Goal: Book appointment/travel/reservation

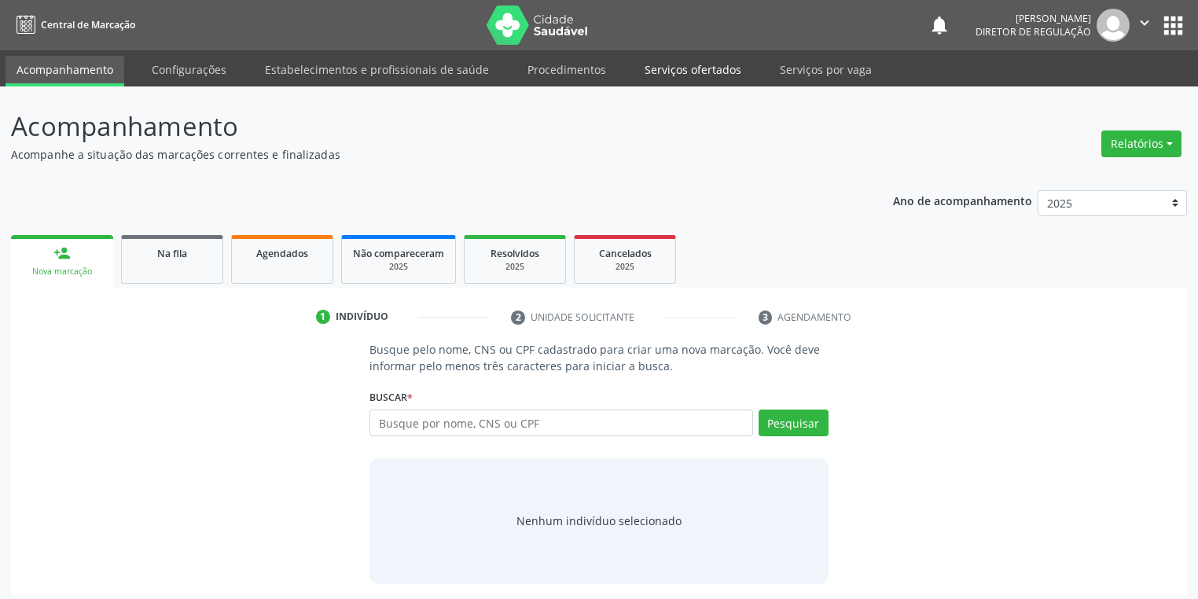
click at [669, 69] on link "Serviços ofertados" at bounding box center [693, 70] width 119 height 28
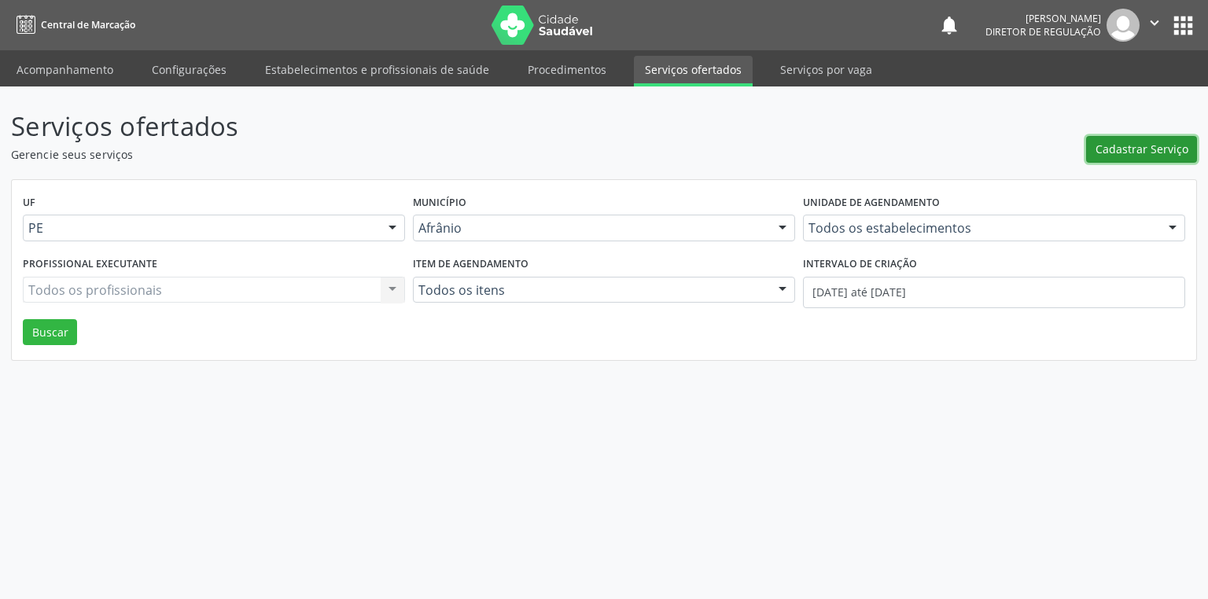
click at [1111, 146] on span "Cadastrar Serviço" at bounding box center [1141, 149] width 93 height 17
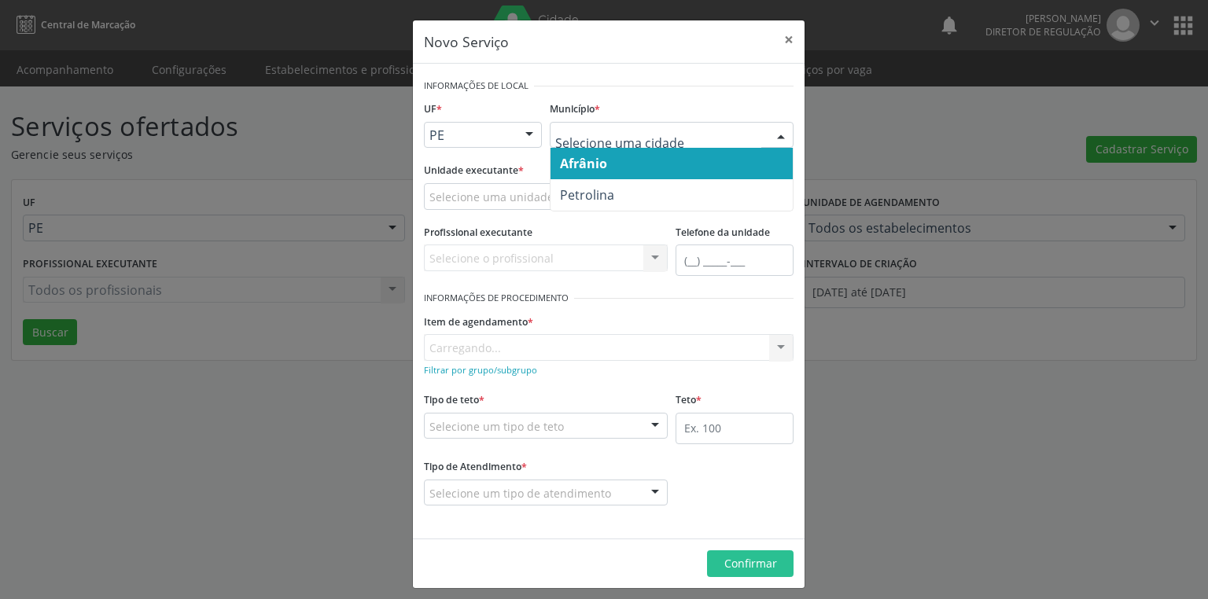
click at [609, 170] on span "Afrânio" at bounding box center [671, 163] width 242 height 31
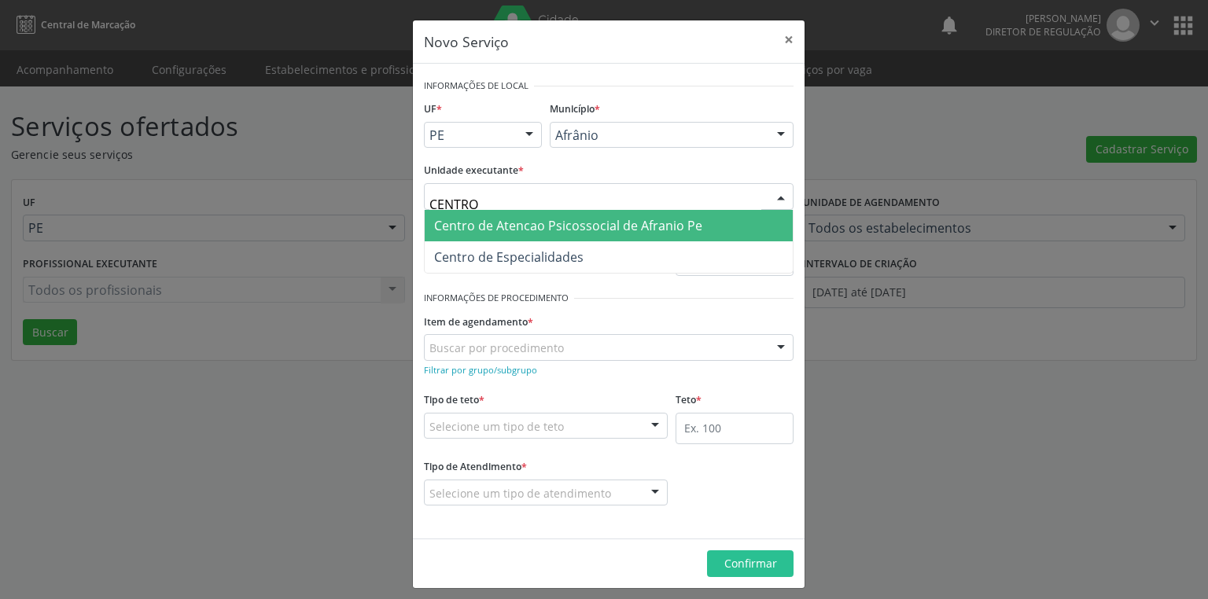
type input "CENTR"
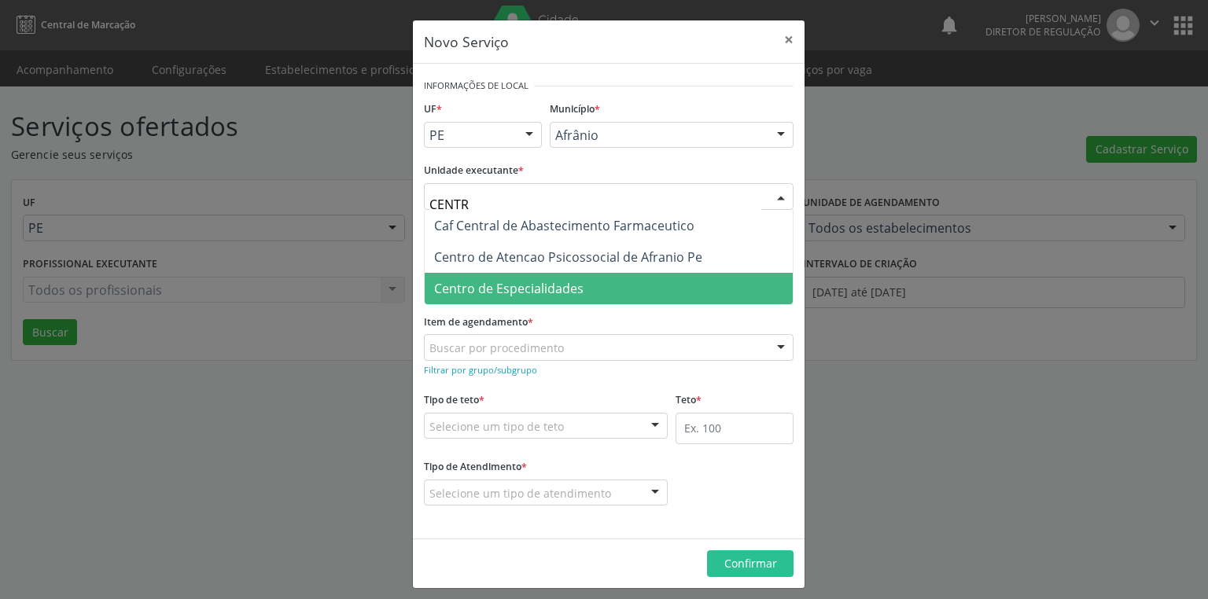
click at [503, 288] on span "Centro de Especialidades" at bounding box center [508, 288] width 149 height 17
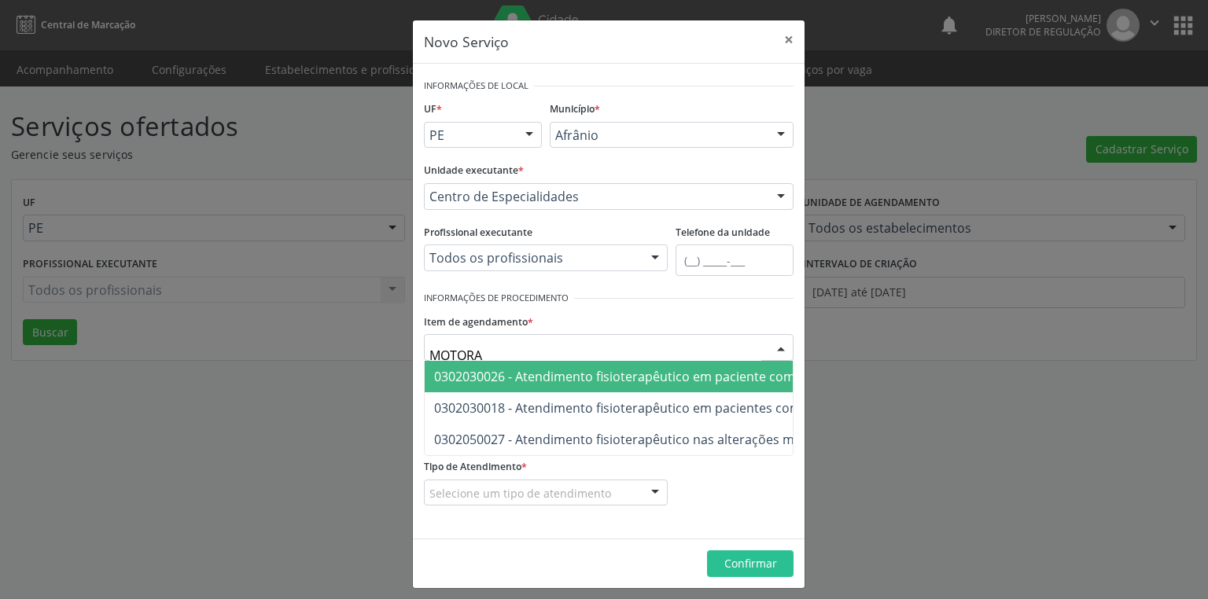
type input "MOTORAS"
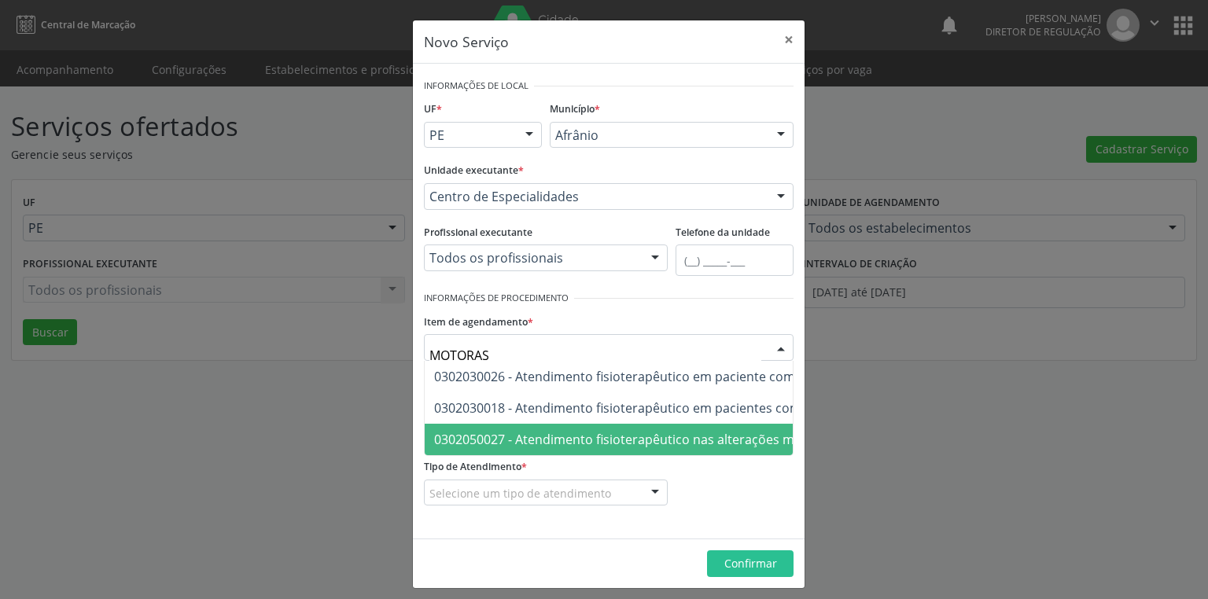
click at [527, 437] on span "0302050027 - Atendimento fisioterapêutico nas alterações motoras" at bounding box center [633, 439] width 399 height 17
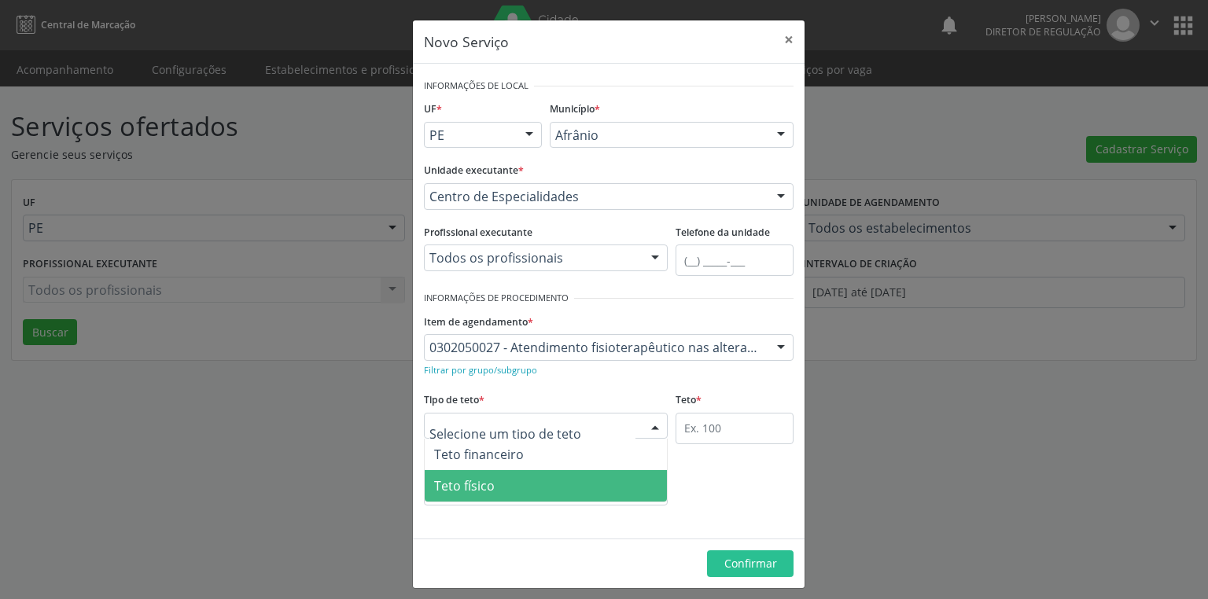
drag, startPoint x: 464, startPoint y: 484, endPoint x: 557, endPoint y: 451, distance: 98.2
click at [465, 484] on span "Teto físico" at bounding box center [464, 485] width 61 height 17
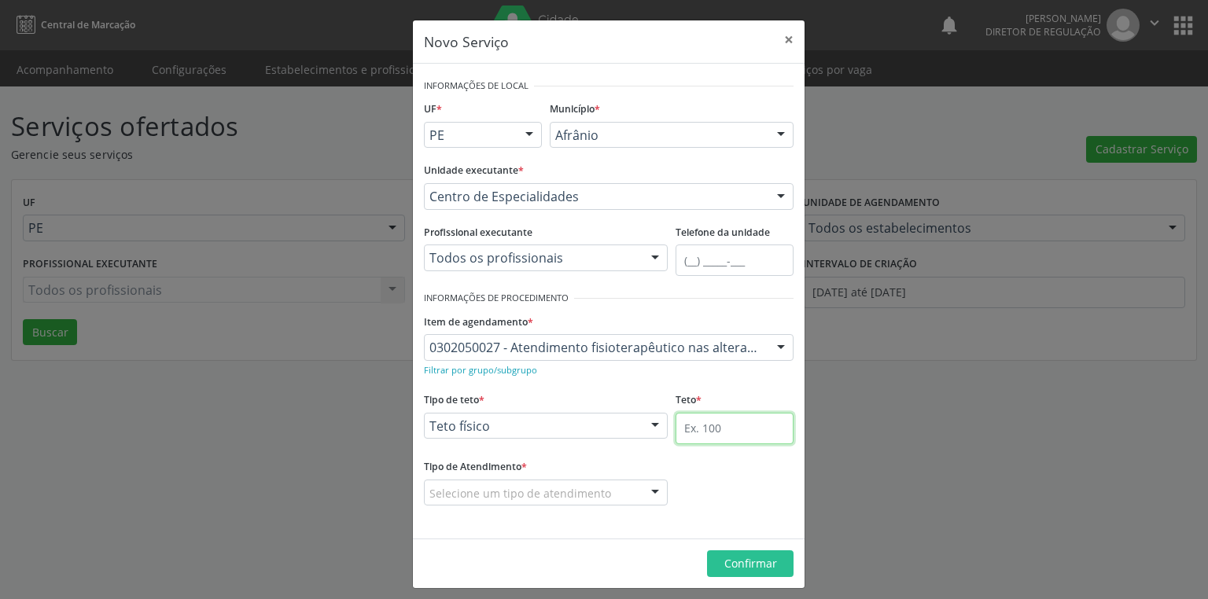
click at [675, 427] on input "text" at bounding box center [734, 428] width 118 height 31
type input "1"
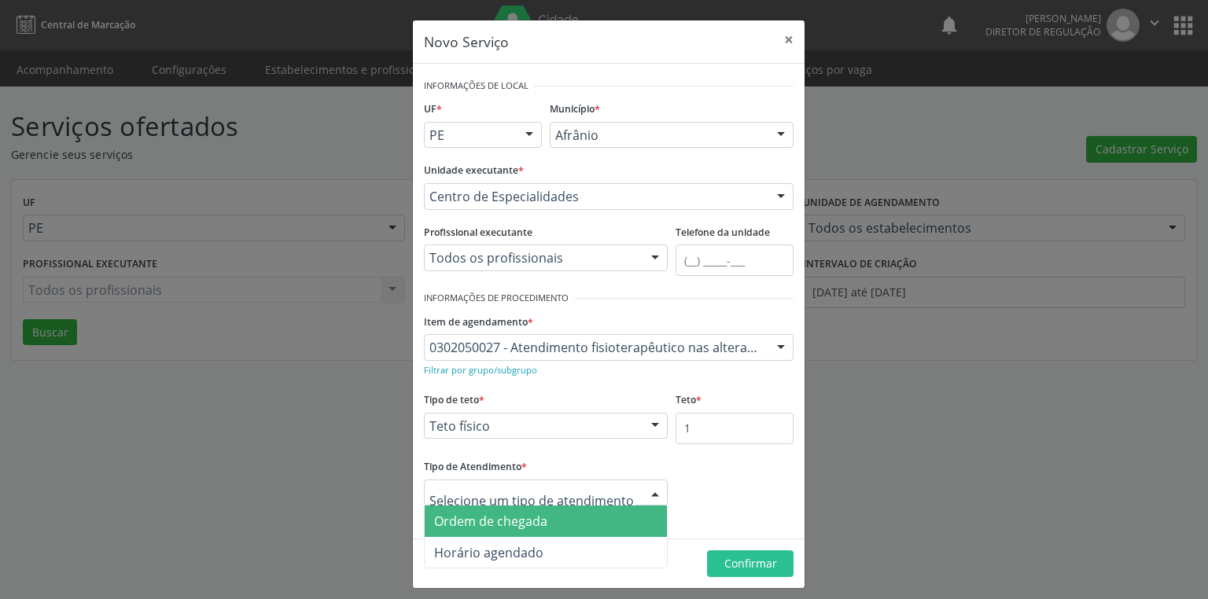
click at [458, 521] on span "Ordem de chegada" at bounding box center [490, 521] width 113 height 17
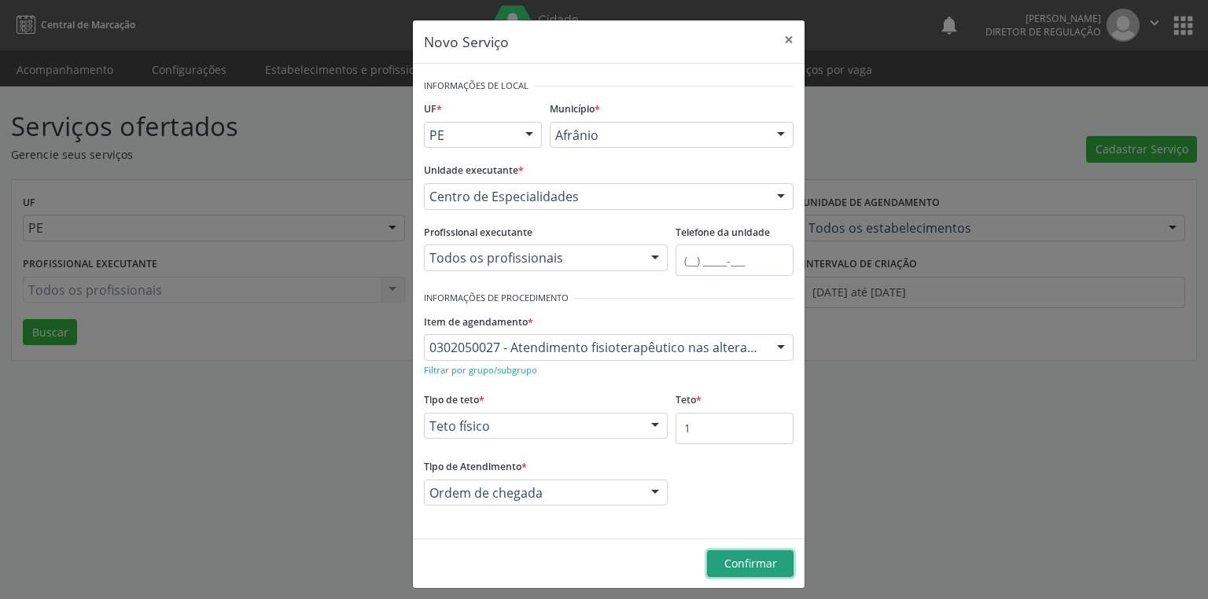
click at [758, 564] on span "Confirmar" at bounding box center [750, 563] width 53 height 15
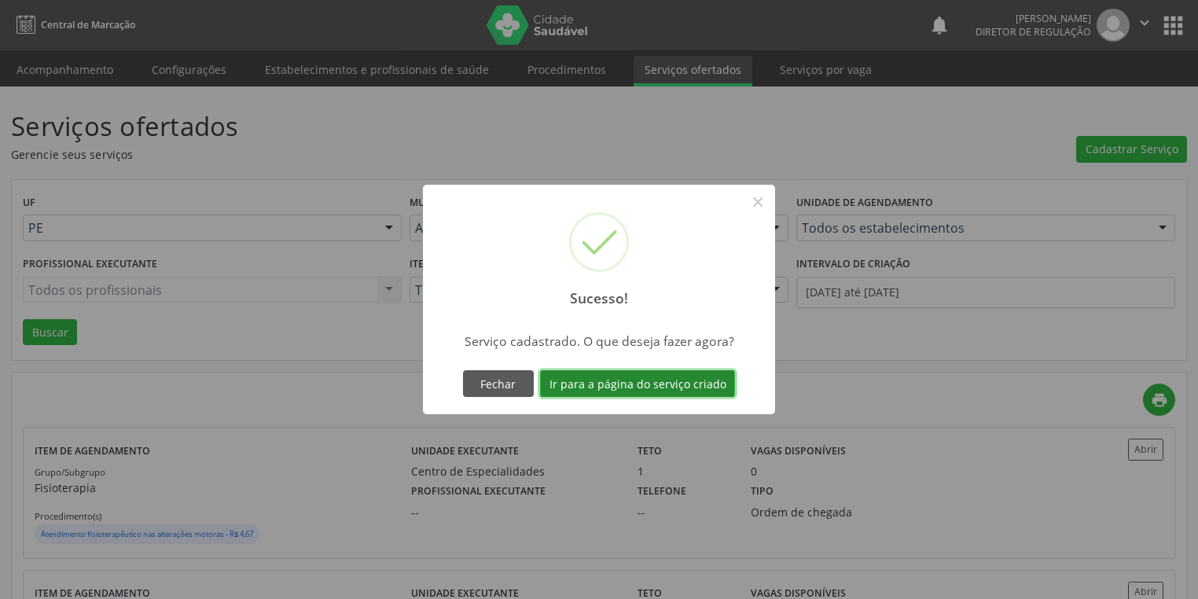
click at [664, 388] on button "Ir para a página do serviço criado" at bounding box center [637, 383] width 195 height 27
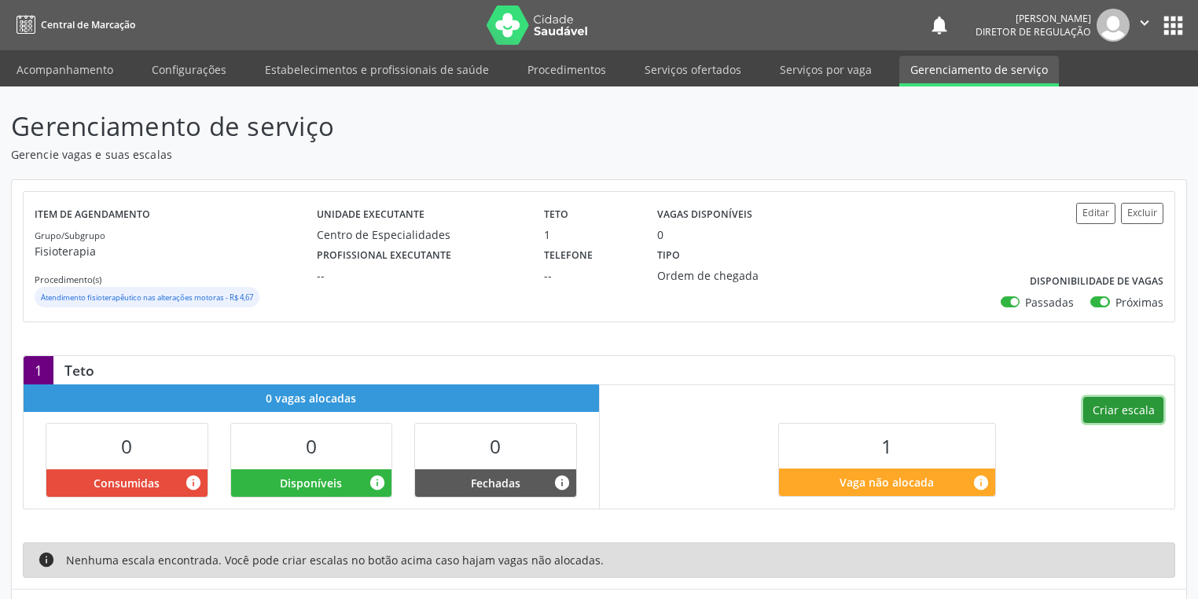
click at [1117, 411] on button "Criar escala" at bounding box center [1123, 410] width 80 height 27
select select "8"
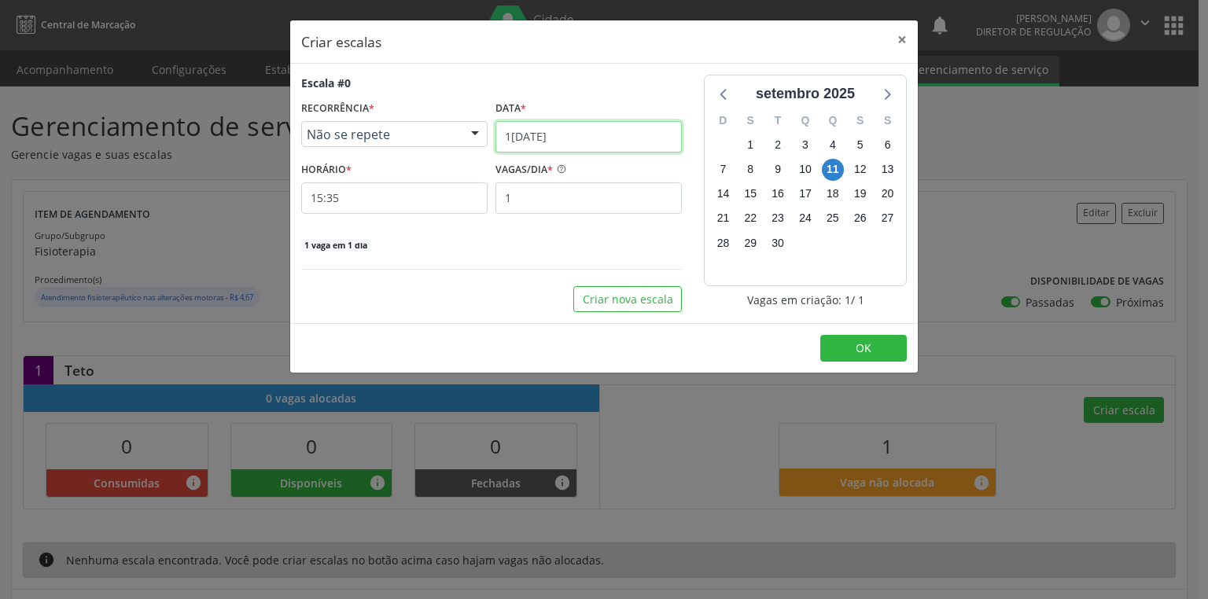
click at [574, 135] on input "1[DATE]" at bounding box center [588, 136] width 186 height 31
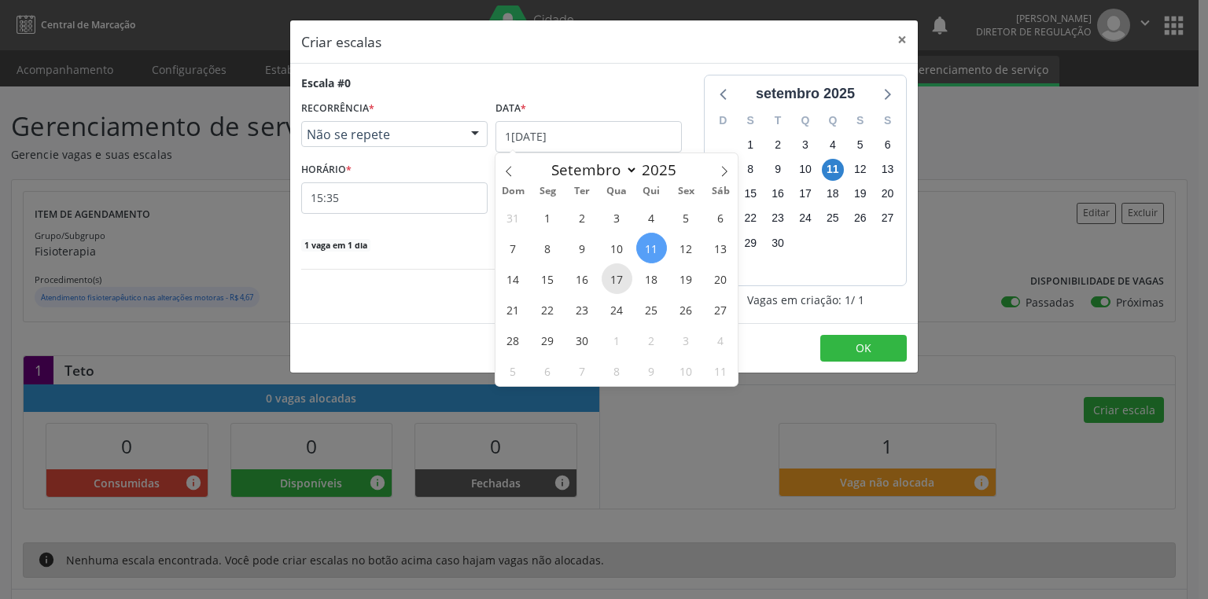
click at [617, 286] on span "17" at bounding box center [616, 278] width 31 height 31
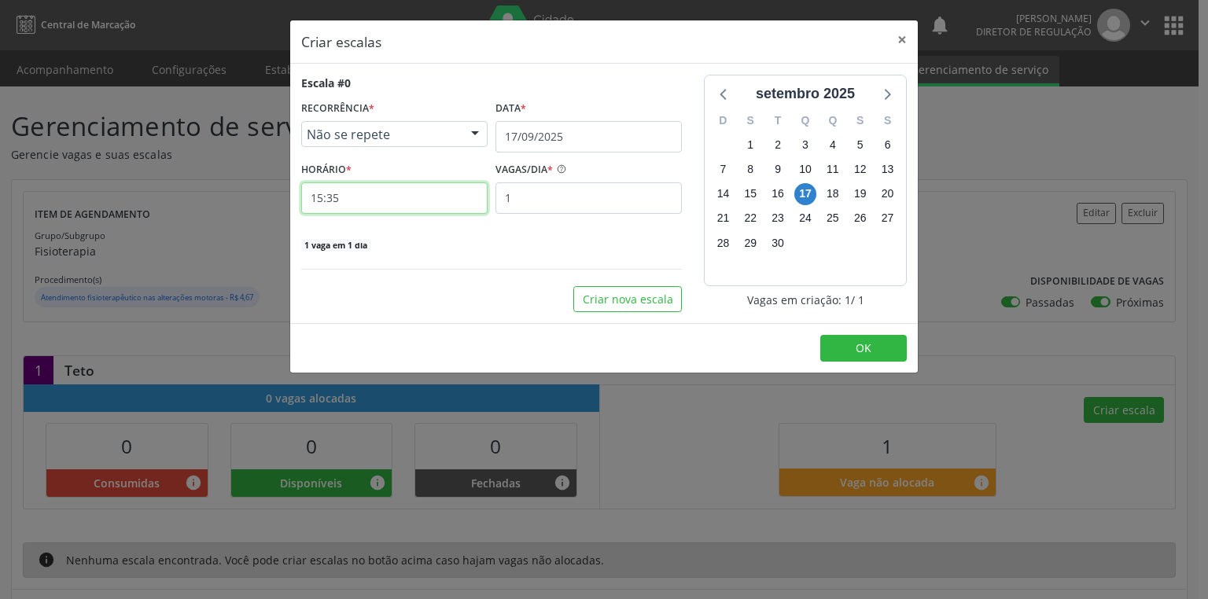
click at [381, 204] on input "15:35" at bounding box center [394, 197] width 186 height 31
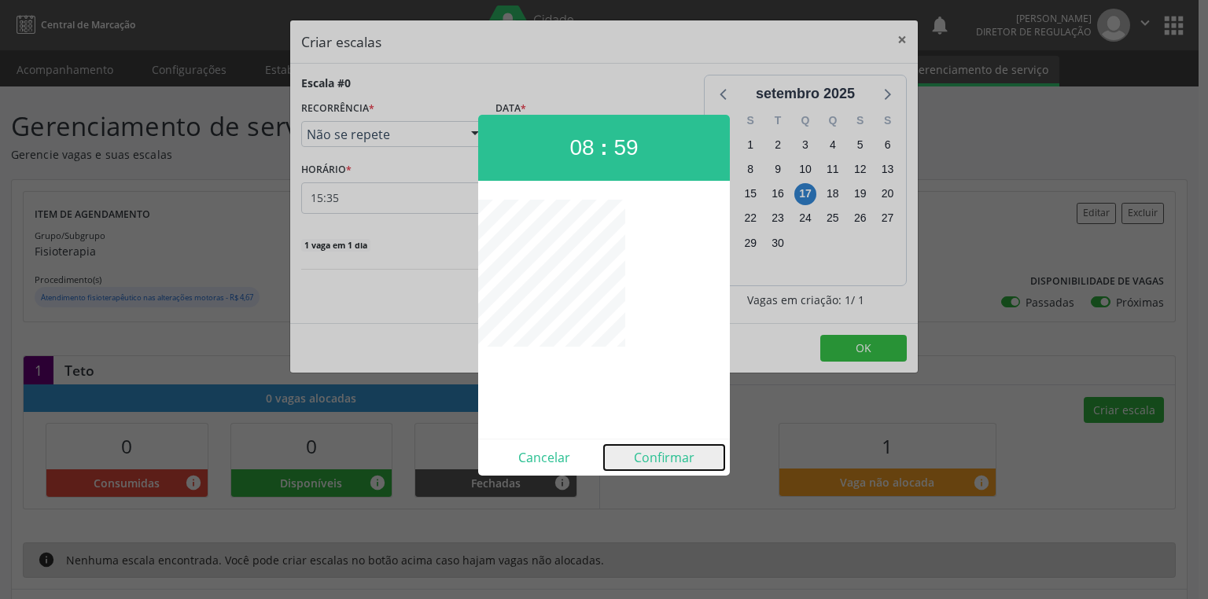
click at [639, 462] on button "Confirmar" at bounding box center [664, 457] width 120 height 25
type input "08:59"
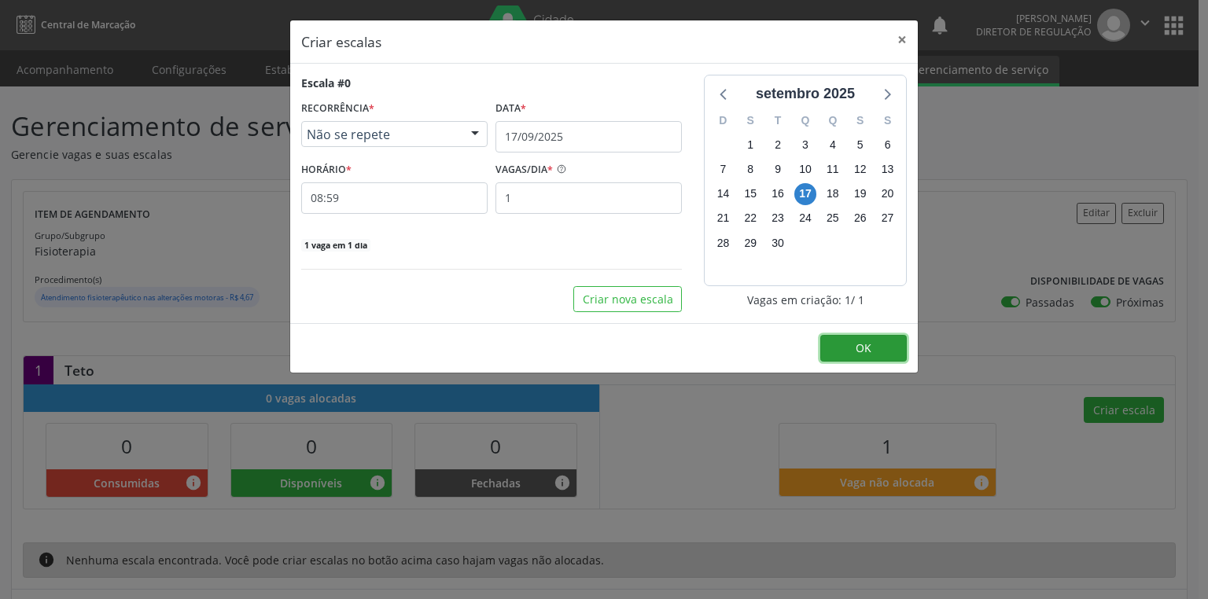
click at [856, 351] on span "OK" at bounding box center [863, 347] width 16 height 15
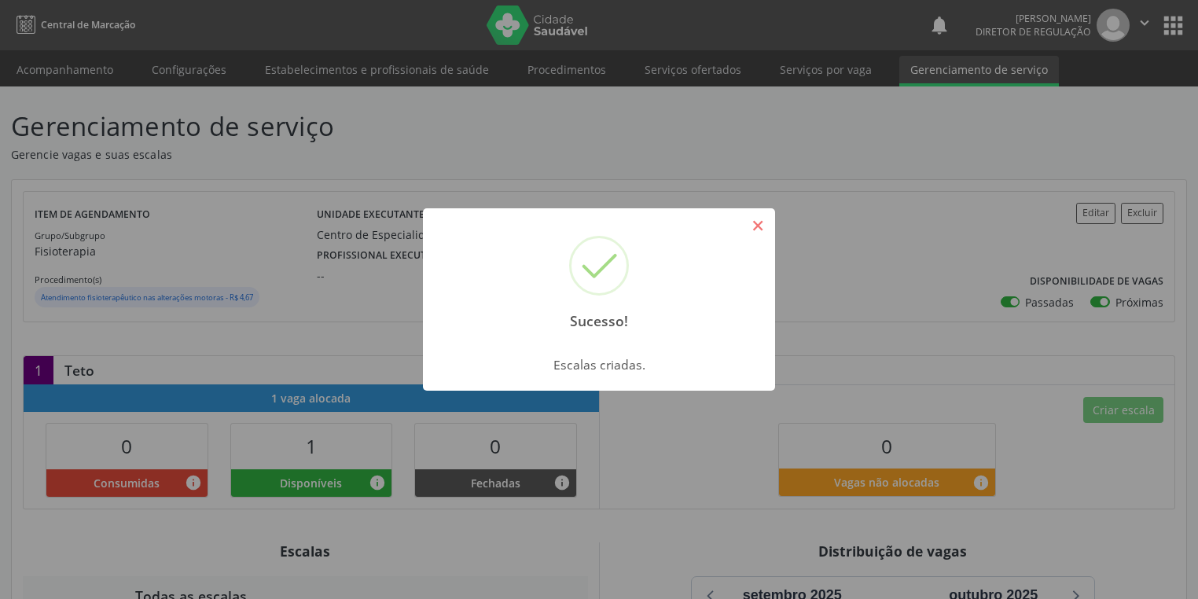
click at [752, 221] on button "×" at bounding box center [758, 225] width 27 height 27
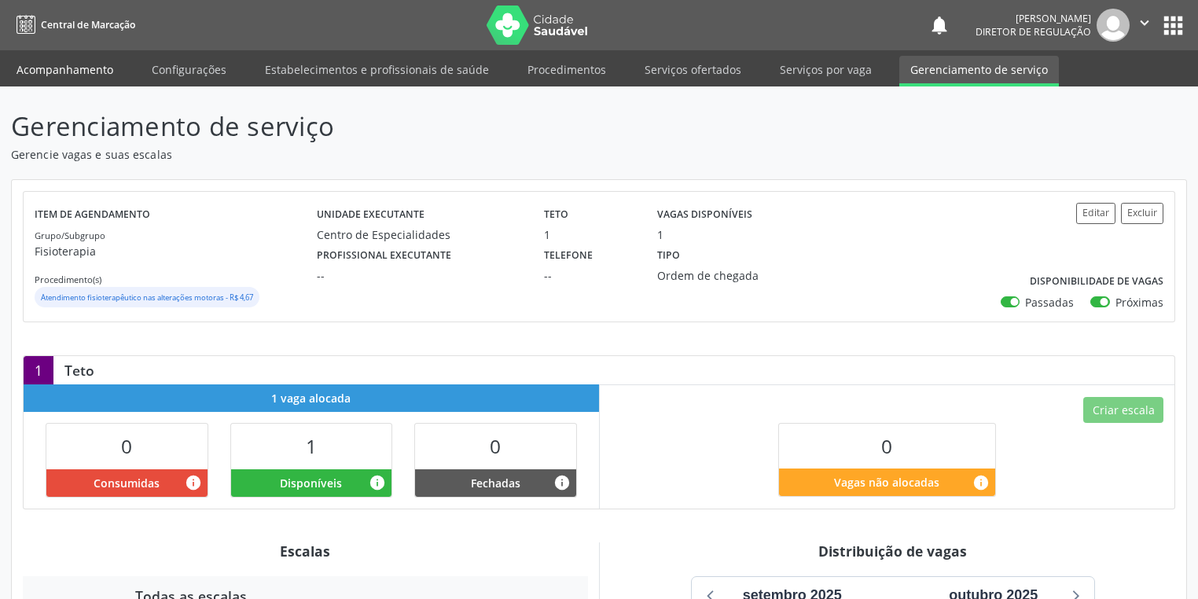
click at [56, 61] on link "Acompanhamento" at bounding box center [65, 70] width 119 height 28
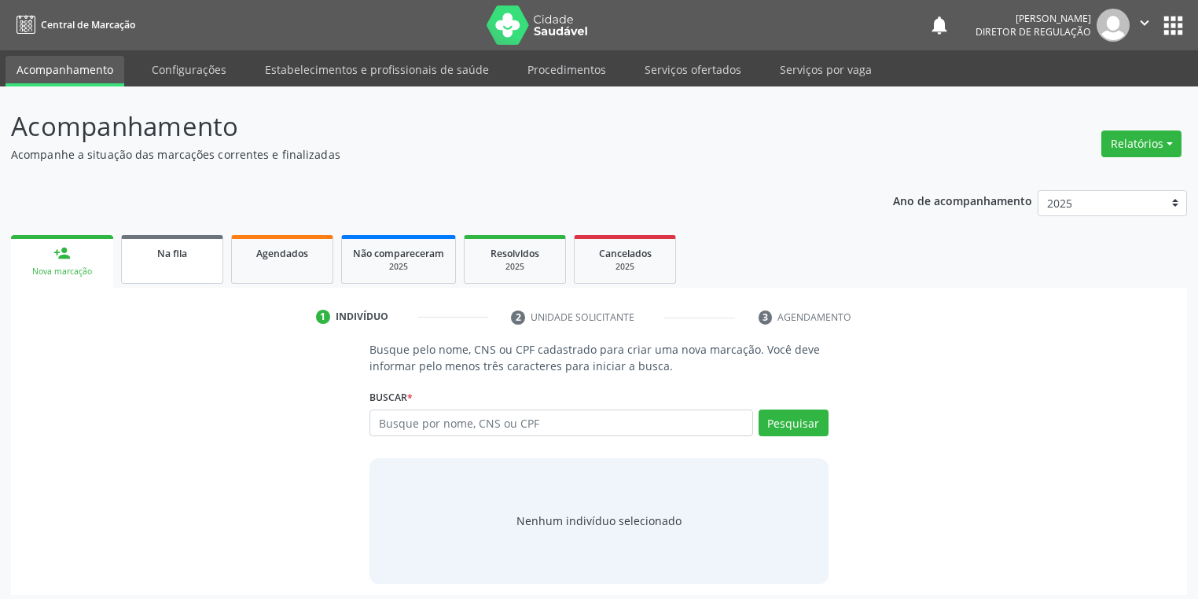
click at [164, 263] on link "Na fila" at bounding box center [172, 259] width 102 height 49
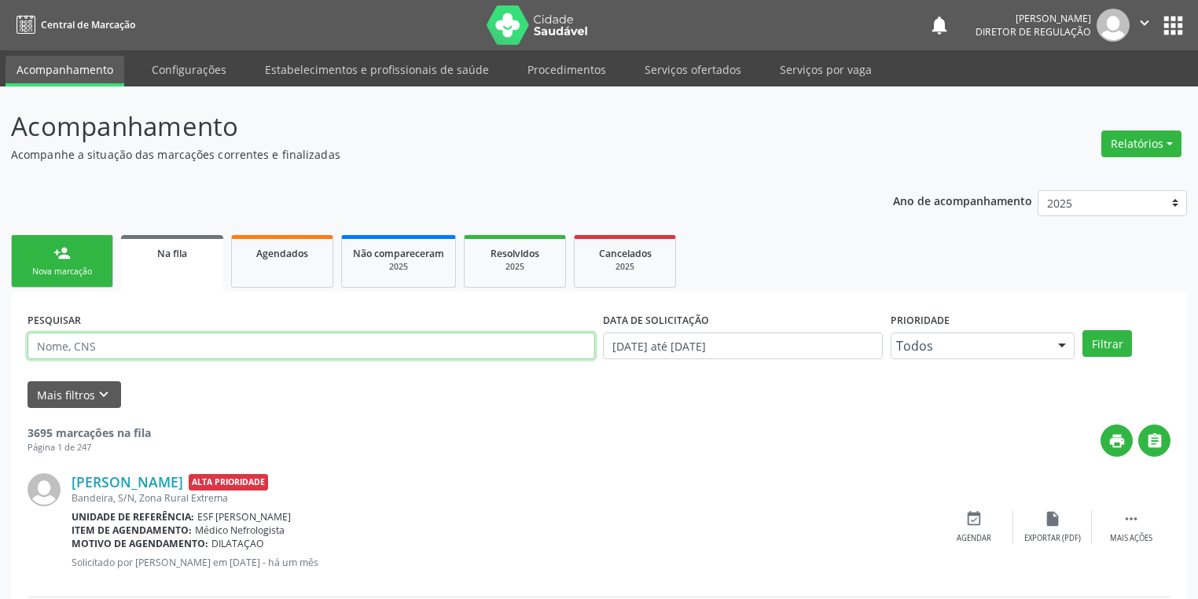
click at [97, 340] on input "text" at bounding box center [312, 346] width 568 height 27
type input "702004820401387"
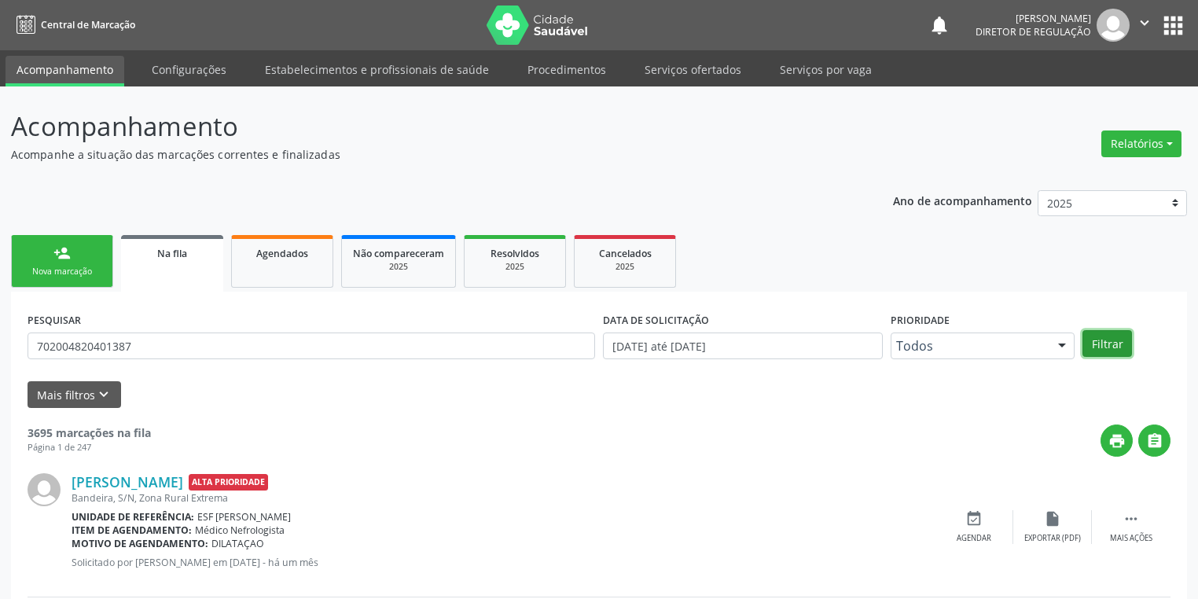
click at [1096, 348] on button "Filtrar" at bounding box center [1108, 343] width 50 height 27
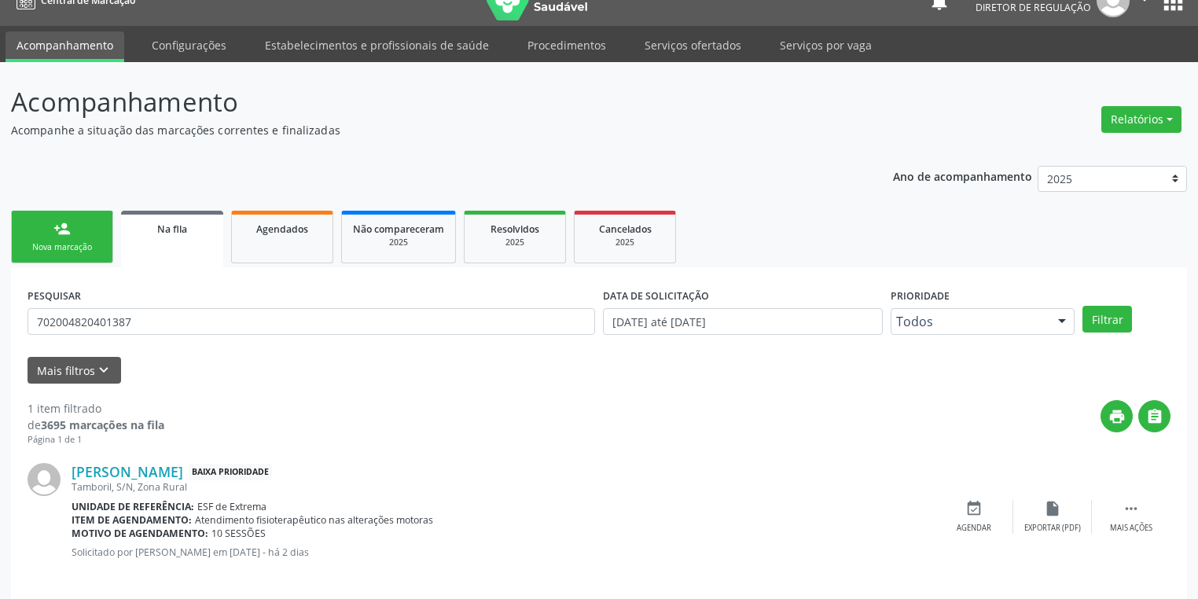
scroll to position [38, 0]
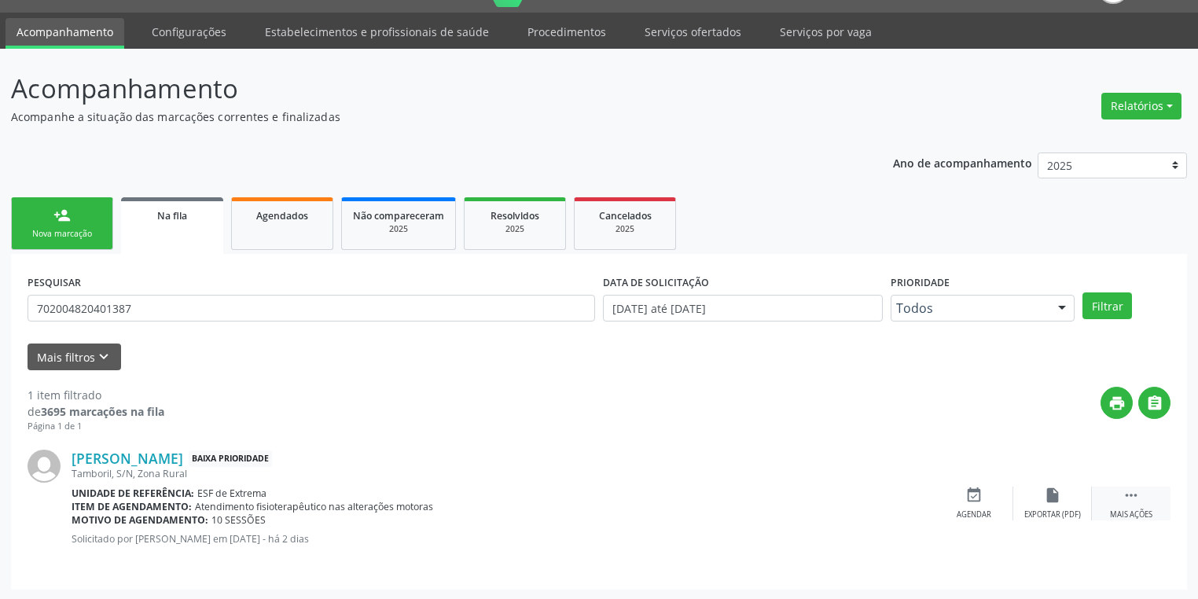
click at [1121, 497] on div " Mais ações" at bounding box center [1131, 504] width 79 height 34
click at [748, 504] on div "event_available Agendar" at bounding box center [738, 504] width 79 height 34
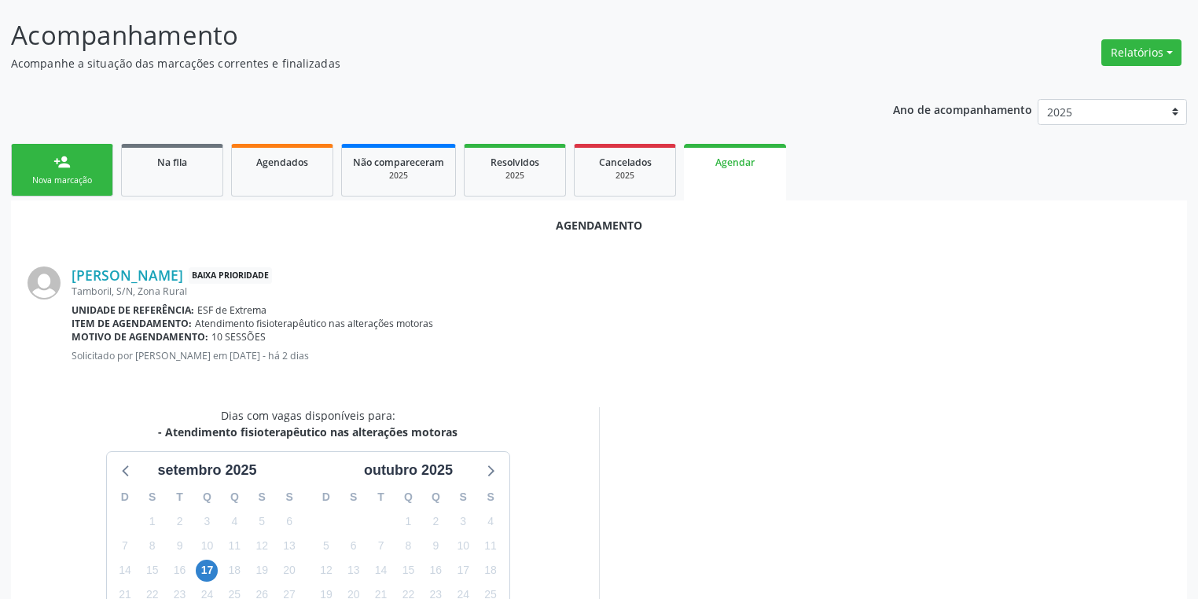
scroll to position [218, 0]
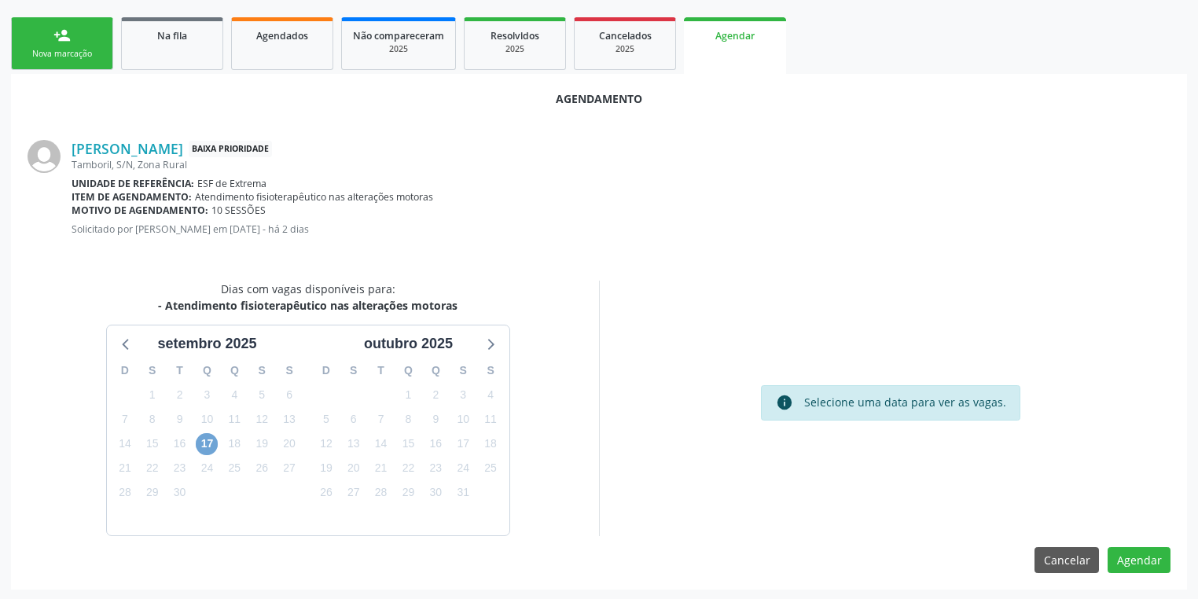
click at [208, 442] on span "17" at bounding box center [207, 444] width 22 height 22
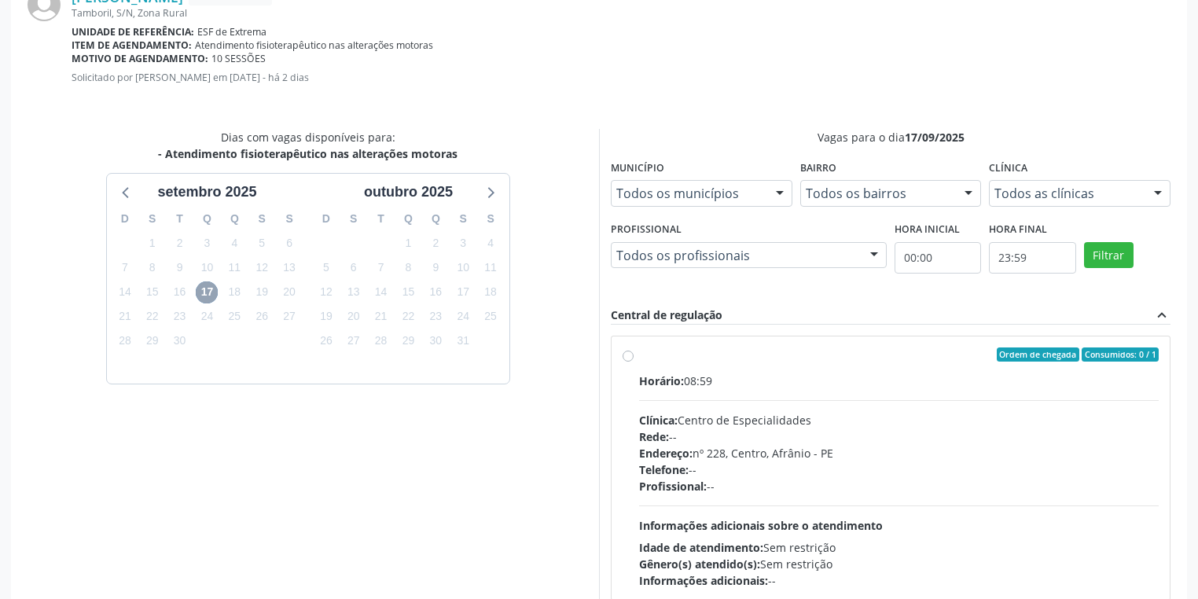
scroll to position [444, 0]
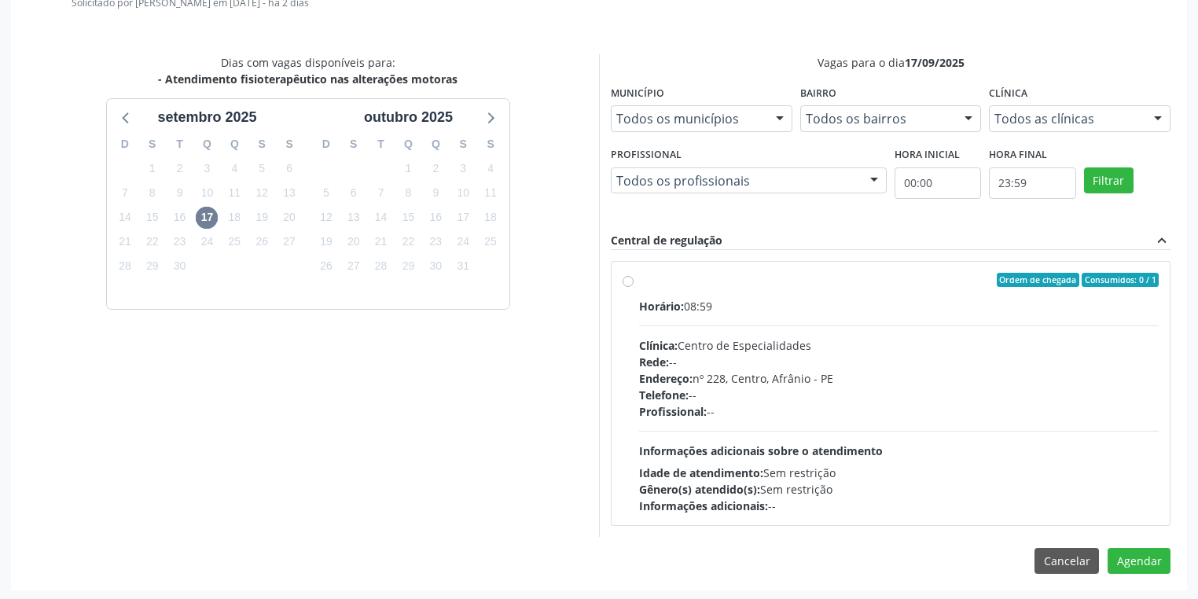
click at [882, 542] on div "Agendamento [PERSON_NAME] Baixa Prioridade [GEOGRAPHIC_DATA], S/N, Zona Rural U…" at bounding box center [599, 218] width 1176 height 743
click at [877, 451] on span "Informações adicionais sobre o atendimento" at bounding box center [761, 450] width 244 height 15
click at [634, 287] on input "Ordem de chegada Consumidos: 0 / 1 Horário: 08:59 Clínica: Centro de Especialid…" at bounding box center [628, 280] width 11 height 14
radio input "true"
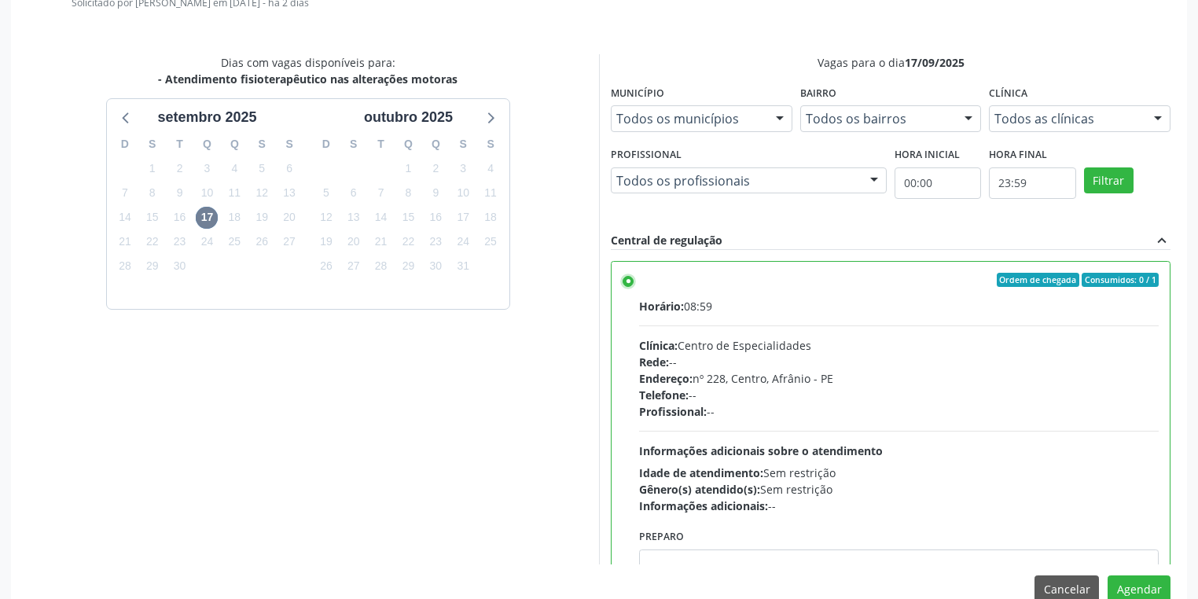
scroll to position [77, 0]
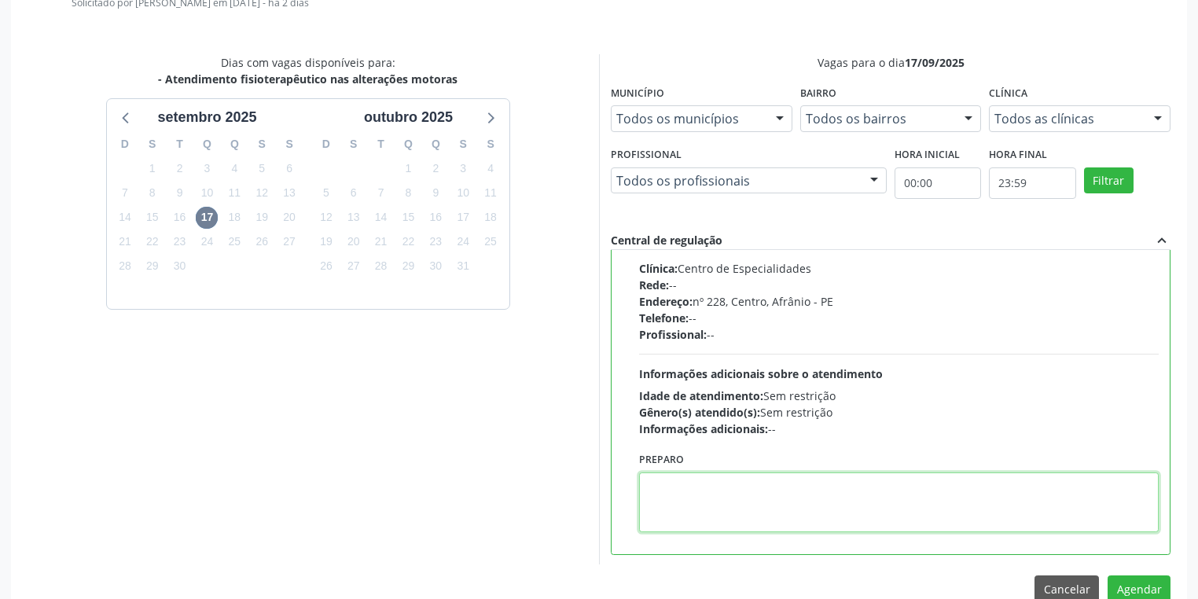
click at [732, 483] on textarea at bounding box center [899, 503] width 520 height 60
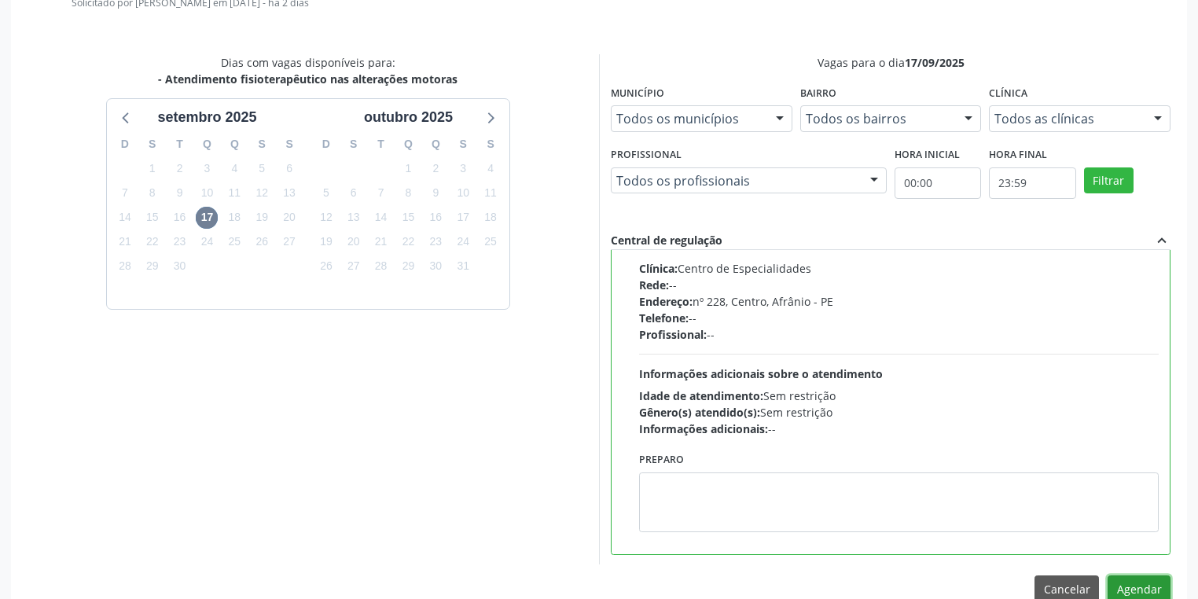
click at [1128, 583] on button "Agendar" at bounding box center [1139, 589] width 63 height 27
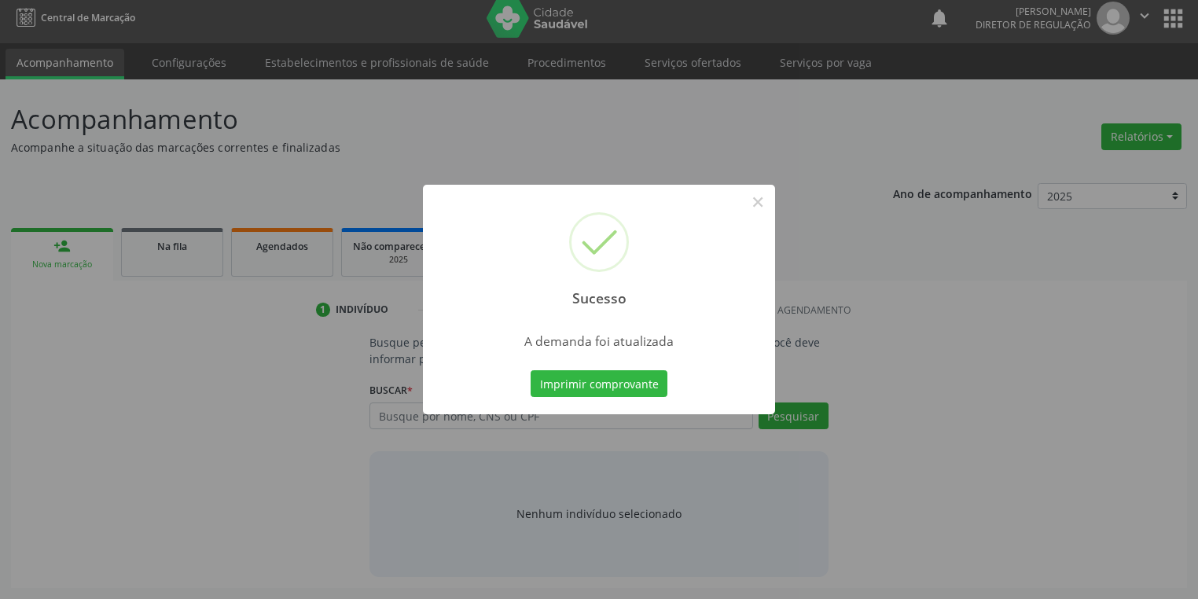
scroll to position [6, 0]
click at [616, 380] on button "Imprimir comprovante" at bounding box center [599, 383] width 137 height 27
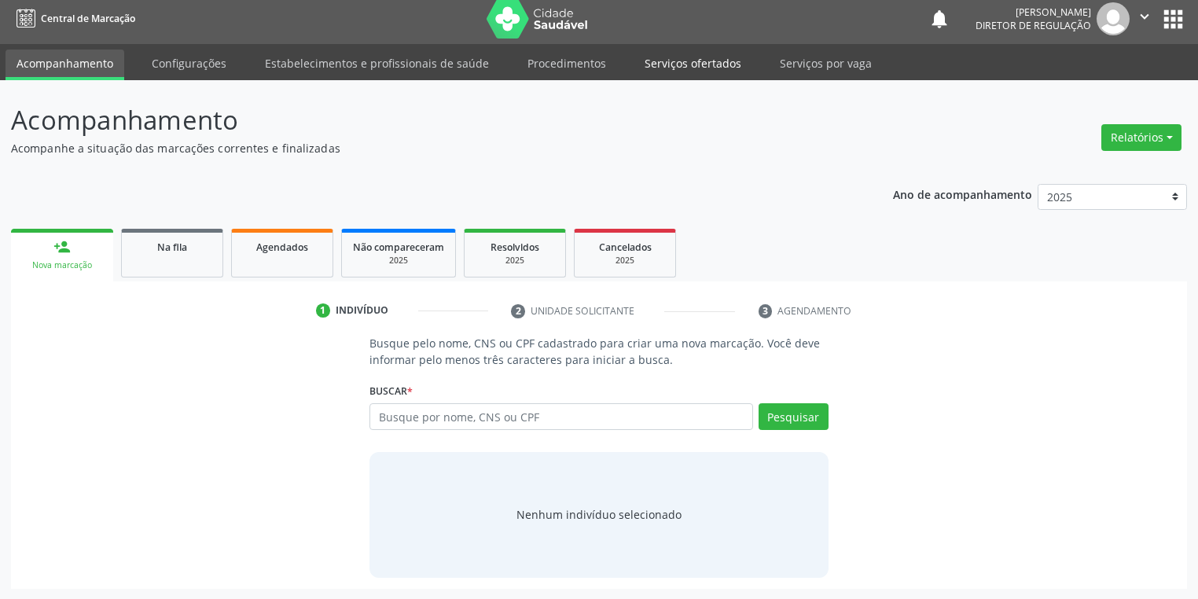
click at [694, 60] on link "Serviços ofertados" at bounding box center [693, 64] width 119 height 28
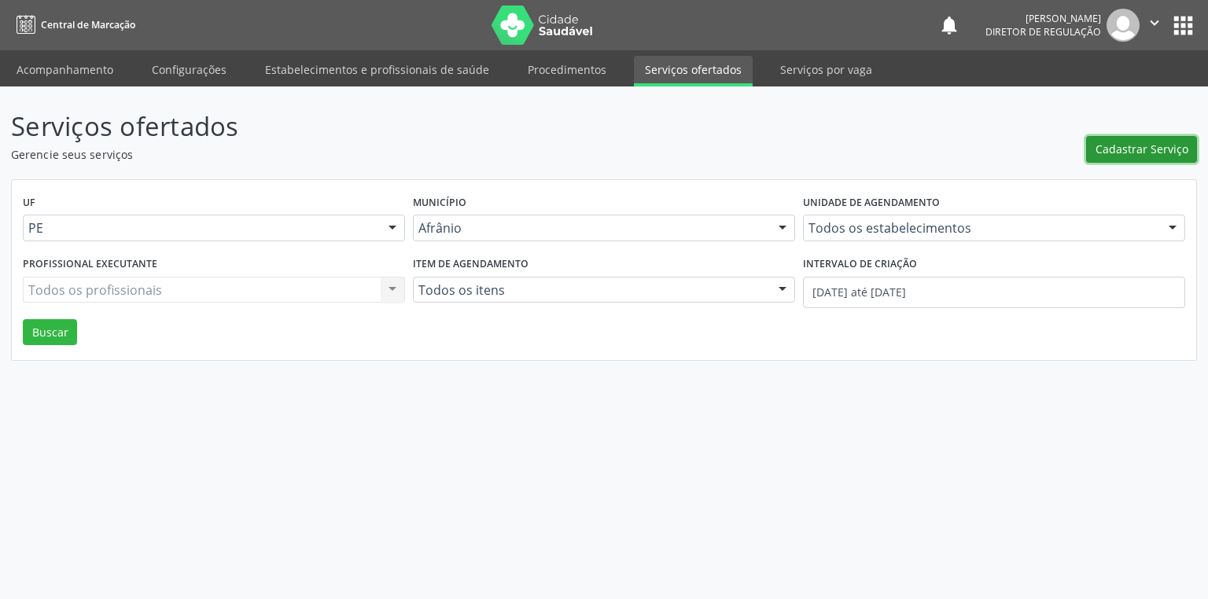
click at [1136, 151] on span "Cadastrar Serviço" at bounding box center [1141, 149] width 93 height 17
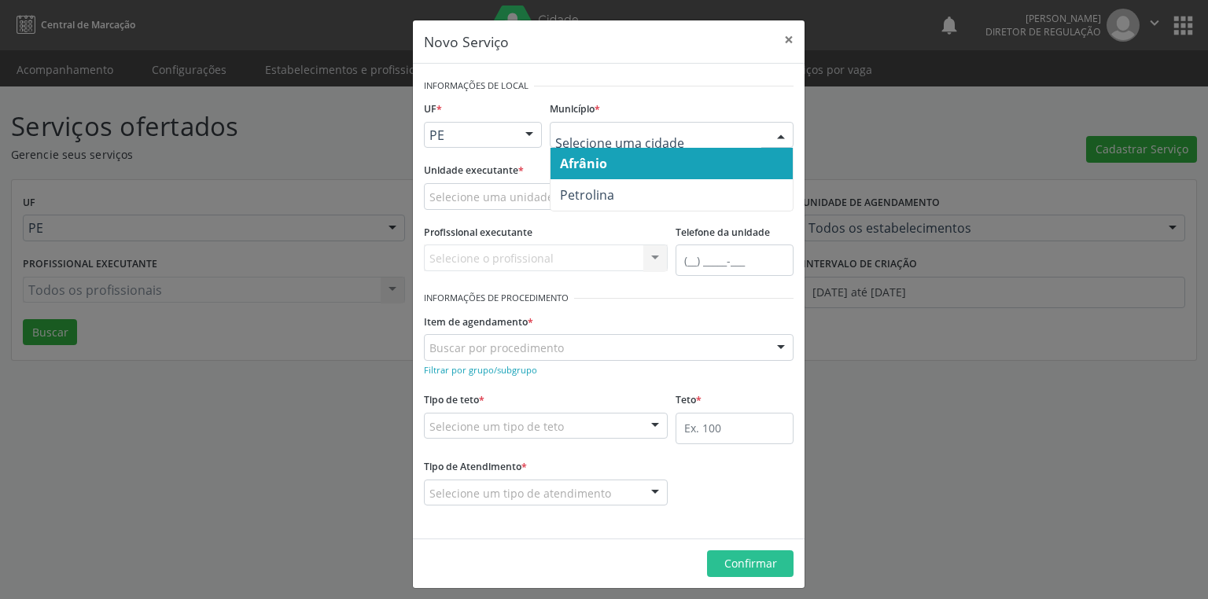
click at [576, 169] on span "Afrânio" at bounding box center [583, 163] width 47 height 17
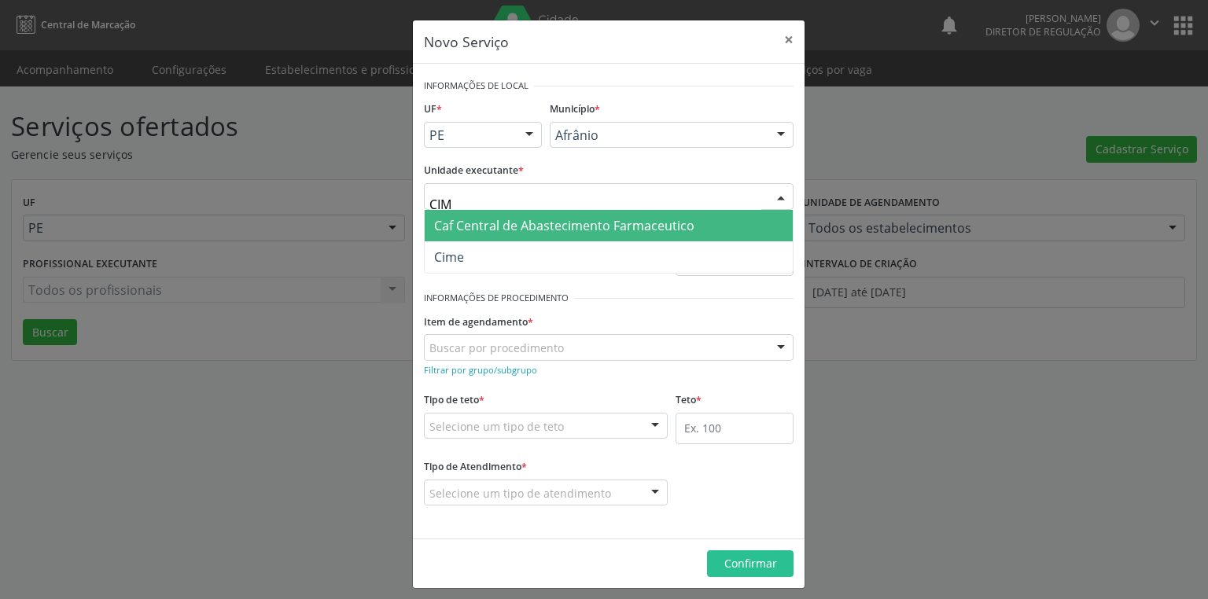
type input "CIME"
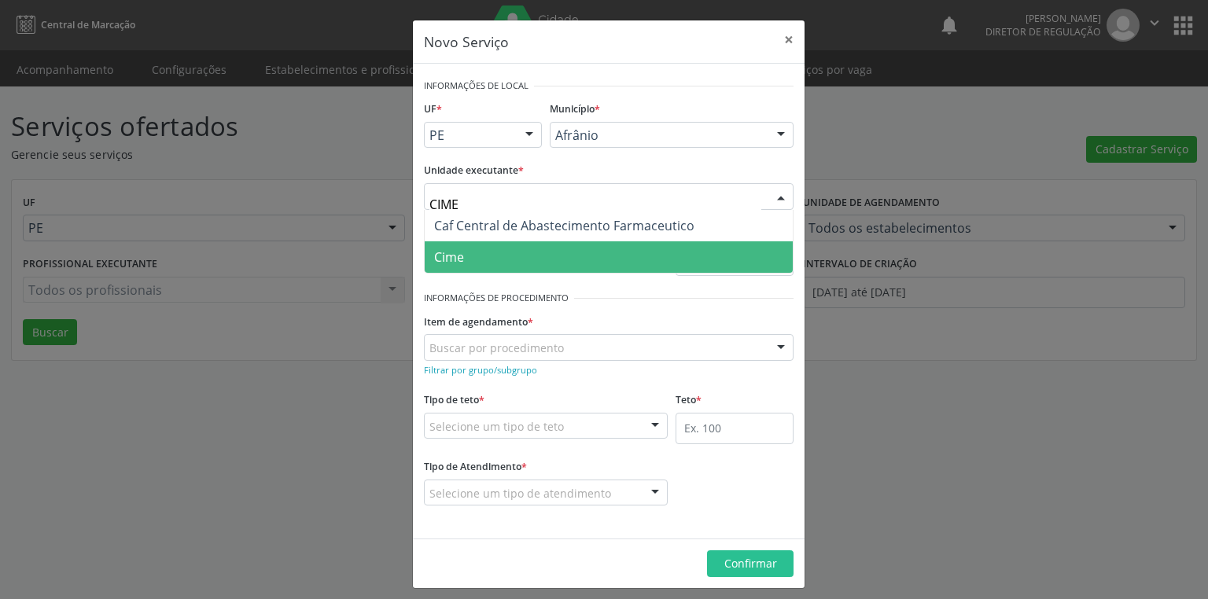
click at [480, 263] on span "Cime" at bounding box center [609, 256] width 368 height 31
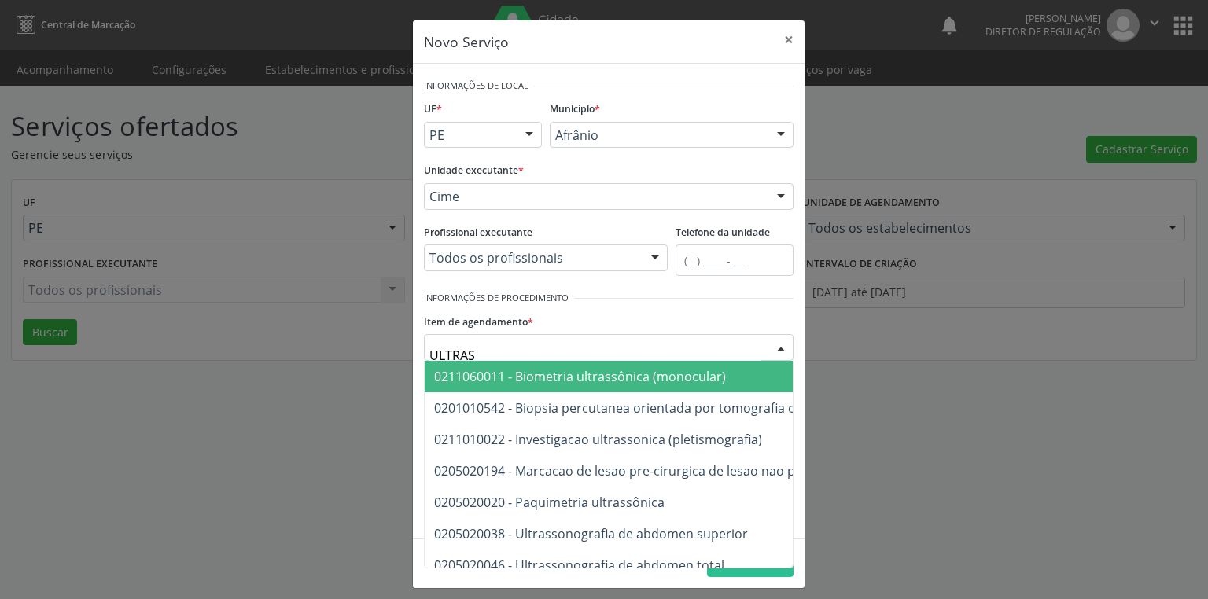
type input "ULTRASS"
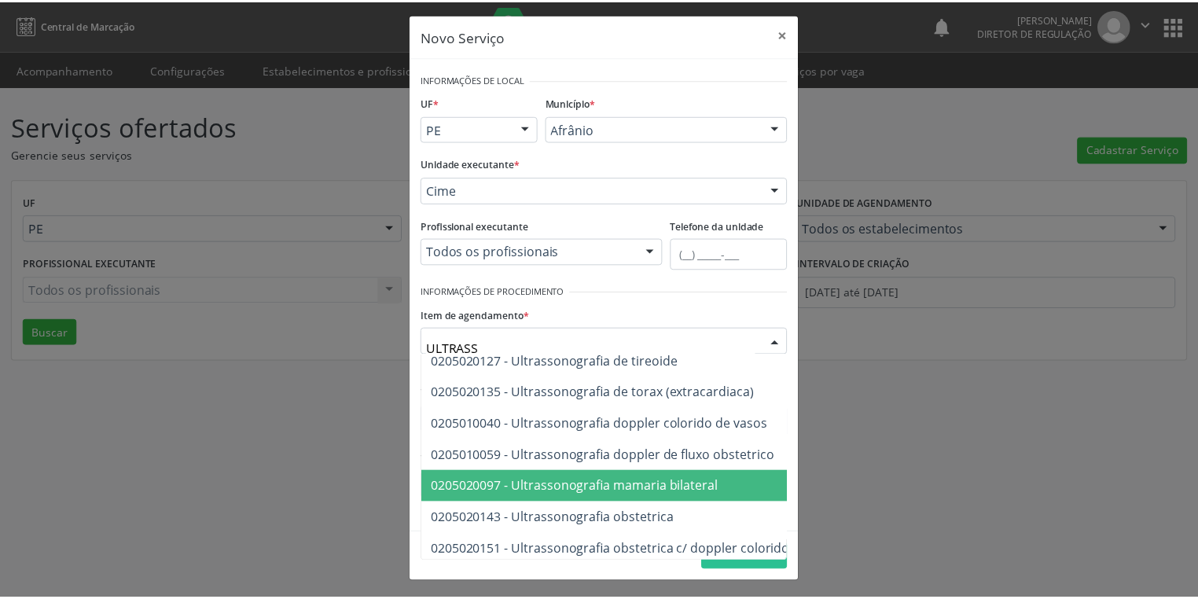
scroll to position [440, 0]
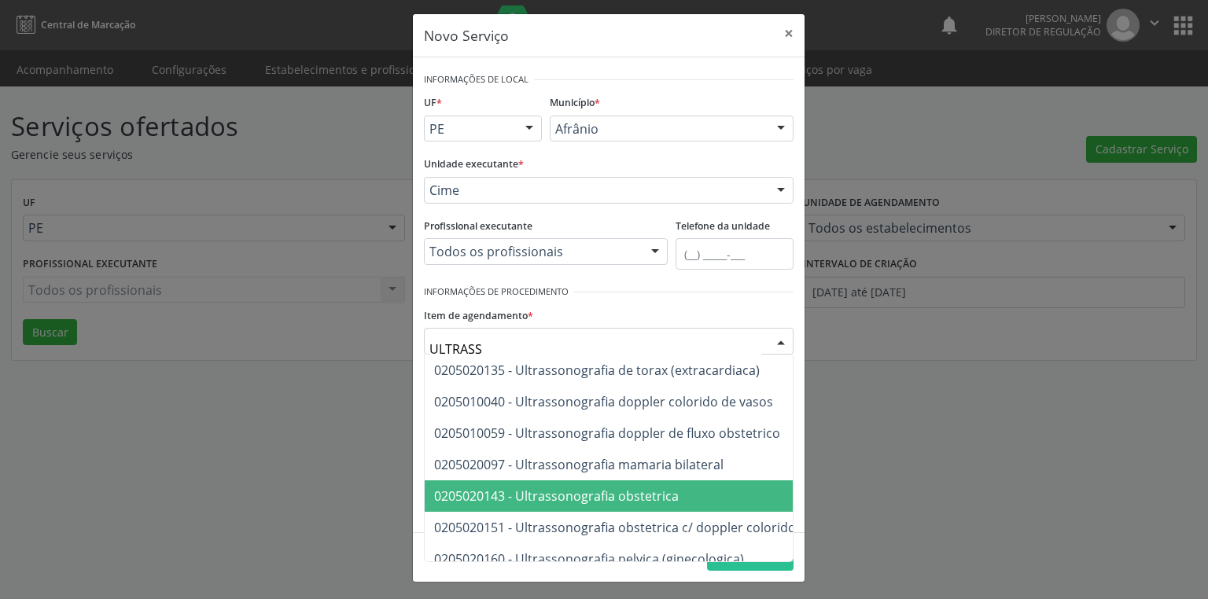
click at [591, 495] on span "0205020143 - Ultrassonografia obstetrica" at bounding box center [556, 495] width 245 height 17
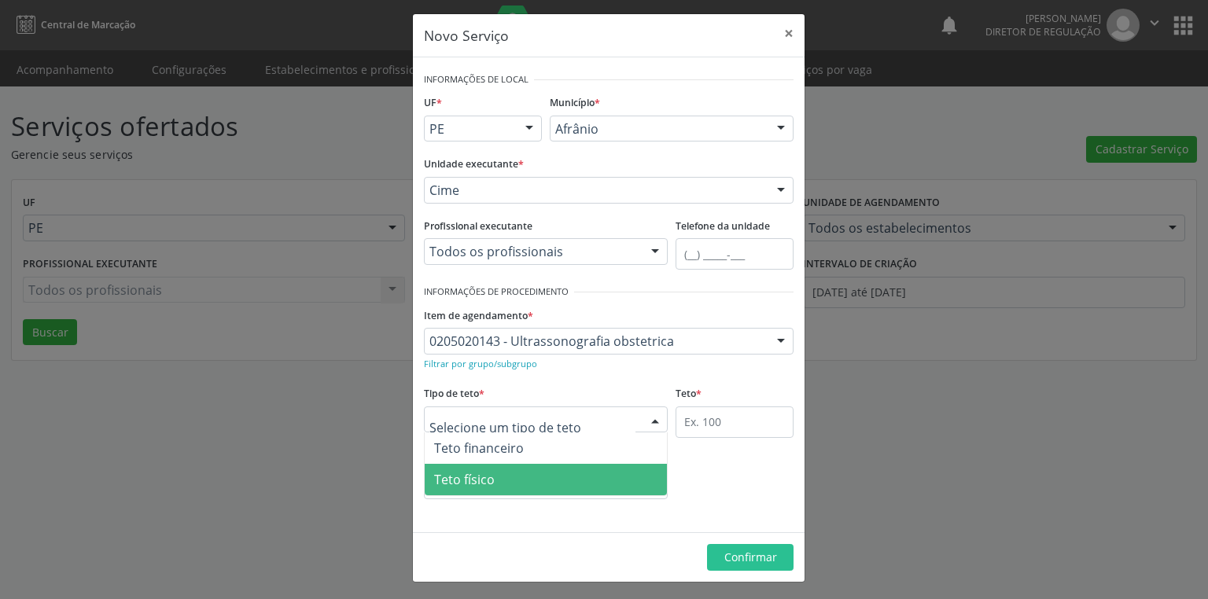
click at [484, 480] on span "Teto físico" at bounding box center [464, 479] width 61 height 17
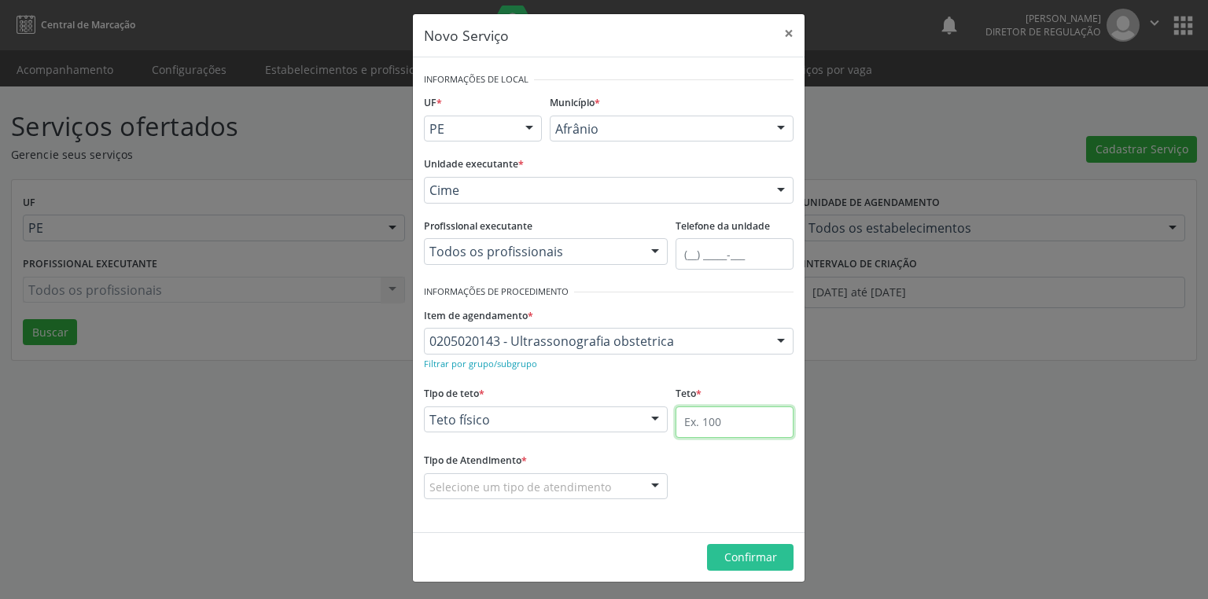
click at [682, 414] on input "text" at bounding box center [734, 421] width 118 height 31
type input "2"
type input "30"
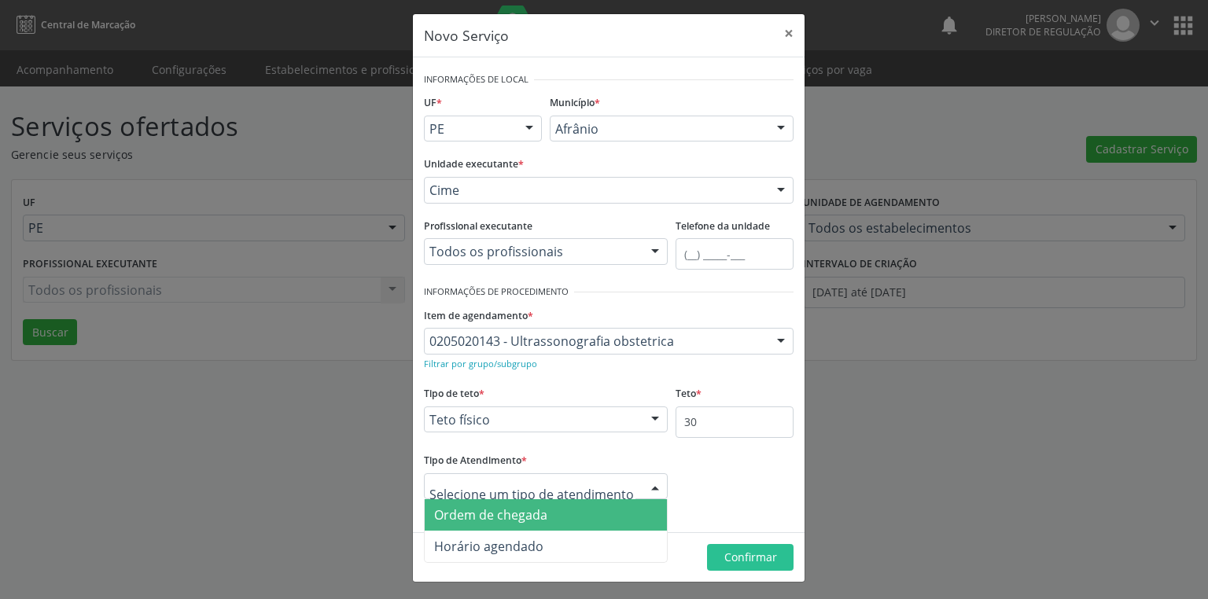
click at [481, 516] on span "Ordem de chegada" at bounding box center [490, 514] width 113 height 17
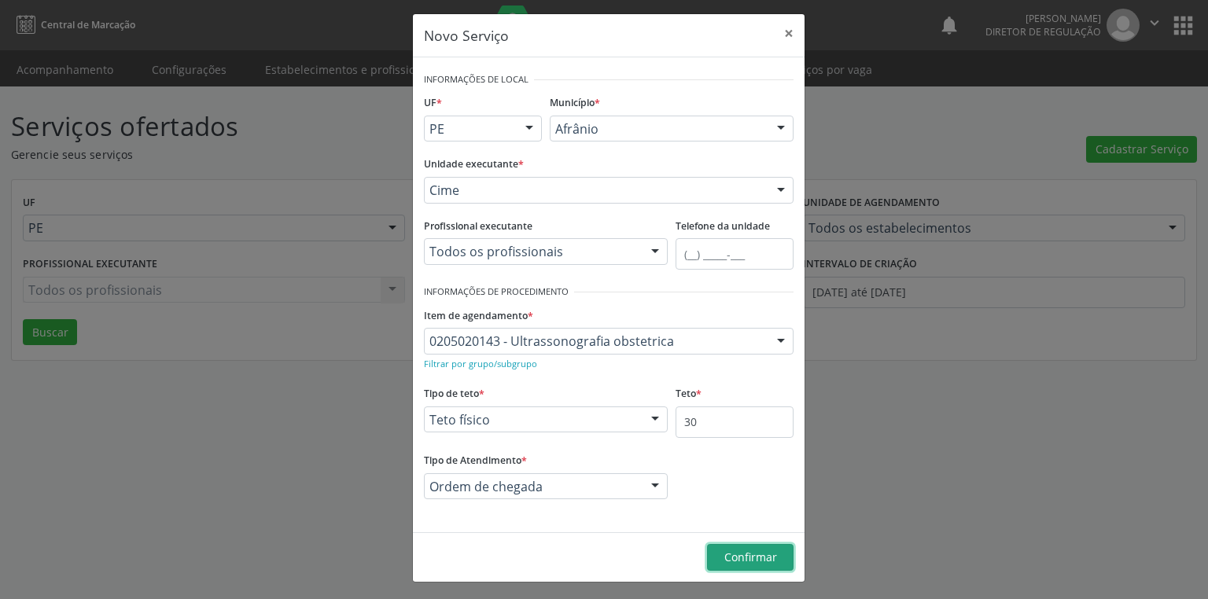
click at [727, 560] on span "Confirmar" at bounding box center [750, 557] width 53 height 15
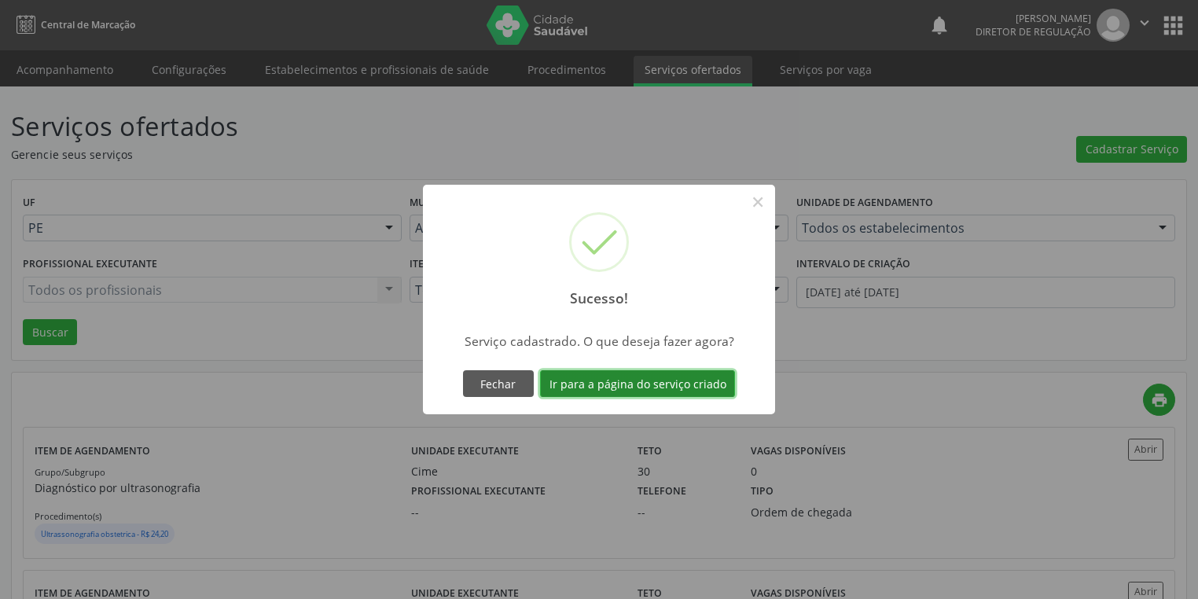
click at [625, 384] on button "Ir para a página do serviço criado" at bounding box center [637, 383] width 195 height 27
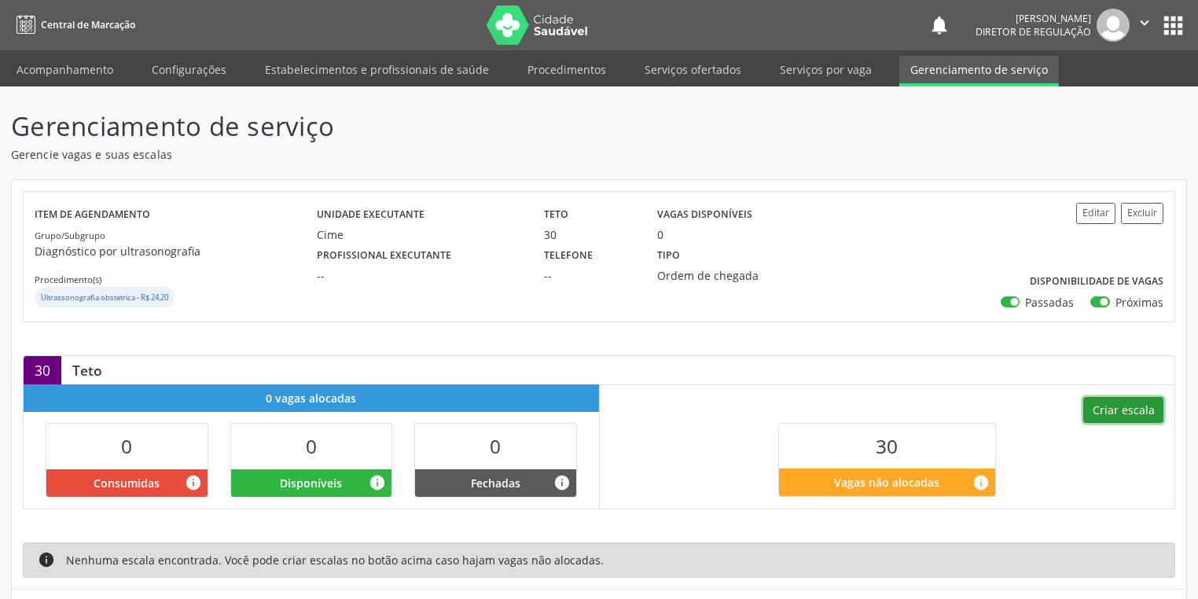
click at [1123, 414] on button "Criar escala" at bounding box center [1123, 410] width 80 height 27
select select "8"
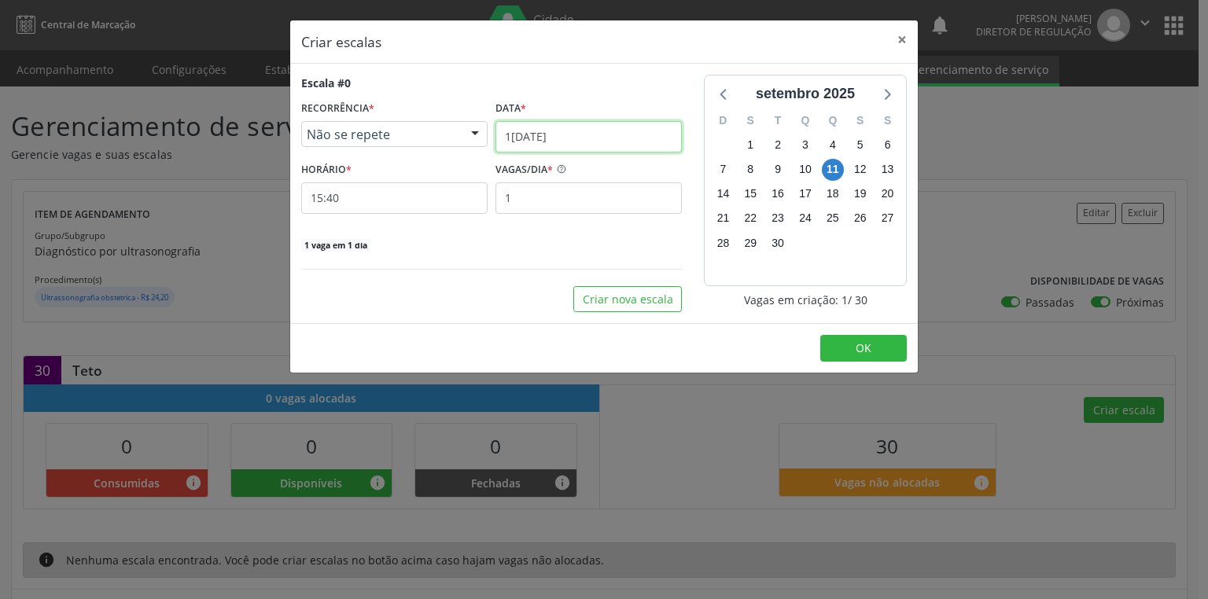
click at [564, 139] on input "1[DATE]" at bounding box center [588, 136] width 186 height 31
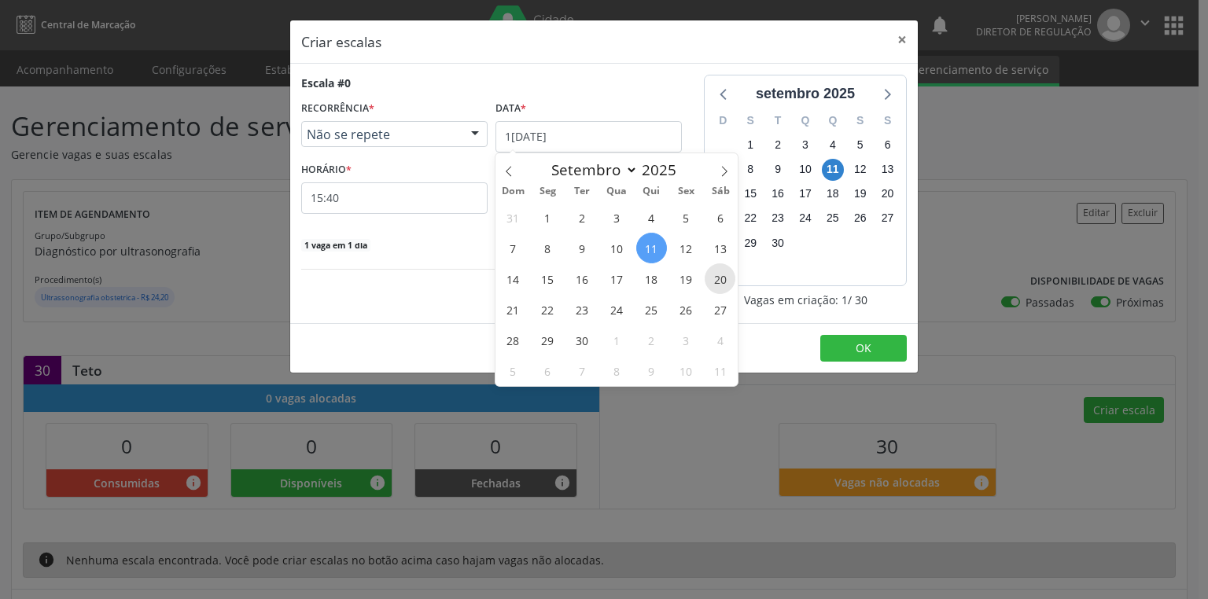
click at [719, 283] on span "20" at bounding box center [719, 278] width 31 height 31
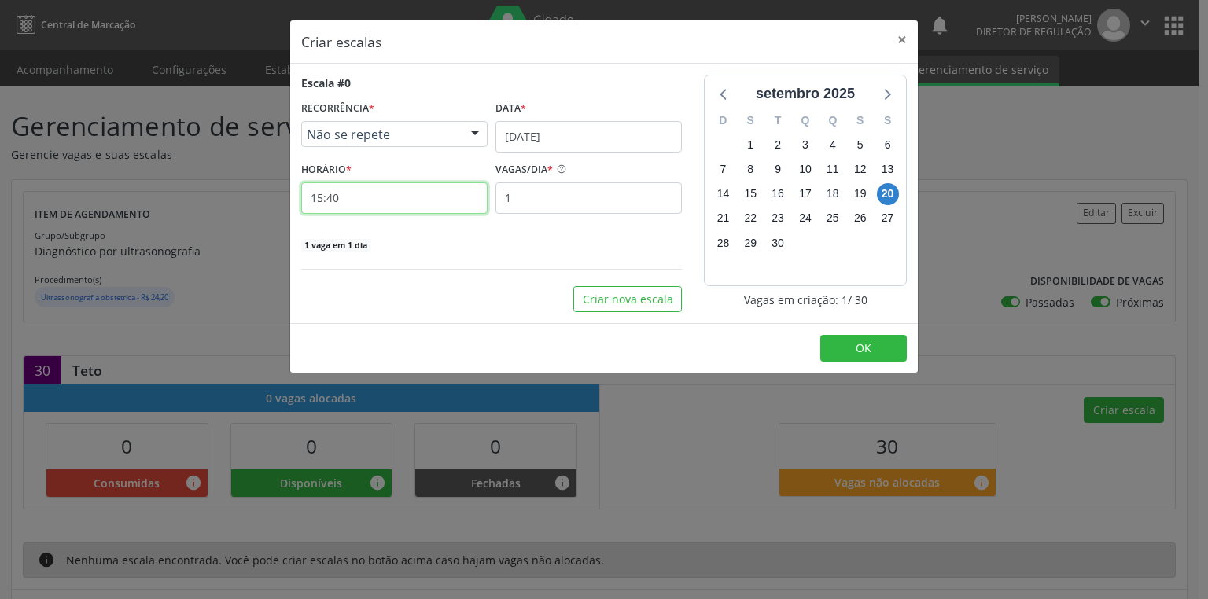
click at [397, 204] on input "15:40" at bounding box center [394, 197] width 186 height 31
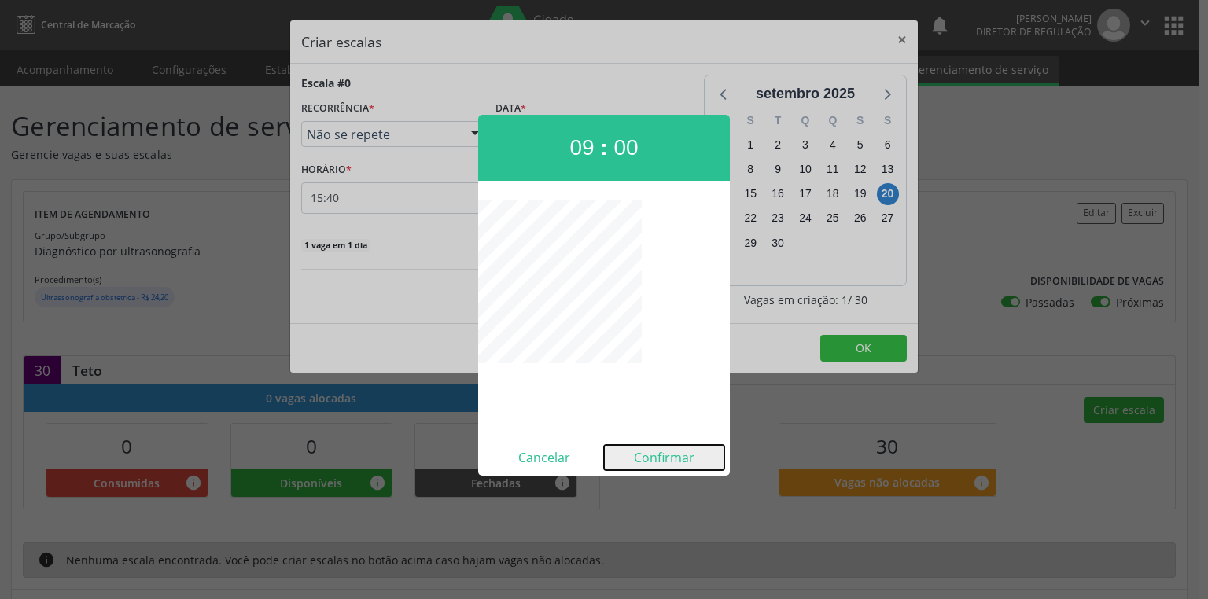
click at [654, 462] on button "Confirmar" at bounding box center [664, 457] width 120 height 25
type input "09:00"
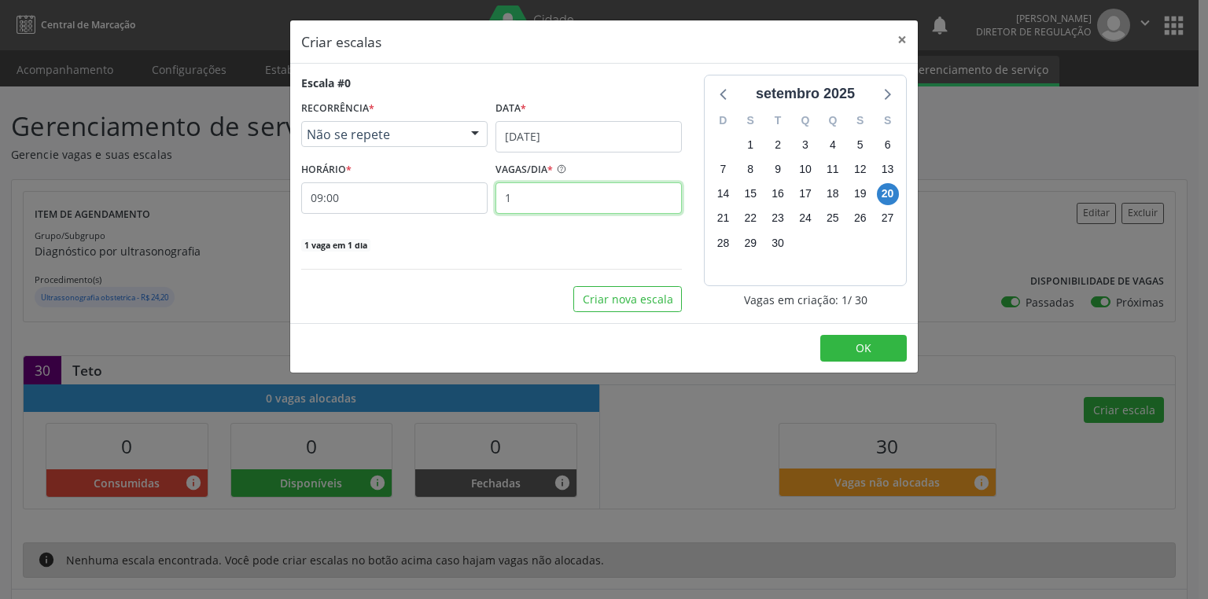
click at [522, 193] on input "1" at bounding box center [588, 197] width 186 height 31
type input "30"
click at [886, 346] on button "OK" at bounding box center [863, 348] width 86 height 27
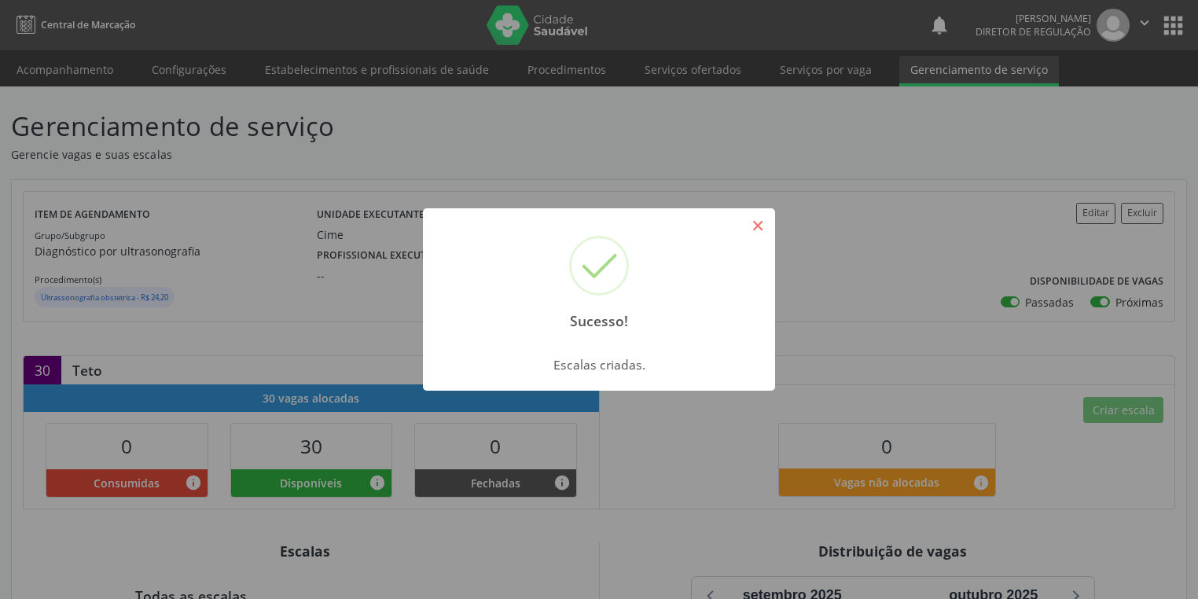
click at [765, 225] on button "×" at bounding box center [758, 225] width 27 height 27
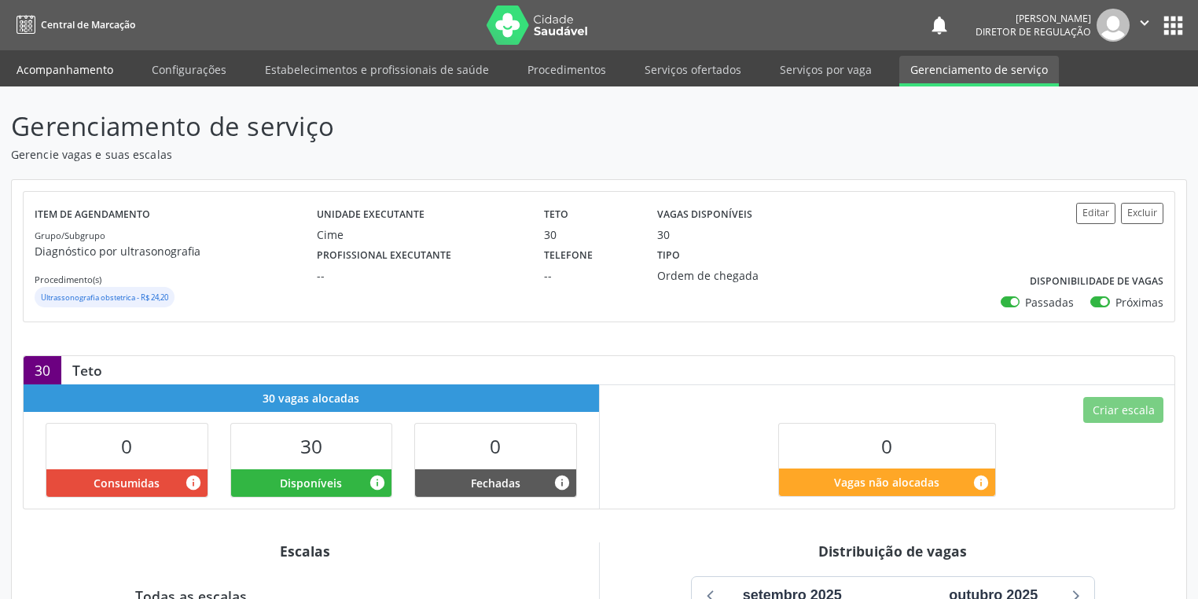
click at [64, 68] on link "Acompanhamento" at bounding box center [65, 70] width 119 height 28
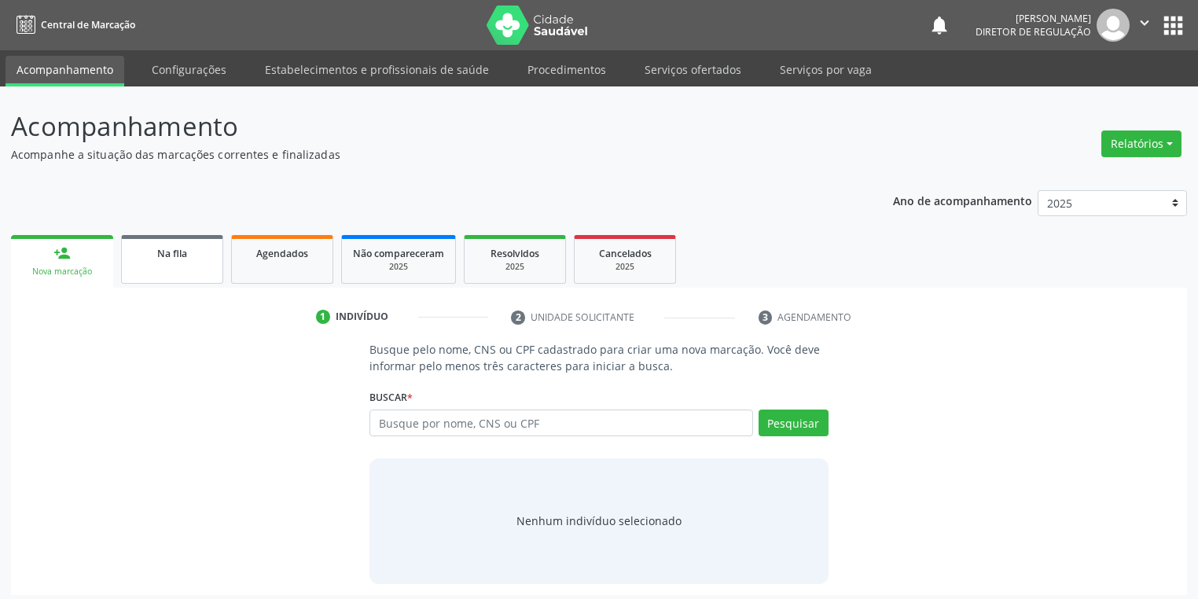
click at [171, 262] on link "Na fila" at bounding box center [172, 259] width 102 height 49
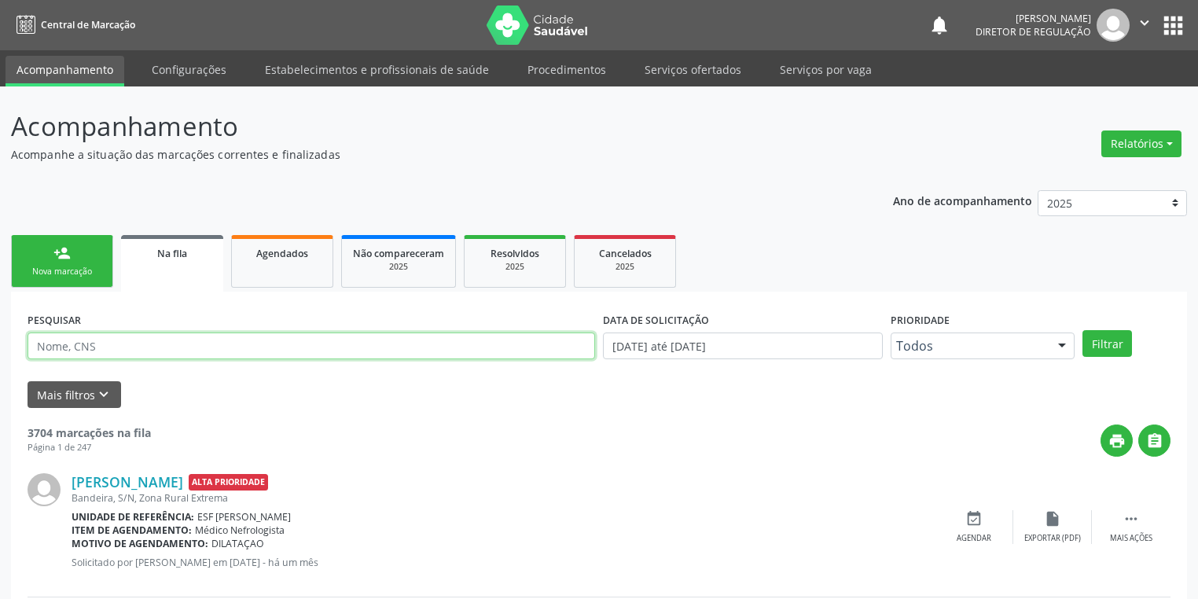
click at [94, 352] on input "text" at bounding box center [312, 346] width 568 height 27
type input "706508323670594"
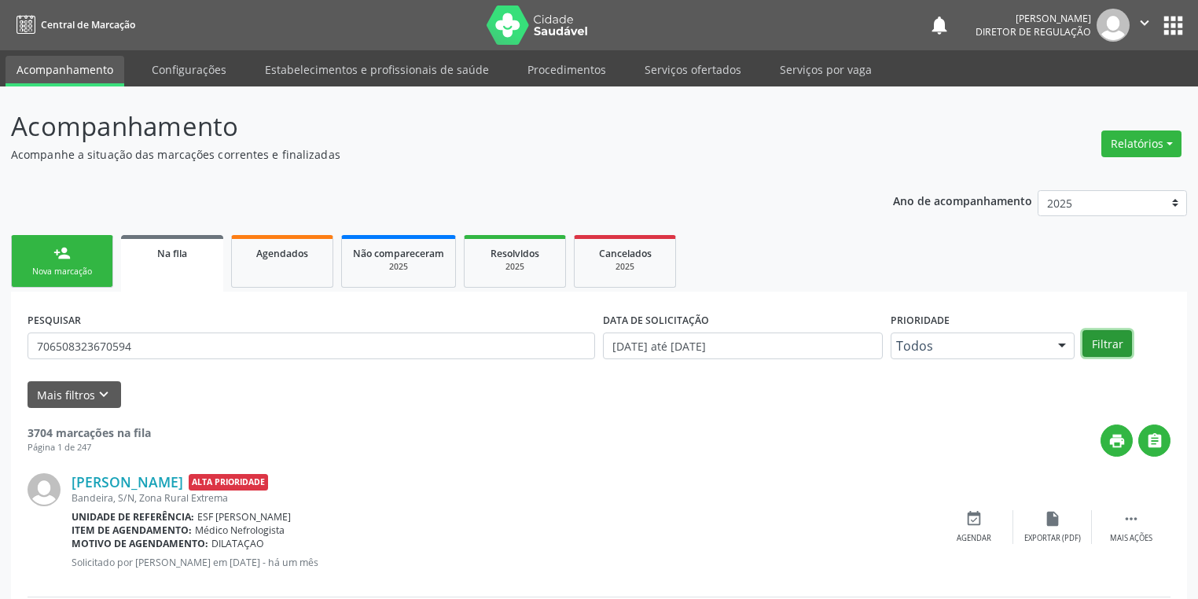
click at [1101, 341] on button "Filtrar" at bounding box center [1108, 343] width 50 height 27
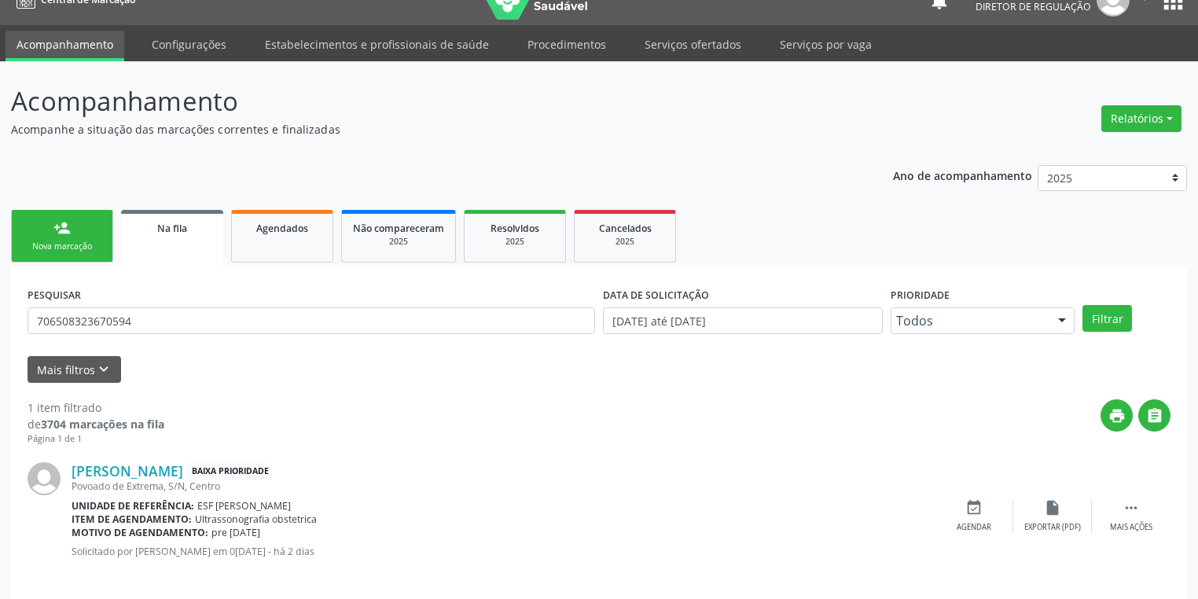
scroll to position [38, 0]
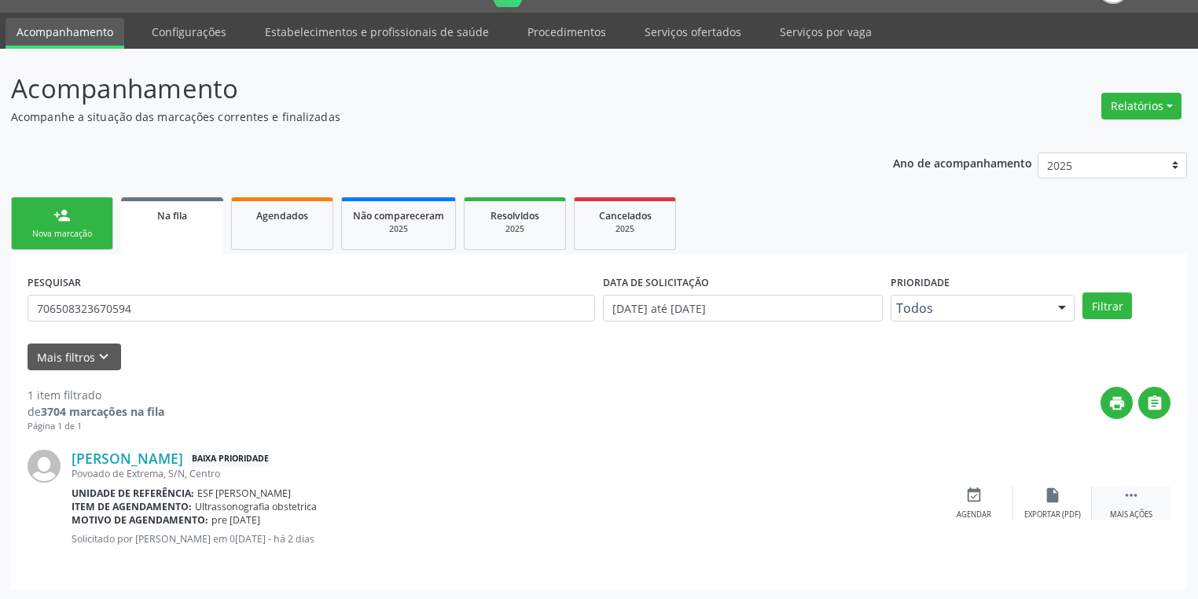
click at [1133, 489] on icon "" at bounding box center [1131, 495] width 17 height 17
click at [749, 497] on div "event_available Agendar" at bounding box center [738, 504] width 79 height 34
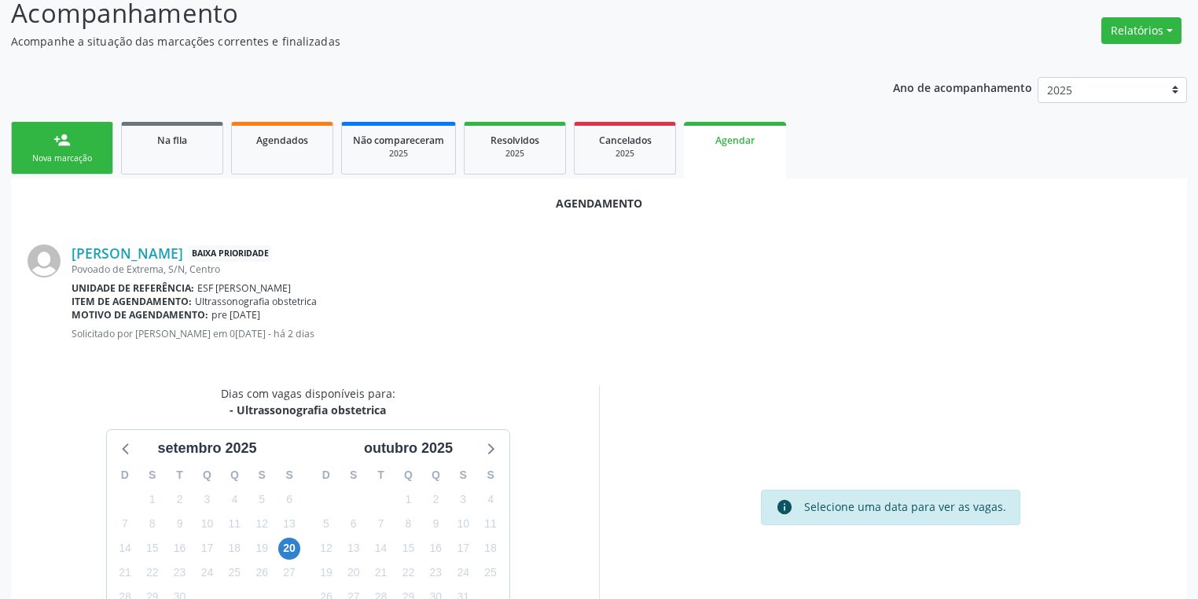
scroll to position [218, 0]
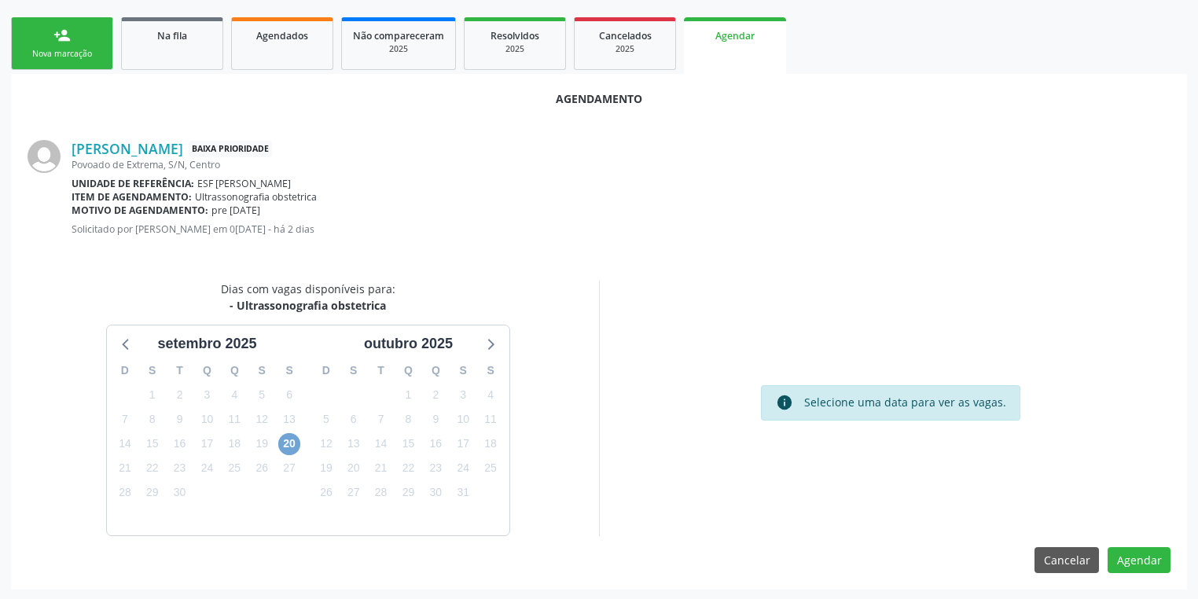
click at [289, 439] on span "20" at bounding box center [289, 444] width 22 height 22
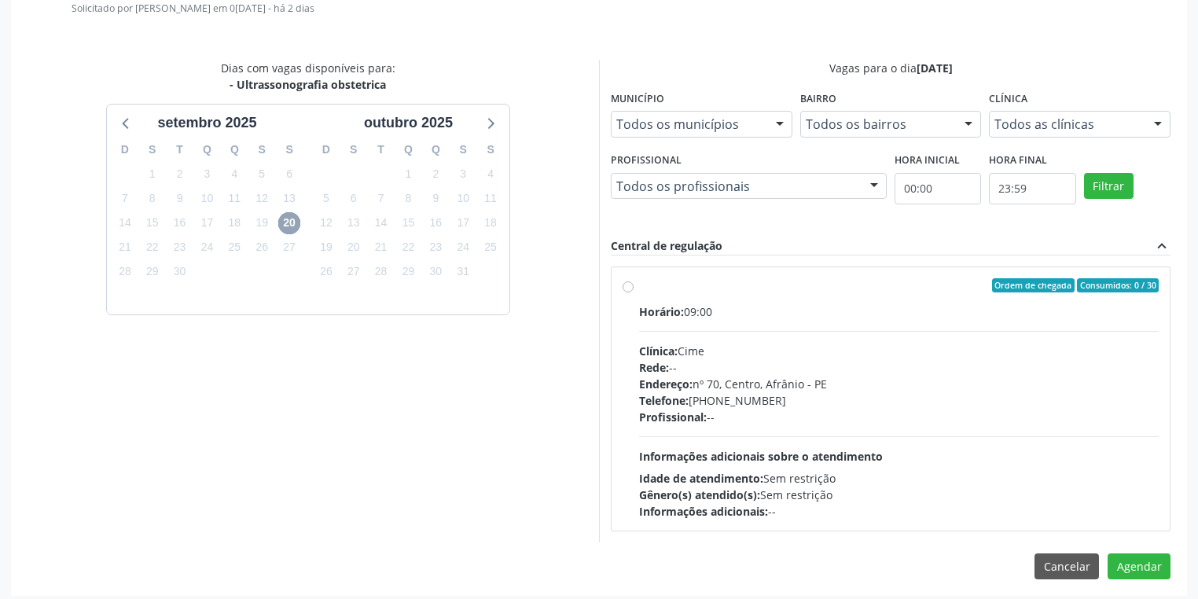
scroll to position [444, 0]
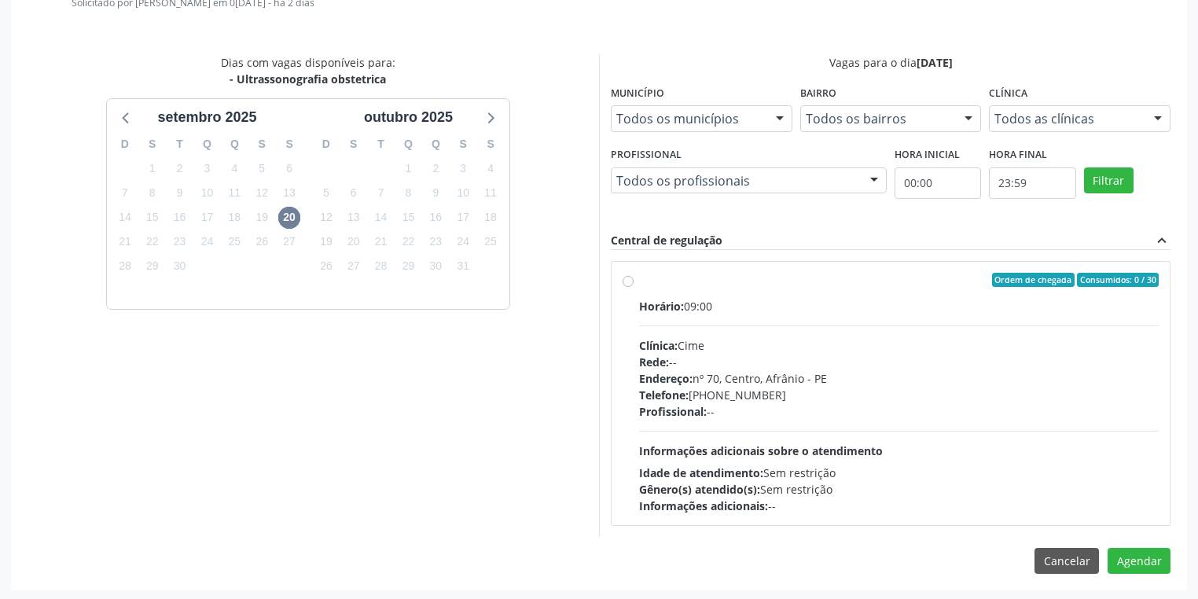
click at [801, 403] on div "Profissional: --" at bounding box center [899, 411] width 520 height 17
click at [634, 287] on input "Ordem de chegada Consumidos: 0 / 30 Horário: 09:00 Clínica: Cime Rede: -- Ender…" at bounding box center [628, 280] width 11 height 14
radio input "true"
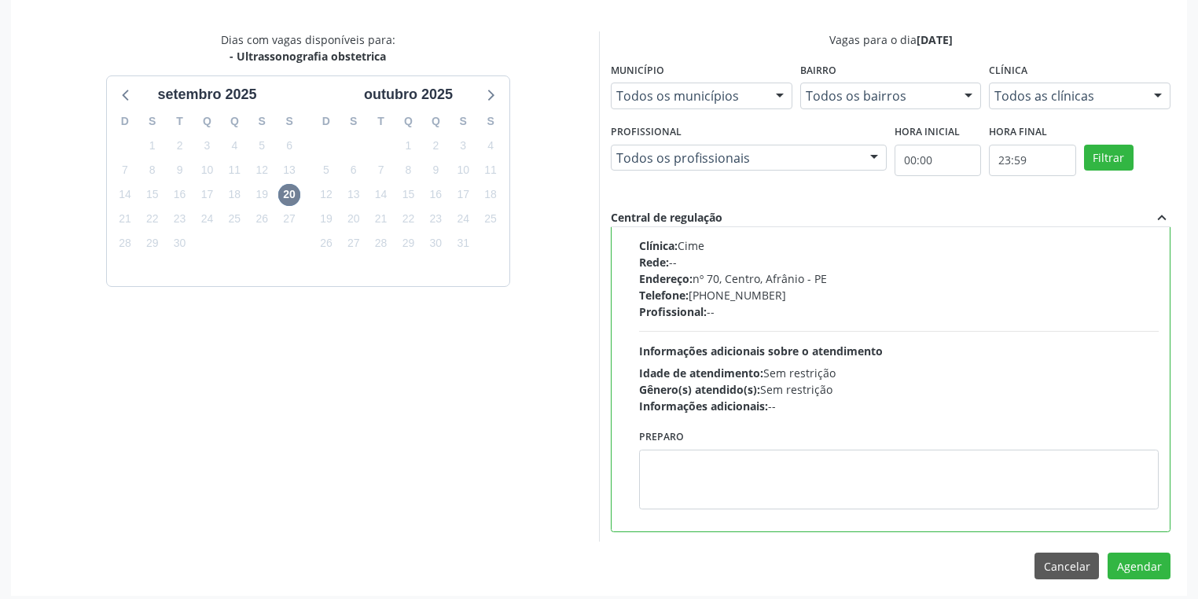
scroll to position [473, 0]
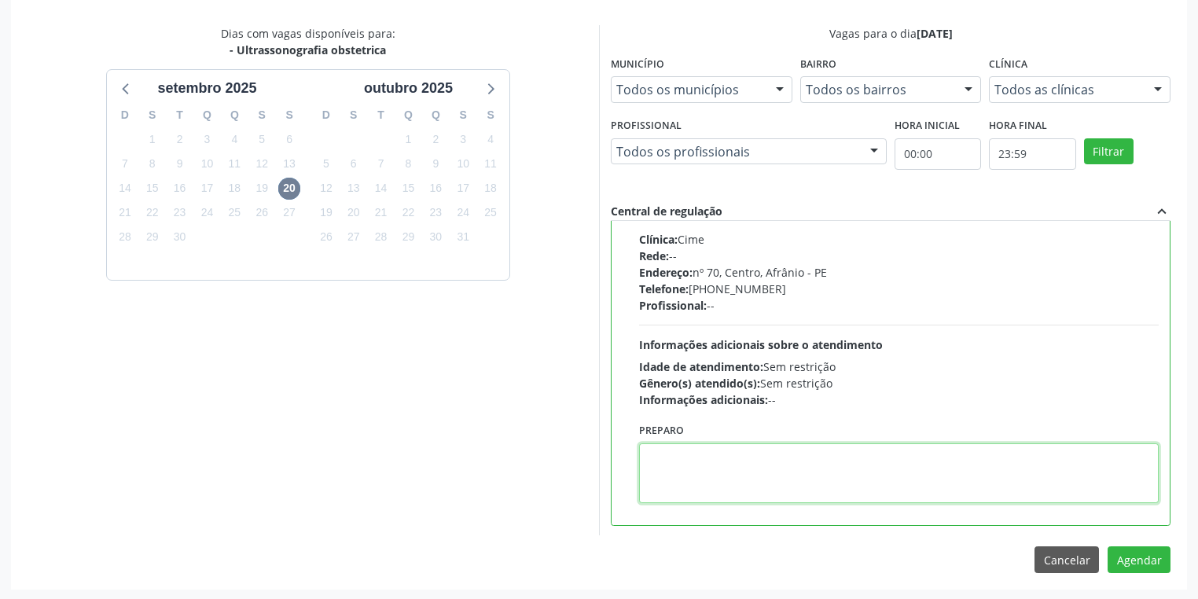
click at [736, 454] on textarea at bounding box center [899, 473] width 520 height 60
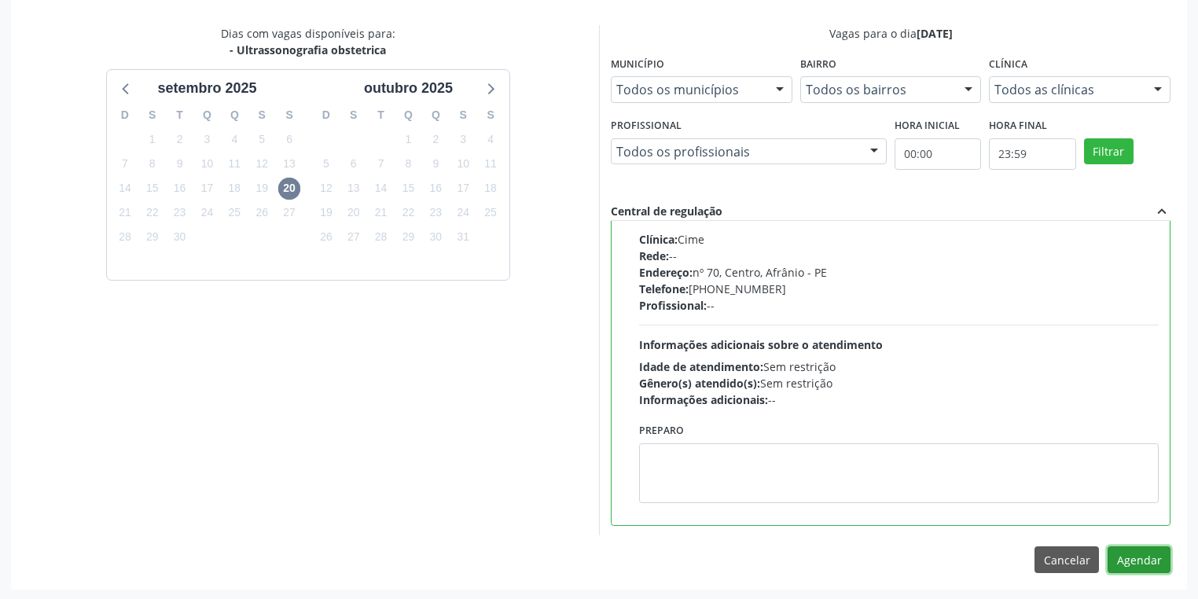
click at [1140, 566] on button "Agendar" at bounding box center [1139, 559] width 63 height 27
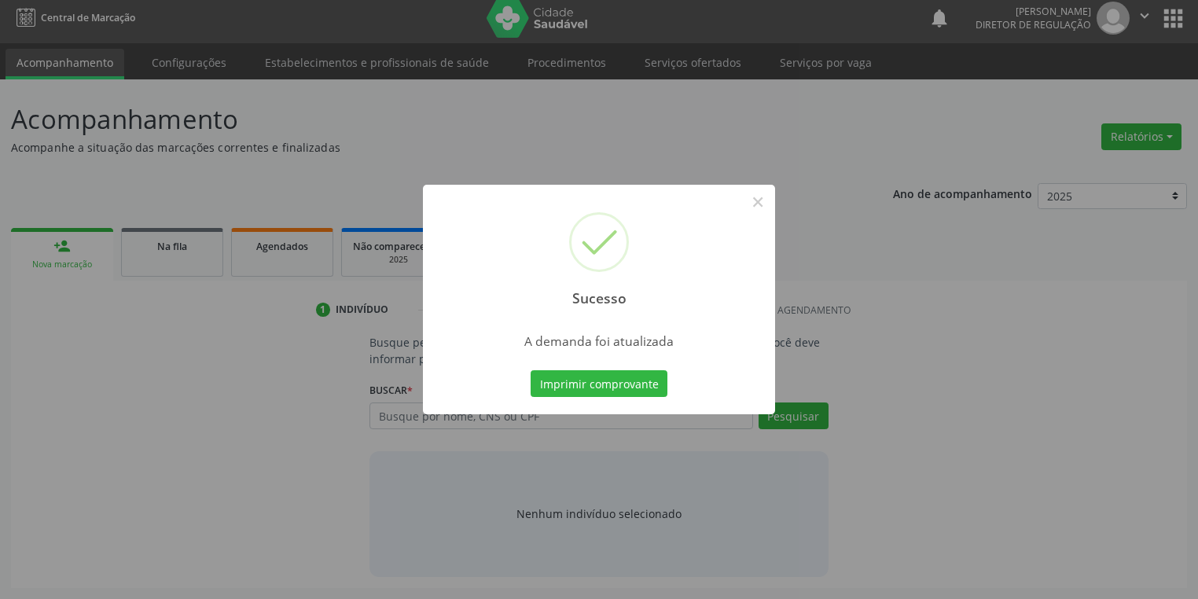
scroll to position [6, 0]
click at [602, 386] on button "Imprimir comprovante" at bounding box center [599, 383] width 137 height 27
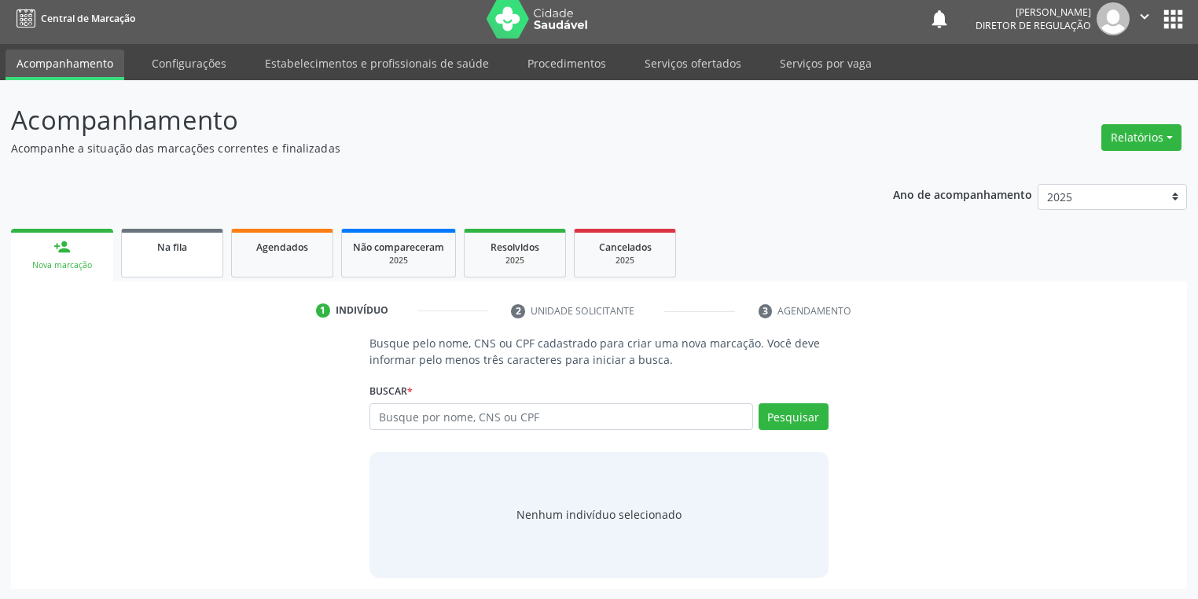
click at [131, 255] on link "Na fila" at bounding box center [172, 253] width 102 height 49
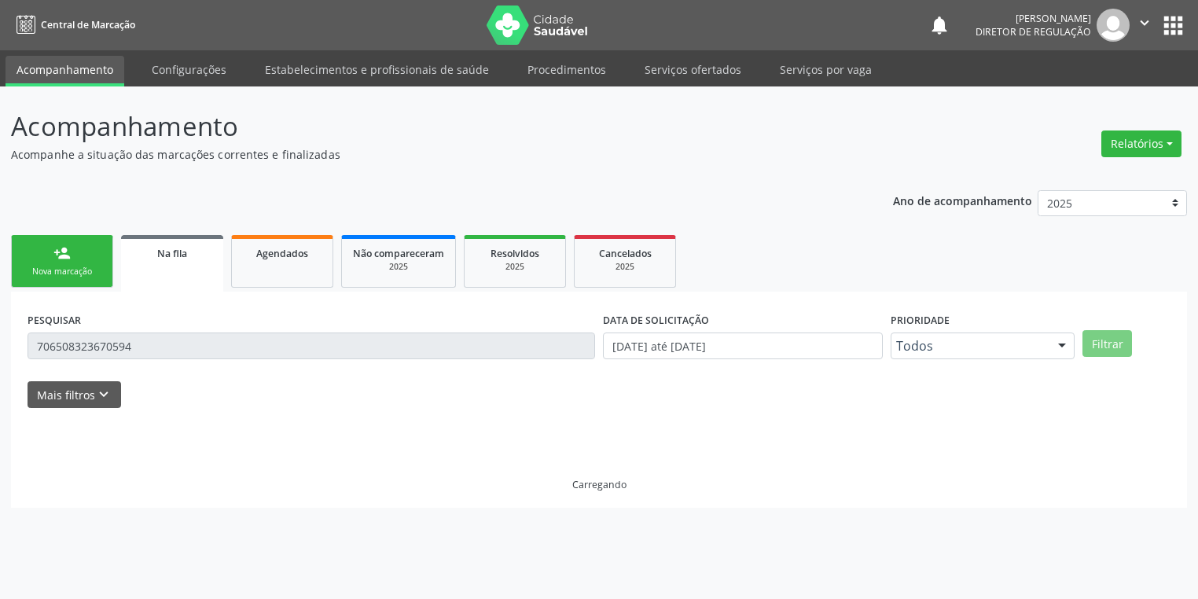
scroll to position [0, 0]
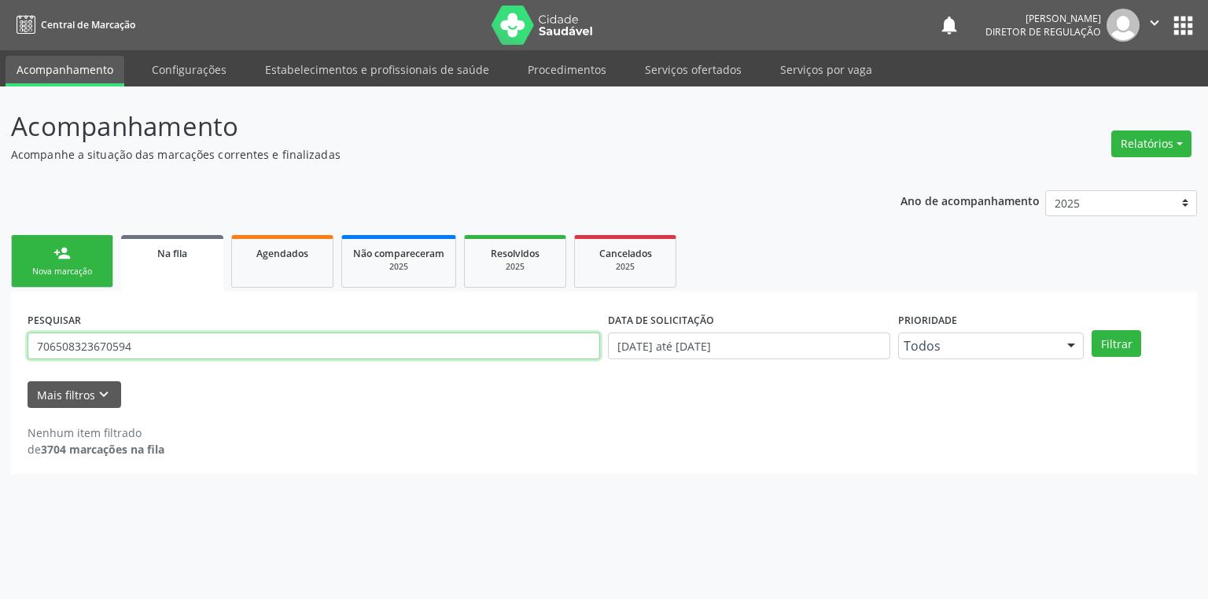
click at [145, 348] on input "706508323670594" at bounding box center [314, 346] width 572 height 27
type input "7"
type input "704104179741071"
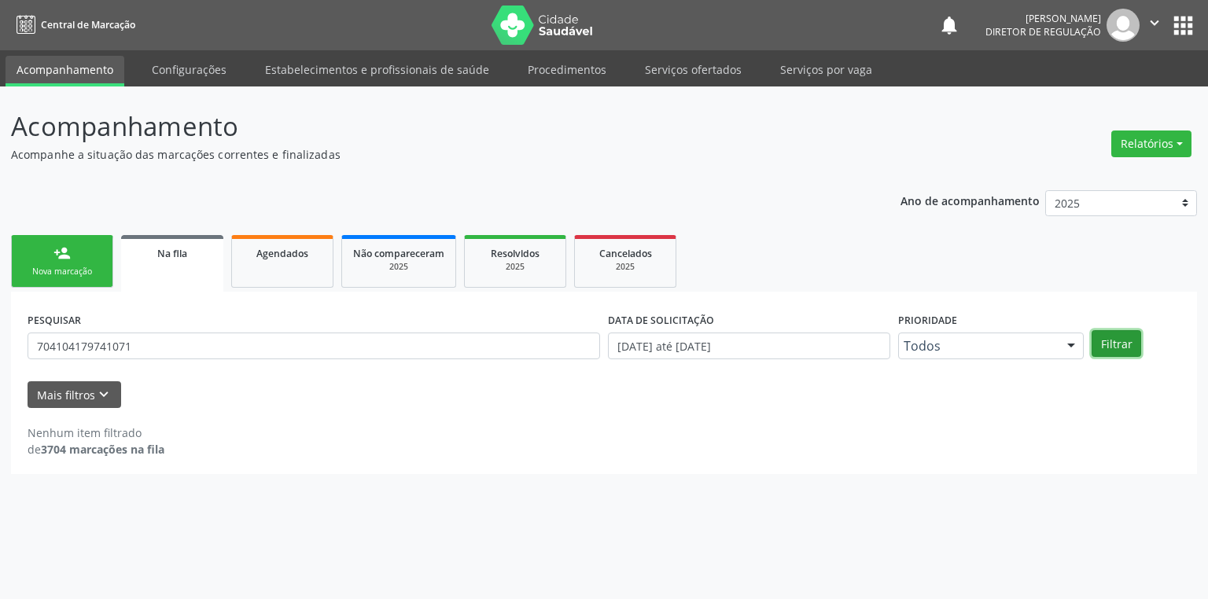
click at [1120, 337] on button "Filtrar" at bounding box center [1116, 343] width 50 height 27
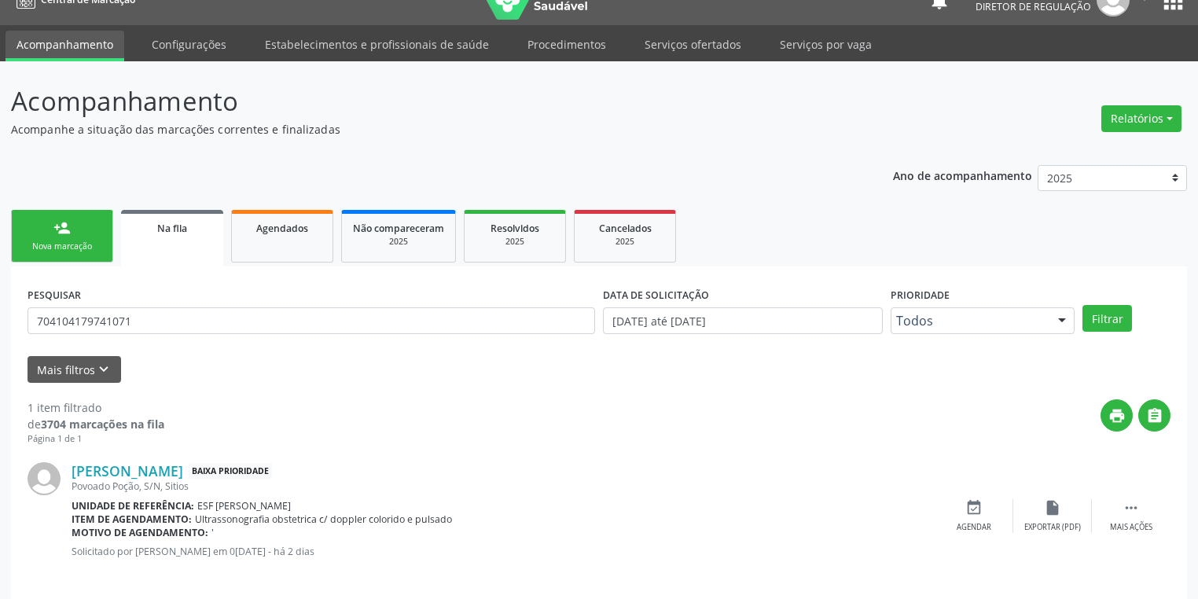
scroll to position [38, 0]
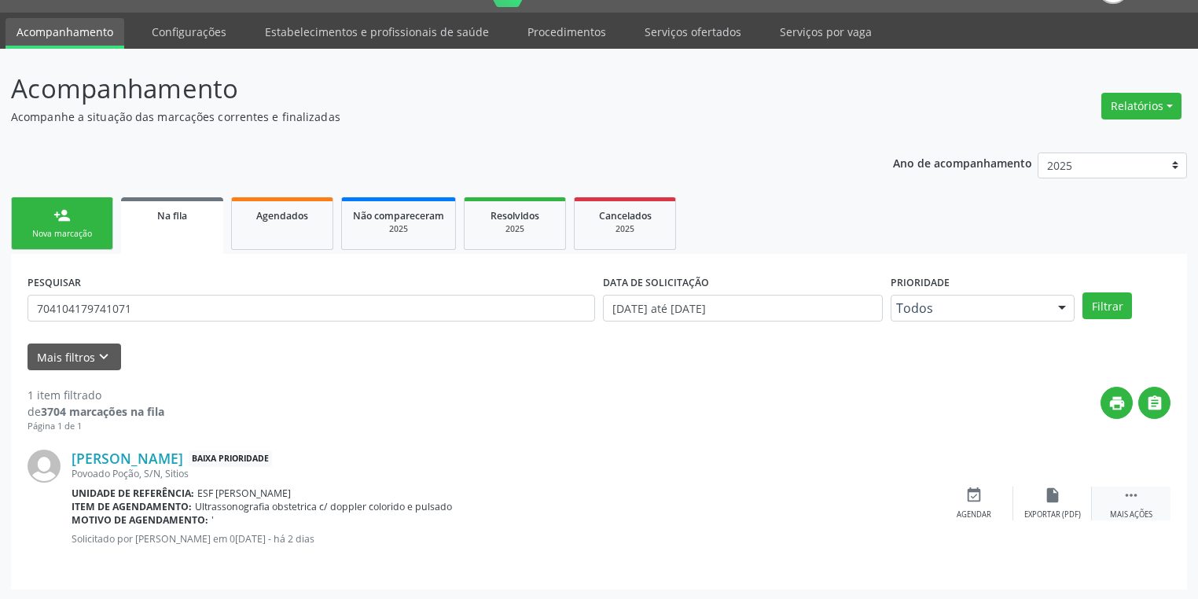
click at [1121, 489] on div " Mais ações" at bounding box center [1131, 504] width 79 height 34
click at [734, 502] on icon "event_available" at bounding box center [738, 495] width 17 height 17
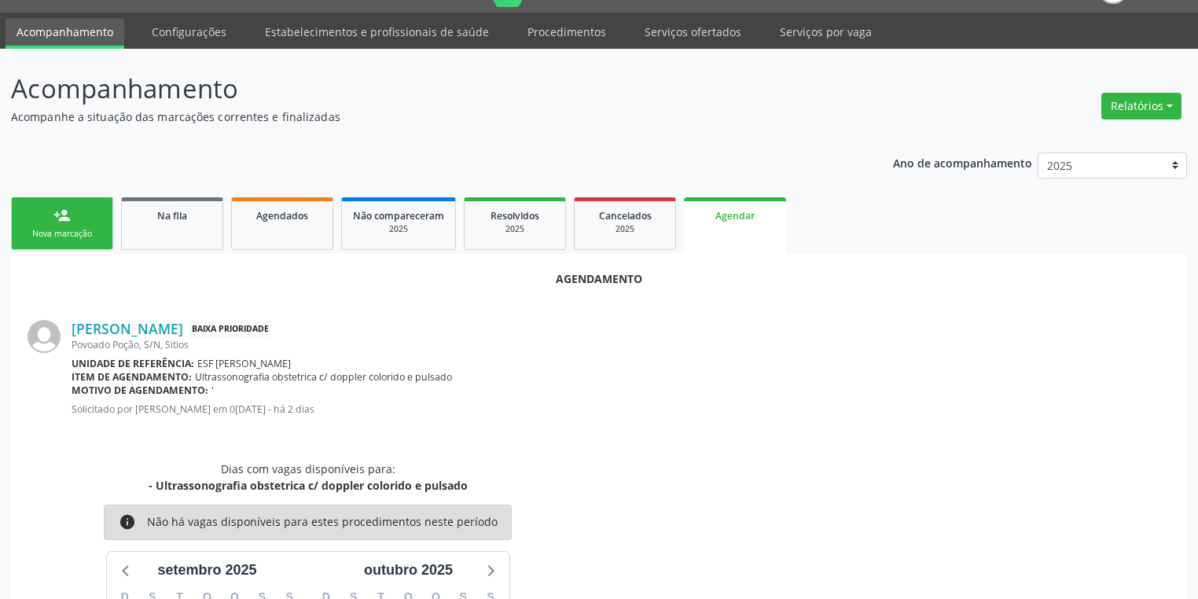
scroll to position [264, 0]
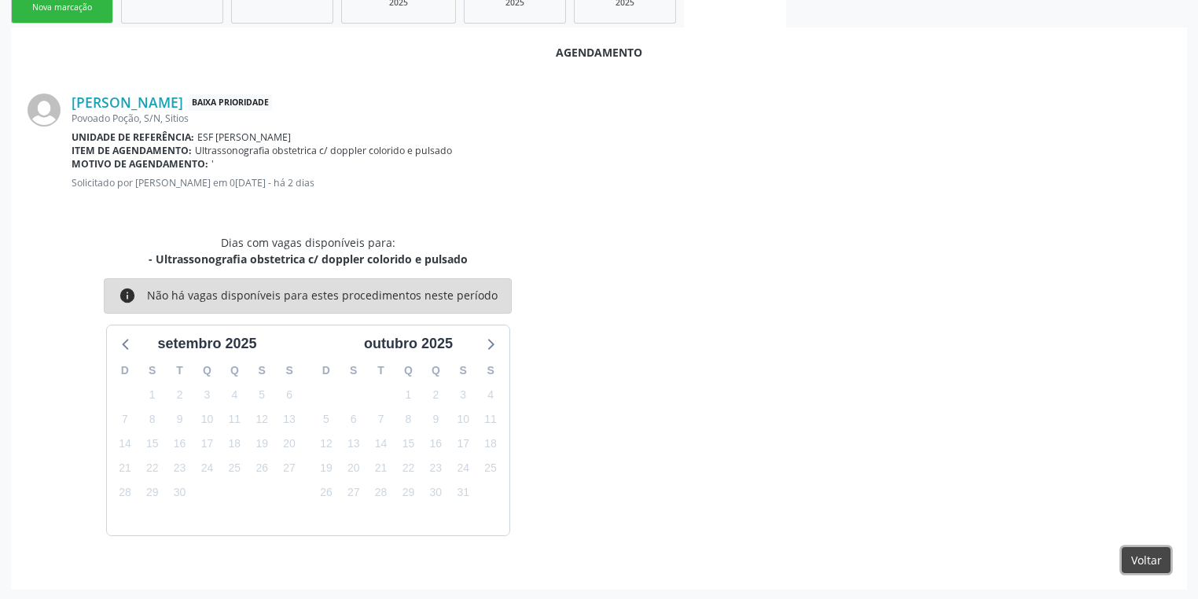
click at [1140, 560] on button "Voltar" at bounding box center [1146, 560] width 49 height 27
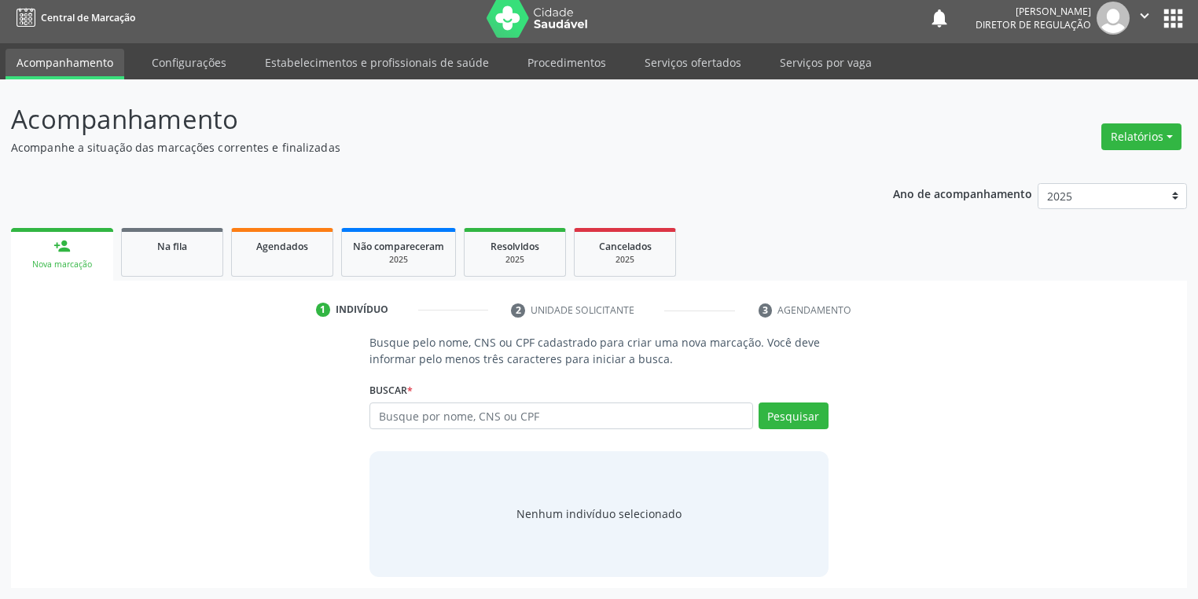
click at [785, 469] on div "Nenhum indivíduo selecionado" at bounding box center [599, 514] width 459 height 126
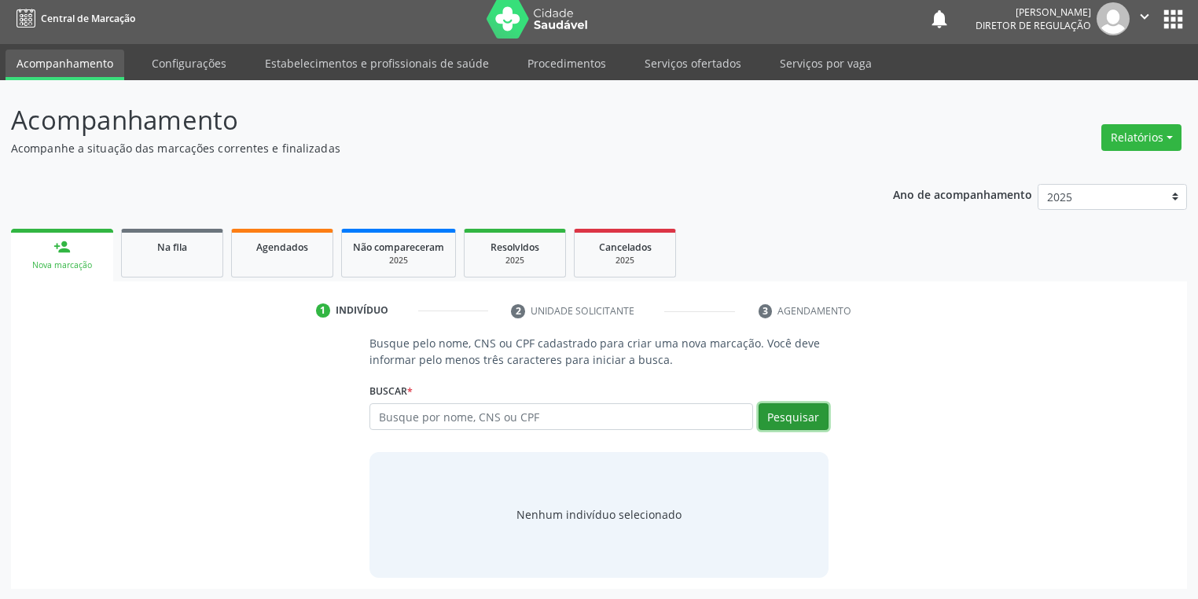
click at [802, 421] on button "Pesquisar" at bounding box center [794, 416] width 70 height 27
drag, startPoint x: 780, startPoint y: 414, endPoint x: 554, endPoint y: 373, distance: 230.2
click at [778, 414] on button "Pesquisar" at bounding box center [794, 416] width 70 height 27
click at [182, 252] on span "Na fila" at bounding box center [172, 247] width 30 height 13
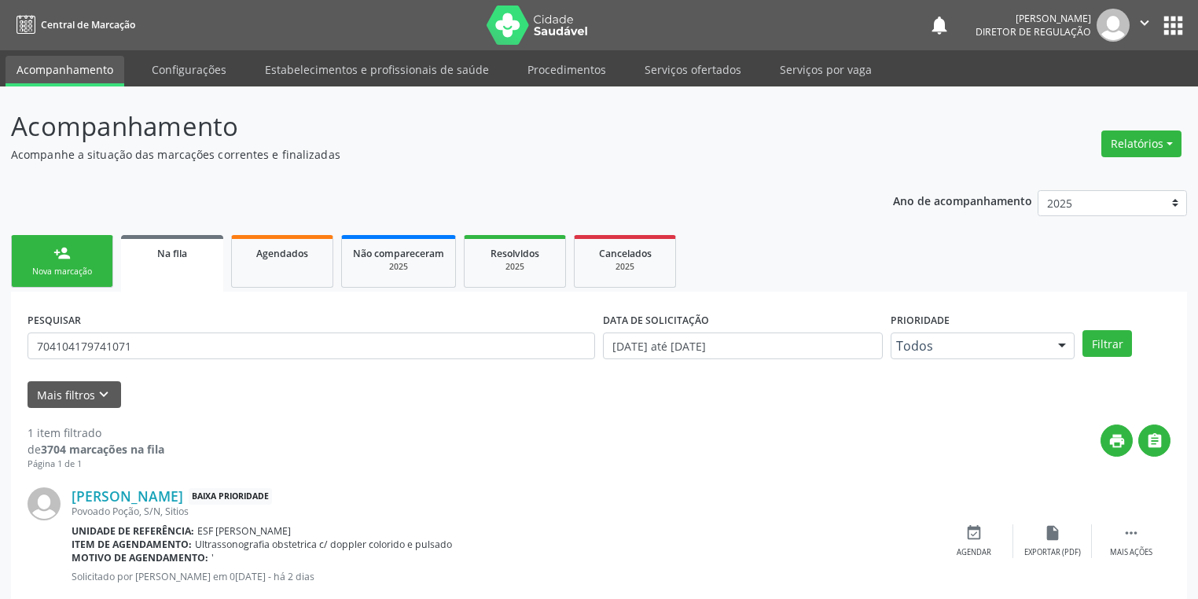
scroll to position [38, 0]
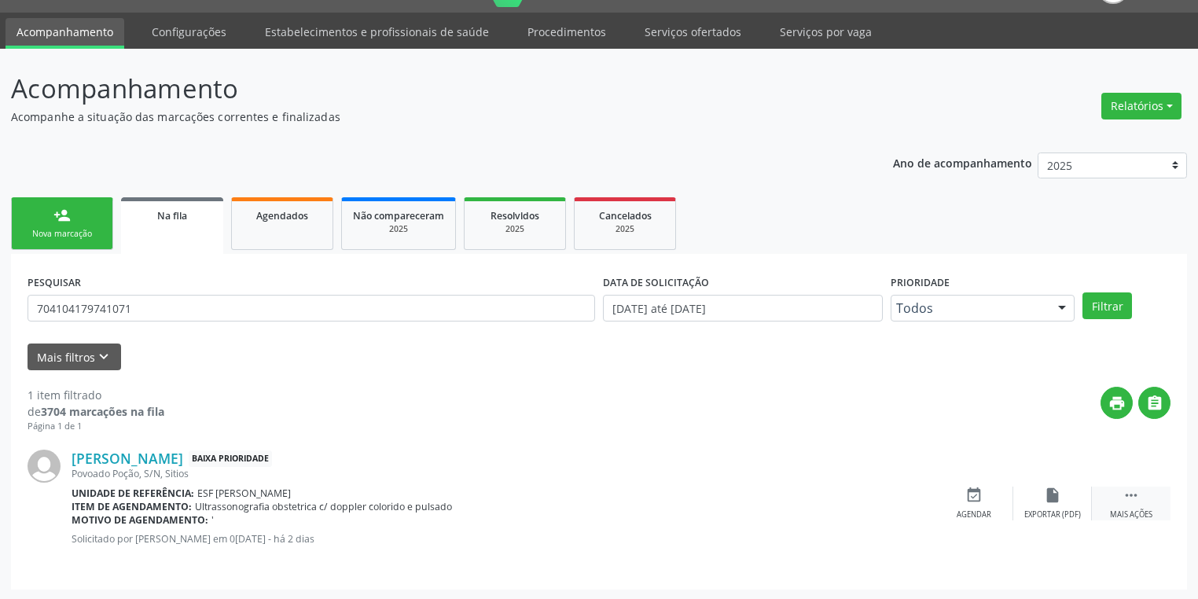
click at [1129, 495] on icon "" at bounding box center [1131, 495] width 17 height 17
click at [1065, 513] on div "Editar" at bounding box center [1052, 514] width 25 height 11
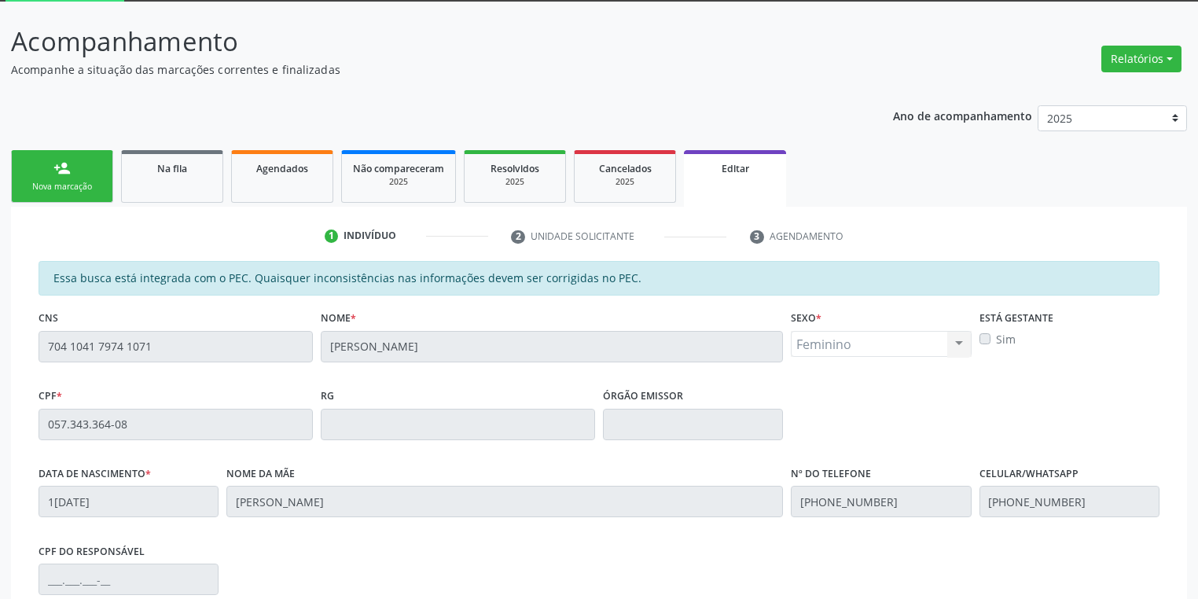
scroll to position [318, 0]
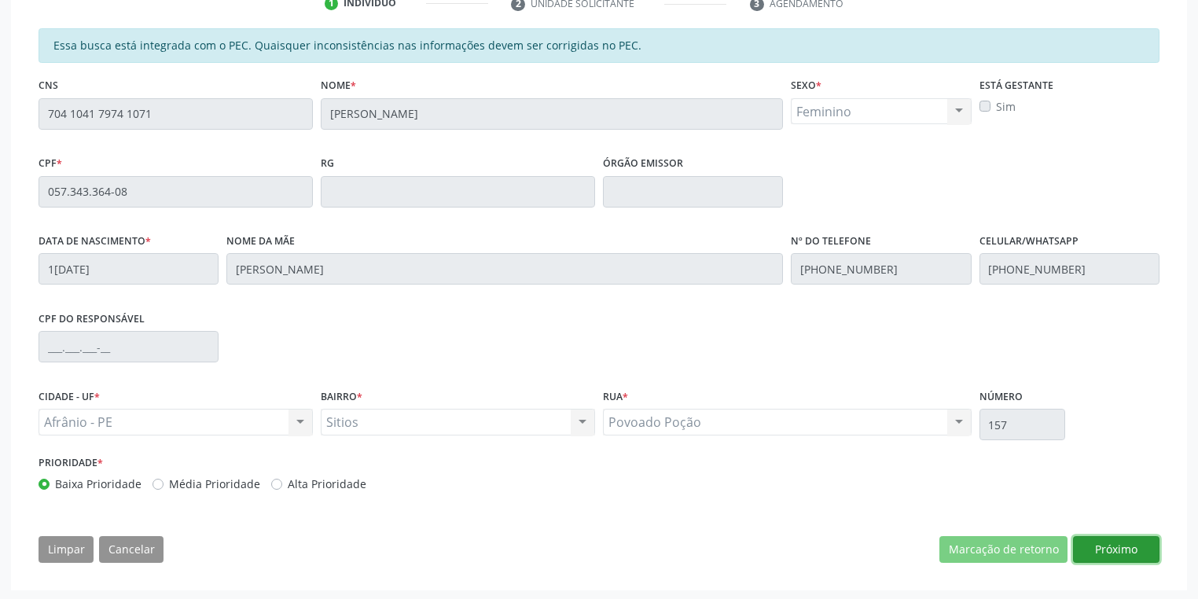
click at [1116, 553] on button "Próximo" at bounding box center [1116, 549] width 86 height 27
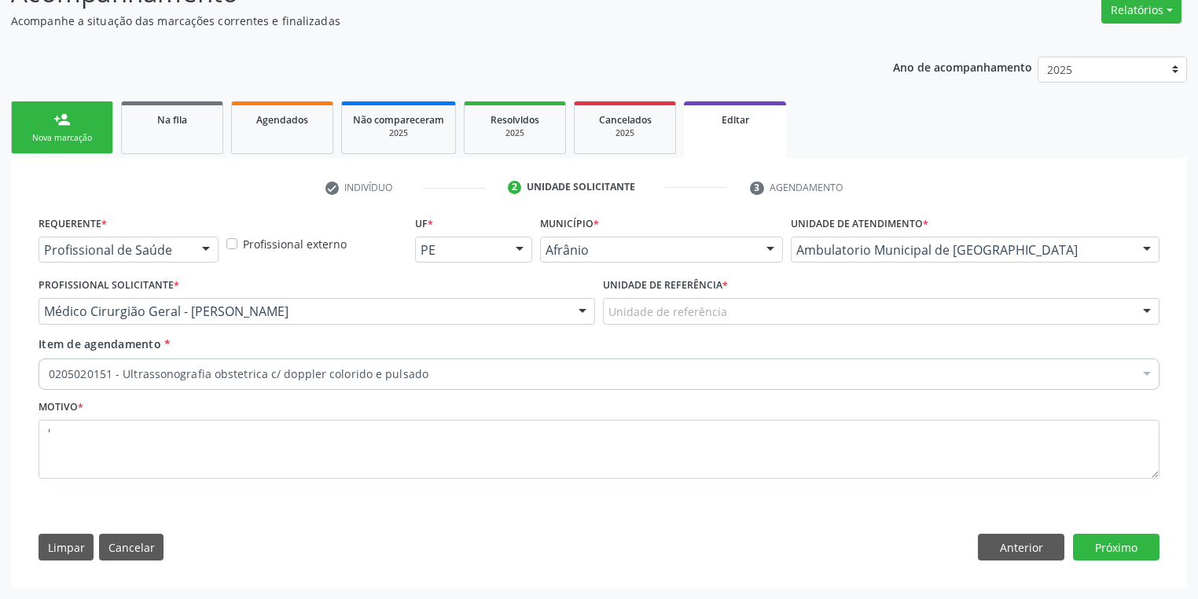
scroll to position [132, 0]
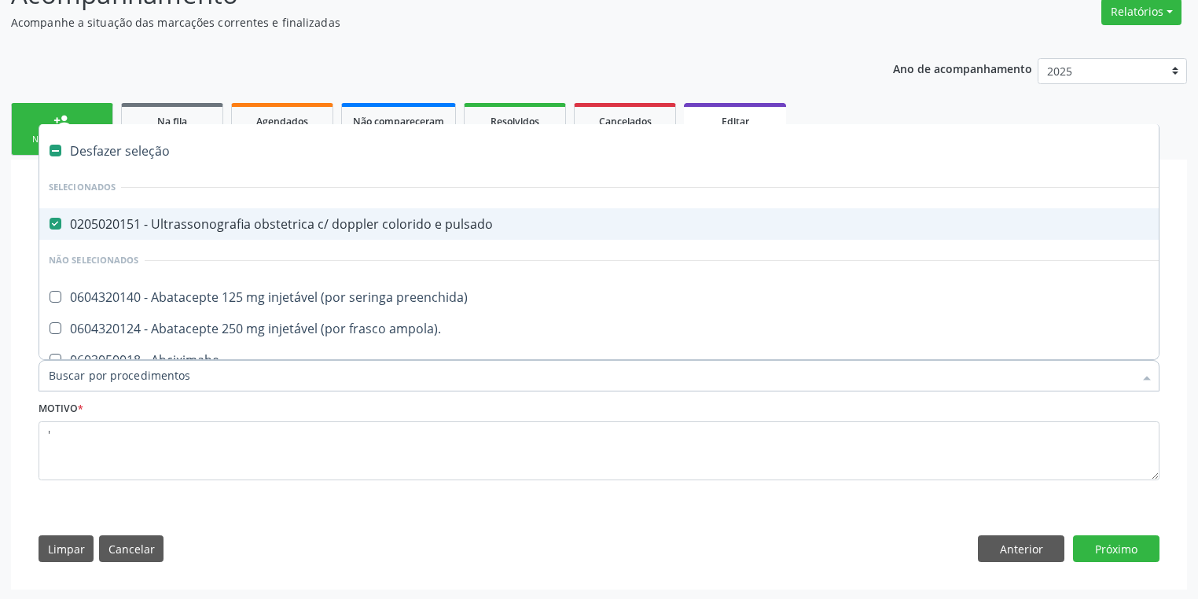
click at [187, 227] on div "0205020151 - Ultrassonografia obstetrica c/ doppler colorido e pulsado" at bounding box center [654, 224] width 1210 height 13
checkbox pulsado "false"
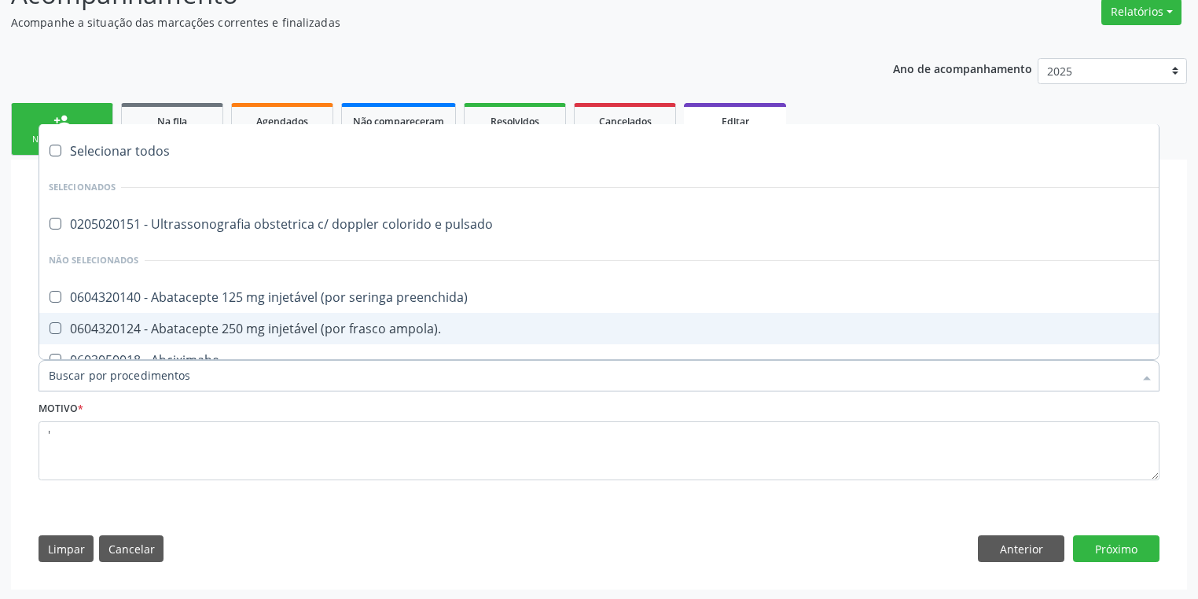
type input "M"
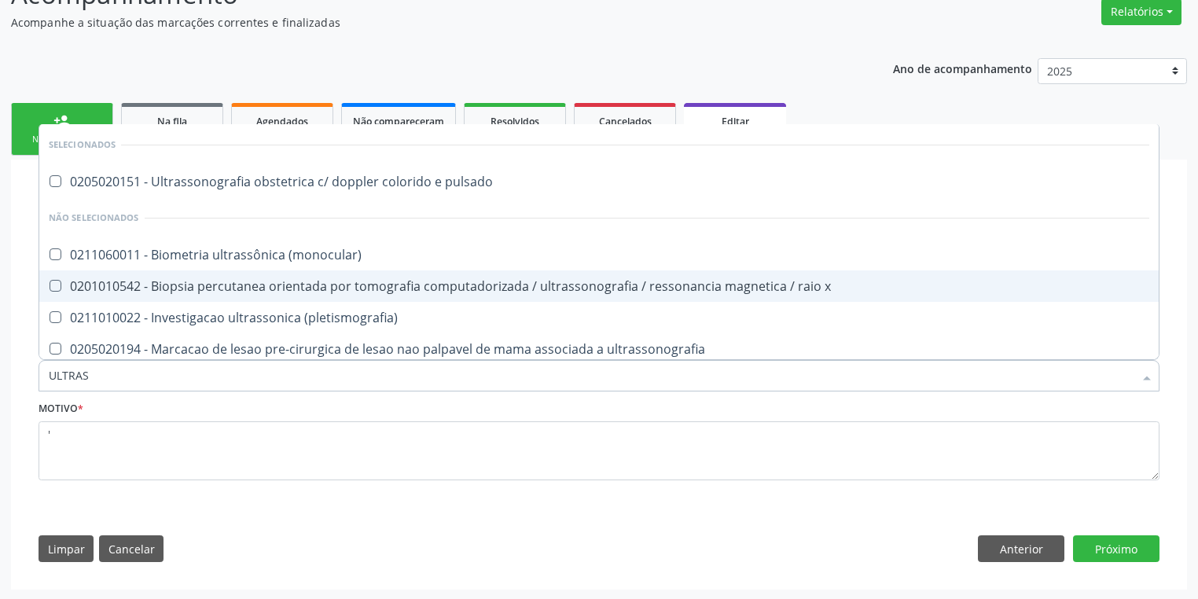
type input "ULTRASS"
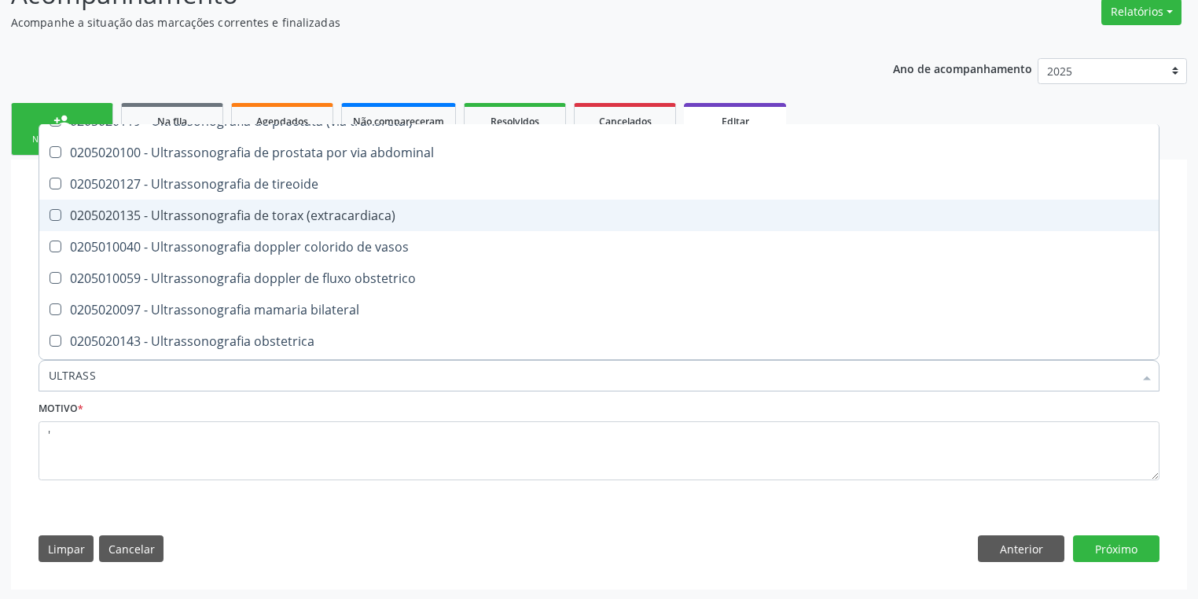
scroll to position [503, 0]
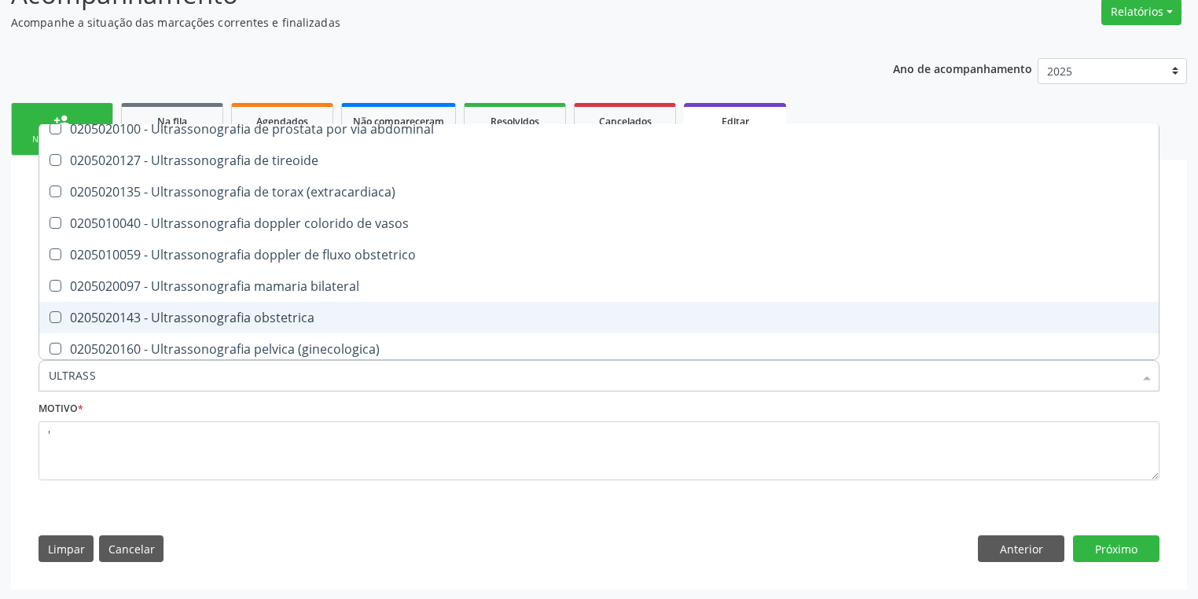
click at [275, 318] on div "0205020143 - Ultrassonografia obstetrica" at bounding box center [599, 317] width 1101 height 13
checkbox obstetrica "true"
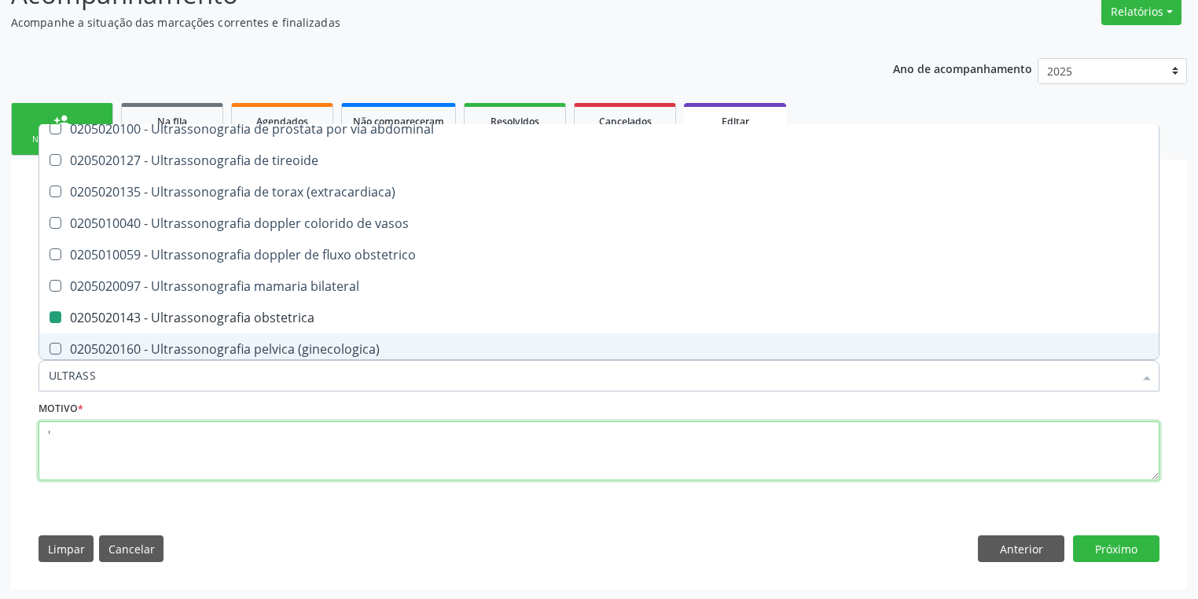
click at [126, 452] on textarea "'" at bounding box center [599, 451] width 1121 height 60
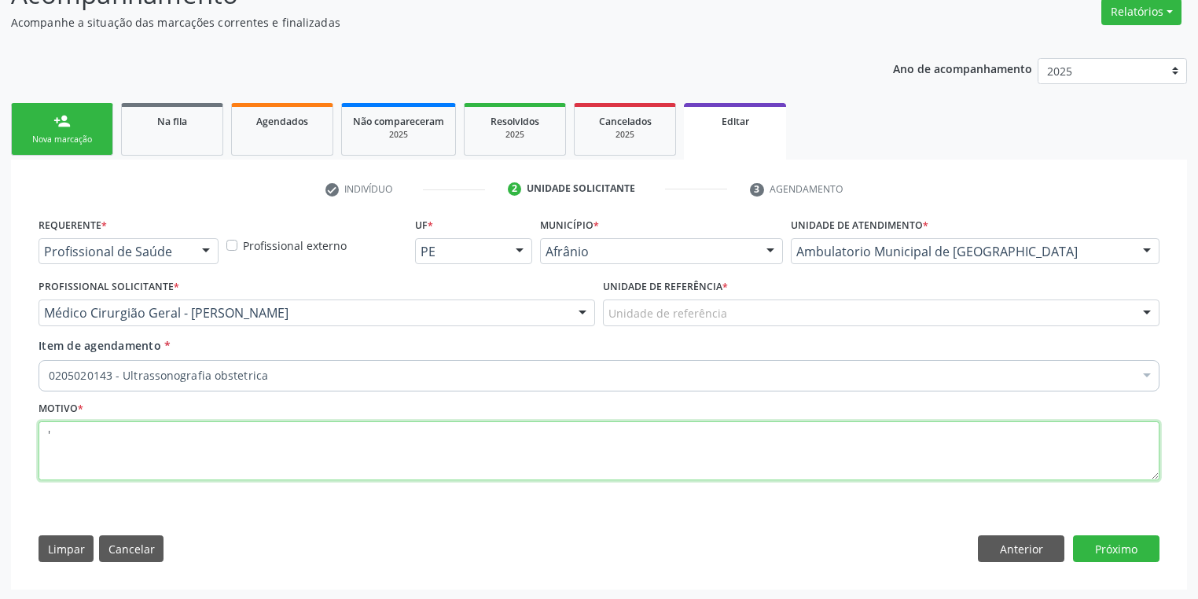
scroll to position [0, 0]
type textarea "'*"
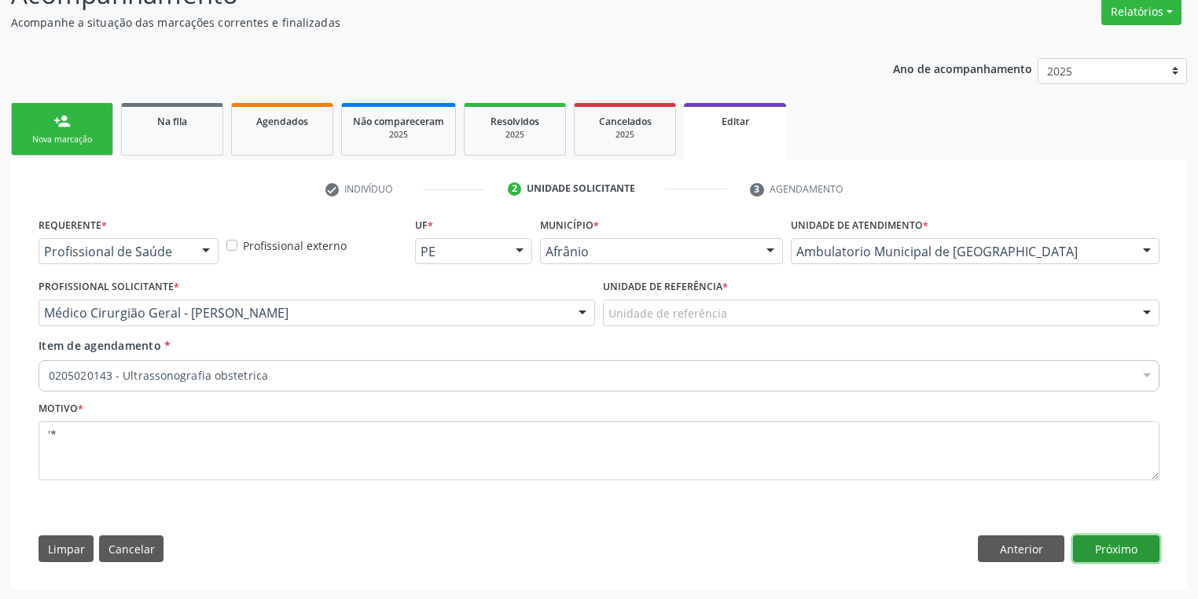
click at [1101, 545] on button "Próximo" at bounding box center [1116, 548] width 86 height 27
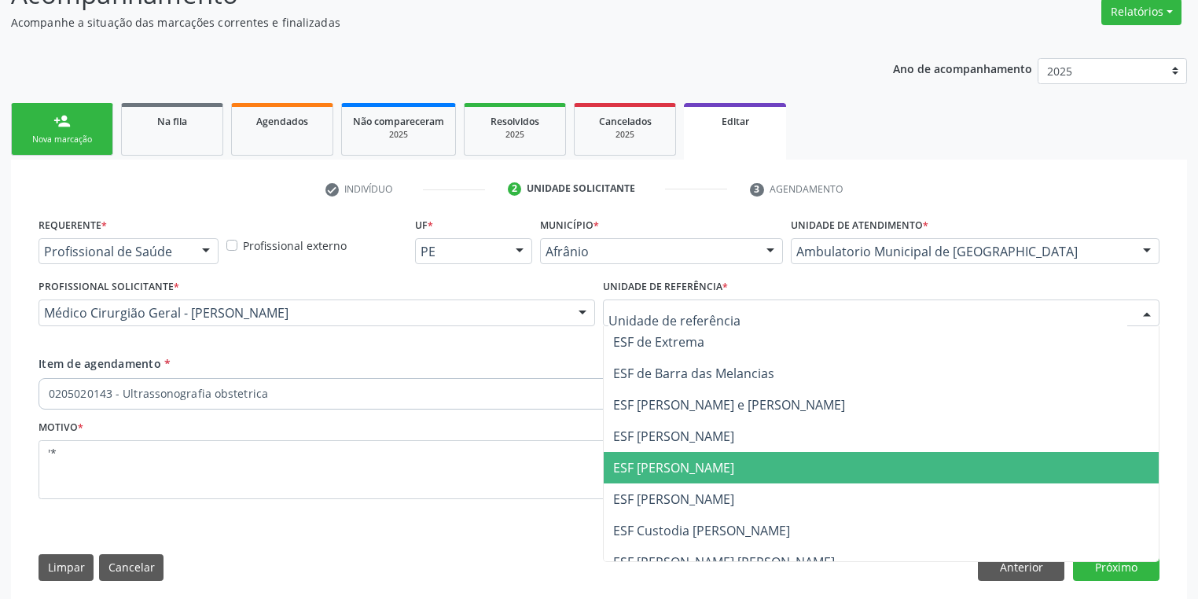
click at [641, 471] on span "ESF [PERSON_NAME]" at bounding box center [673, 467] width 121 height 17
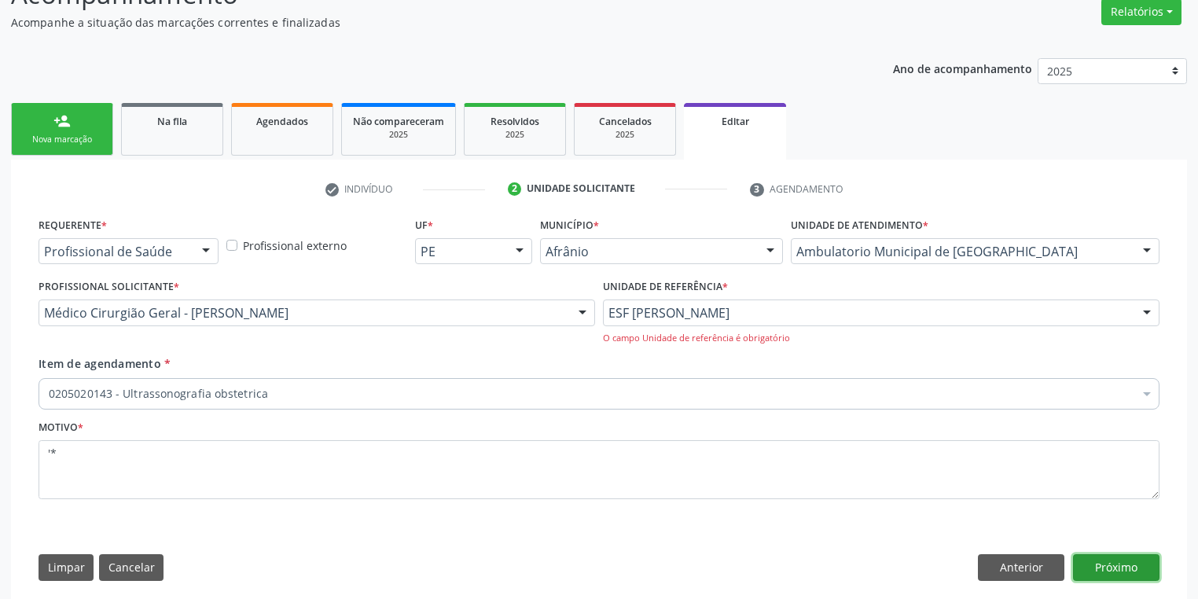
click at [1110, 557] on button "Próximo" at bounding box center [1116, 567] width 86 height 27
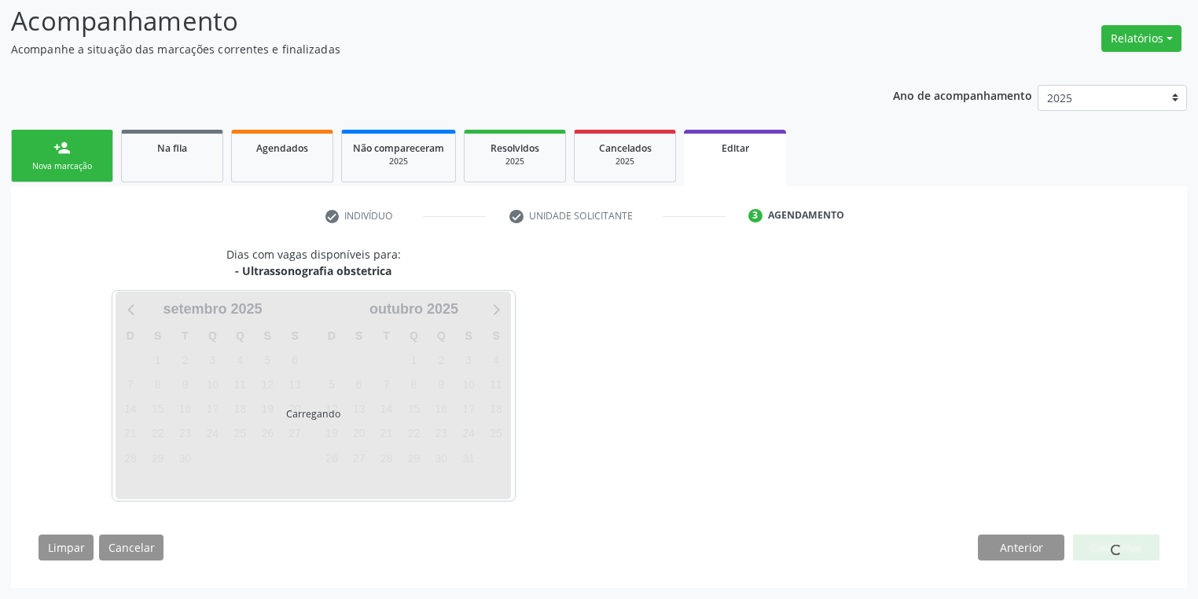
scroll to position [104, 0]
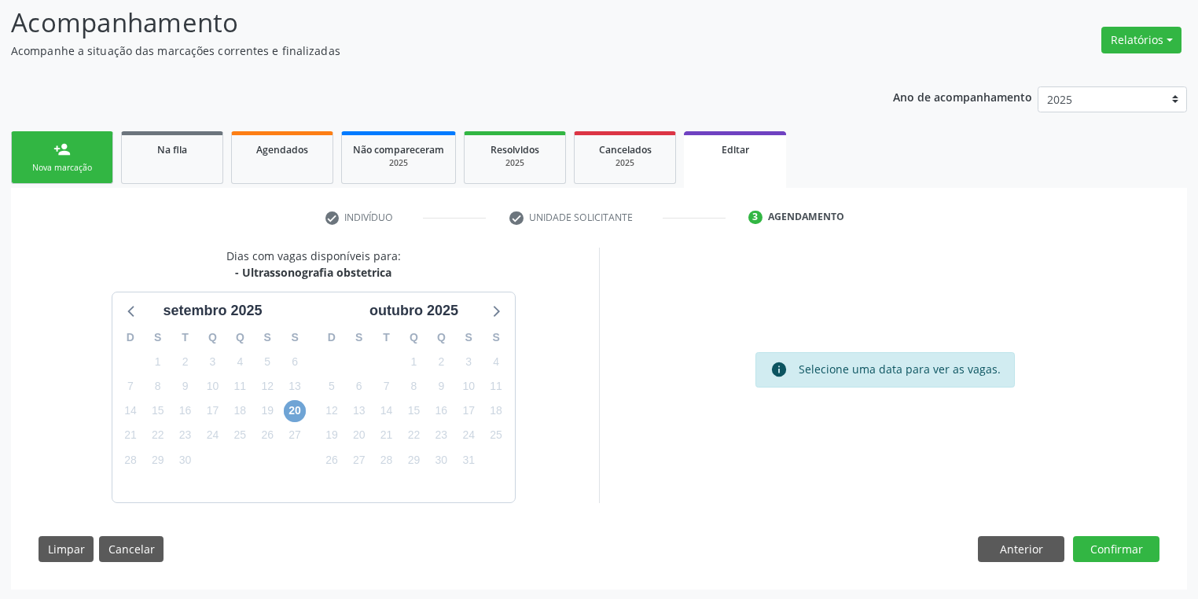
click at [296, 410] on span "20" at bounding box center [295, 411] width 22 height 22
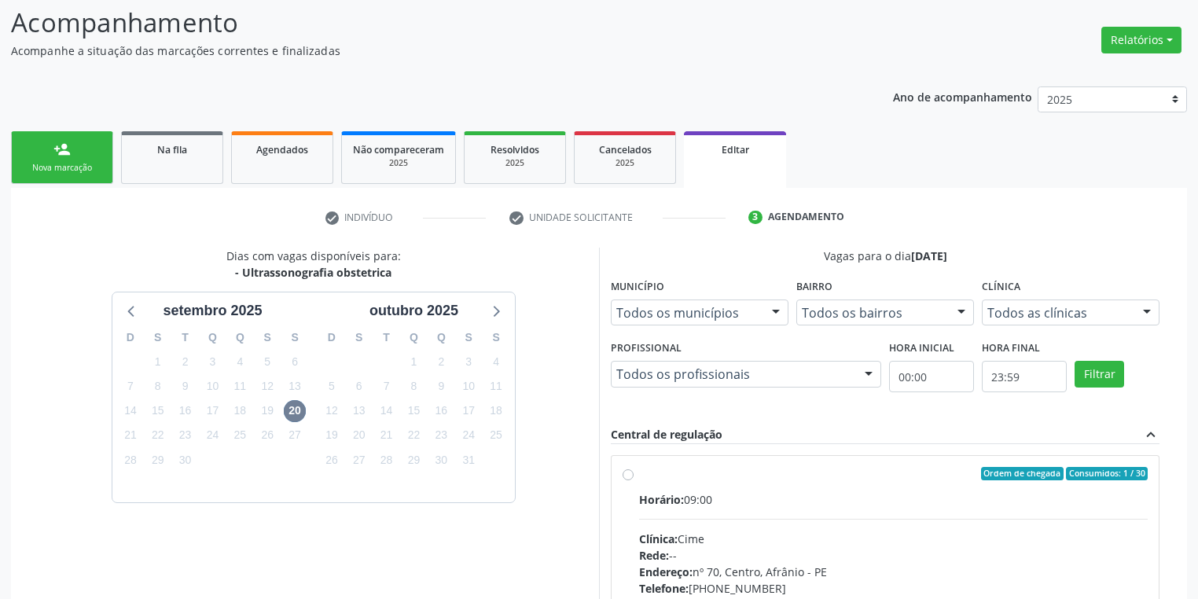
click at [874, 531] on div "Clínica: Cime" at bounding box center [893, 539] width 509 height 17
click at [634, 481] on input "Ordem de chegada Consumidos: 1 / 30 Horário: 09:00 Clínica: Cime Rede: -- Ender…" at bounding box center [628, 474] width 11 height 14
radio input "true"
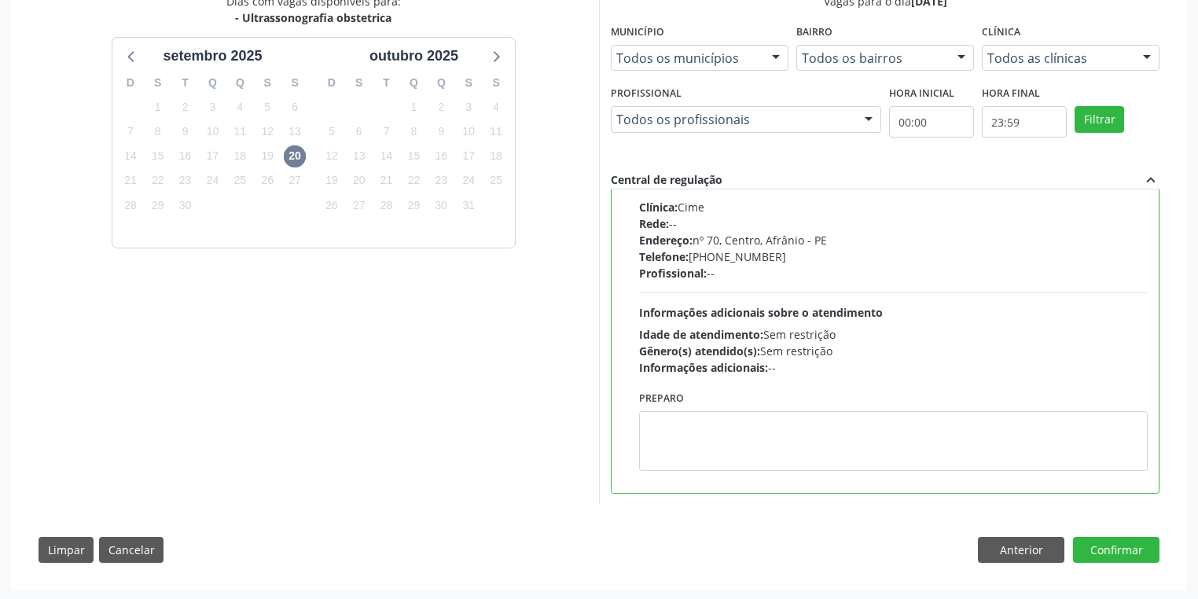
scroll to position [359, 0]
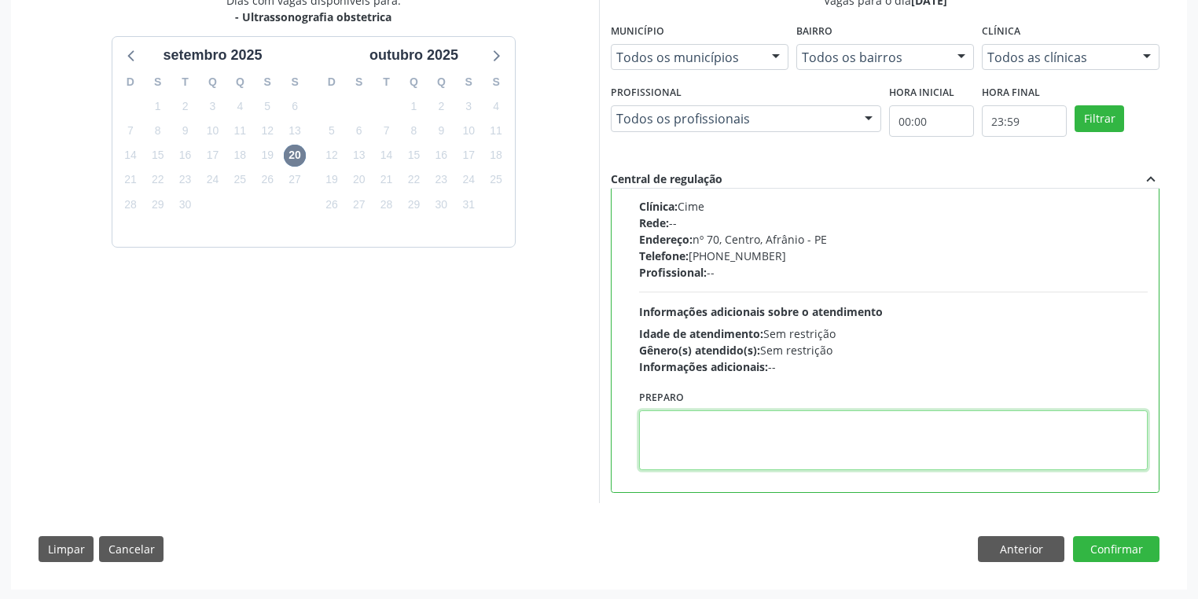
click at [782, 455] on textarea at bounding box center [893, 440] width 509 height 60
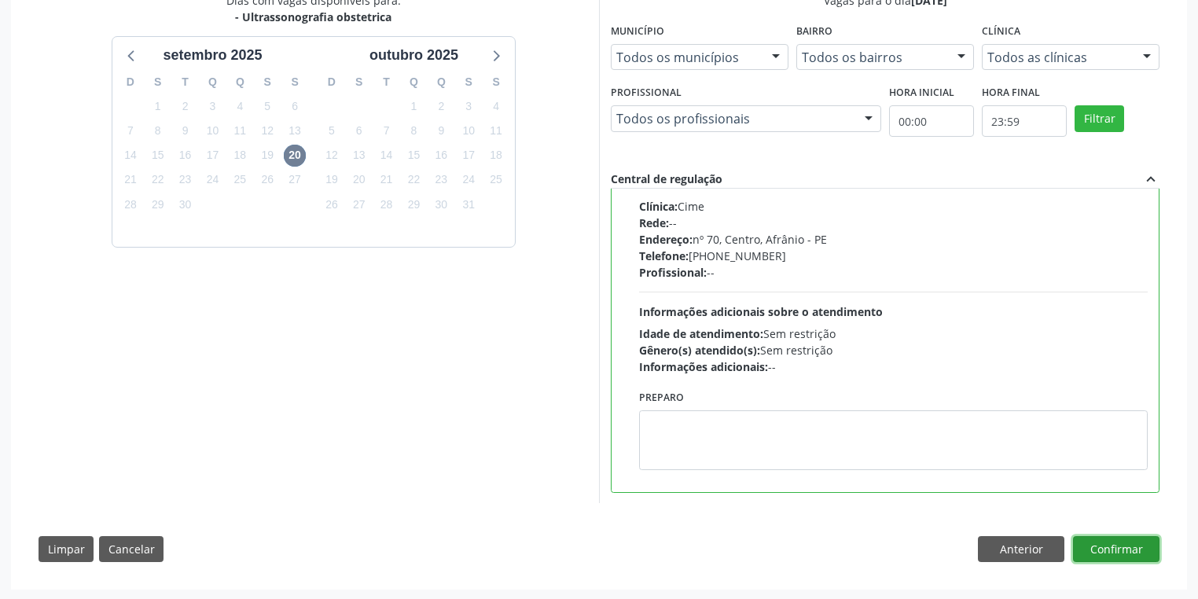
click at [1094, 542] on button "Confirmar" at bounding box center [1116, 549] width 86 height 27
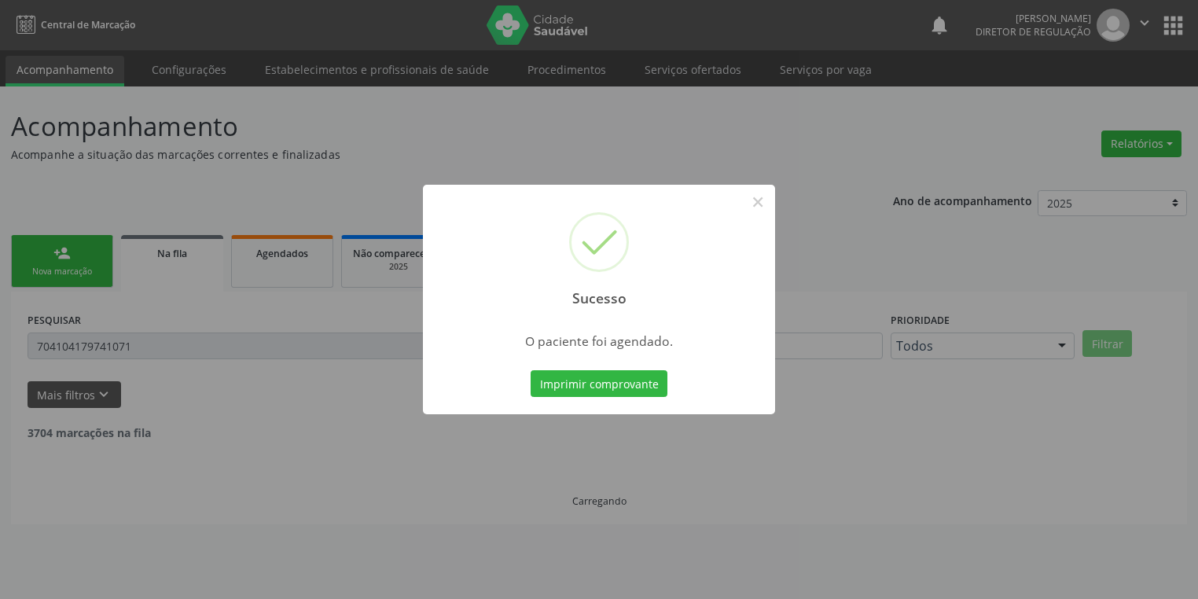
scroll to position [0, 0]
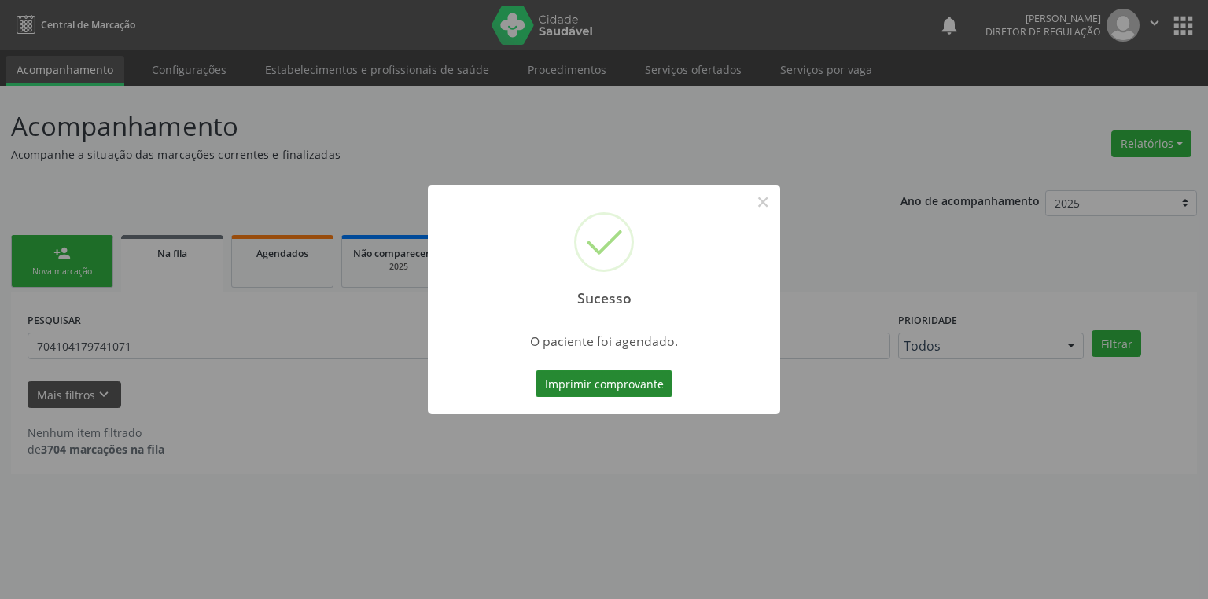
click at [565, 383] on button "Imprimir comprovante" at bounding box center [603, 383] width 137 height 27
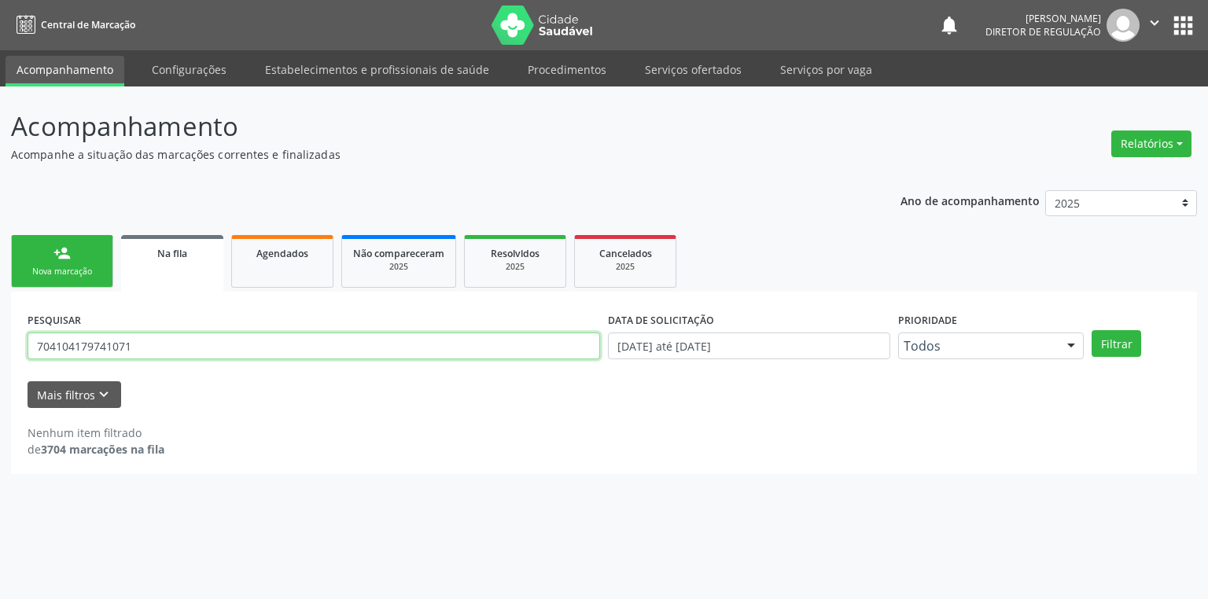
click at [154, 346] on input "704104179741071" at bounding box center [314, 346] width 572 height 27
type input "7"
type input "700006118231103"
click at [1121, 340] on button "Filtrar" at bounding box center [1116, 343] width 50 height 27
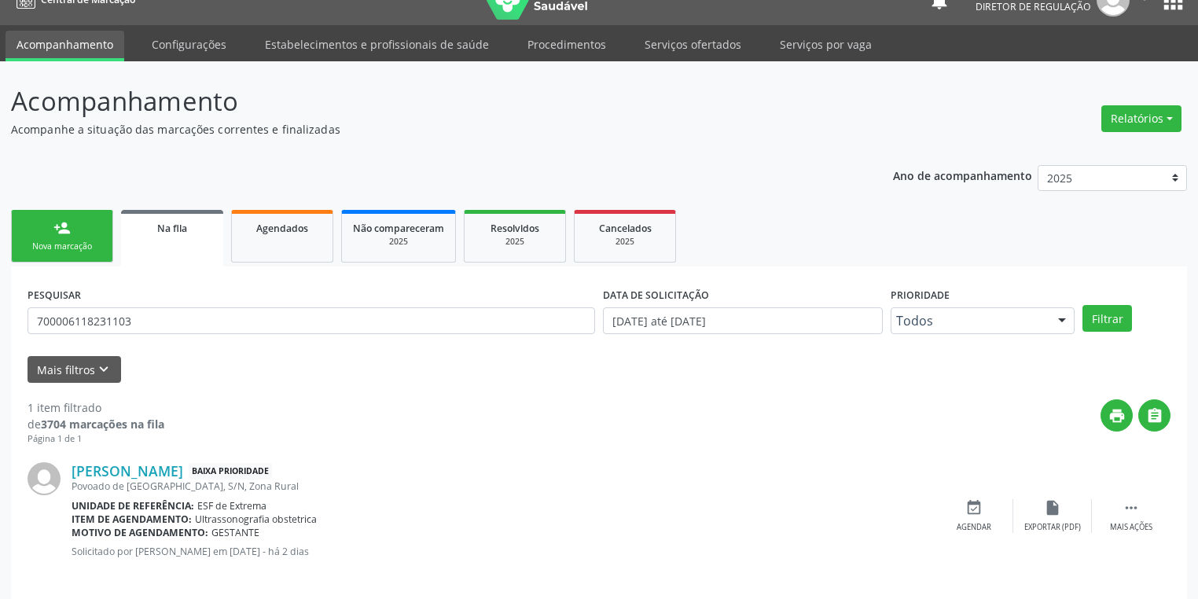
scroll to position [38, 0]
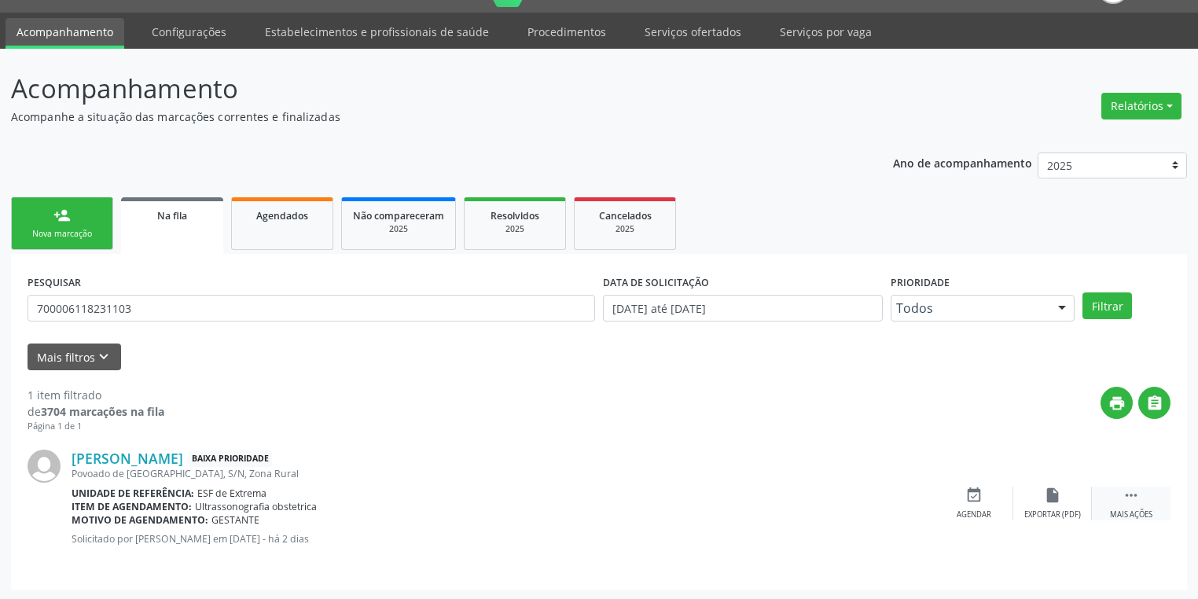
click at [1130, 493] on icon "" at bounding box center [1131, 495] width 17 height 17
click at [731, 500] on icon "event_available" at bounding box center [738, 495] width 17 height 17
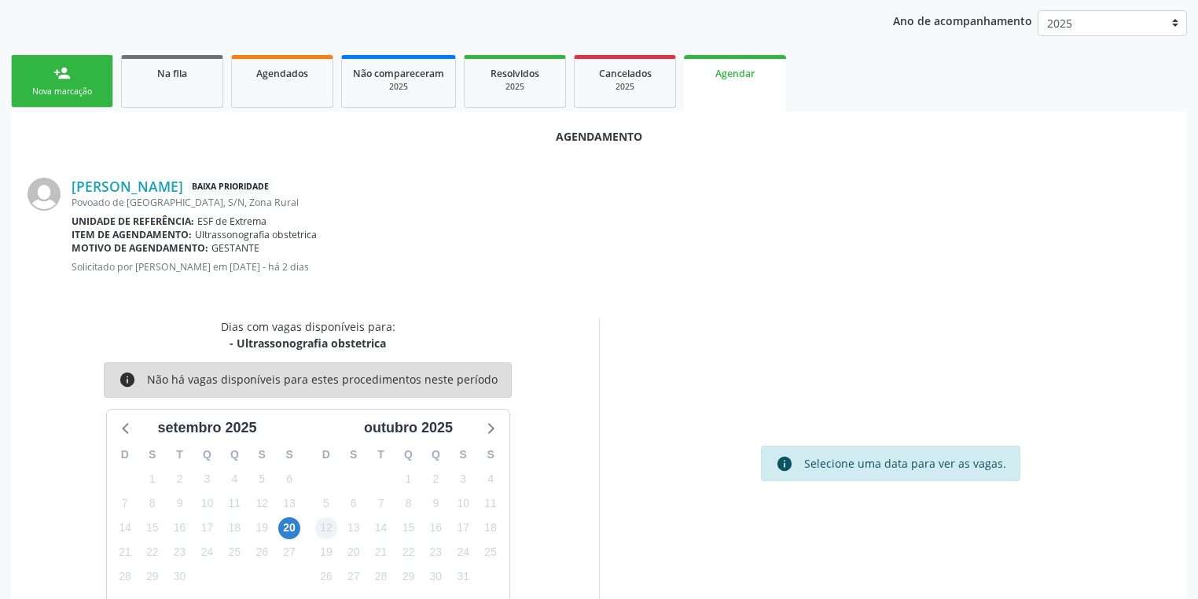
scroll to position [181, 0]
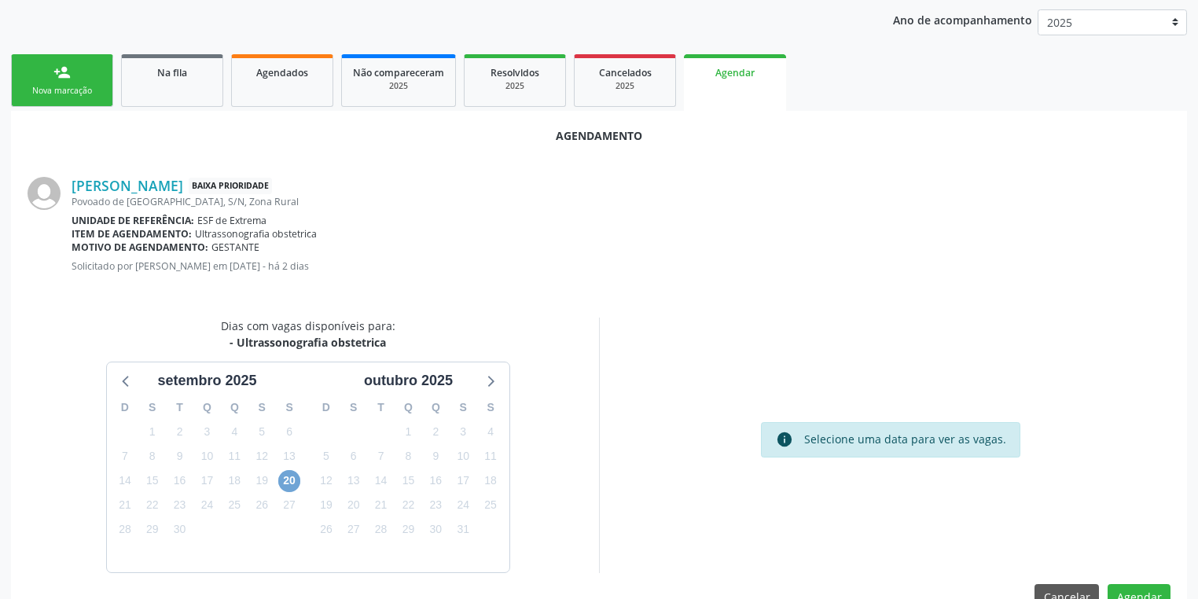
click at [280, 479] on span "20" at bounding box center [289, 481] width 22 height 22
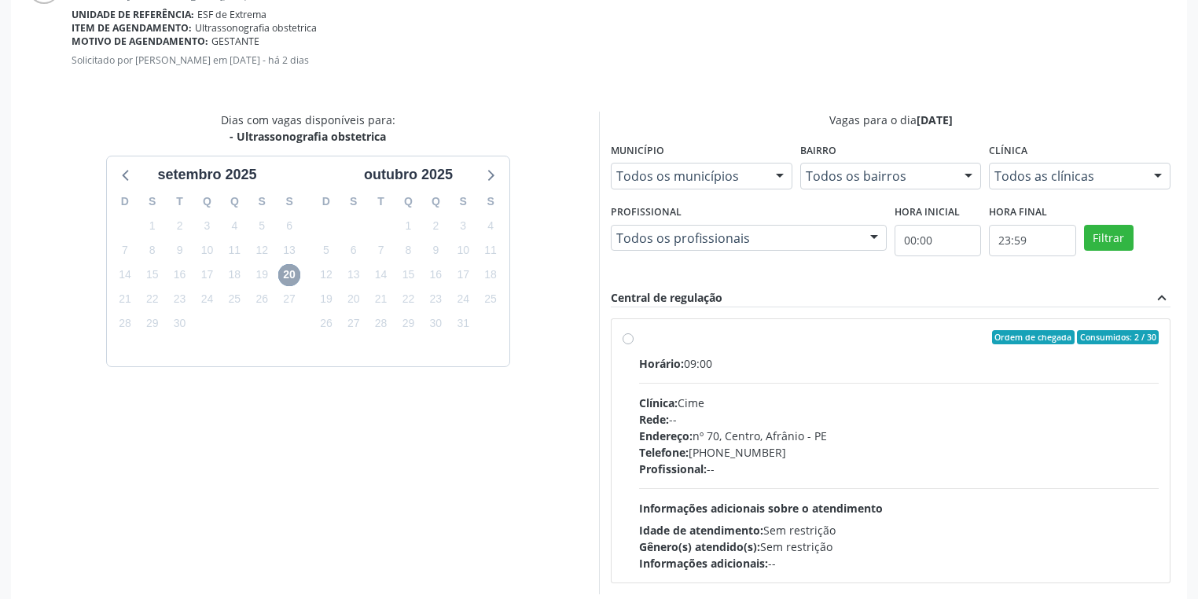
scroll to position [444, 0]
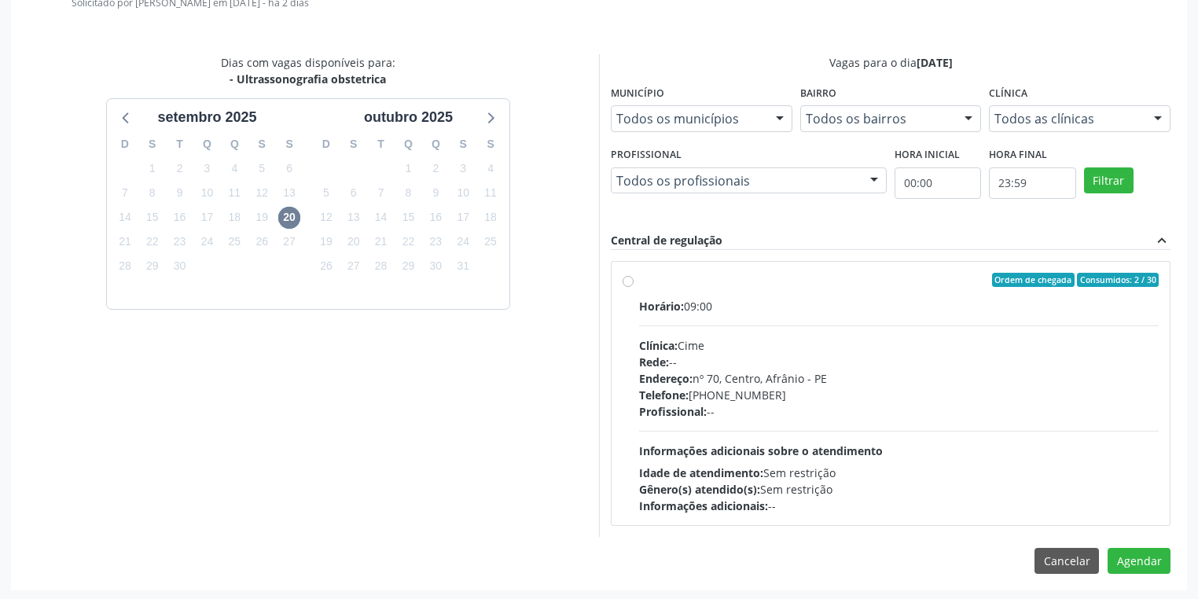
click at [807, 443] on span "Informações adicionais sobre o atendimento" at bounding box center [761, 450] width 244 height 15
click at [634, 287] on input "Ordem de chegada Consumidos: 2 / 30 Horário: 09:00 Clínica: Cime Rede: -- Ender…" at bounding box center [628, 280] width 11 height 14
radio input "true"
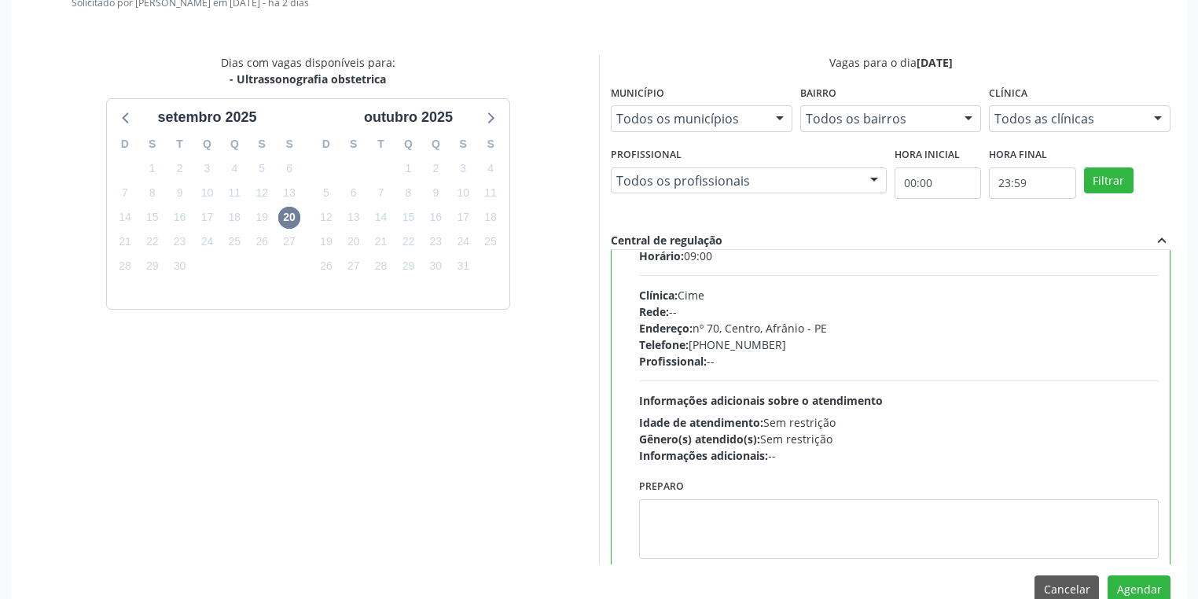
scroll to position [77, 0]
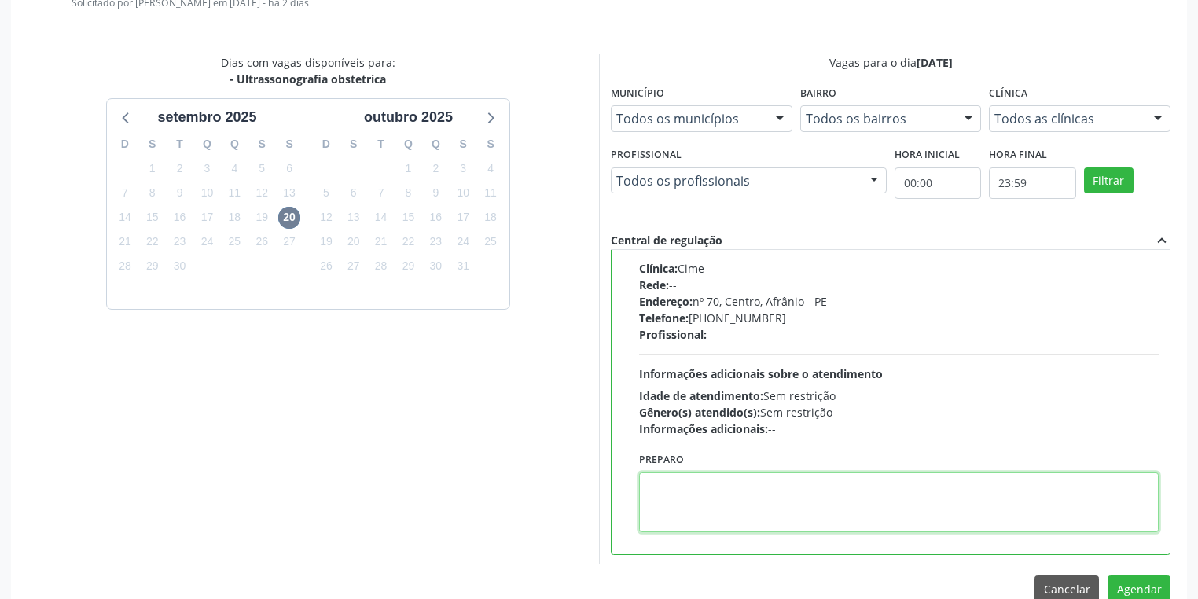
click at [673, 487] on textarea at bounding box center [899, 503] width 520 height 60
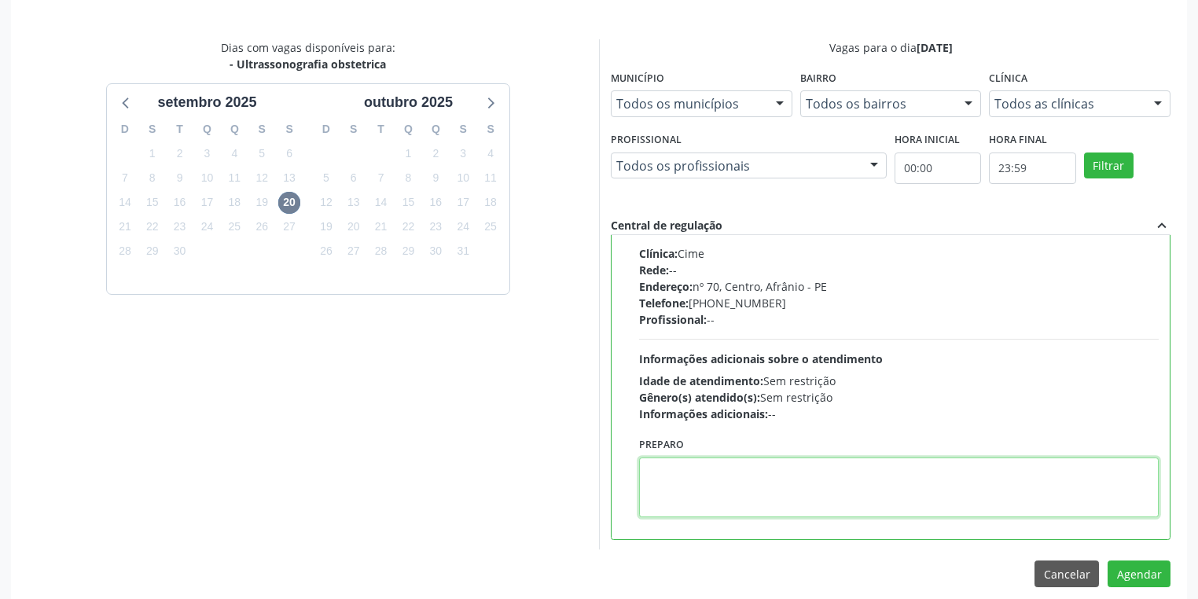
scroll to position [473, 0]
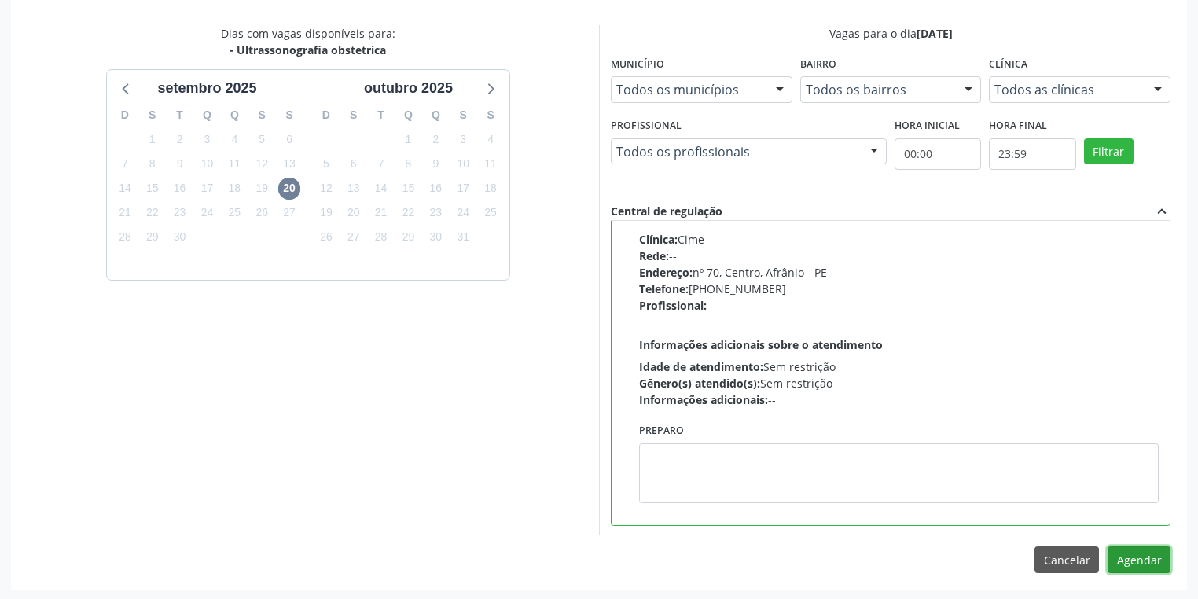
click at [1146, 565] on button "Agendar" at bounding box center [1139, 559] width 63 height 27
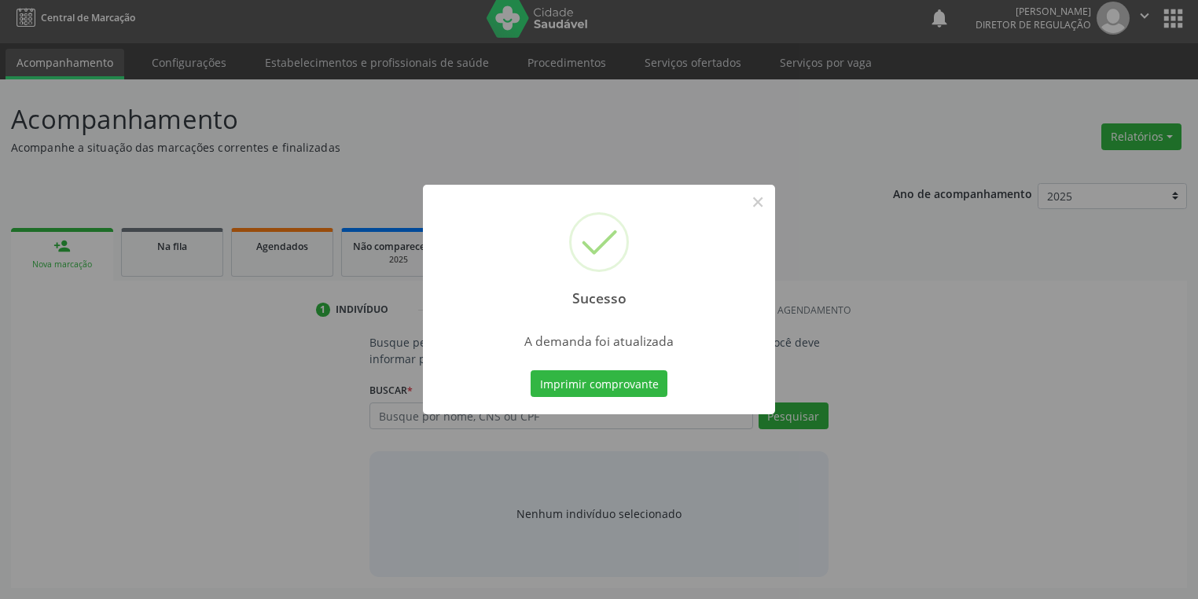
scroll to position [6, 0]
click at [591, 389] on button "Imprimir comprovante" at bounding box center [599, 383] width 137 height 27
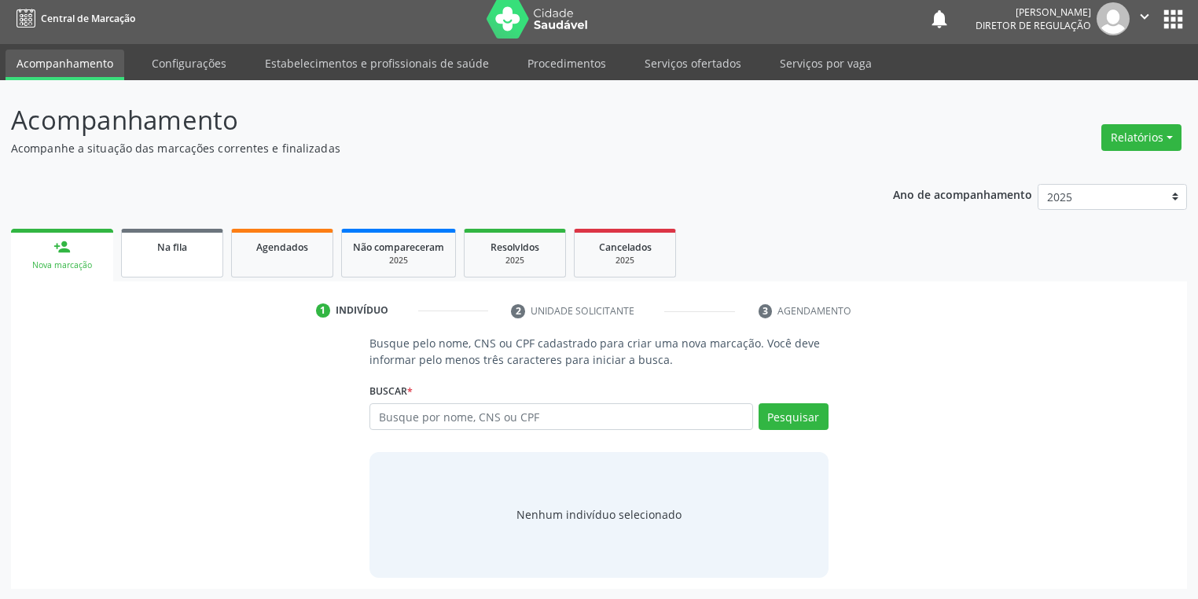
click at [182, 258] on link "Na fila" at bounding box center [172, 253] width 102 height 49
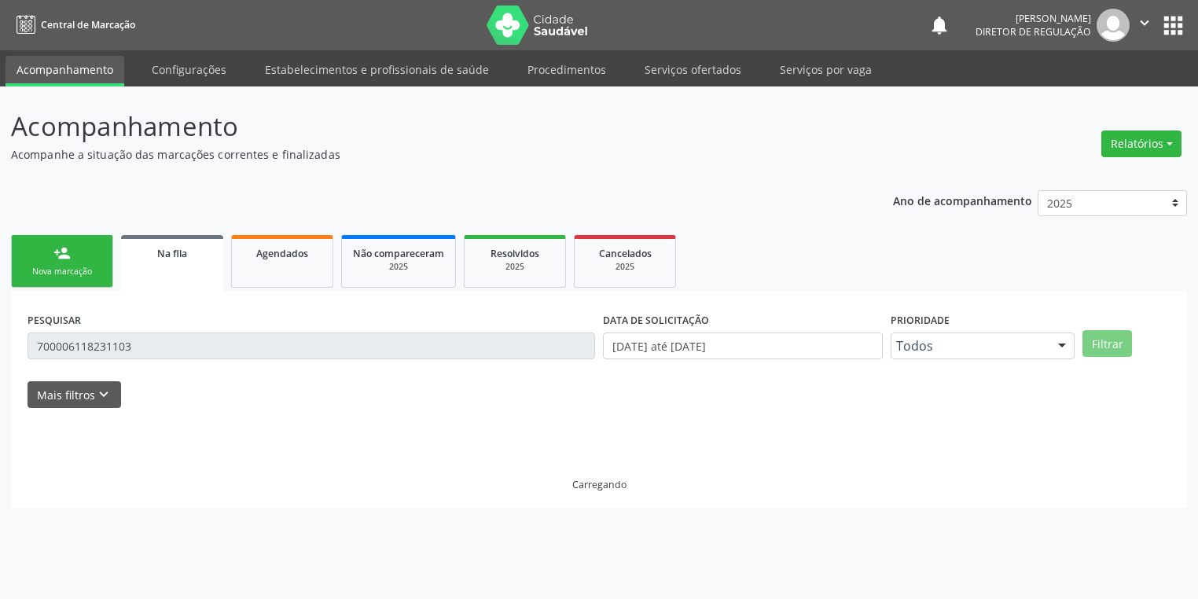
scroll to position [0, 0]
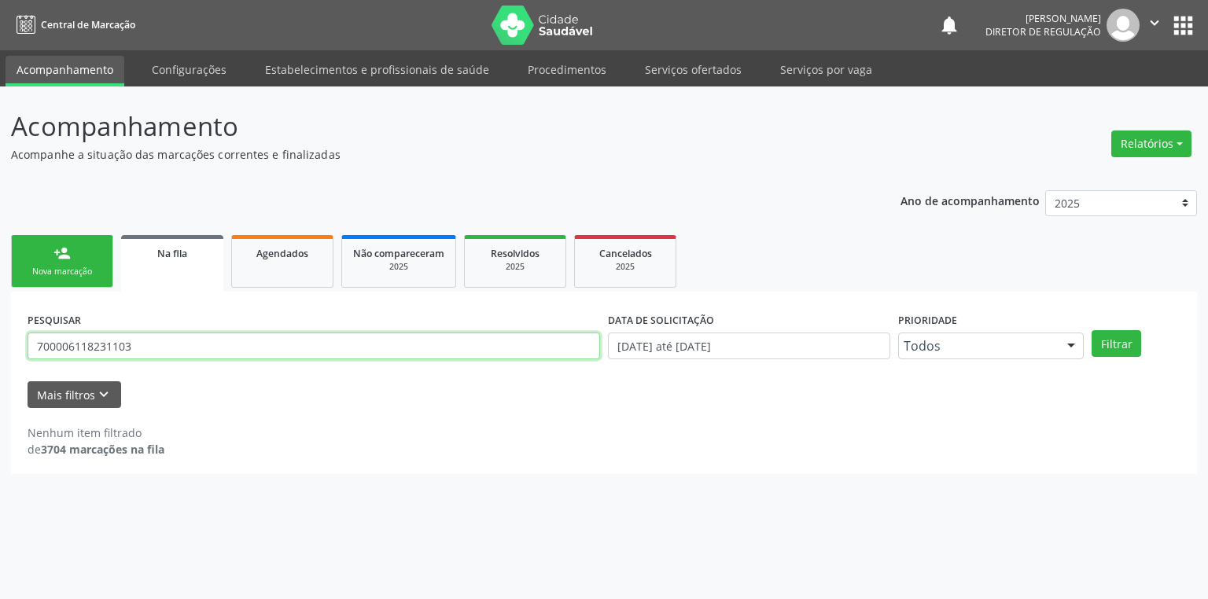
click at [145, 349] on input "700006118231103" at bounding box center [314, 346] width 572 height 27
type input "7"
type input "708403237718064"
click at [1113, 337] on button "Filtrar" at bounding box center [1116, 343] width 50 height 27
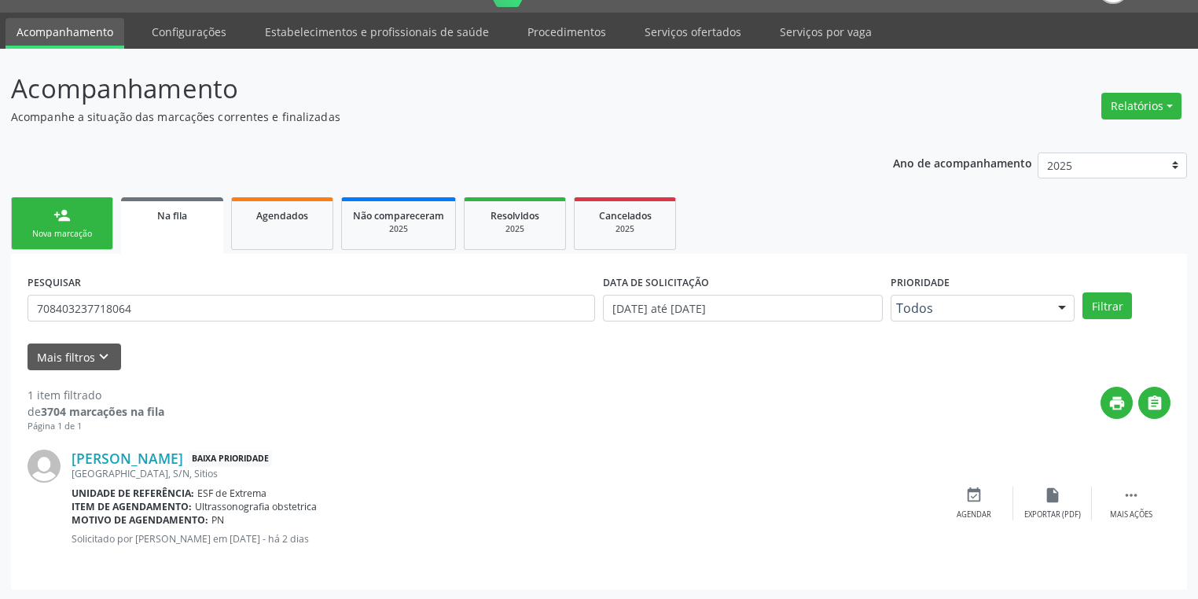
scroll to position [38, 0]
click at [1131, 487] on icon "" at bounding box center [1131, 495] width 17 height 17
click at [739, 497] on icon "event_available" at bounding box center [738, 495] width 17 height 17
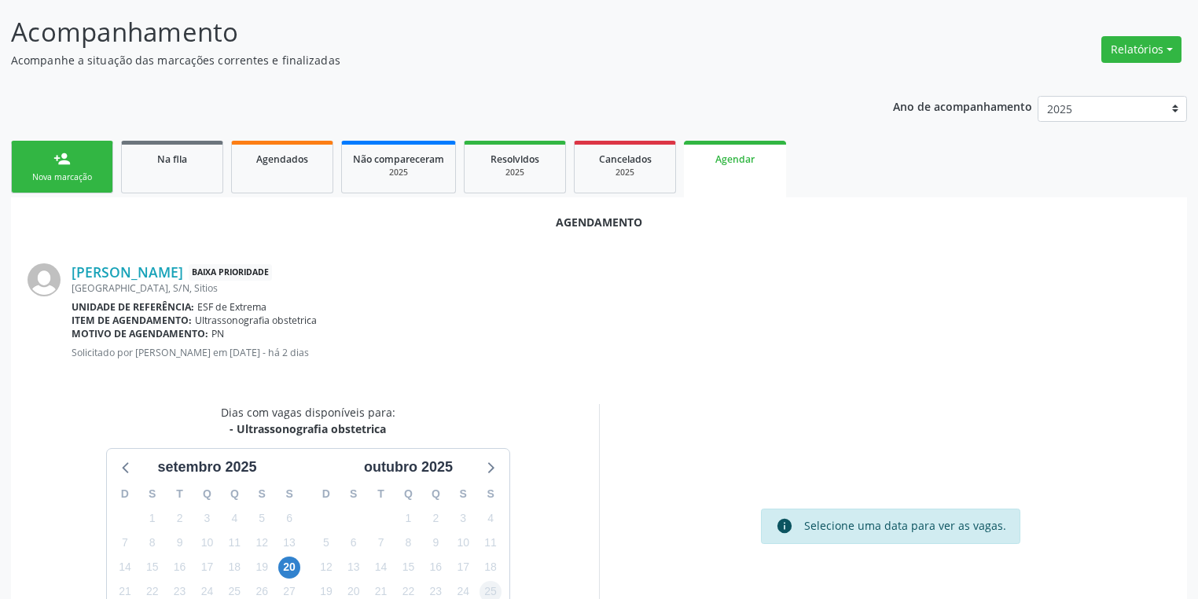
scroll to position [218, 0]
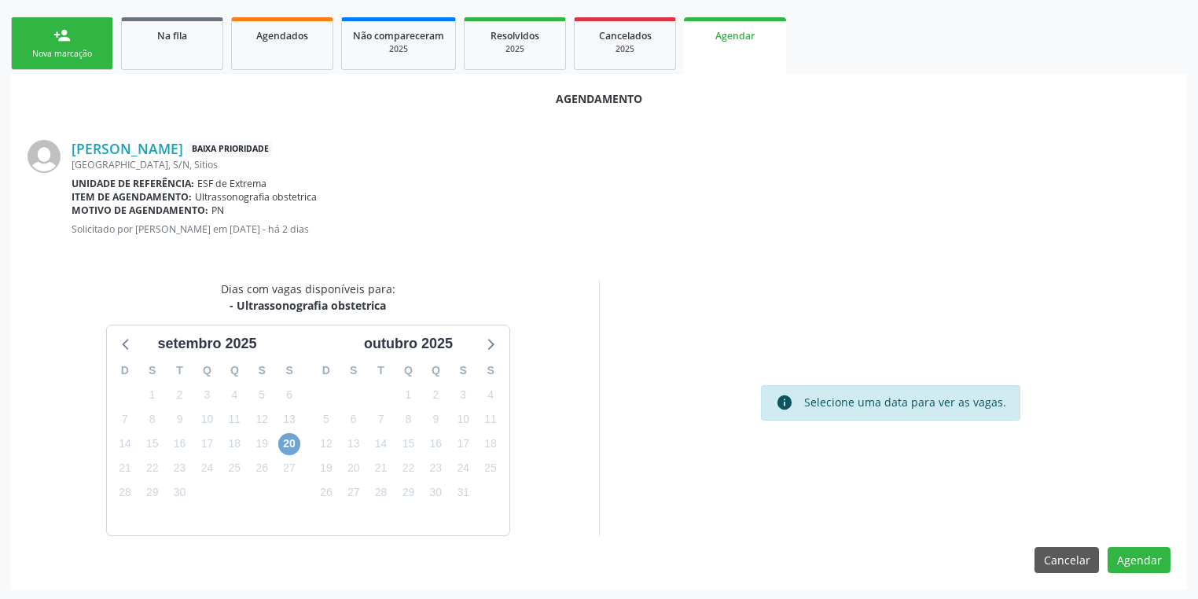
click at [289, 441] on span "20" at bounding box center [289, 444] width 22 height 22
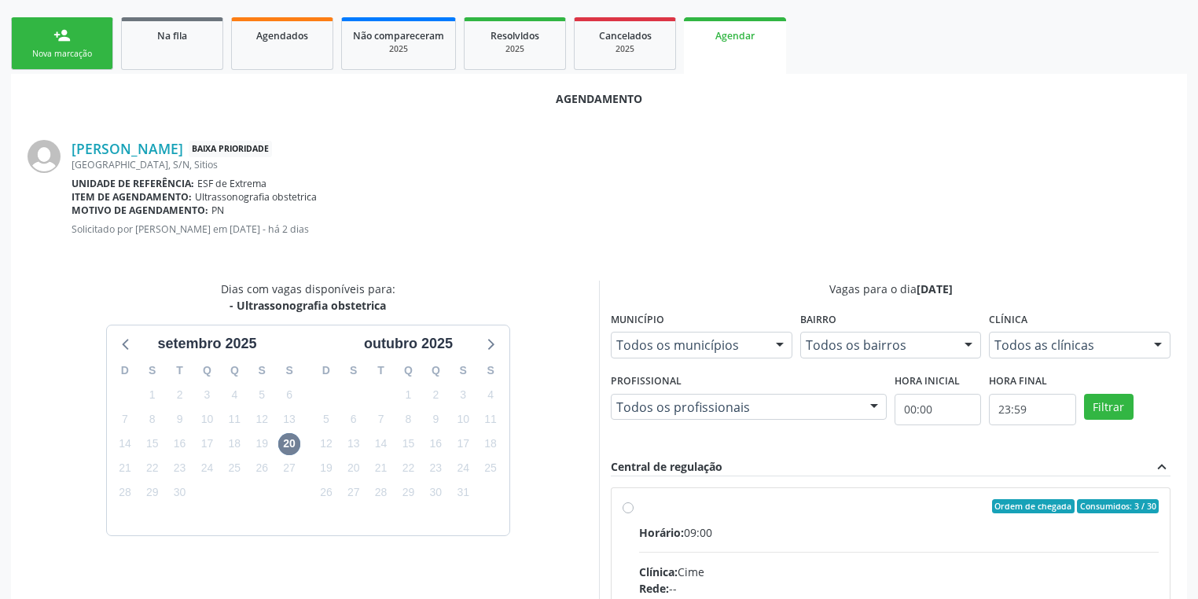
click at [634, 513] on input "Ordem de chegada Consumidos: 3 / 30 Horário: 09:00 Clínica: Cime Rede: -- Ender…" at bounding box center [628, 506] width 11 height 14
radio input "true"
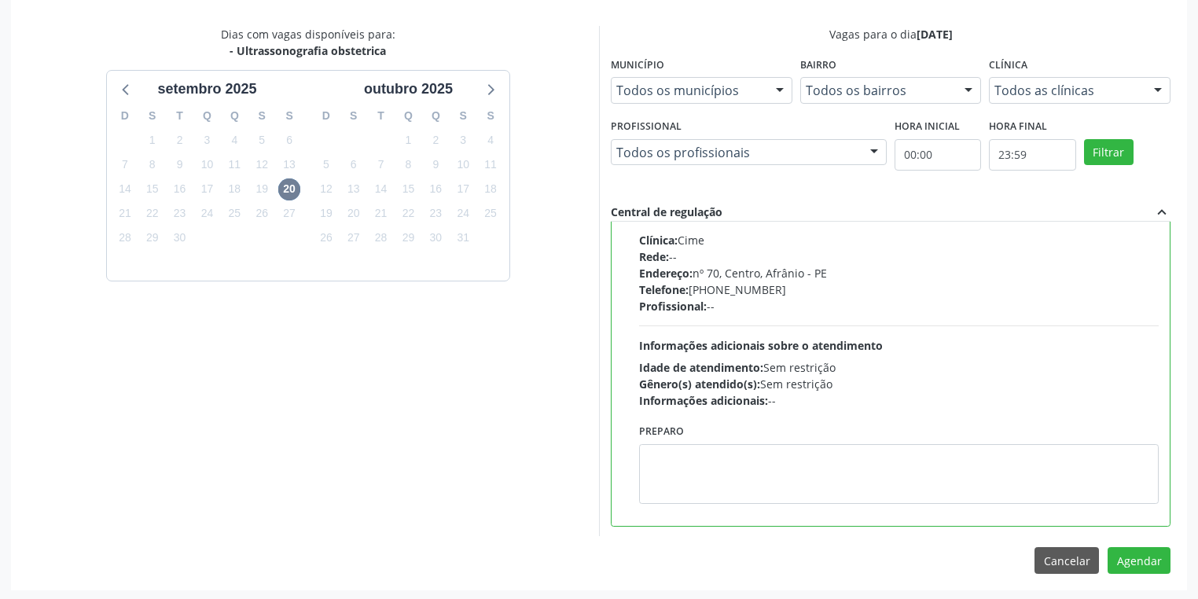
scroll to position [473, 0]
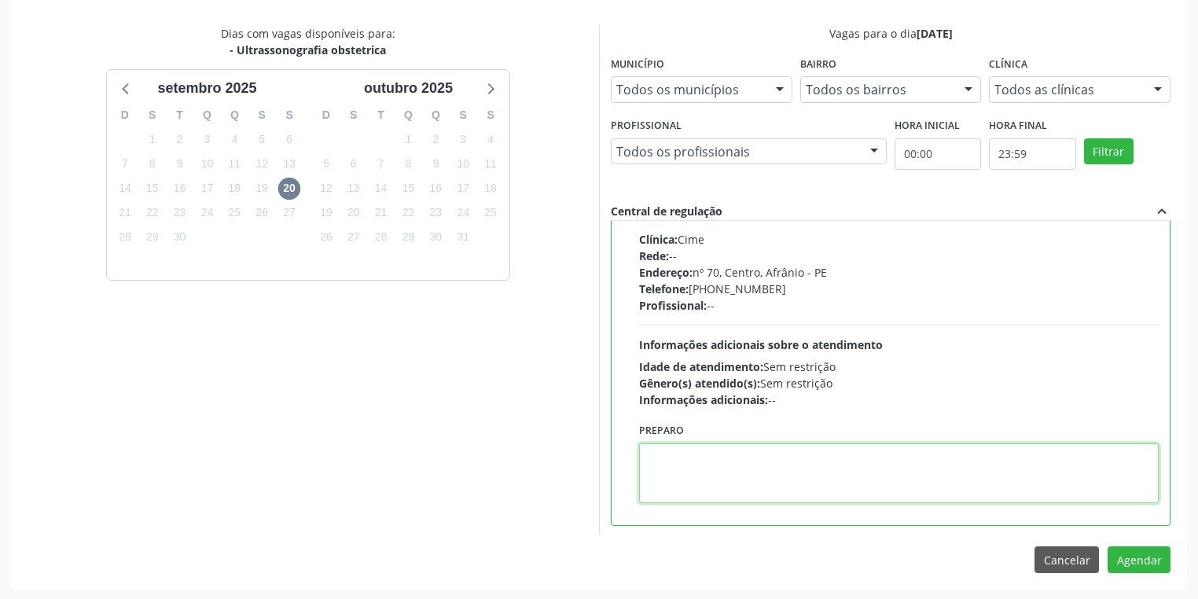
click at [780, 471] on textarea at bounding box center [899, 473] width 520 height 60
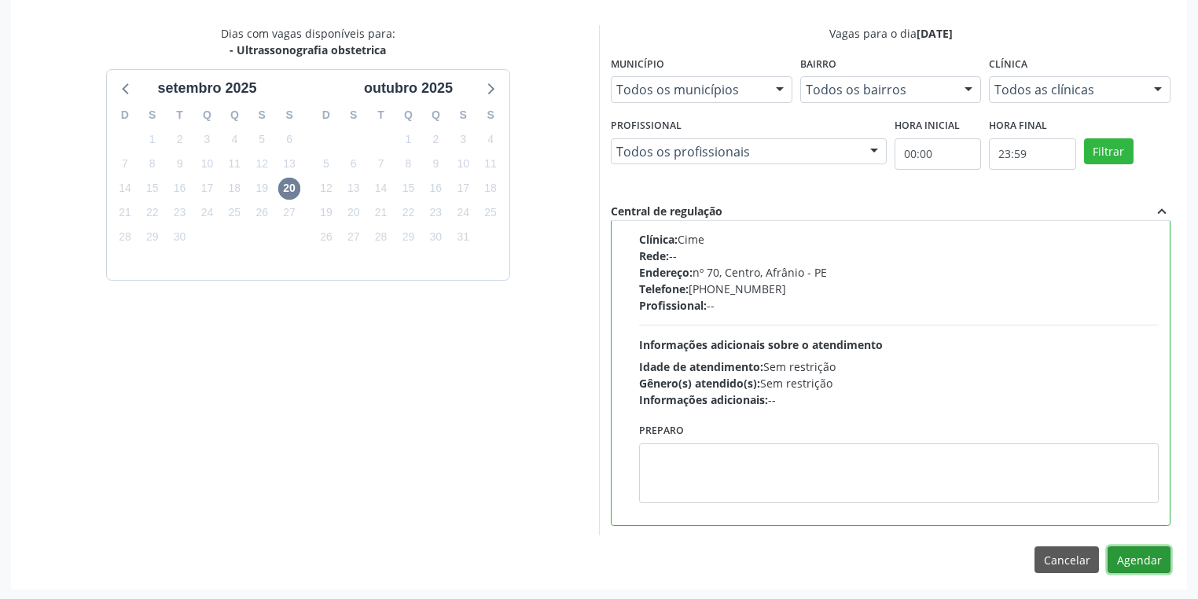
click at [1132, 550] on button "Agendar" at bounding box center [1139, 559] width 63 height 27
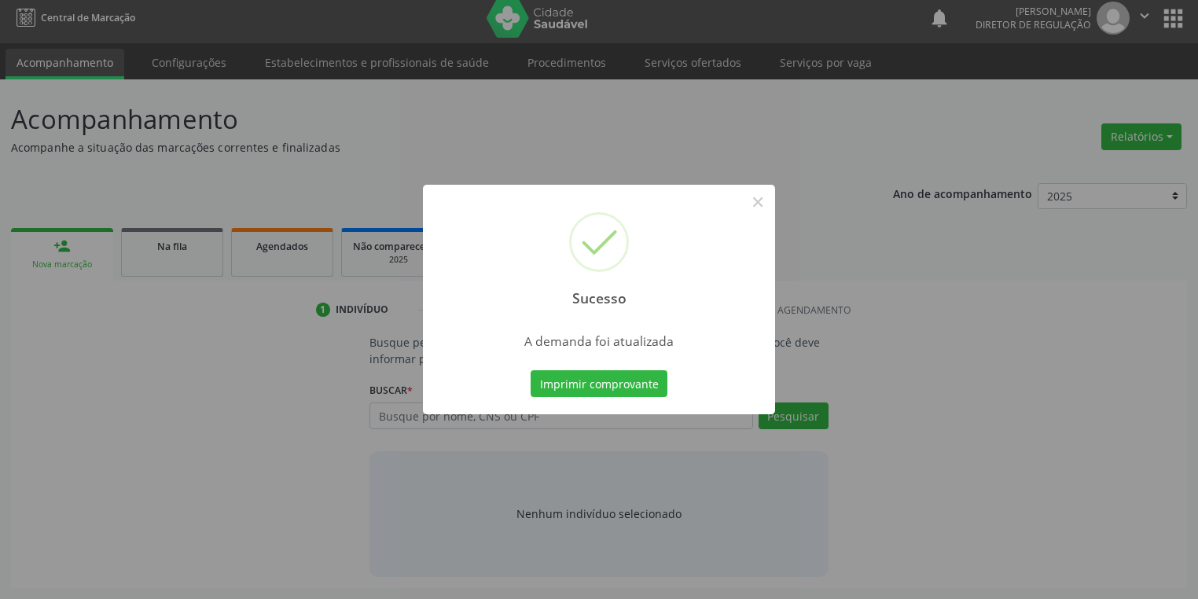
scroll to position [6, 0]
click at [603, 383] on button "Imprimir comprovante" at bounding box center [599, 383] width 137 height 27
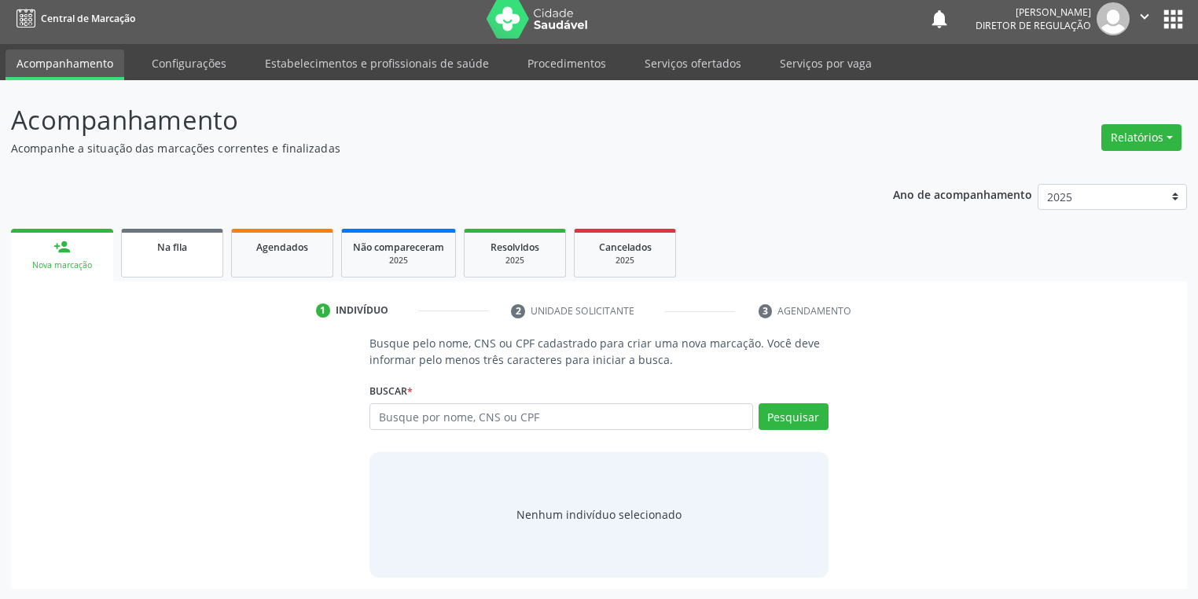
click at [167, 248] on span "Na fila" at bounding box center [172, 247] width 30 height 13
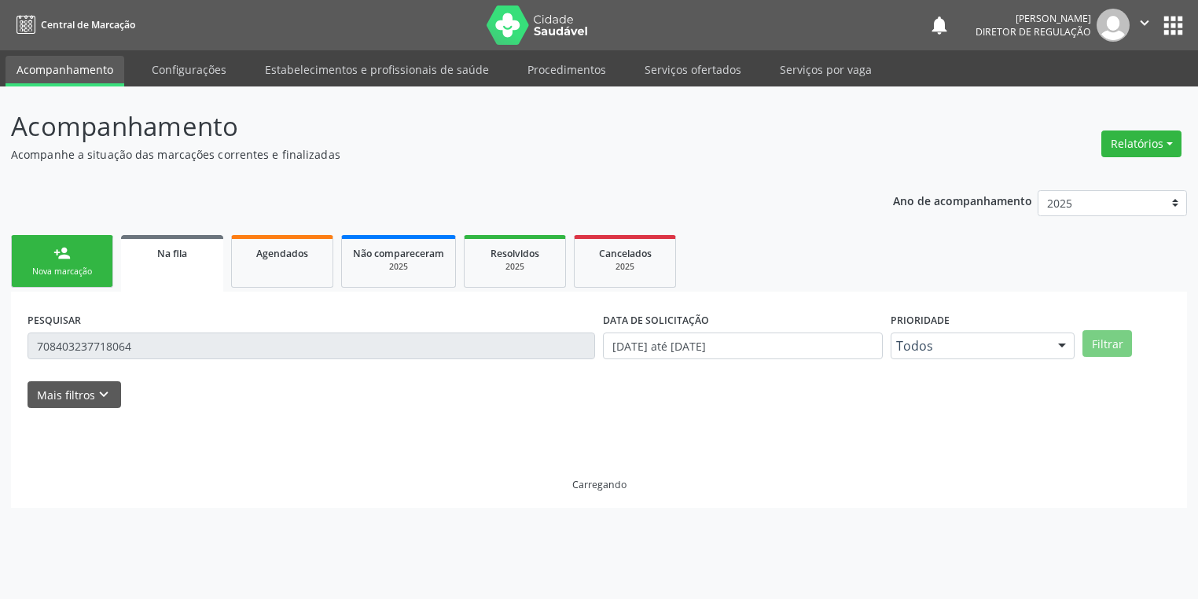
scroll to position [0, 0]
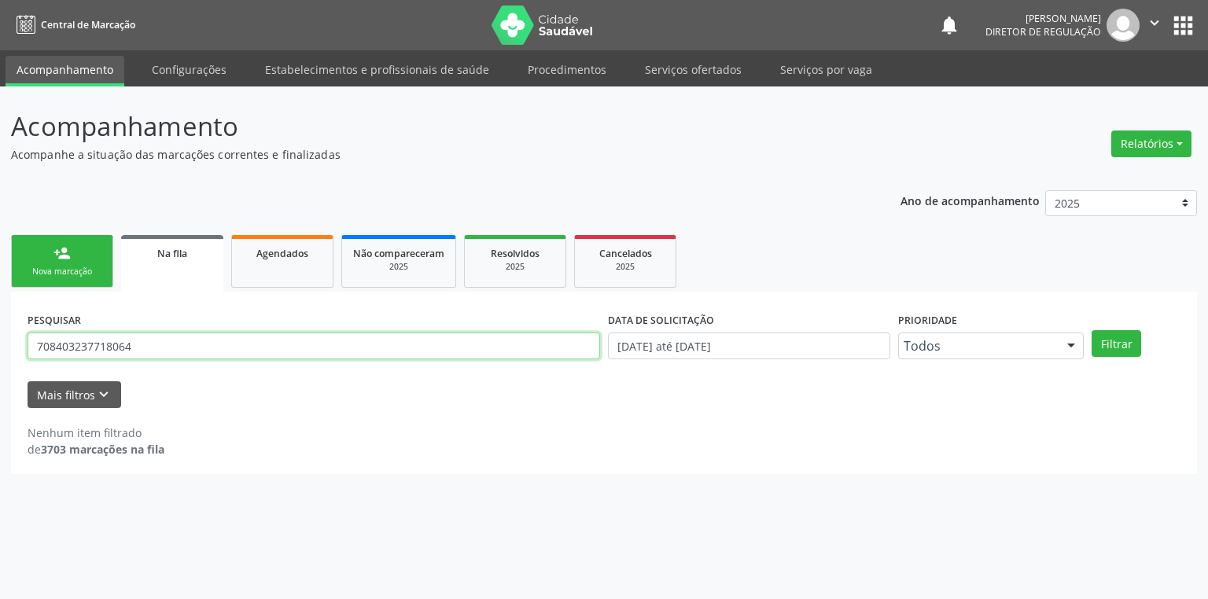
click at [142, 350] on input "708403237718064" at bounding box center [314, 346] width 572 height 27
type input "7"
type input "700009614493407"
click at [1122, 337] on button "Filtrar" at bounding box center [1116, 343] width 50 height 27
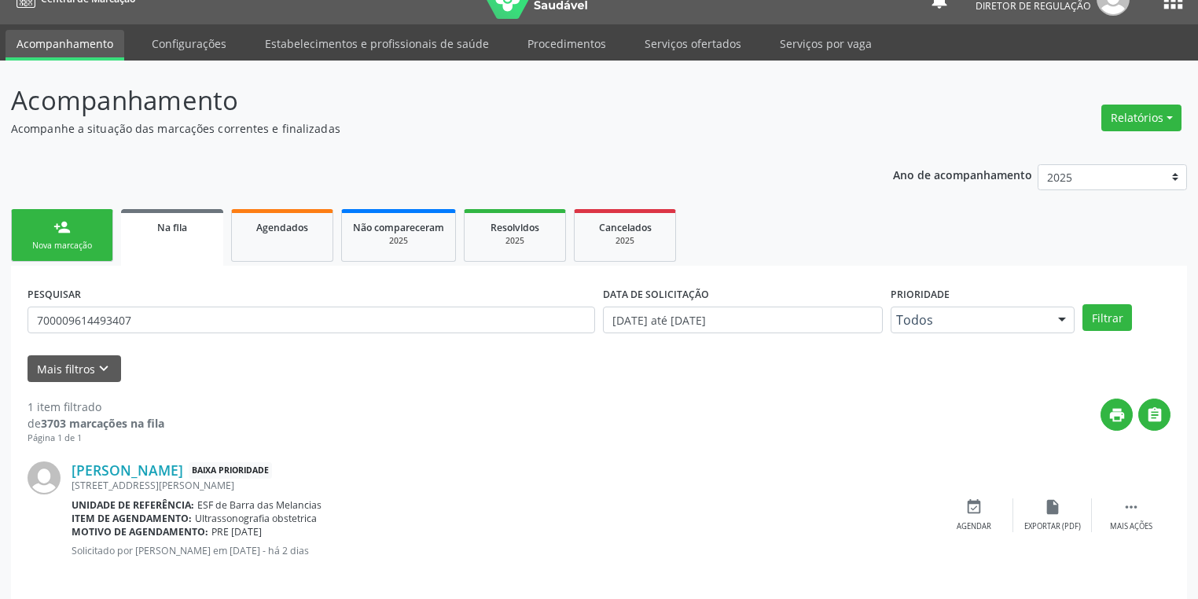
scroll to position [38, 0]
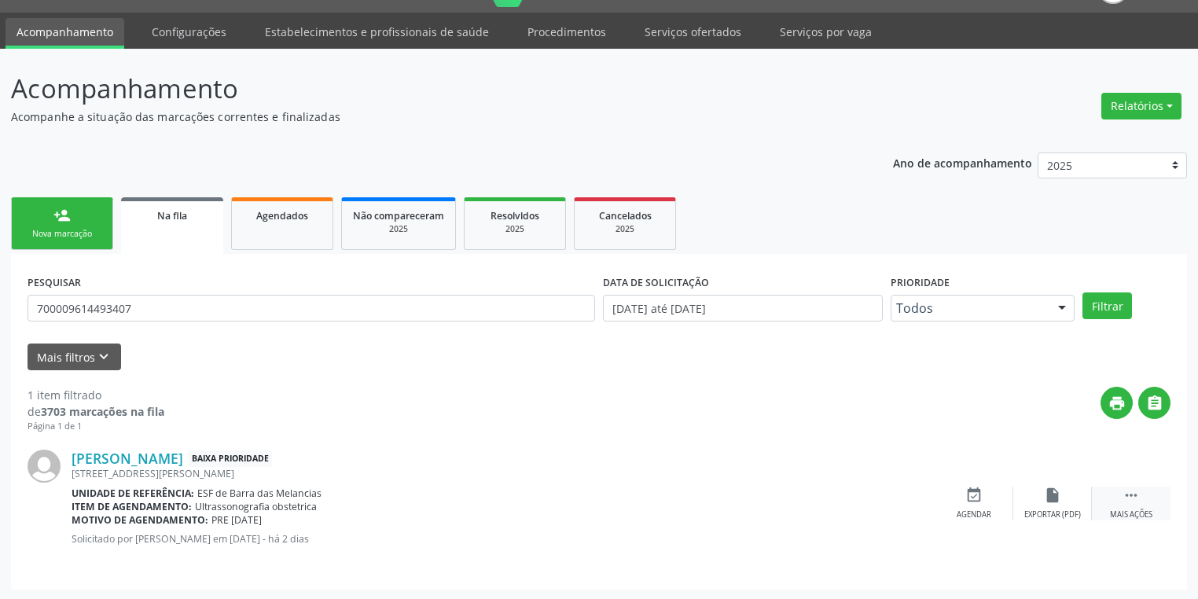
click at [1123, 491] on icon "" at bounding box center [1131, 495] width 17 height 17
click at [739, 506] on div "event_available Agendar" at bounding box center [738, 504] width 79 height 34
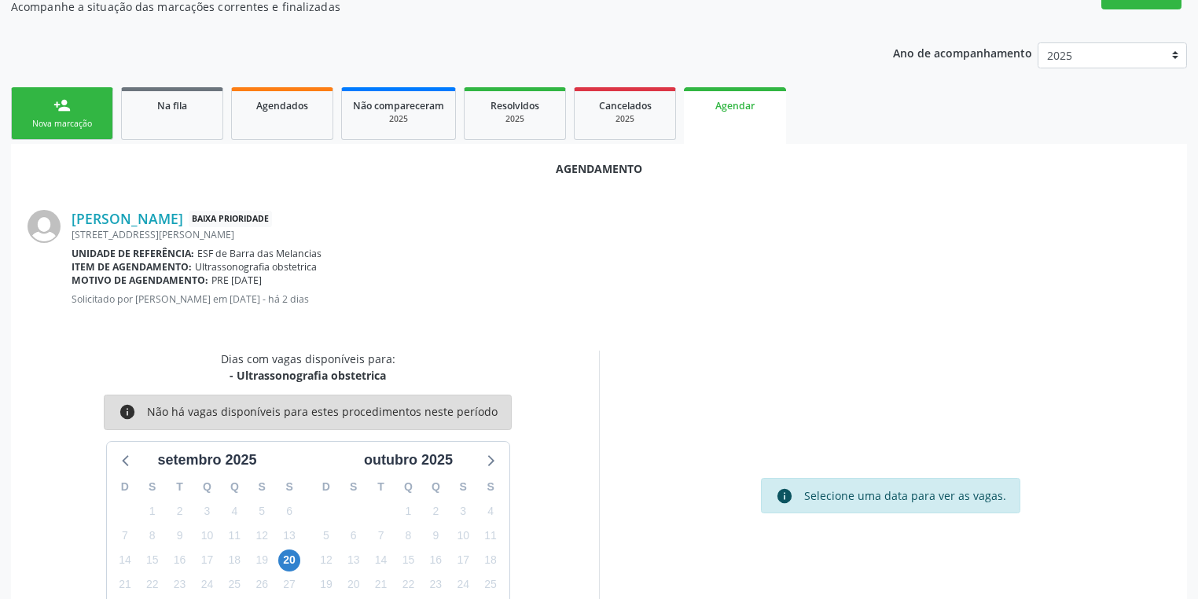
scroll to position [218, 0]
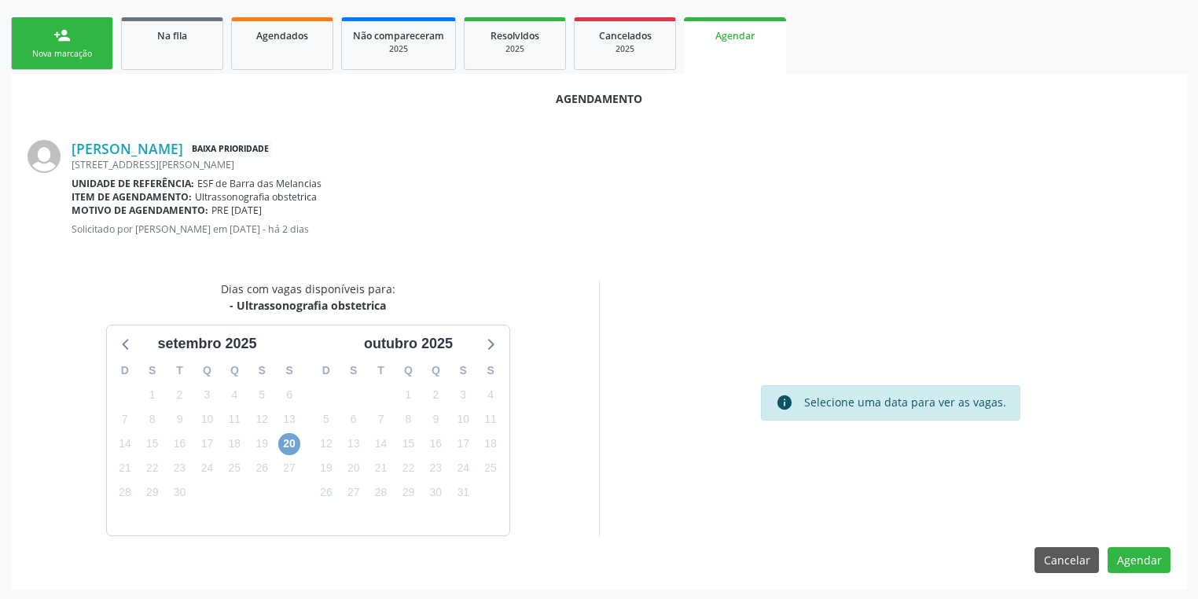
click at [296, 443] on span "20" at bounding box center [289, 444] width 22 height 22
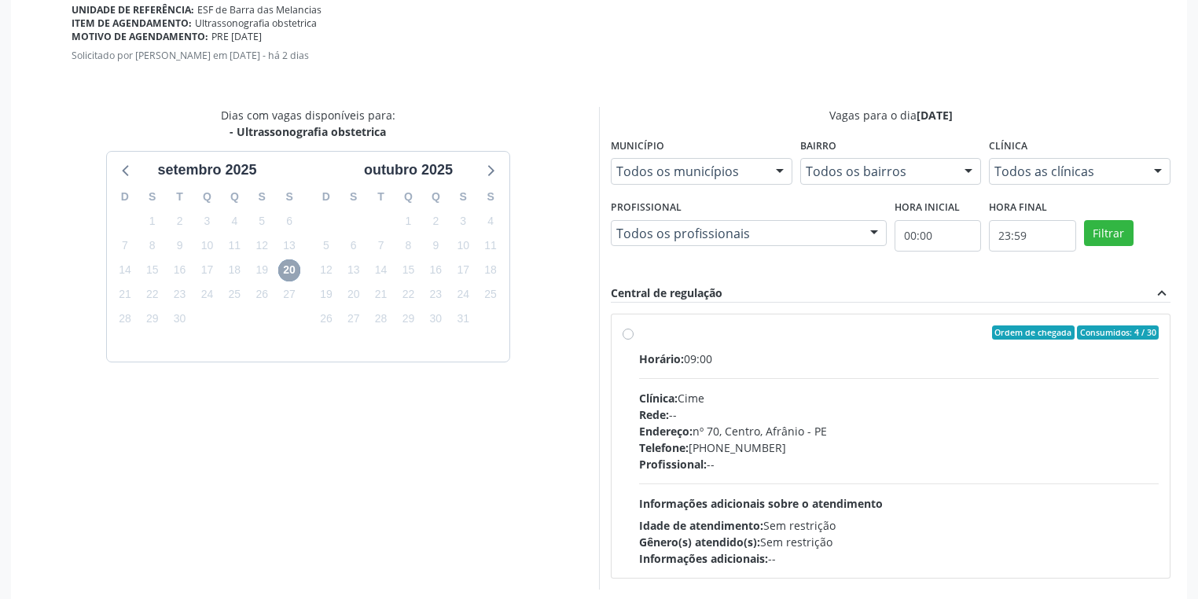
scroll to position [444, 0]
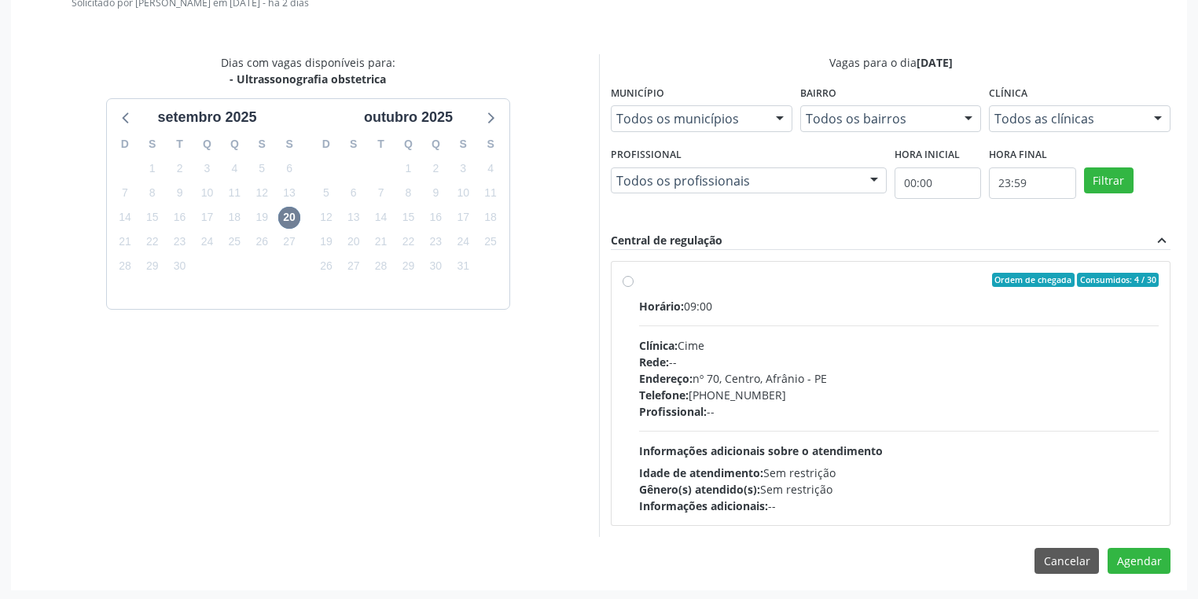
click at [791, 432] on div "Horário: 09:00 Clínica: Cime Rede: -- Endereço: [STREET_ADDRESS] Telefone: [PHO…" at bounding box center [899, 406] width 520 height 216
click at [634, 287] on input "Ordem de chegada Consumidos: 4 / 30 Horário: 09:00 Clínica: Cime Rede: -- Ender…" at bounding box center [628, 280] width 11 height 14
radio input "true"
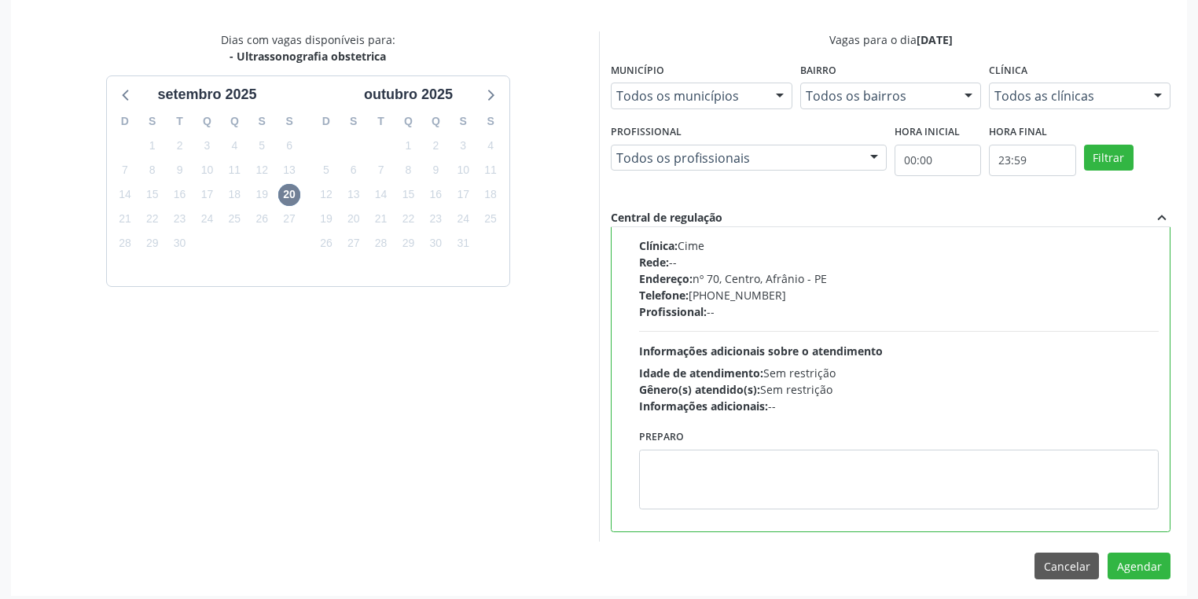
scroll to position [473, 0]
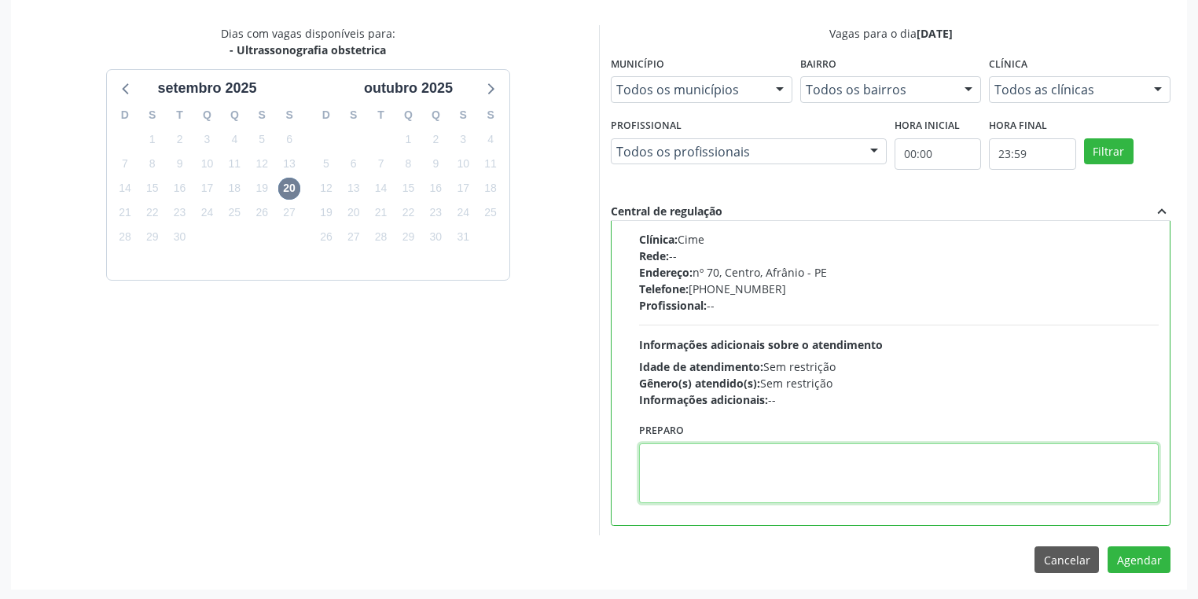
click at [719, 467] on textarea at bounding box center [899, 473] width 520 height 60
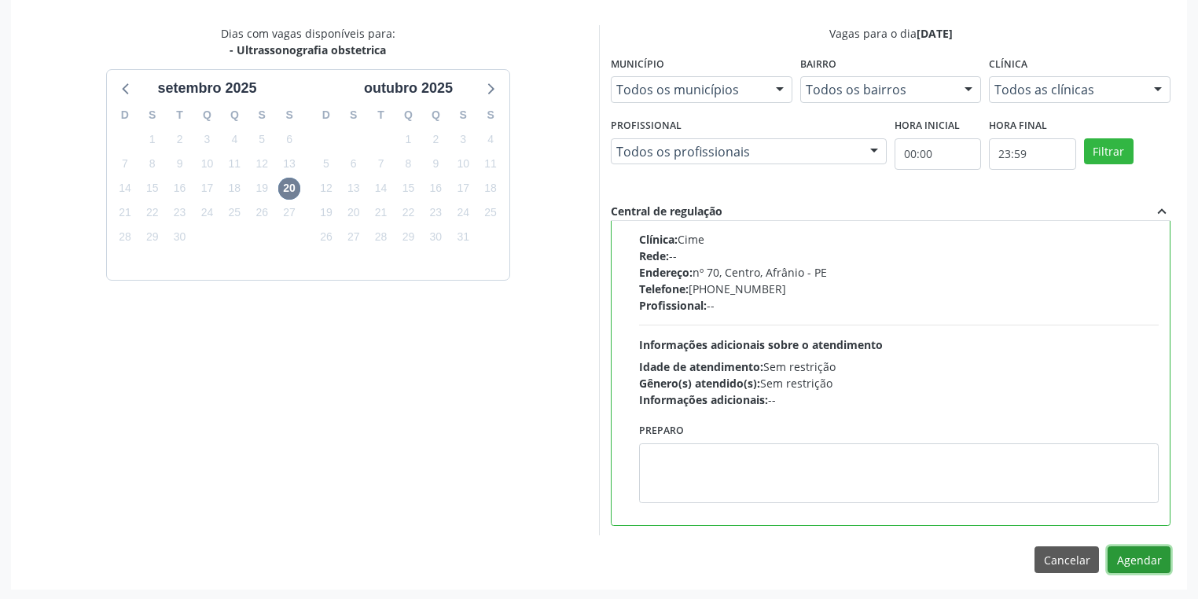
click at [1142, 557] on button "Agendar" at bounding box center [1139, 559] width 63 height 27
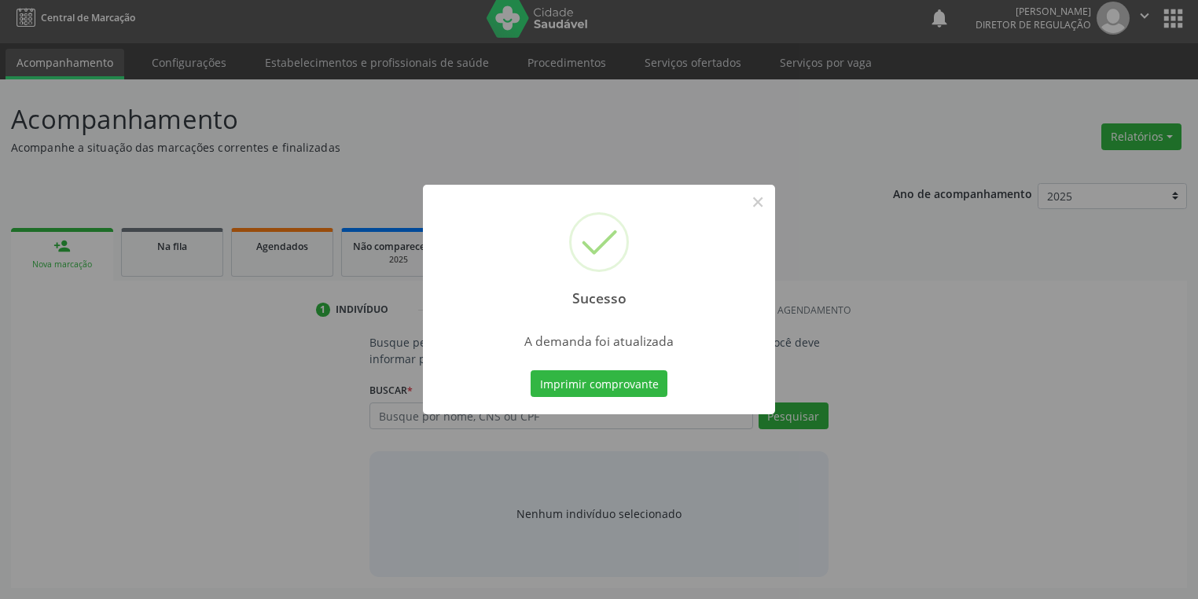
click at [613, 393] on div "Sucesso × A demanda foi atualizada Imprimir comprovante Cancel" at bounding box center [599, 299] width 1198 height 599
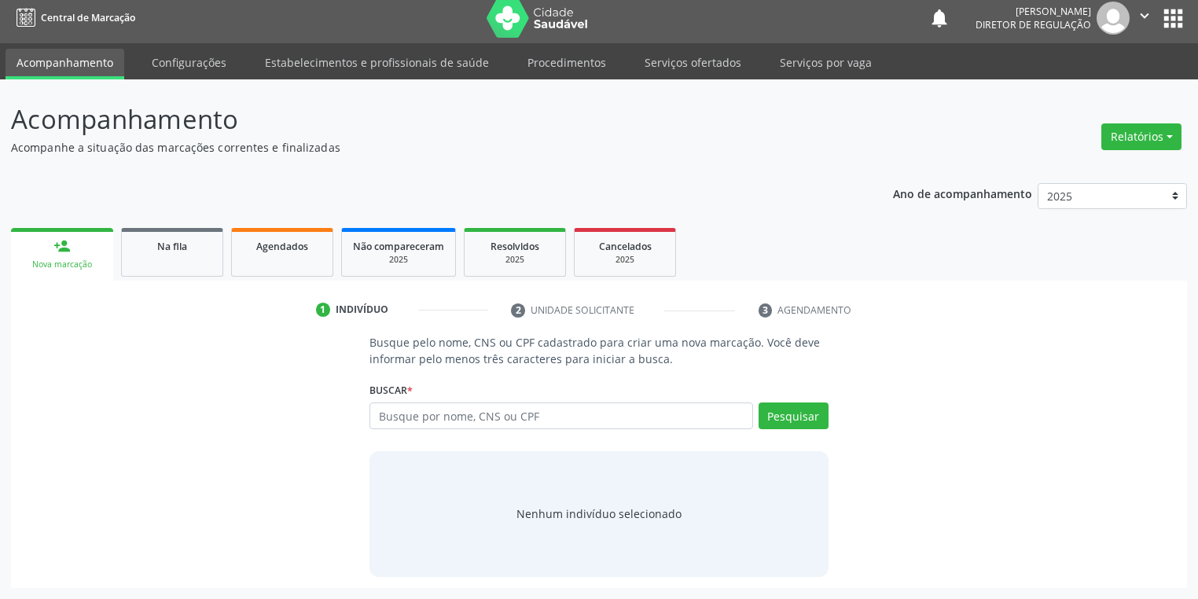
scroll to position [6, 0]
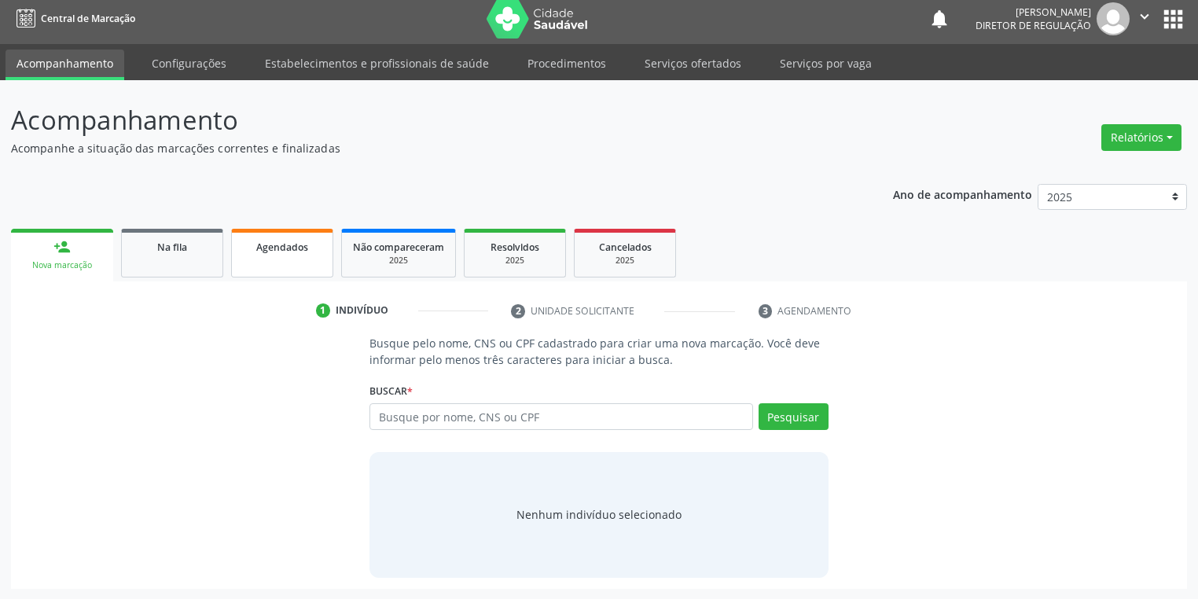
click at [256, 260] on link "Agendados" at bounding box center [282, 253] width 102 height 49
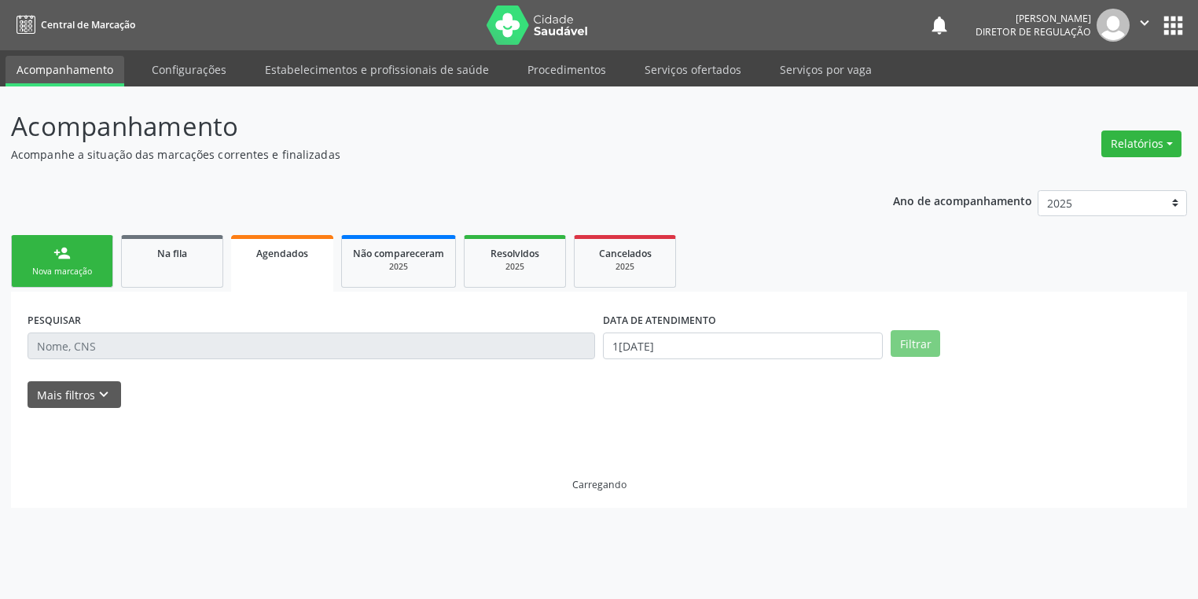
scroll to position [0, 0]
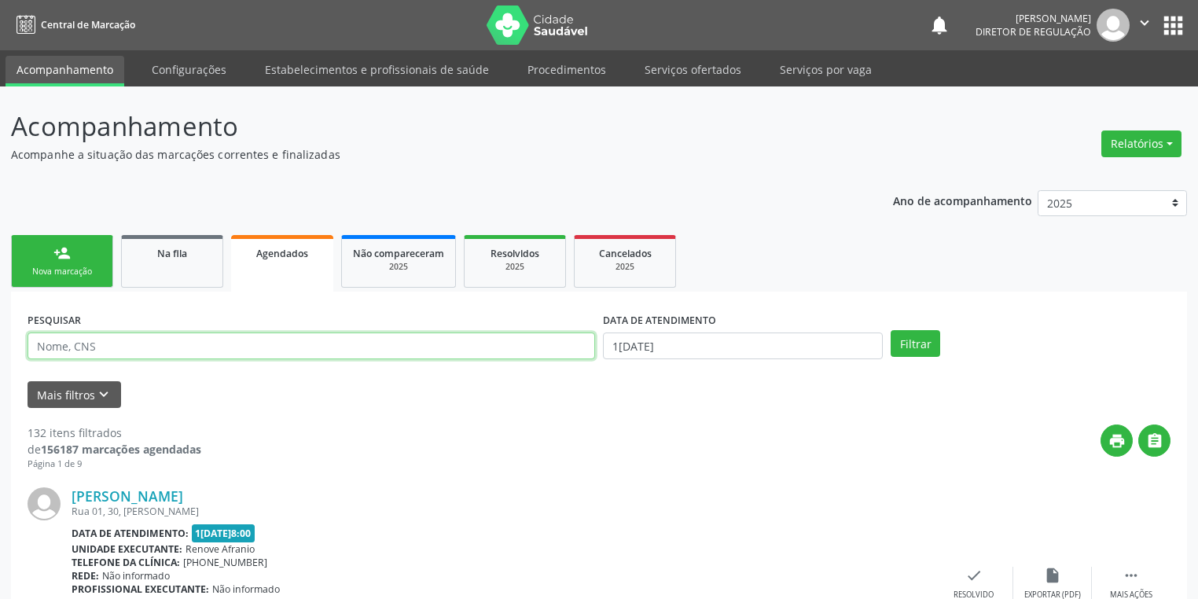
click at [127, 352] on input "text" at bounding box center [312, 346] width 568 height 27
type input "700009614493407"
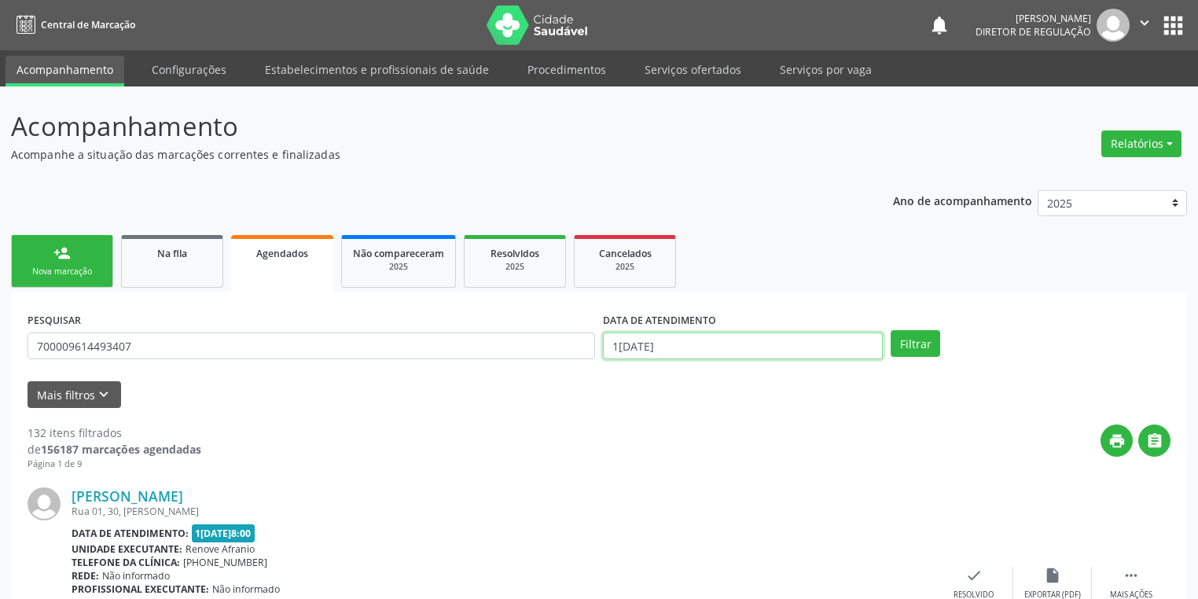
click at [658, 355] on body "Central de Marcação notifications [PERSON_NAME] Diretor de regulação  Configur…" at bounding box center [599, 299] width 1198 height 599
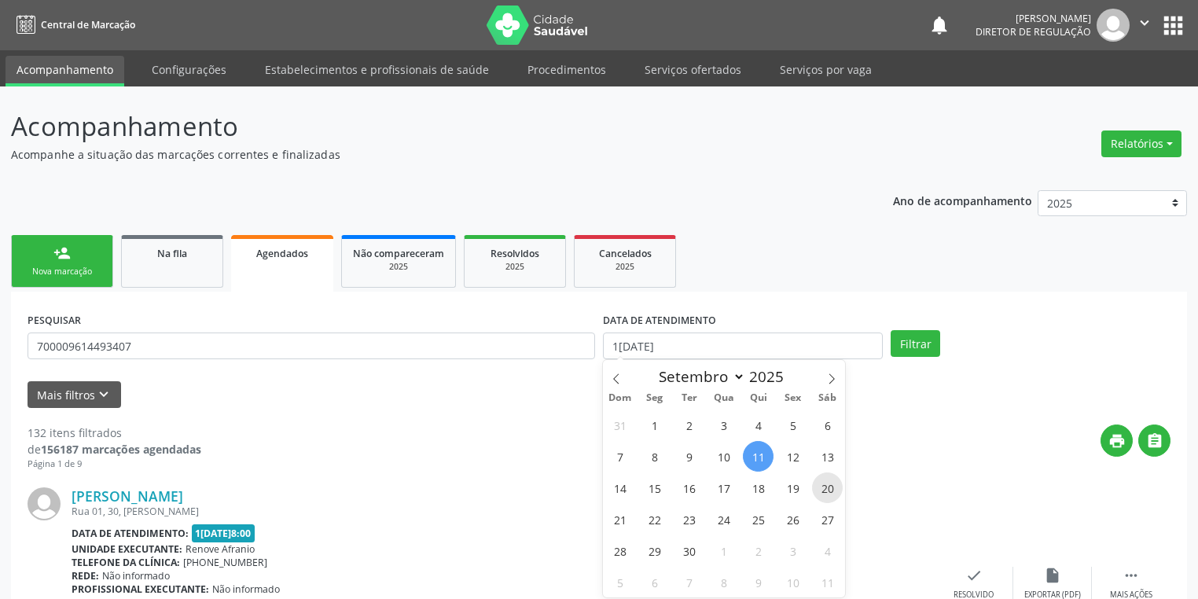
click at [831, 491] on span "20" at bounding box center [827, 488] width 31 height 31
type input "[DATE]"
click at [831, 491] on span "20" at bounding box center [827, 488] width 31 height 31
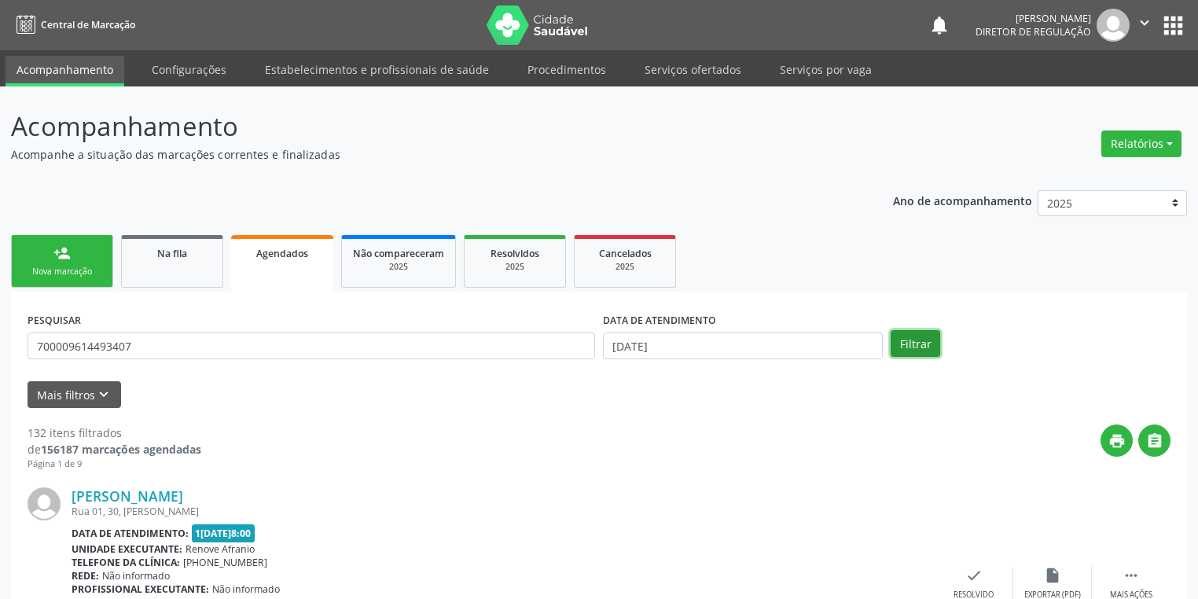
click at [914, 347] on button "Filtrar" at bounding box center [916, 343] width 50 height 27
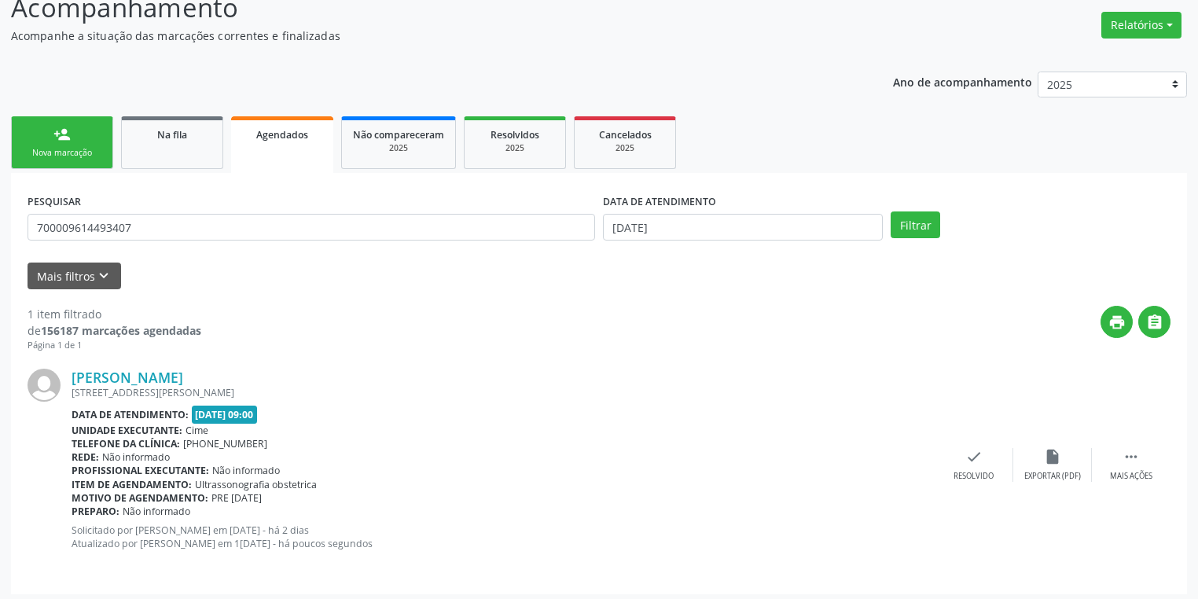
scroll to position [123, 0]
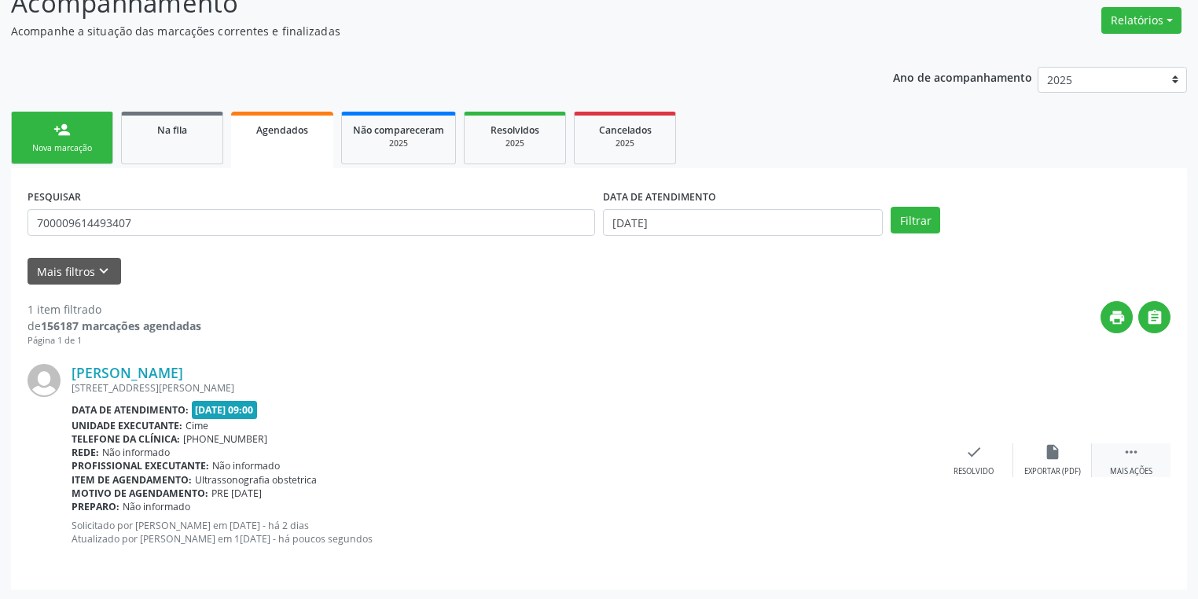
click at [1123, 453] on icon "" at bounding box center [1131, 451] width 17 height 17
click at [837, 473] on div "print Imprimir" at bounding box center [817, 460] width 79 height 34
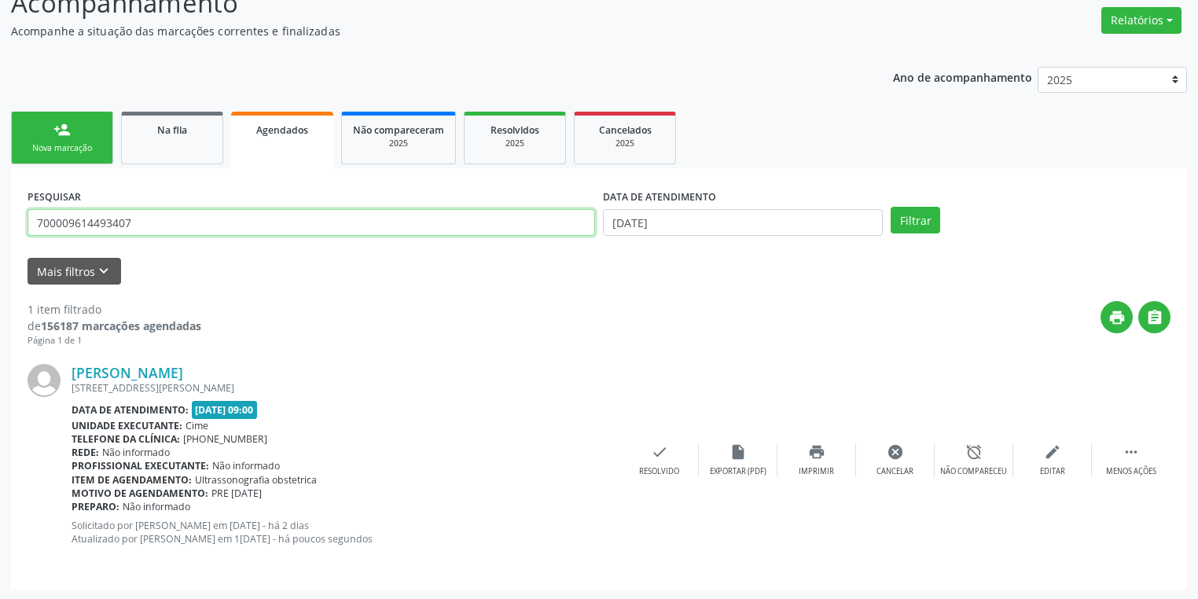
click at [137, 221] on input "700009614493407" at bounding box center [312, 222] width 568 height 27
click at [178, 148] on link "Na fila" at bounding box center [172, 138] width 102 height 53
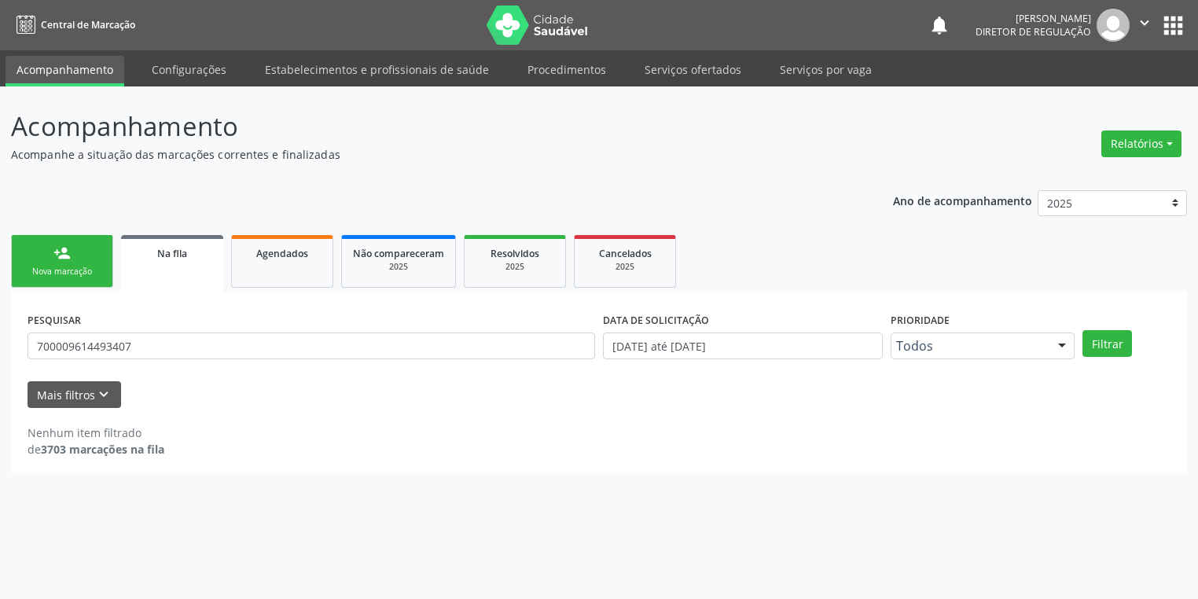
scroll to position [0, 0]
click at [142, 341] on input "700009614493407" at bounding box center [314, 346] width 572 height 27
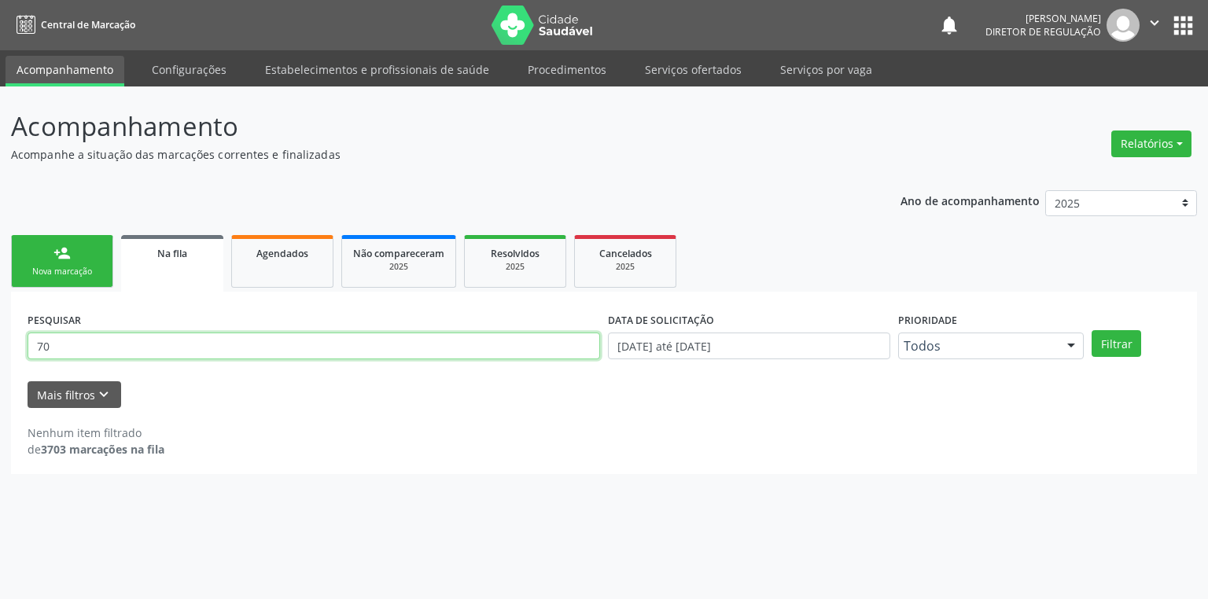
type input "7"
type input "700001022392608"
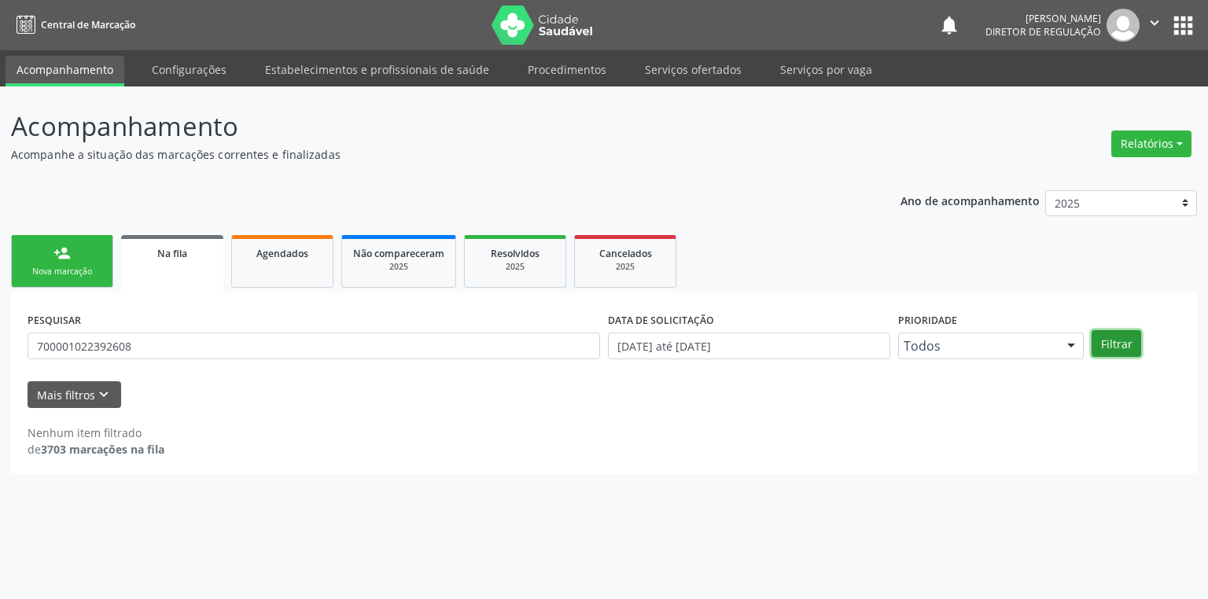
click at [1123, 343] on button "Filtrar" at bounding box center [1116, 343] width 50 height 27
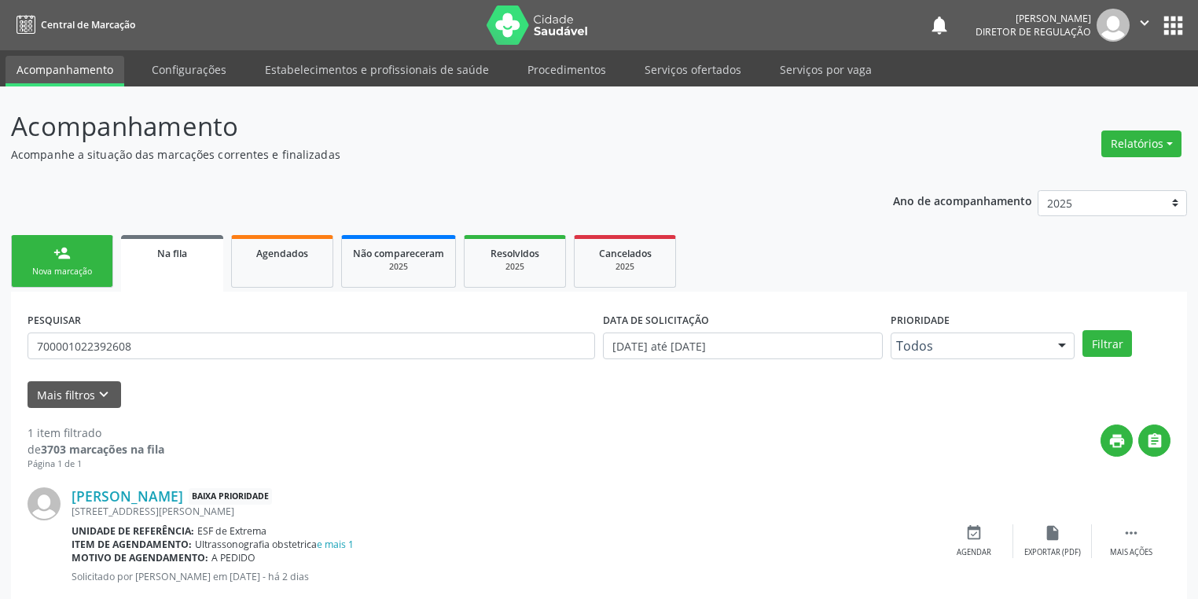
scroll to position [38, 0]
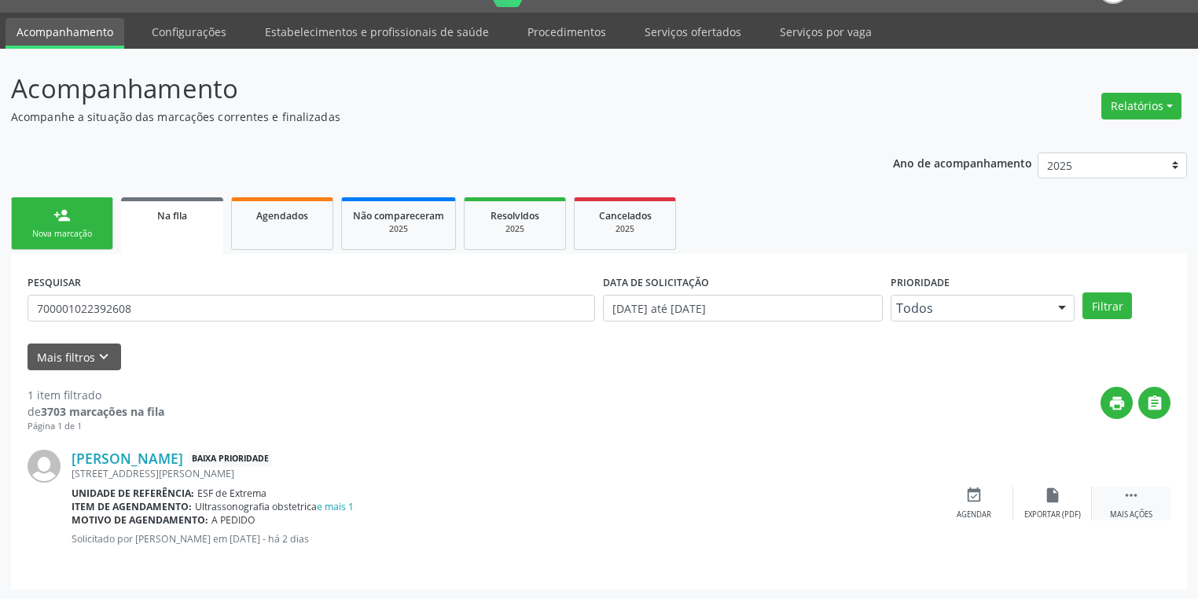
click at [1132, 487] on icon "" at bounding box center [1131, 495] width 17 height 17
click at [735, 509] on div "Agendar" at bounding box center [738, 514] width 35 height 11
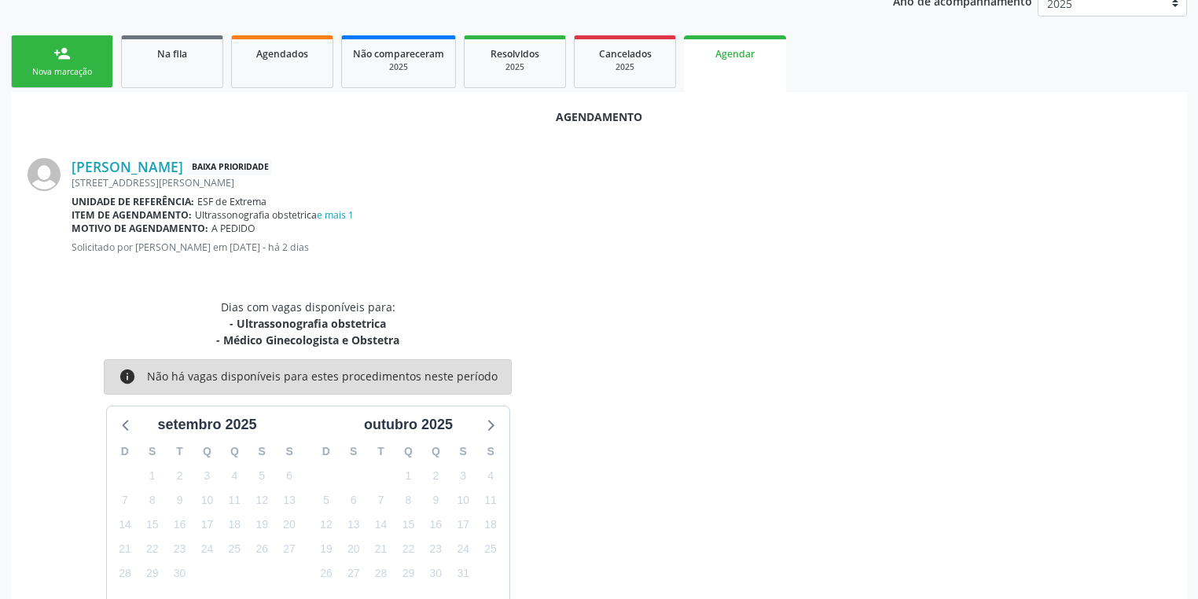
scroll to position [280, 0]
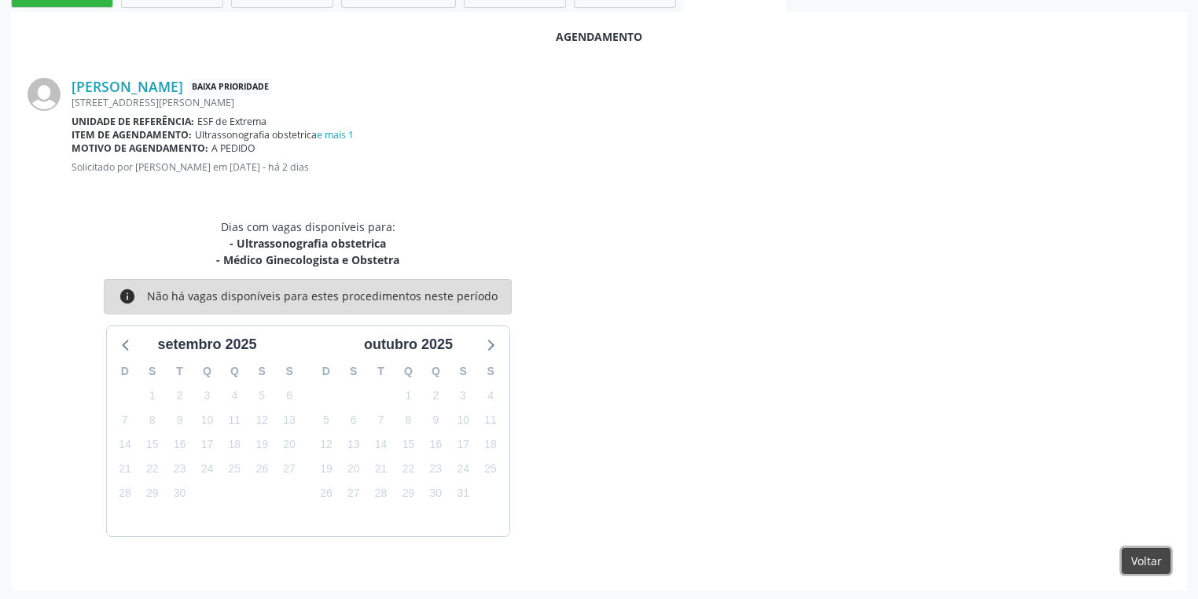
click at [1140, 561] on button "Voltar" at bounding box center [1146, 561] width 49 height 27
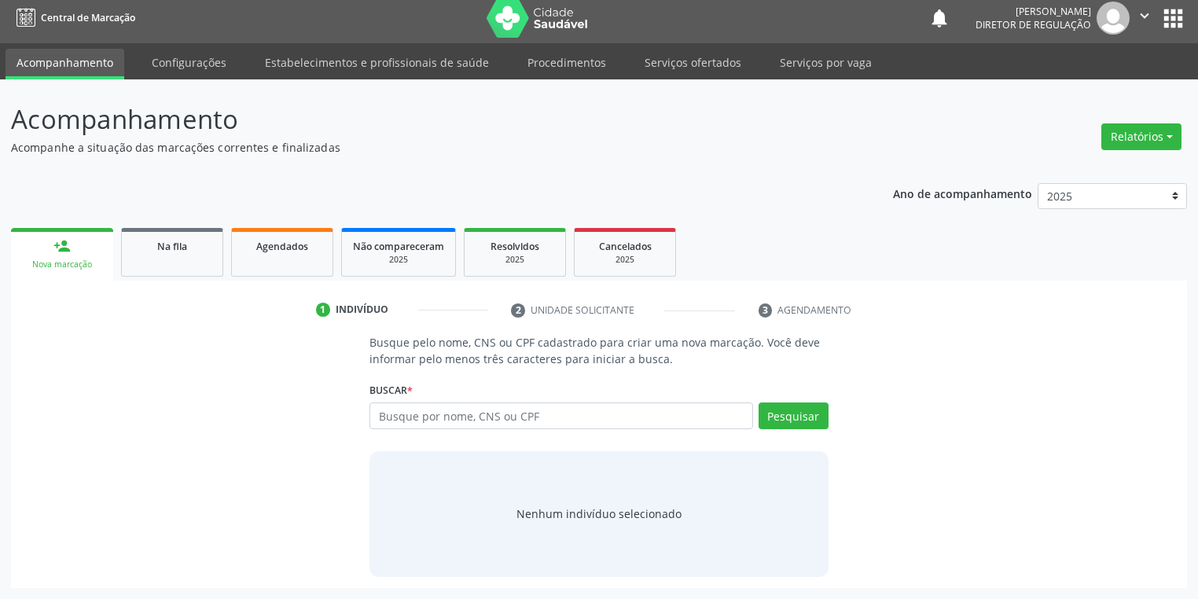
scroll to position [6, 0]
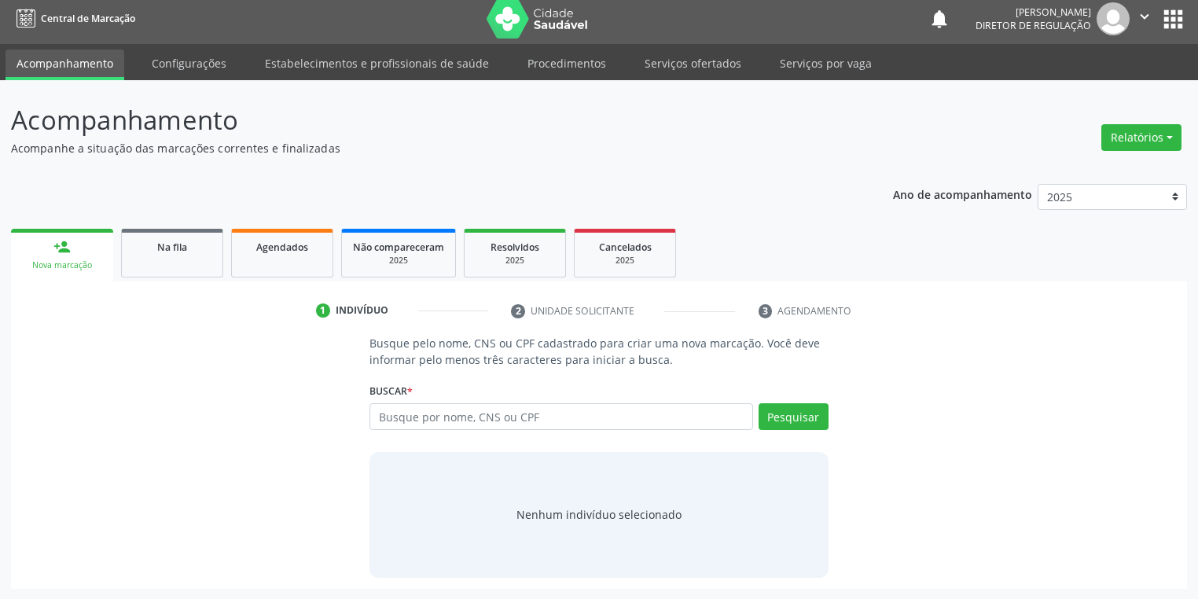
click at [1149, 557] on div "Busque pelo nome, CNS ou CPF cadastrado para criar uma nova marcação. Você deve…" at bounding box center [599, 456] width 1154 height 242
click at [183, 256] on link "Na fila" at bounding box center [172, 253] width 102 height 49
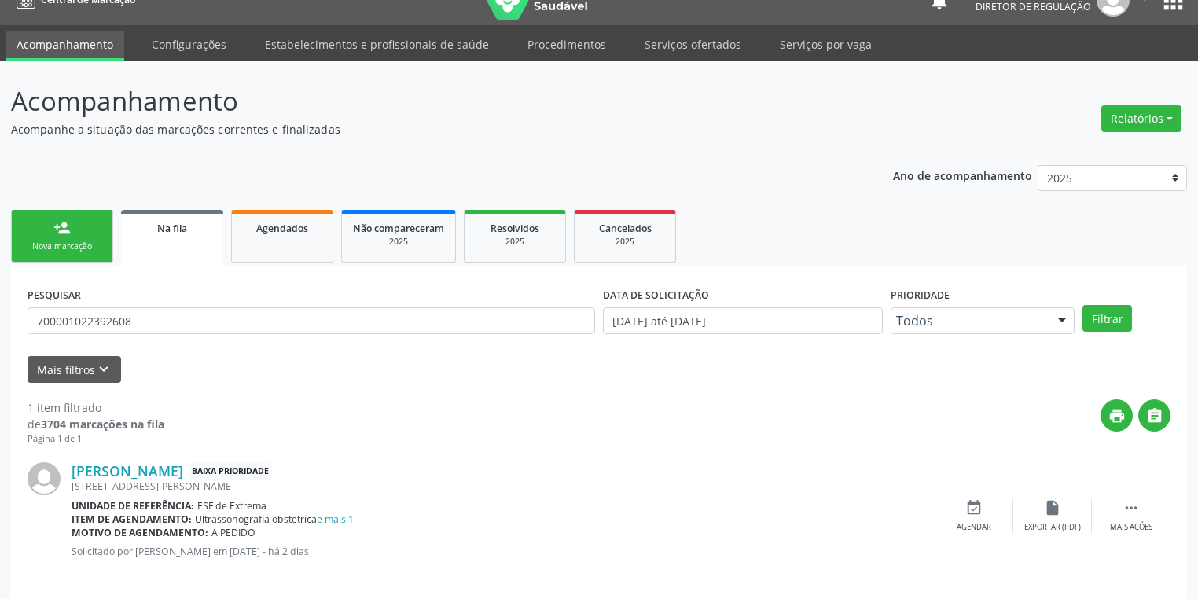
scroll to position [38, 0]
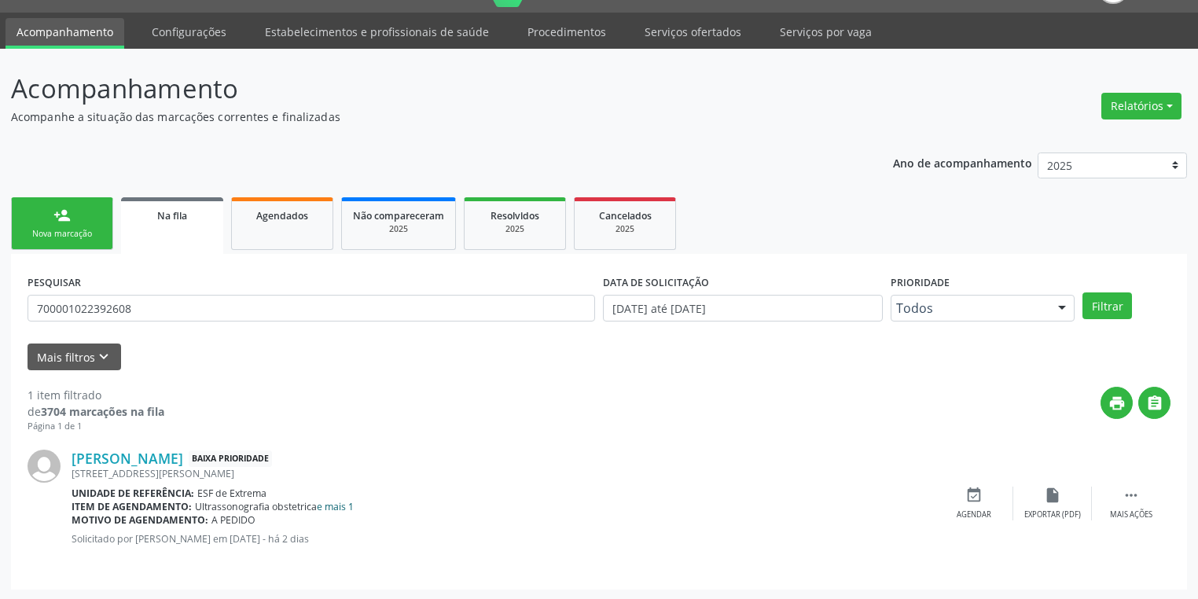
click at [337, 506] on link "e mais 1" at bounding box center [335, 506] width 37 height 13
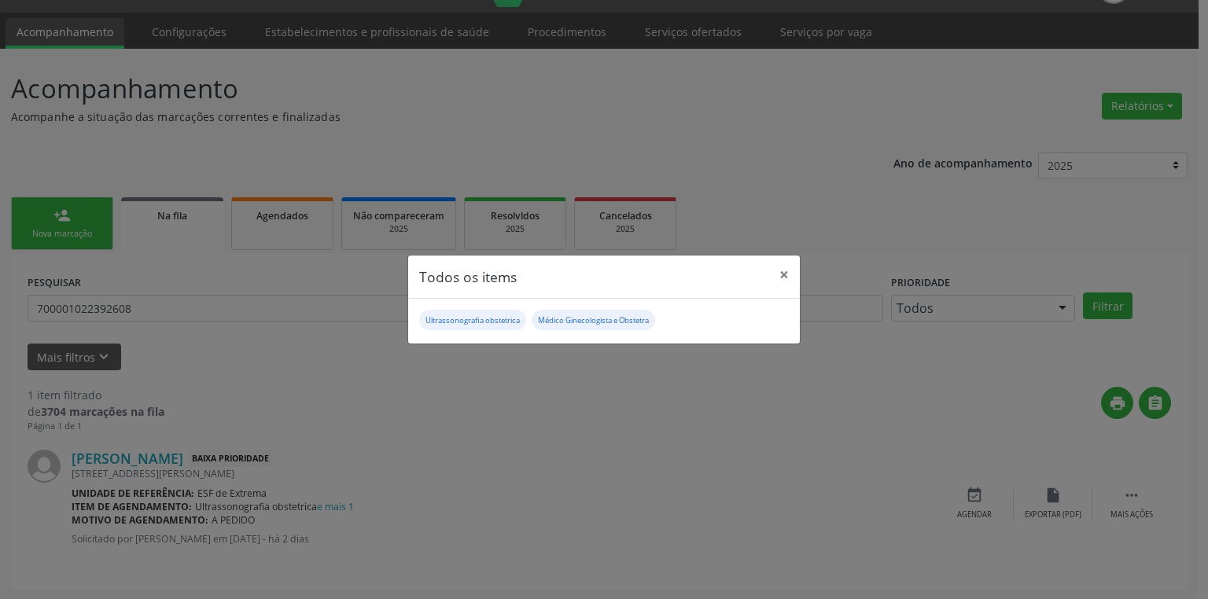
click at [623, 413] on div "Todos os items × Ultrassonografia obstetrica Médico Ginecologista e Obstetra" at bounding box center [604, 299] width 1208 height 599
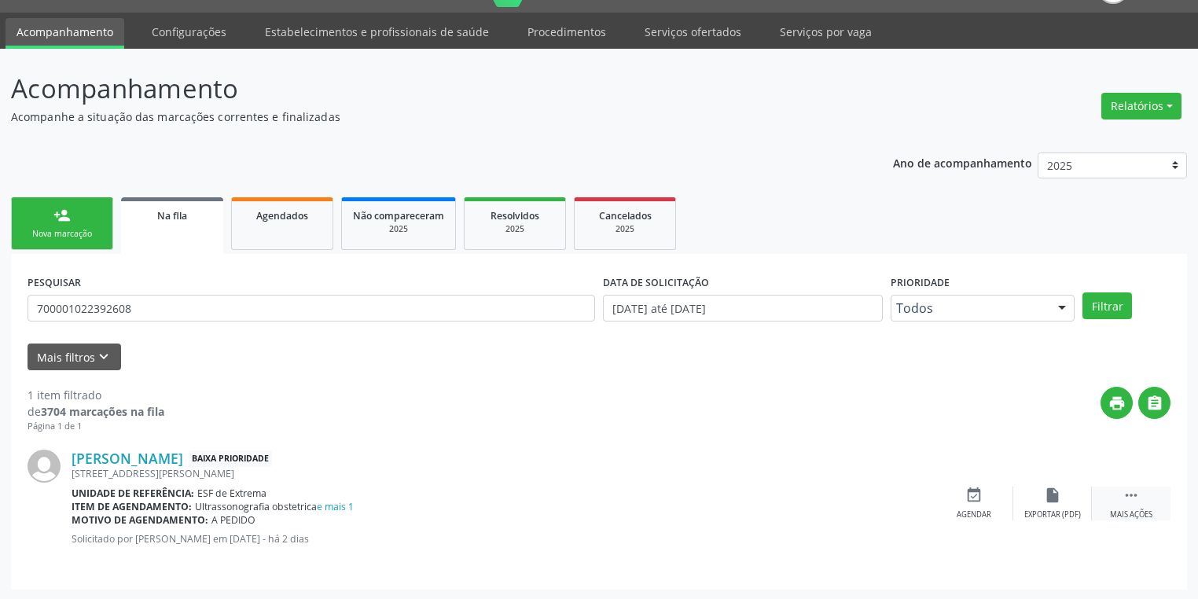
click at [1135, 495] on icon "" at bounding box center [1131, 495] width 17 height 17
click at [732, 502] on icon "event_available" at bounding box center [738, 495] width 17 height 17
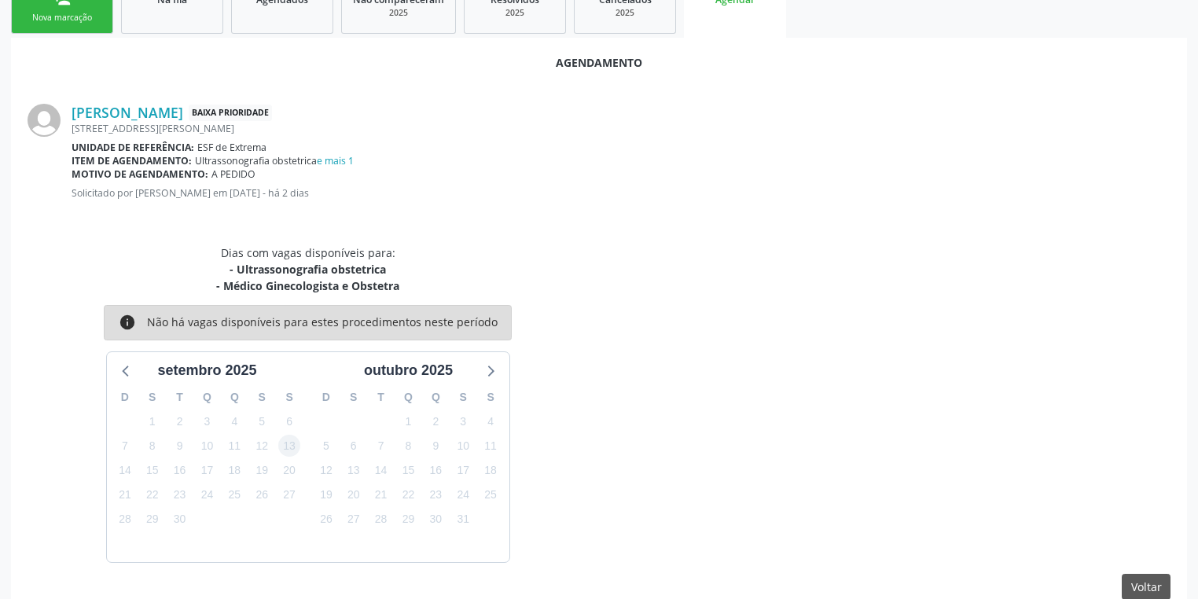
scroll to position [280, 0]
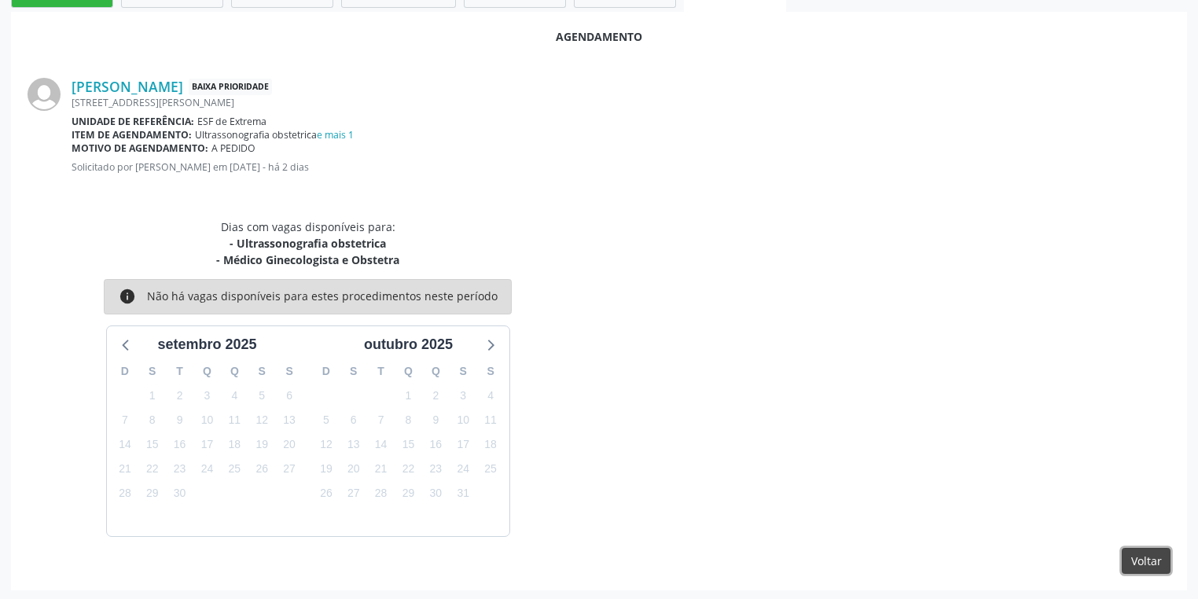
click at [1141, 560] on button "Voltar" at bounding box center [1146, 561] width 49 height 27
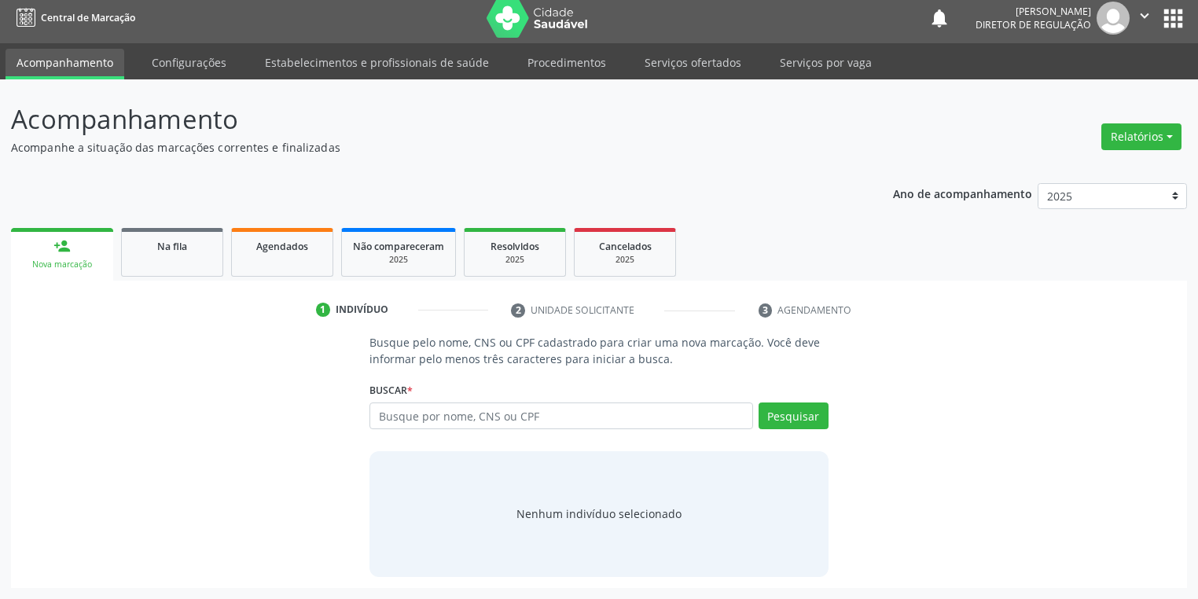
scroll to position [6, 0]
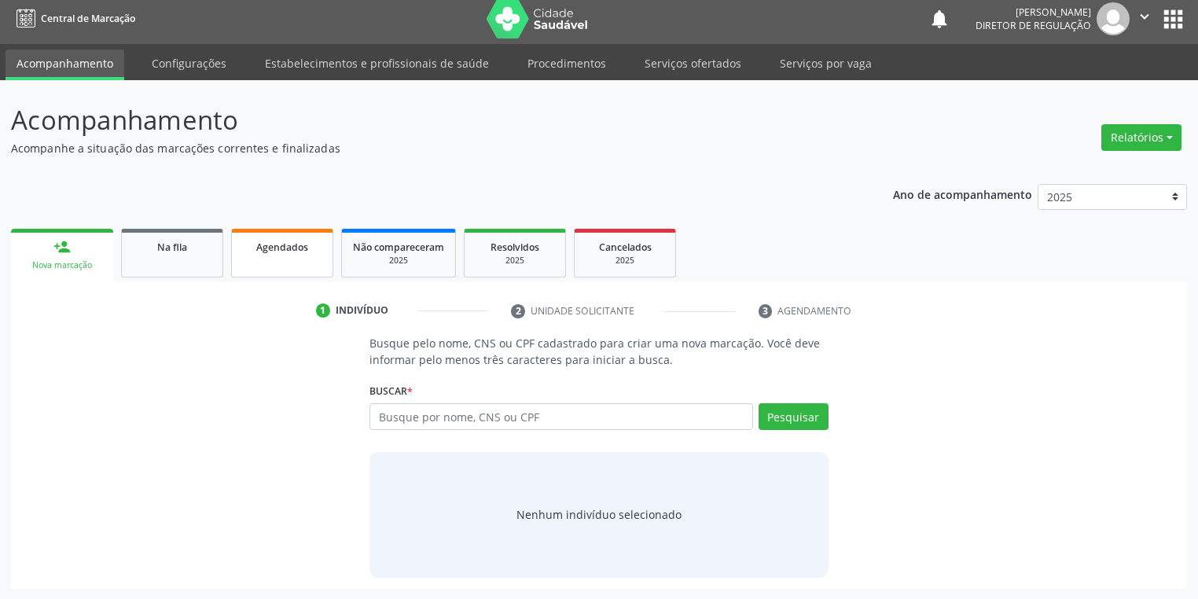
click at [277, 259] on link "Agendados" at bounding box center [282, 253] width 102 height 49
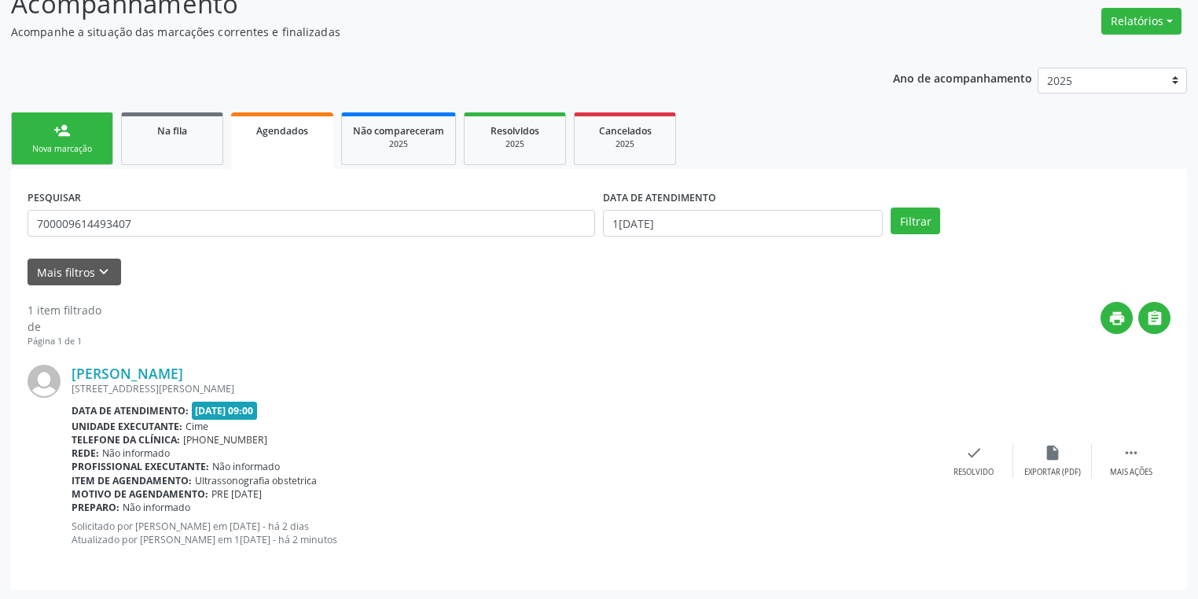
scroll to position [123, 0]
click at [164, 224] on input "700009614493407" at bounding box center [312, 222] width 568 height 27
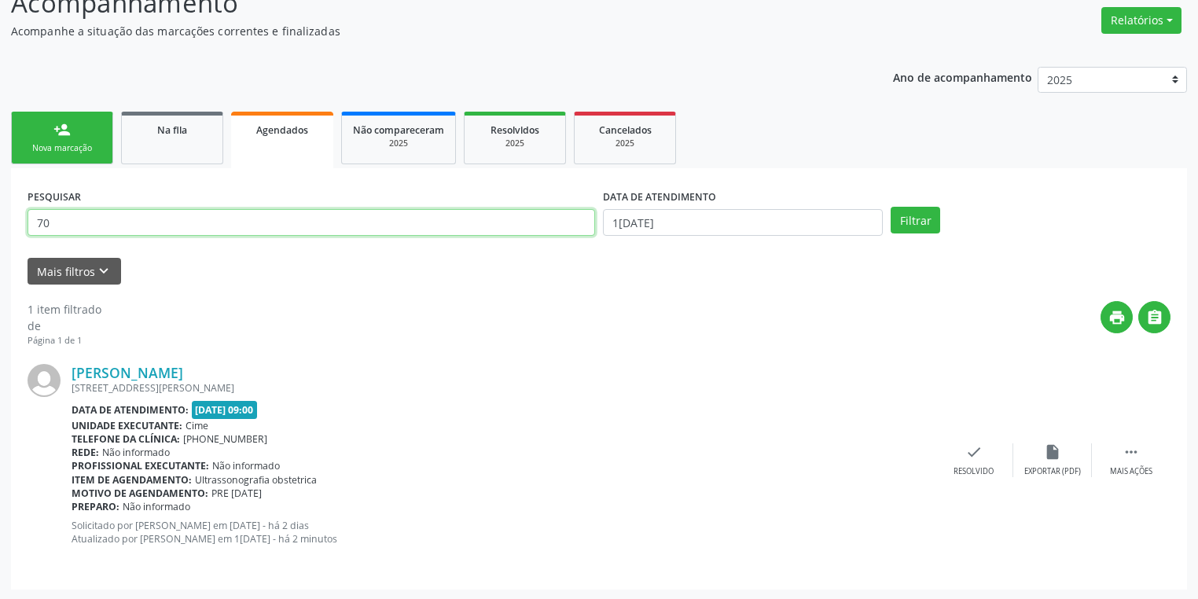
type input "7"
drag, startPoint x: 145, startPoint y: 216, endPoint x: 25, endPoint y: 230, distance: 121.0
click at [25, 230] on div "PESQUISAR 700001022392608" at bounding box center [312, 215] width 576 height 61
type input "700001022392608"
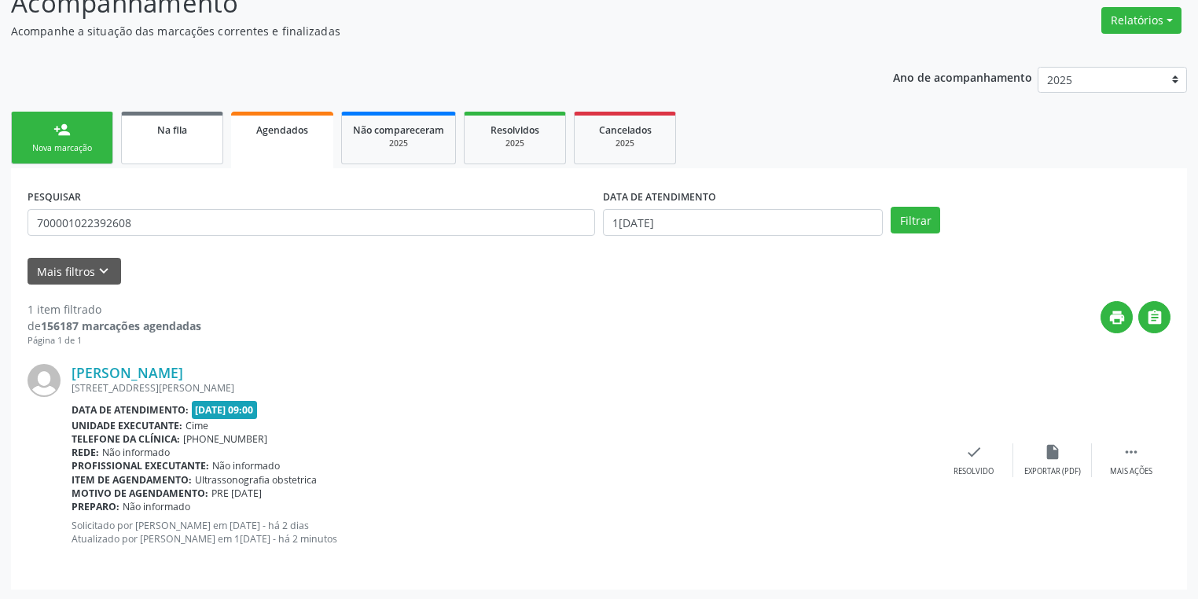
click at [168, 143] on link "Na fila" at bounding box center [172, 138] width 102 height 53
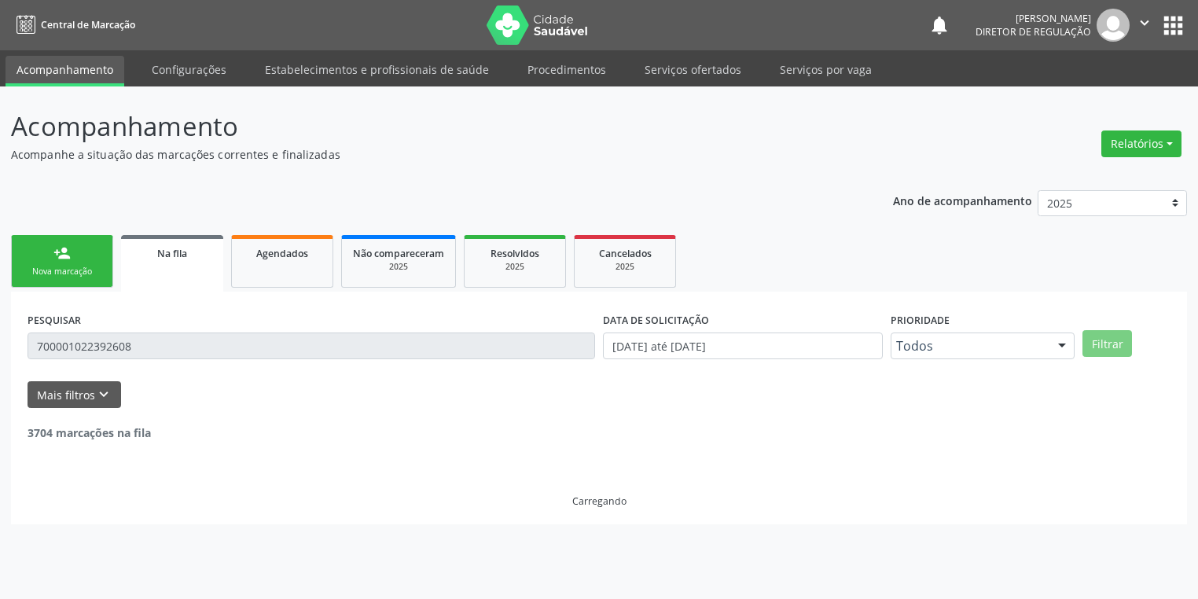
scroll to position [0, 0]
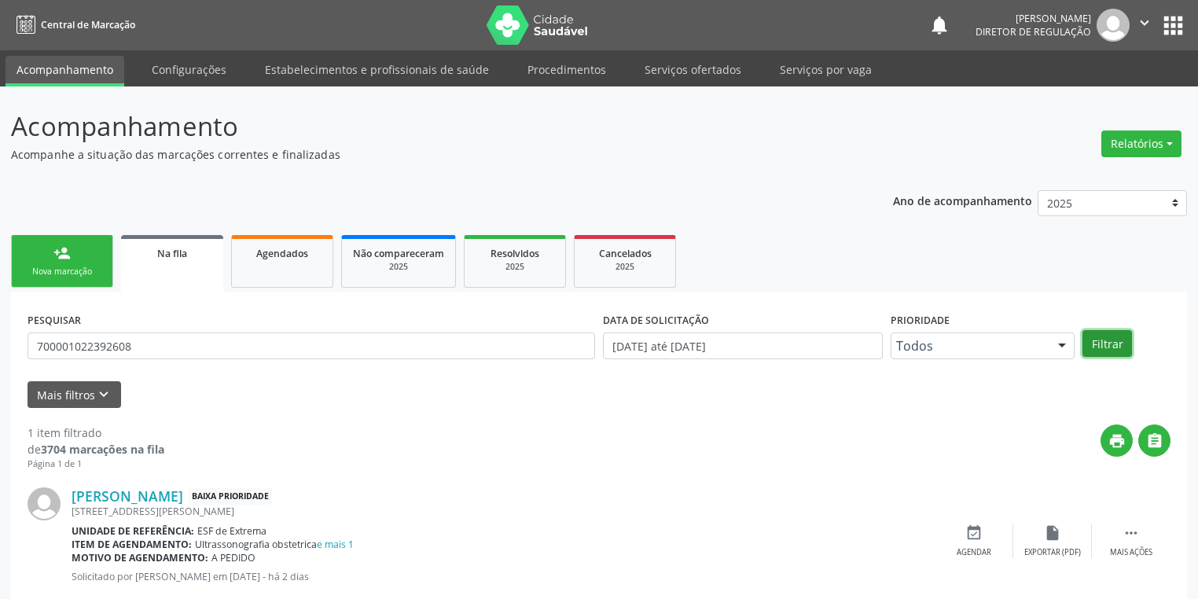
click at [1109, 340] on button "Filtrar" at bounding box center [1108, 343] width 50 height 27
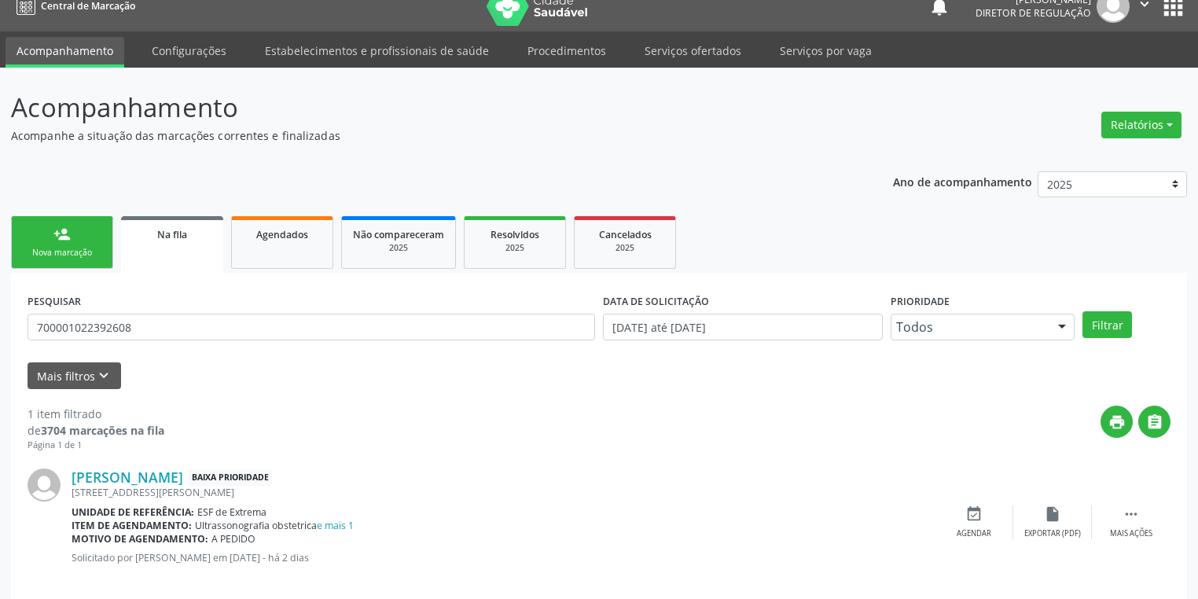
scroll to position [38, 0]
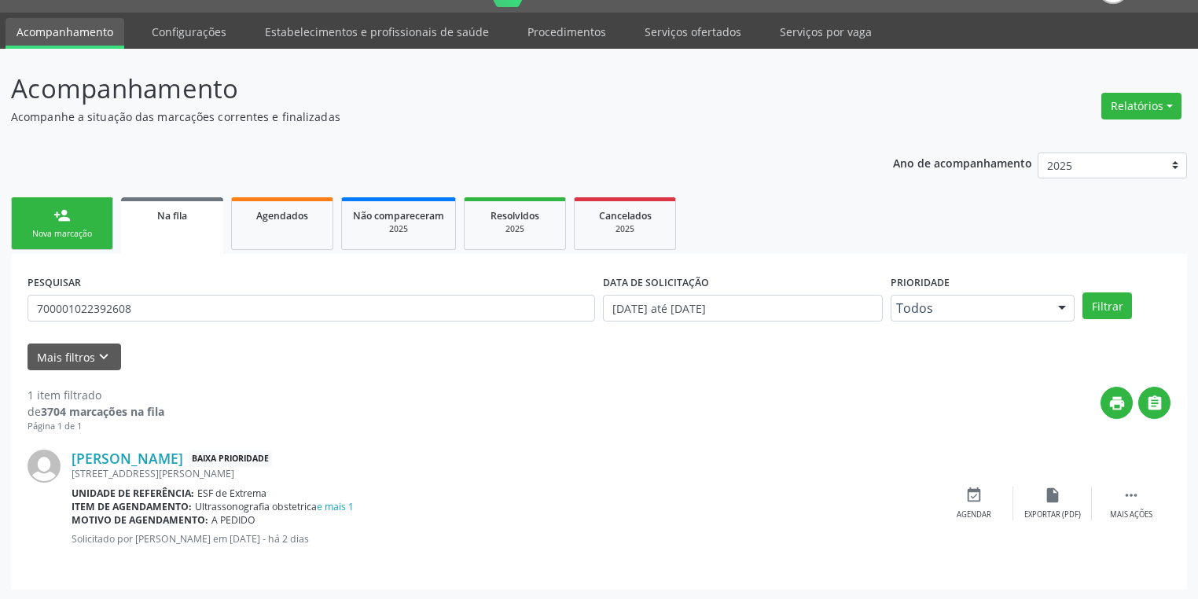
click at [285, 503] on span "Ultrassonografia obstetrica e mais 1" at bounding box center [274, 506] width 159 height 13
click at [337, 506] on link "e mais 1" at bounding box center [335, 506] width 37 height 13
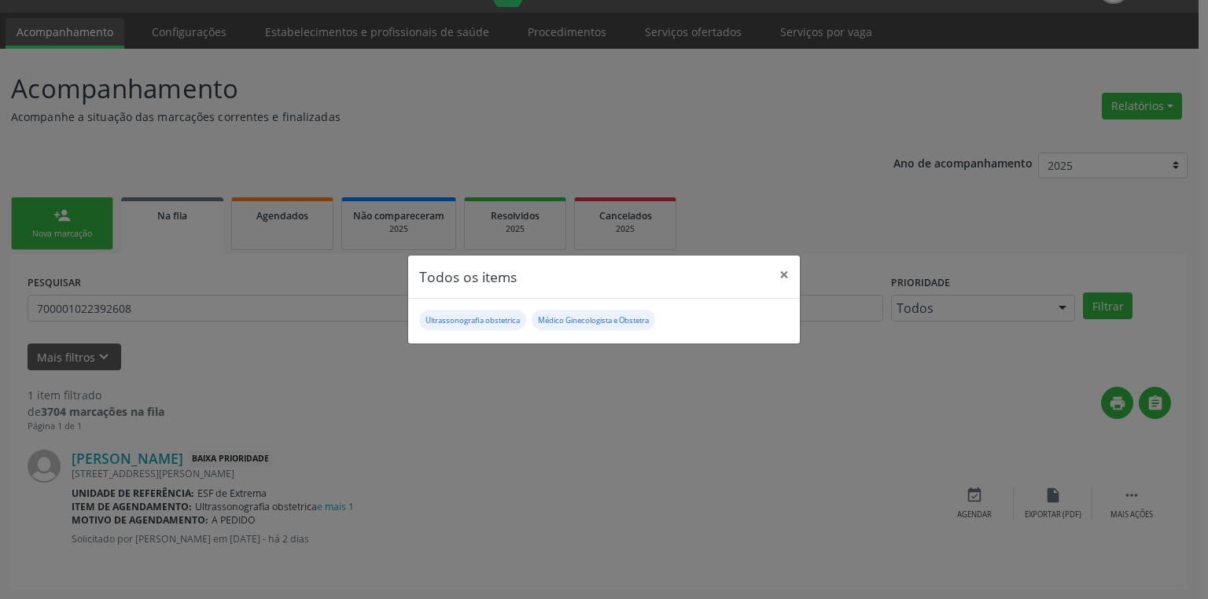
click at [453, 318] on small "Ultrassonografia obstetrica" at bounding box center [472, 320] width 94 height 10
click at [475, 324] on small "Ultrassonografia obstetrica" at bounding box center [472, 320] width 94 height 10
click at [788, 273] on button "×" at bounding box center [783, 275] width 31 height 39
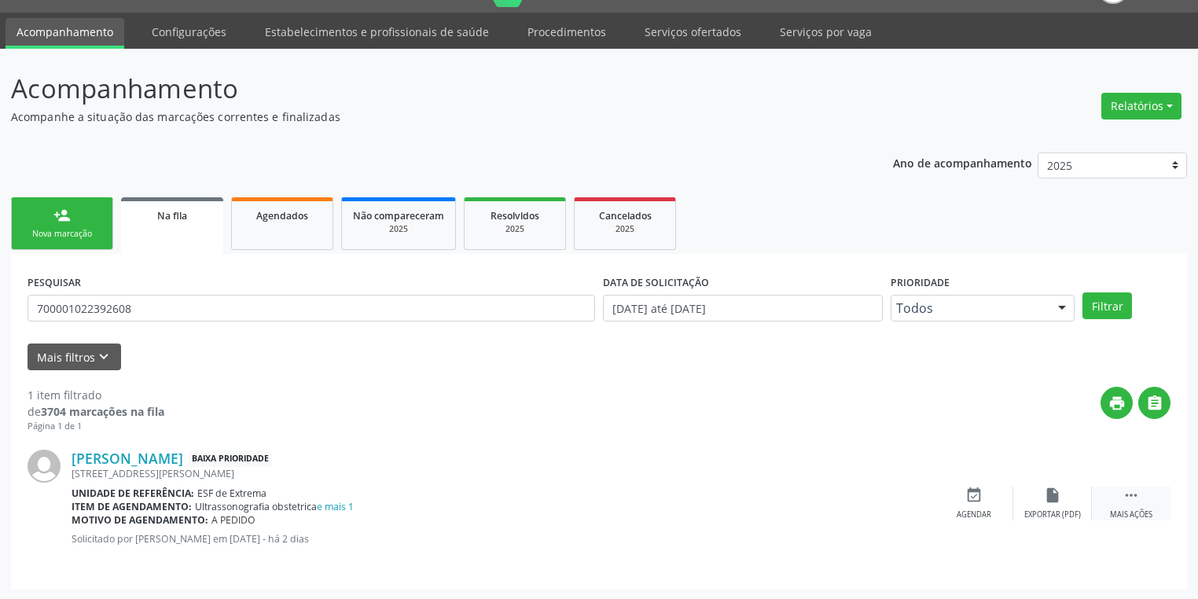
click at [1133, 494] on icon "" at bounding box center [1131, 495] width 17 height 17
click at [747, 502] on div "event_available Agendar" at bounding box center [738, 504] width 79 height 34
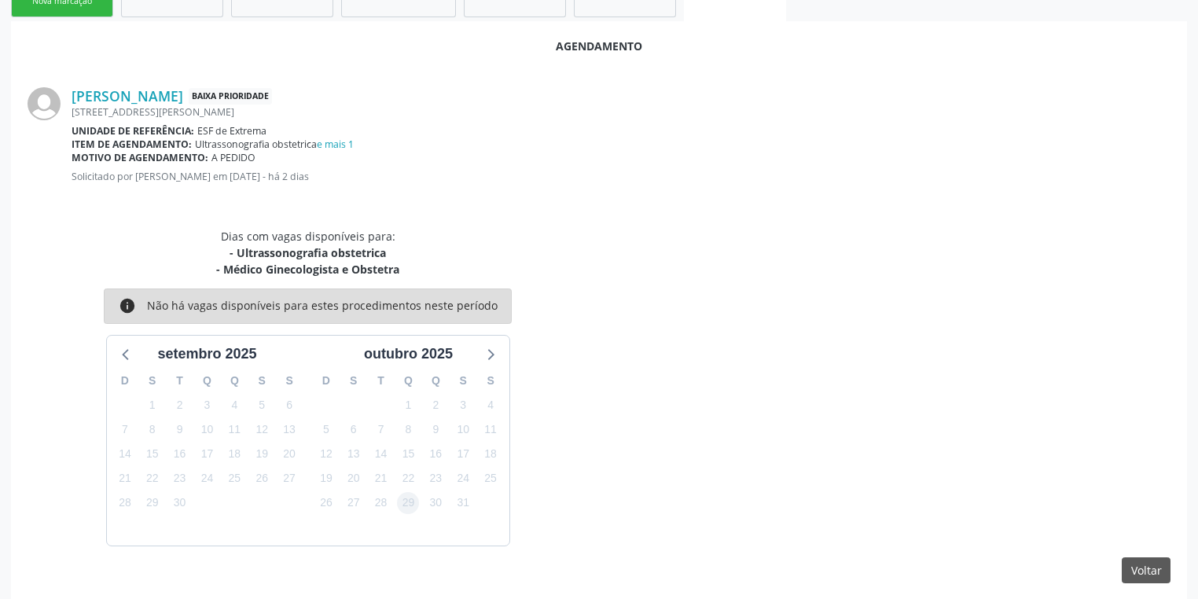
scroll to position [280, 0]
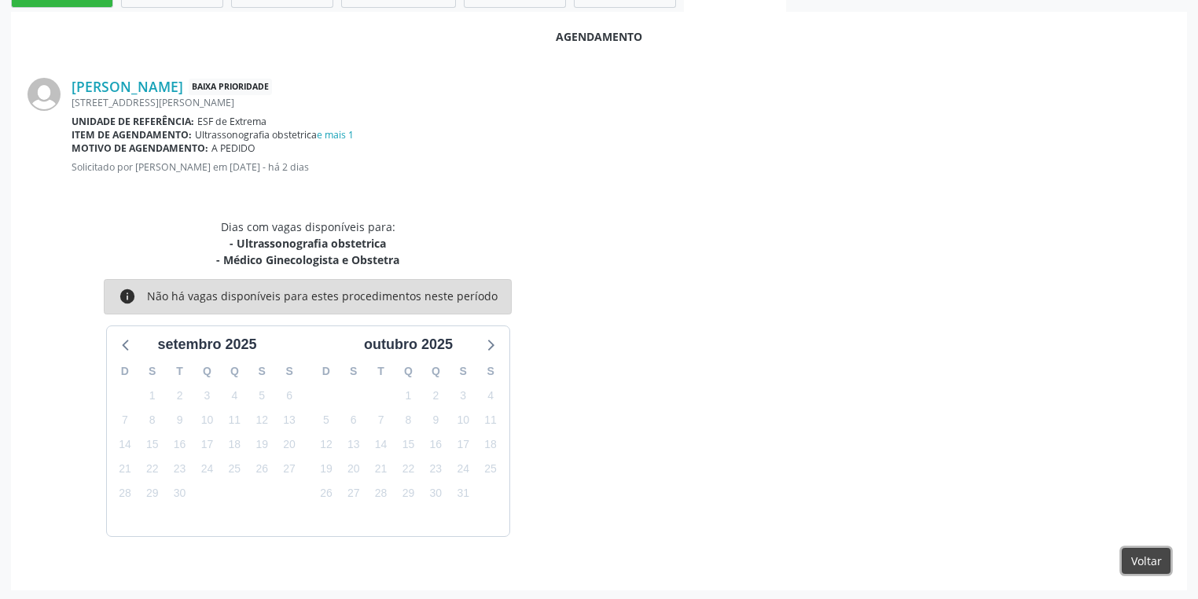
click at [1142, 554] on button "Voltar" at bounding box center [1146, 561] width 49 height 27
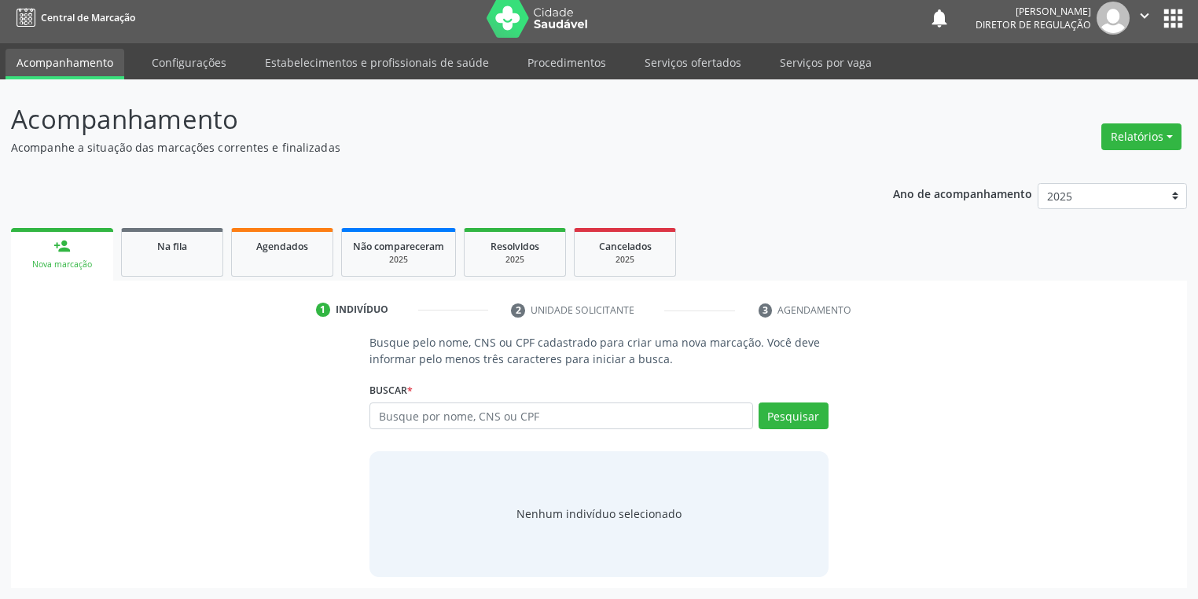
scroll to position [6, 0]
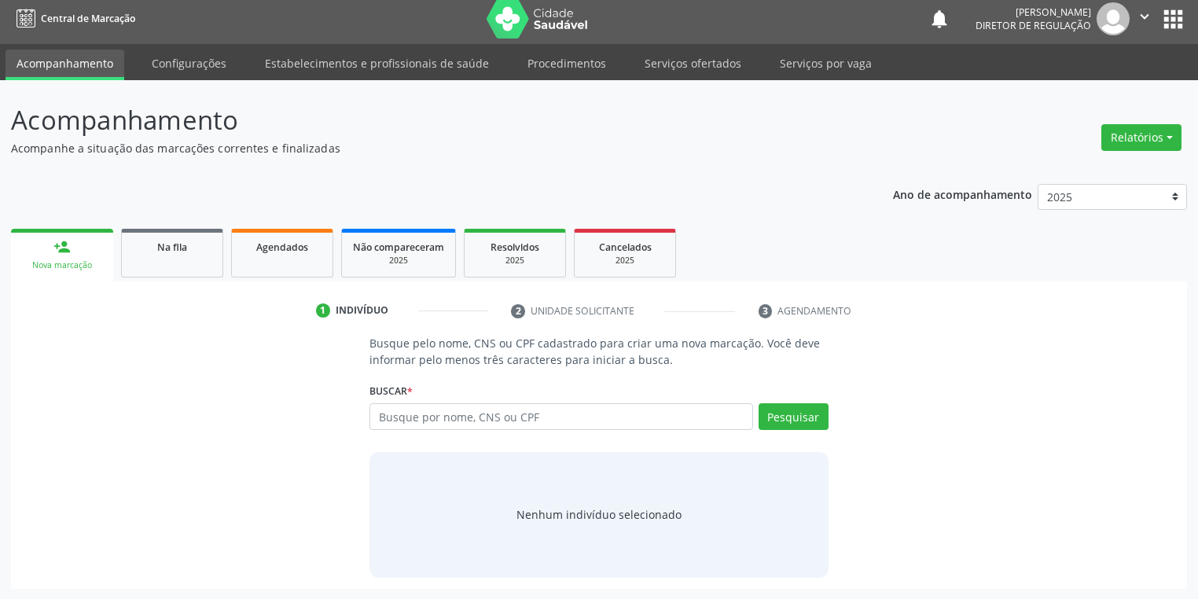
click at [1152, 559] on div "Busque pelo nome, CNS ou CPF cadastrado para criar uma nova marcação. Você deve…" at bounding box center [599, 456] width 1154 height 242
click at [151, 239] on div "Na fila" at bounding box center [172, 246] width 79 height 17
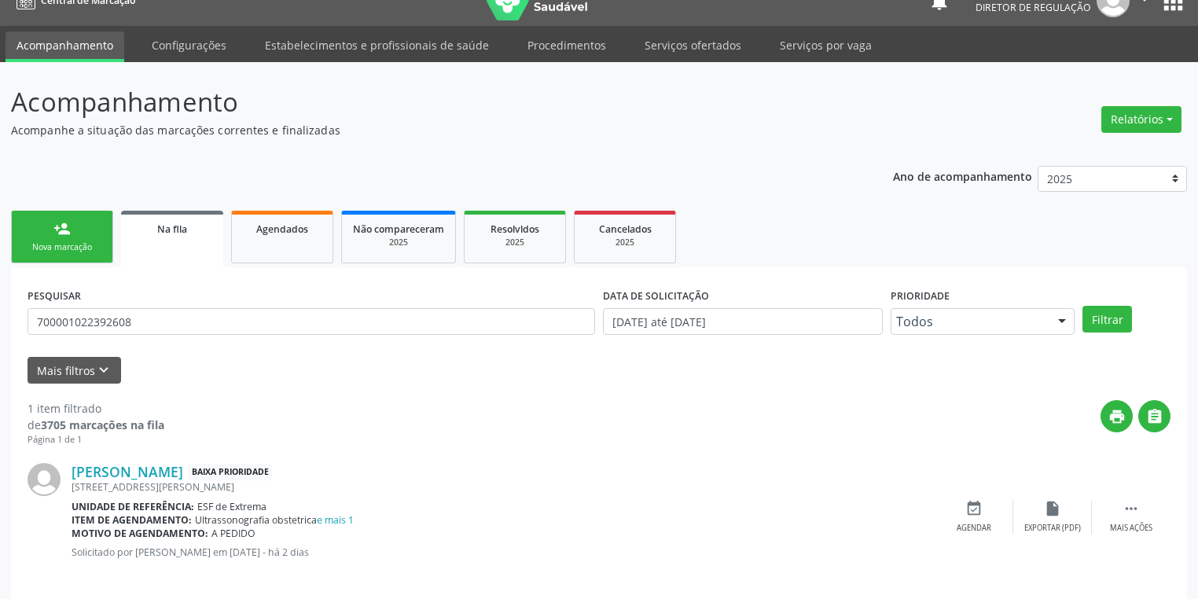
scroll to position [38, 0]
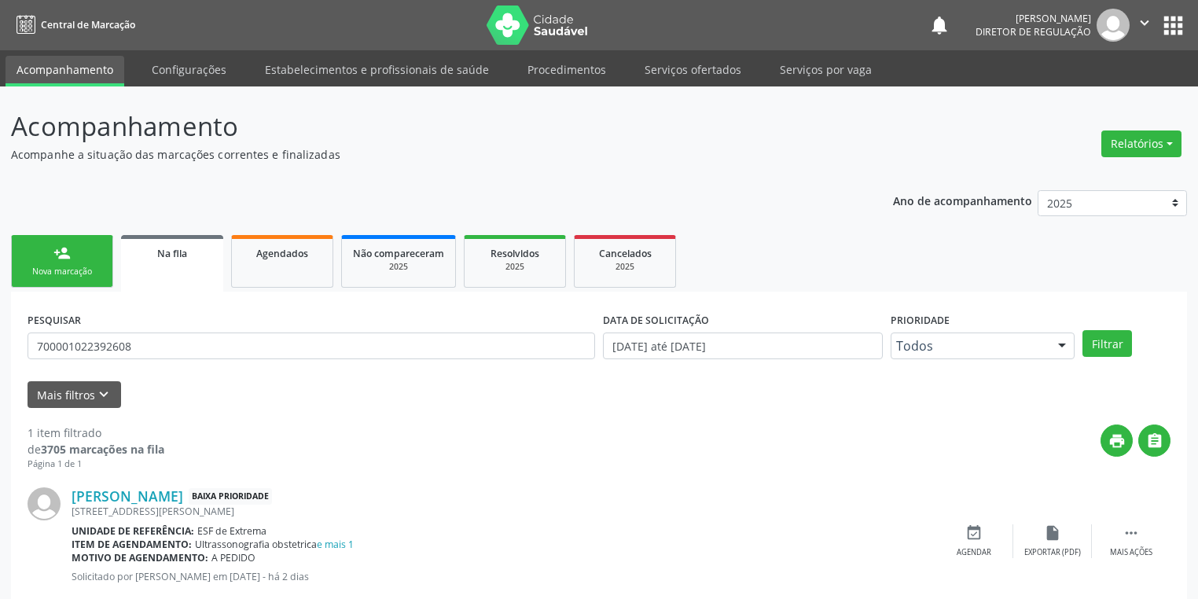
scroll to position [38, 0]
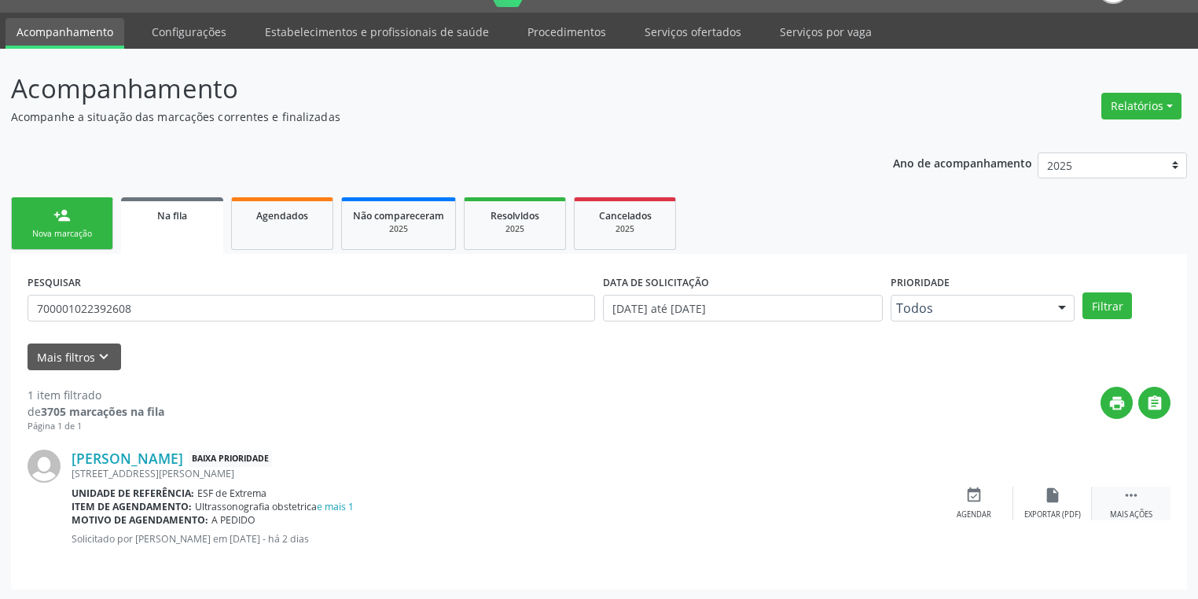
click at [1138, 493] on icon "" at bounding box center [1131, 495] width 17 height 17
click at [1059, 502] on icon "edit" at bounding box center [1052, 495] width 17 height 17
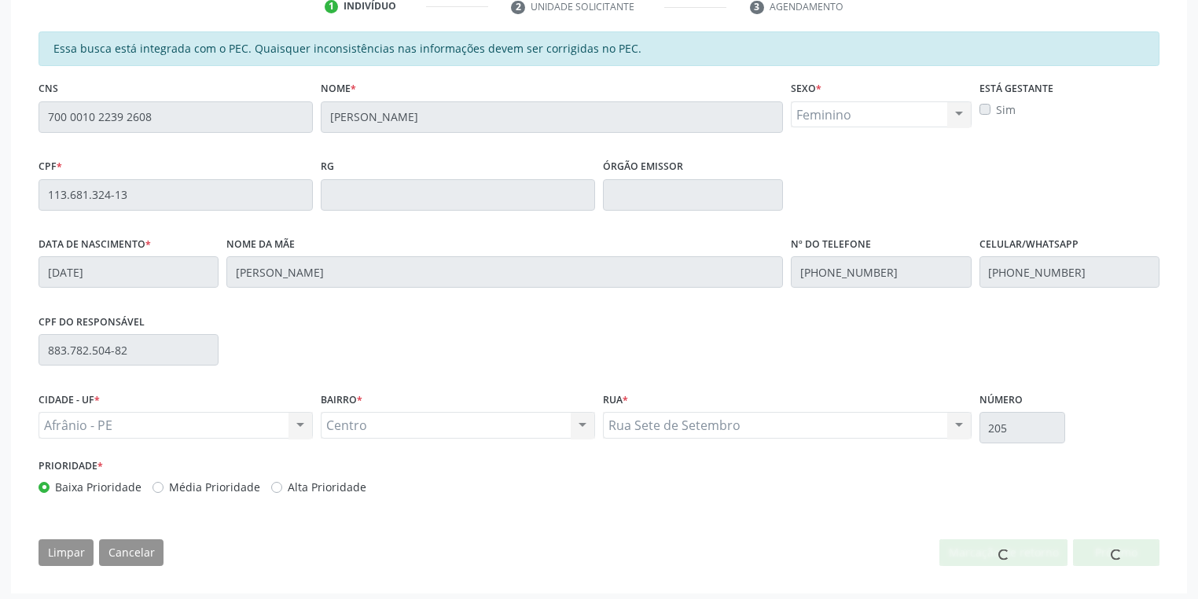
scroll to position [318, 0]
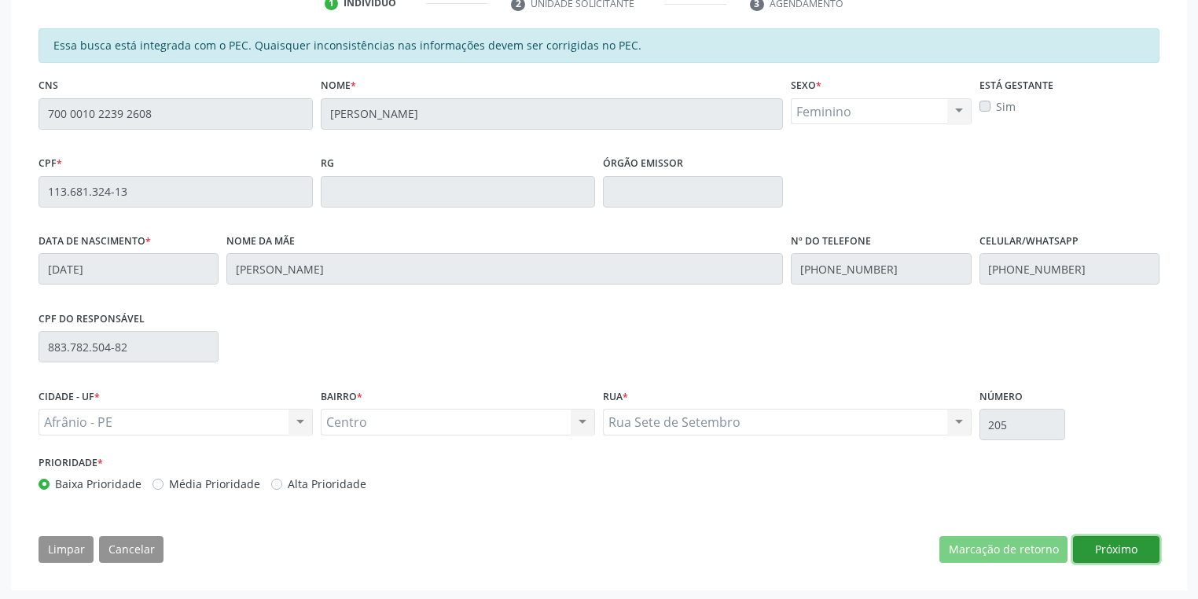
click at [1107, 546] on button "Próximo" at bounding box center [1116, 549] width 86 height 27
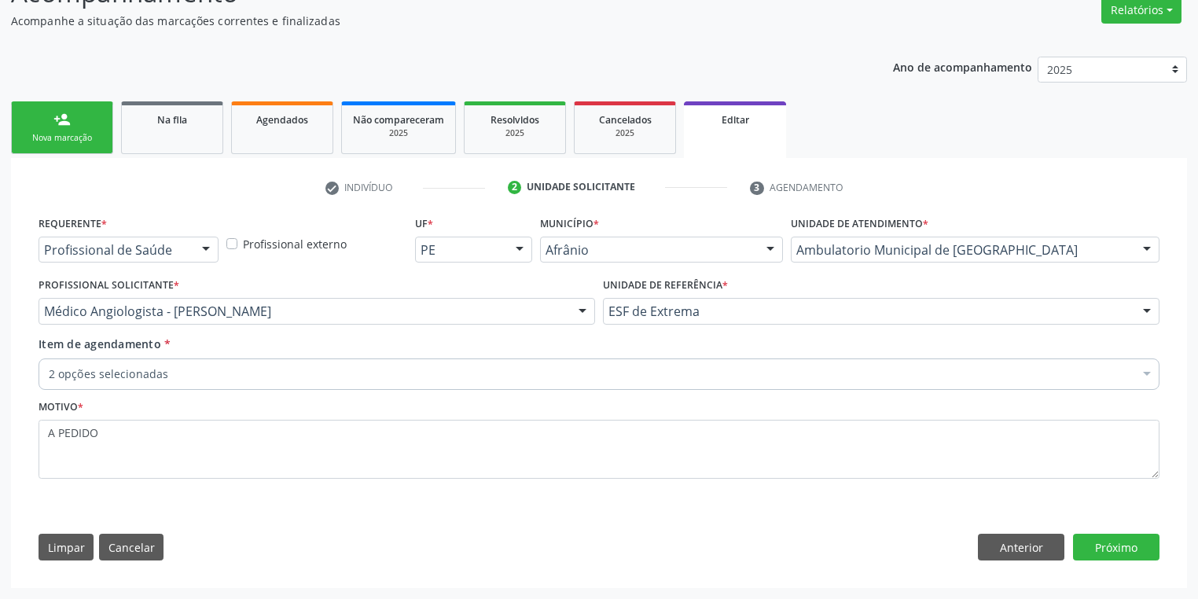
scroll to position [132, 0]
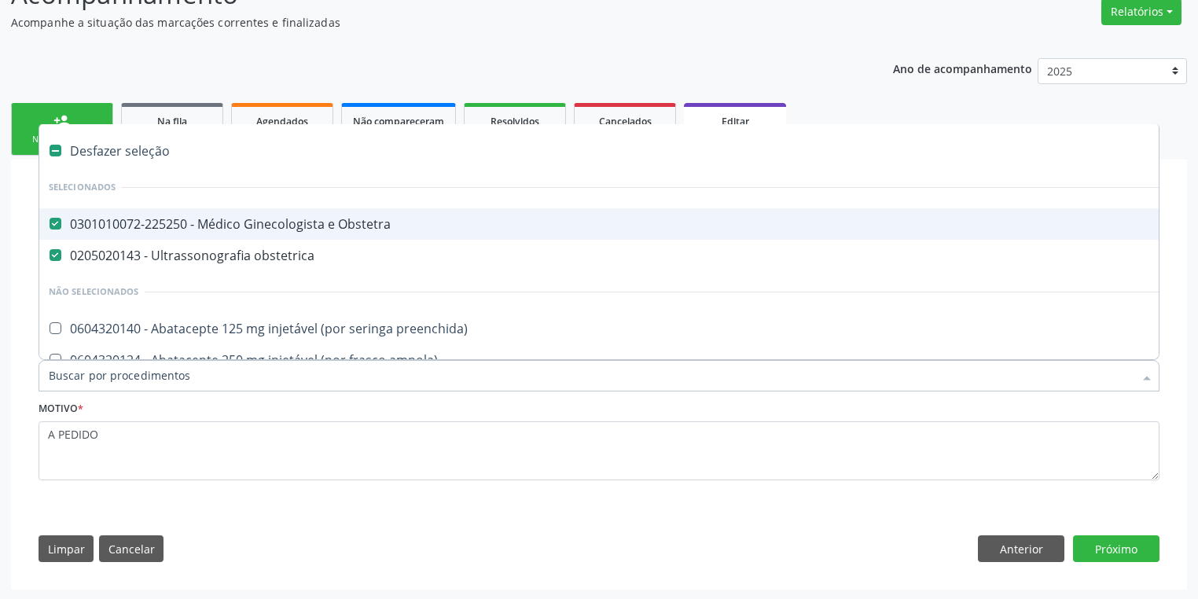
click at [247, 230] on div "0301010072-225250 - Médico Ginecologista e Obstetra" at bounding box center [654, 224] width 1210 height 13
checkbox Obstetra "false"
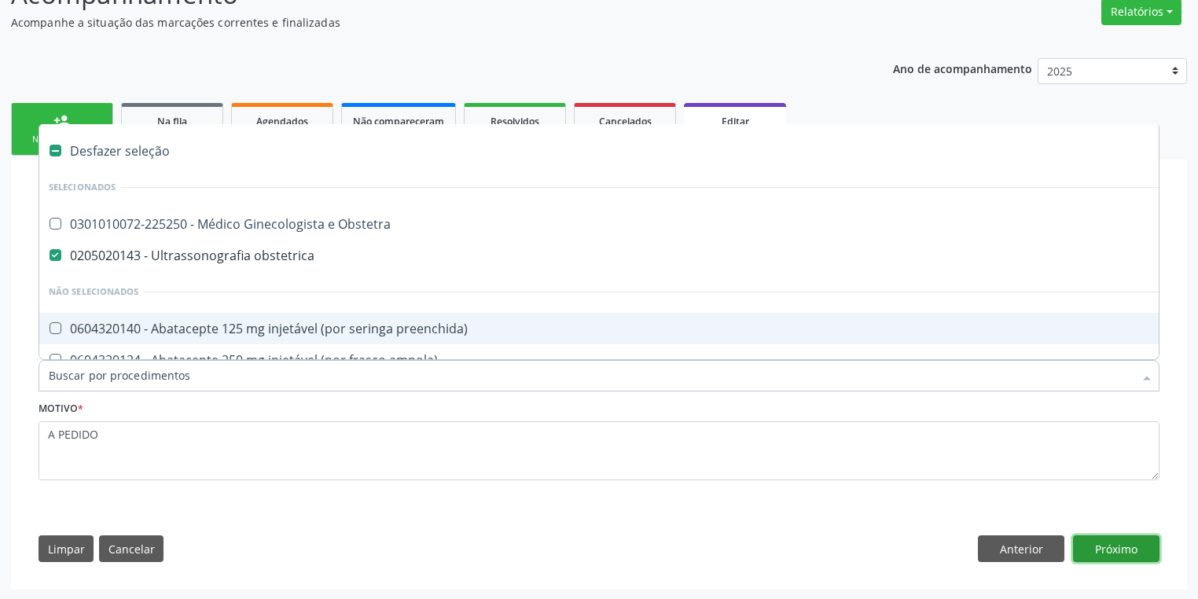
click at [1113, 551] on button "Próximo" at bounding box center [1116, 548] width 86 height 27
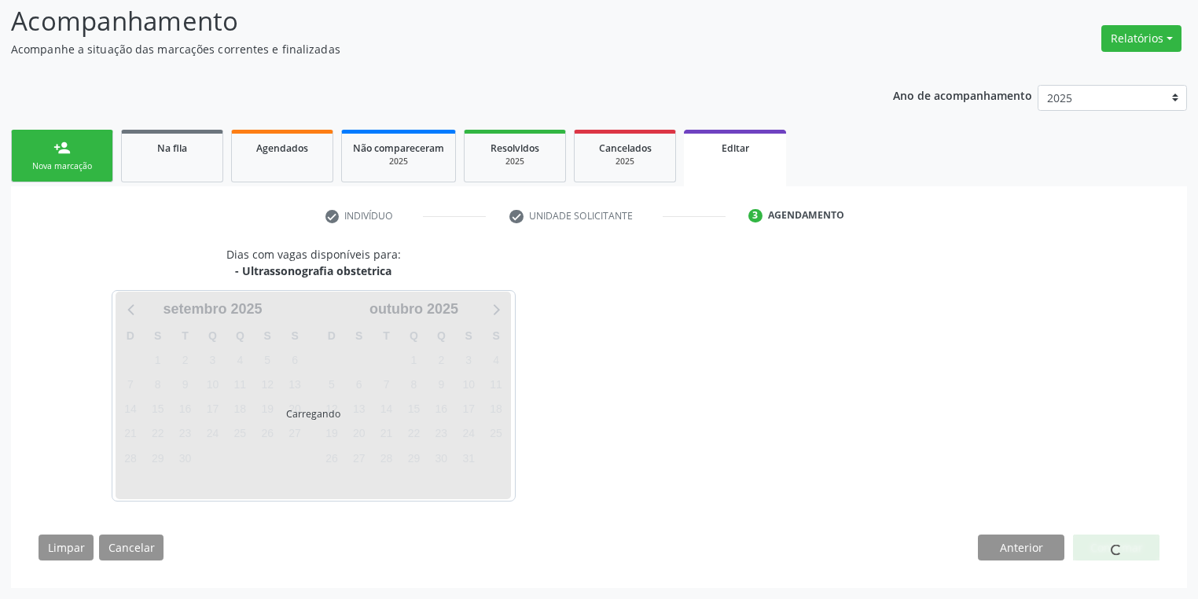
scroll to position [104, 0]
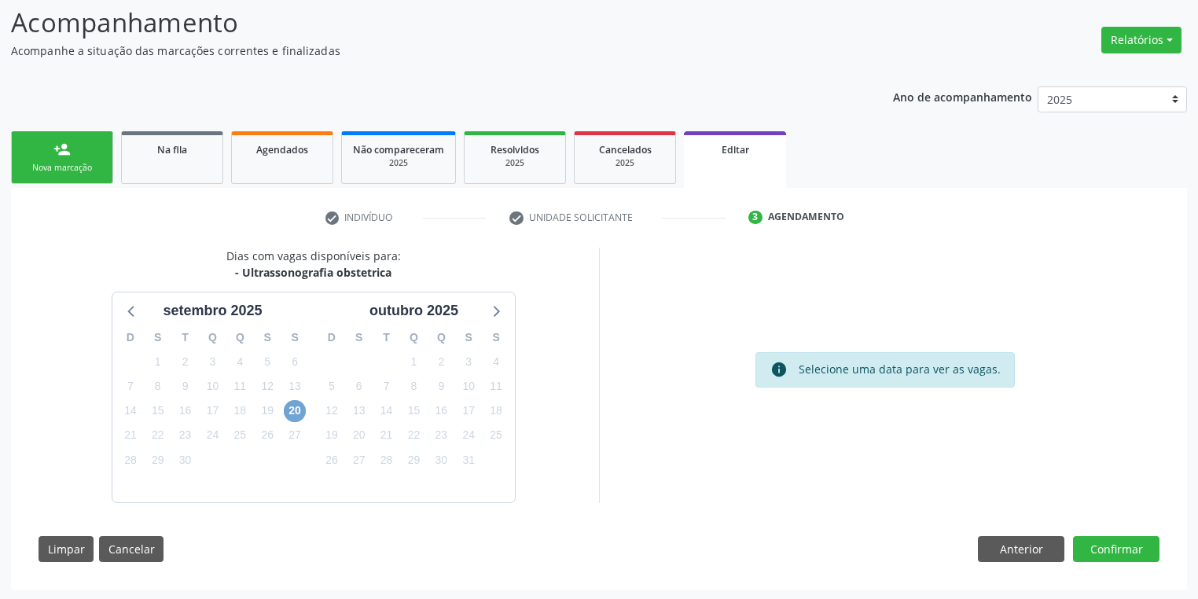
click at [289, 406] on span "20" at bounding box center [295, 411] width 22 height 22
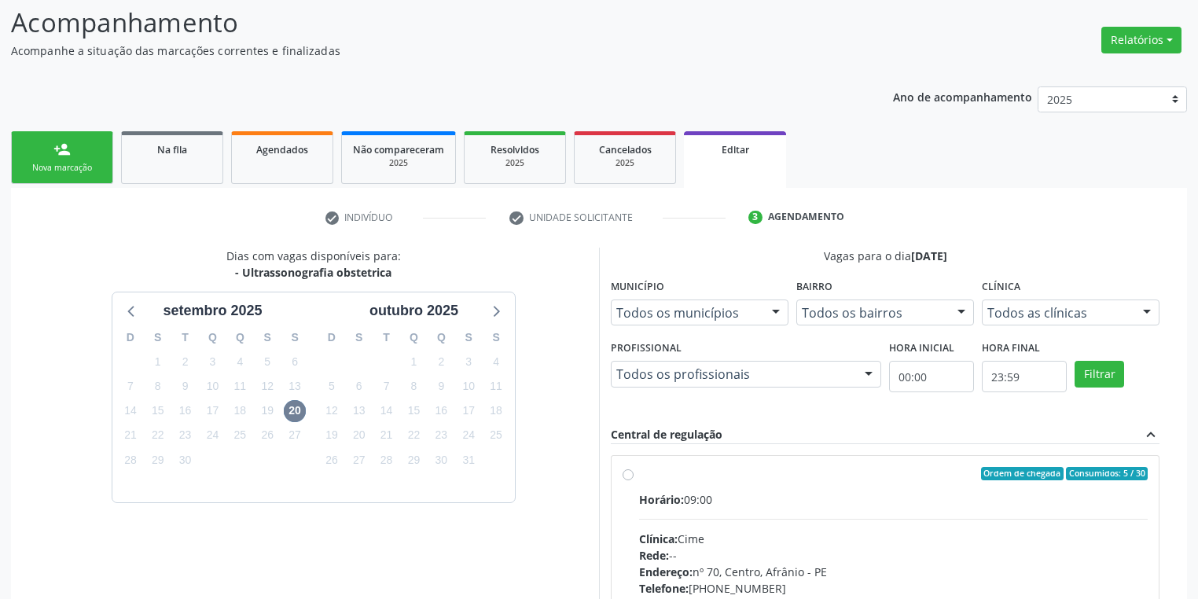
click at [782, 508] on div "Horário: 09:00 Clínica: Cime Rede: -- Endereço: [STREET_ADDRESS] Telefone: [PHO…" at bounding box center [893, 599] width 509 height 216
click at [634, 481] on input "Ordem de chegada Consumidos: 5 / 30 Horário: 09:00 Clínica: Cime Rede: -- Ender…" at bounding box center [628, 474] width 11 height 14
radio input "true"
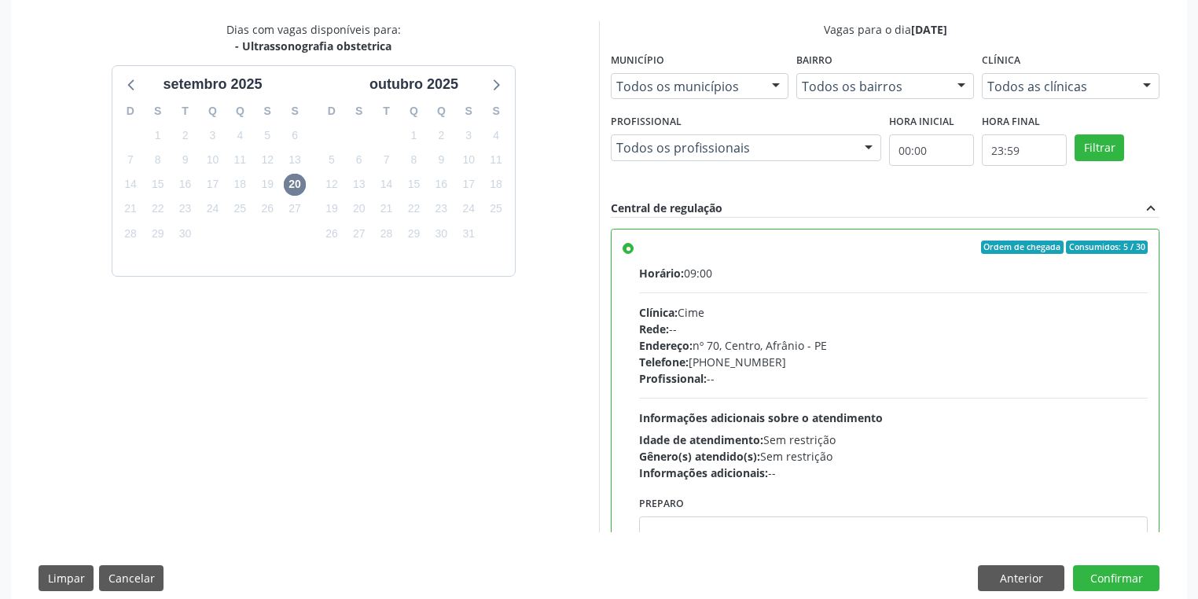
click at [705, 395] on div "Horário: 09:00 Clínica: Cime Rede: -- Endereço: [STREET_ADDRESS] Telefone: [PHO…" at bounding box center [893, 373] width 509 height 216
click at [634, 255] on input "Ordem de chegada Consumidos: 5 / 30 Horário: 09:00 Clínica: Cime Rede: -- Ender…" at bounding box center [628, 248] width 11 height 14
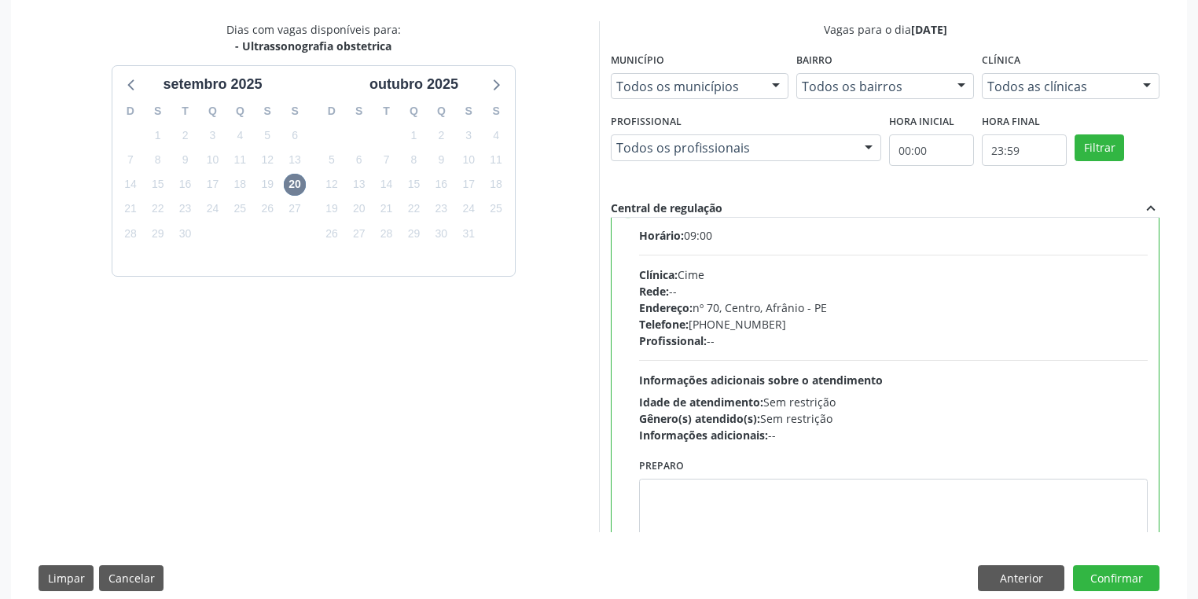
scroll to position [77, 0]
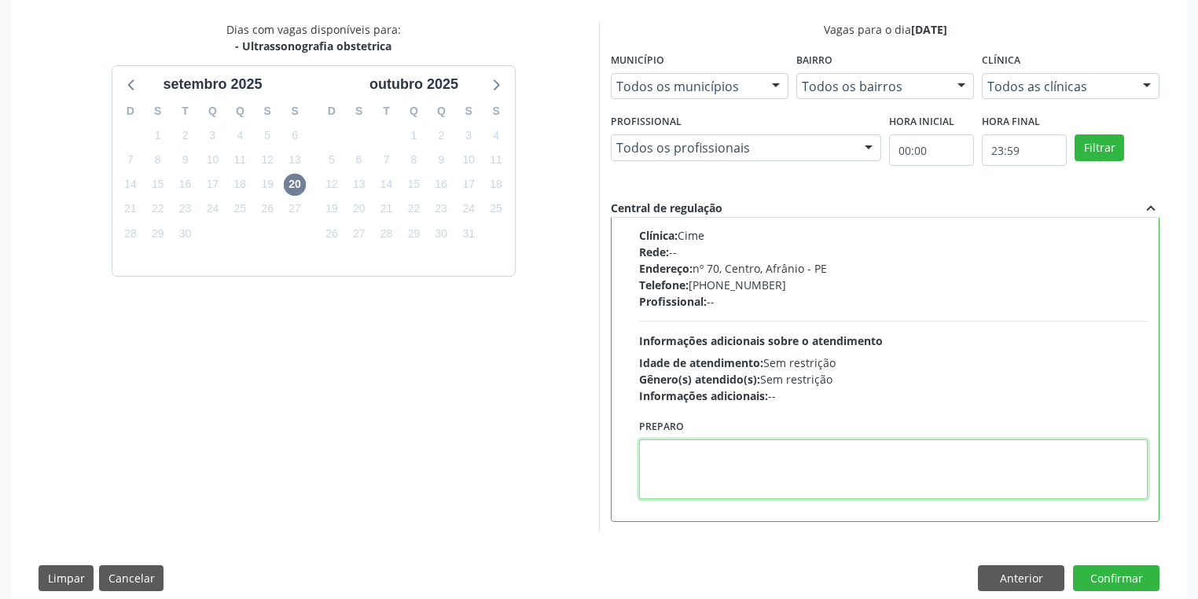
click at [690, 481] on textarea at bounding box center [893, 470] width 509 height 60
click at [1098, 580] on button "Confirmar" at bounding box center [1116, 578] width 86 height 27
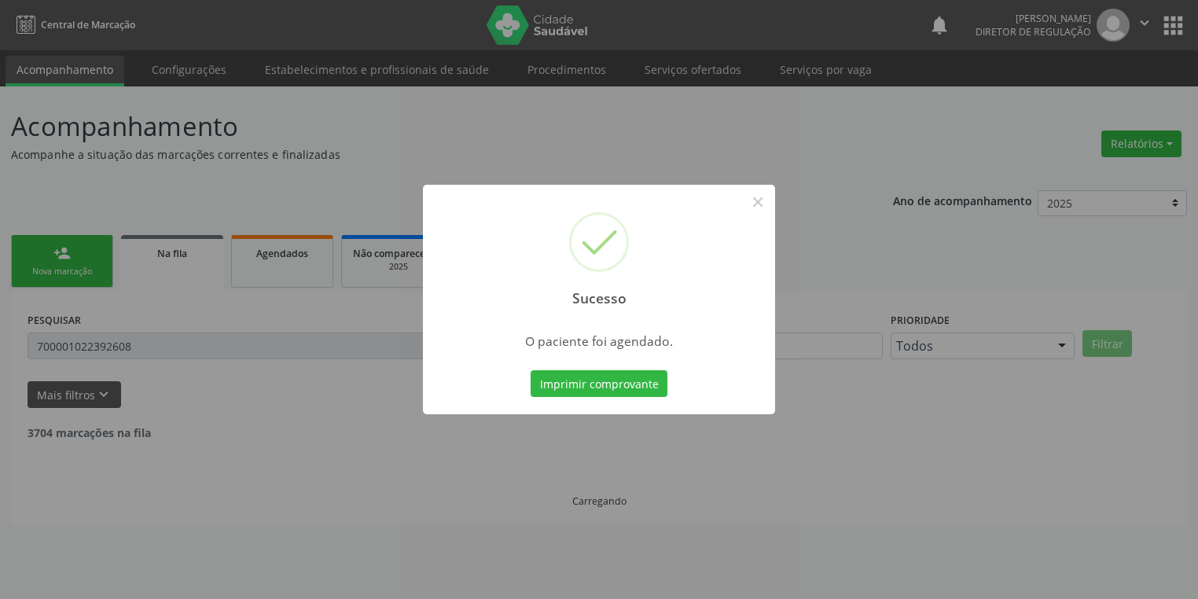
scroll to position [0, 0]
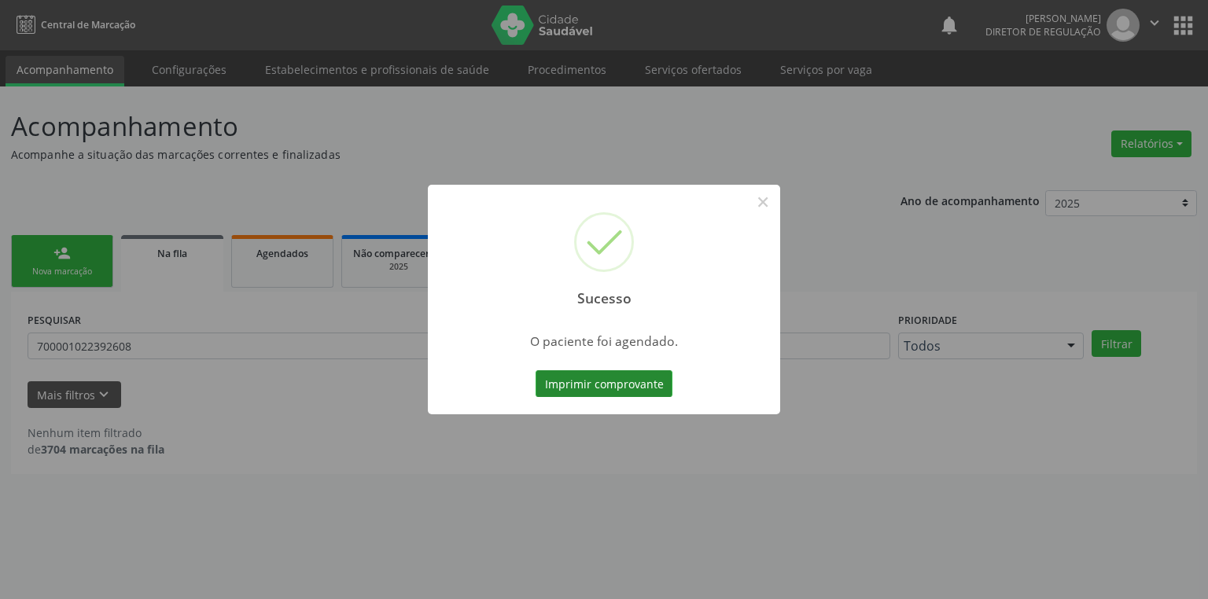
click at [643, 387] on button "Imprimir comprovante" at bounding box center [603, 383] width 137 height 27
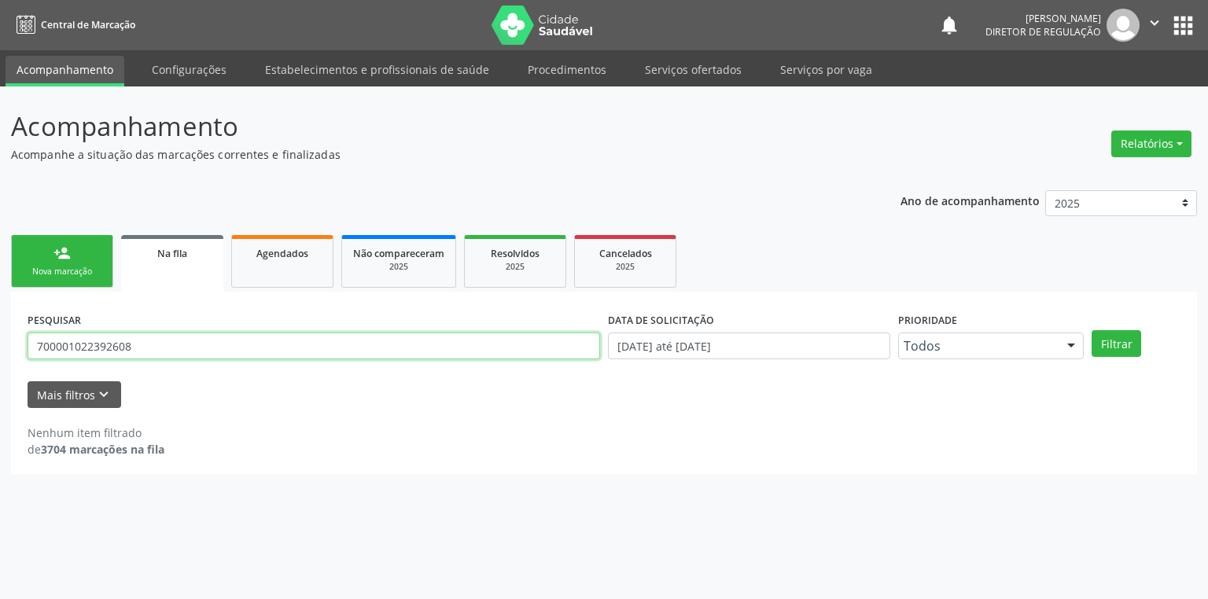
click at [141, 344] on input "700001022392608" at bounding box center [314, 346] width 572 height 27
type input "7"
type input "700502929304960"
click at [1110, 344] on button "Filtrar" at bounding box center [1116, 343] width 50 height 27
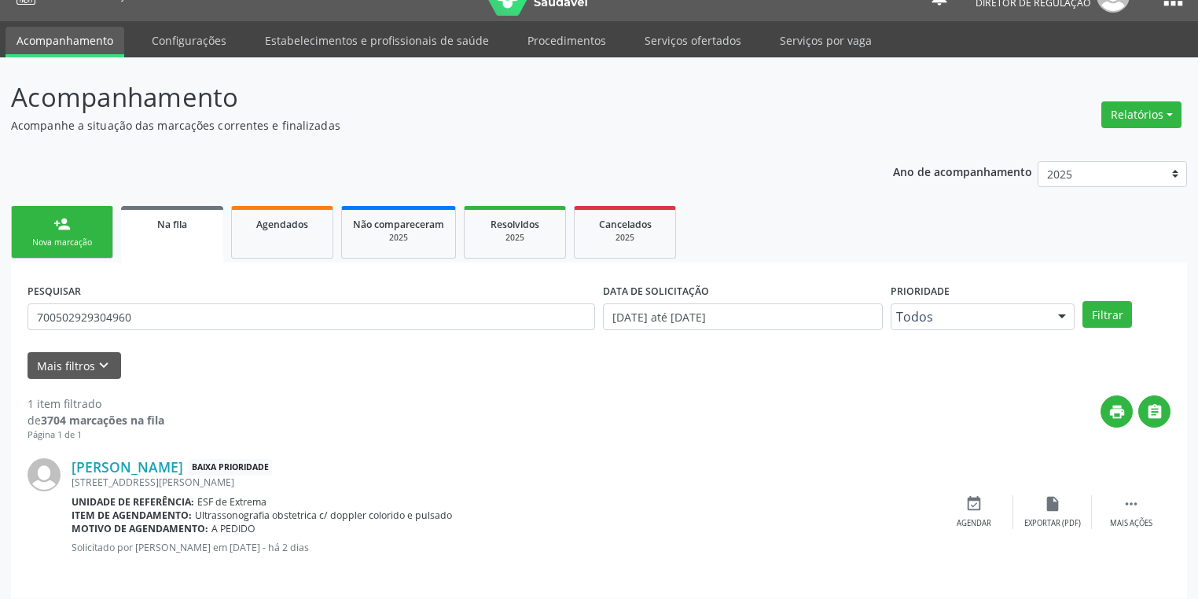
scroll to position [38, 0]
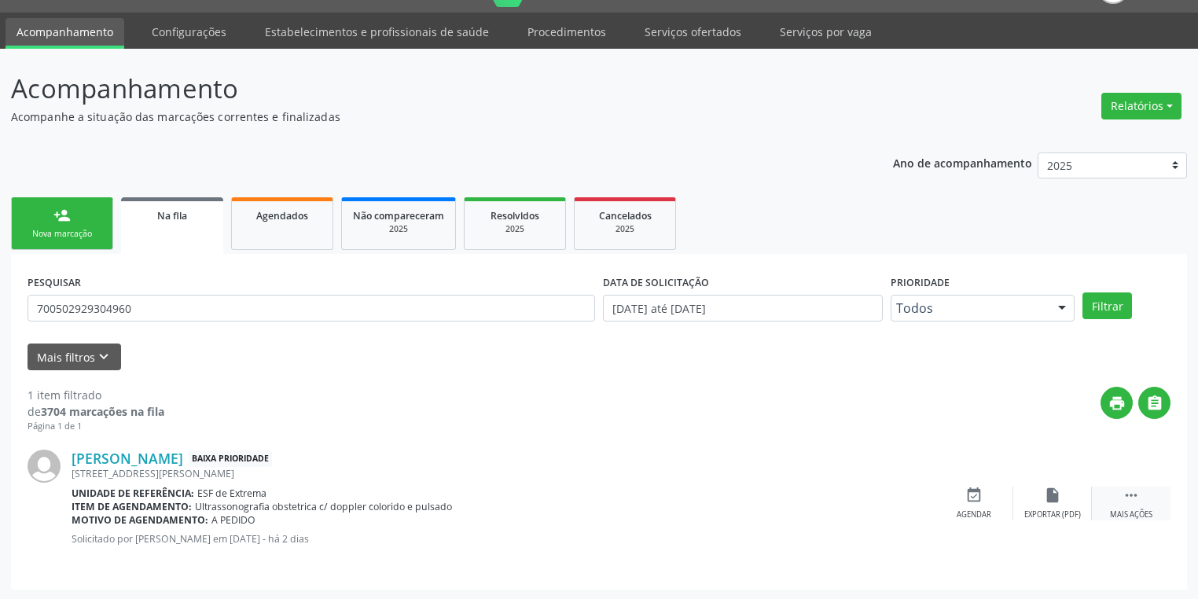
click at [1124, 491] on icon "" at bounding box center [1131, 495] width 17 height 17
click at [733, 505] on div "event_available Agendar" at bounding box center [738, 504] width 79 height 34
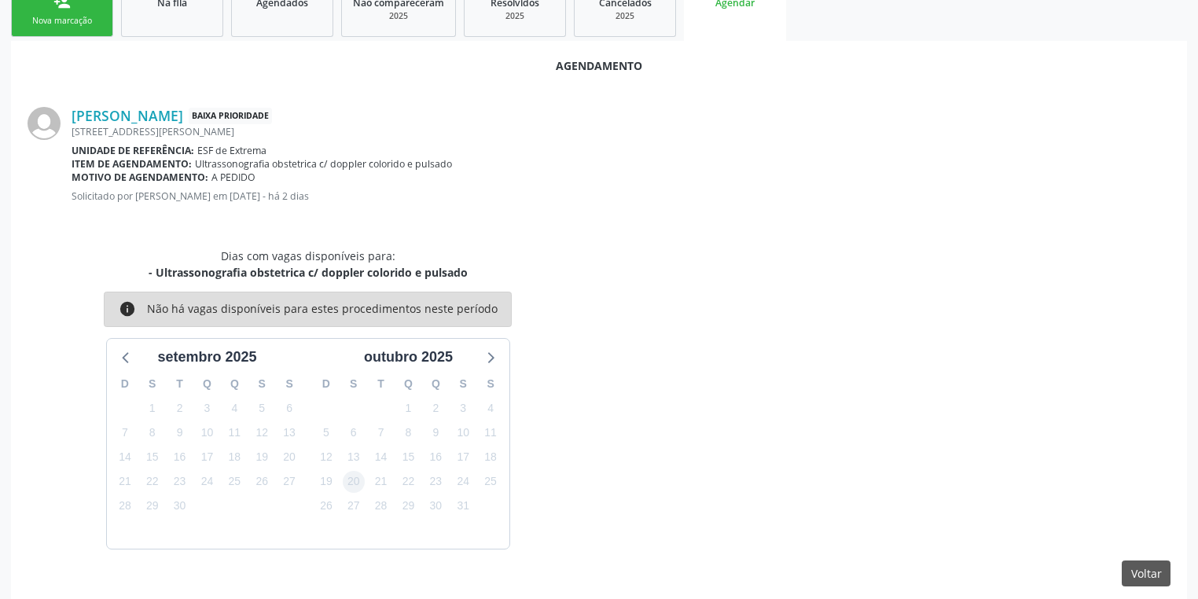
scroll to position [264, 0]
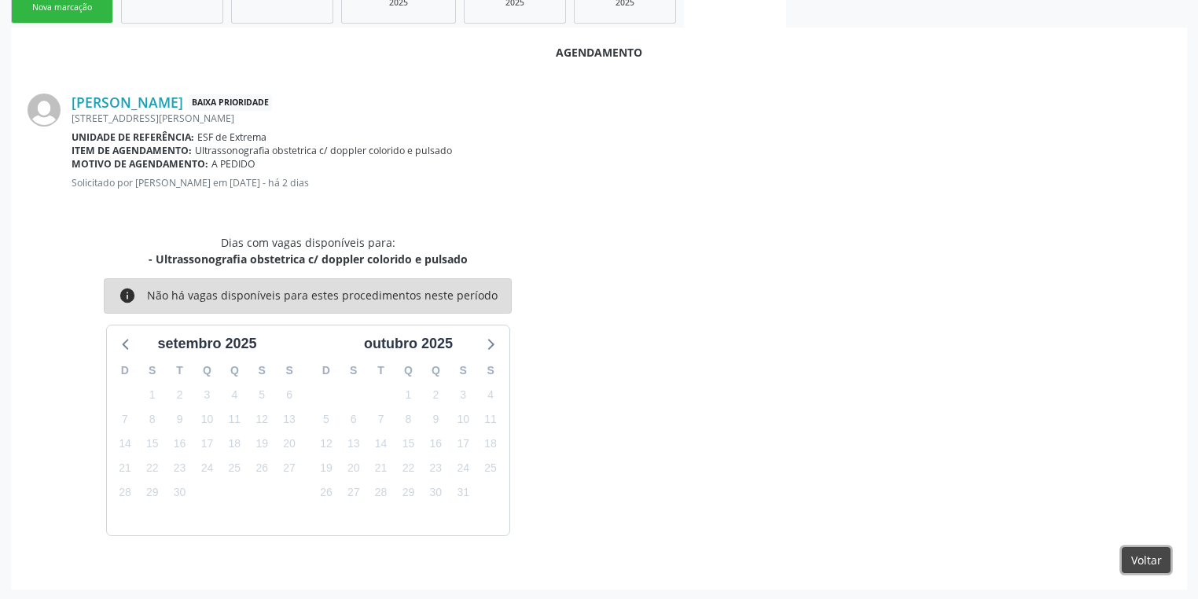
click at [1150, 557] on button "Voltar" at bounding box center [1146, 560] width 49 height 27
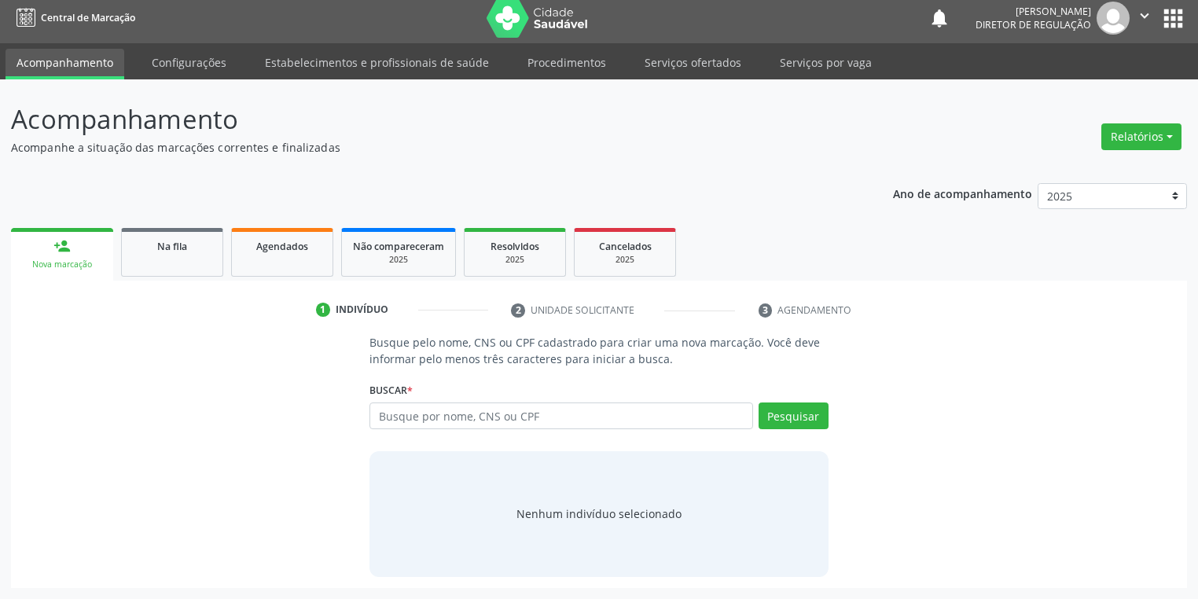
scroll to position [6, 0]
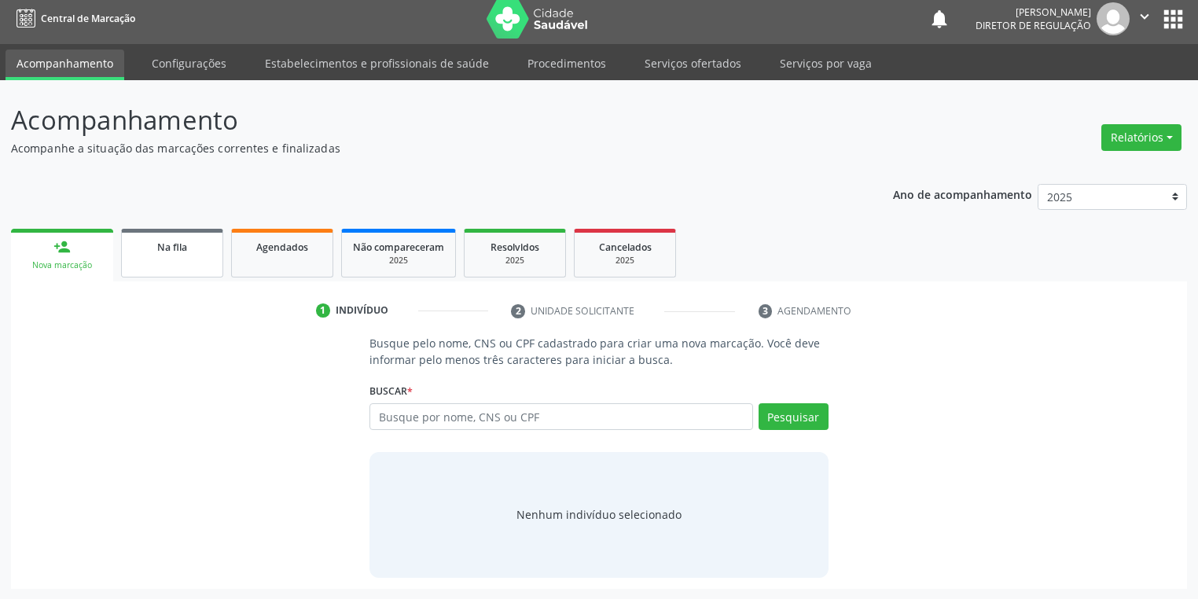
click at [192, 258] on link "Na fila" at bounding box center [172, 253] width 102 height 49
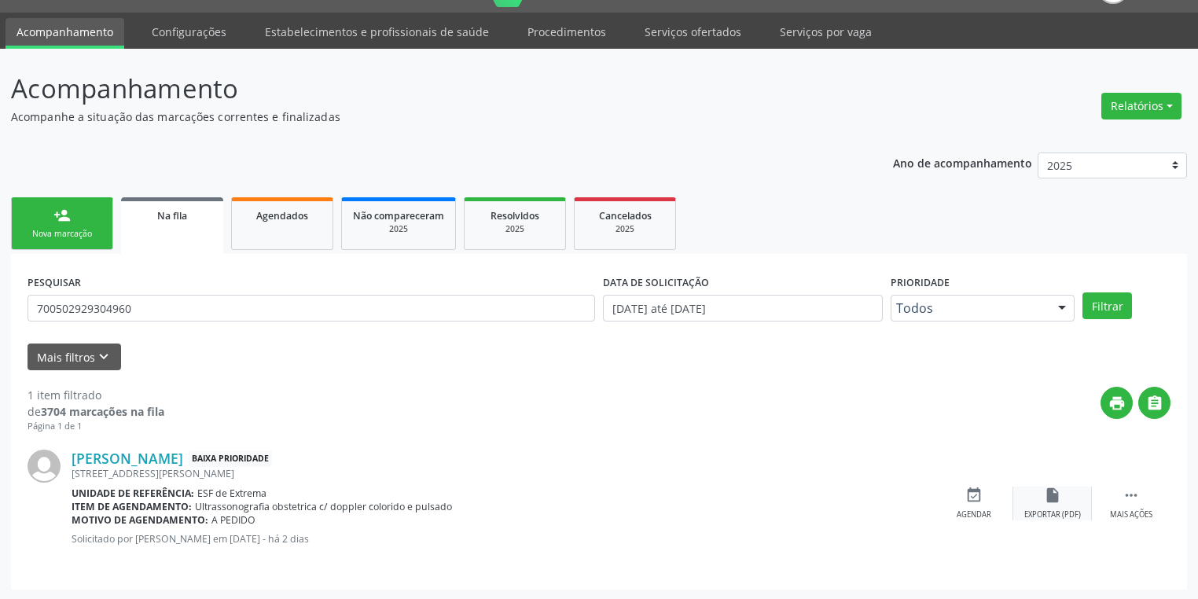
scroll to position [38, 0]
click at [1127, 494] on icon "" at bounding box center [1131, 495] width 17 height 17
click at [1065, 507] on div "edit Editar" at bounding box center [1052, 504] width 79 height 34
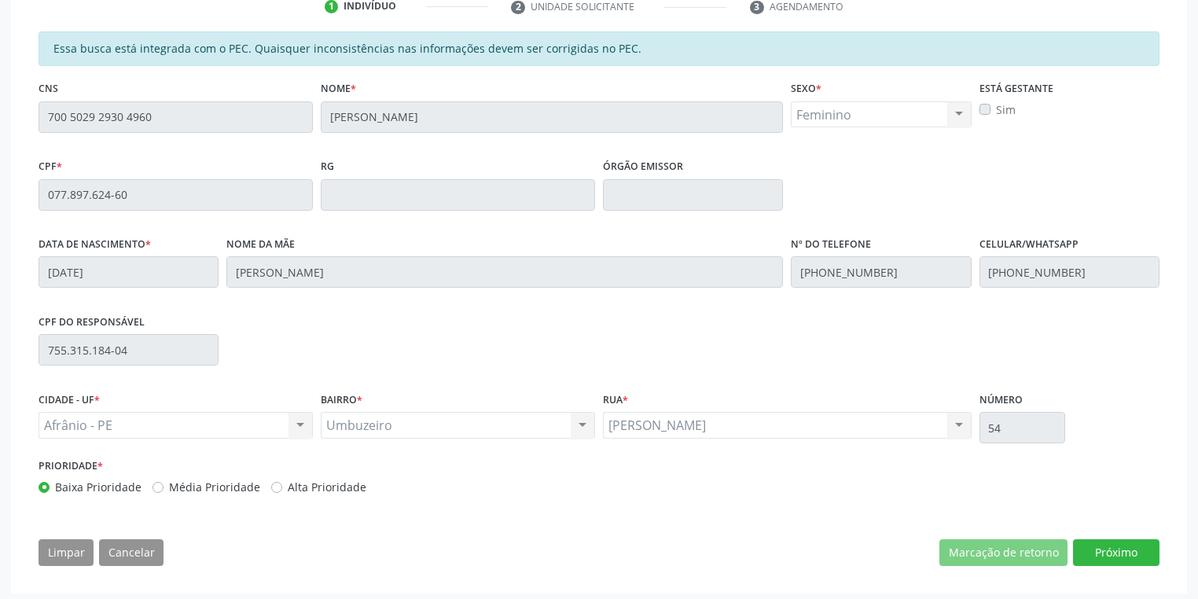
scroll to position [318, 0]
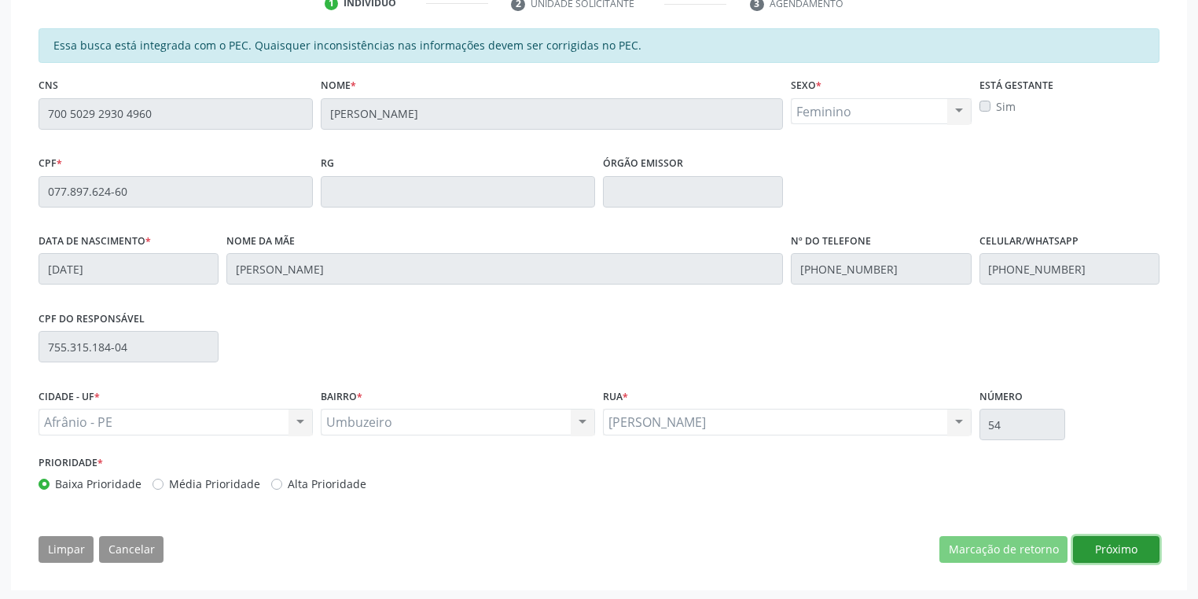
click at [1105, 539] on button "Próximo" at bounding box center [1116, 549] width 86 height 27
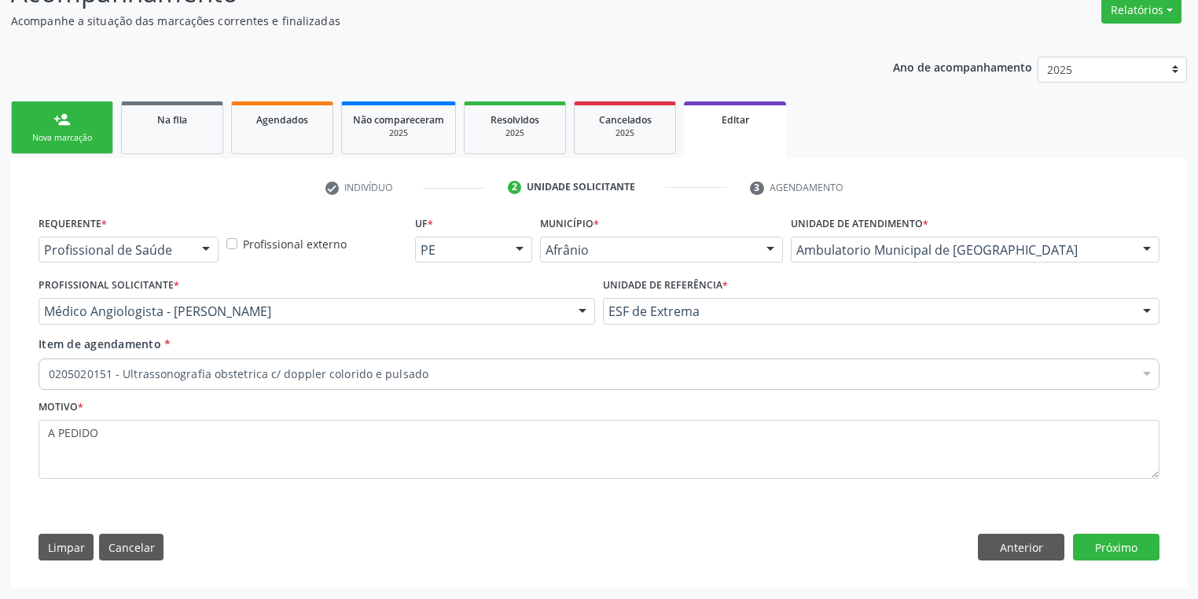
scroll to position [132, 0]
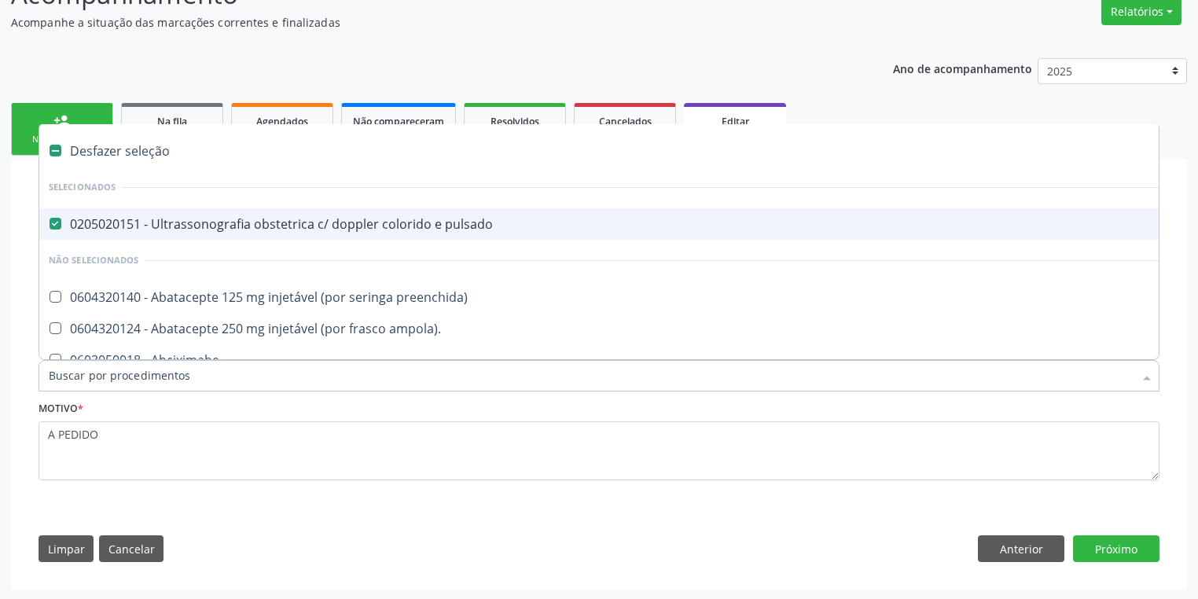
click at [97, 229] on div "0205020151 - Ultrassonografia obstetrica c/ doppler colorido e pulsado" at bounding box center [654, 224] width 1210 height 13
checkbox pulsado "false"
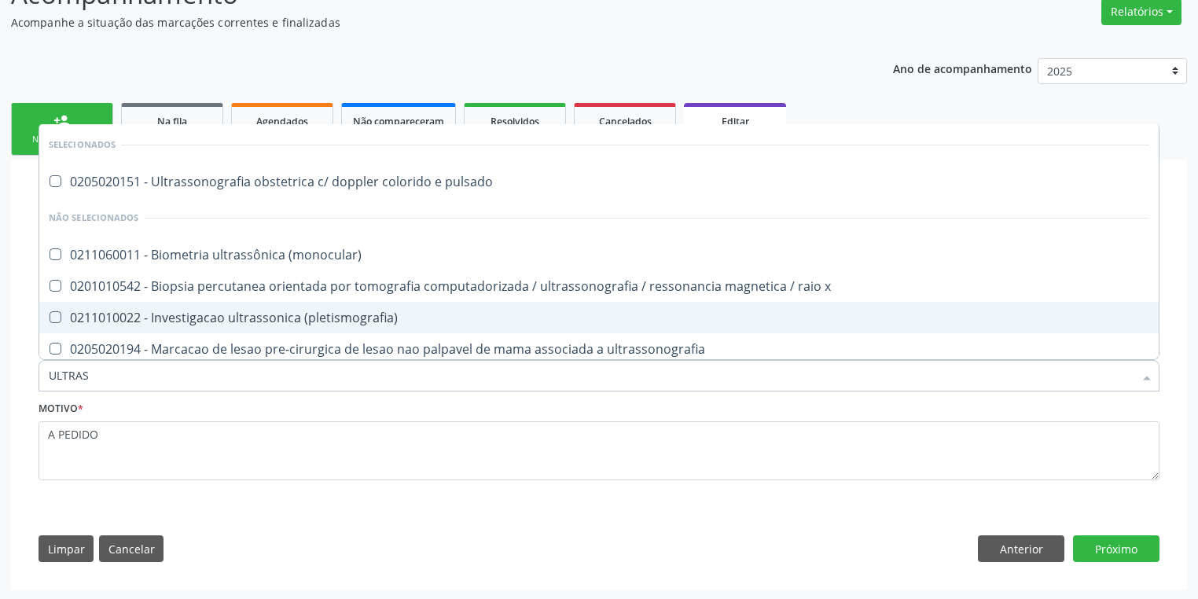
type input "ULTRASS"
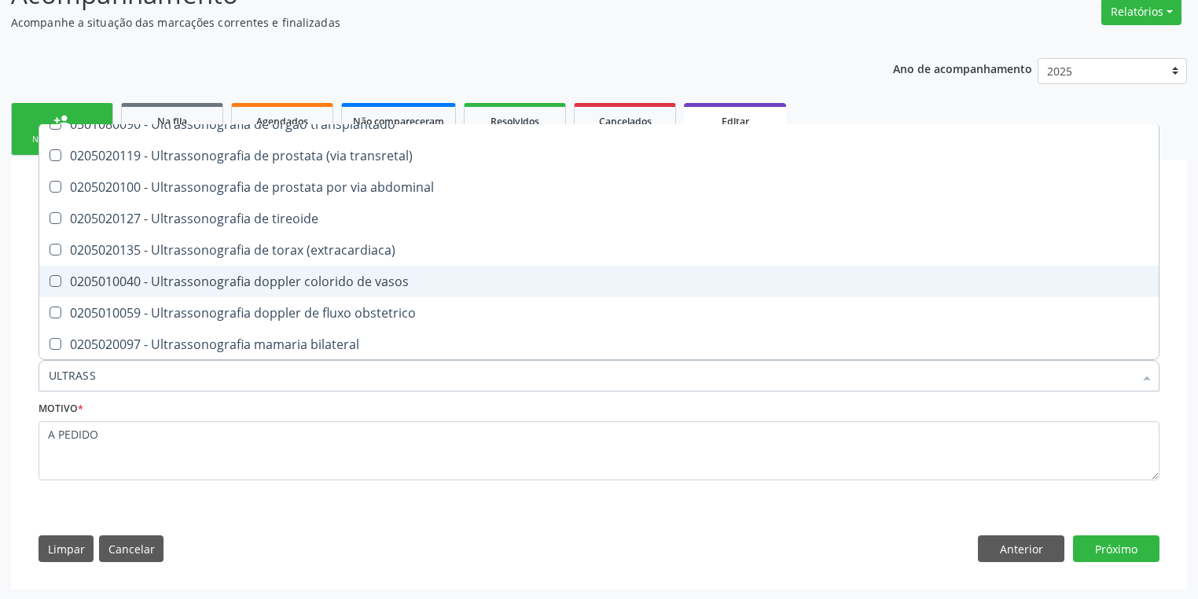
scroll to position [571, 0]
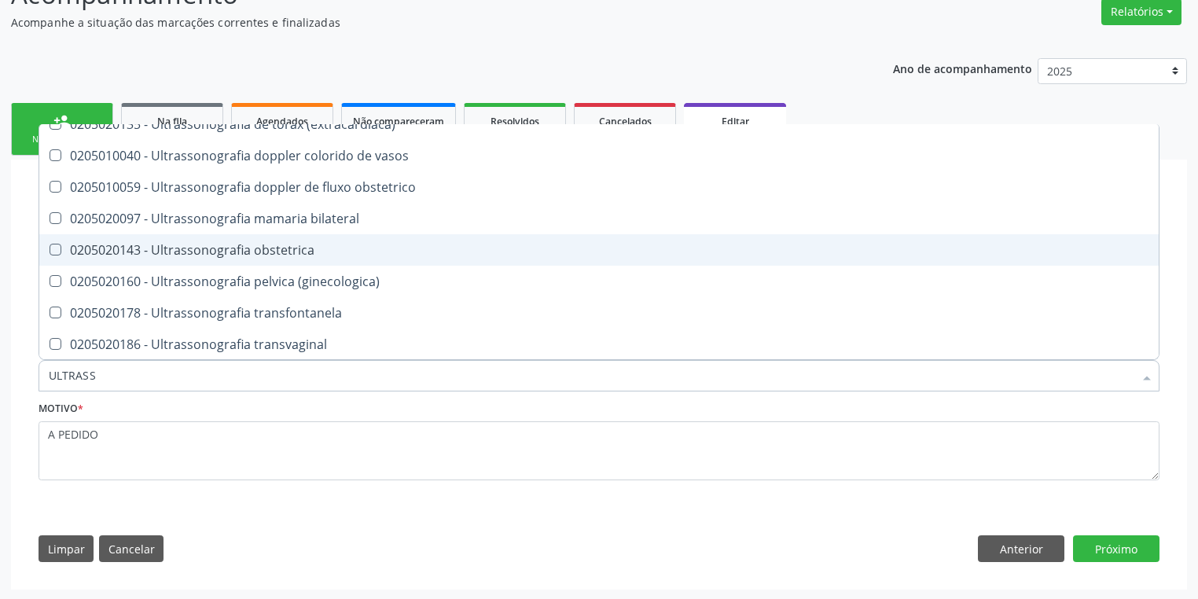
click at [255, 249] on div "0205020143 - Ultrassonografia obstetrica" at bounding box center [599, 250] width 1101 height 13
checkbox obstetrica "true"
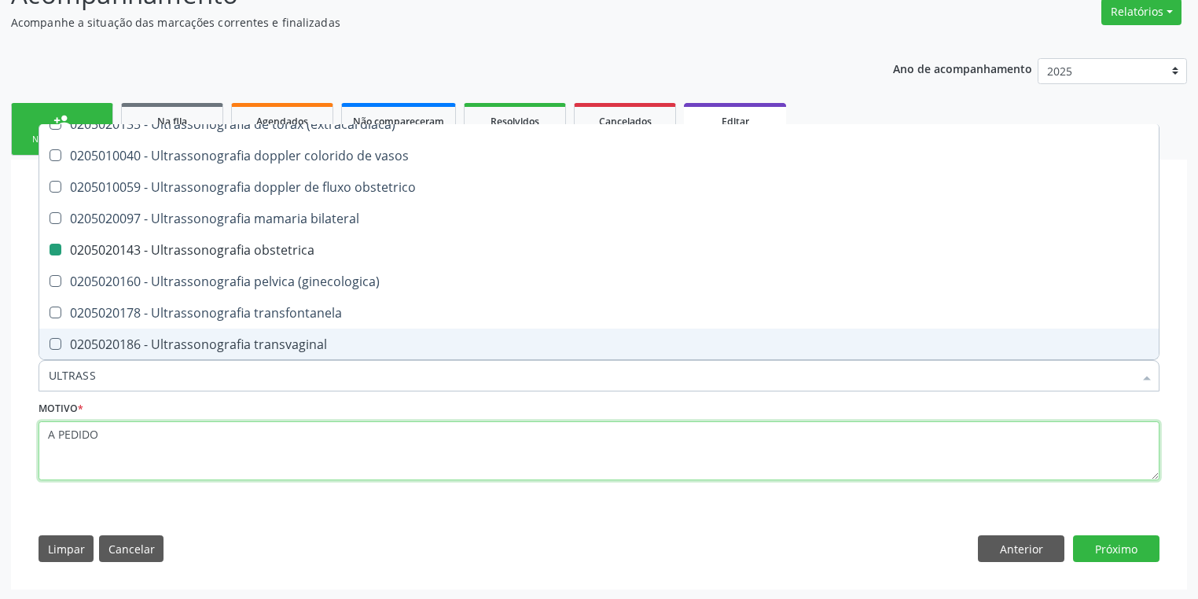
click at [156, 443] on textarea "A PEDIDO" at bounding box center [599, 451] width 1121 height 60
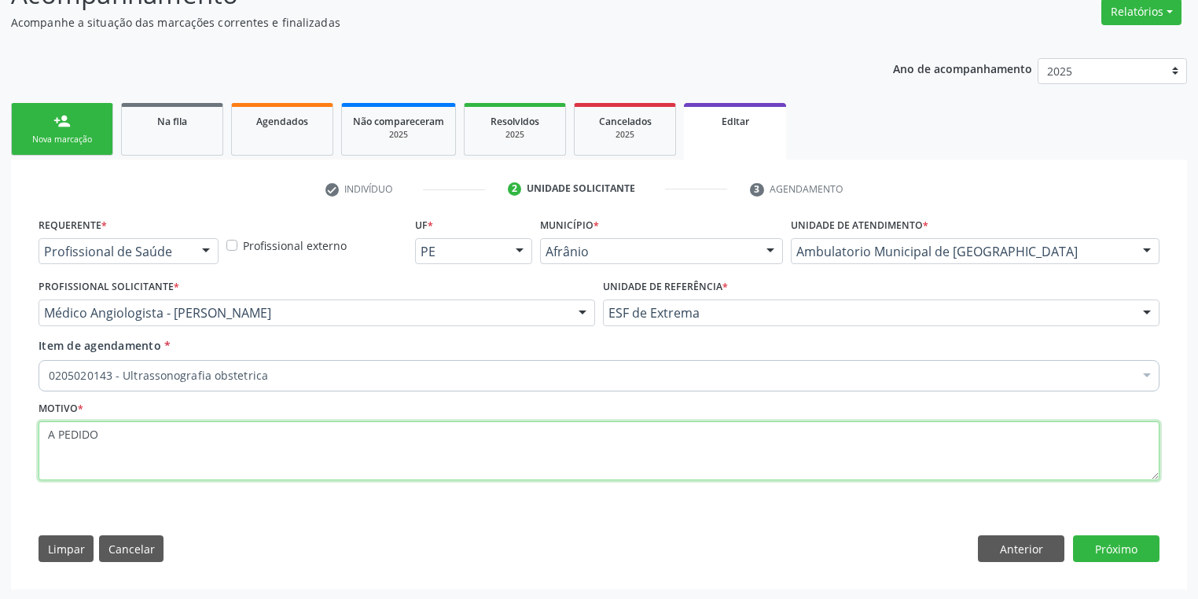
scroll to position [0, 0]
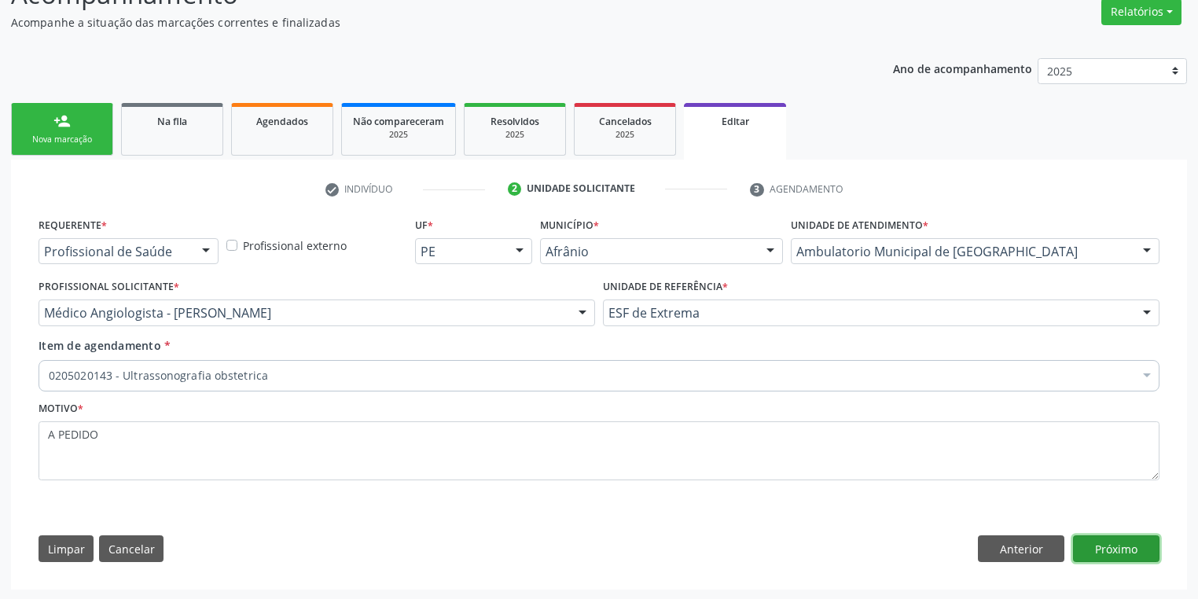
click at [1104, 555] on button "Próximo" at bounding box center [1116, 548] width 86 height 27
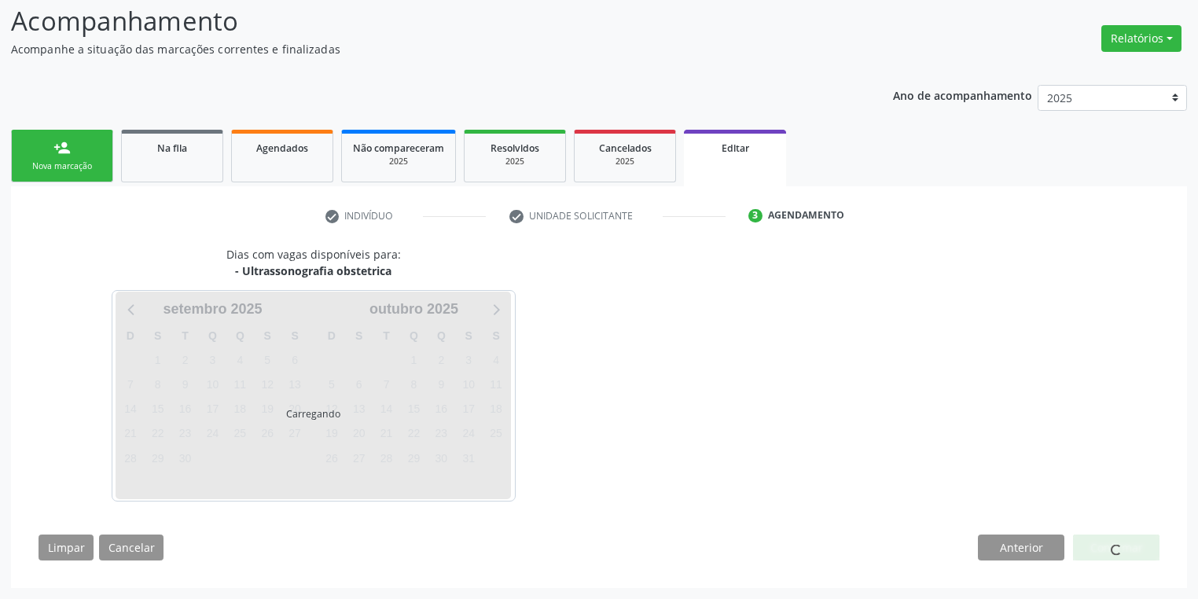
scroll to position [104, 0]
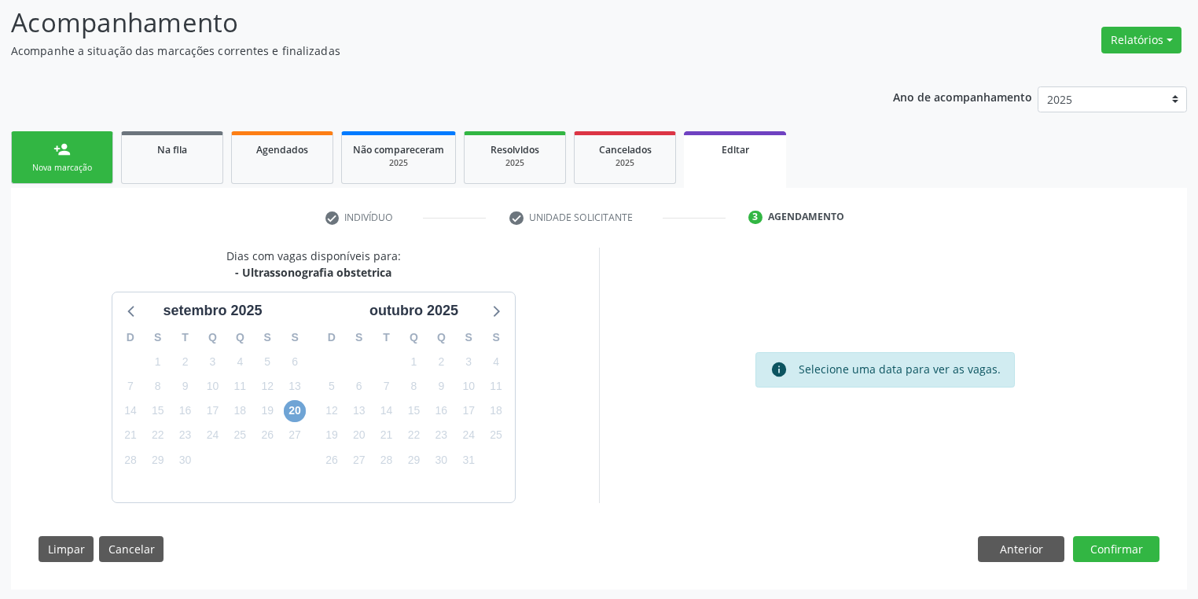
drag, startPoint x: 294, startPoint y: 406, endPoint x: 350, endPoint y: 406, distance: 55.8
click at [293, 405] on span "20" at bounding box center [295, 411] width 22 height 22
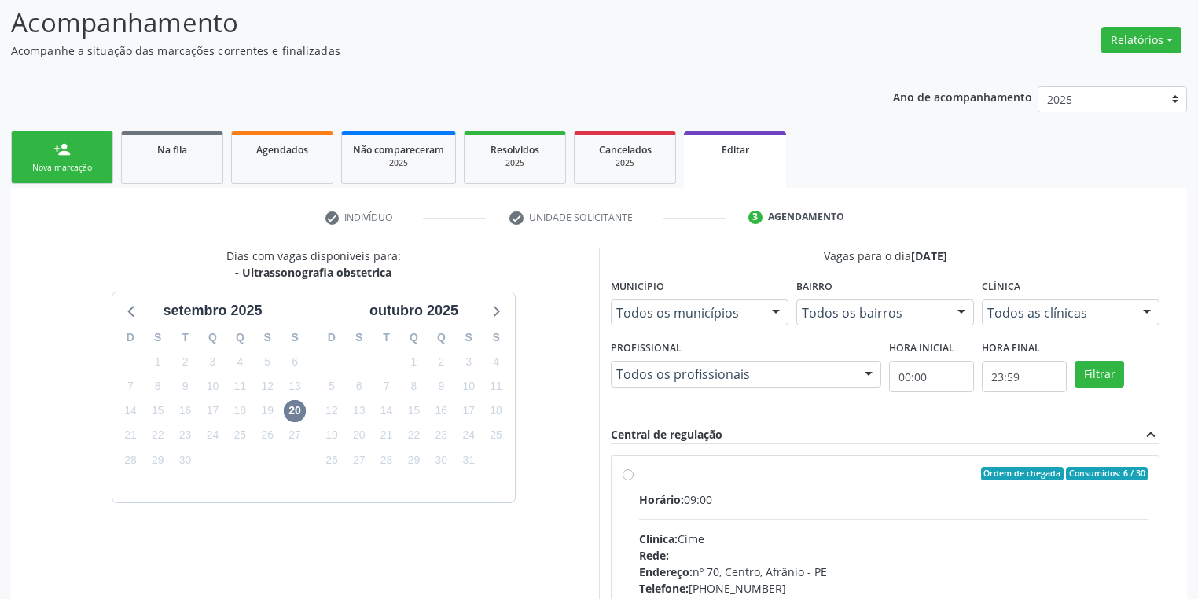
click at [808, 513] on div "Horário: 09:00 Clínica: Cime Rede: -- Endereço: [STREET_ADDRESS] Telefone: [PHO…" at bounding box center [893, 599] width 509 height 216
click at [634, 481] on input "Ordem de chegada Consumidos: 6 / 30 Horário: 09:00 Clínica: Cime Rede: -- Ender…" at bounding box center [628, 474] width 11 height 14
radio input "true"
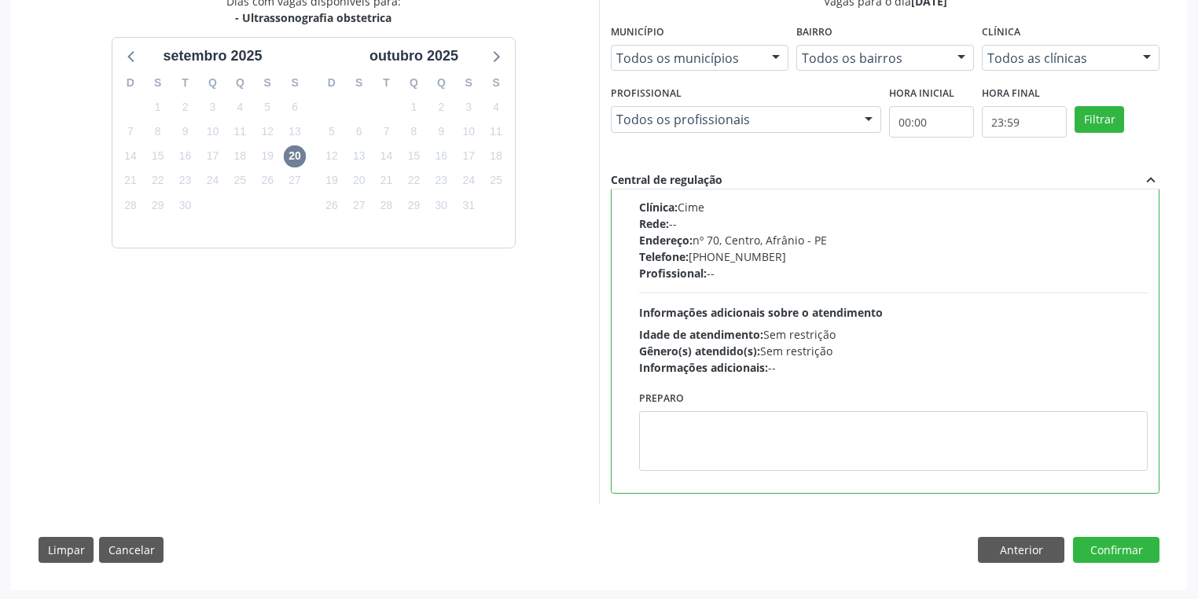
scroll to position [359, 0]
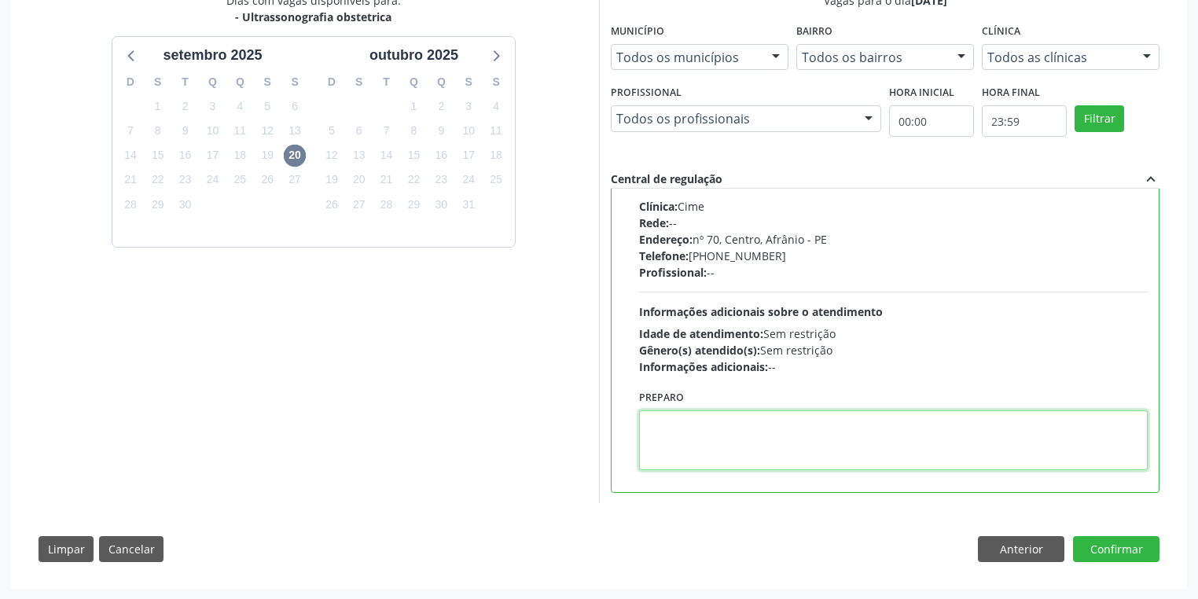
drag, startPoint x: 709, startPoint y: 440, endPoint x: 783, endPoint y: 440, distance: 73.9
click at [709, 440] on textarea at bounding box center [893, 440] width 509 height 60
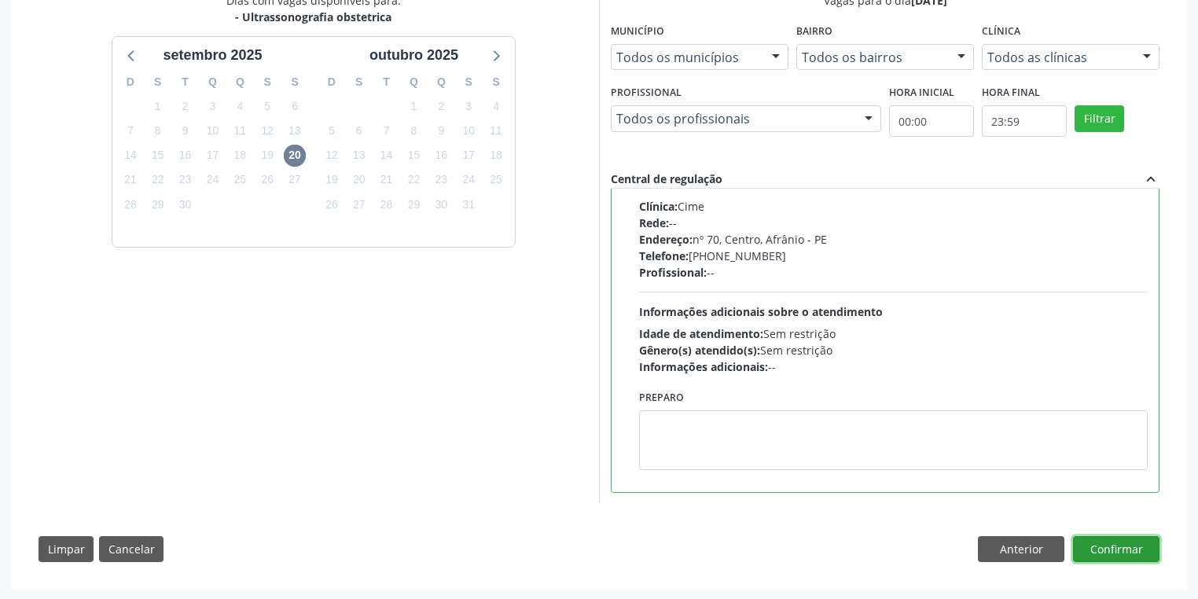
click at [1120, 539] on button "Confirmar" at bounding box center [1116, 549] width 86 height 27
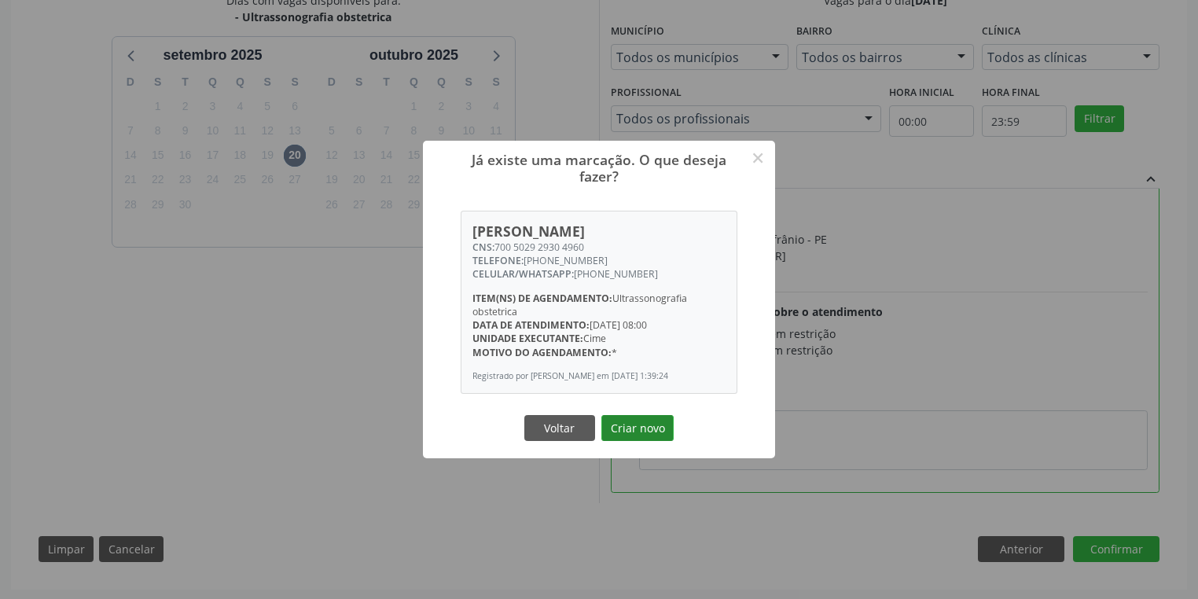
click at [636, 440] on button "Criar novo" at bounding box center [637, 428] width 72 height 27
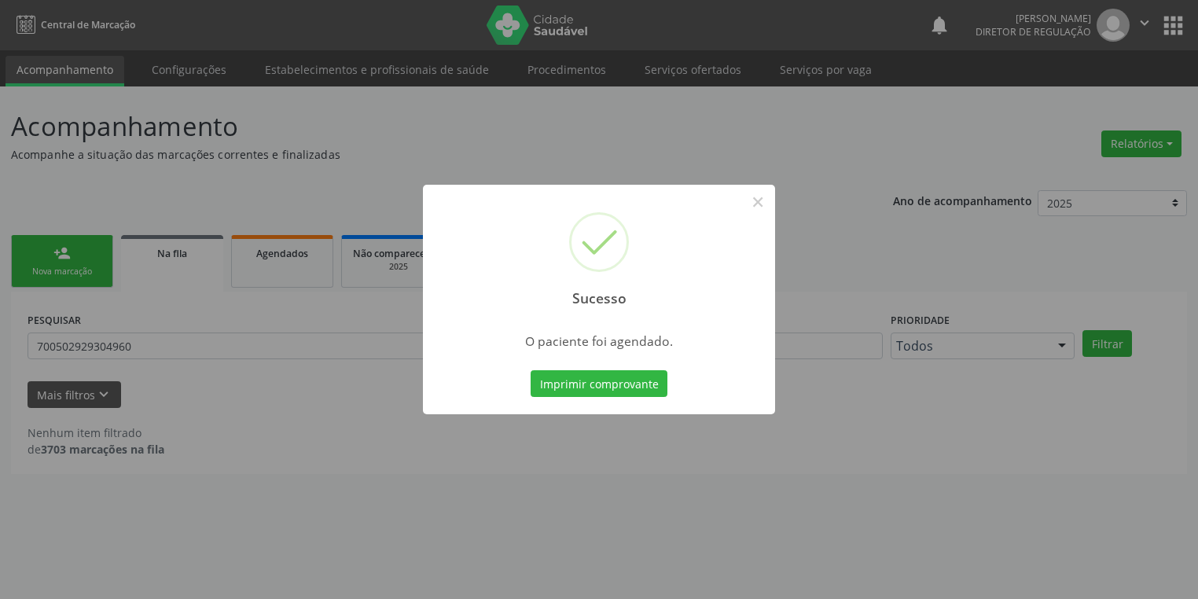
scroll to position [0, 0]
click at [612, 387] on button "Imprimir comprovante" at bounding box center [603, 383] width 137 height 27
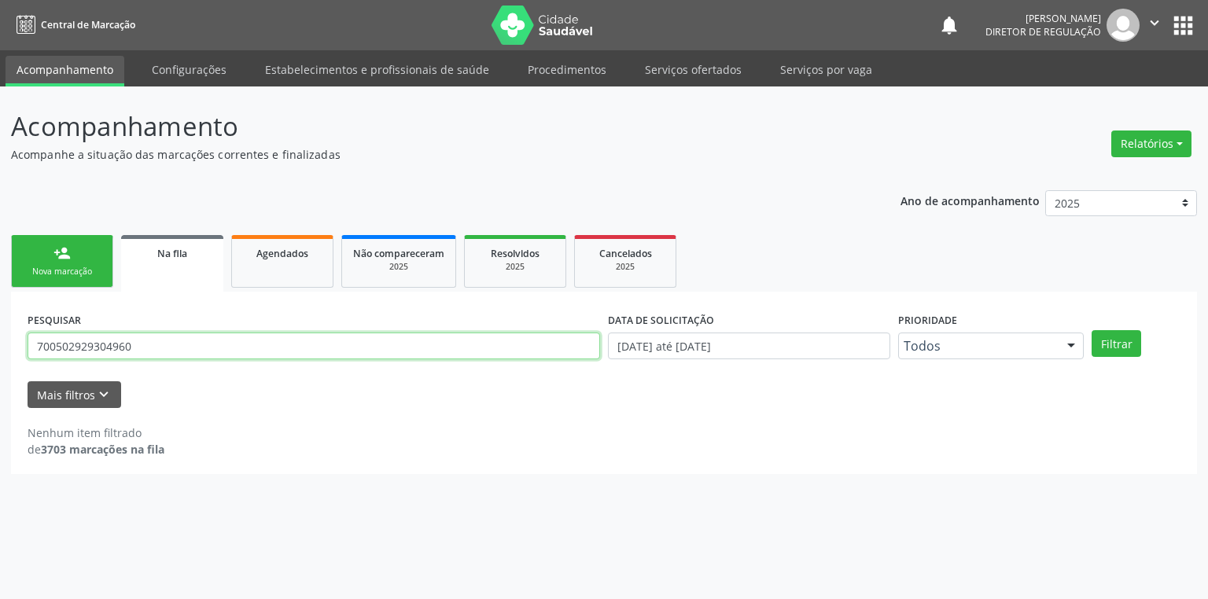
click at [140, 350] on input "700502929304960" at bounding box center [314, 346] width 572 height 27
type input "7"
type input "708908779285912"
click at [1117, 344] on button "Filtrar" at bounding box center [1116, 343] width 50 height 27
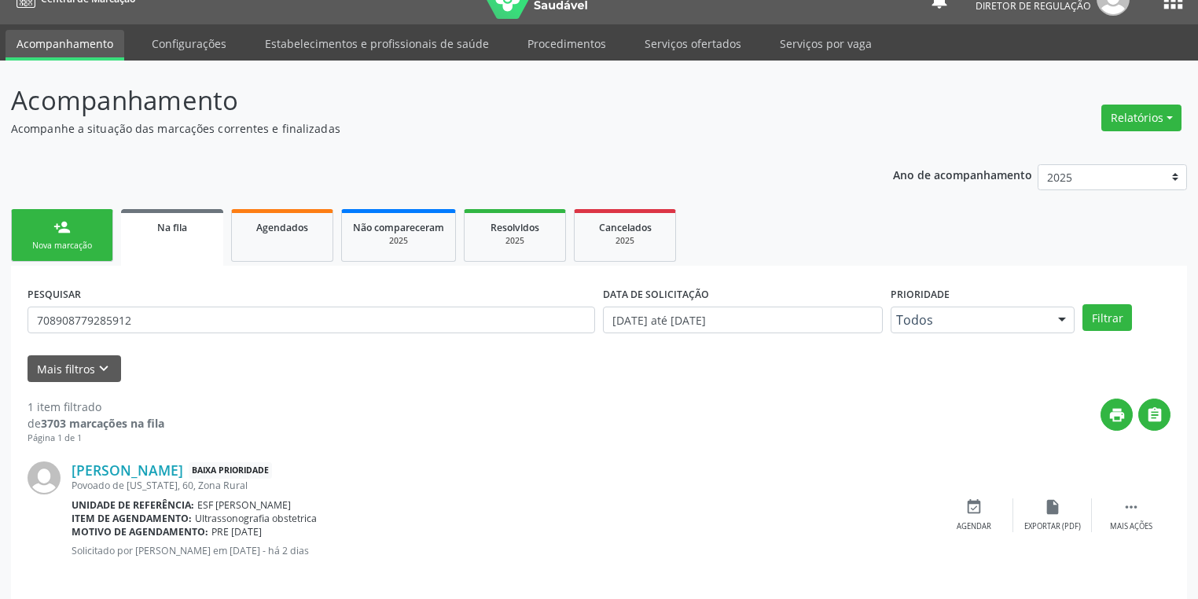
scroll to position [38, 0]
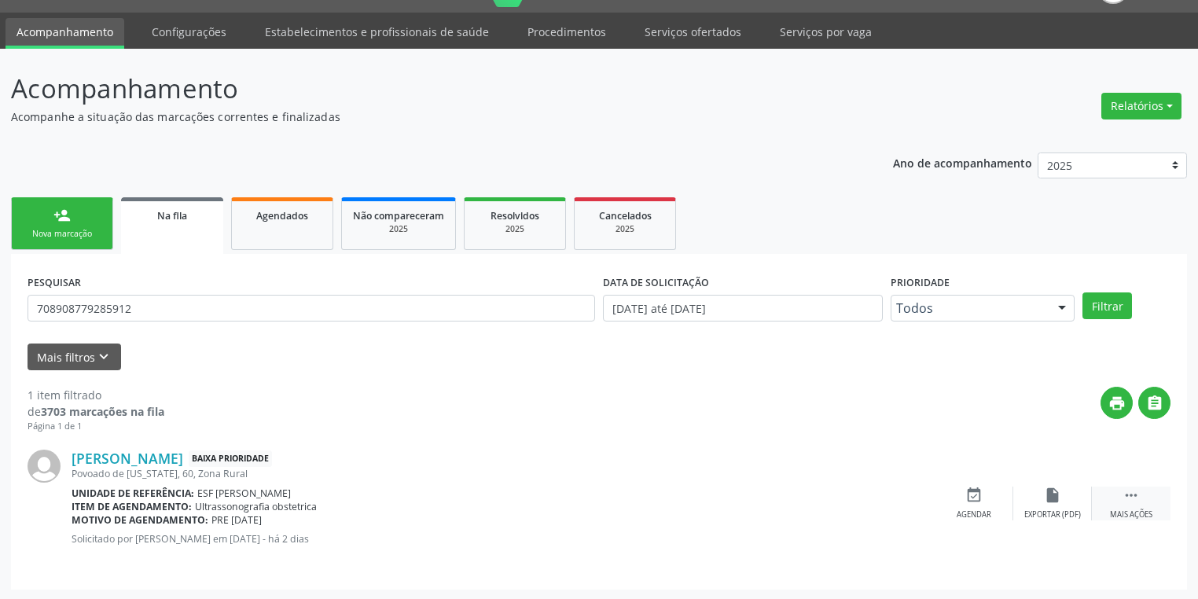
click at [1131, 487] on icon "" at bounding box center [1131, 495] width 17 height 17
click at [739, 496] on icon "event_available" at bounding box center [738, 495] width 17 height 17
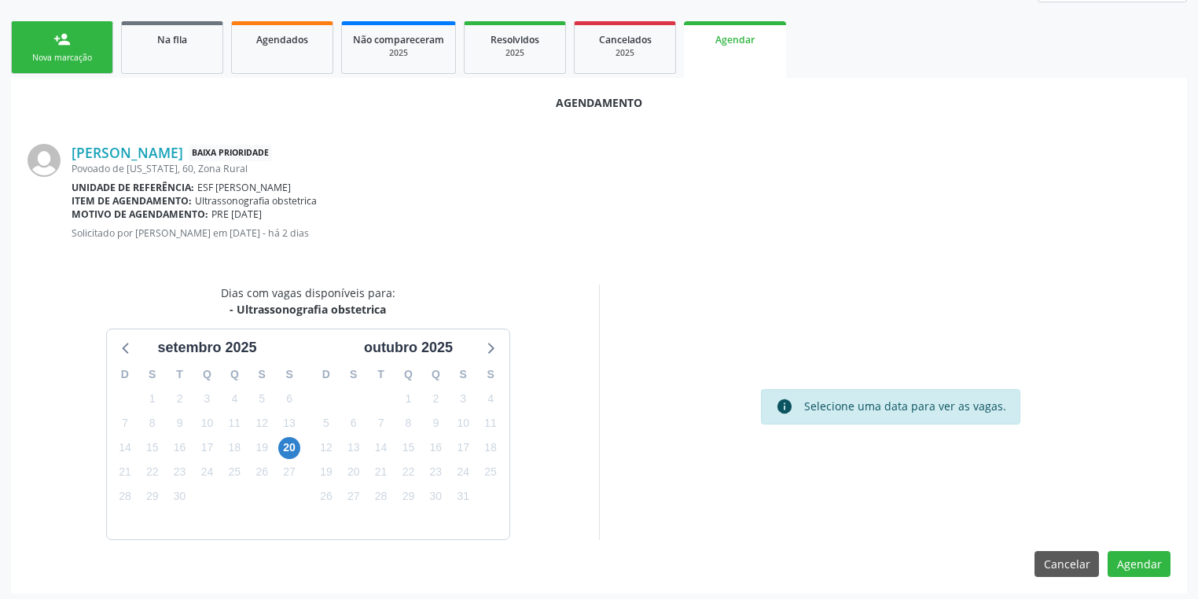
scroll to position [218, 0]
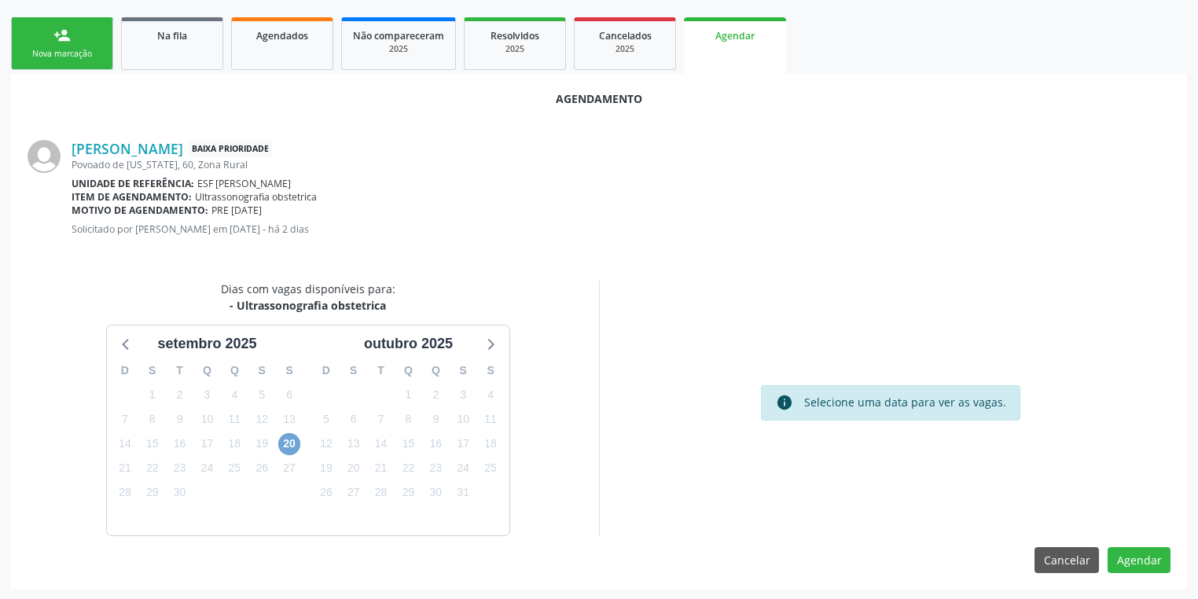
click at [292, 445] on span "20" at bounding box center [289, 444] width 22 height 22
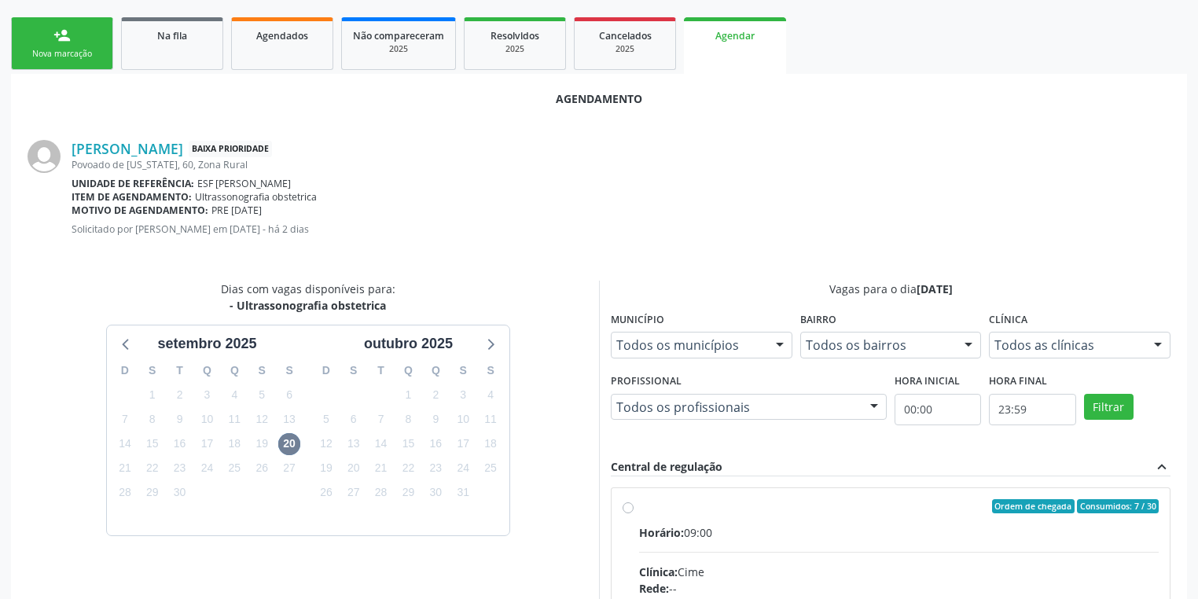
drag, startPoint x: 928, startPoint y: 522, endPoint x: 943, endPoint y: 512, distance: 18.8
click at [927, 524] on div "Horário: 09:00" at bounding box center [899, 532] width 520 height 17
click at [634, 513] on input "Ordem de chegada Consumidos: 7 / 30 Horário: 09:00 Clínica: Cime Rede: -- Ender…" at bounding box center [628, 506] width 11 height 14
radio input "true"
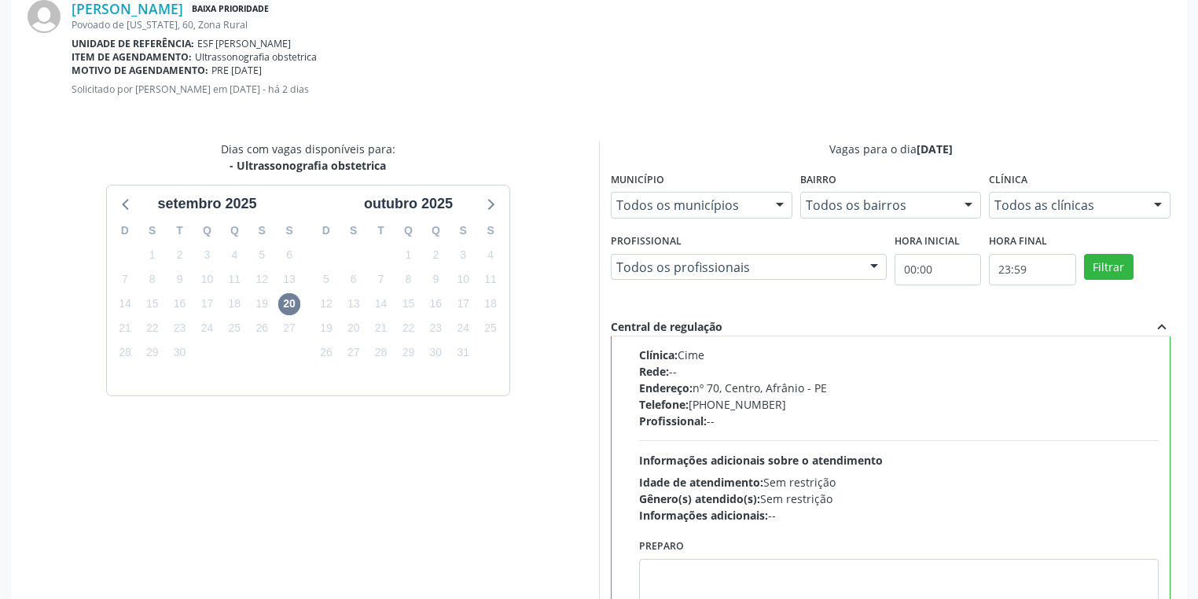
scroll to position [469, 0]
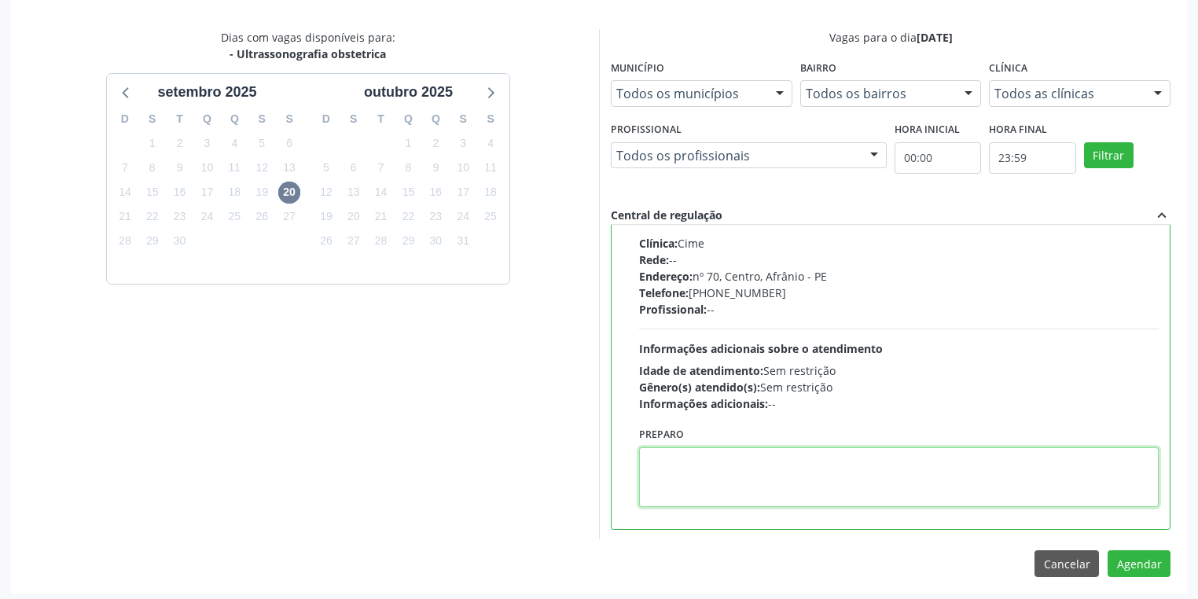
click at [749, 478] on textarea at bounding box center [899, 477] width 520 height 60
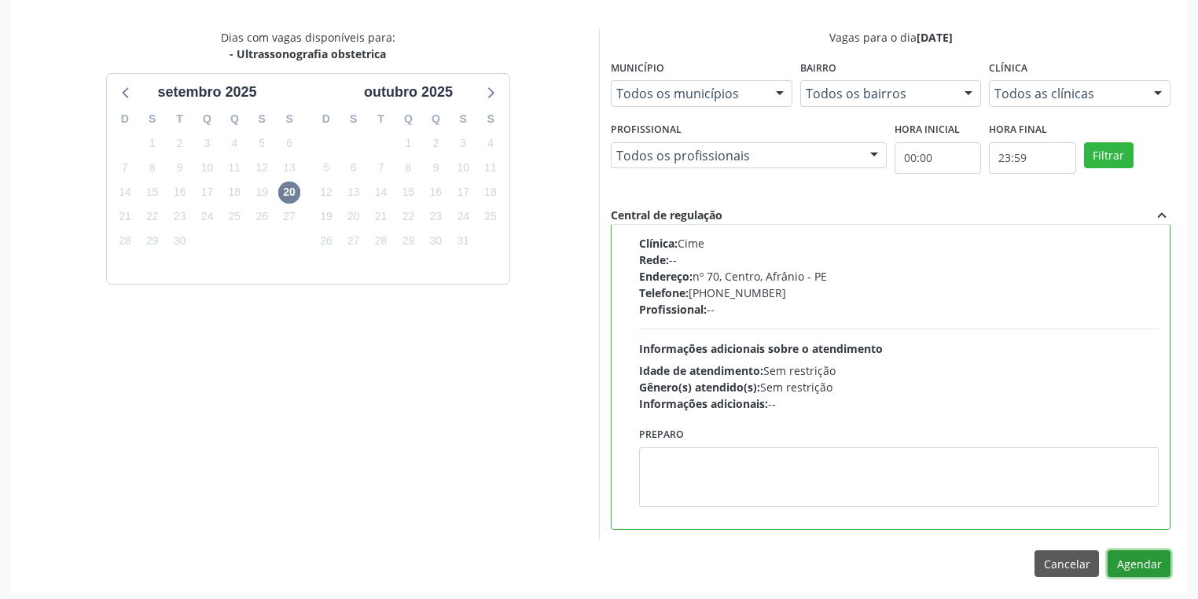
click at [1144, 557] on button "Agendar" at bounding box center [1139, 563] width 63 height 27
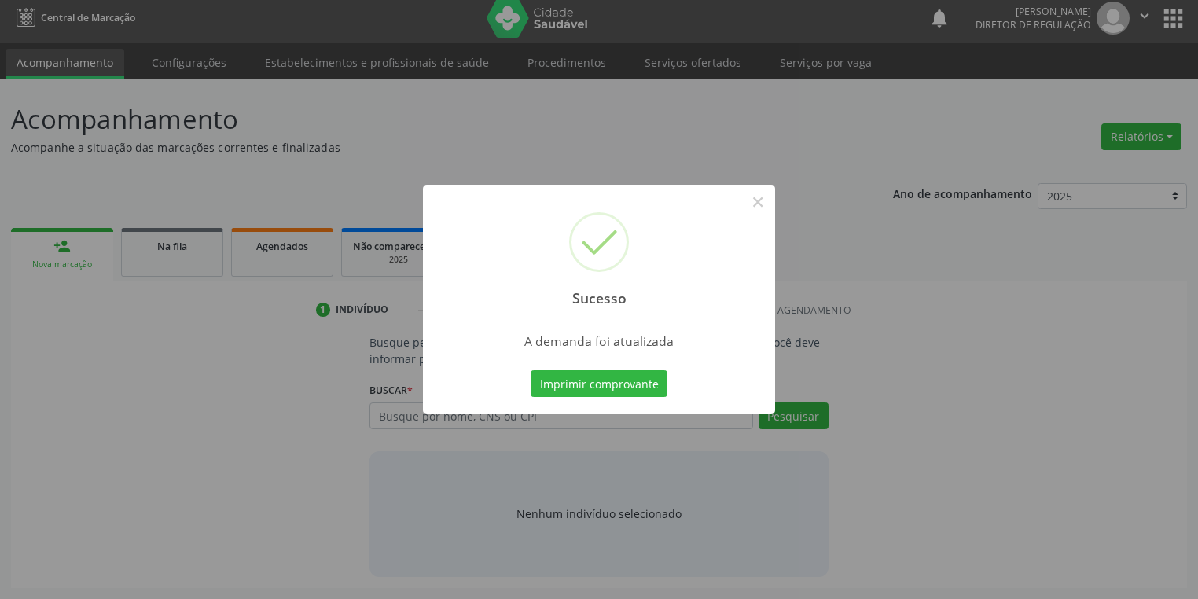
scroll to position [6, 0]
click at [595, 381] on button "Imprimir comprovante" at bounding box center [599, 383] width 137 height 27
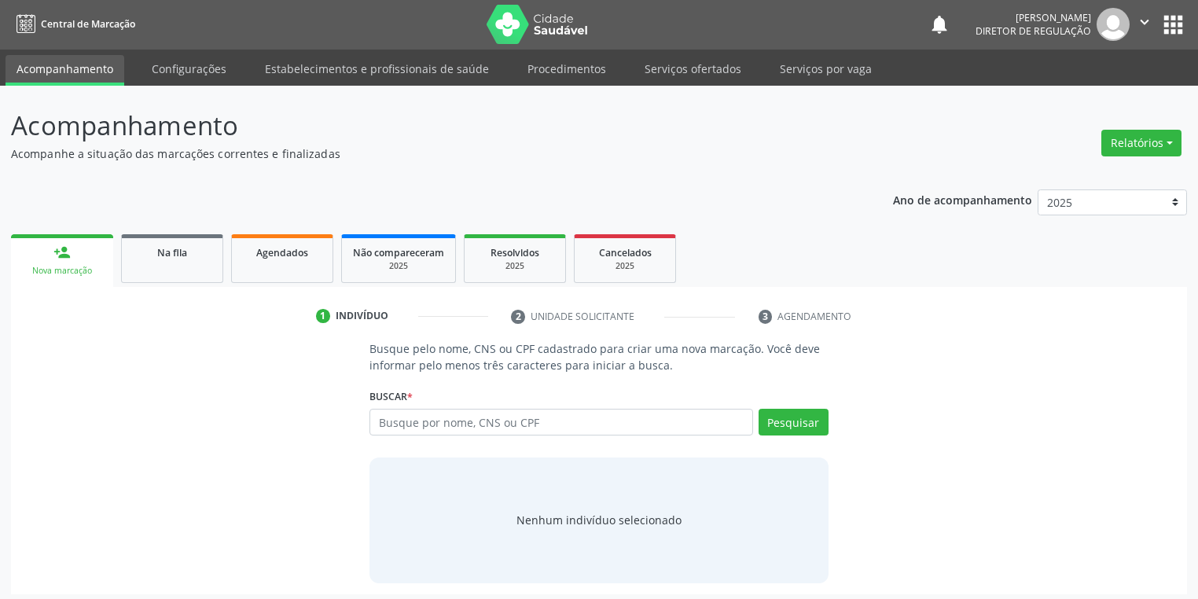
scroll to position [0, 0]
click at [155, 267] on link "Na fila" at bounding box center [172, 259] width 102 height 49
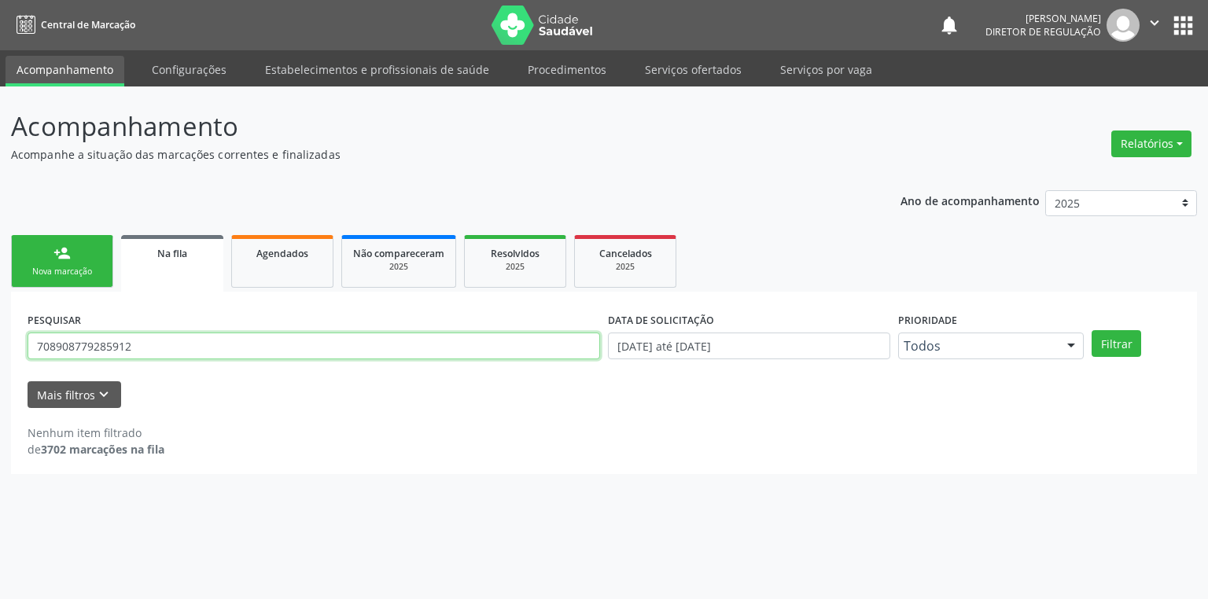
click at [135, 344] on input "708908779285912" at bounding box center [314, 346] width 572 height 27
type input "7"
click at [1106, 340] on button "Filtrar" at bounding box center [1116, 343] width 50 height 27
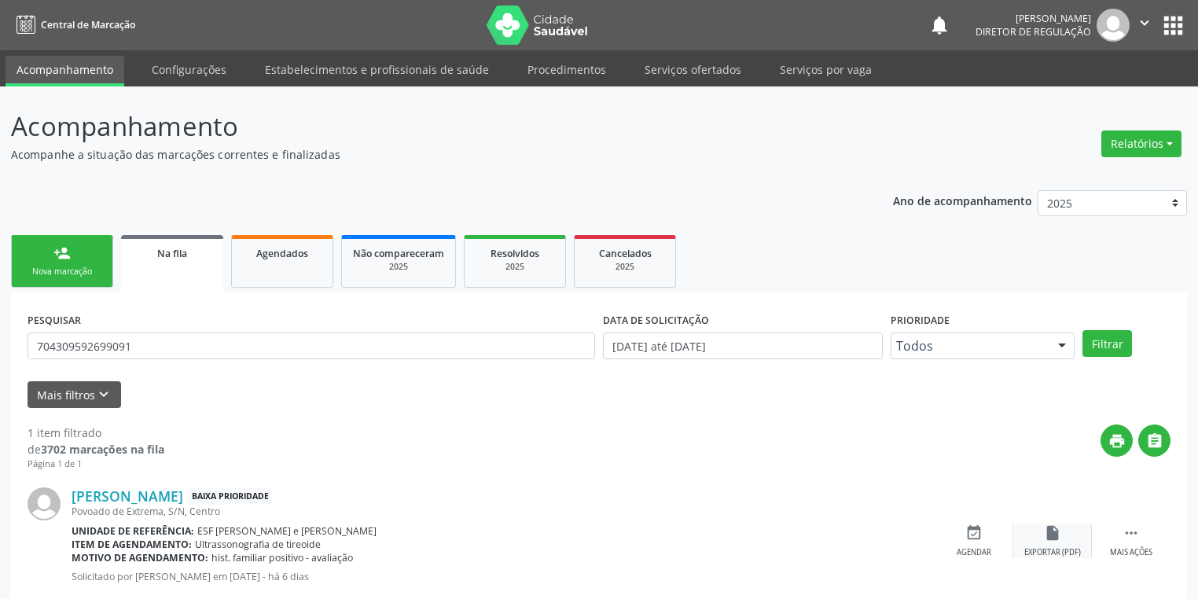
scroll to position [38, 0]
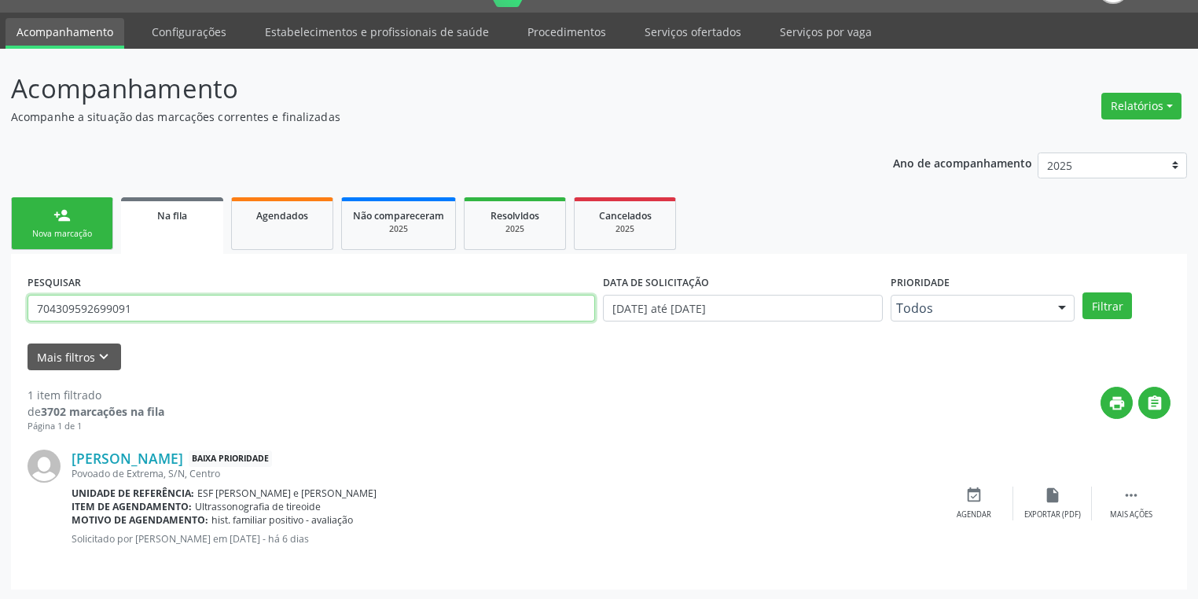
click at [147, 312] on input "704309592699091" at bounding box center [312, 308] width 568 height 27
click at [164, 302] on input "704309592699091" at bounding box center [312, 308] width 568 height 27
type input "7"
type input "706805264166621"
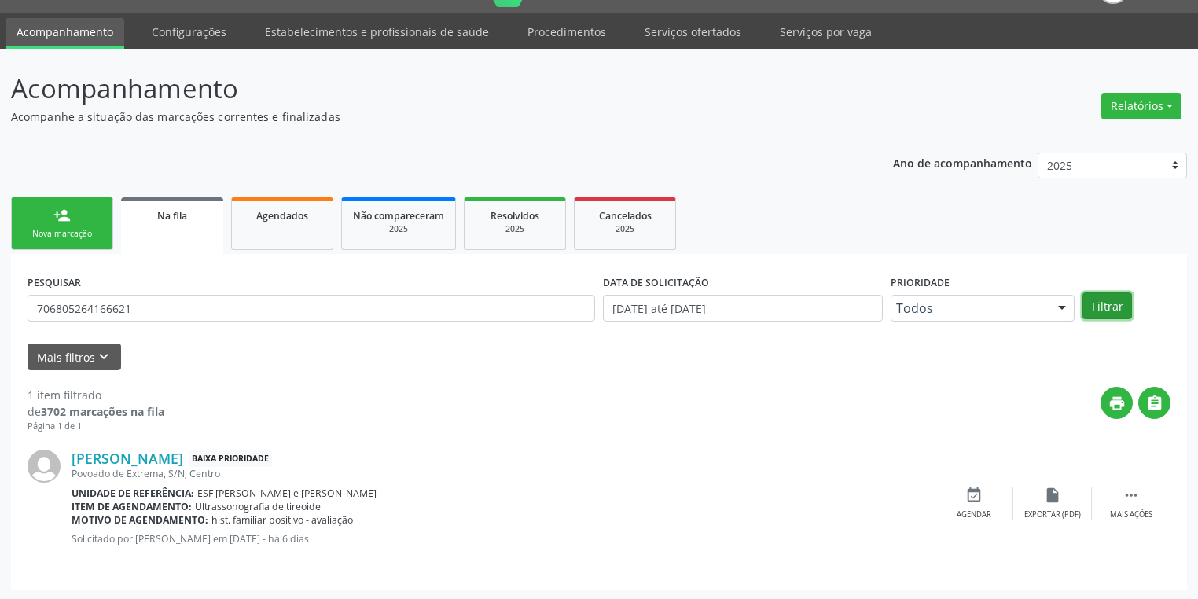
click at [1103, 296] on button "Filtrar" at bounding box center [1108, 305] width 50 height 27
click at [1132, 494] on icon "" at bounding box center [1131, 495] width 17 height 17
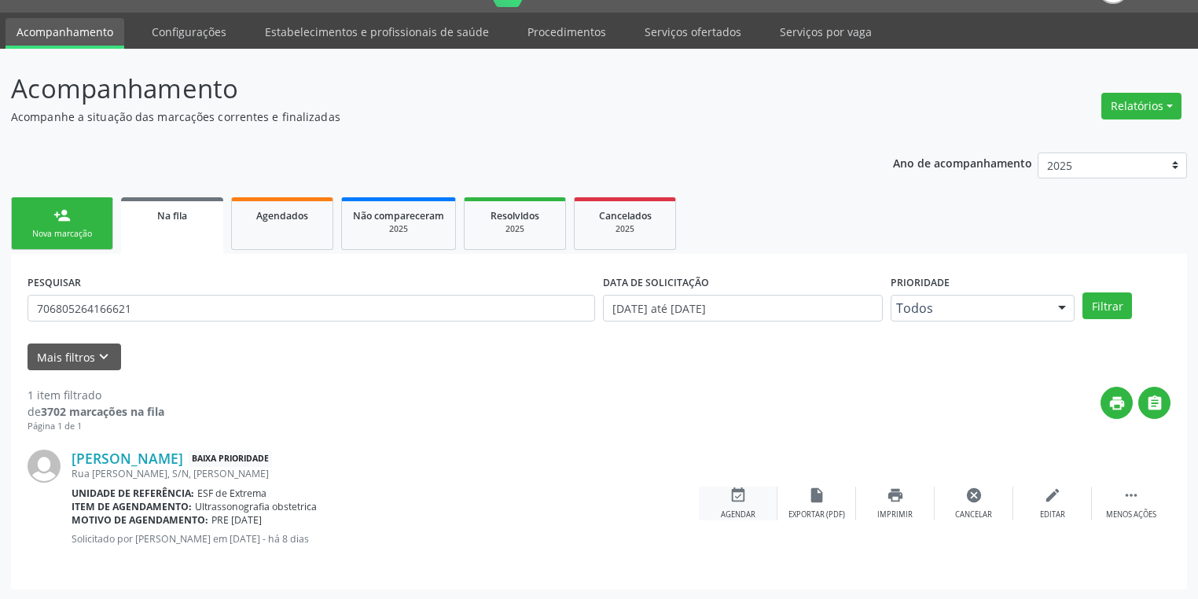
click at [733, 500] on icon "event_available" at bounding box center [738, 495] width 17 height 17
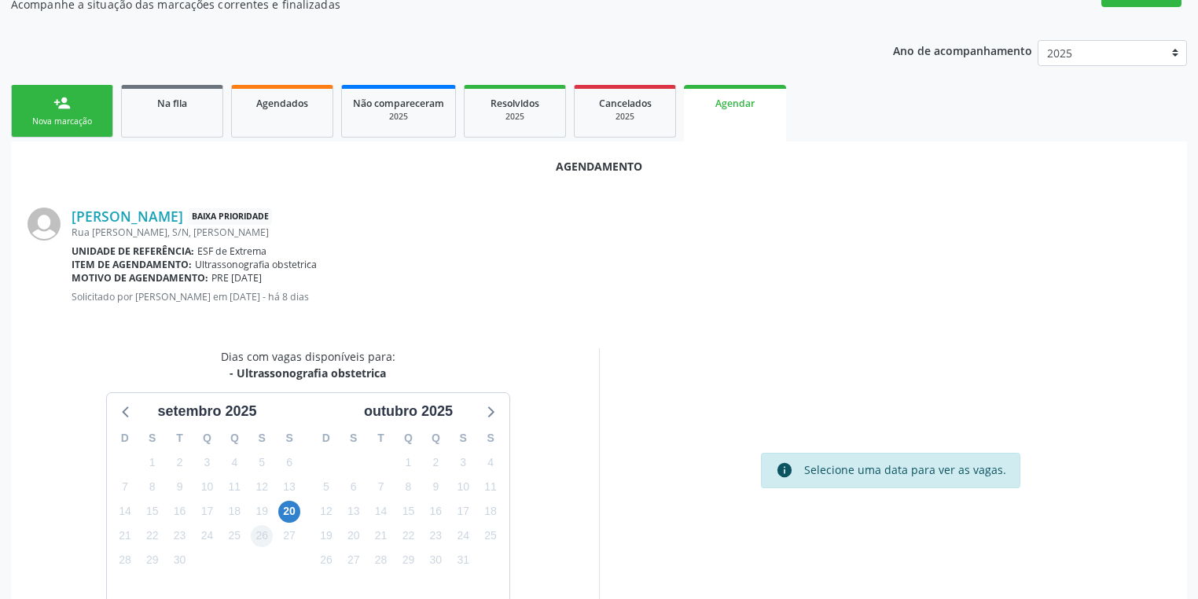
scroll to position [218, 0]
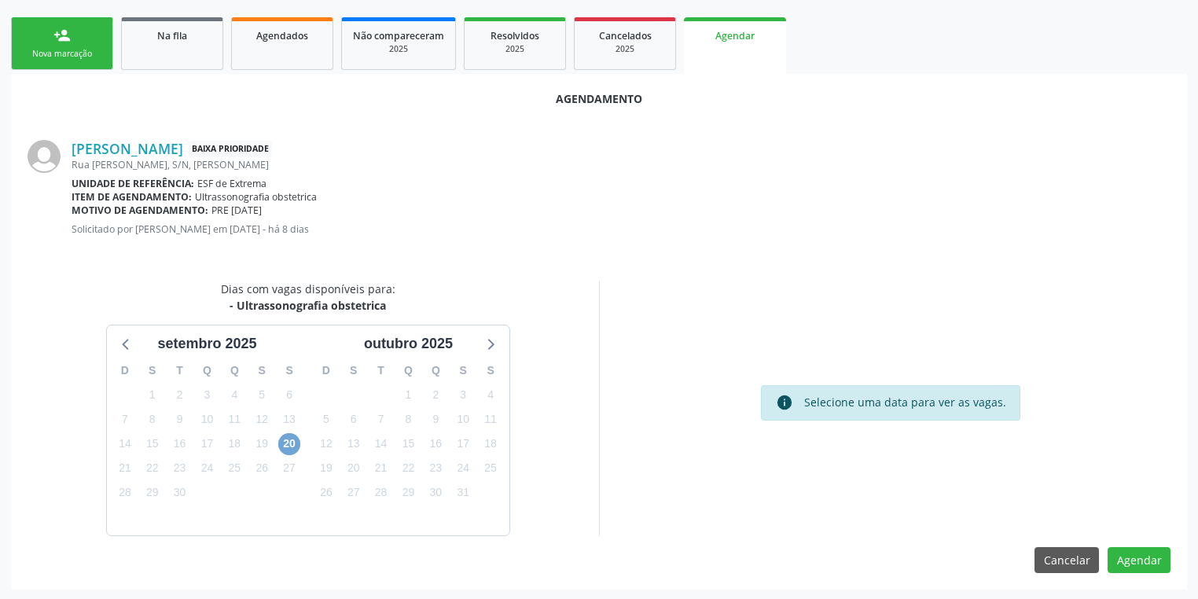
click at [287, 438] on span "20" at bounding box center [289, 444] width 22 height 22
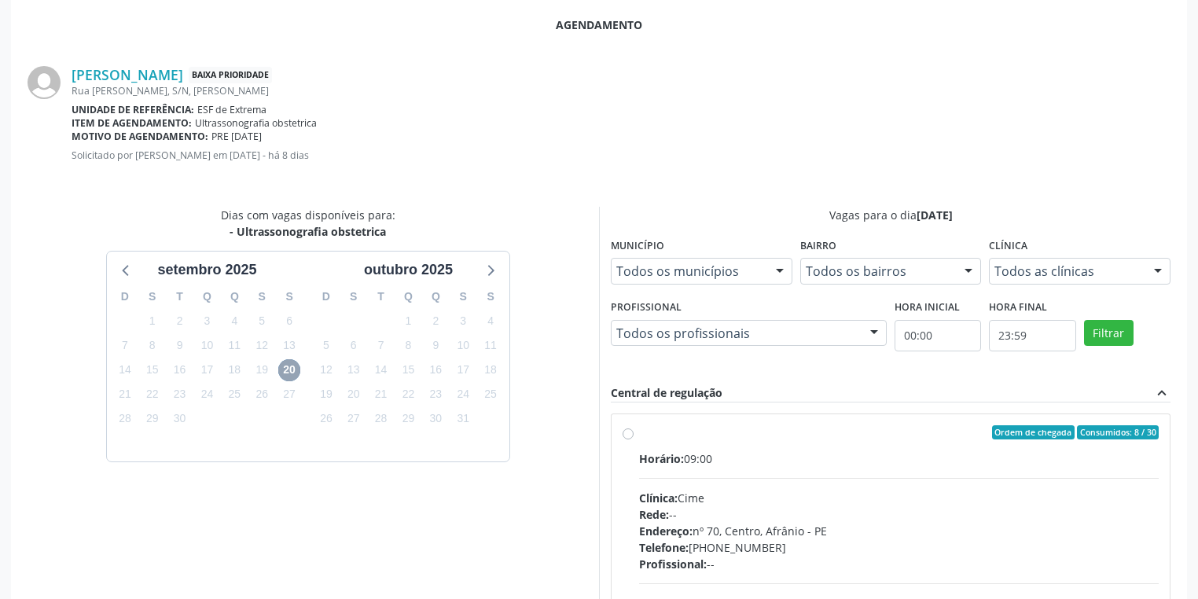
scroll to position [444, 0]
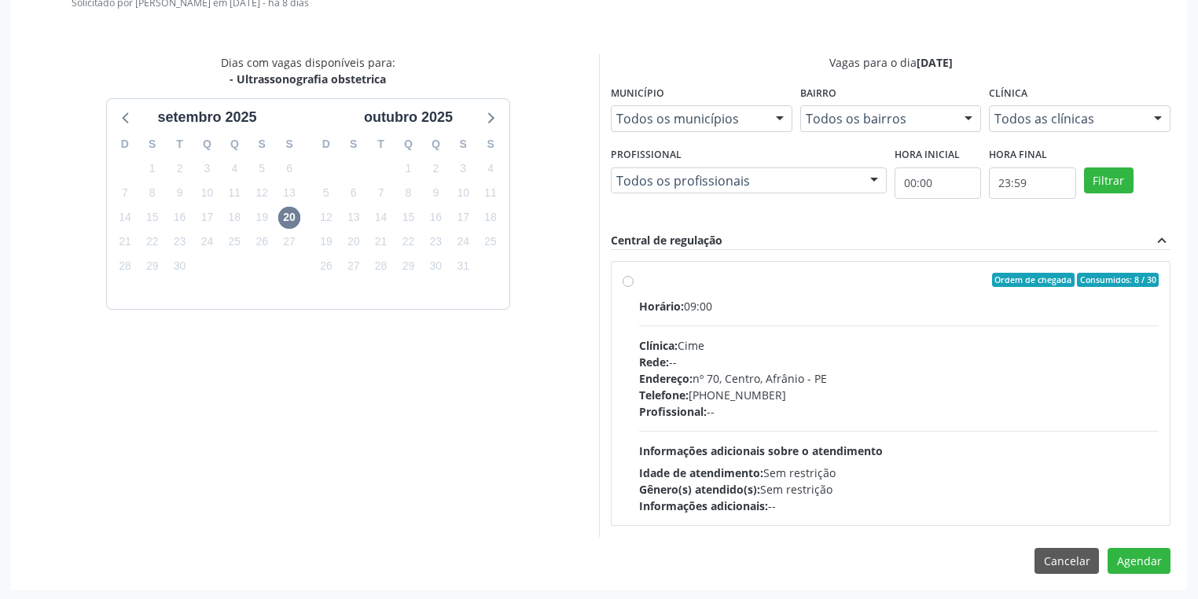
click at [840, 411] on div "Profissional: --" at bounding box center [899, 411] width 520 height 17
click at [634, 287] on input "Ordem de chegada Consumidos: 8 / 30 Horário: 09:00 Clínica: Cime Rede: -- Ender…" at bounding box center [628, 280] width 11 height 14
radio input "true"
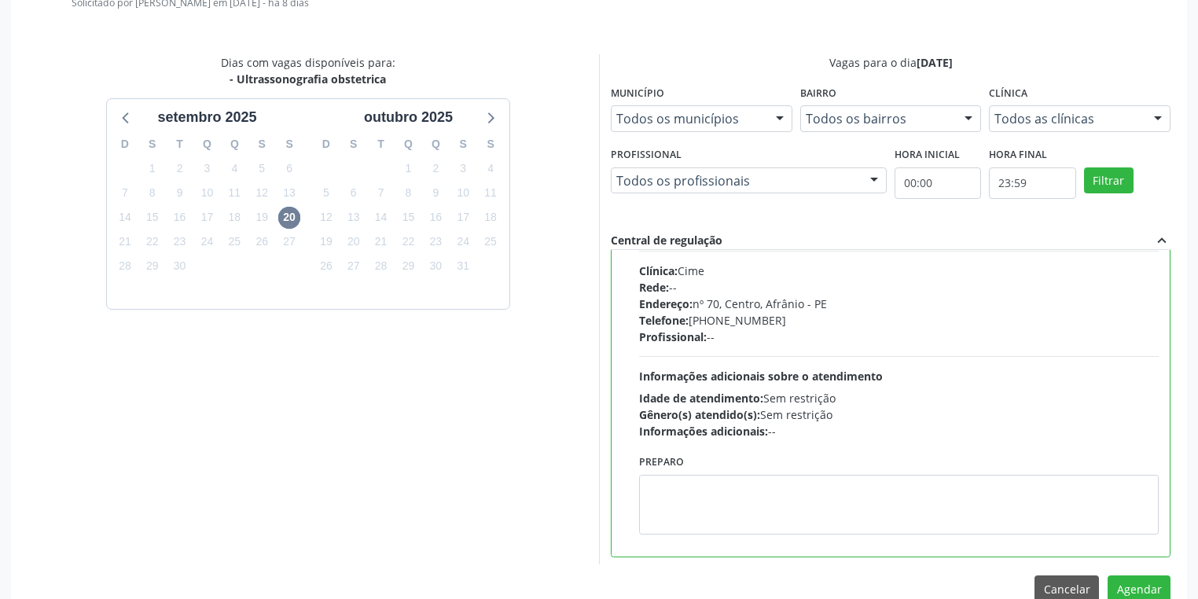
scroll to position [77, 0]
click at [1130, 583] on button "Agendar" at bounding box center [1139, 589] width 63 height 27
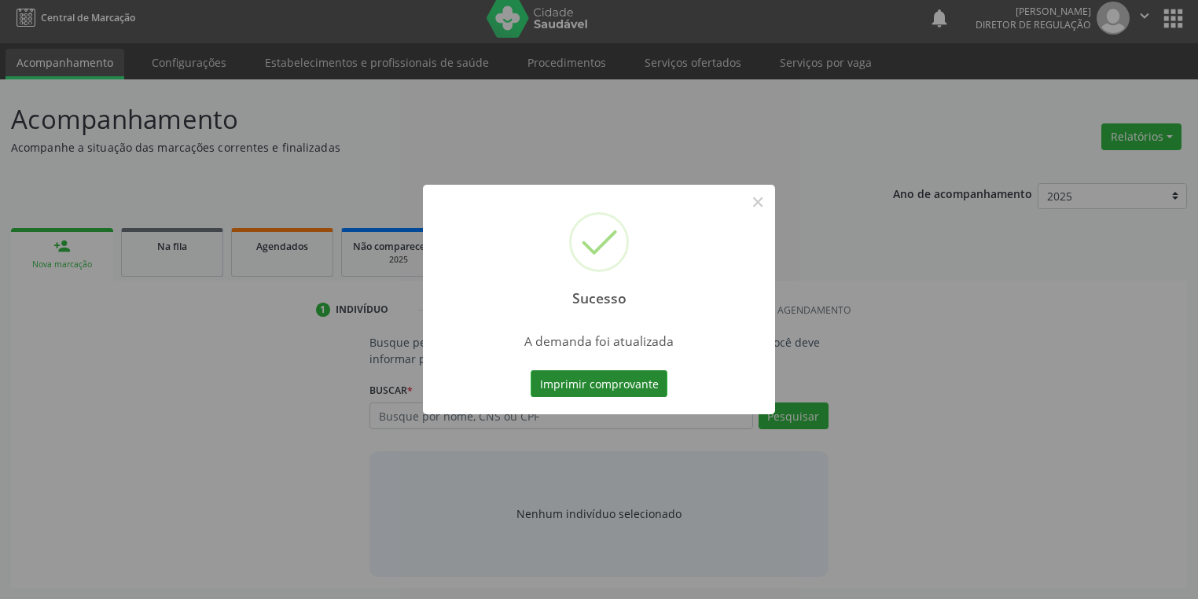
scroll to position [6, 0]
click at [597, 381] on button "Imprimir comprovante" at bounding box center [599, 383] width 137 height 27
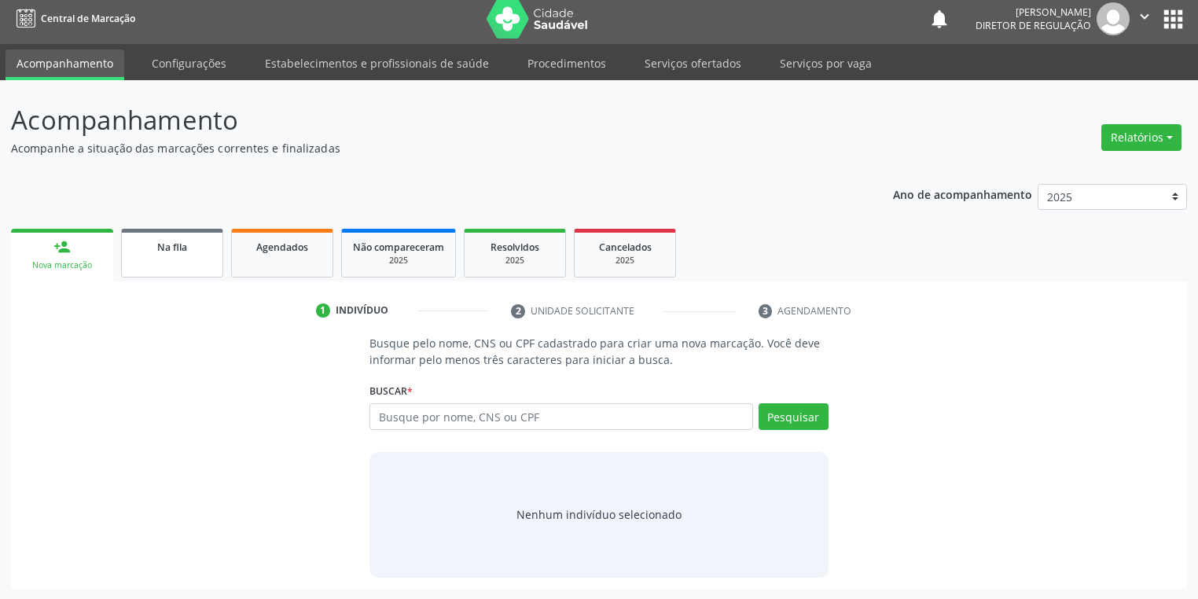
click at [162, 261] on link "Na fila" at bounding box center [172, 253] width 102 height 49
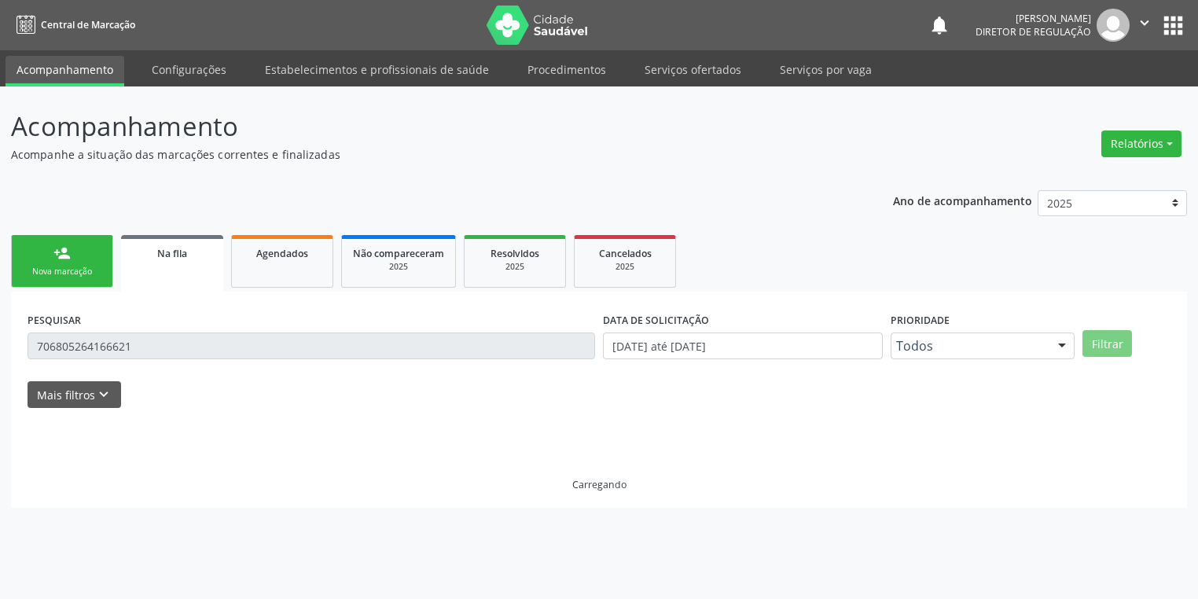
scroll to position [0, 0]
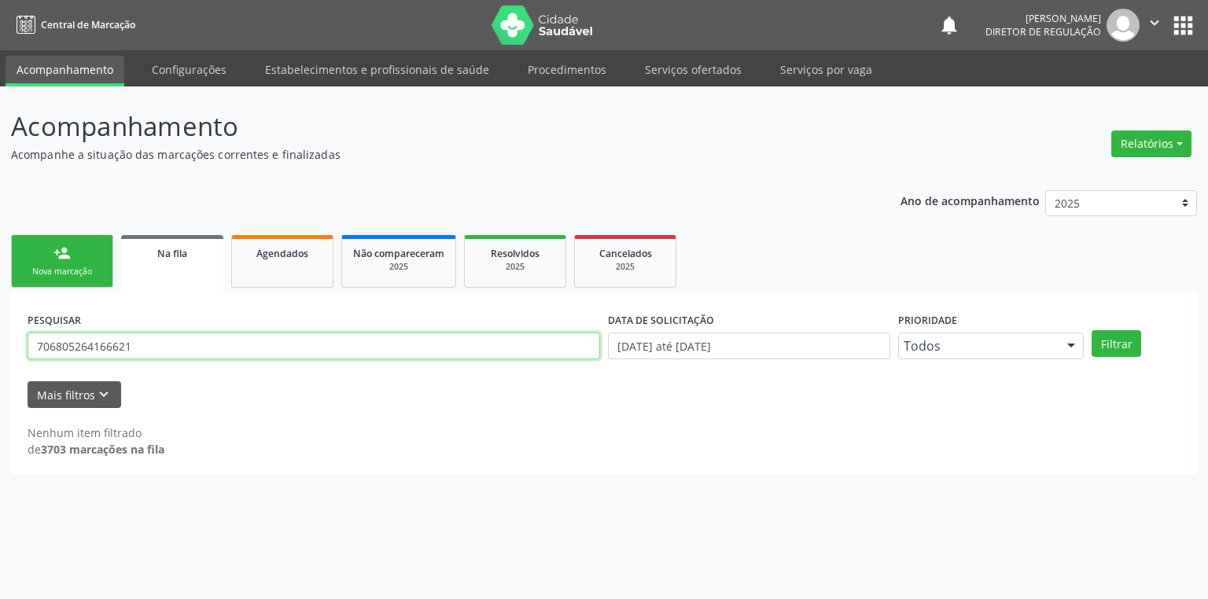
click at [164, 352] on input "706805264166621" at bounding box center [314, 346] width 572 height 27
type input "7"
type input "708603501332488"
click at [1105, 344] on button "Filtrar" at bounding box center [1116, 343] width 50 height 27
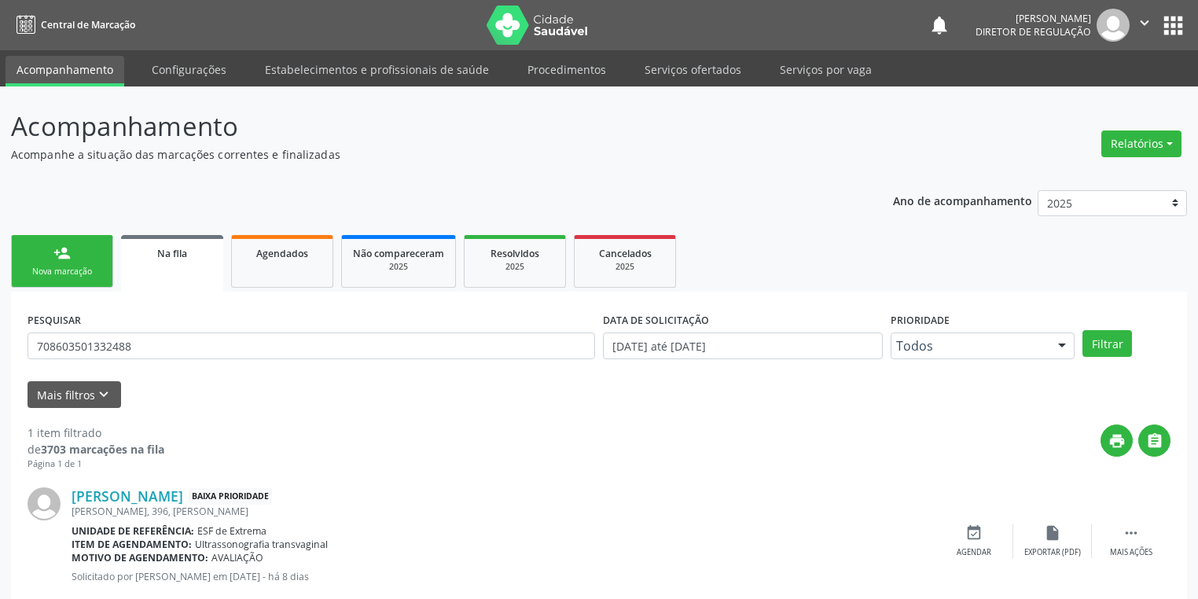
scroll to position [38, 0]
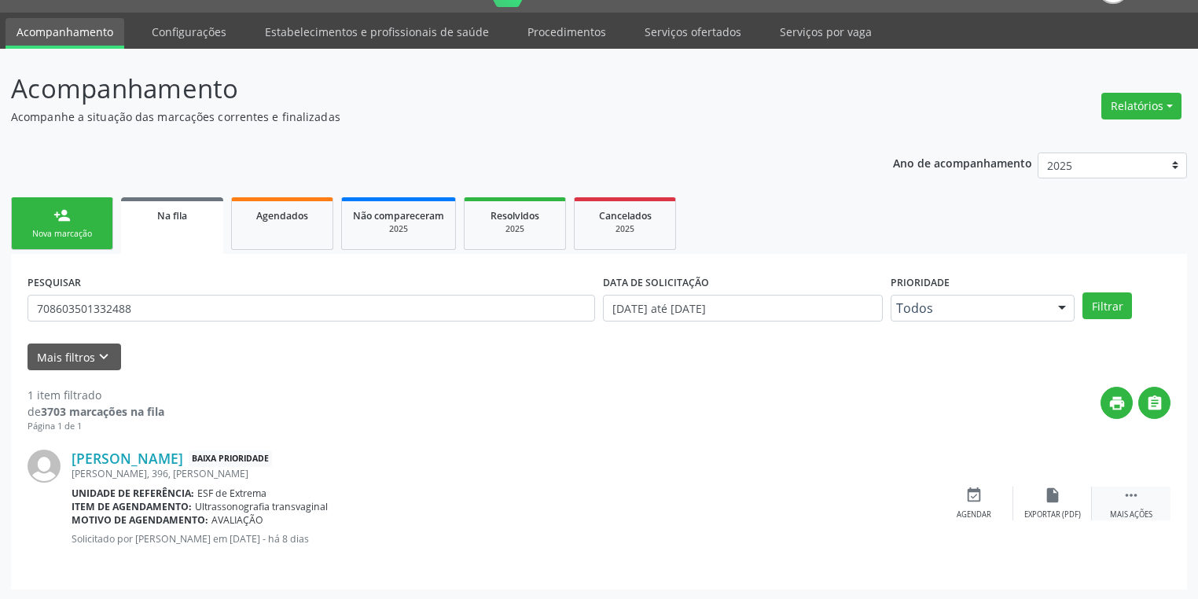
click at [1127, 491] on icon "" at bounding box center [1131, 495] width 17 height 17
click at [1054, 504] on div "edit Editar" at bounding box center [1052, 504] width 79 height 34
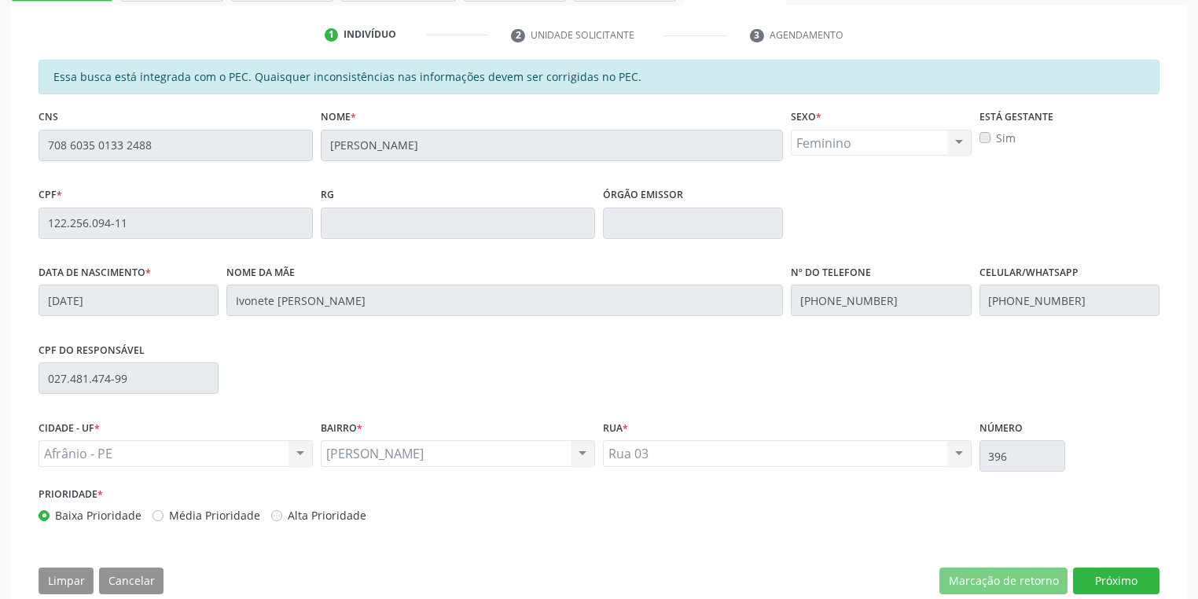
scroll to position [318, 0]
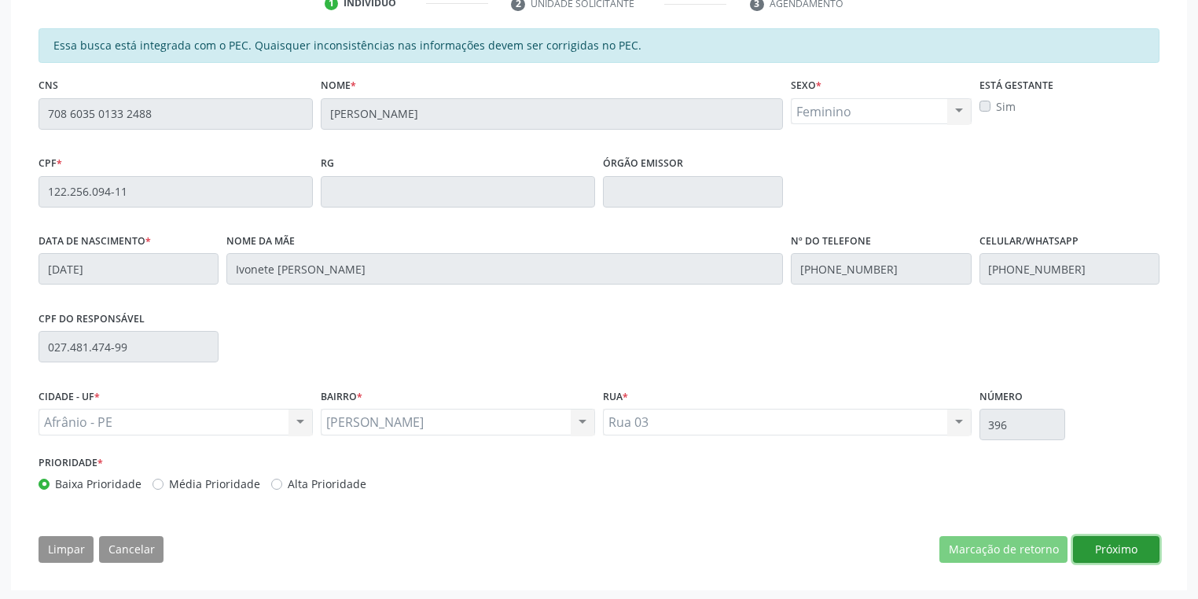
click at [1101, 550] on button "Próximo" at bounding box center [1116, 549] width 86 height 27
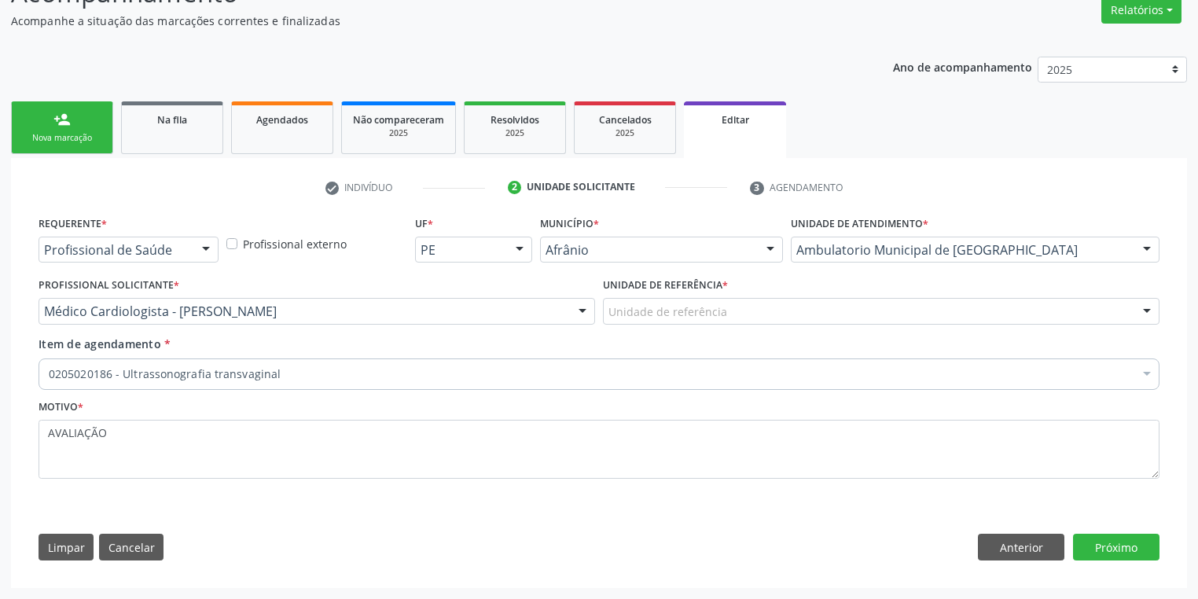
scroll to position [132, 0]
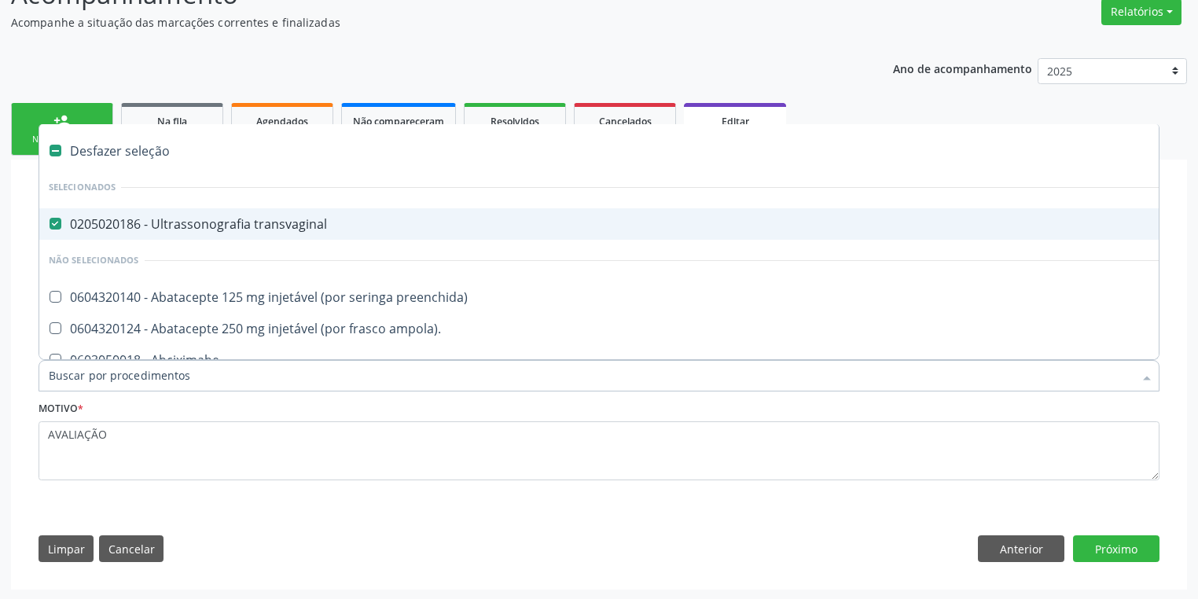
click at [200, 230] on div "0205020186 - Ultrassonografia transvaginal" at bounding box center [654, 224] width 1210 height 13
checkbox transvaginal "false"
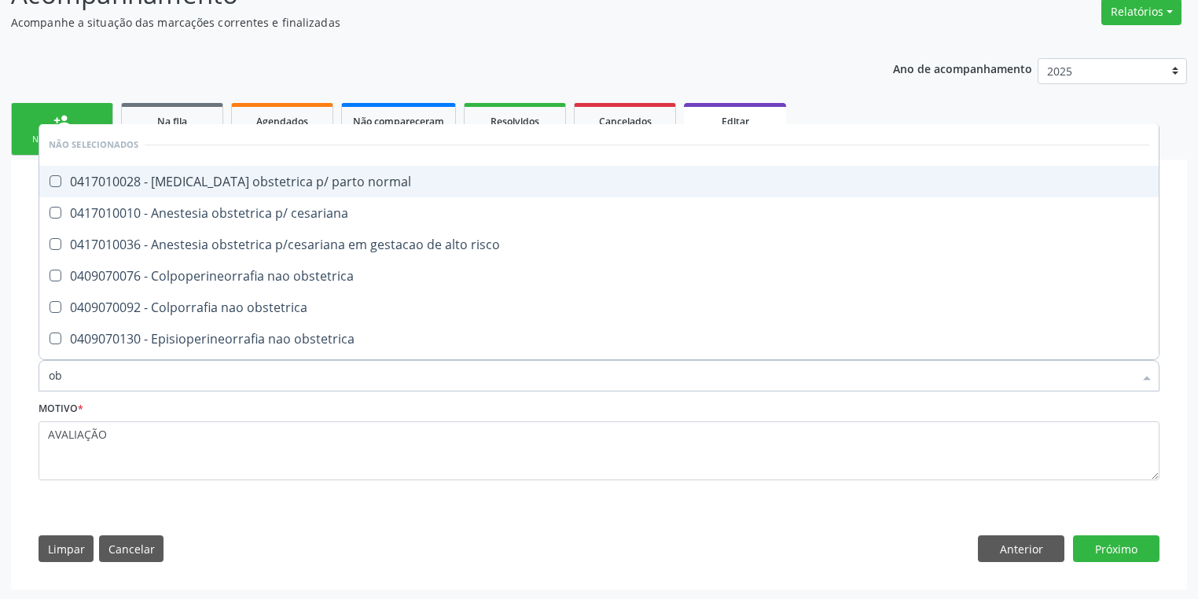
type input "o"
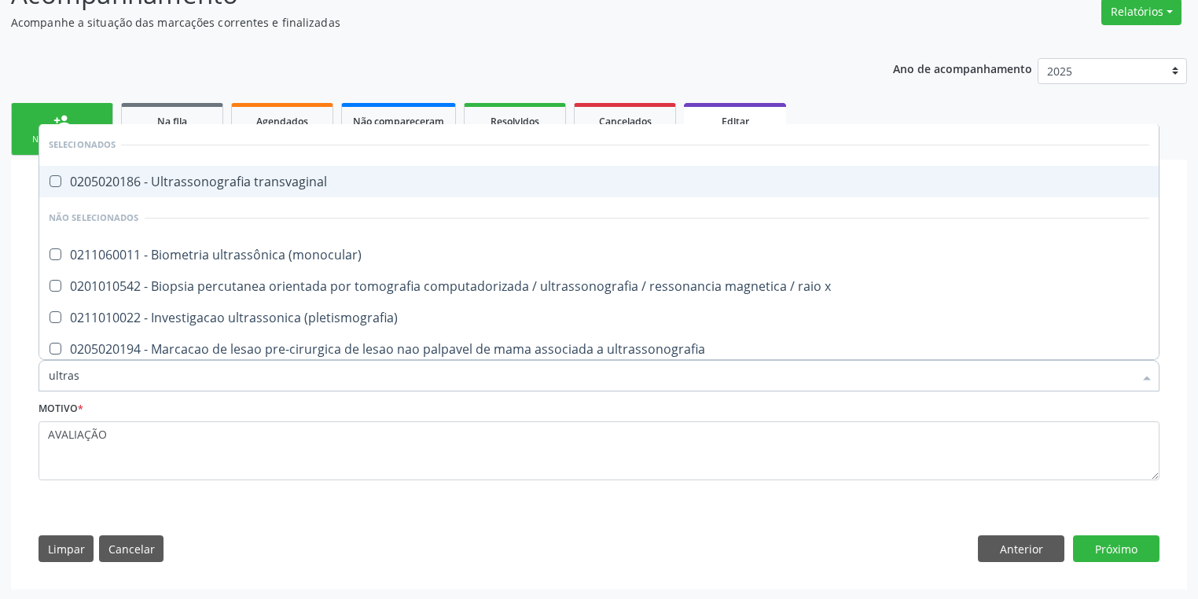
type input "ultrass"
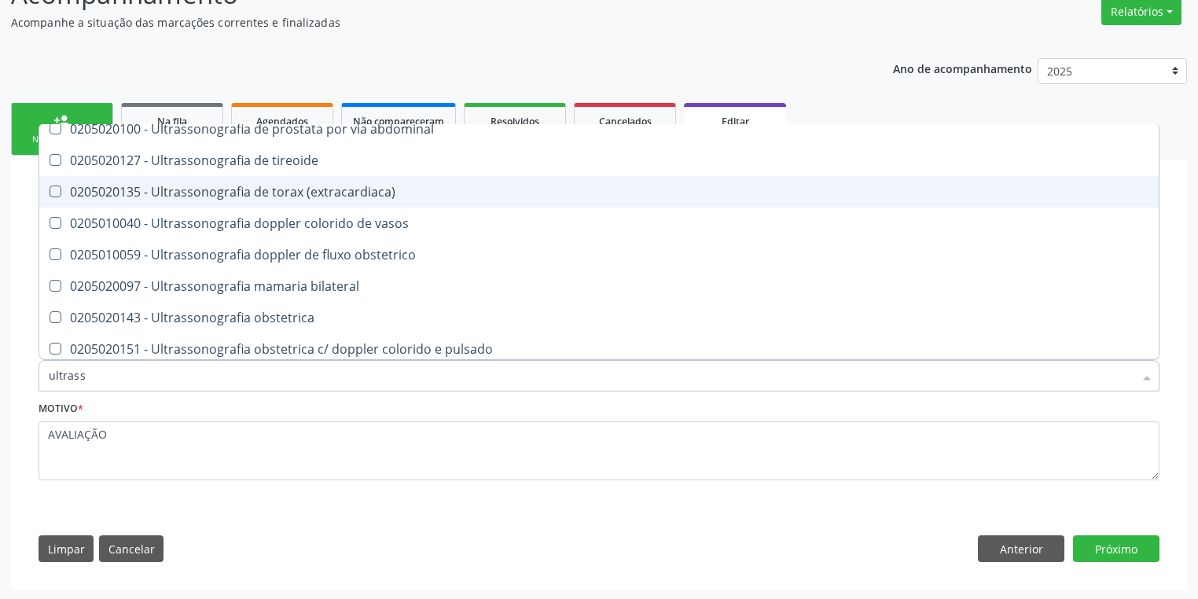
scroll to position [571, 0]
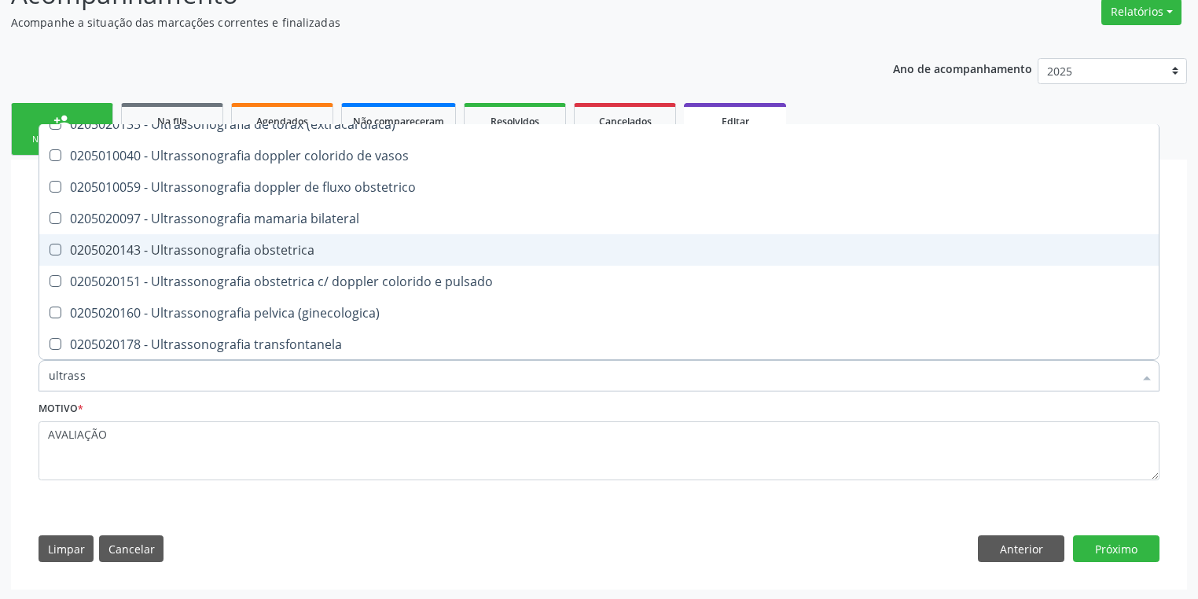
click at [284, 248] on div "0205020143 - Ultrassonografia obstetrica" at bounding box center [599, 250] width 1101 height 13
checkbox obstetrica "true"
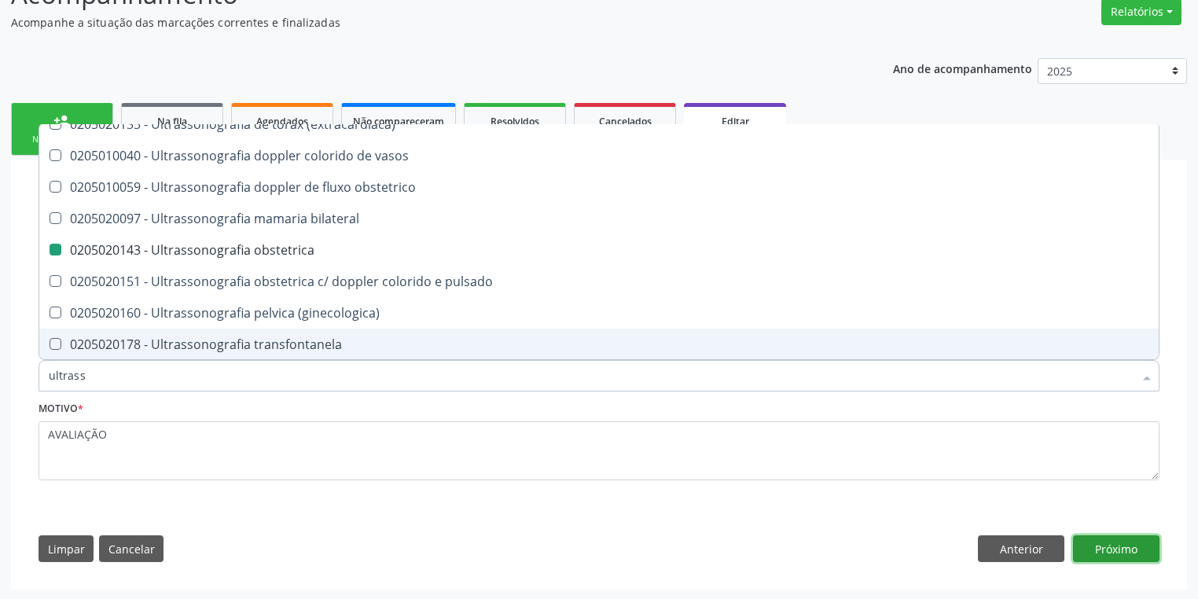
click at [1116, 546] on button "Próximo" at bounding box center [1116, 548] width 86 height 27
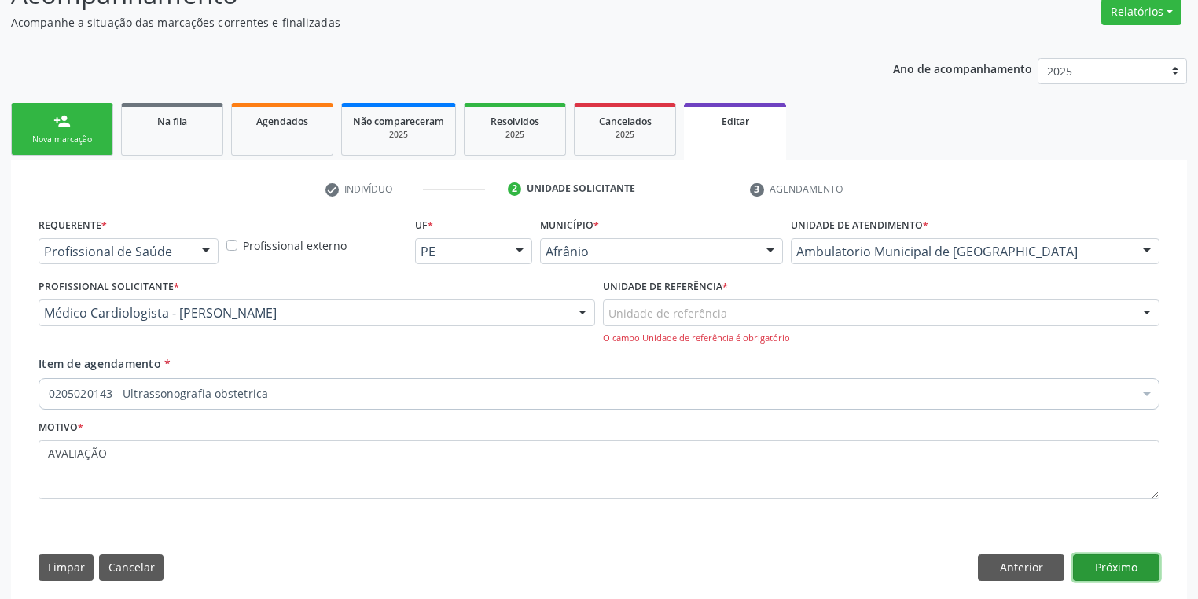
scroll to position [0, 0]
drag, startPoint x: 673, startPoint y: 325, endPoint x: 669, endPoint y: 364, distance: 38.7
click at [673, 326] on div "Unidade de referência ESF de Extrema ESF de Barra das Melancias ESF Jose e Mari…" at bounding box center [881, 322] width 557 height 45
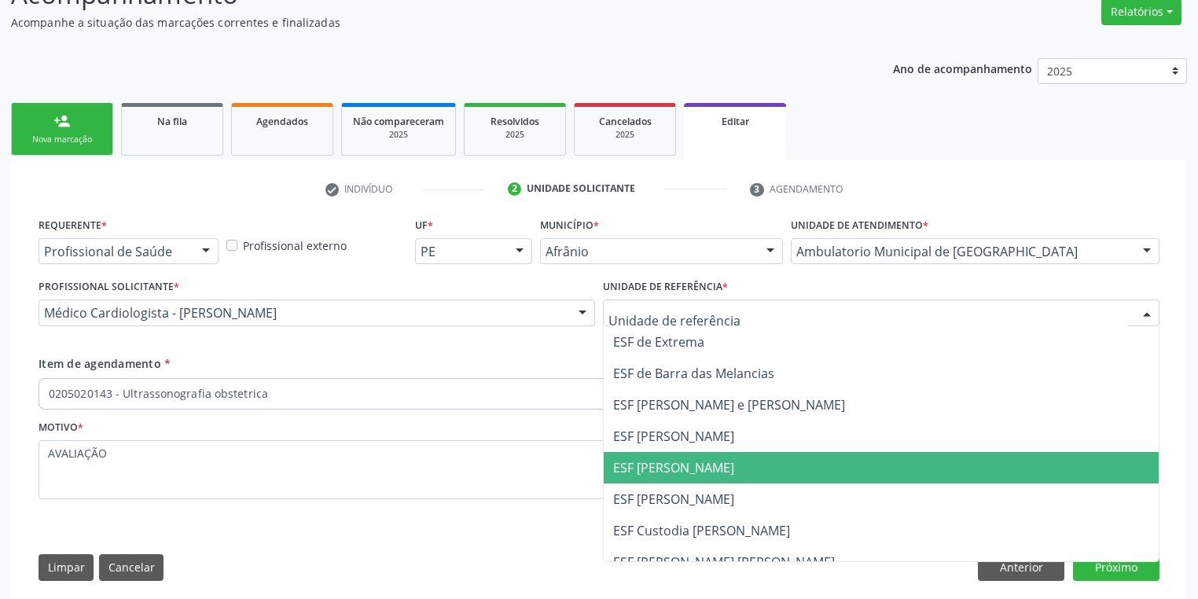
drag, startPoint x: 649, startPoint y: 459, endPoint x: 674, endPoint y: 462, distance: 24.6
click at [653, 459] on span "ESF [PERSON_NAME]" at bounding box center [673, 467] width 121 height 17
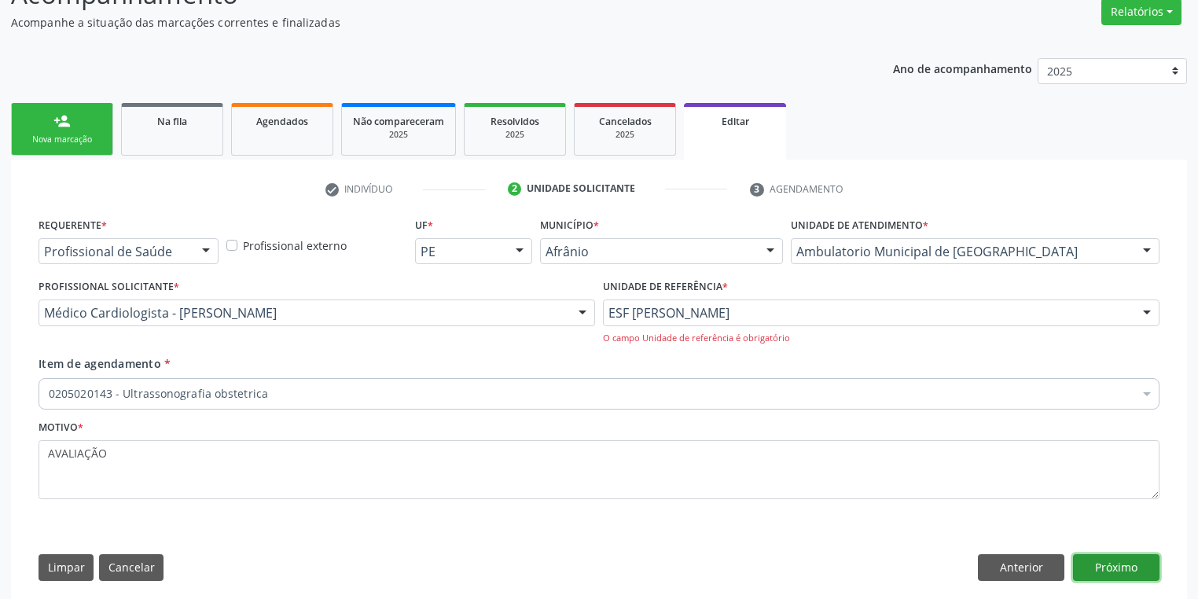
click at [1110, 566] on button "Próximo" at bounding box center [1116, 567] width 86 height 27
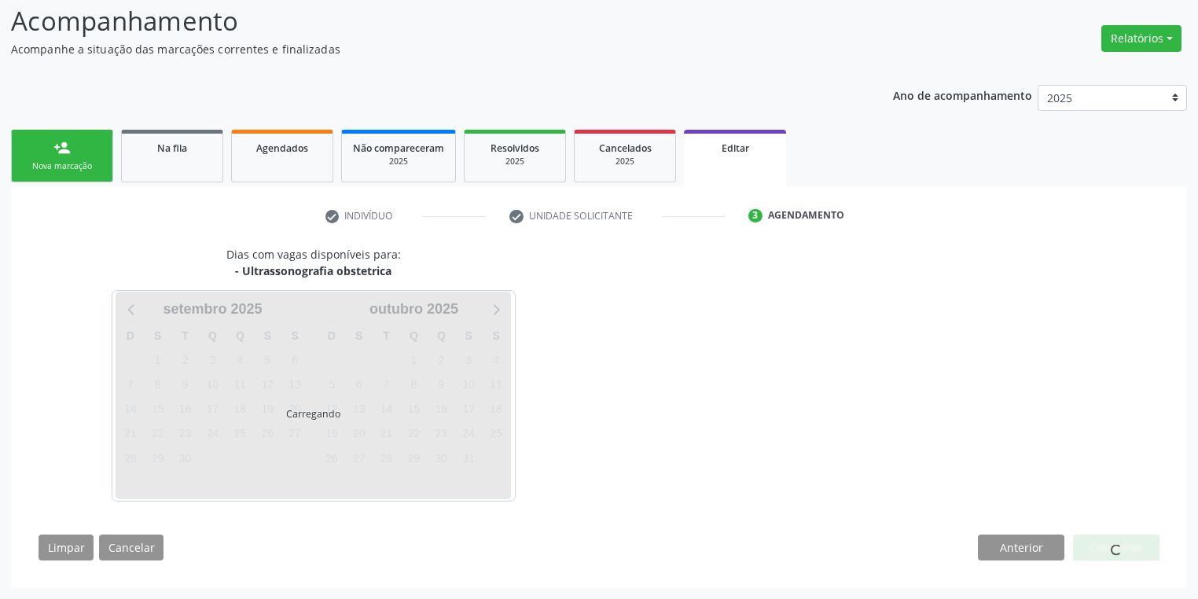
scroll to position [104, 0]
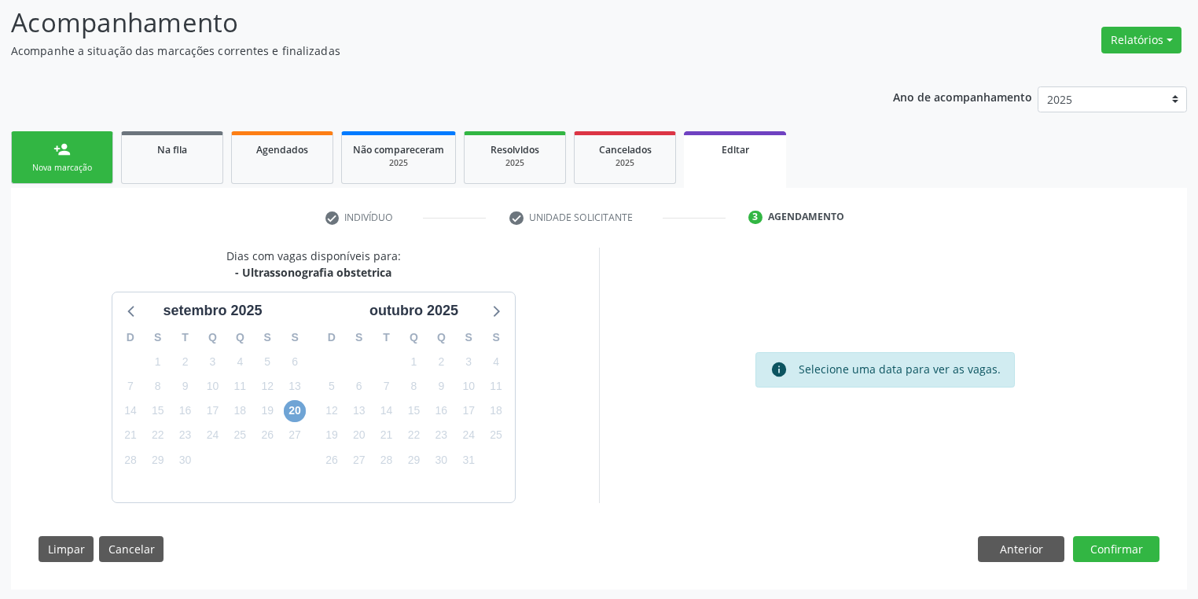
click at [299, 408] on span "20" at bounding box center [295, 411] width 22 height 22
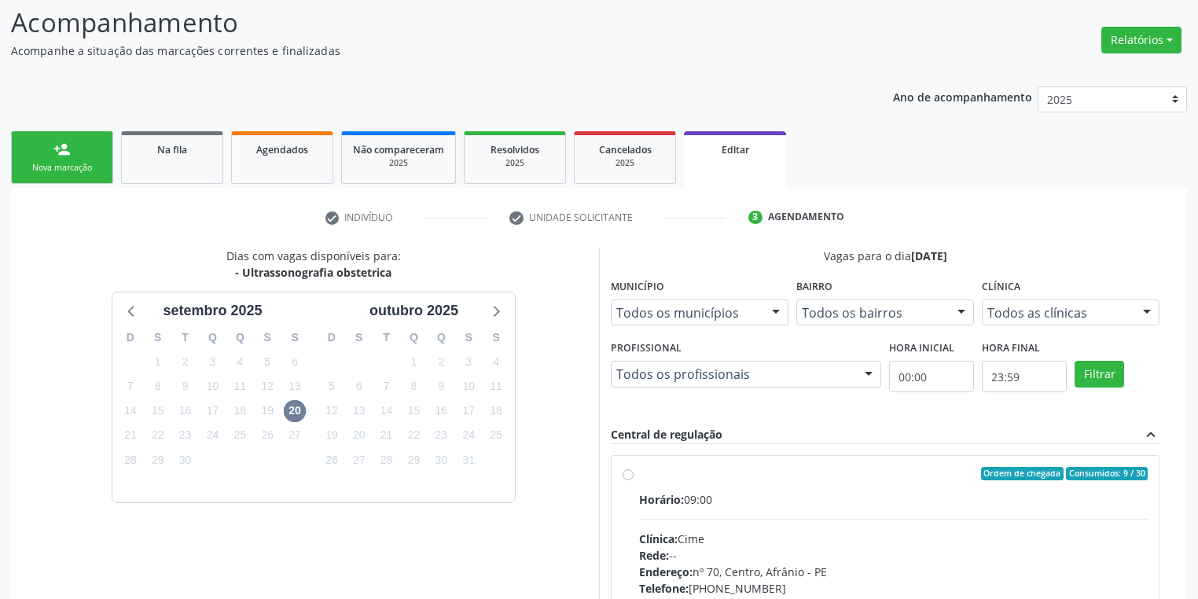
click at [877, 547] on div "Rede: --" at bounding box center [893, 555] width 509 height 17
click at [634, 481] on input "Ordem de chegada Consumidos: 9 / 30 Horário: 09:00 Clínica: Cime Rede: -- Ender…" at bounding box center [628, 474] width 11 height 14
radio input "true"
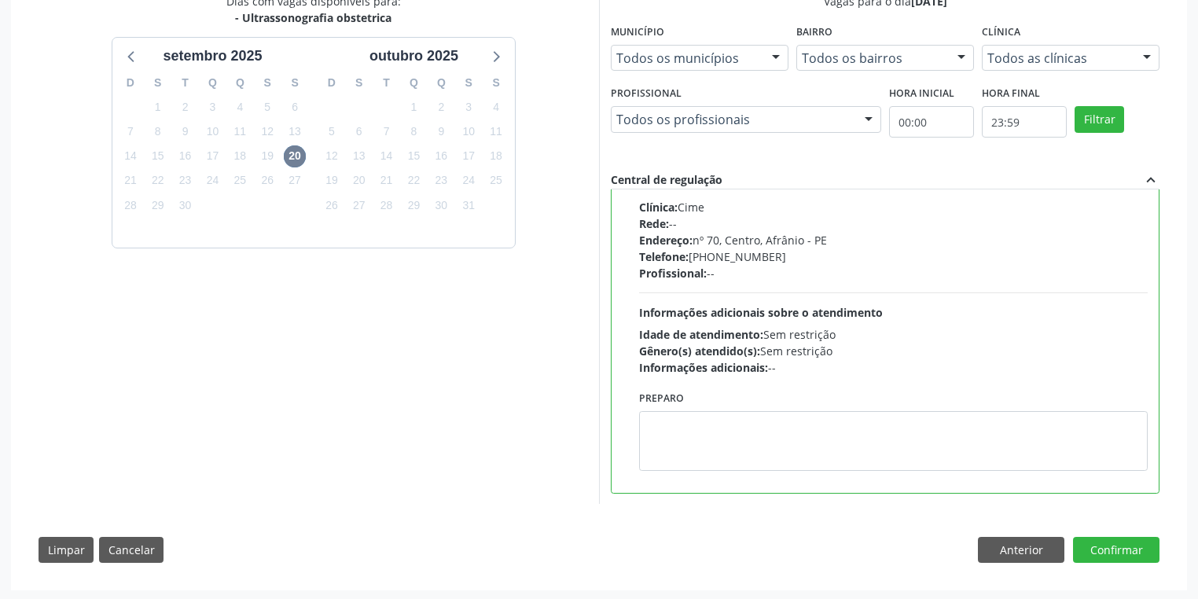
scroll to position [359, 0]
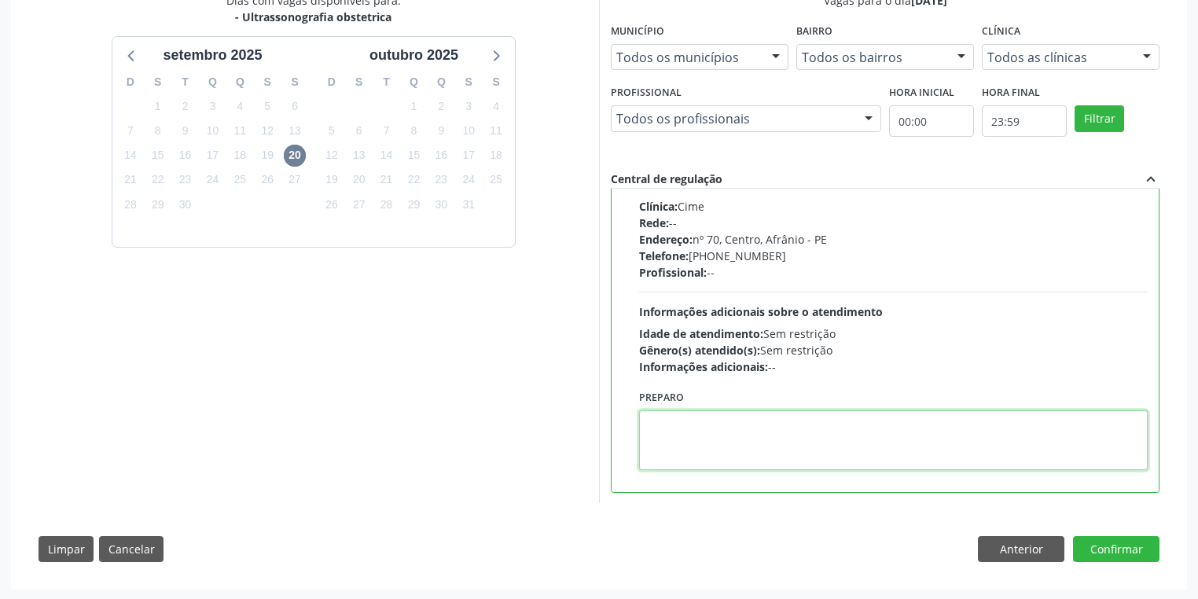
click at [812, 456] on textarea at bounding box center [893, 440] width 509 height 60
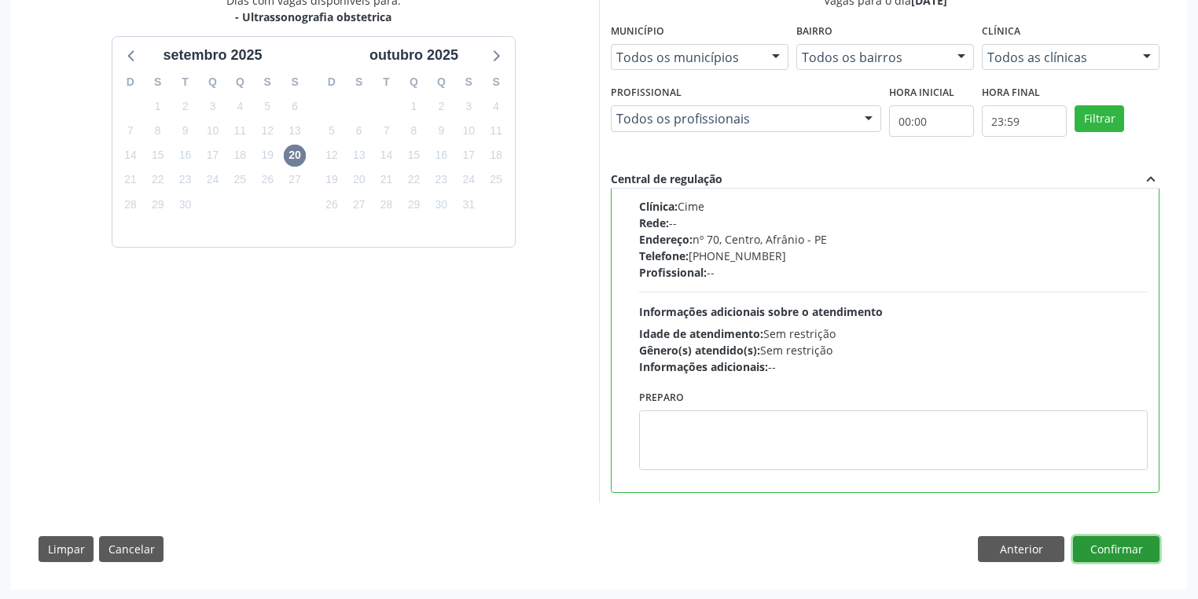
click at [1094, 541] on button "Confirmar" at bounding box center [1116, 549] width 86 height 27
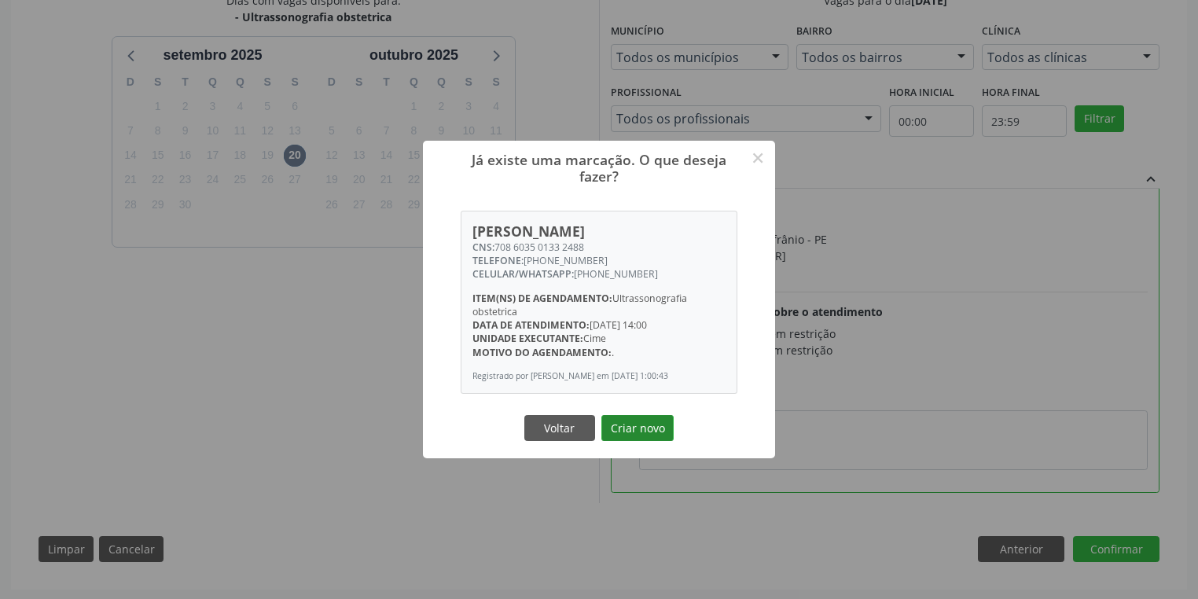
click at [631, 436] on button "Criar novo" at bounding box center [637, 428] width 72 height 27
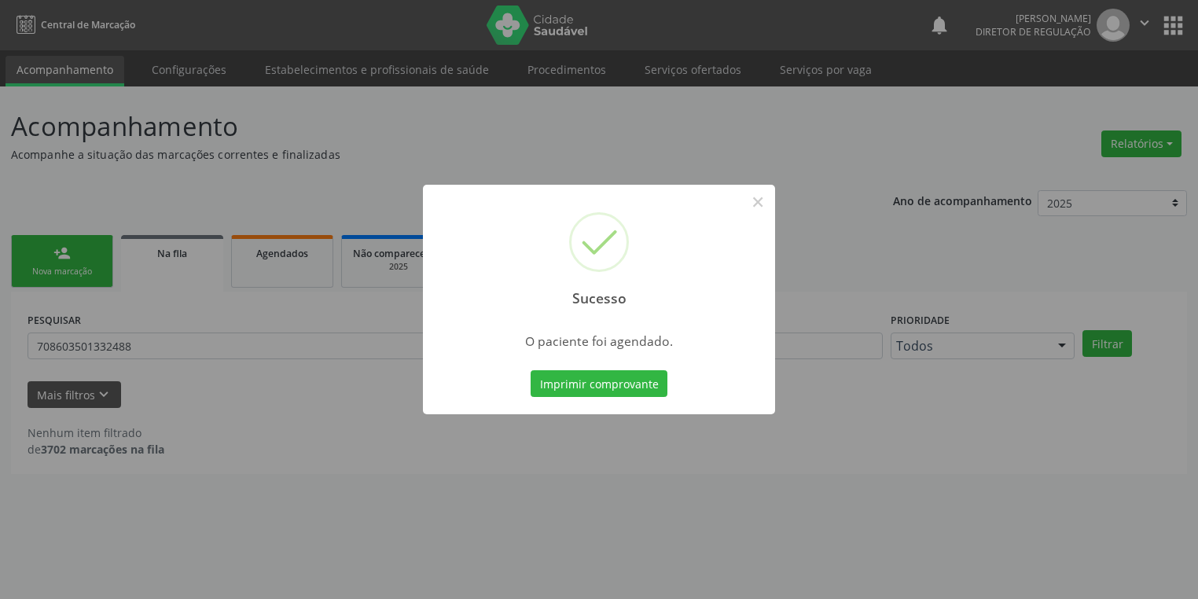
scroll to position [0, 0]
click at [610, 377] on button "Imprimir comprovante" at bounding box center [603, 383] width 137 height 27
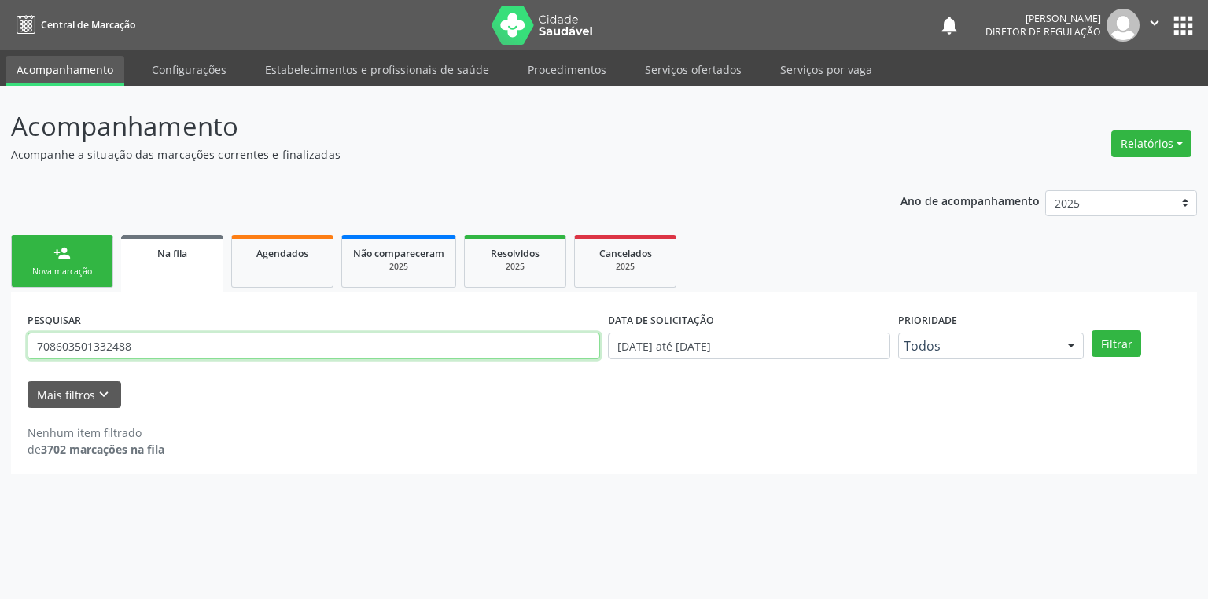
click at [137, 355] on input "708603501332488" at bounding box center [314, 346] width 572 height 27
type input "7"
type input "705006622751752"
click at [1127, 345] on button "Filtrar" at bounding box center [1116, 343] width 50 height 27
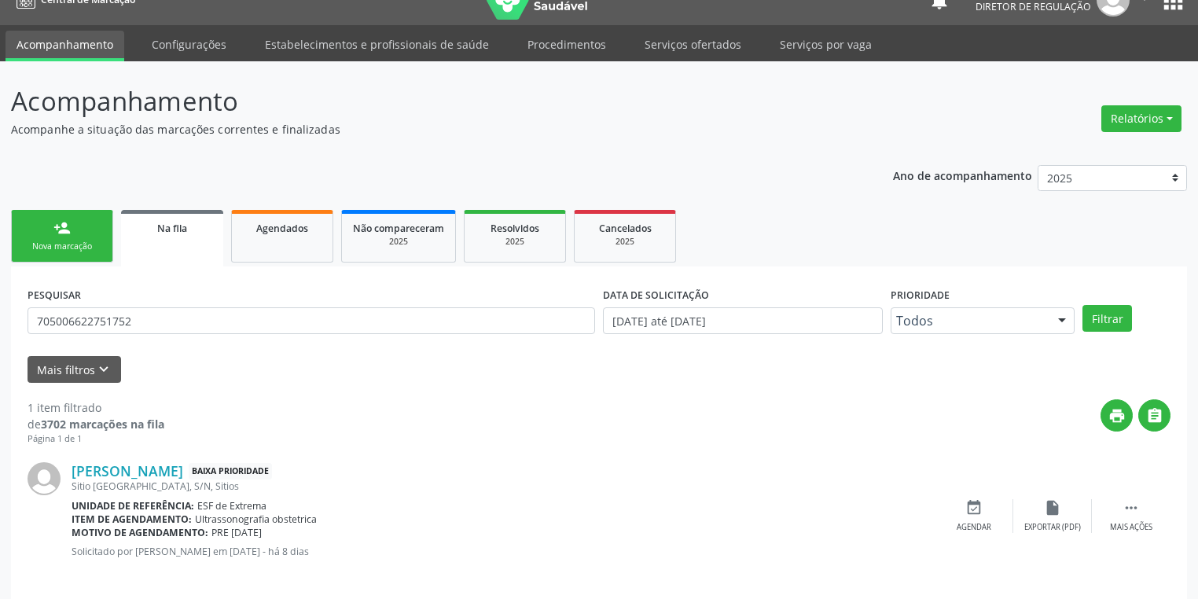
scroll to position [38, 0]
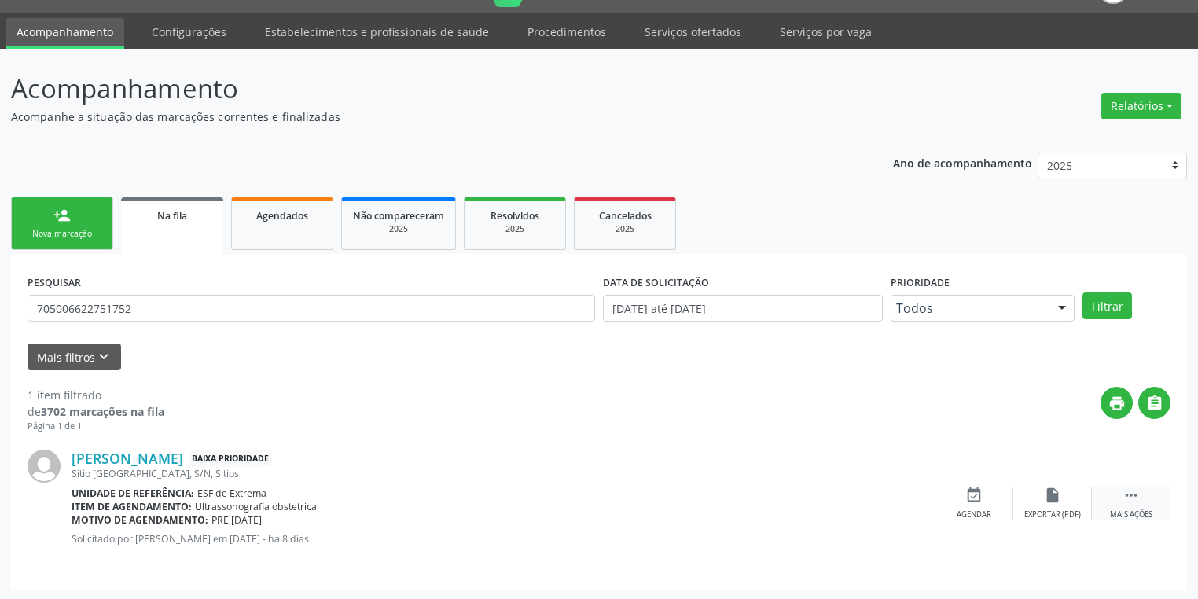
click at [1124, 496] on icon "" at bounding box center [1131, 495] width 17 height 17
click at [741, 502] on div "event_available Agendar" at bounding box center [738, 504] width 79 height 34
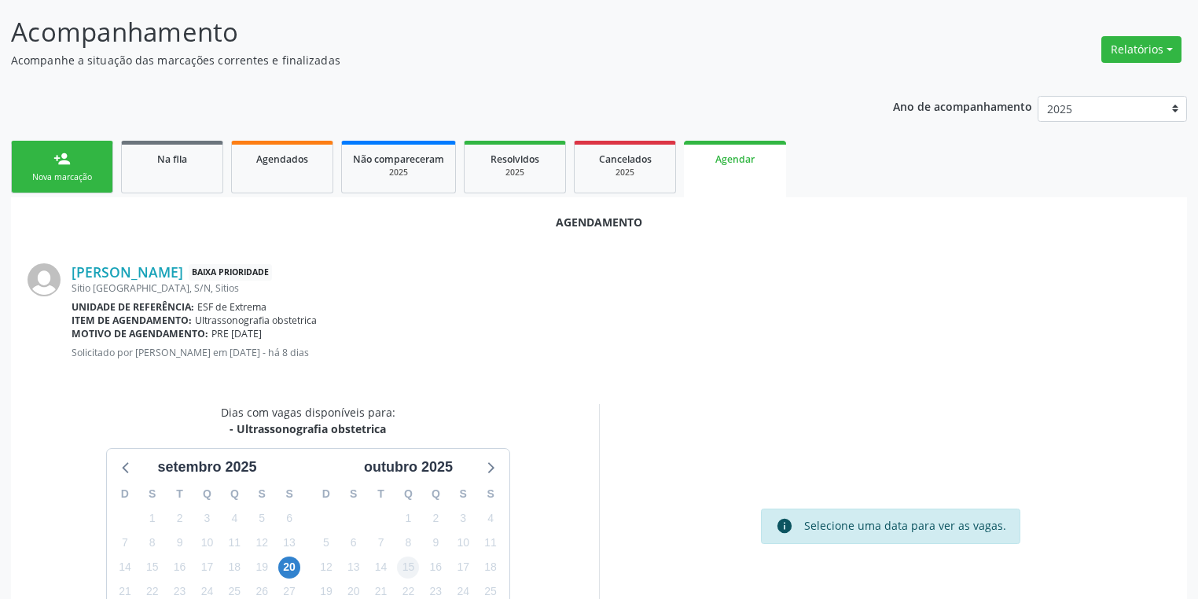
scroll to position [218, 0]
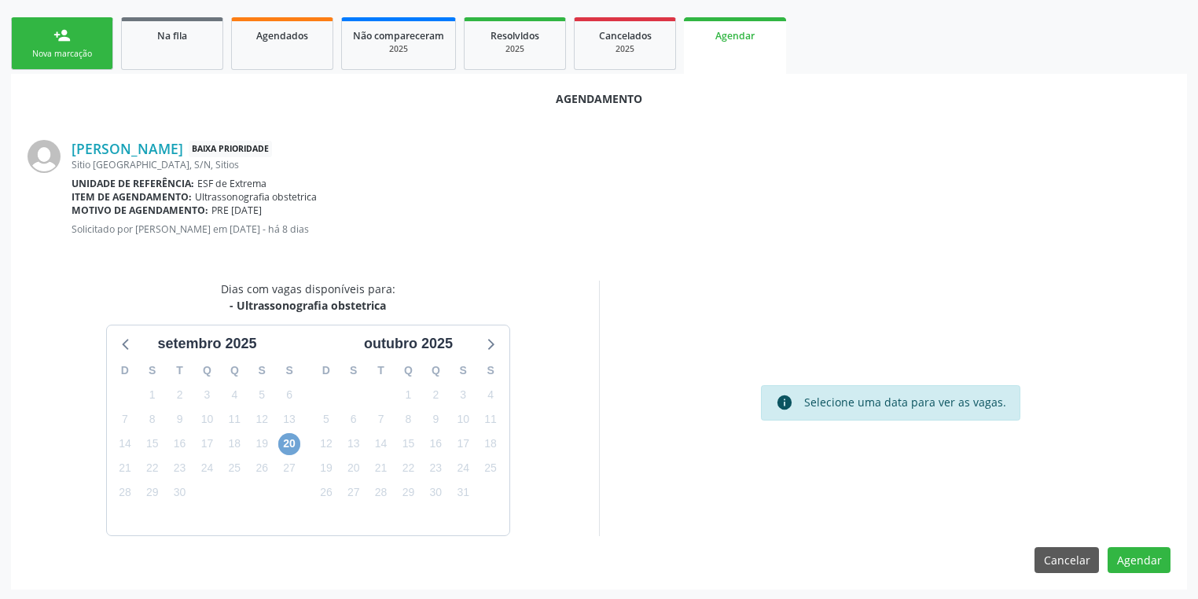
click at [289, 442] on span "20" at bounding box center [289, 444] width 22 height 22
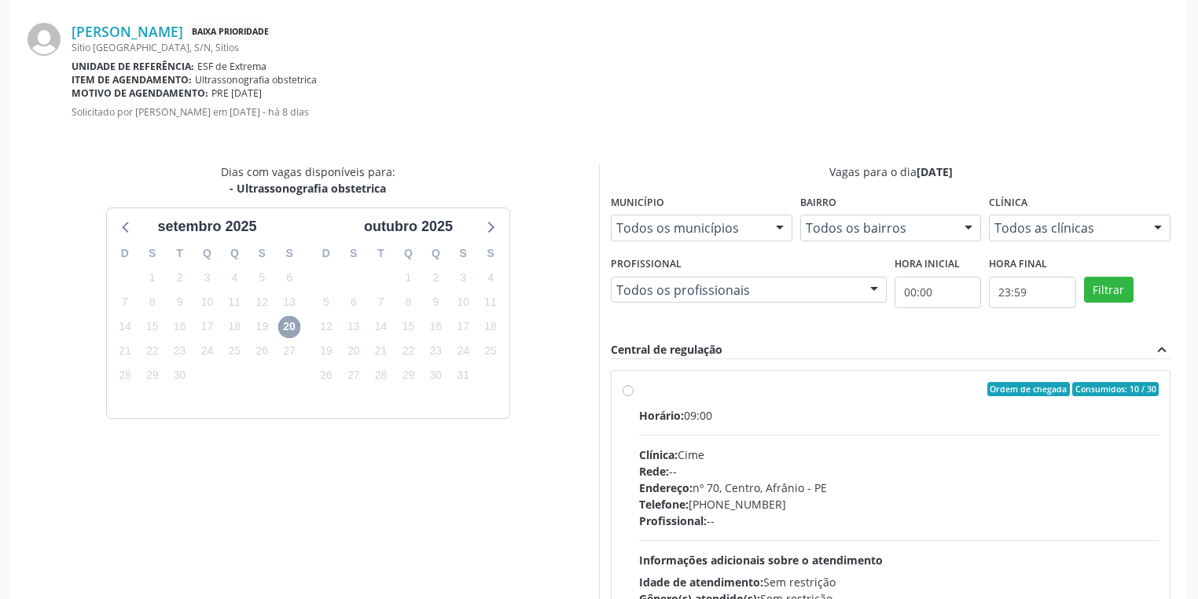
scroll to position [444, 0]
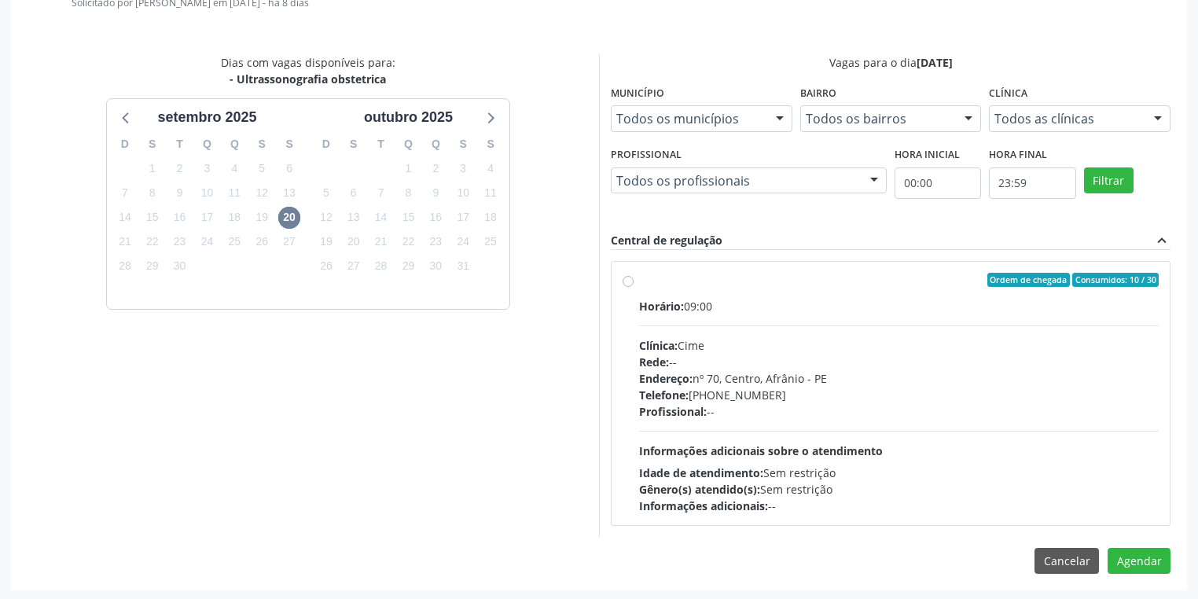
click at [912, 436] on div "Horário: 09:00 Clínica: Cime Rede: -- Endereço: [STREET_ADDRESS] Telefone: [PHO…" at bounding box center [899, 406] width 520 height 216
click at [634, 287] on input "Ordem de chegada Consumidos: 10 / 30 Horário: 09:00 Clínica: Cime Rede: -- Ende…" at bounding box center [628, 280] width 11 height 14
radio input "true"
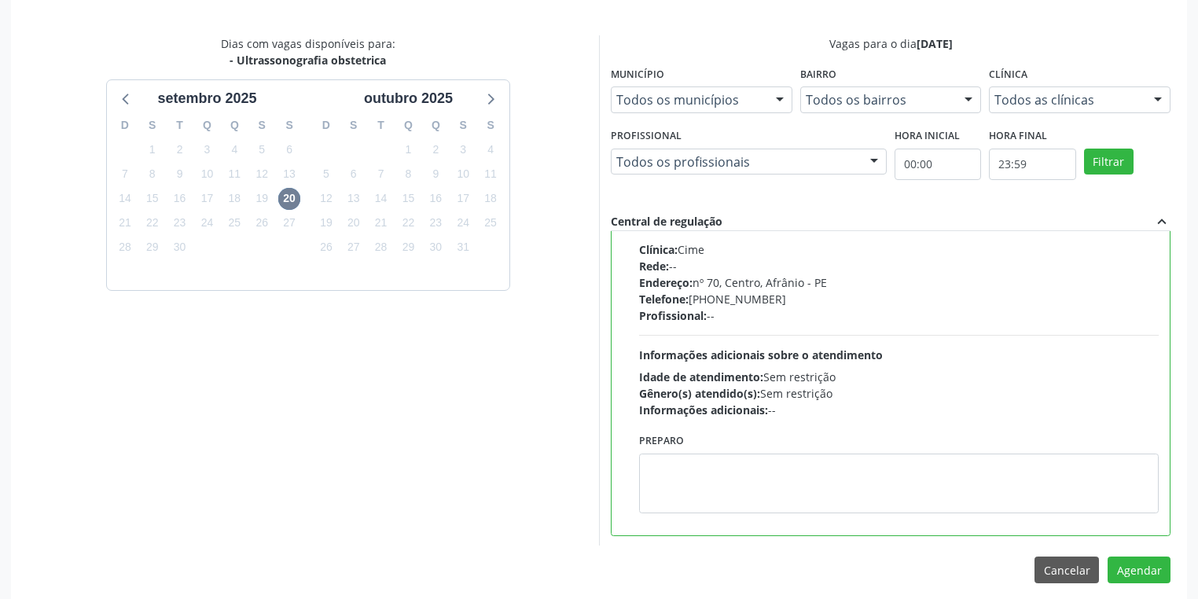
scroll to position [473, 0]
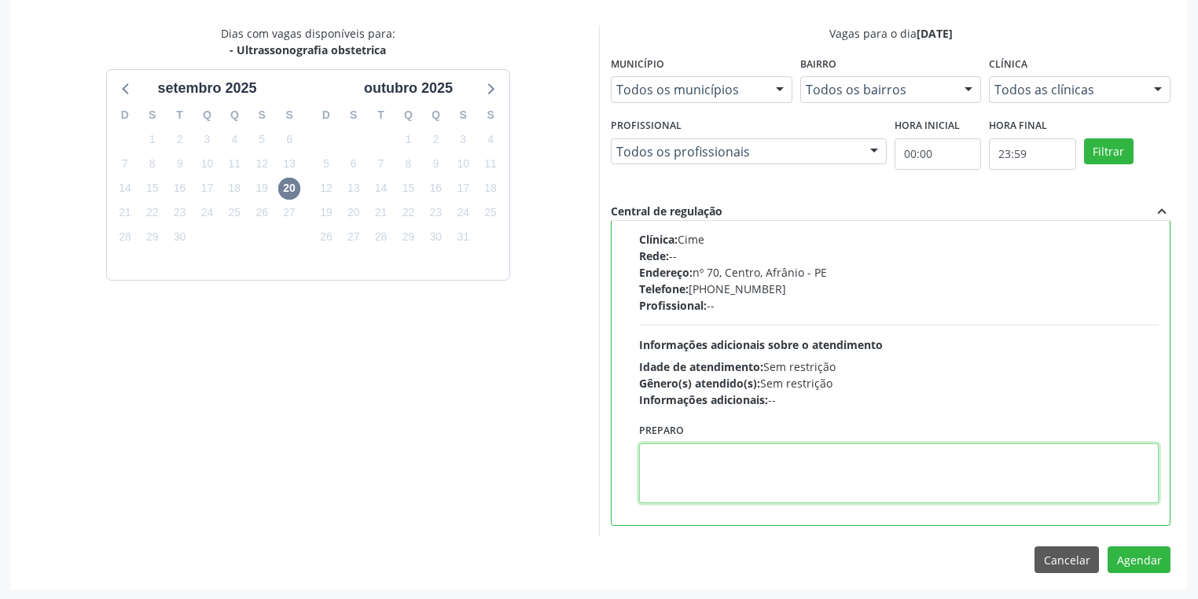
click at [786, 476] on textarea at bounding box center [899, 473] width 520 height 60
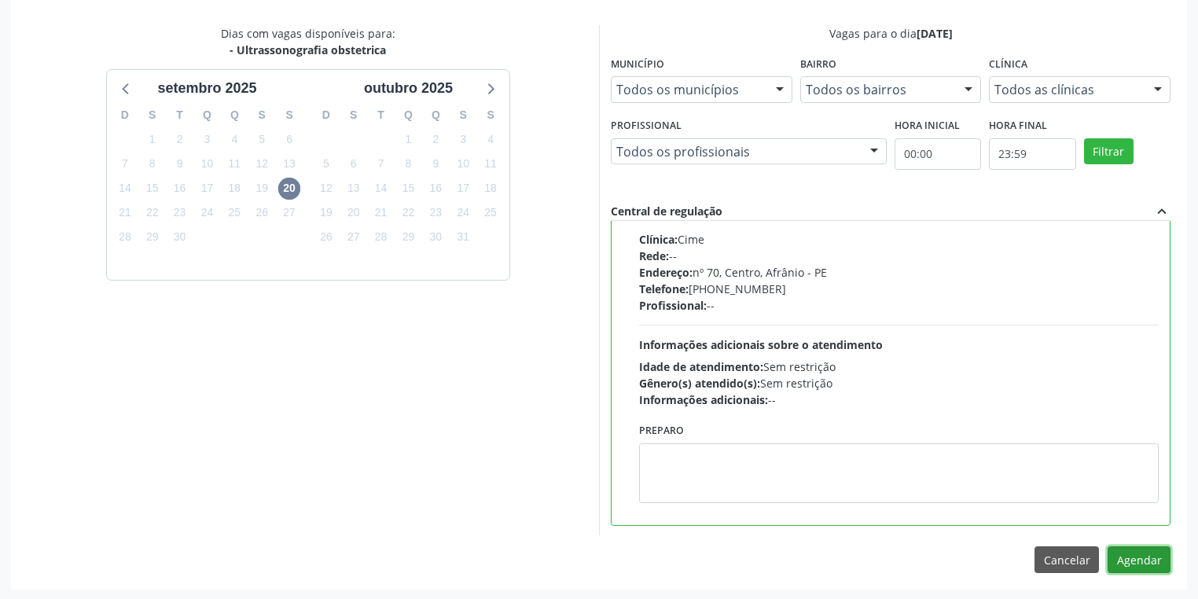
click at [1123, 554] on button "Agendar" at bounding box center [1139, 559] width 63 height 27
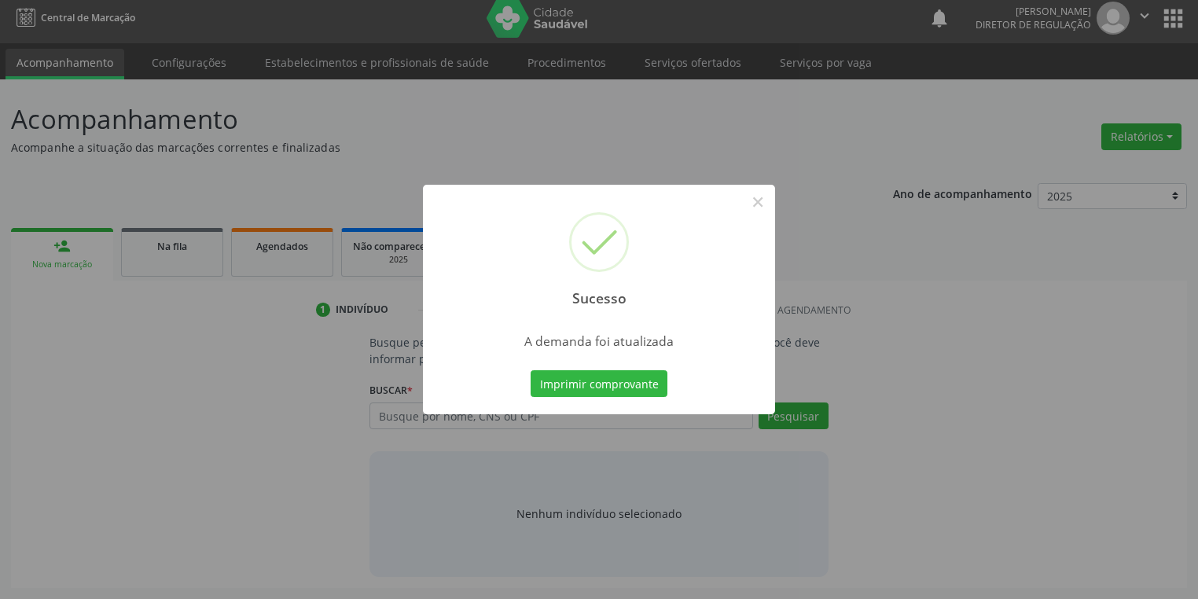
scroll to position [6, 0]
click at [612, 387] on button "Imprimir comprovante" at bounding box center [599, 383] width 137 height 27
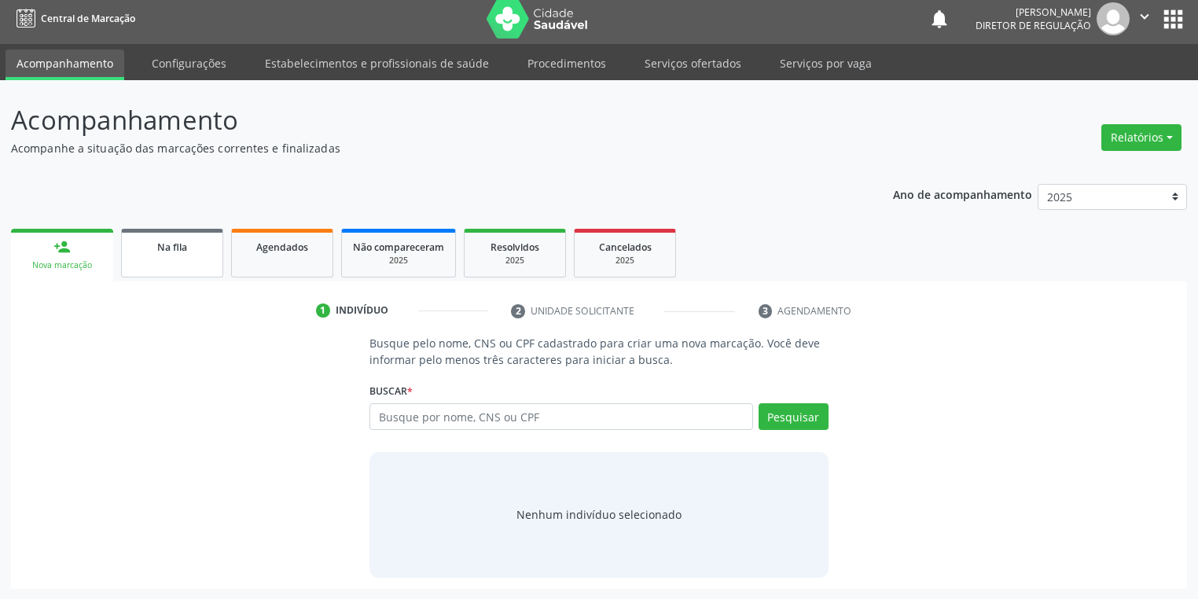
click at [174, 267] on link "Na fila" at bounding box center [172, 253] width 102 height 49
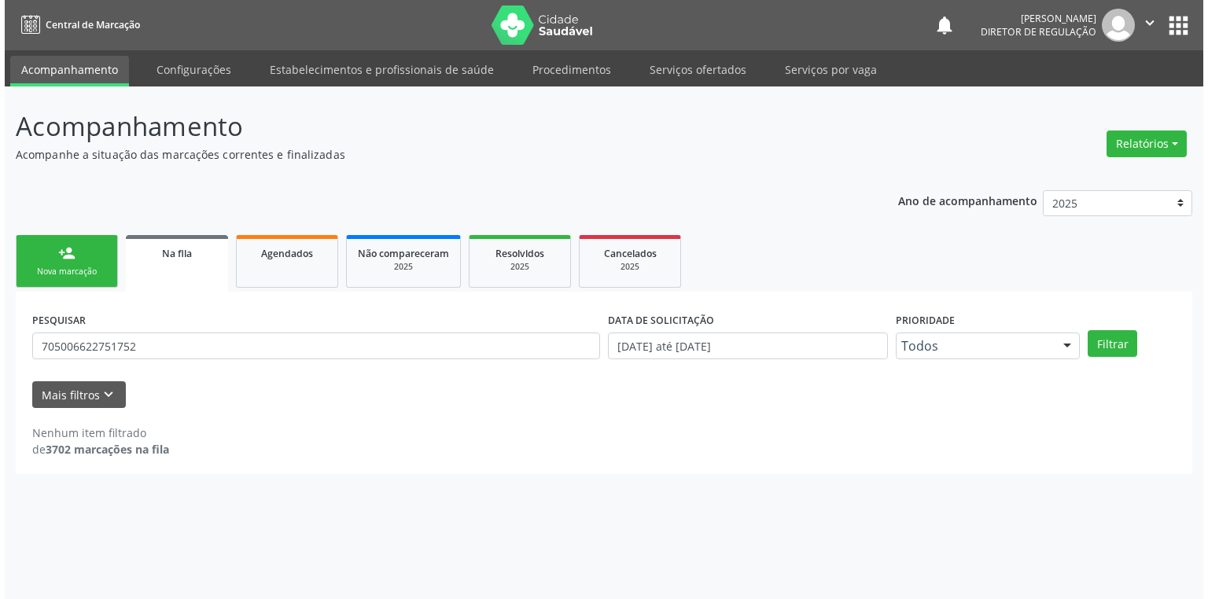
scroll to position [0, 0]
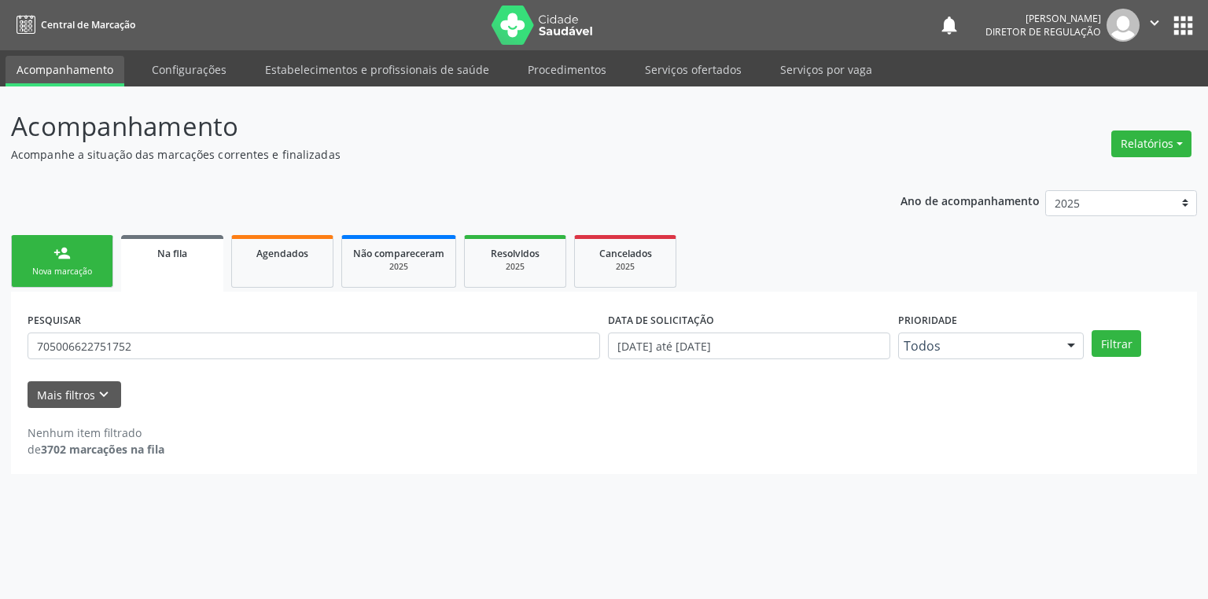
click at [167, 259] on span "Na fila" at bounding box center [172, 253] width 30 height 13
click at [161, 357] on input "705006622751752" at bounding box center [314, 346] width 572 height 27
type input "7"
type input "700807922156488"
click at [1121, 339] on button "Filtrar" at bounding box center [1116, 343] width 50 height 27
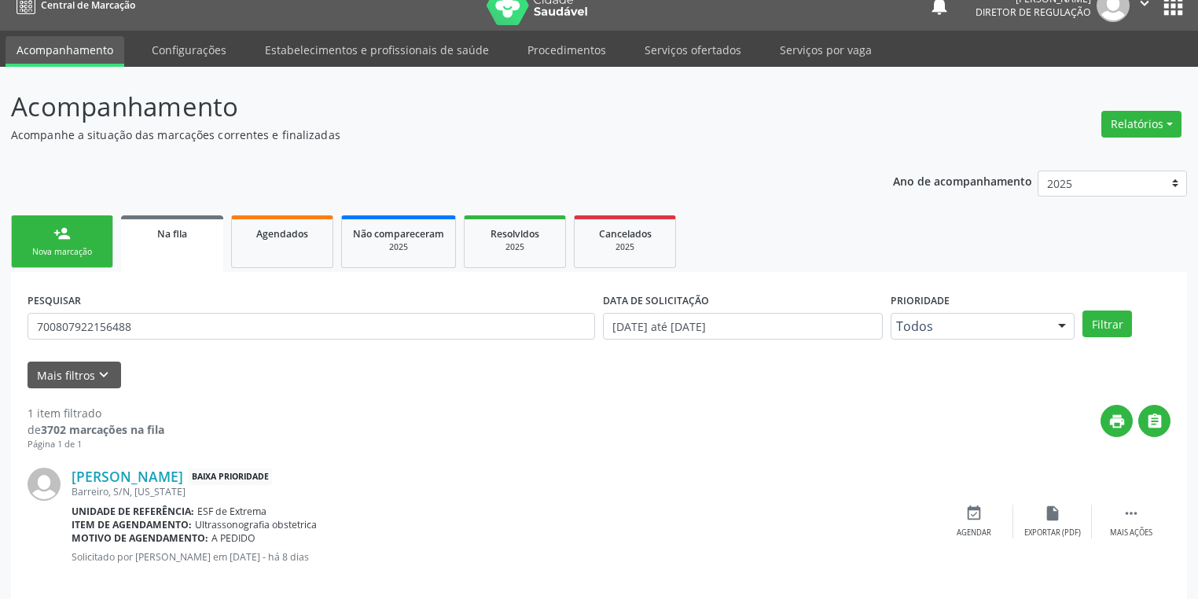
scroll to position [38, 0]
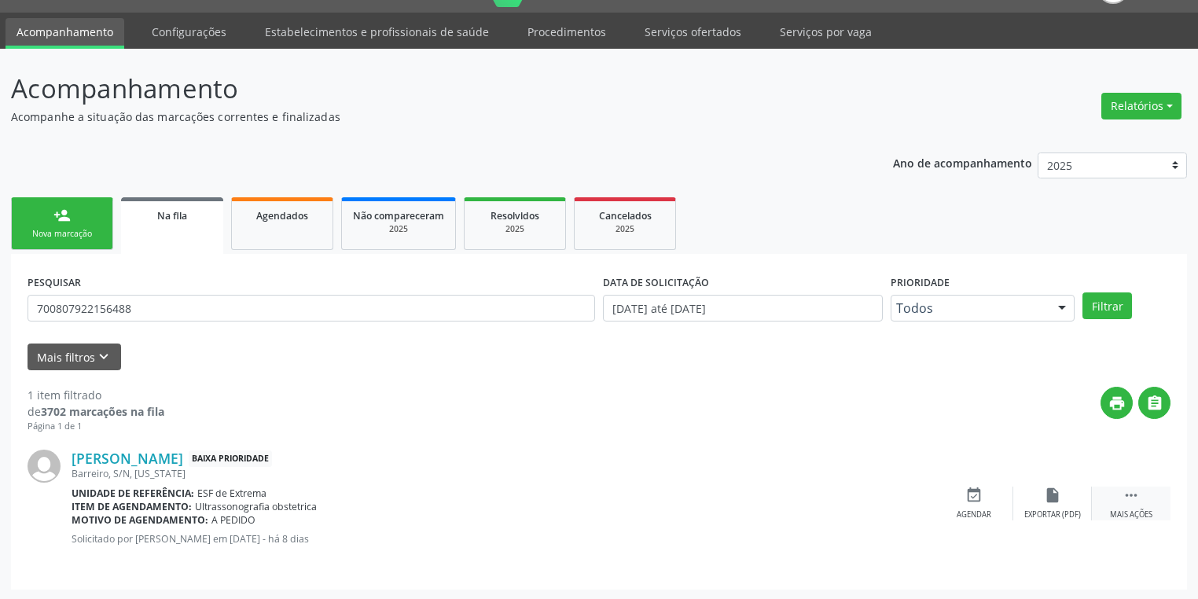
click at [1128, 490] on icon "" at bounding box center [1131, 495] width 17 height 17
click at [745, 509] on div "Agendar" at bounding box center [738, 514] width 35 height 11
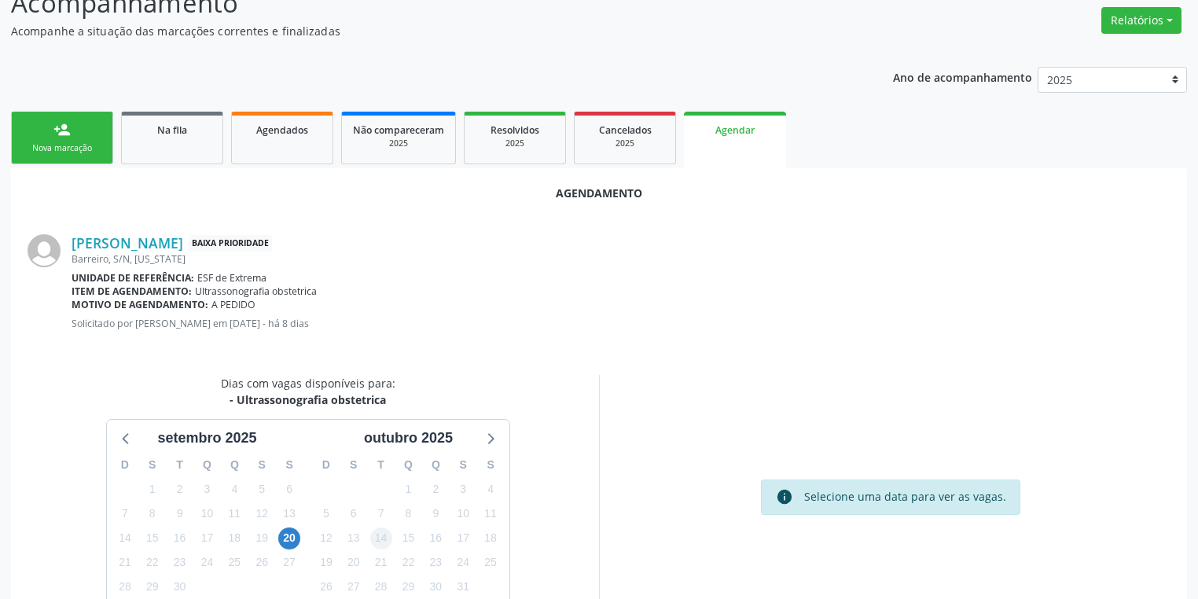
scroll to position [218, 0]
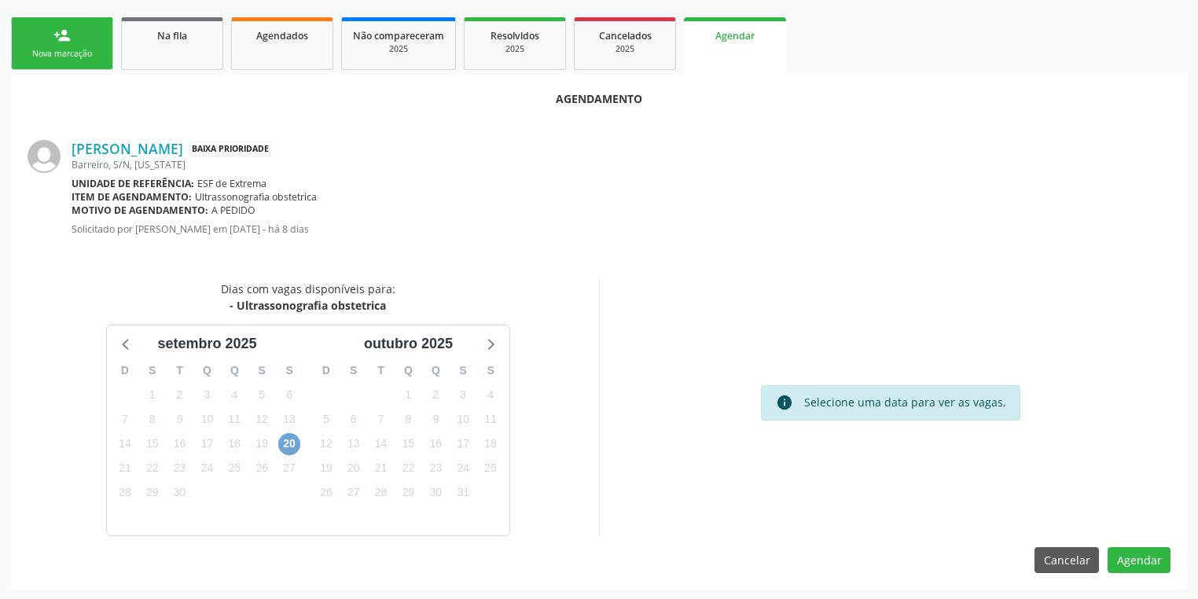
click at [288, 443] on span "20" at bounding box center [289, 444] width 22 height 22
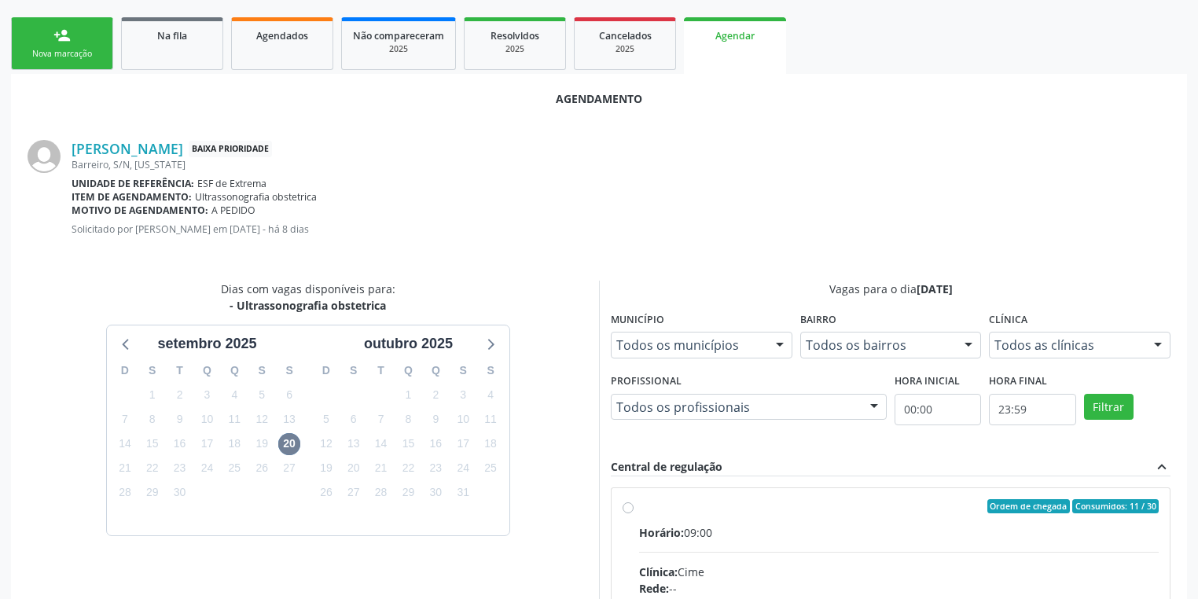
click at [933, 538] on div "Horário: 09:00" at bounding box center [899, 532] width 520 height 17
click at [634, 513] on input "Ordem de chegada Consumidos: 11 / 30 Horário: 09:00 Clínica: Cime Rede: -- Ende…" at bounding box center [628, 506] width 11 height 14
radio input "true"
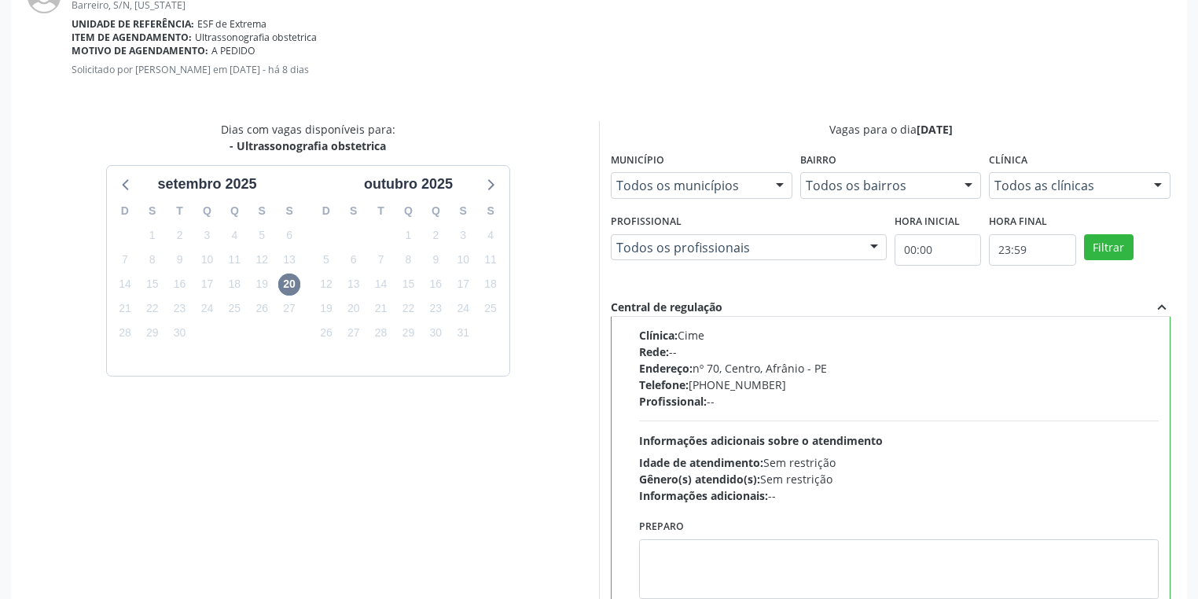
scroll to position [473, 0]
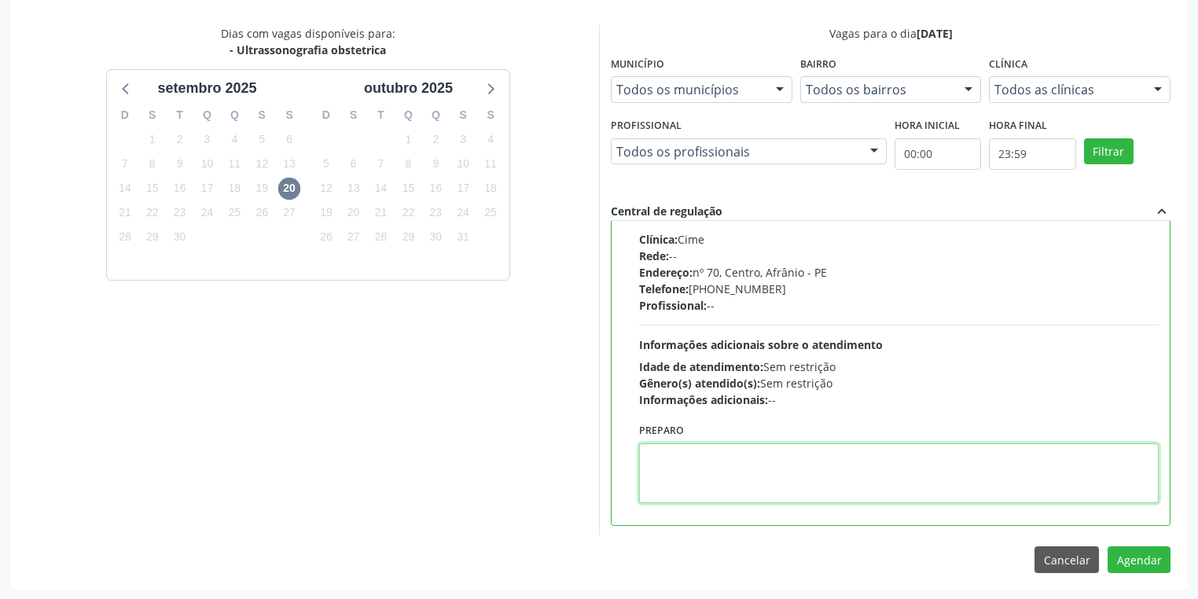
click at [761, 471] on textarea at bounding box center [899, 473] width 520 height 60
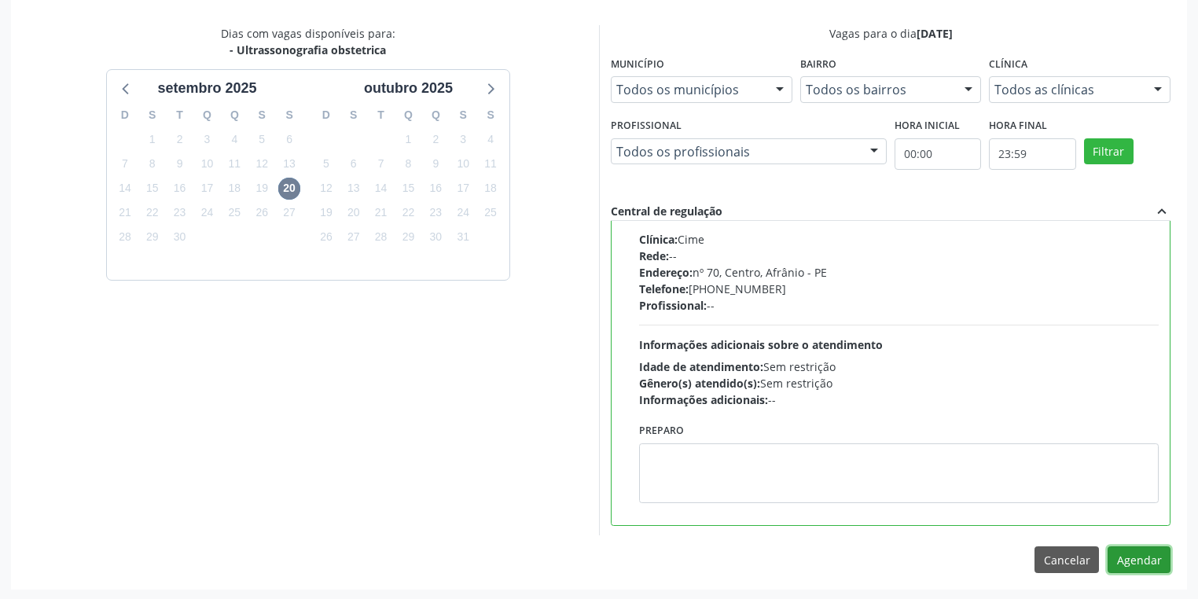
click at [1125, 556] on button "Agendar" at bounding box center [1139, 559] width 63 height 27
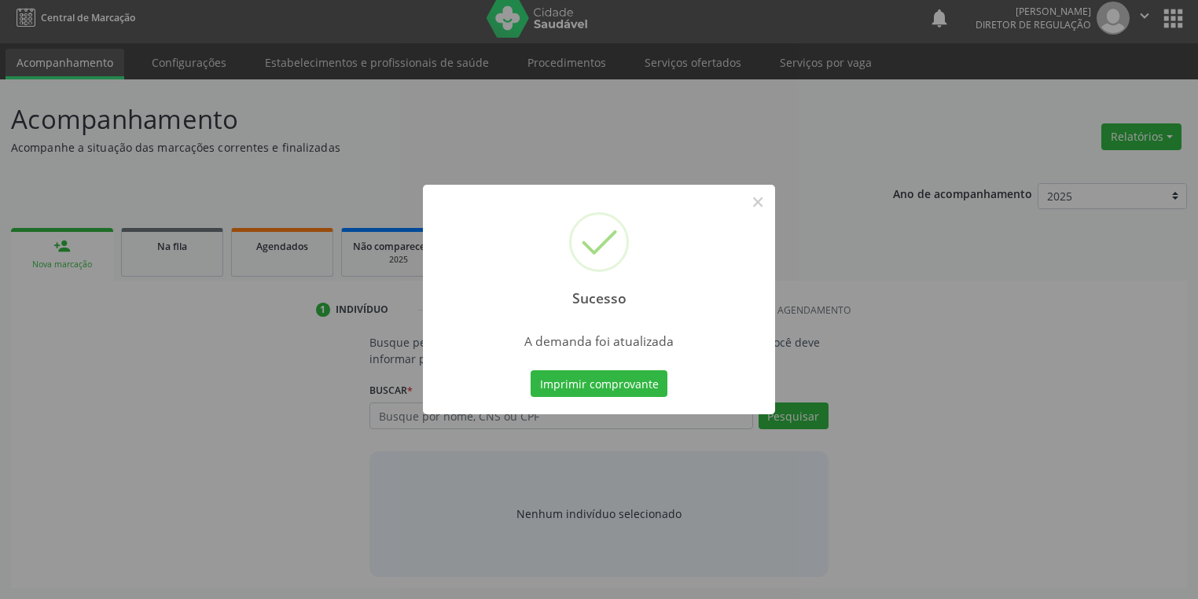
scroll to position [6, 0]
click at [601, 386] on button "Imprimir comprovante" at bounding box center [599, 383] width 137 height 27
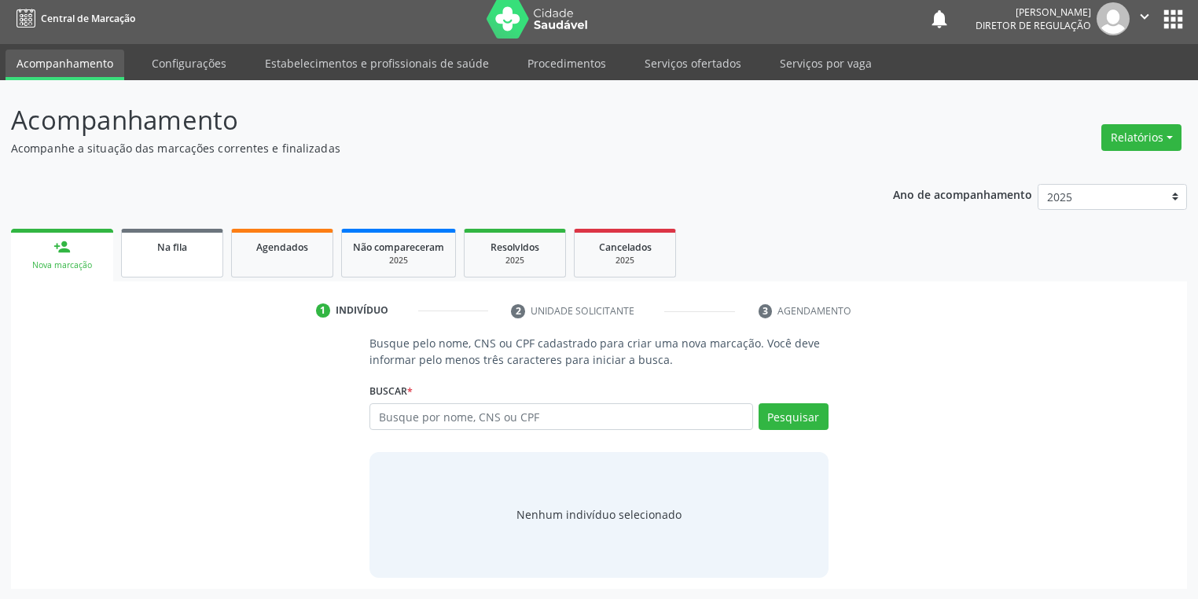
click at [168, 259] on link "Na fila" at bounding box center [172, 253] width 102 height 49
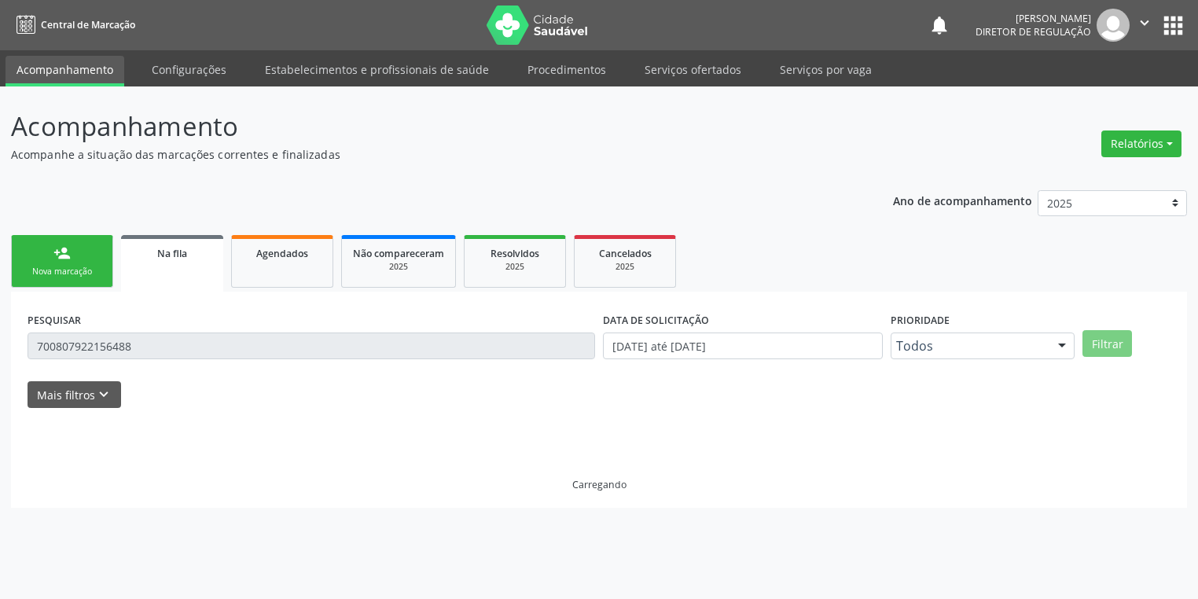
scroll to position [0, 0]
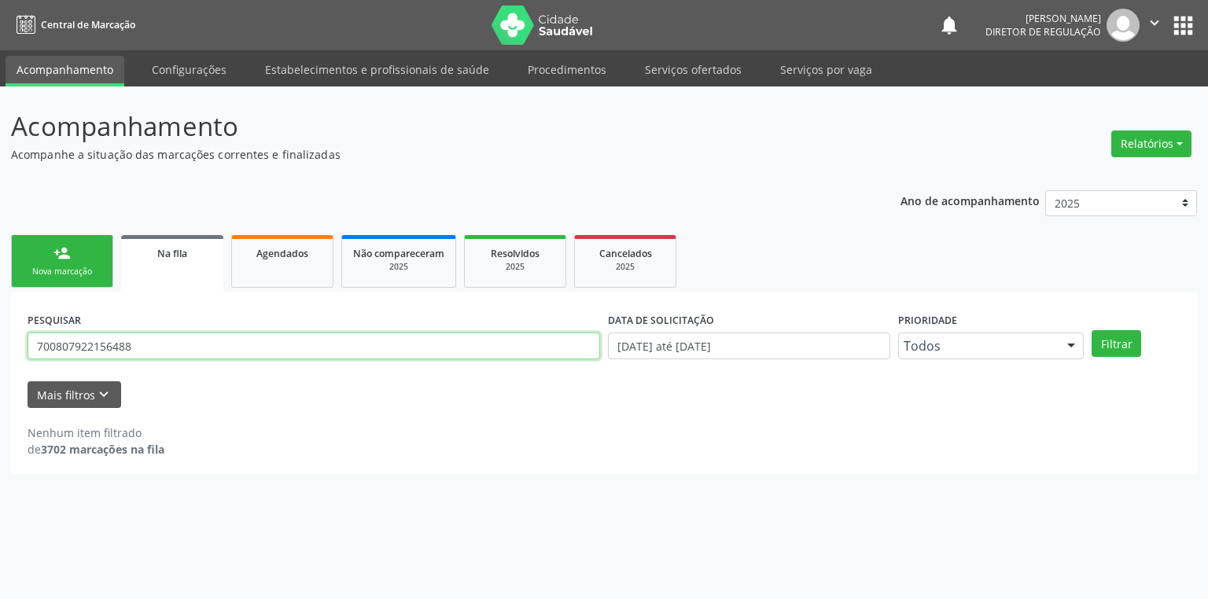
click at [157, 351] on input "700807922156488" at bounding box center [314, 346] width 572 height 27
type input "7"
type input "702800143251566"
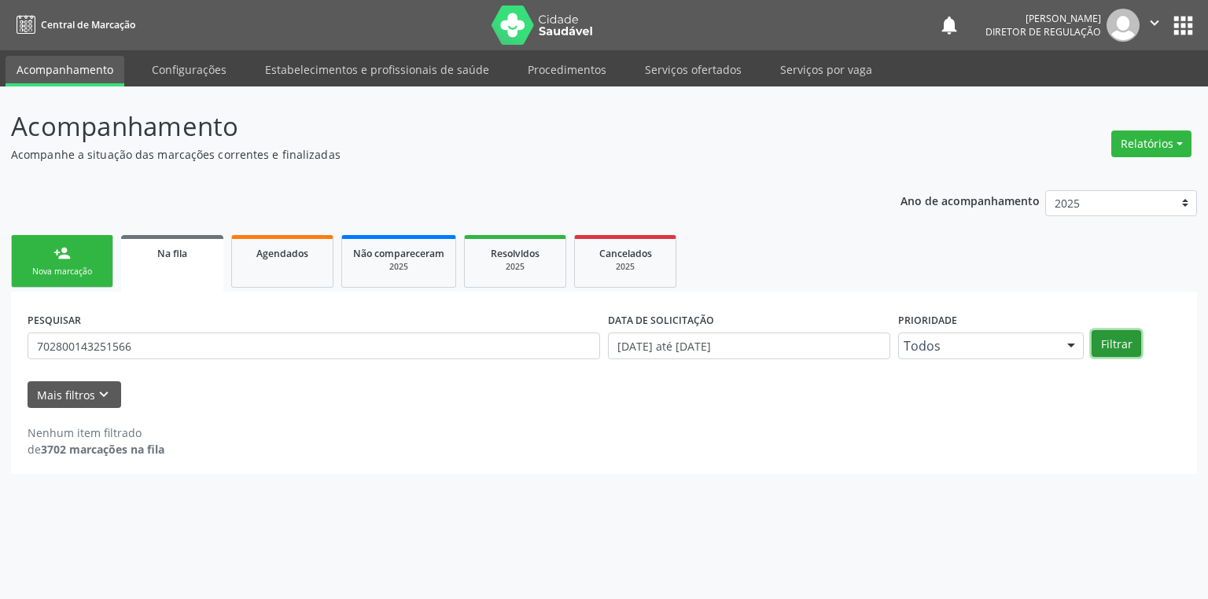
click at [1132, 346] on button "Filtrar" at bounding box center [1116, 343] width 50 height 27
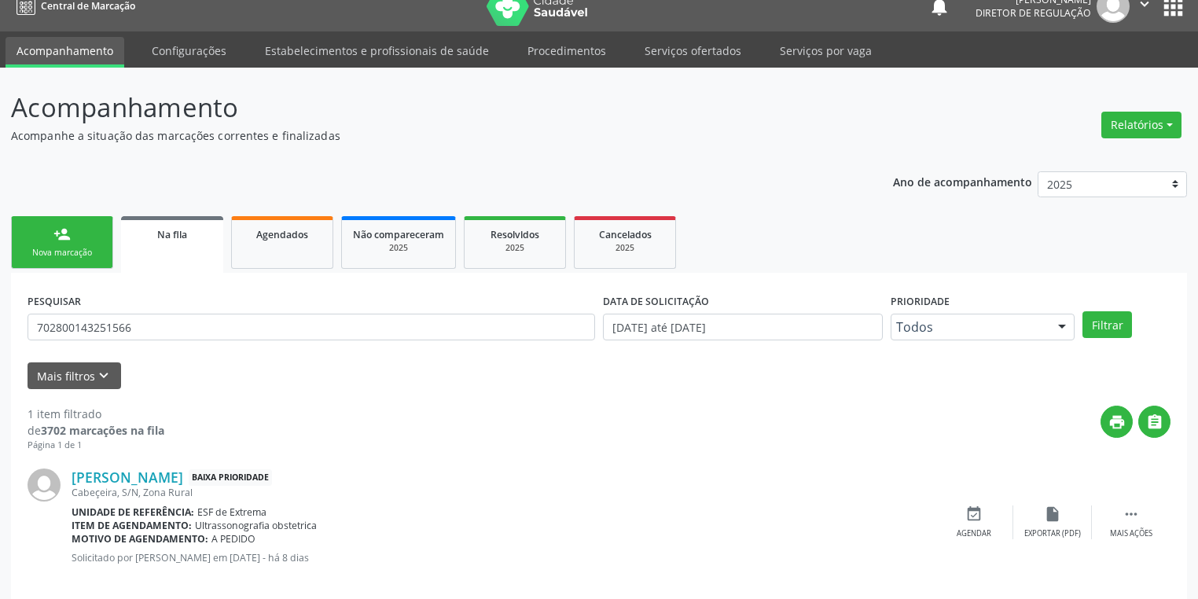
scroll to position [38, 0]
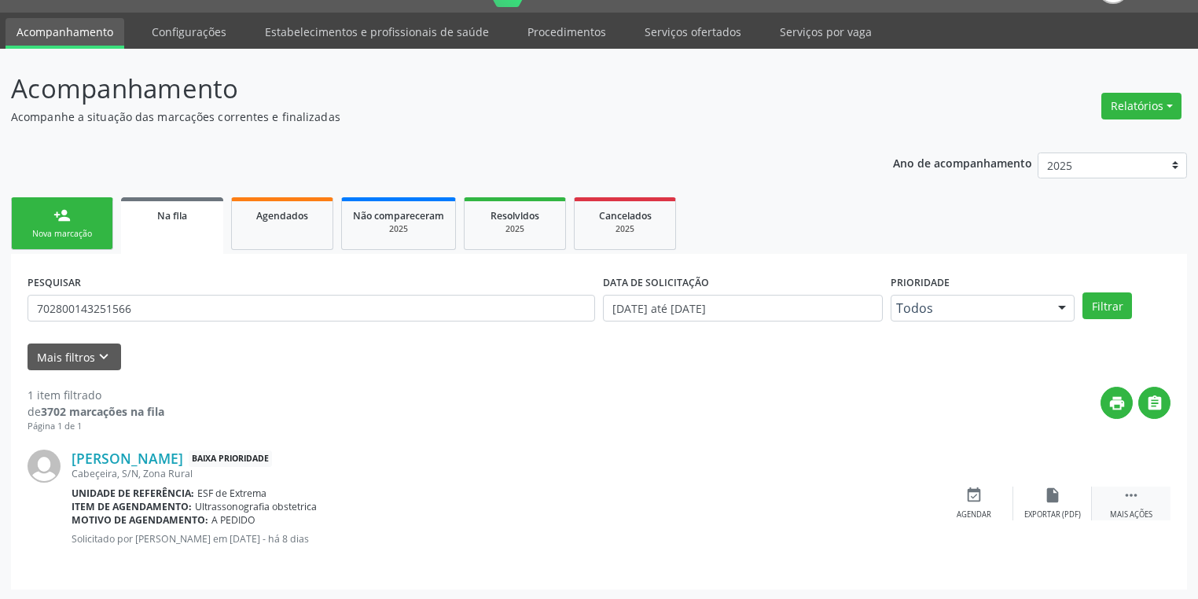
click at [1132, 492] on icon "" at bounding box center [1131, 495] width 17 height 17
click at [735, 500] on icon "event_available" at bounding box center [738, 495] width 17 height 17
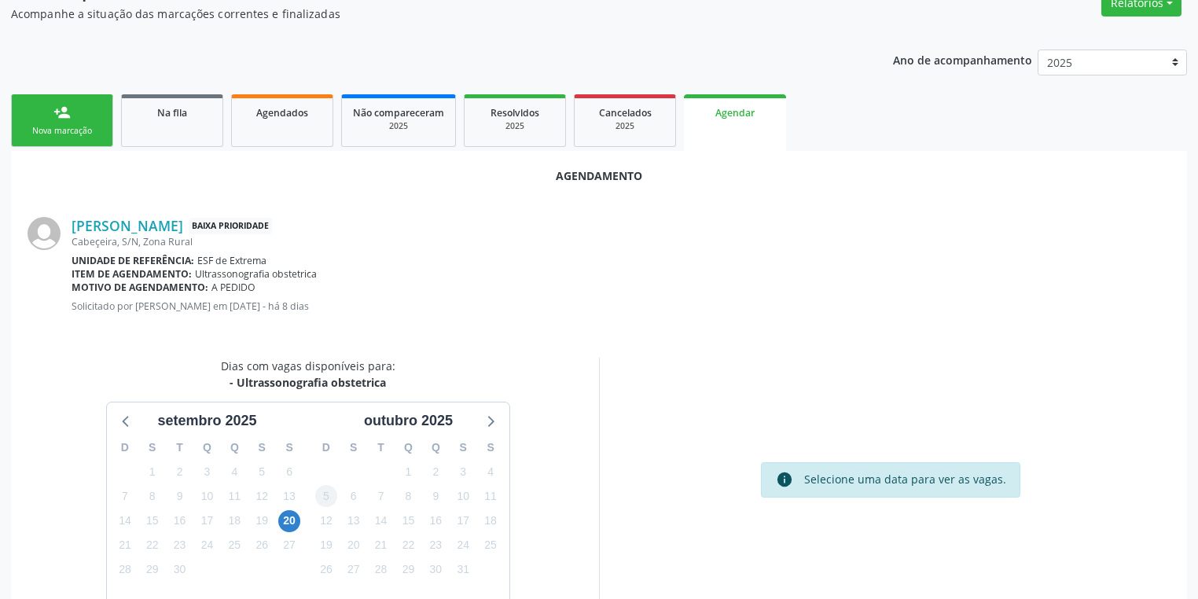
scroll to position [218, 0]
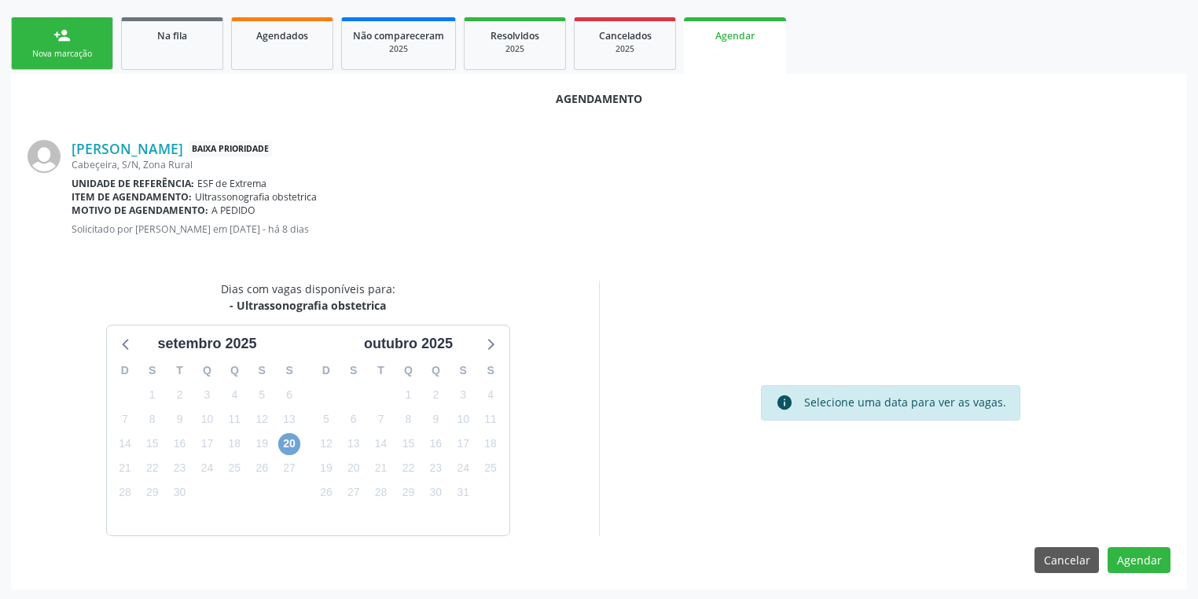
click at [296, 447] on span "20" at bounding box center [289, 444] width 22 height 22
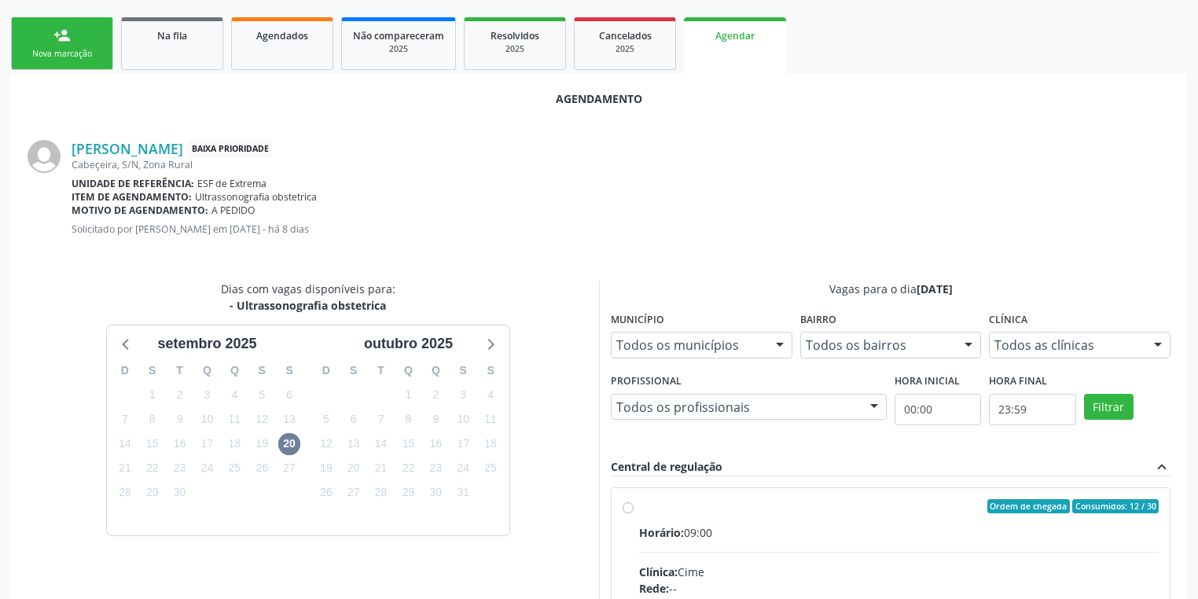
click at [634, 513] on input "Ordem de chegada Consumidos: 12 / 30 Horário: 09:00 Clínica: Cime Rede: -- Ende…" at bounding box center [628, 506] width 11 height 14
radio input "true"
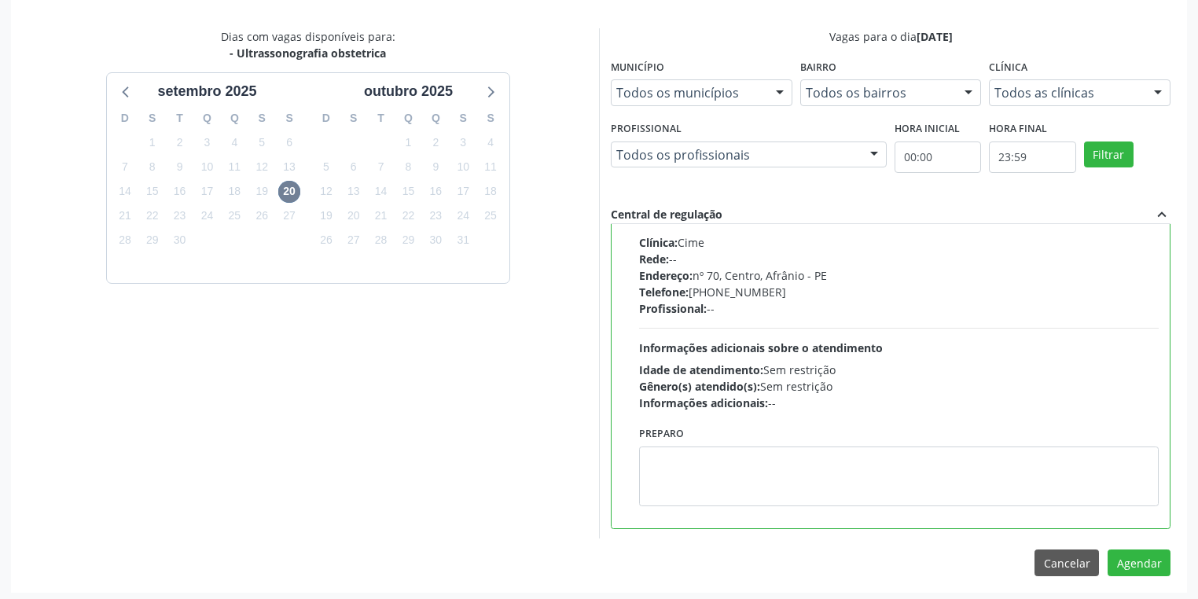
scroll to position [473, 0]
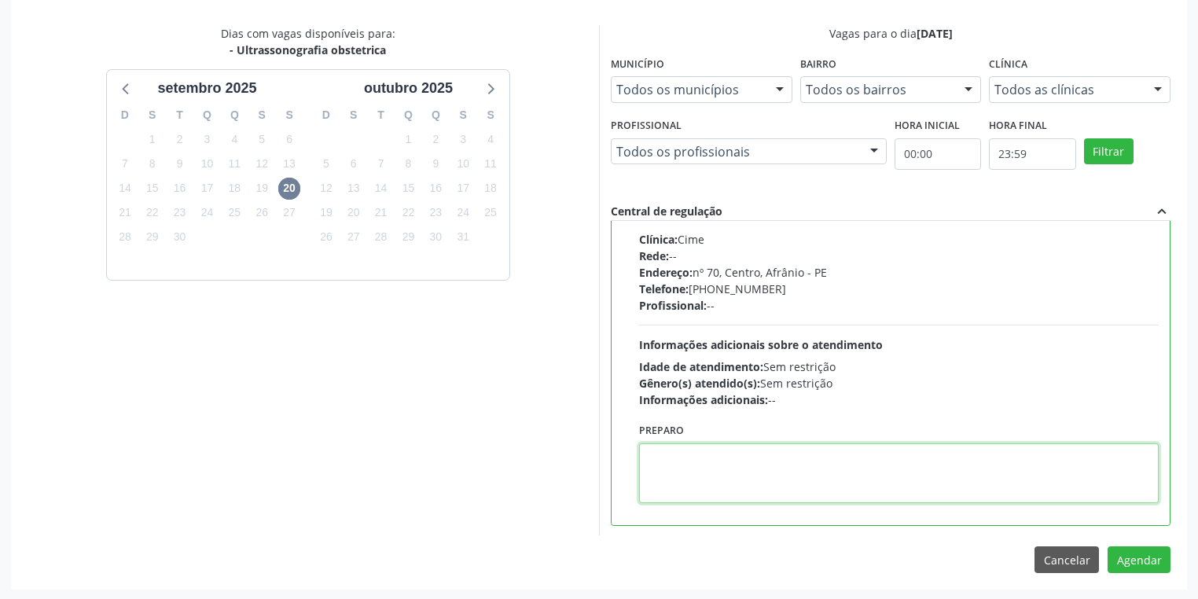
click at [756, 458] on textarea at bounding box center [899, 473] width 520 height 60
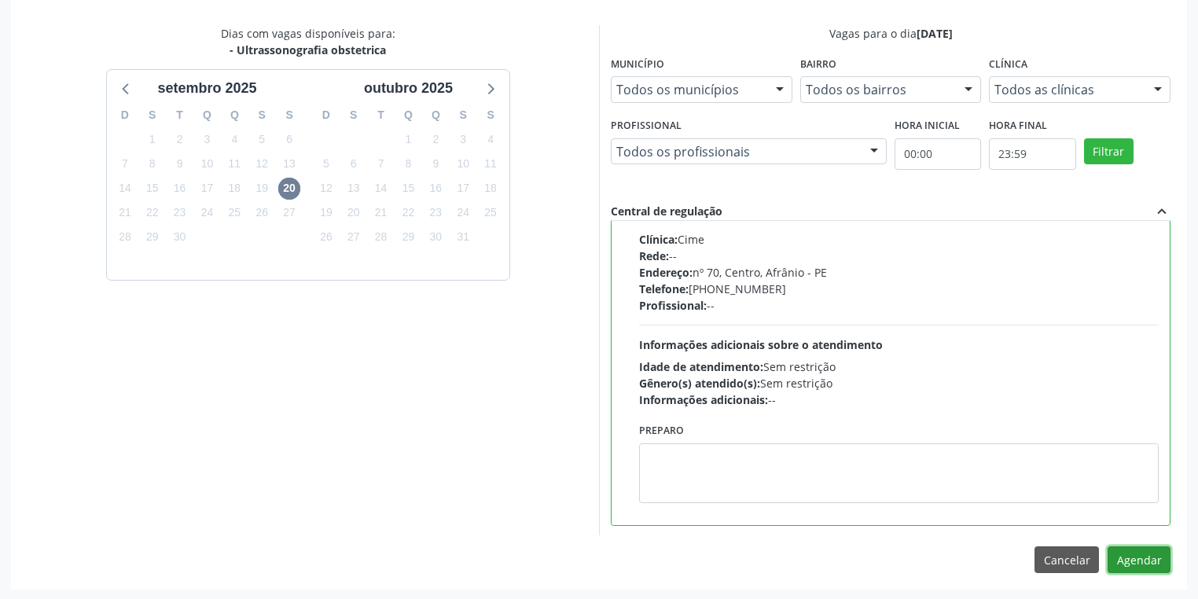
click at [1146, 558] on button "Agendar" at bounding box center [1139, 559] width 63 height 27
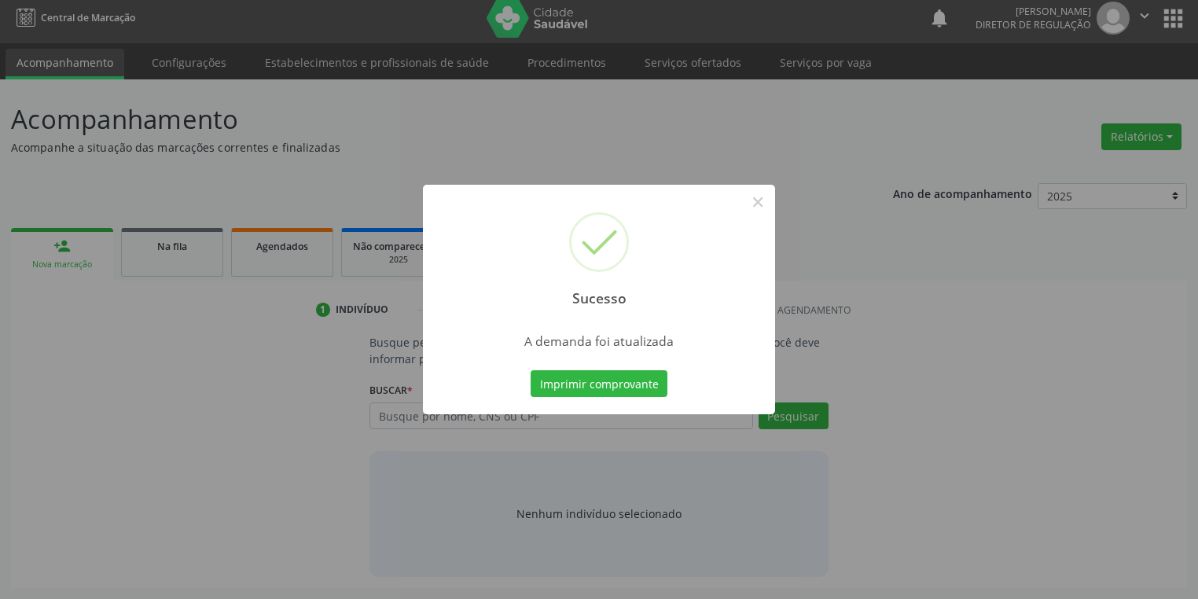
scroll to position [6, 0]
click at [602, 392] on button "Imprimir comprovante" at bounding box center [599, 383] width 137 height 27
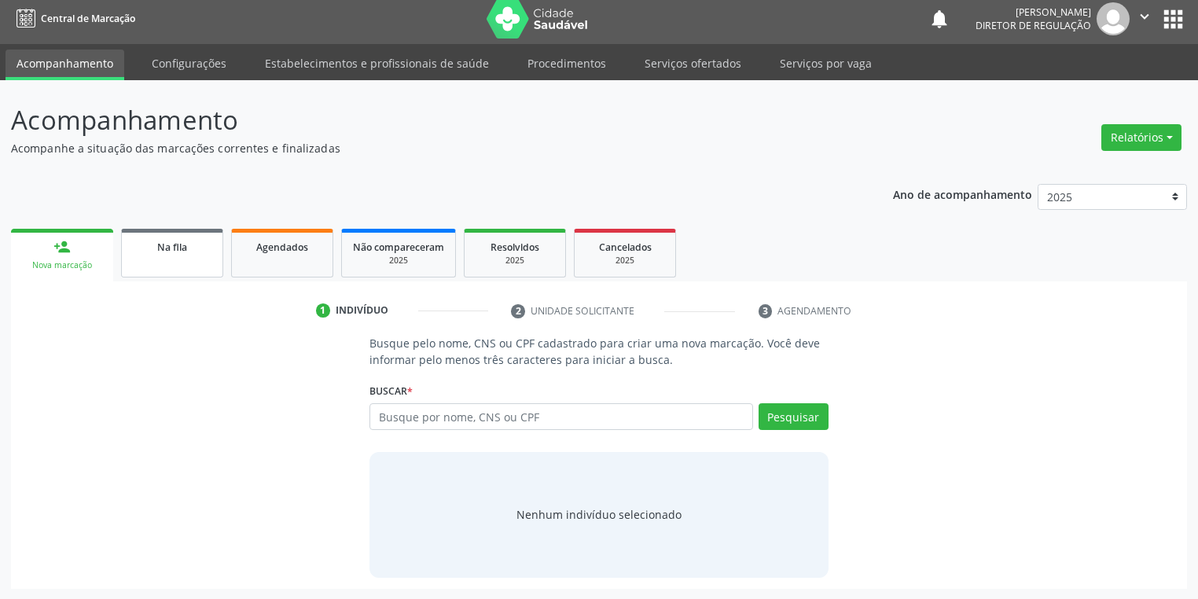
click at [171, 271] on link "Na fila" at bounding box center [172, 253] width 102 height 49
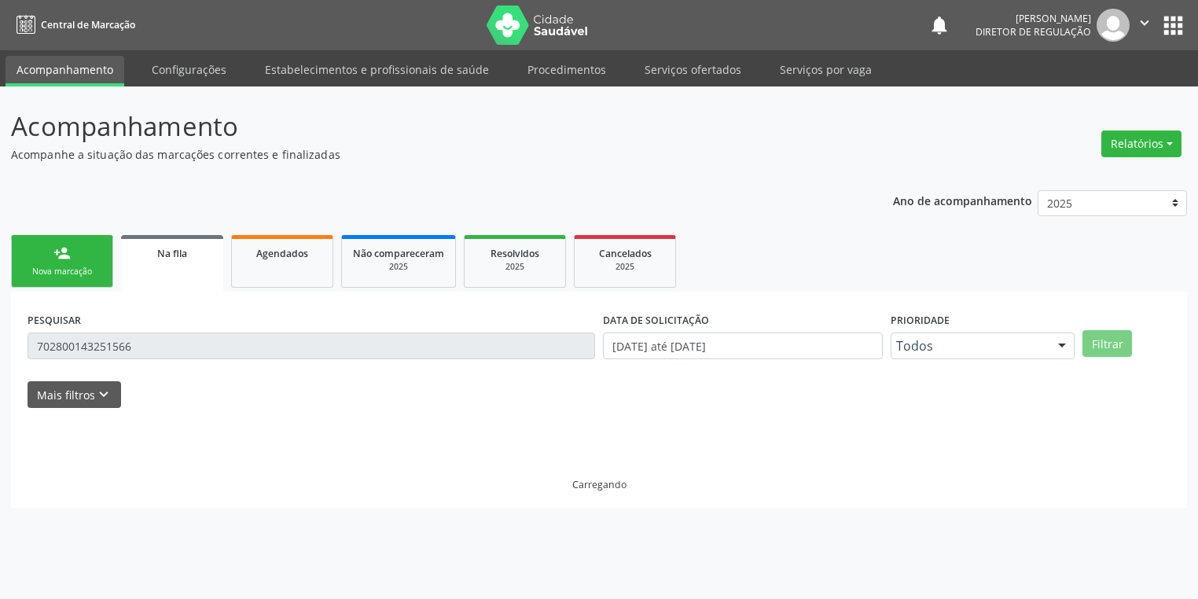
scroll to position [0, 0]
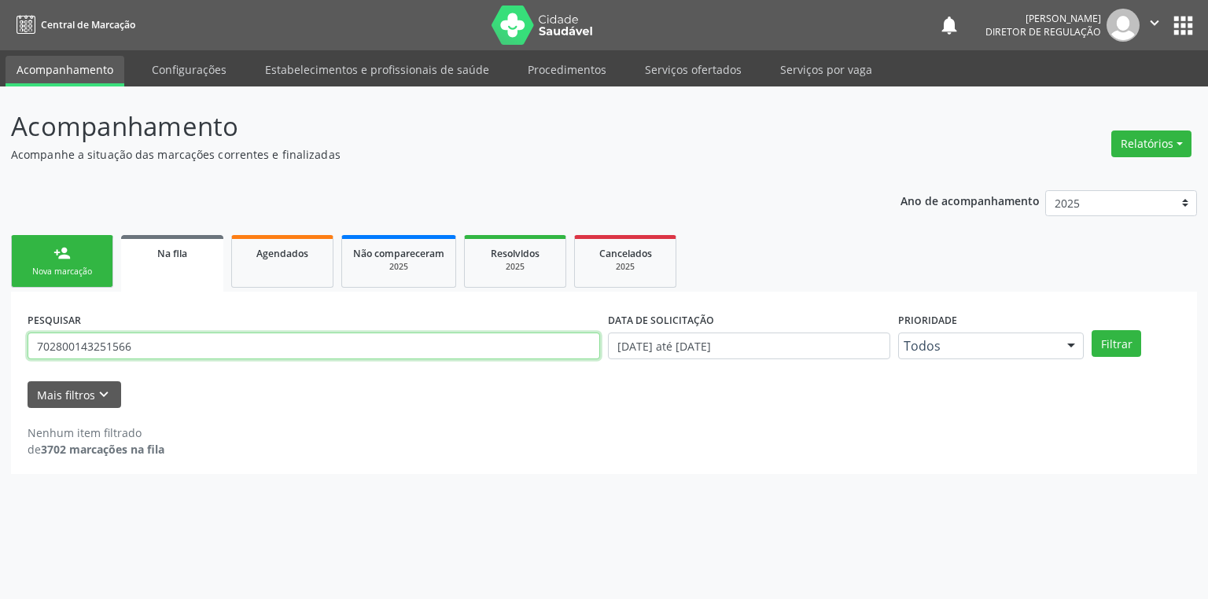
click at [138, 352] on input "702800143251566" at bounding box center [314, 346] width 572 height 27
type input "7"
type input "700509182790655"
click at [1124, 343] on button "Filtrar" at bounding box center [1116, 343] width 50 height 27
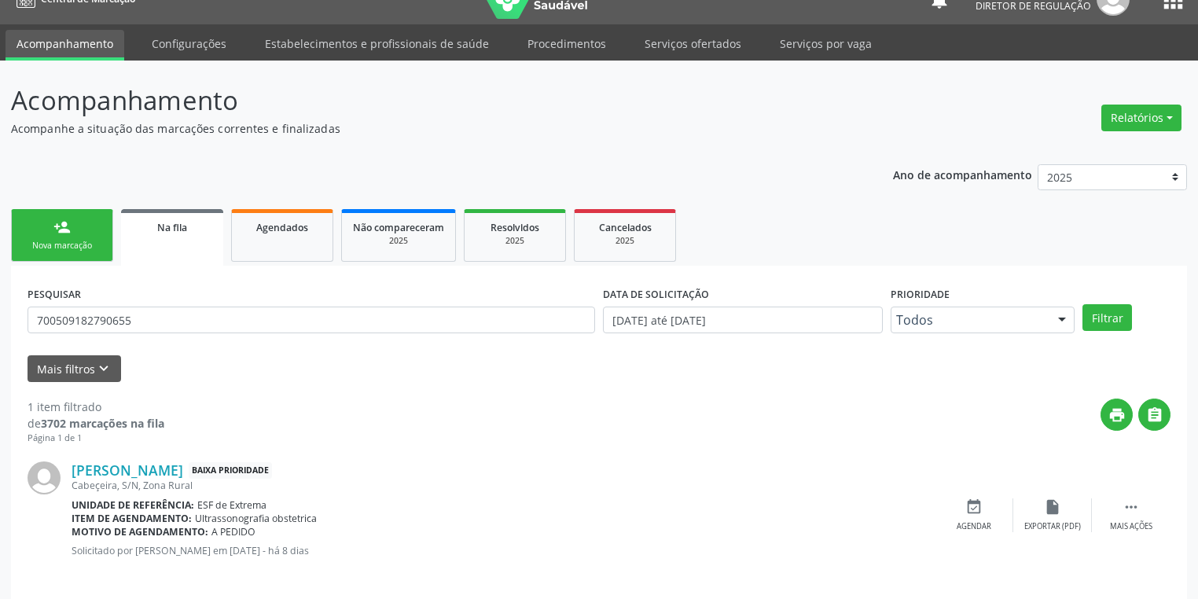
scroll to position [38, 0]
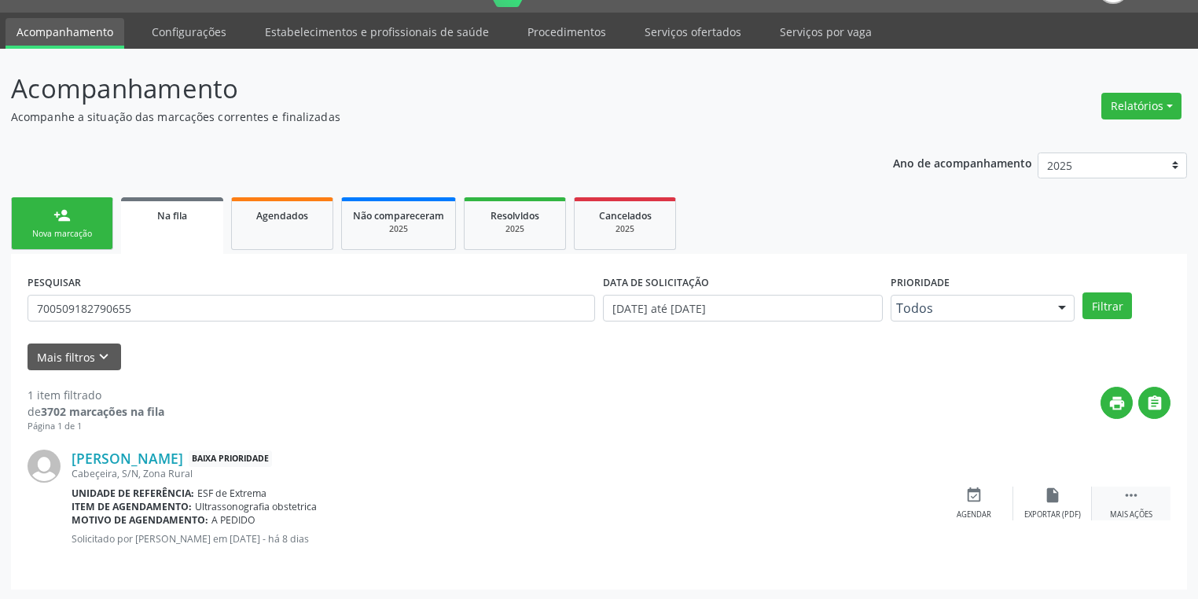
click at [1138, 487] on icon "" at bounding box center [1131, 495] width 17 height 17
click at [722, 487] on div "event_available Agendar" at bounding box center [738, 504] width 79 height 34
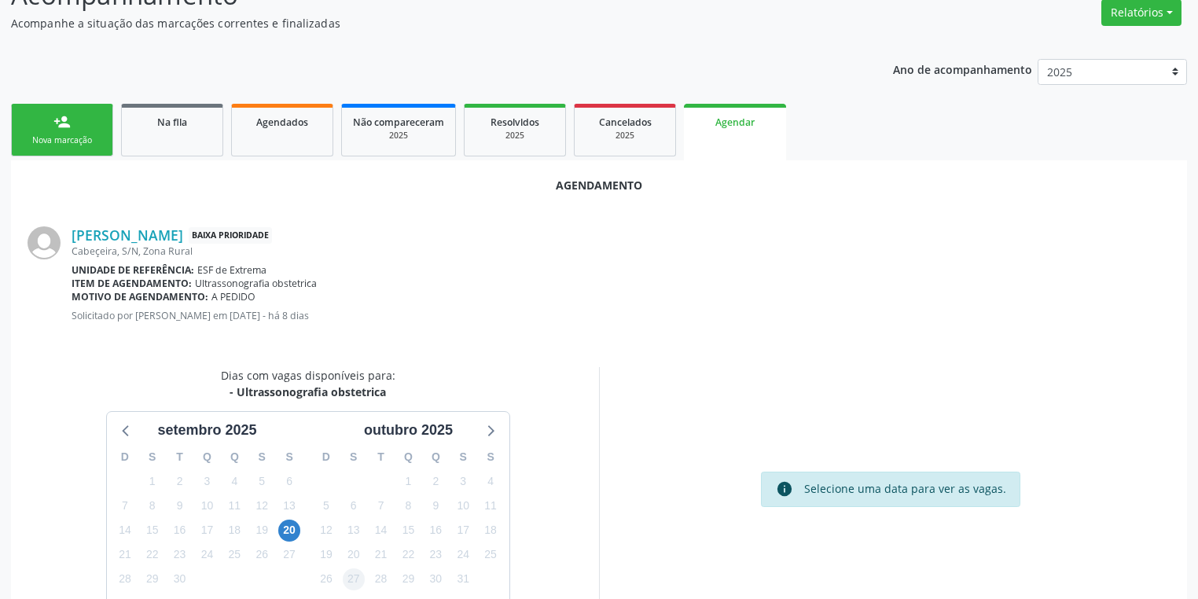
scroll to position [218, 0]
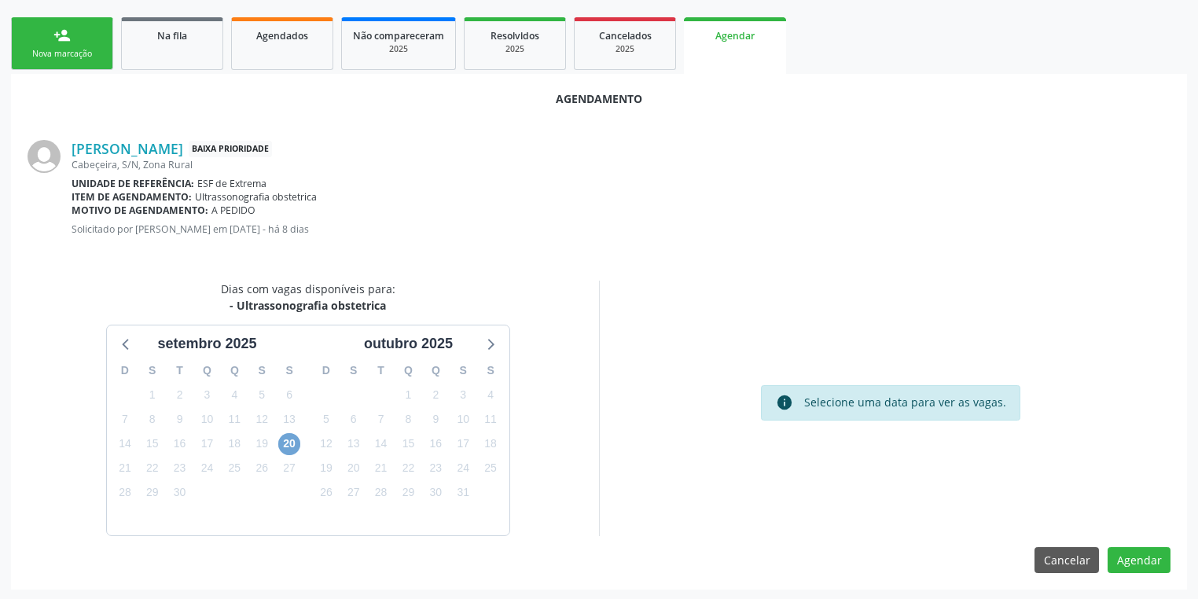
click at [289, 447] on span "20" at bounding box center [289, 444] width 22 height 22
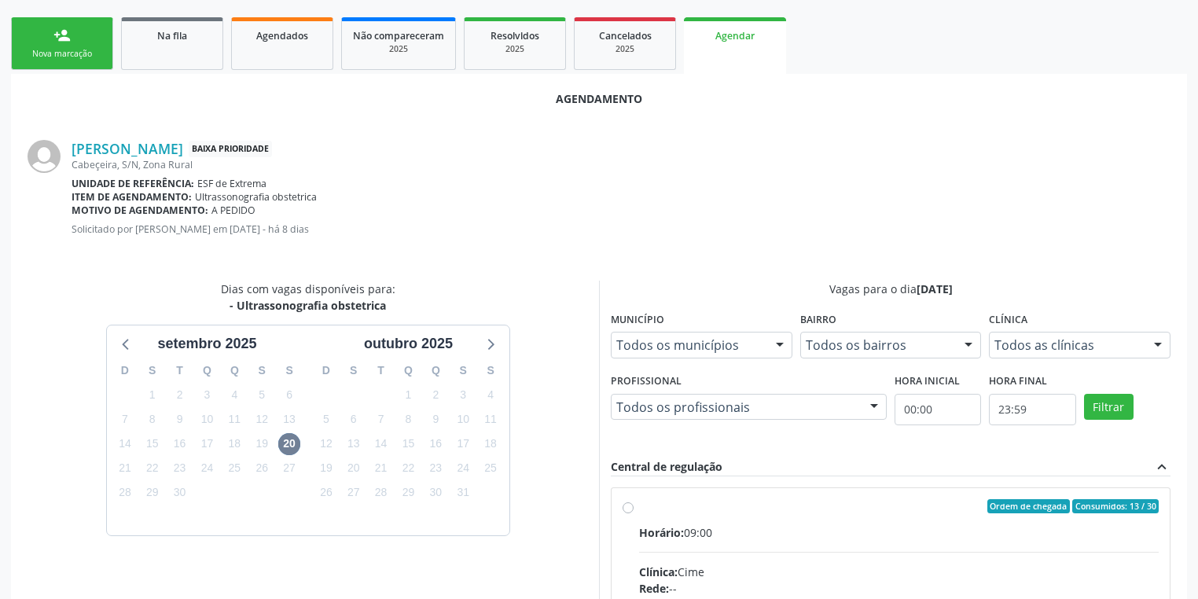
click at [881, 531] on div "Horário: 09:00" at bounding box center [899, 532] width 520 height 17
click at [634, 513] on input "Ordem de chegada Consumidos: 13 / 30 Horário: 09:00 Clínica: Cime Rede: -- Ende…" at bounding box center [628, 506] width 11 height 14
radio input "true"
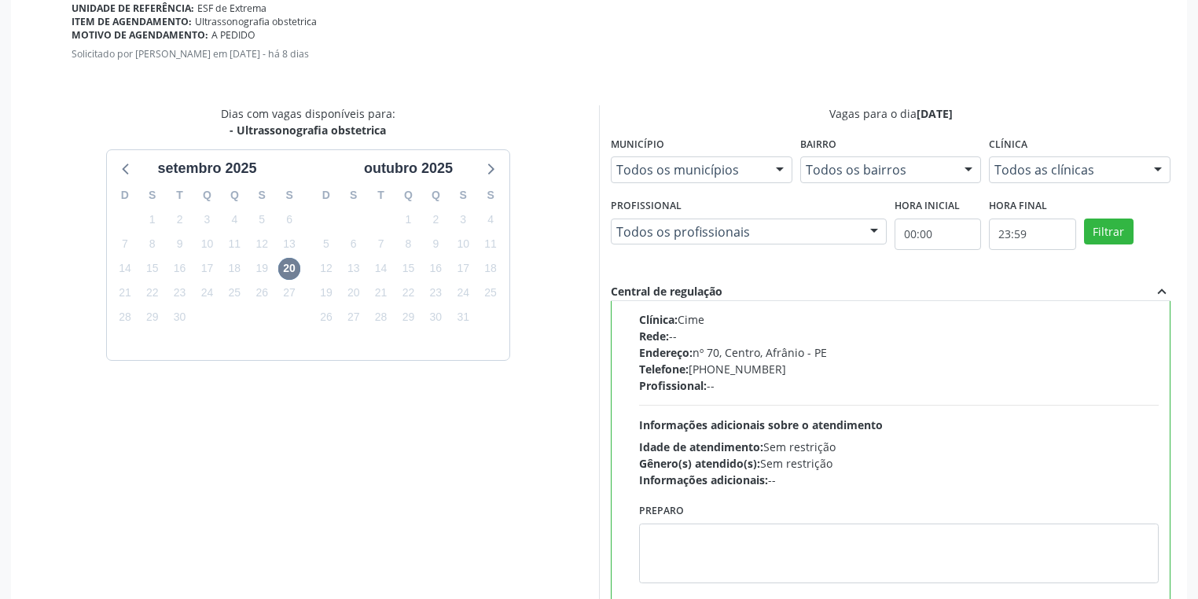
scroll to position [469, 0]
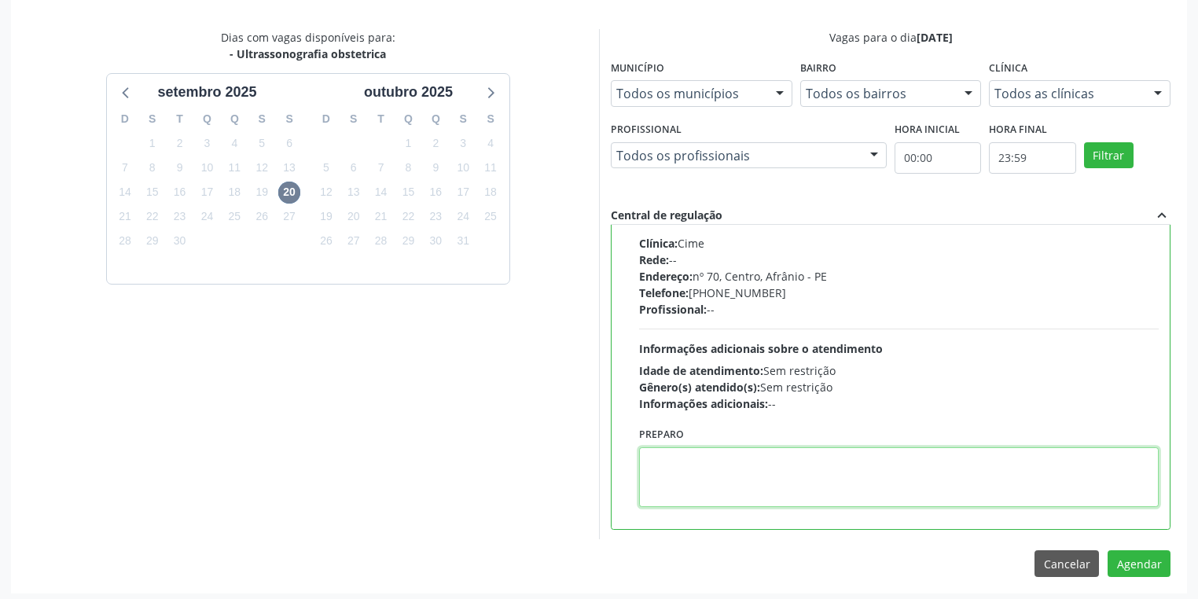
click at [796, 481] on textarea at bounding box center [899, 477] width 520 height 60
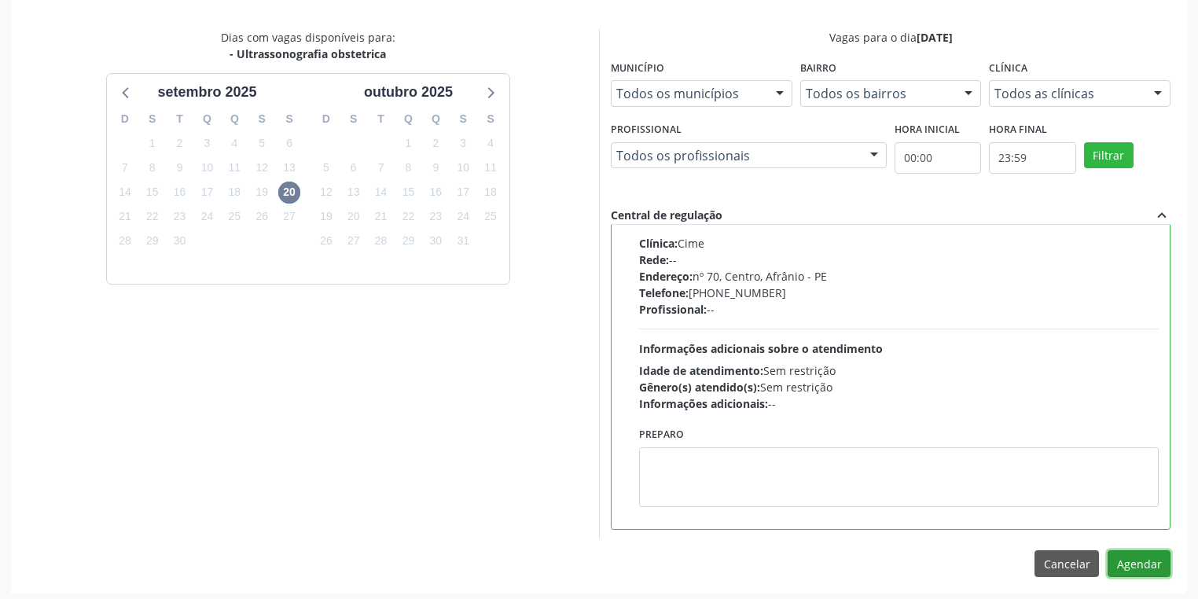
click at [1134, 568] on button "Agendar" at bounding box center [1139, 563] width 63 height 27
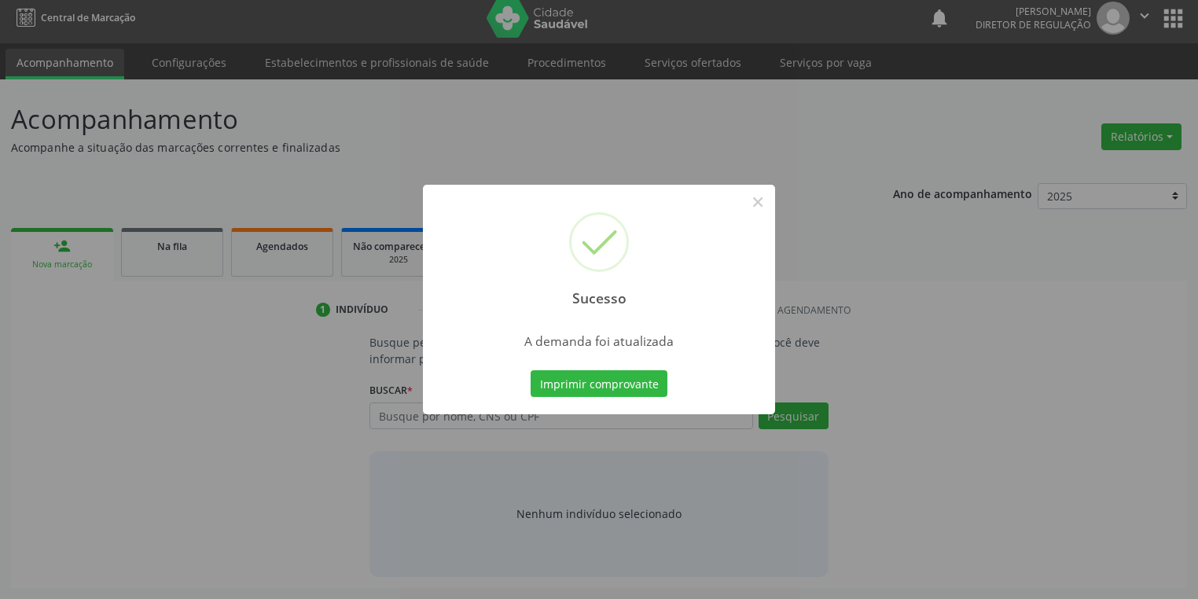
scroll to position [6, 0]
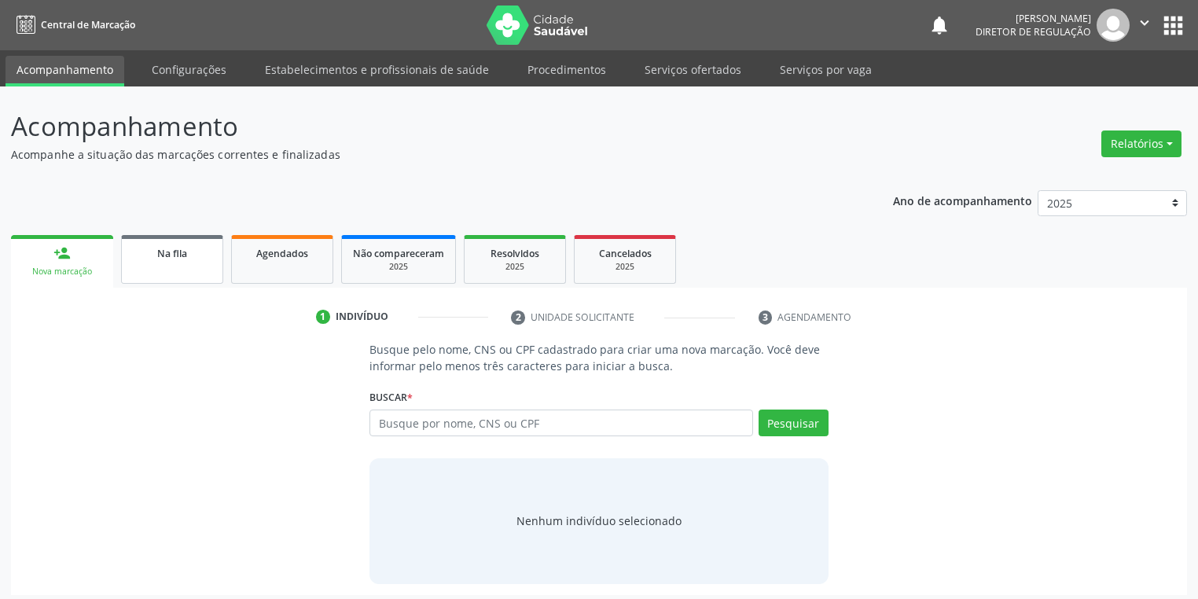
click at [145, 274] on link "Na fila" at bounding box center [172, 259] width 102 height 49
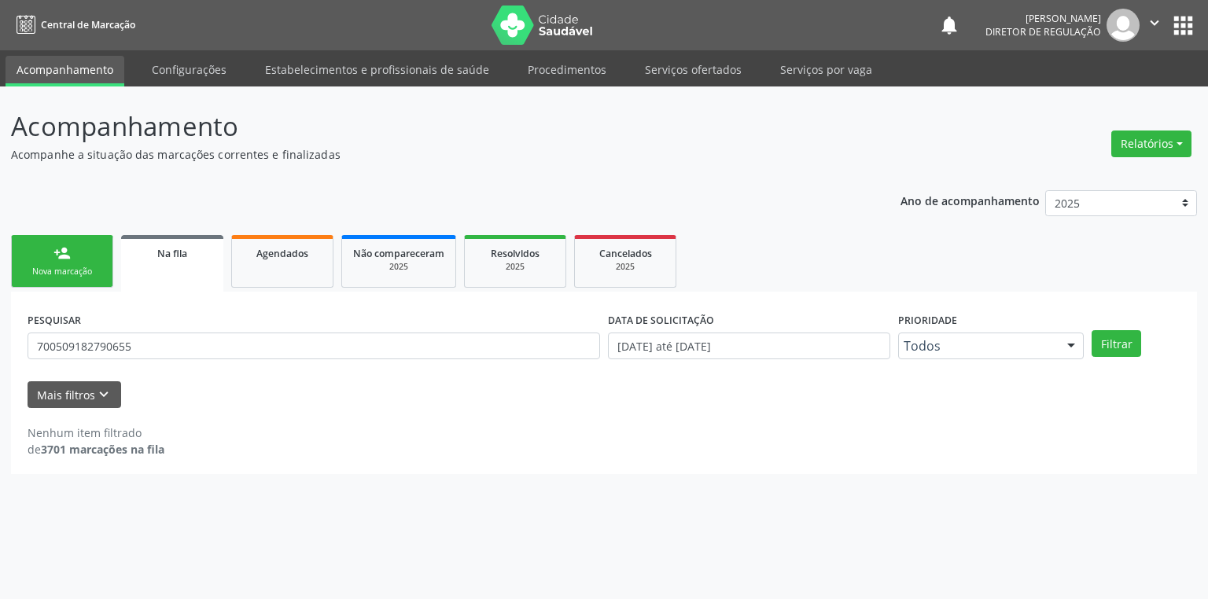
click at [157, 359] on div "PESQUISAR 700509182790655" at bounding box center [314, 338] width 580 height 61
click at [157, 346] on input "700509182790655" at bounding box center [314, 346] width 572 height 27
type input "7"
type input "703200695999394"
click at [1108, 344] on button "Filtrar" at bounding box center [1116, 343] width 50 height 27
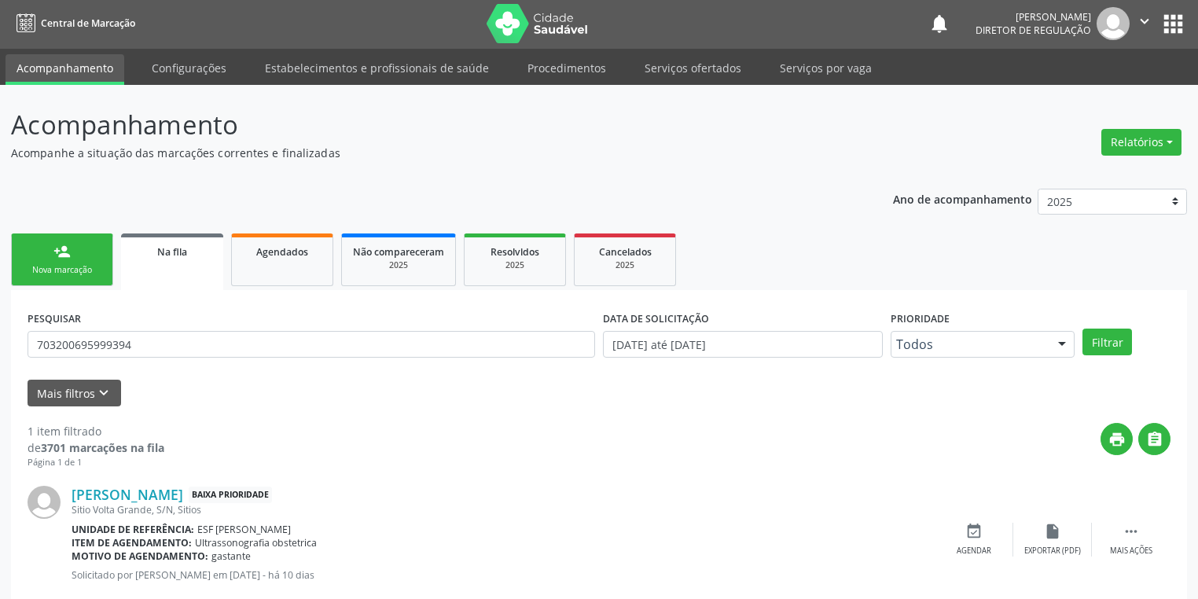
scroll to position [38, 0]
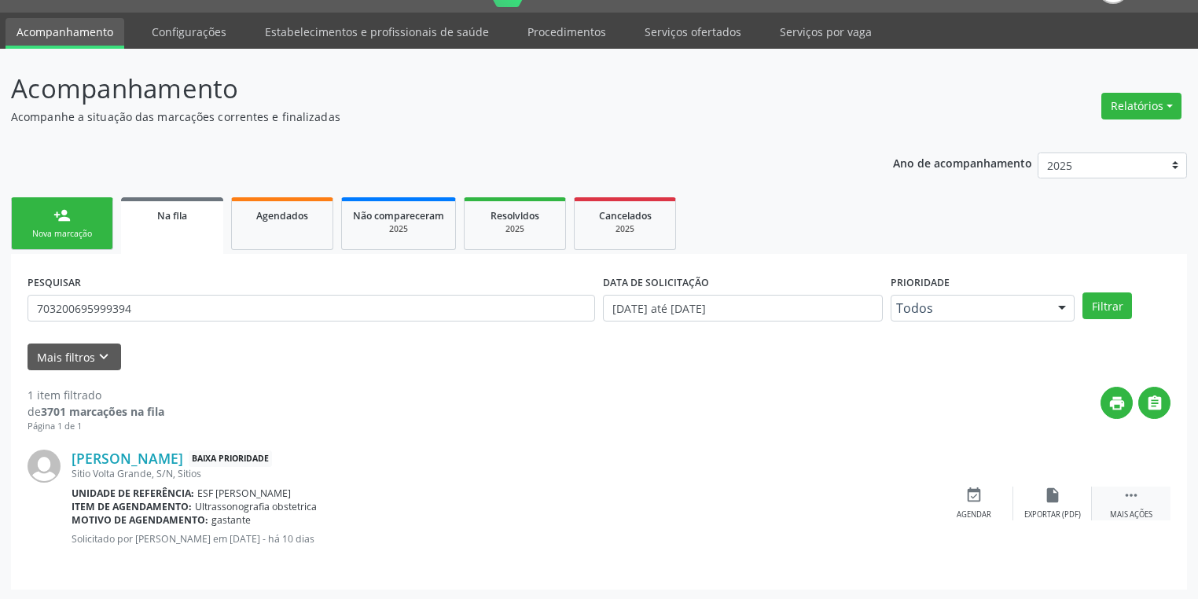
click at [1132, 490] on icon "" at bounding box center [1131, 495] width 17 height 17
click at [746, 502] on div "event_available Agendar" at bounding box center [738, 504] width 79 height 34
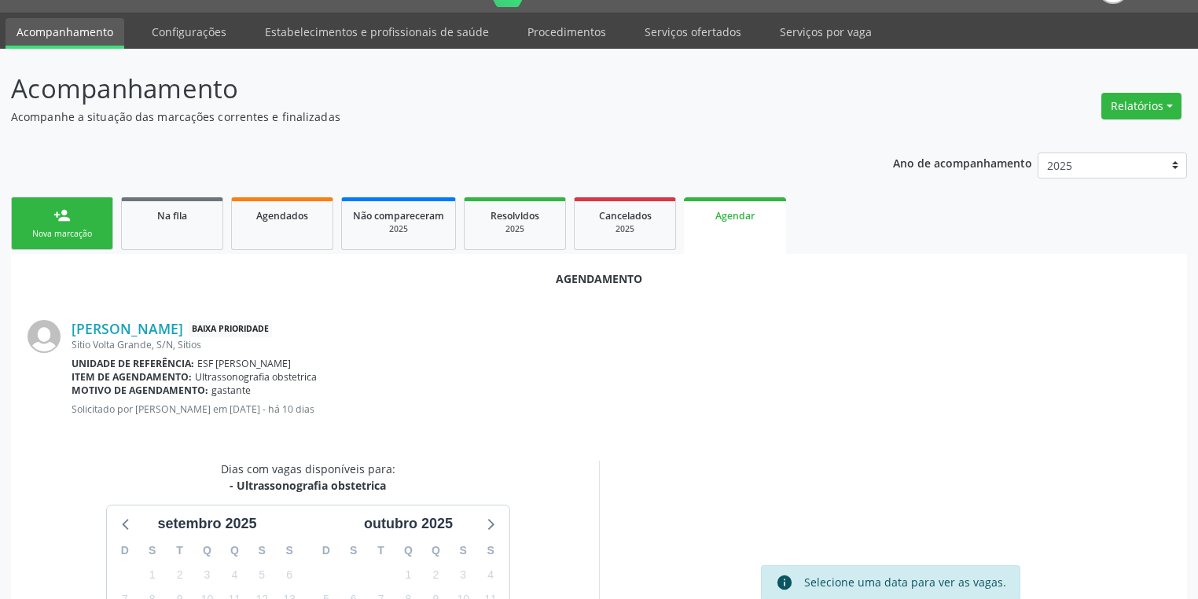
scroll to position [218, 0]
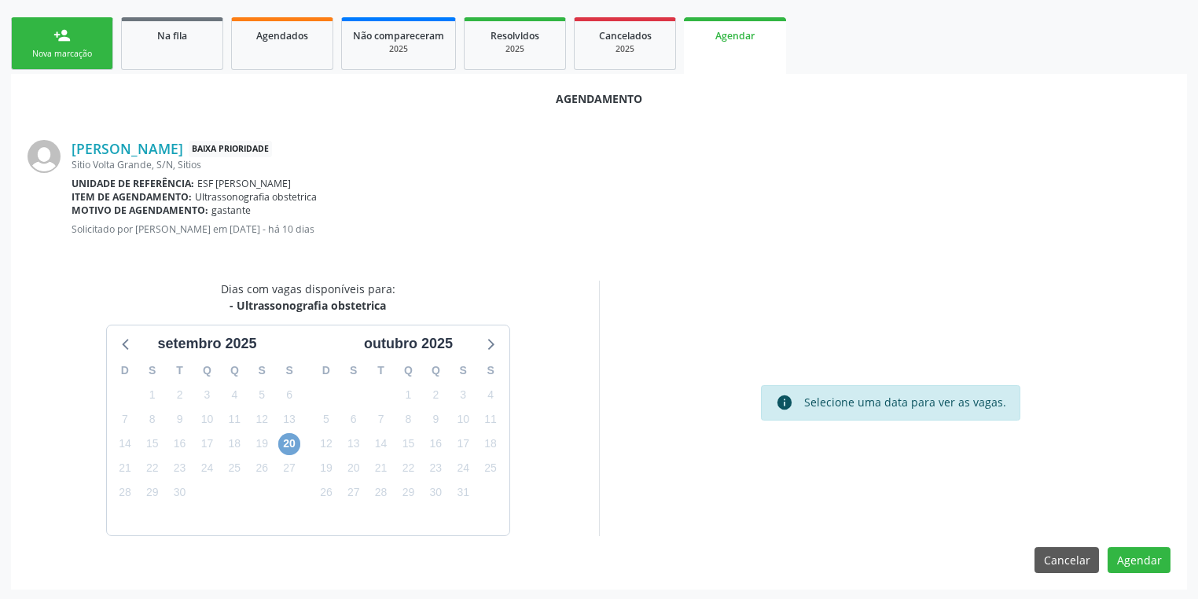
click at [294, 446] on span "20" at bounding box center [289, 444] width 22 height 22
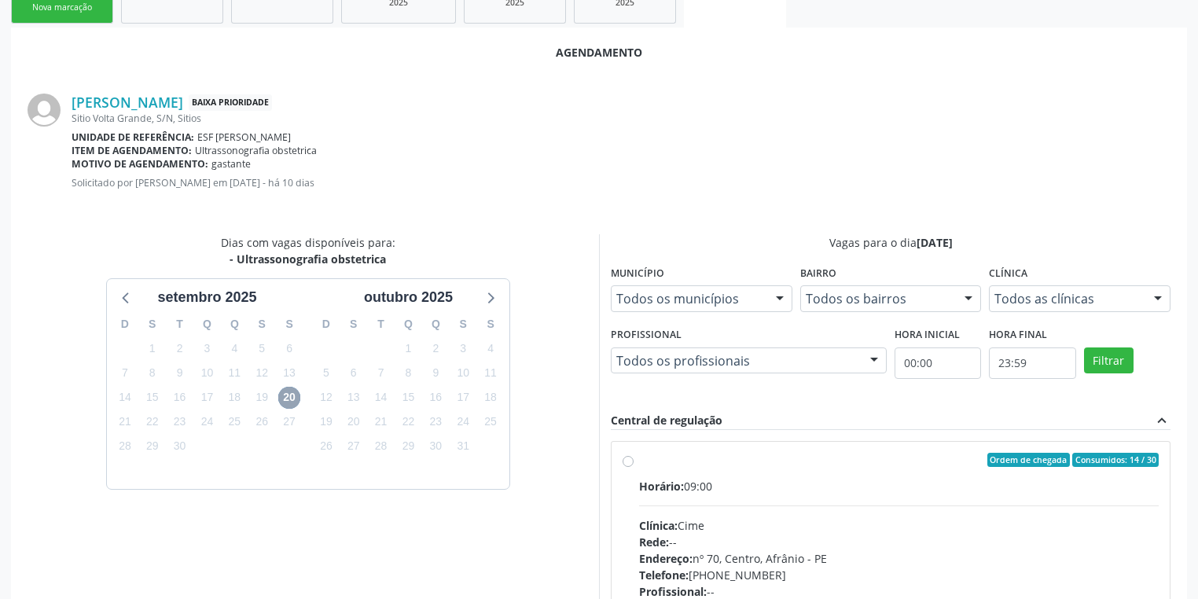
scroll to position [444, 0]
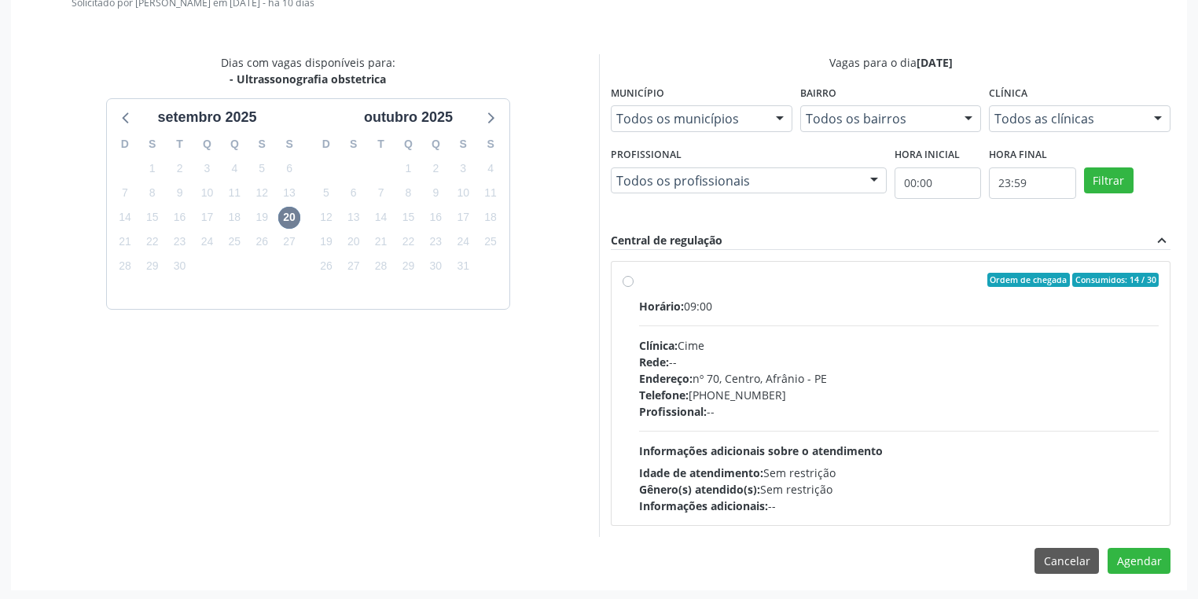
click at [838, 440] on div "Horário: 09:00 Clínica: Cime Rede: -- Endereço: [STREET_ADDRESS] Telefone: [PHO…" at bounding box center [899, 406] width 520 height 216
click at [634, 287] on input "Ordem de chegada Consumidos: 14 / 30 Horário: 09:00 Clínica: Cime Rede: -- Ende…" at bounding box center [628, 280] width 11 height 14
radio input "true"
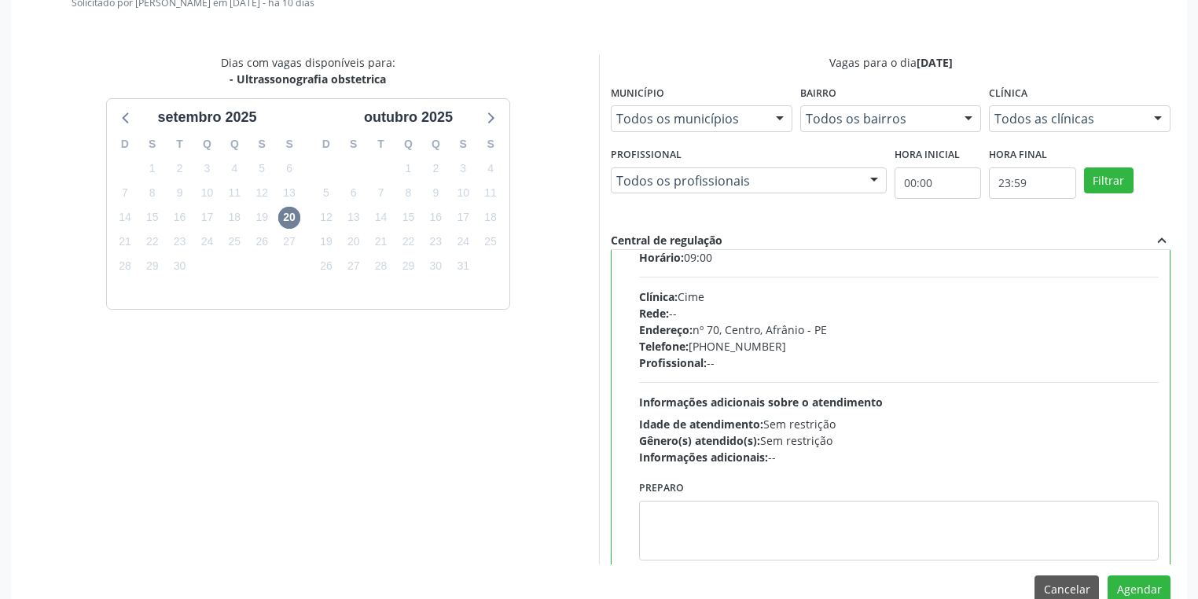
scroll to position [77, 0]
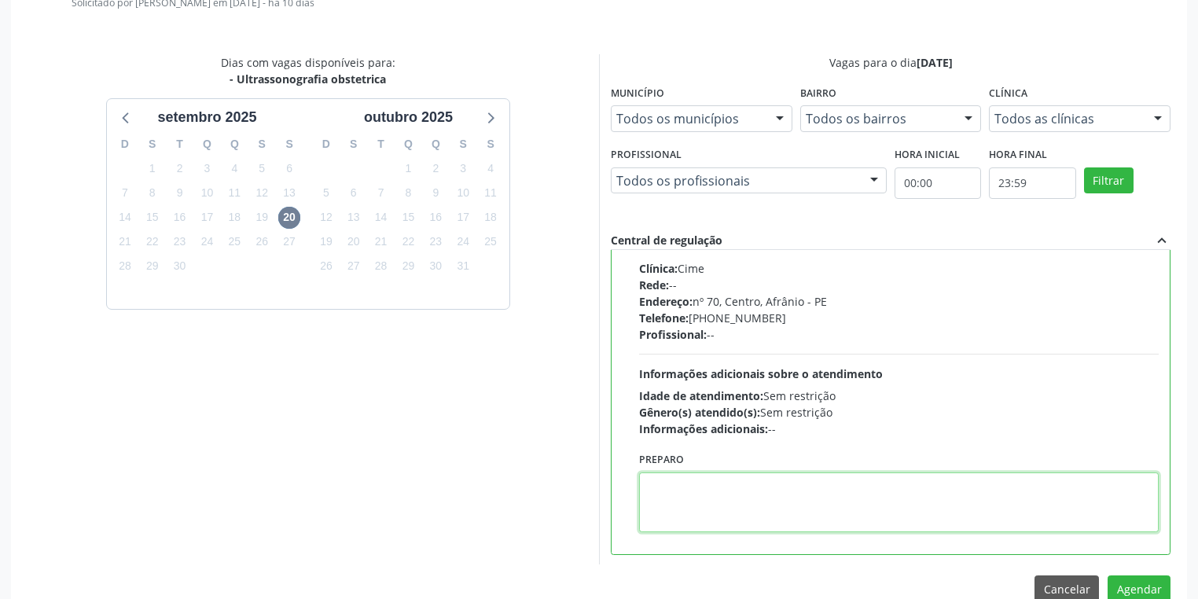
click at [725, 484] on textarea at bounding box center [899, 503] width 520 height 60
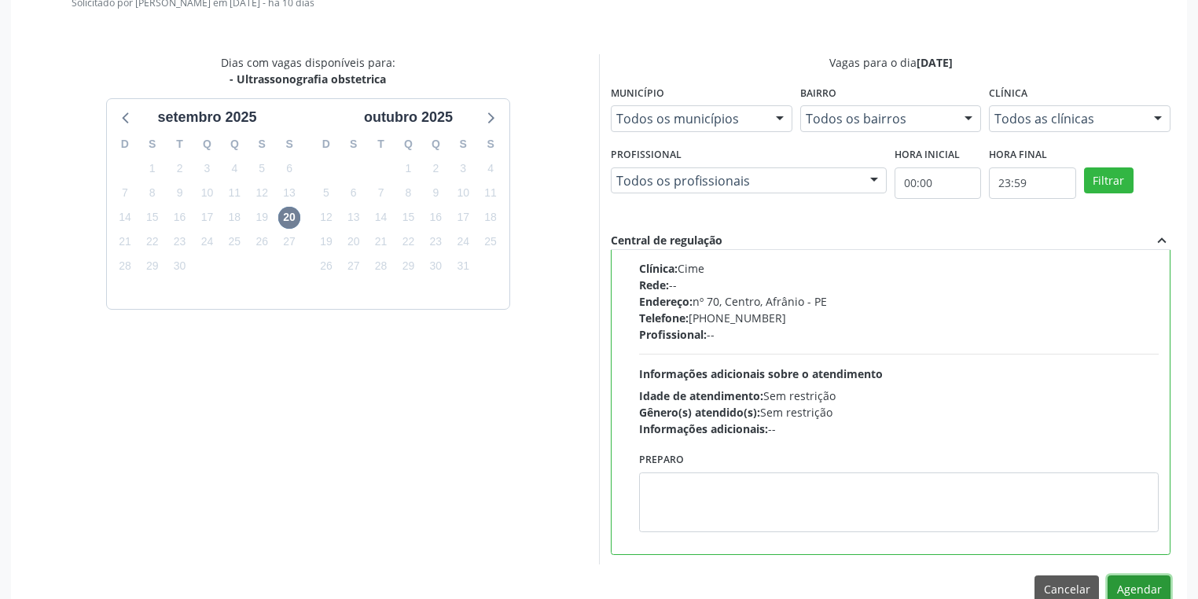
click at [1149, 585] on button "Agendar" at bounding box center [1139, 589] width 63 height 27
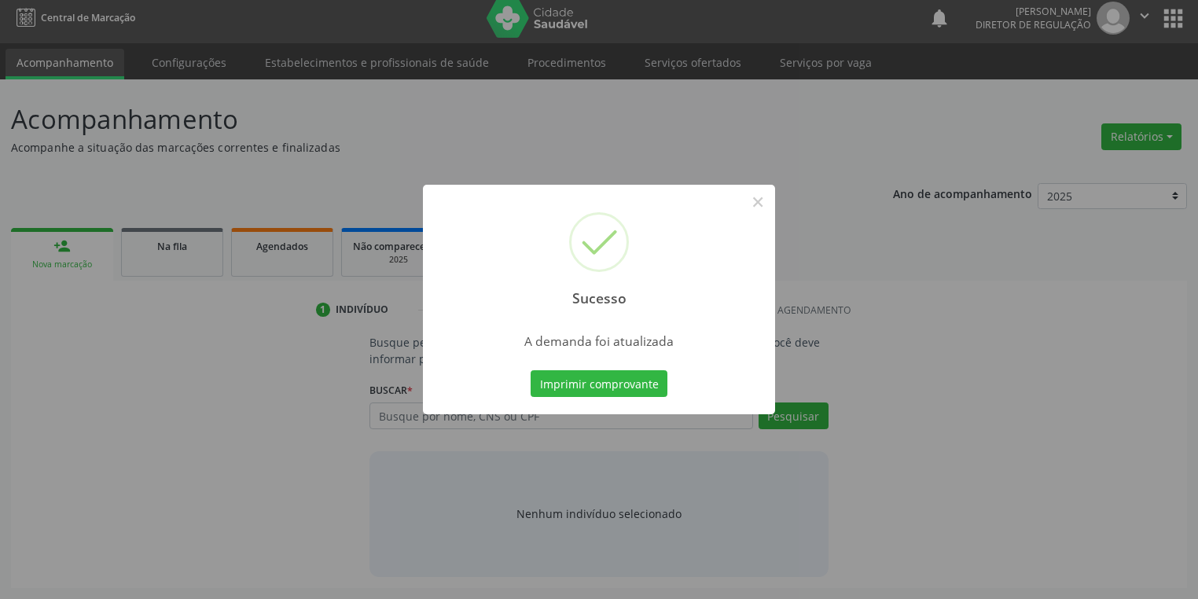
scroll to position [6, 0]
click at [576, 389] on button "Imprimir comprovante" at bounding box center [599, 383] width 137 height 27
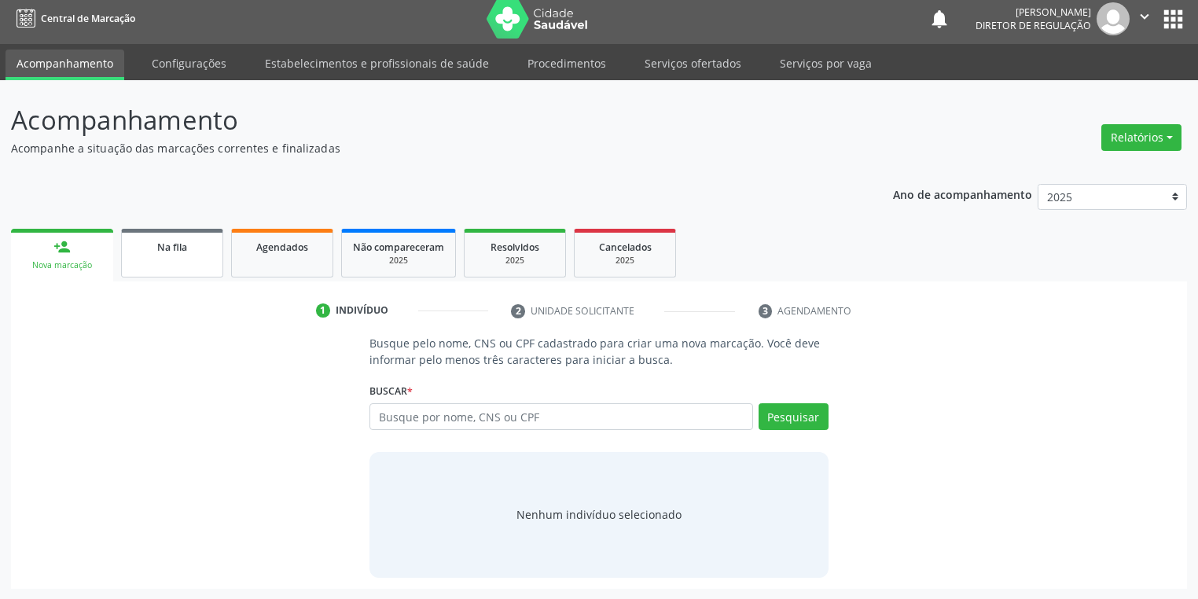
click at [139, 260] on link "Na fila" at bounding box center [172, 253] width 102 height 49
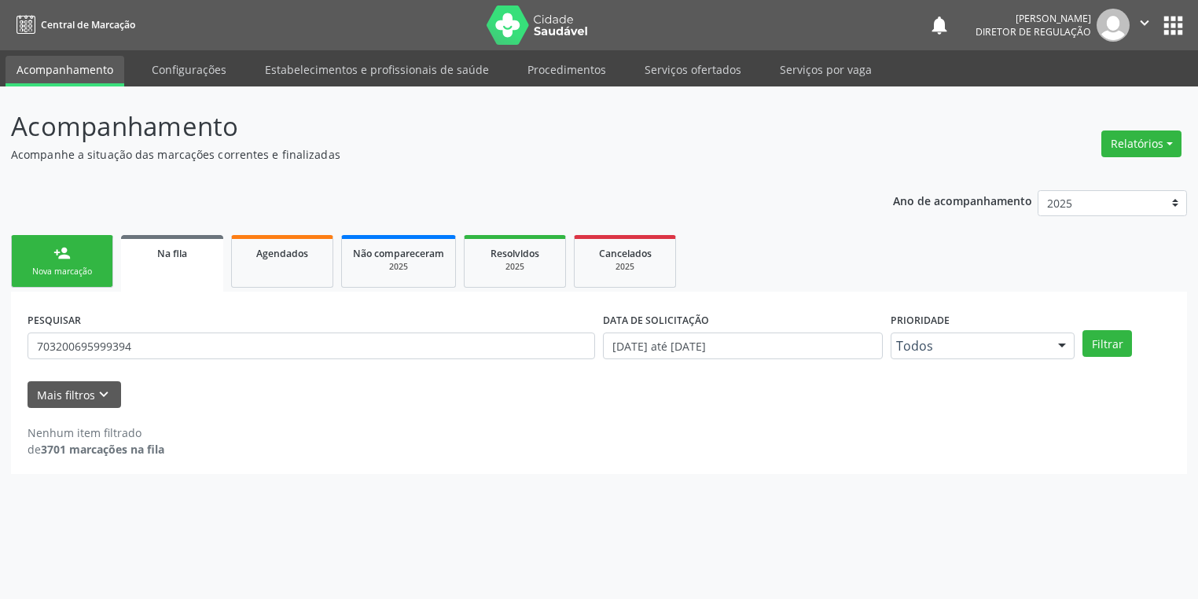
scroll to position [0, 0]
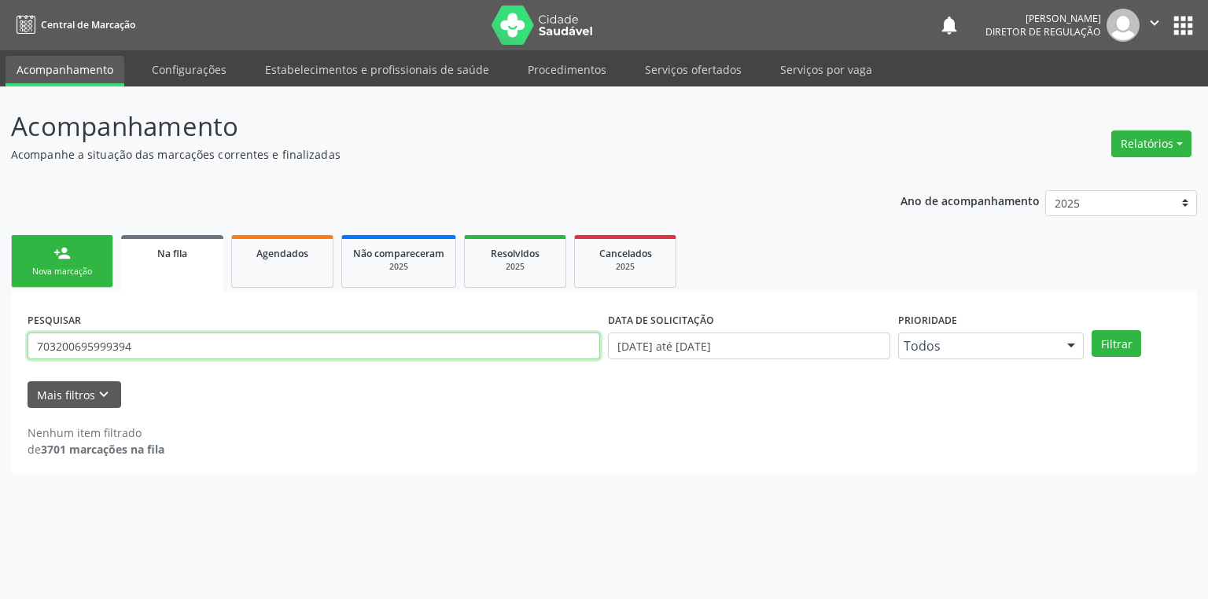
click at [149, 351] on input "703200695999394" at bounding box center [314, 346] width 572 height 27
type input "7"
type input "708500349800478"
click at [1116, 349] on button "Filtrar" at bounding box center [1116, 343] width 50 height 27
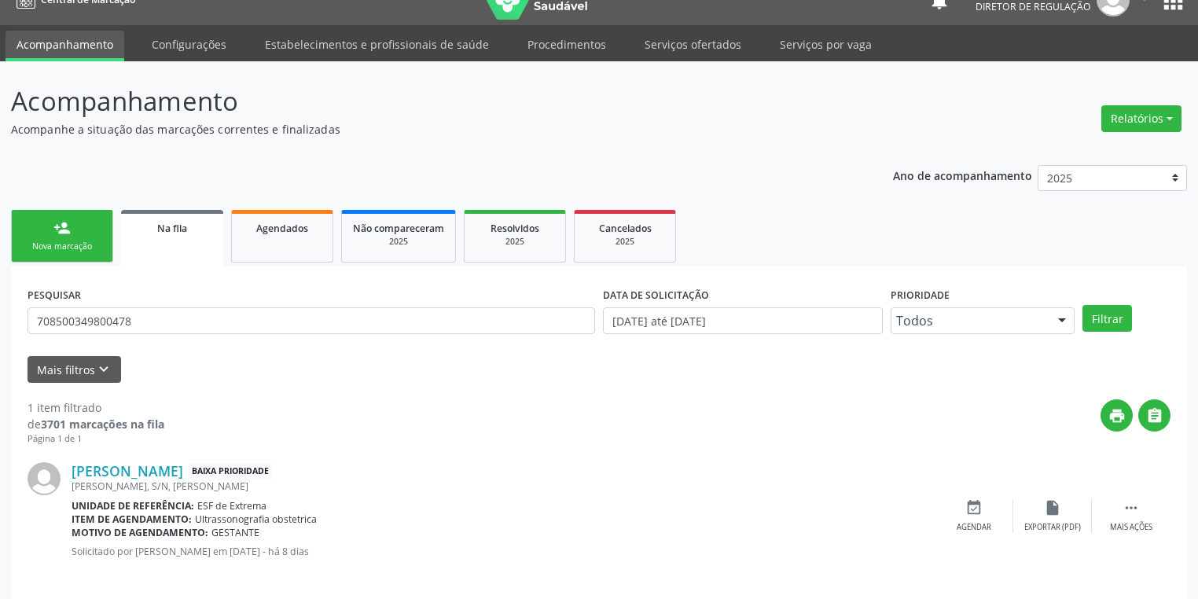
scroll to position [38, 0]
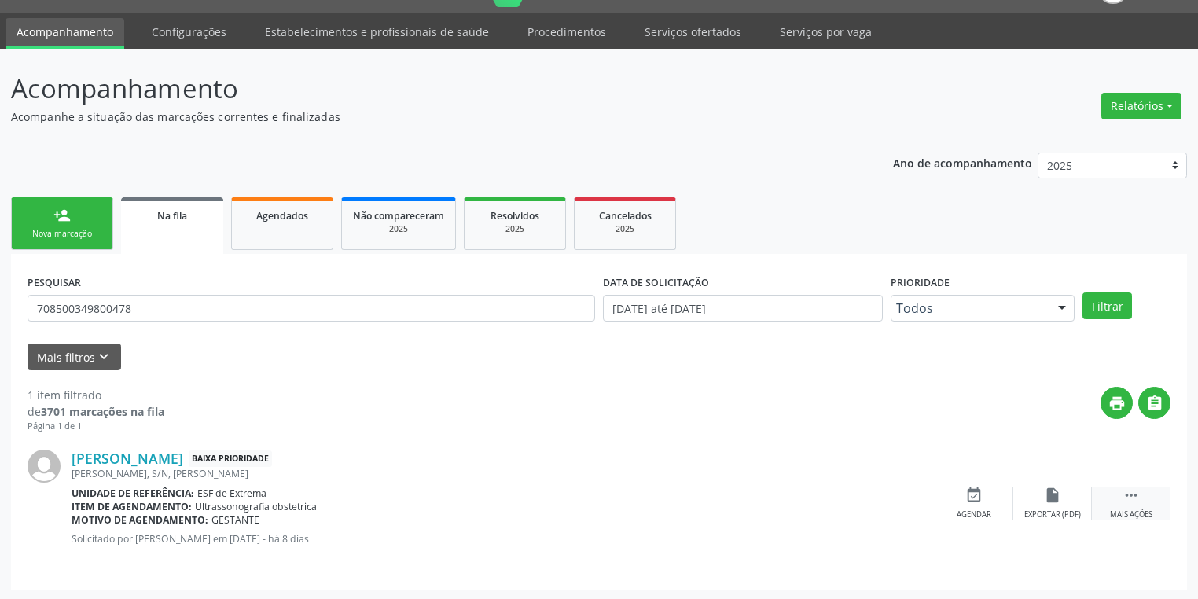
click at [1138, 495] on icon "" at bounding box center [1131, 495] width 17 height 17
click at [728, 502] on div "event_available Agendar" at bounding box center [738, 504] width 79 height 34
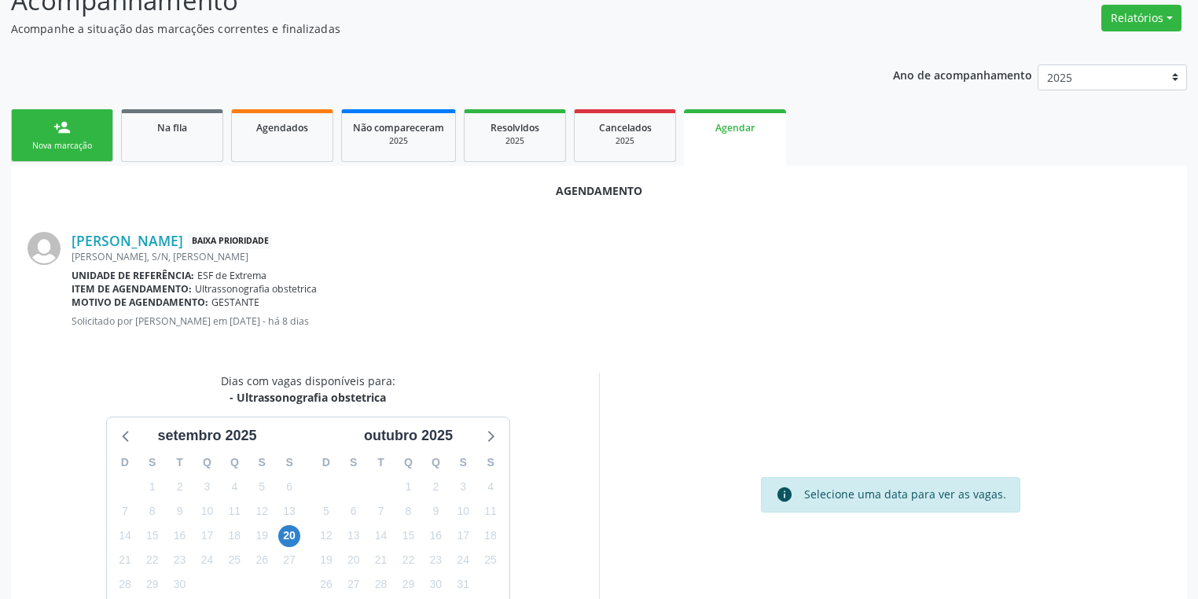
scroll to position [218, 0]
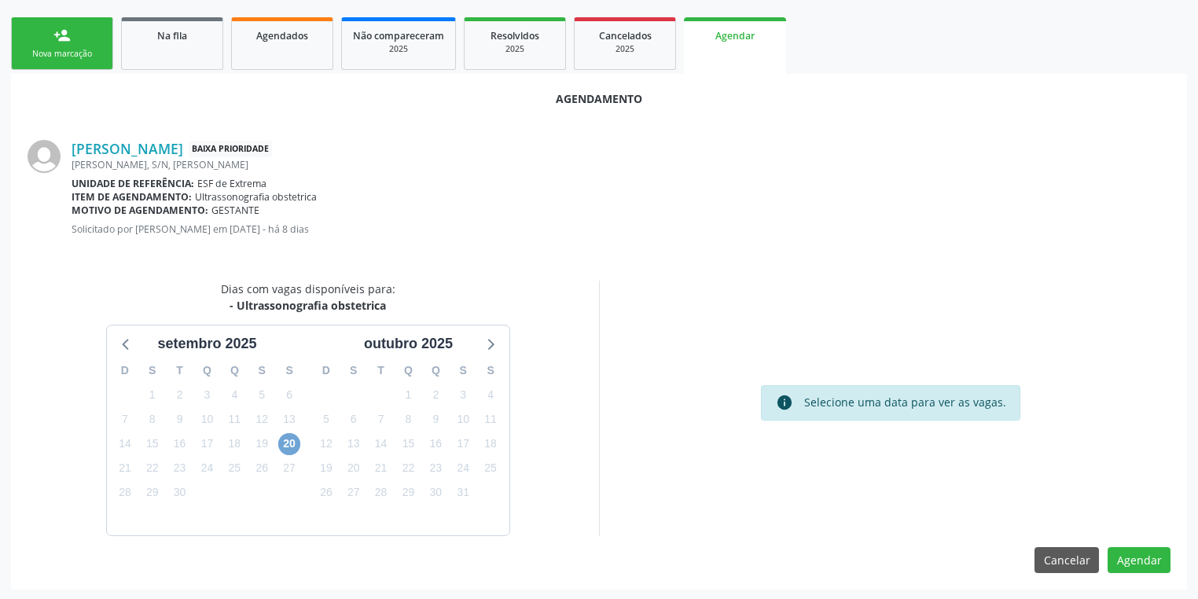
click at [288, 443] on span "20" at bounding box center [289, 444] width 22 height 22
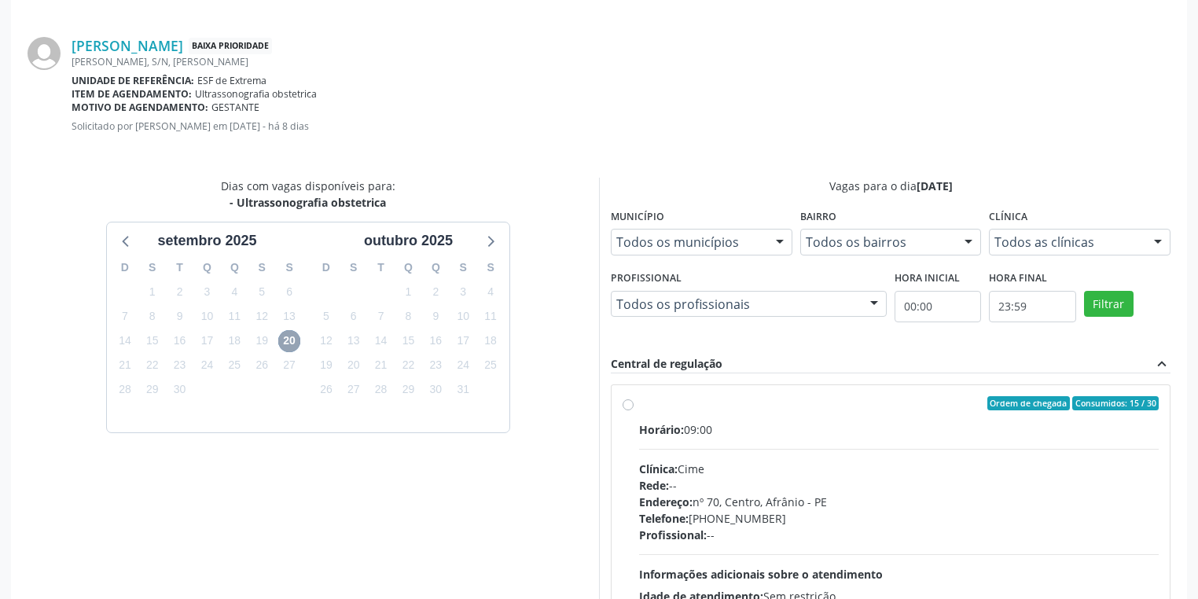
scroll to position [444, 0]
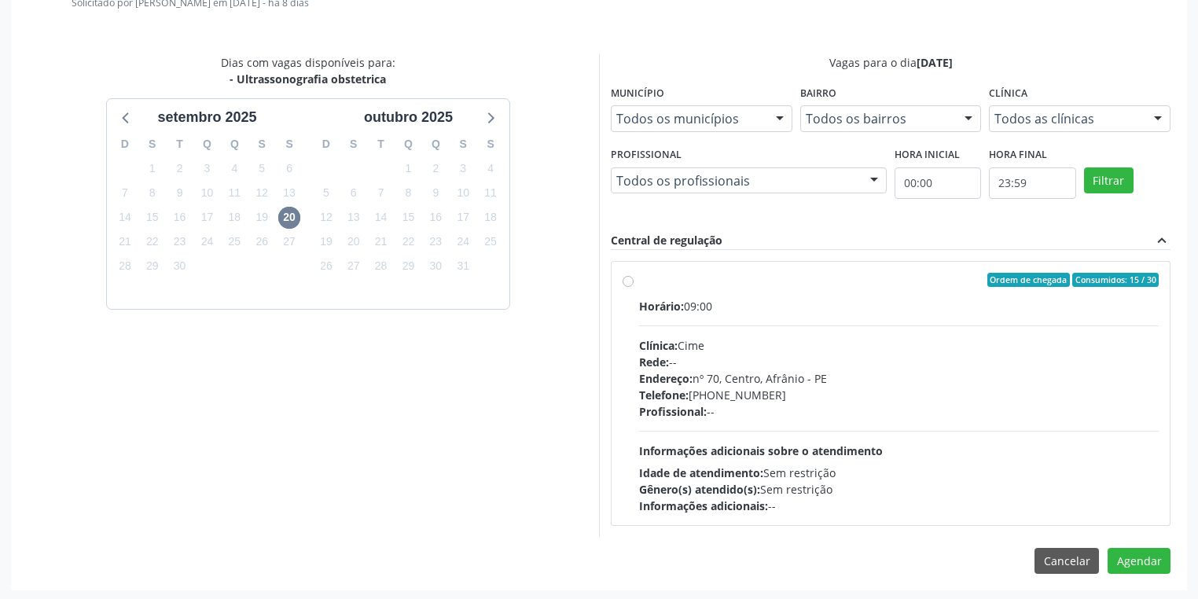
click at [913, 431] on div "Horário: 09:00 Clínica: Cime Rede: -- Endereço: [STREET_ADDRESS] Telefone: [PHO…" at bounding box center [899, 406] width 520 height 216
click at [634, 287] on input "Ordem de chegada Consumidos: 15 / 30 Horário: 09:00 Clínica: Cime Rede: -- Ende…" at bounding box center [628, 280] width 11 height 14
radio input "true"
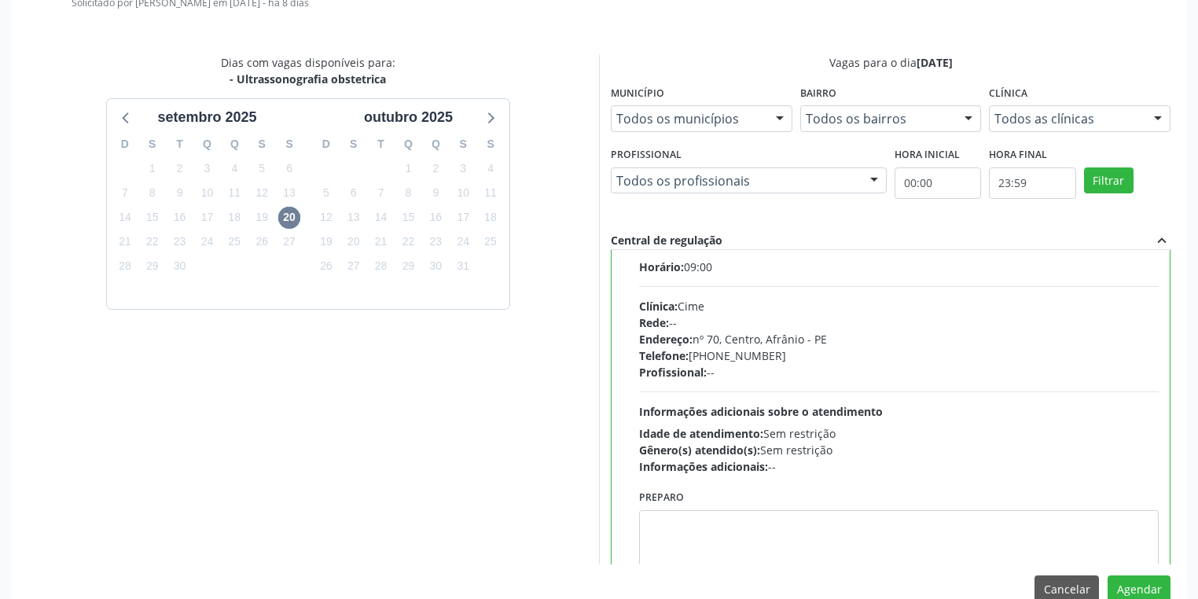
scroll to position [77, 0]
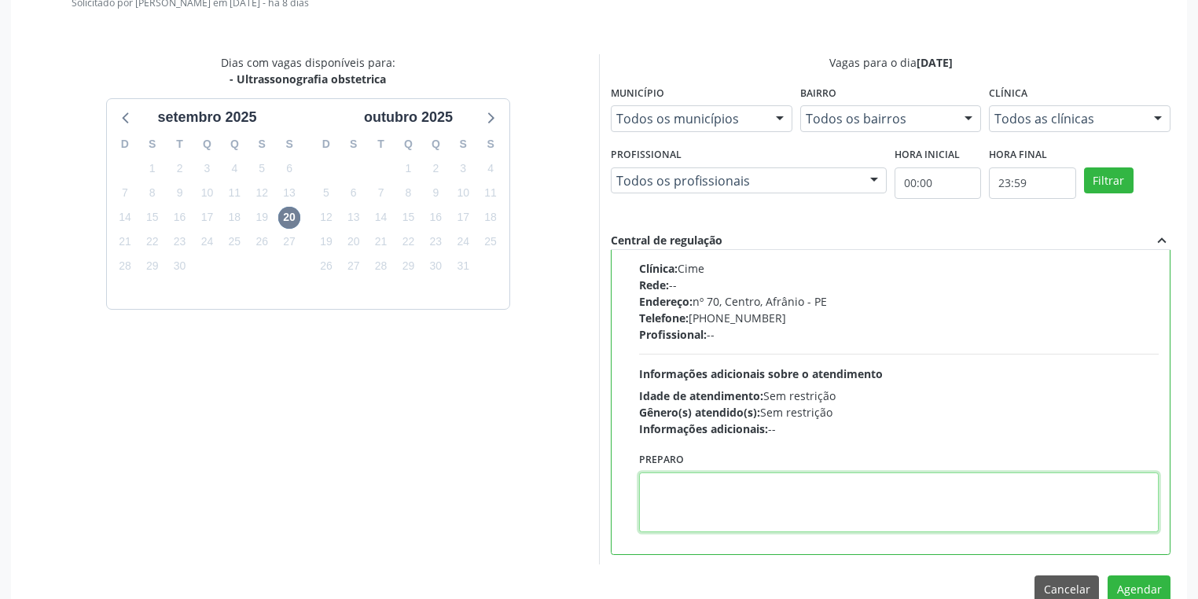
click at [777, 487] on textarea at bounding box center [899, 503] width 520 height 60
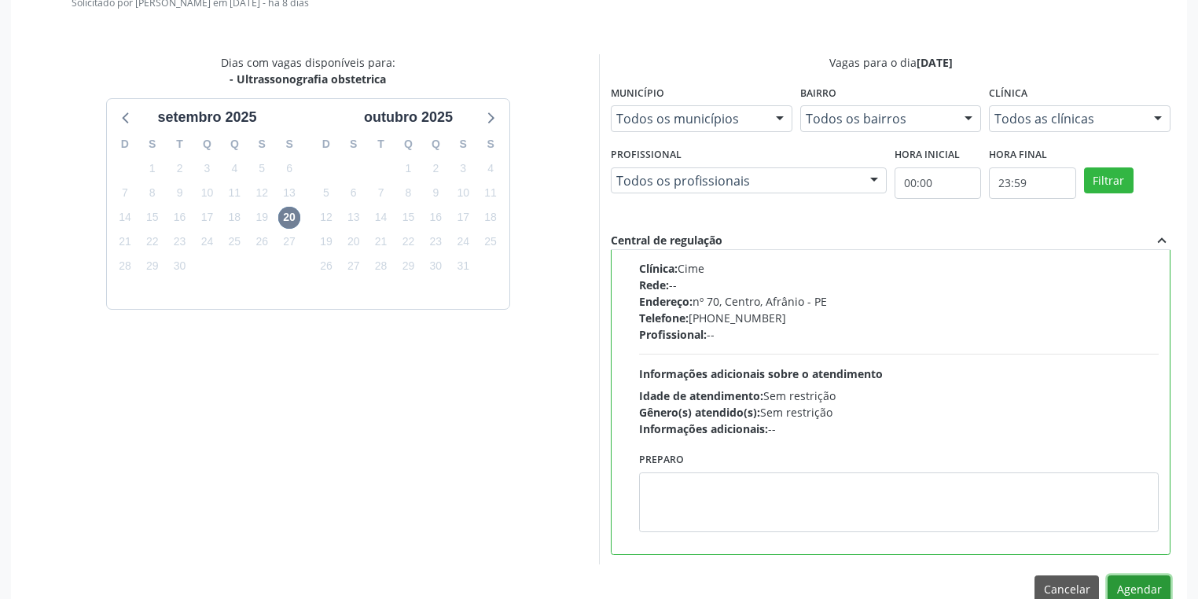
click at [1148, 585] on button "Agendar" at bounding box center [1139, 589] width 63 height 27
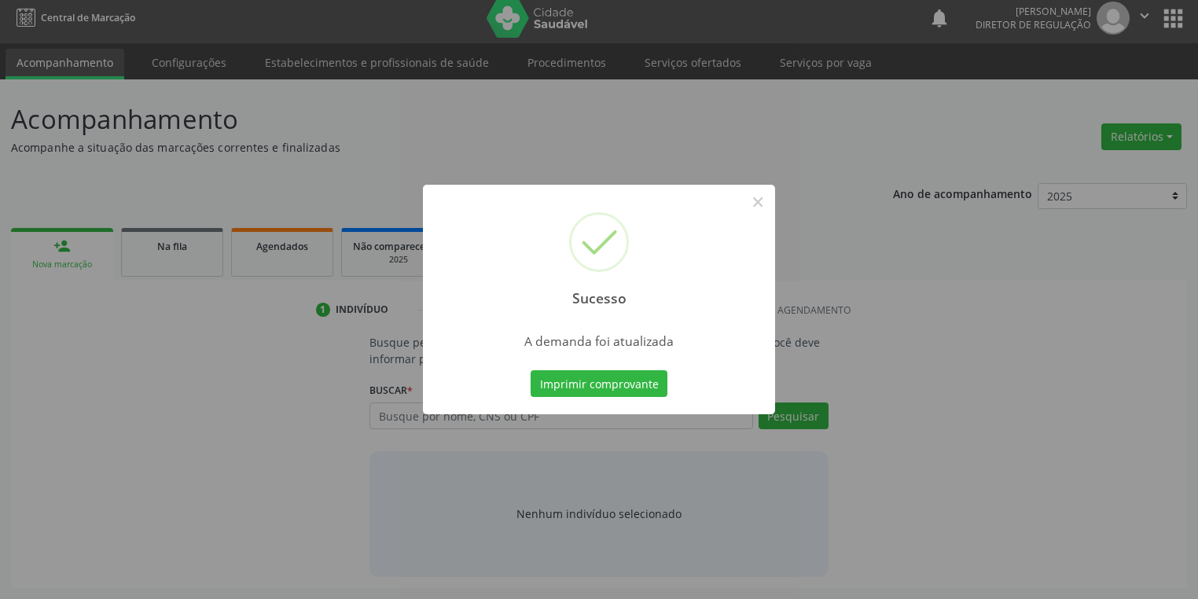
scroll to position [6, 0]
click at [613, 381] on button "Imprimir comprovante" at bounding box center [599, 383] width 137 height 27
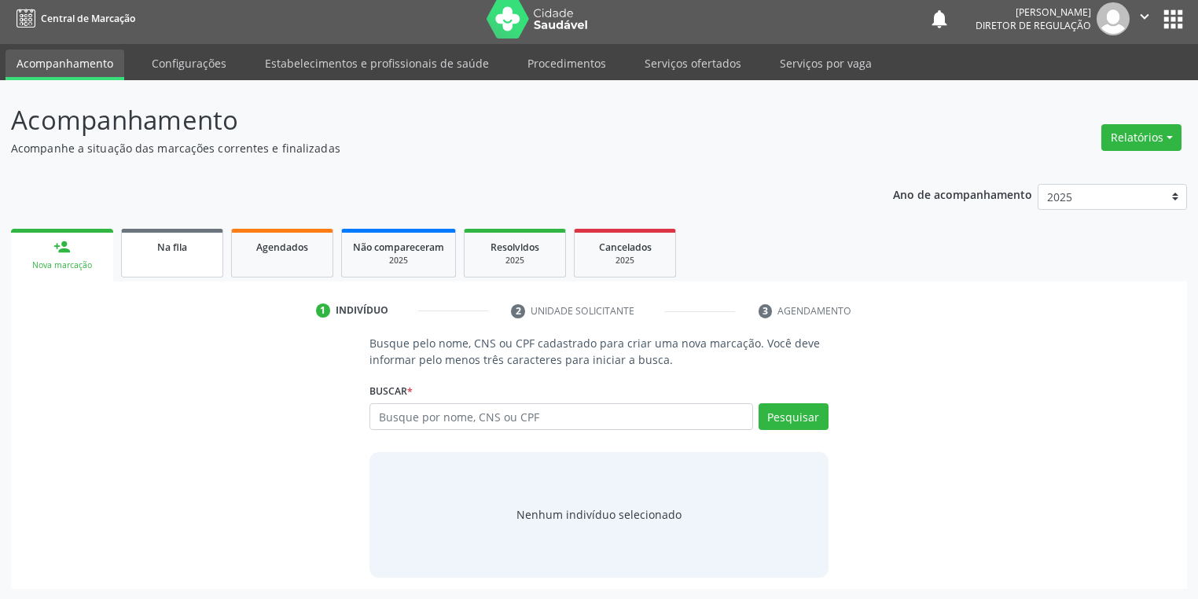
click at [160, 254] on div "Na fila" at bounding box center [172, 246] width 79 height 17
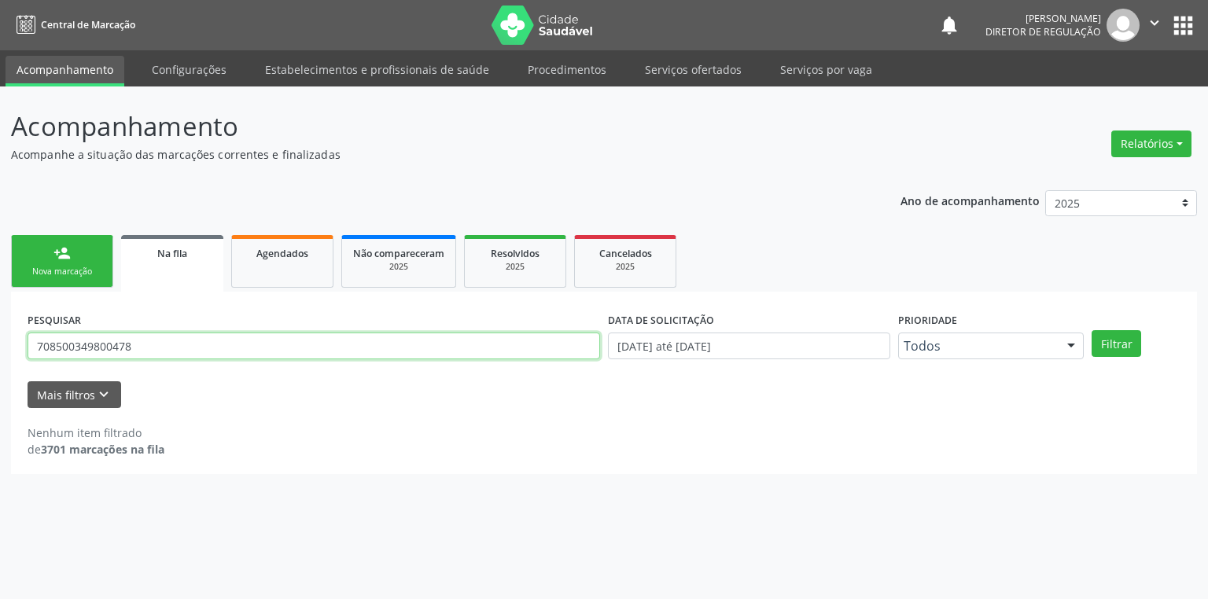
click at [171, 352] on input "708500349800478" at bounding box center [314, 346] width 572 height 27
type input "7"
type input "709604663651677"
click at [1107, 340] on button "Filtrar" at bounding box center [1116, 343] width 50 height 27
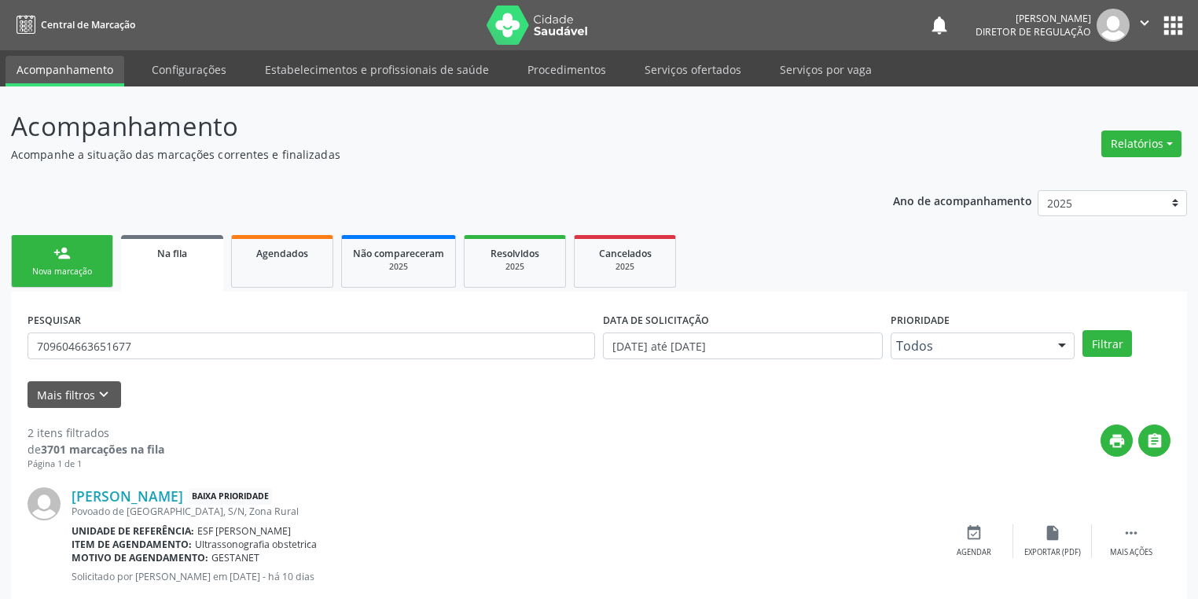
scroll to position [178, 0]
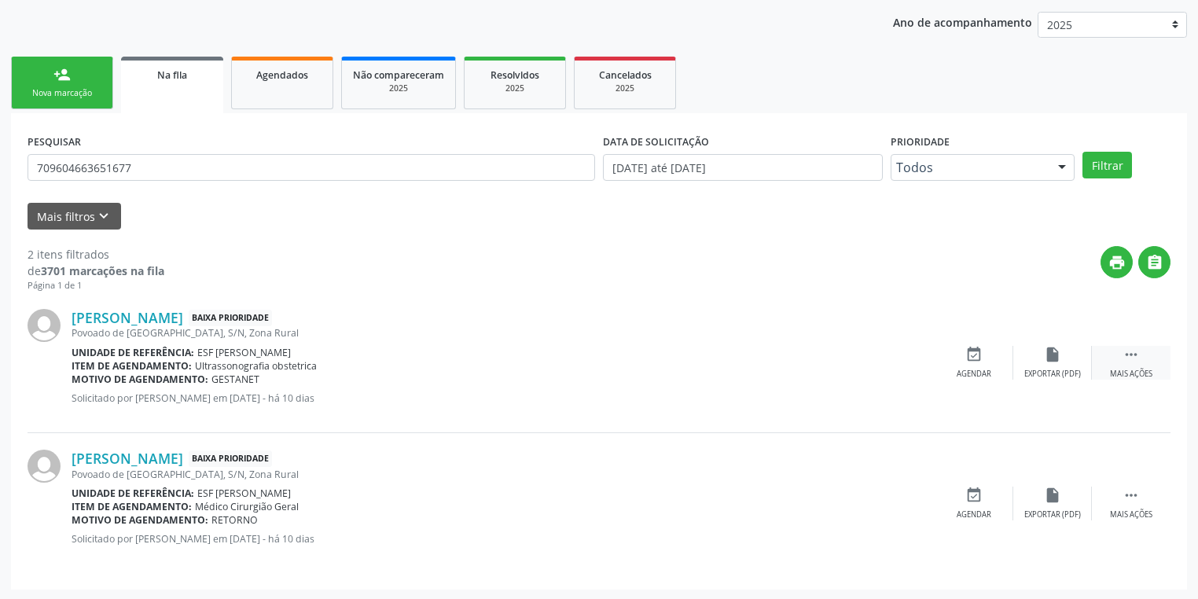
click at [1126, 350] on icon "" at bounding box center [1131, 354] width 17 height 17
click at [755, 362] on div "event_available Agendar" at bounding box center [738, 363] width 79 height 34
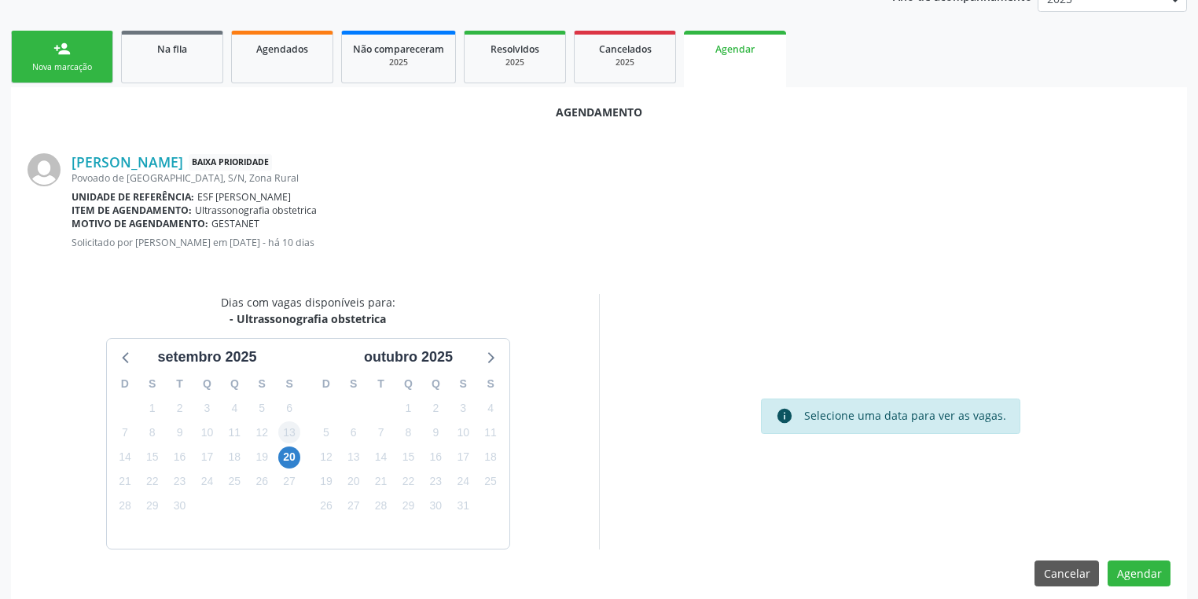
scroll to position [218, 0]
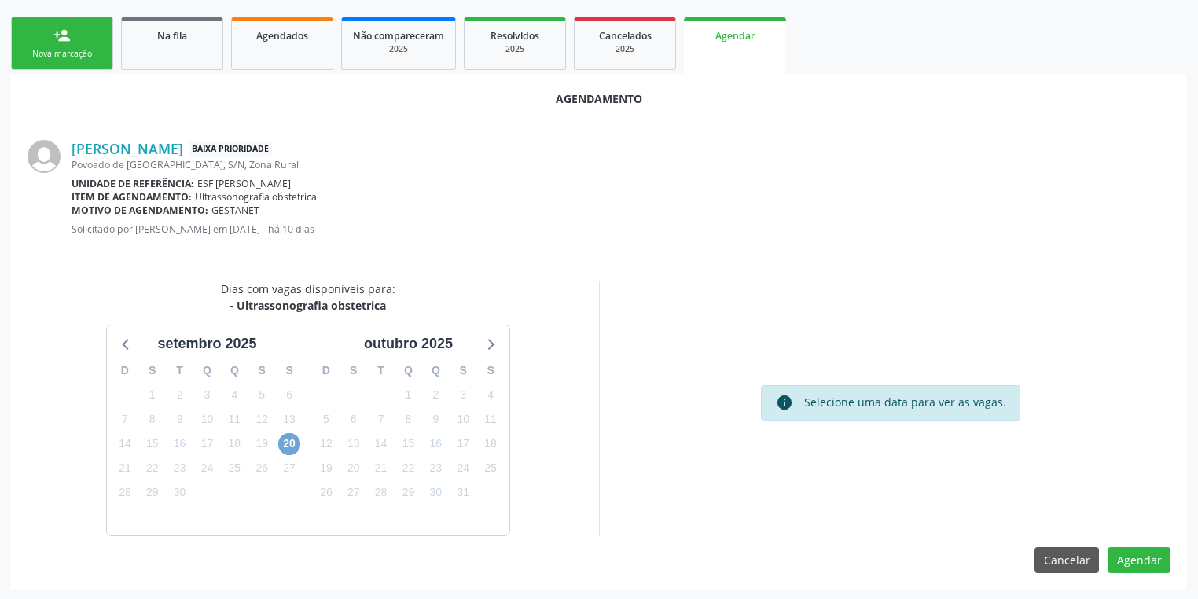
click at [292, 437] on span "20" at bounding box center [289, 444] width 22 height 22
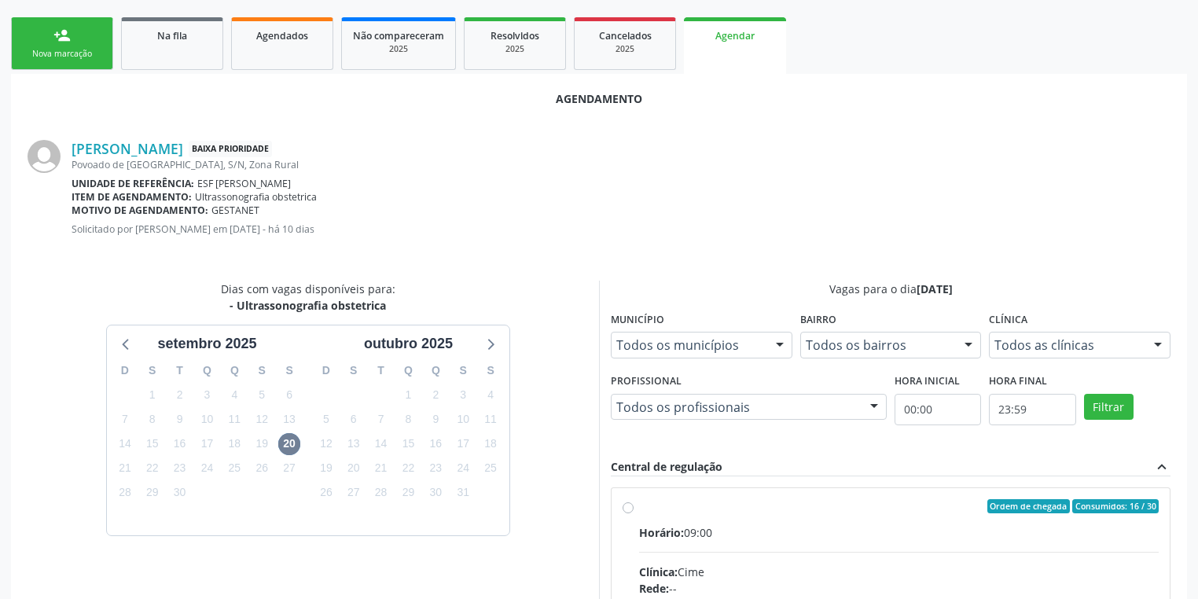
click at [634, 513] on input "Ordem de chegada Consumidos: 16 / 30 Horário: 09:00 Clínica: Cime Rede: -- Ende…" at bounding box center [628, 506] width 11 height 14
radio input "true"
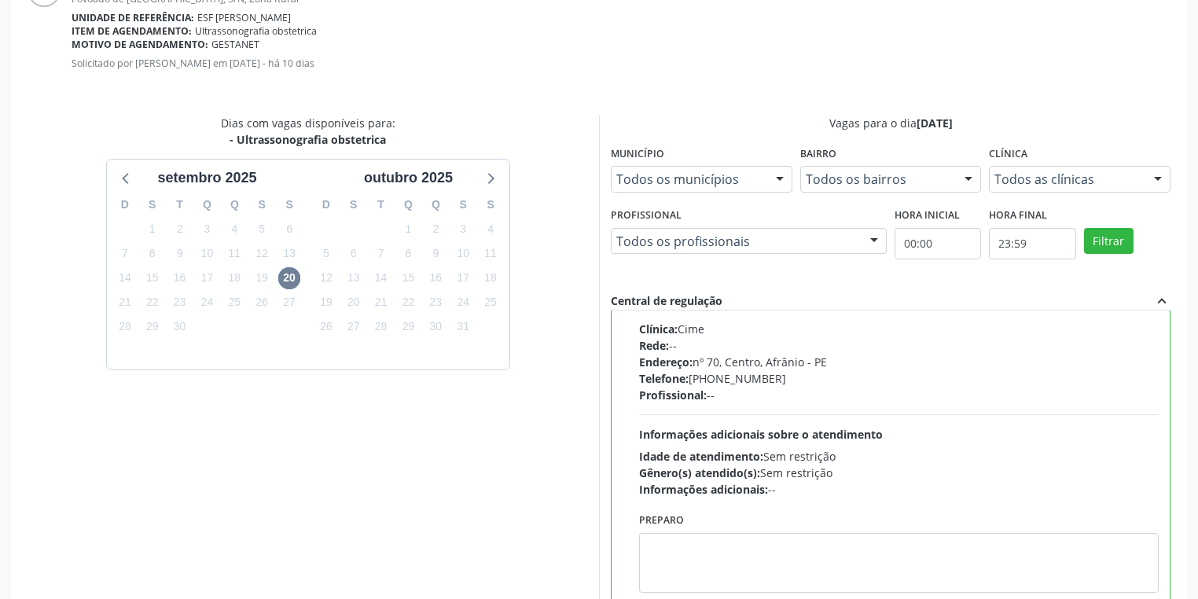
scroll to position [469, 0]
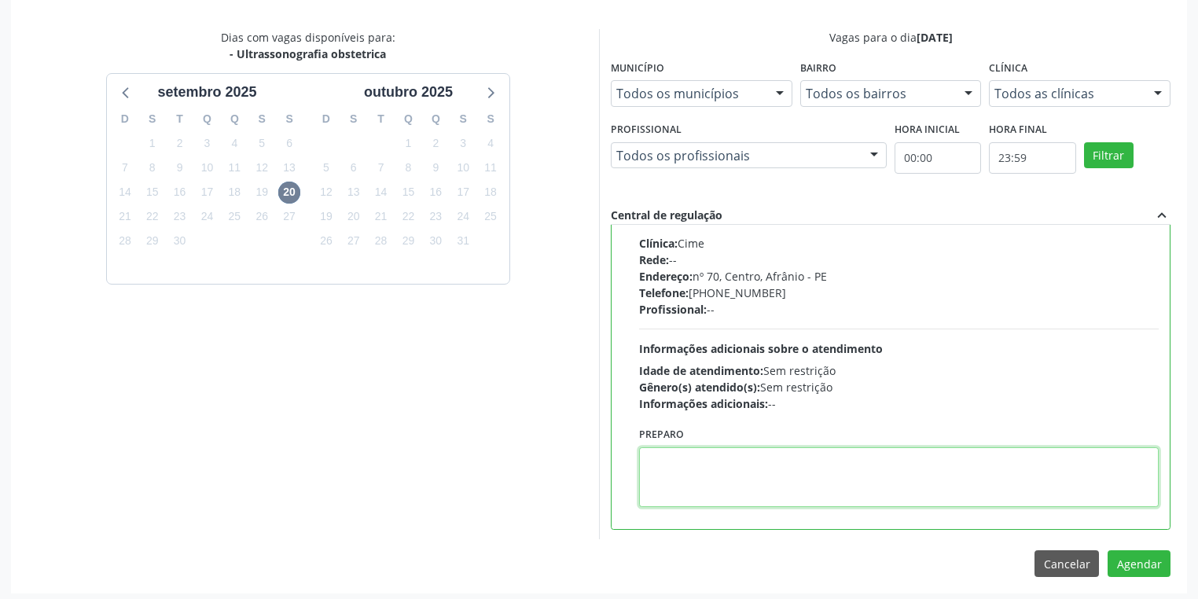
click at [769, 485] on textarea at bounding box center [899, 477] width 520 height 60
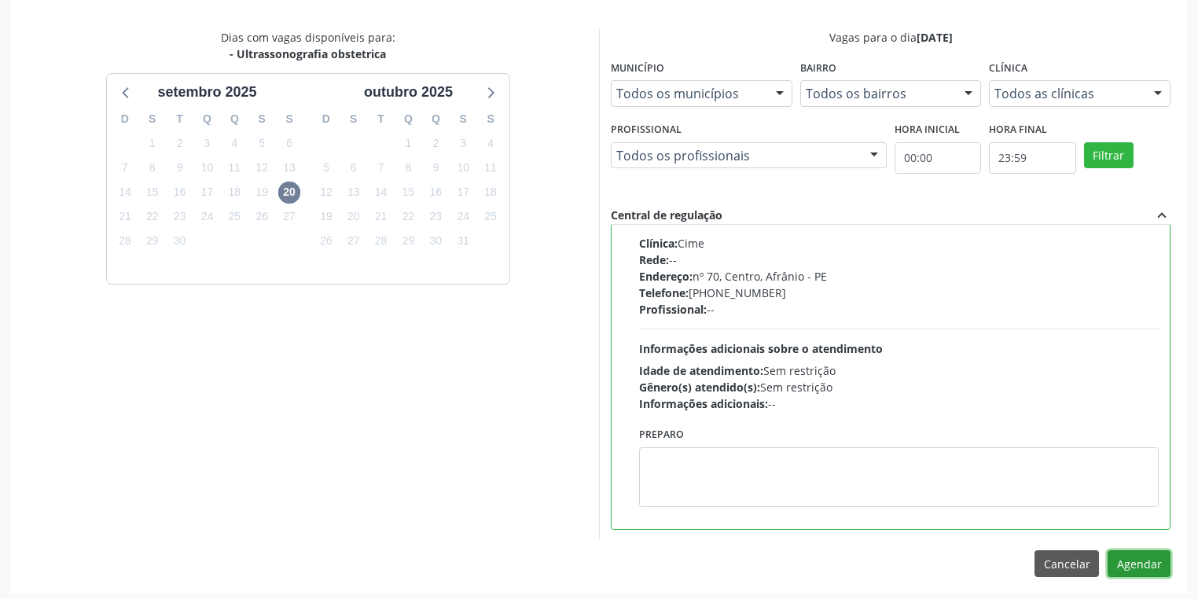
click at [1136, 561] on button "Agendar" at bounding box center [1139, 563] width 63 height 27
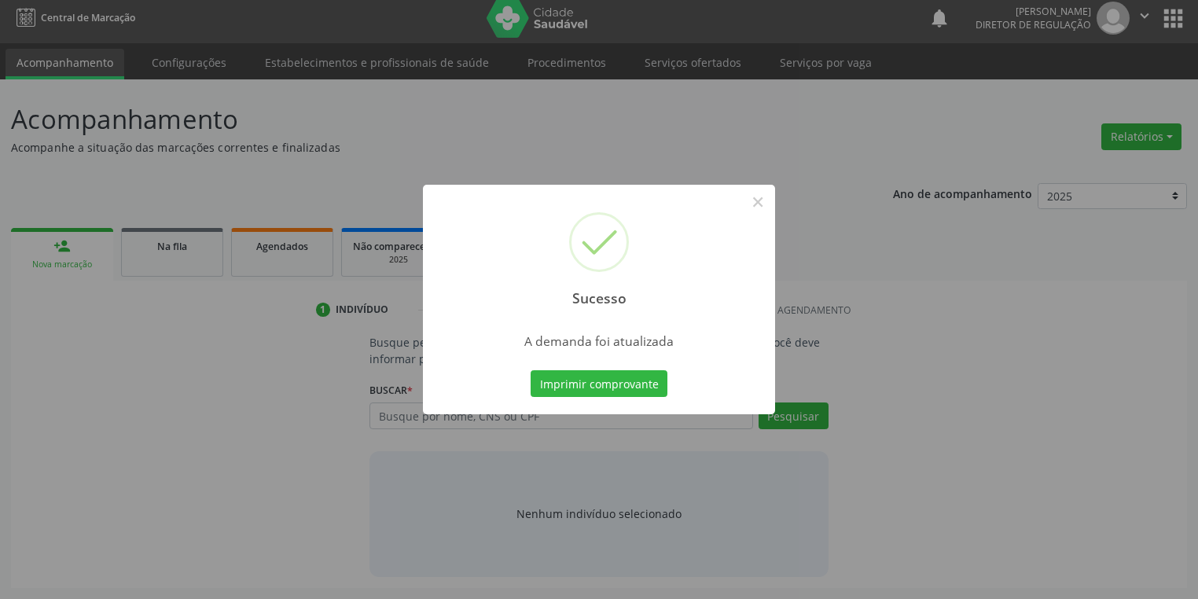
scroll to position [6, 0]
click at [610, 387] on button "Imprimir comprovante" at bounding box center [599, 383] width 137 height 27
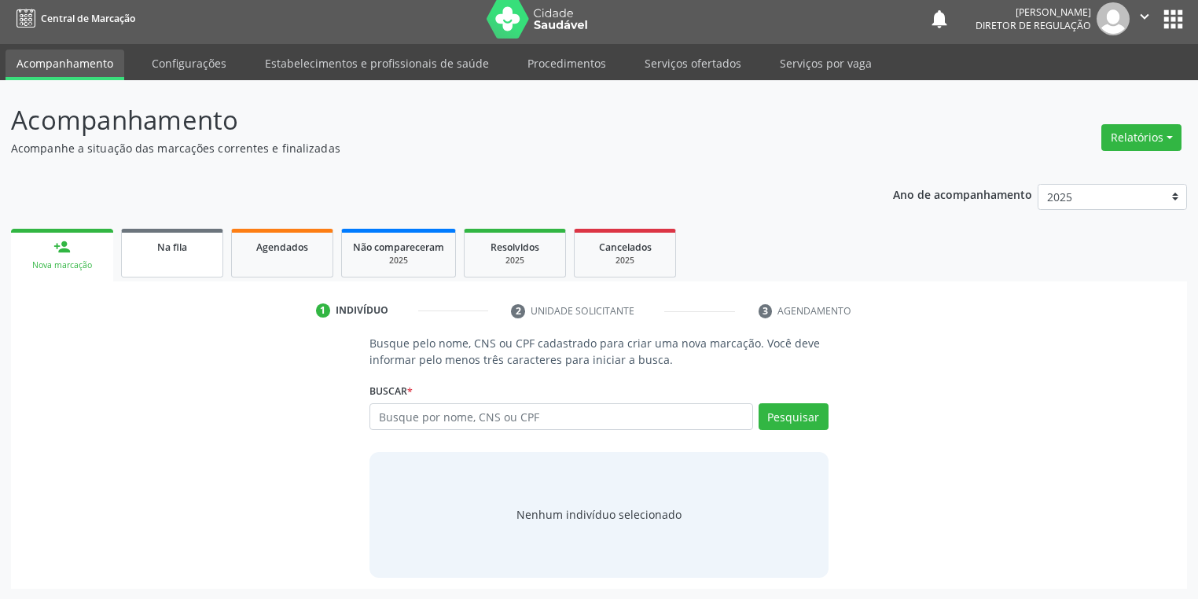
click at [186, 263] on link "Na fila" at bounding box center [172, 253] width 102 height 49
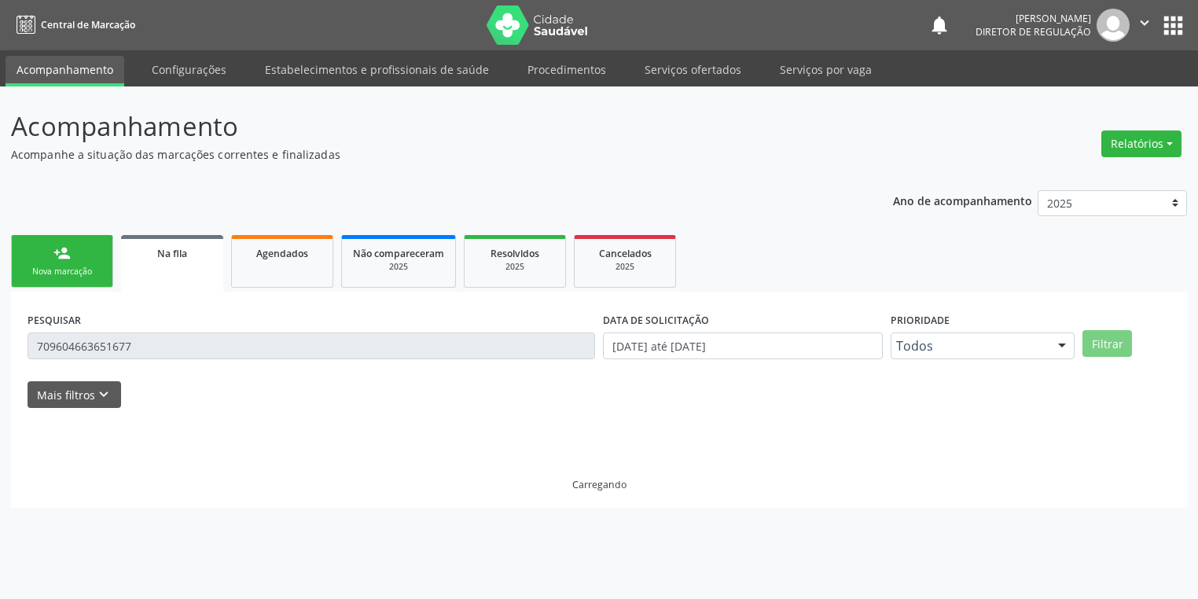
scroll to position [0, 0]
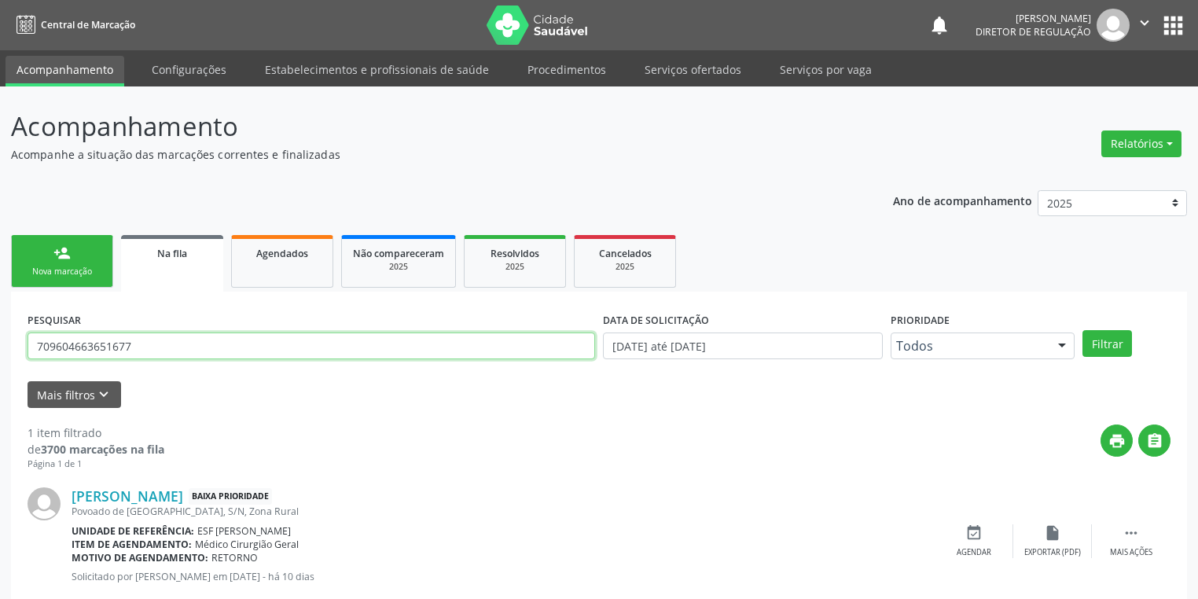
click at [142, 349] on input "709604663651677" at bounding box center [312, 346] width 568 height 27
type input "7"
type input "704108121743970"
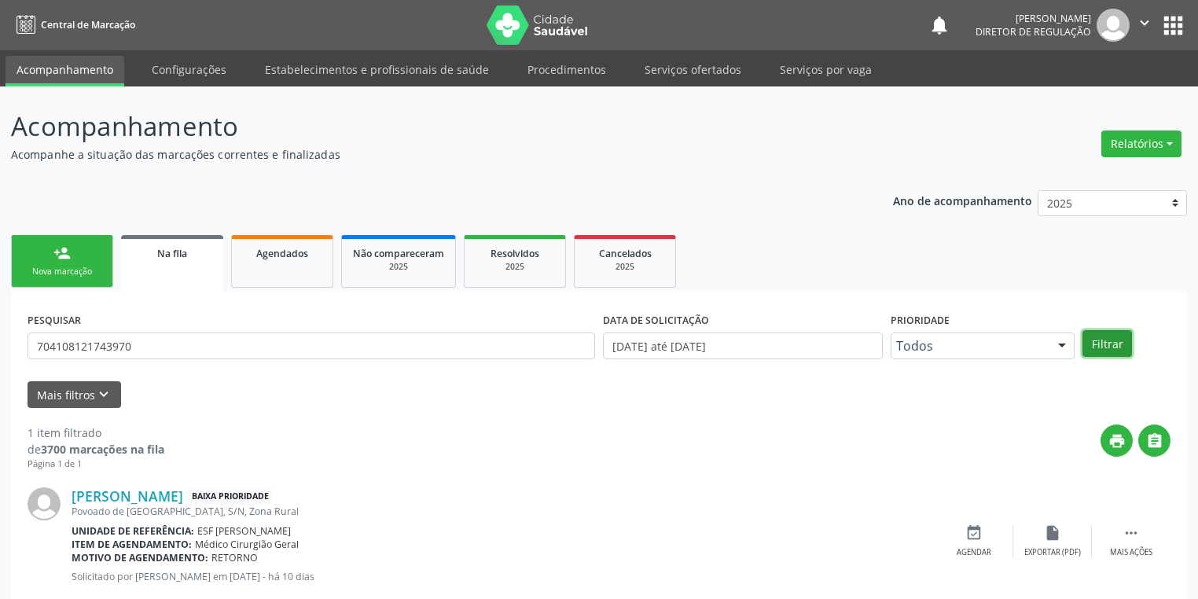
click at [1094, 341] on button "Filtrar" at bounding box center [1108, 343] width 50 height 27
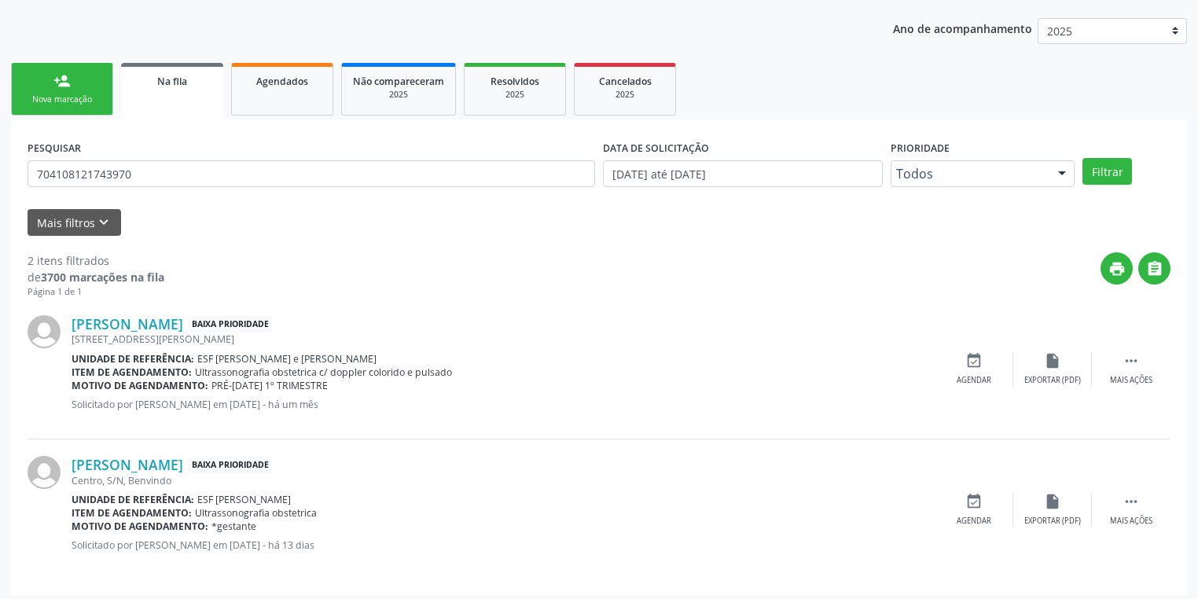
scroll to position [178, 0]
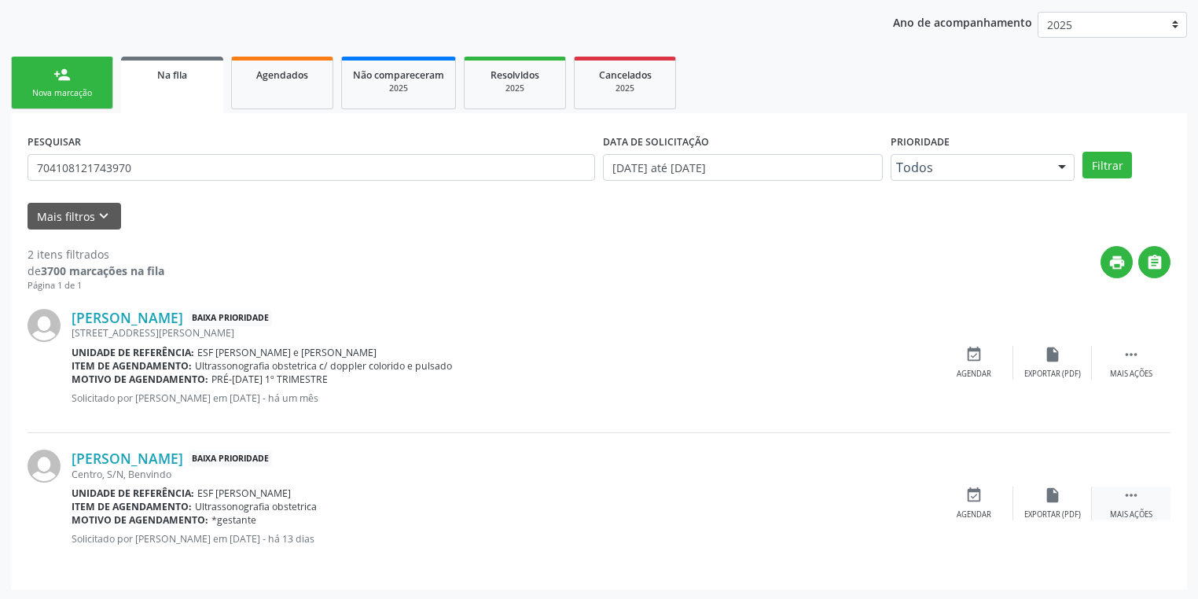
click at [1124, 495] on icon "" at bounding box center [1131, 495] width 17 height 17
click at [739, 509] on div "Agendar" at bounding box center [738, 514] width 35 height 11
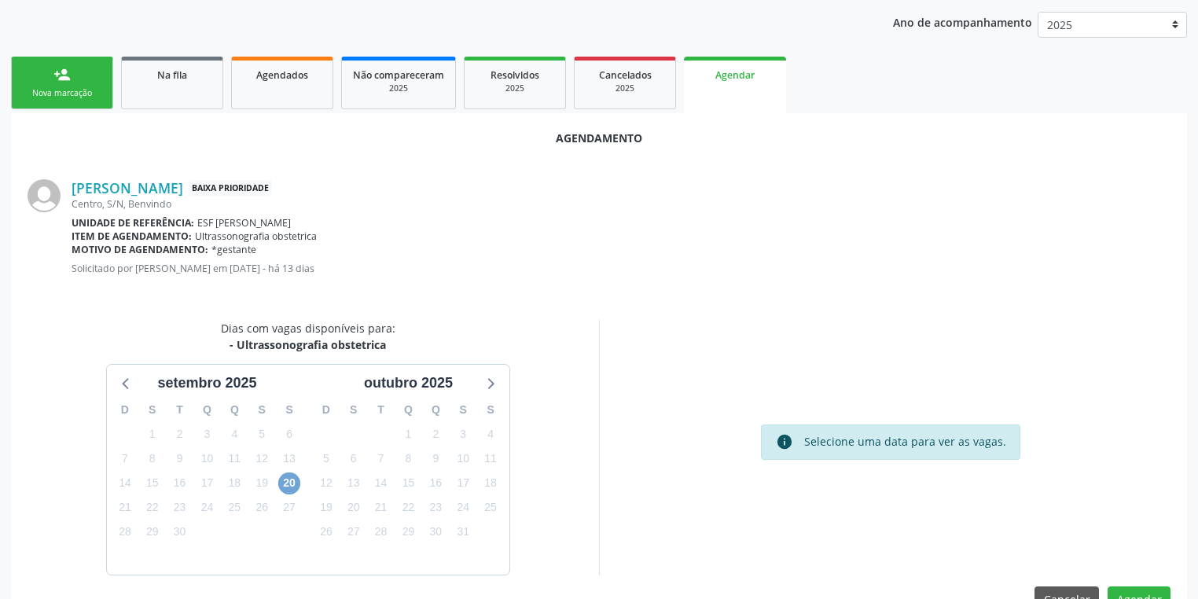
click at [289, 480] on span "20" at bounding box center [289, 484] width 22 height 22
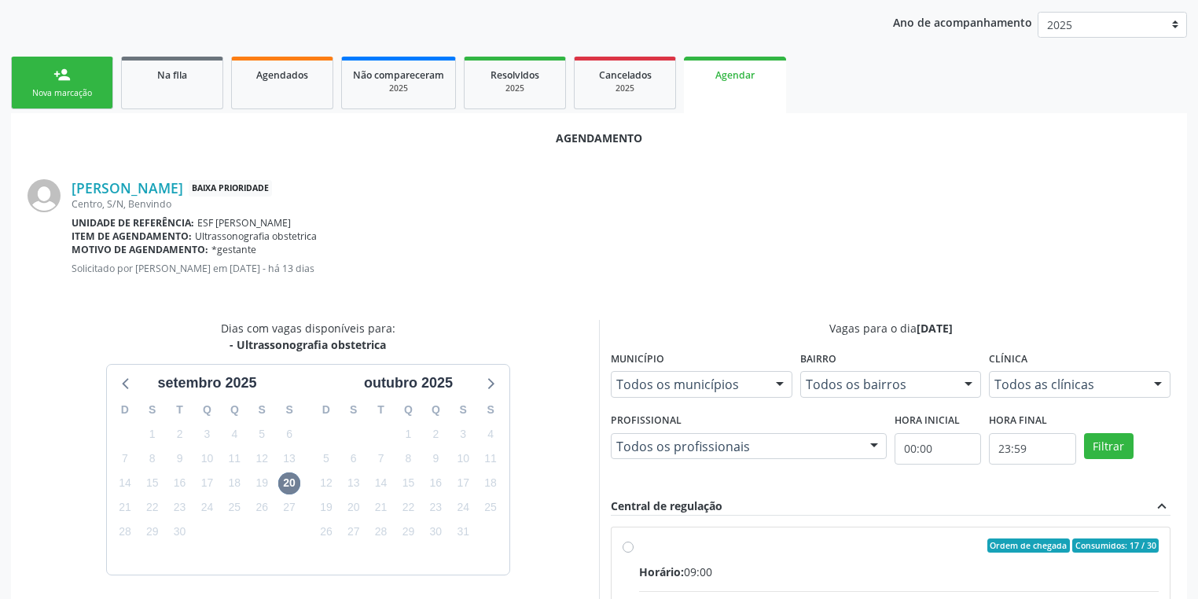
click at [930, 564] on div "Horário: 09:00" at bounding box center [899, 572] width 520 height 17
click at [634, 553] on input "Ordem de chegada Consumidos: 17 / 30 Horário: 09:00 Clínica: Cime Rede: -- Ende…" at bounding box center [628, 546] width 11 height 14
radio input "true"
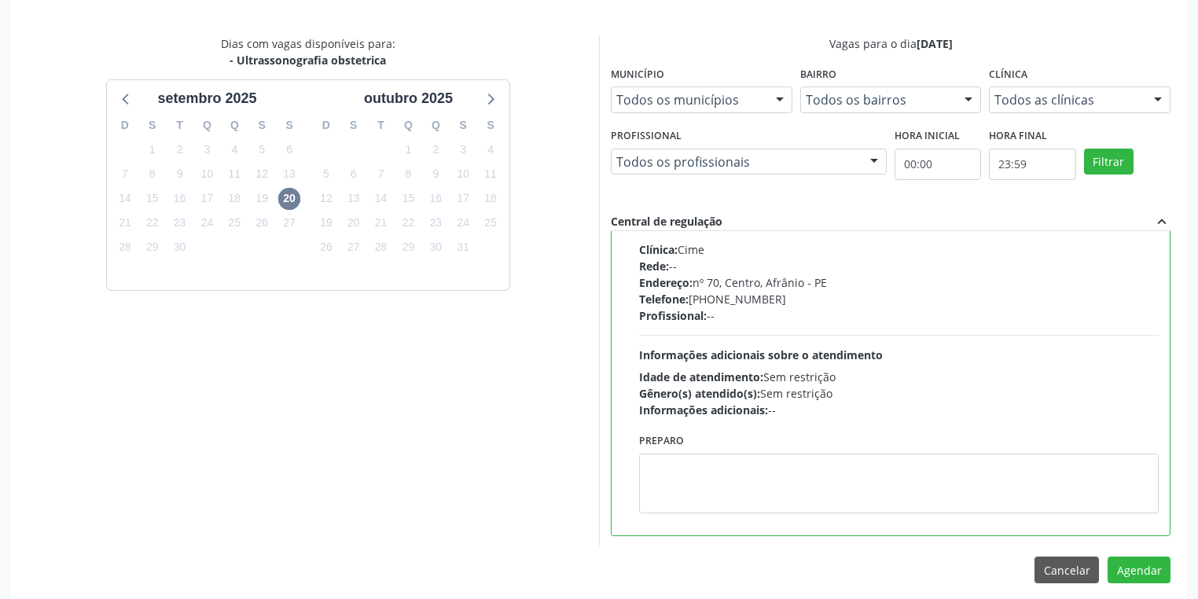
scroll to position [473, 0]
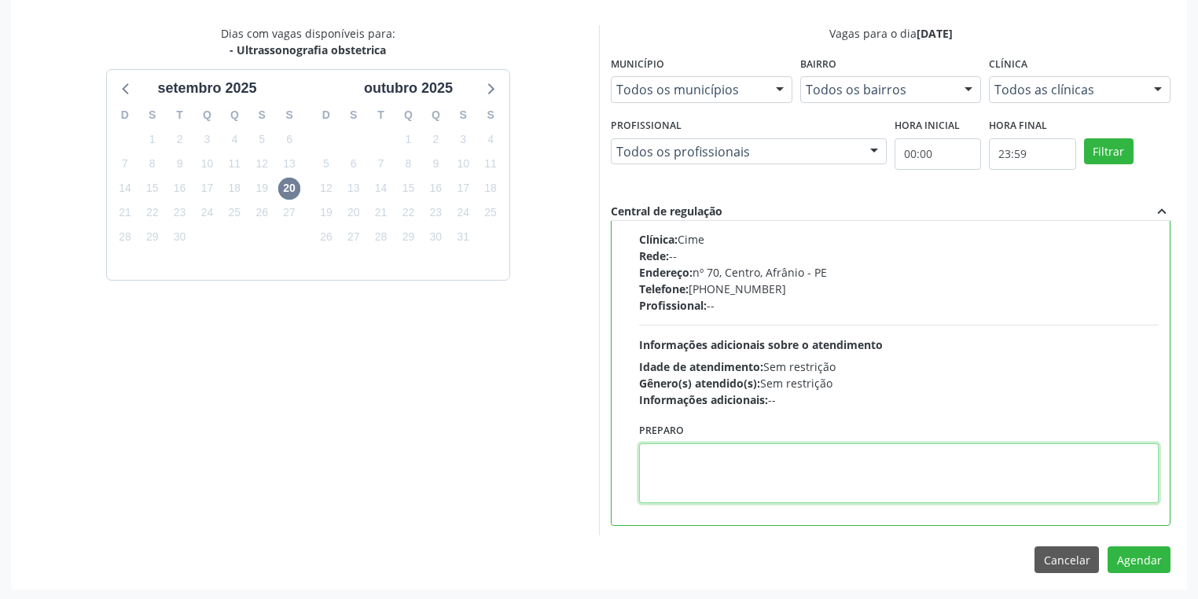
click at [848, 492] on textarea at bounding box center [899, 473] width 520 height 60
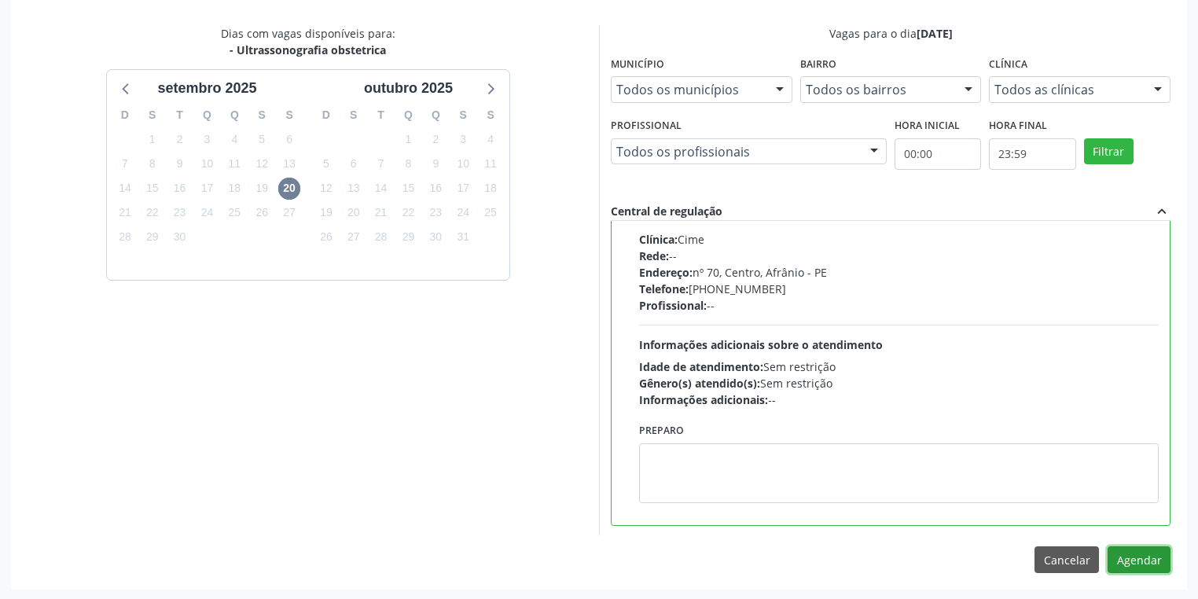
click at [1110, 559] on button "Agendar" at bounding box center [1139, 559] width 63 height 27
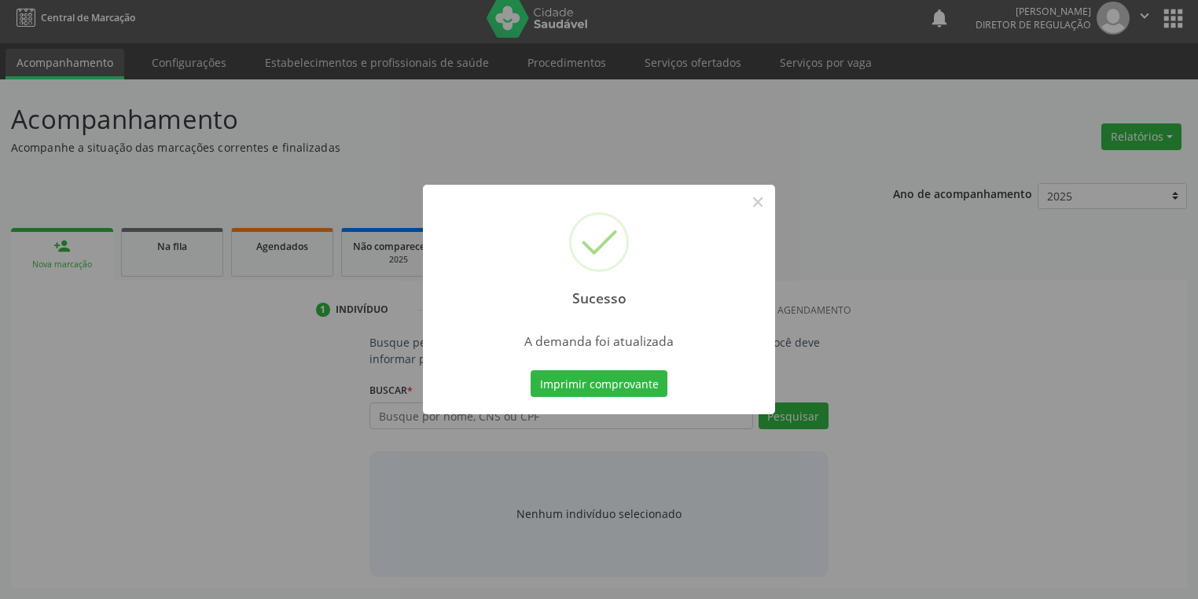
scroll to position [6, 0]
click at [571, 381] on button "Imprimir comprovante" at bounding box center [599, 383] width 137 height 27
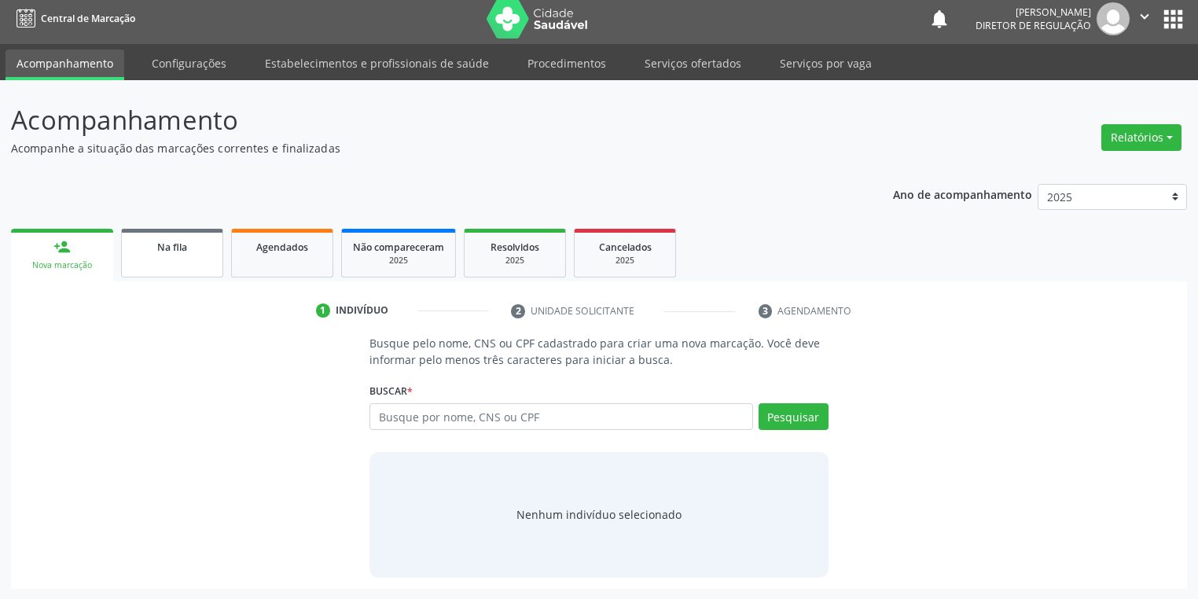
click at [177, 251] on span "Na fila" at bounding box center [172, 247] width 30 height 13
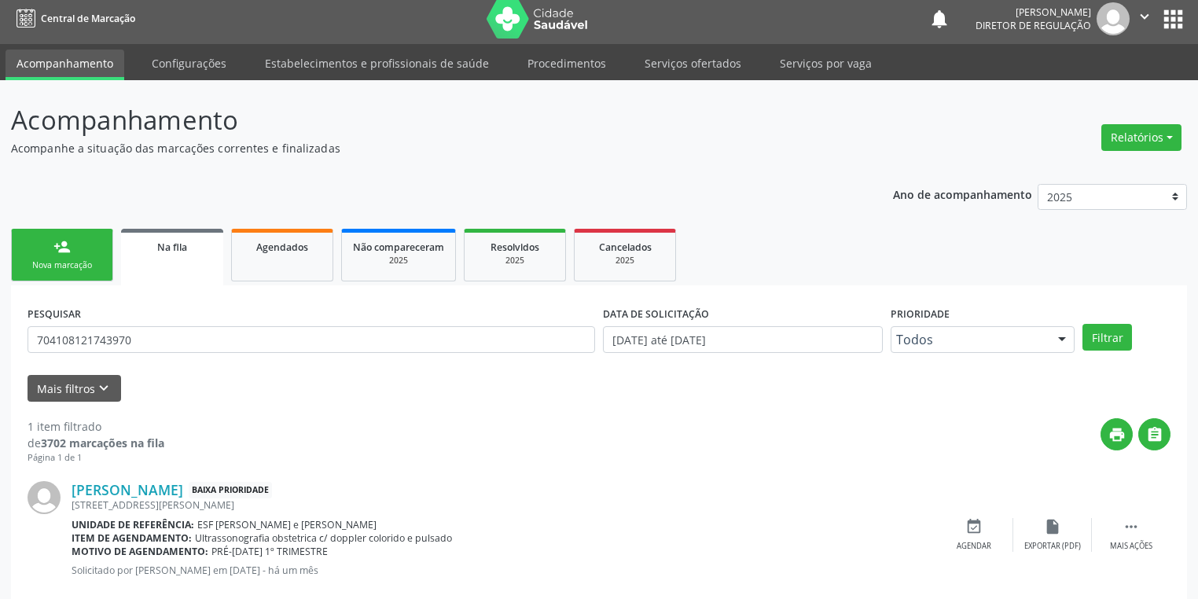
scroll to position [0, 0]
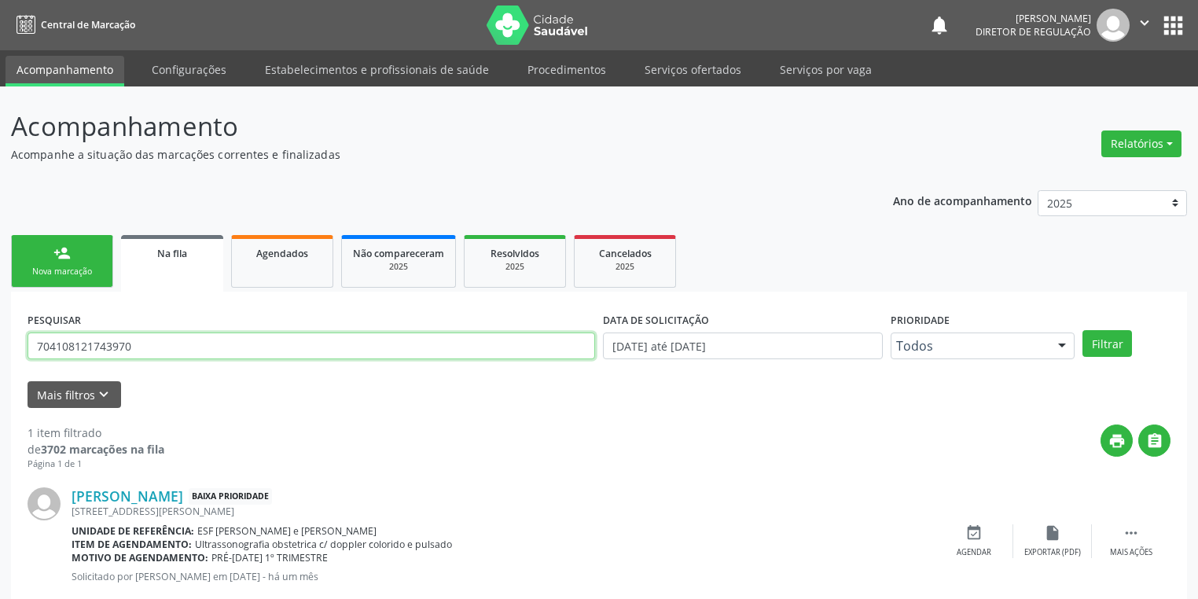
click at [143, 351] on input "704108121743970" at bounding box center [312, 346] width 568 height 27
type input "7"
type input "707602270317390"
click at [1098, 344] on button "Filtrar" at bounding box center [1108, 343] width 50 height 27
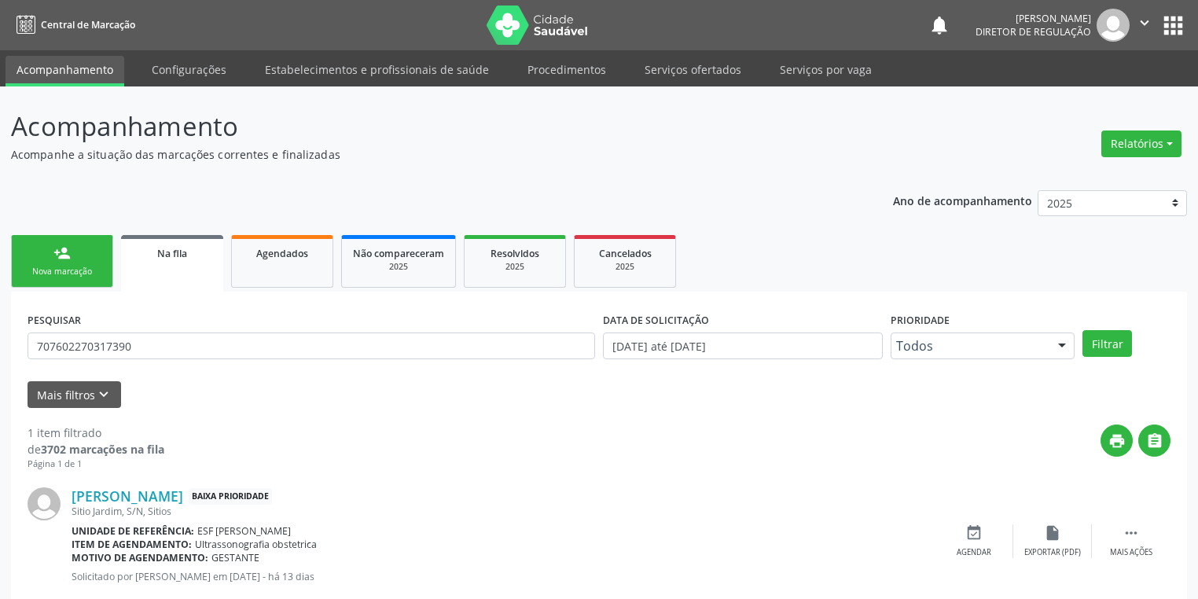
scroll to position [38, 0]
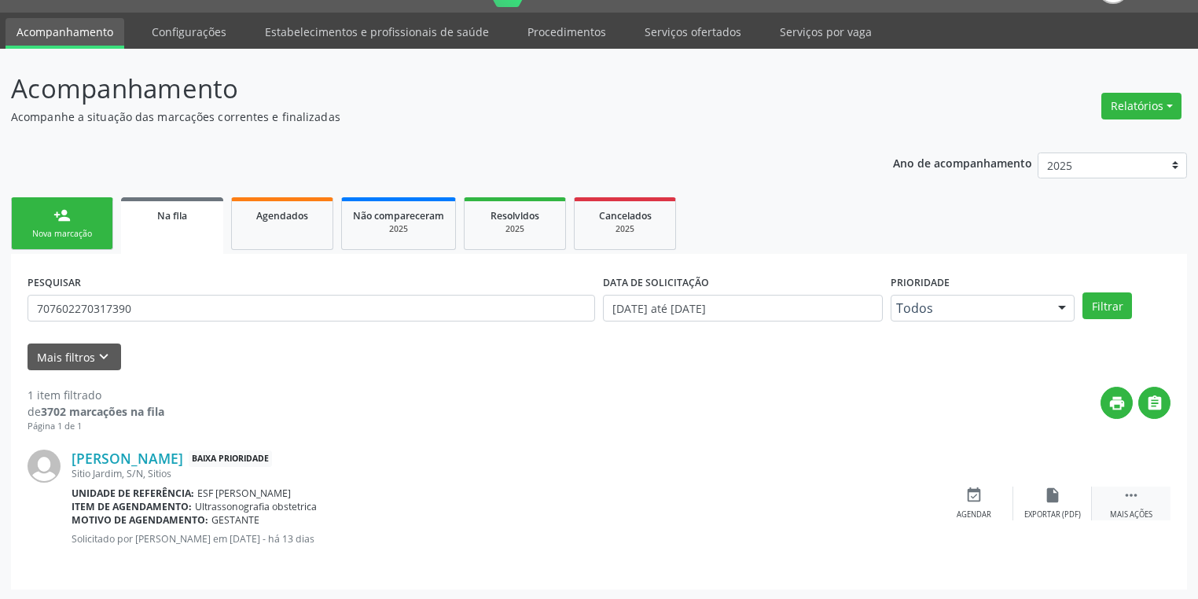
click at [1134, 487] on icon "" at bounding box center [1131, 495] width 17 height 17
click at [741, 497] on icon "event_available" at bounding box center [738, 495] width 17 height 17
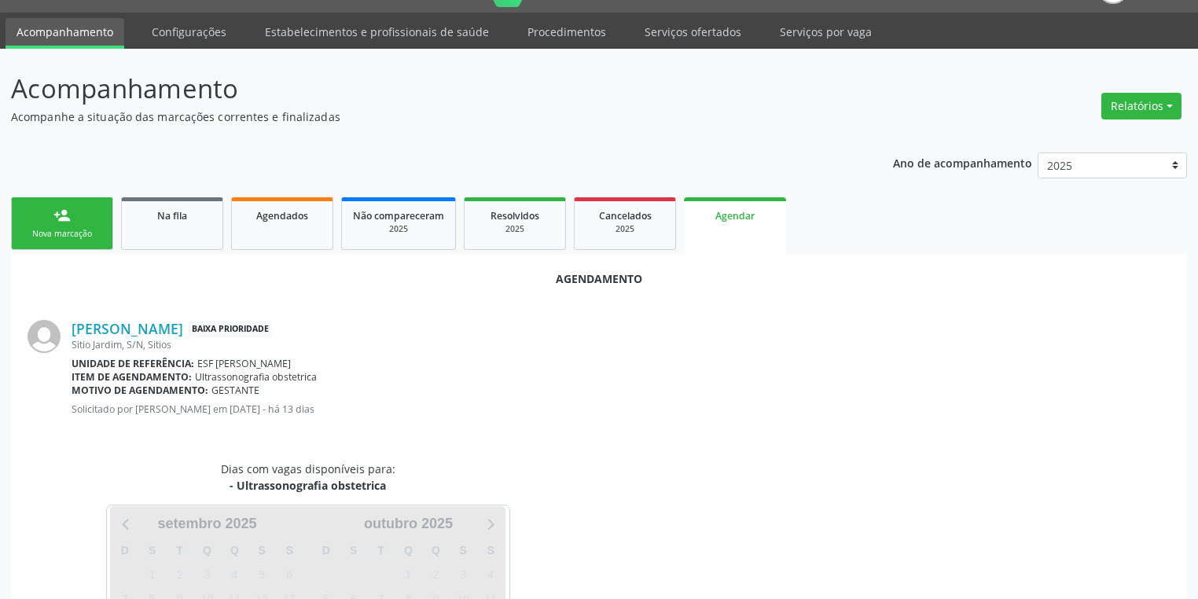
click at [738, 492] on div "Dias com vagas disponíveis para: - Ultrassonografia obstetrica Carregando setem…" at bounding box center [599, 589] width 1165 height 256
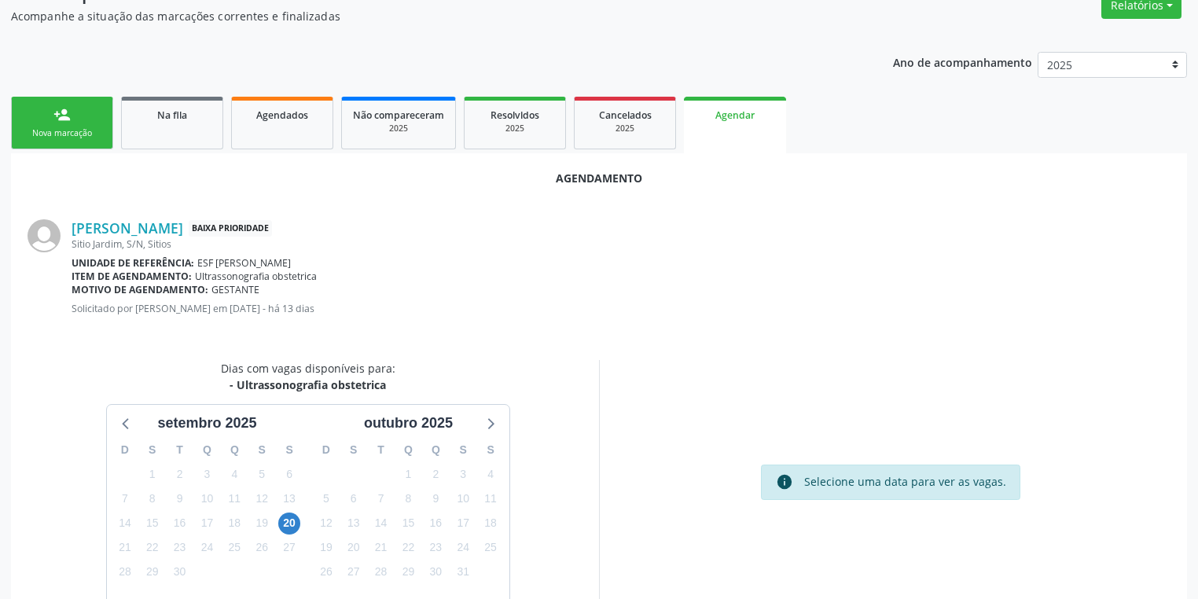
scroll to position [218, 0]
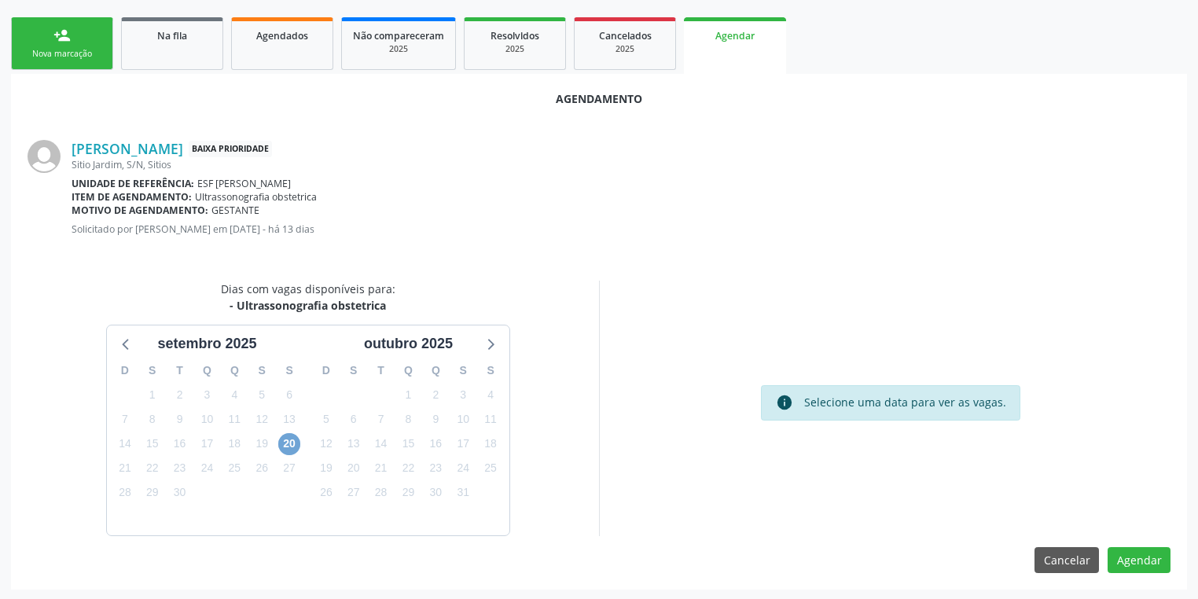
click at [283, 441] on span "20" at bounding box center [289, 444] width 22 height 22
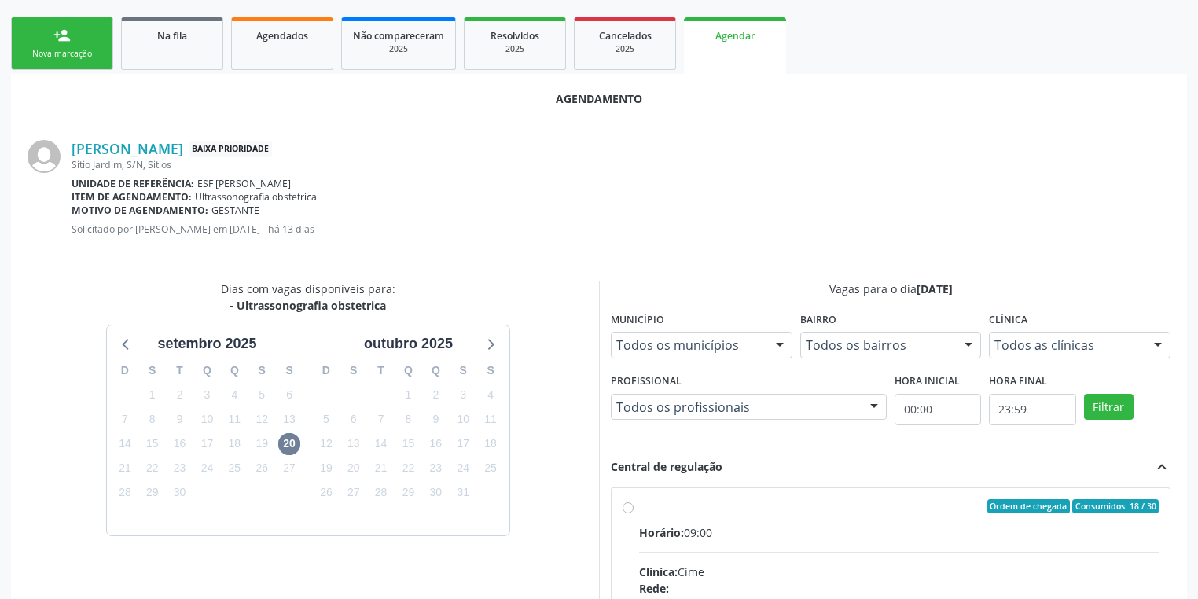
click at [814, 531] on div "Horário: 09:00" at bounding box center [899, 532] width 520 height 17
click at [634, 513] on input "Ordem de chegada Consumidos: 18 / 30 Horário: 09:00 Clínica: Cime Rede: -- Ende…" at bounding box center [628, 506] width 11 height 14
radio input "true"
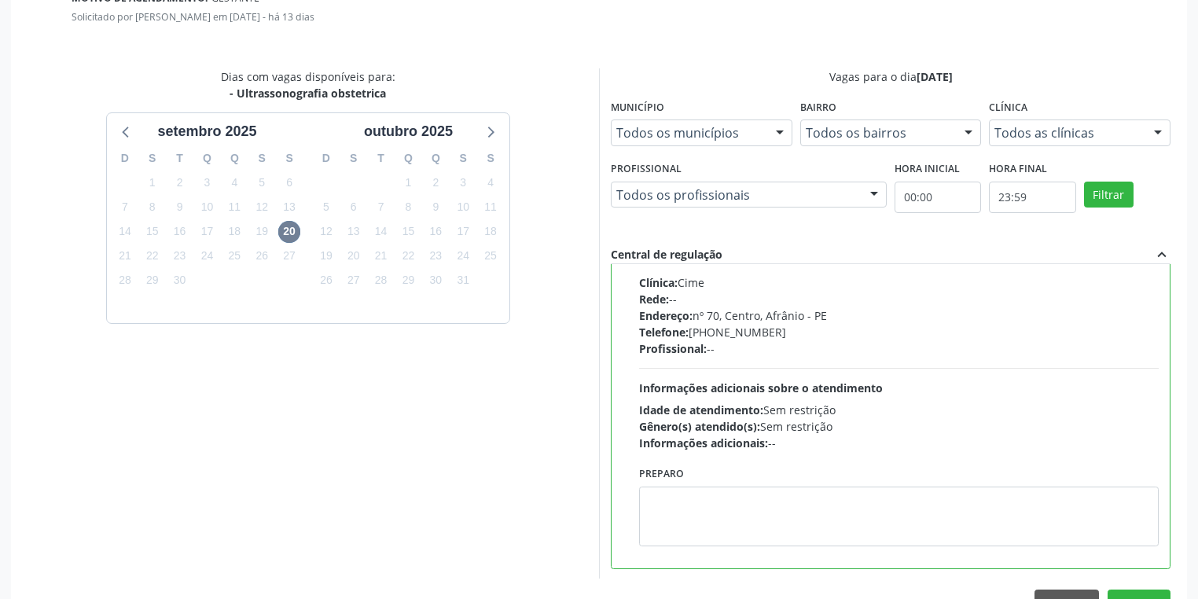
scroll to position [469, 0]
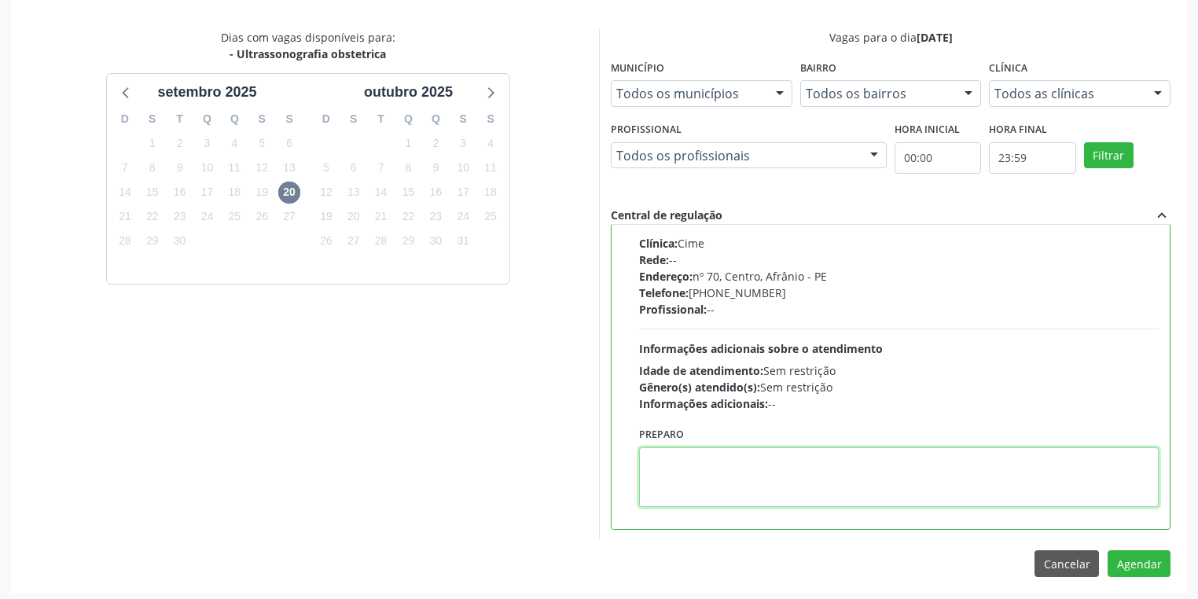
click at [769, 493] on textarea at bounding box center [899, 477] width 520 height 60
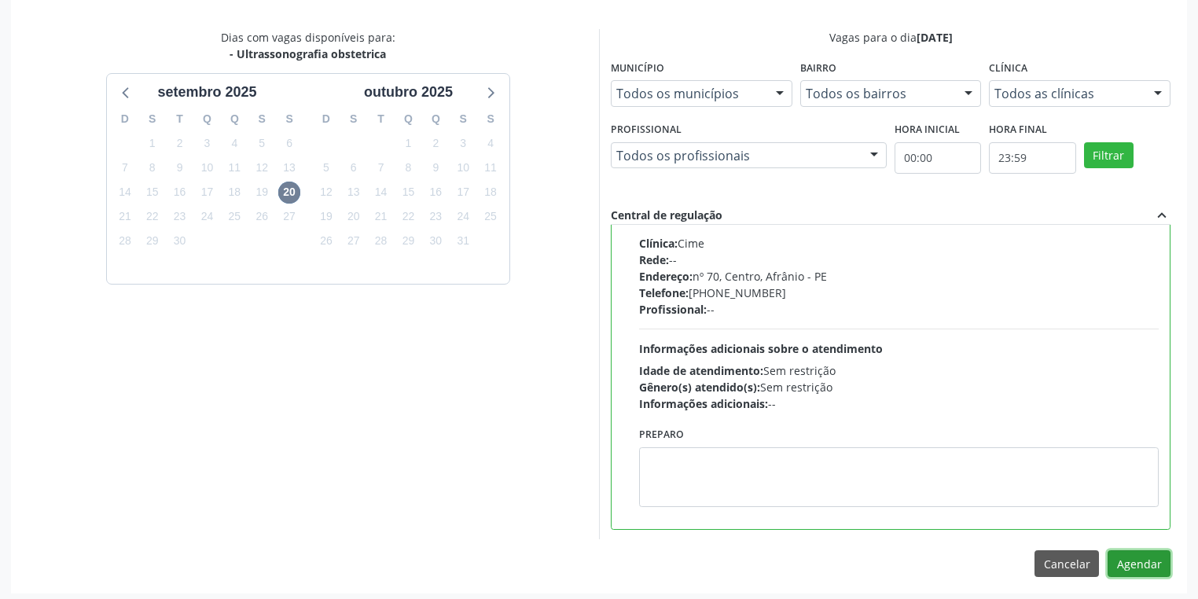
click at [1123, 560] on button "Agendar" at bounding box center [1139, 563] width 63 height 27
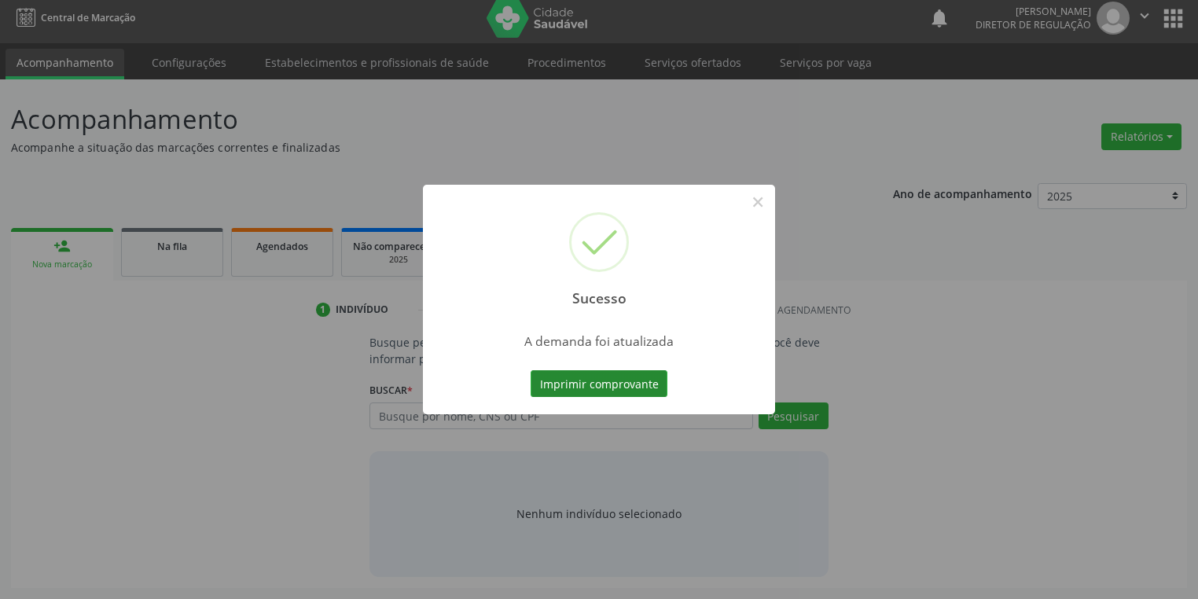
scroll to position [6, 0]
click at [579, 381] on button "Imprimir comprovante" at bounding box center [599, 383] width 137 height 27
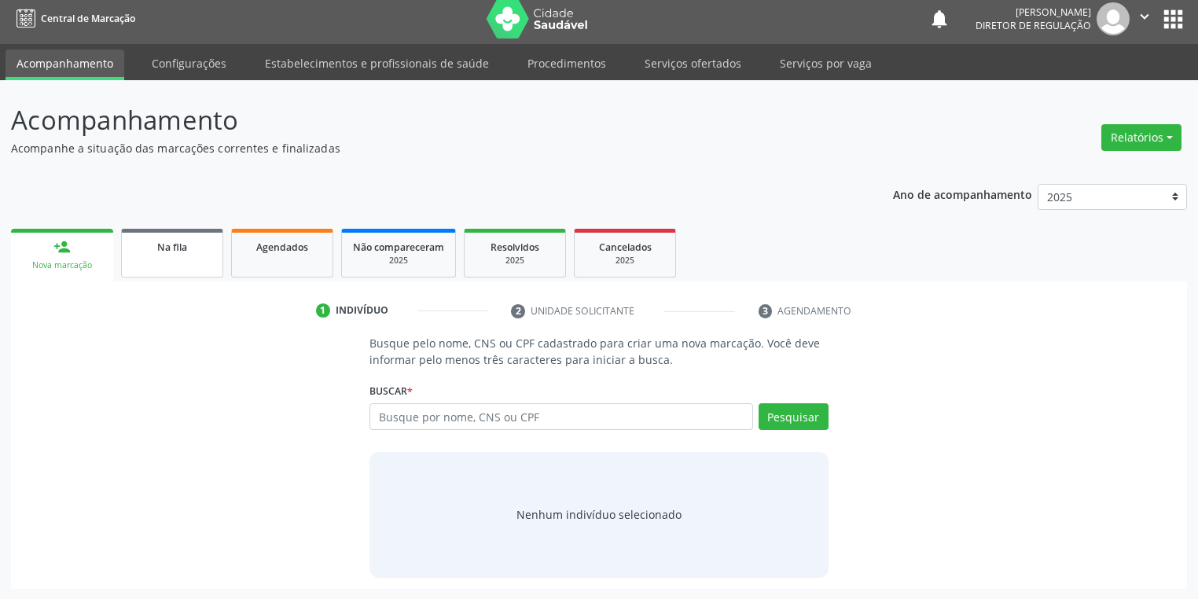
click at [142, 245] on div "Na fila" at bounding box center [172, 246] width 79 height 17
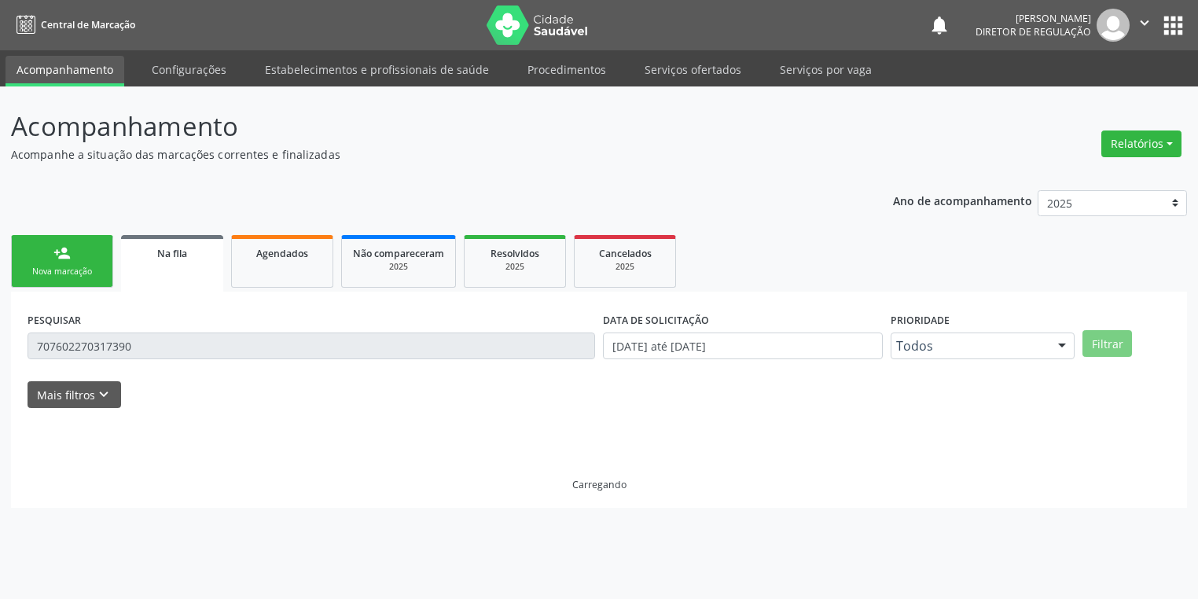
scroll to position [0, 0]
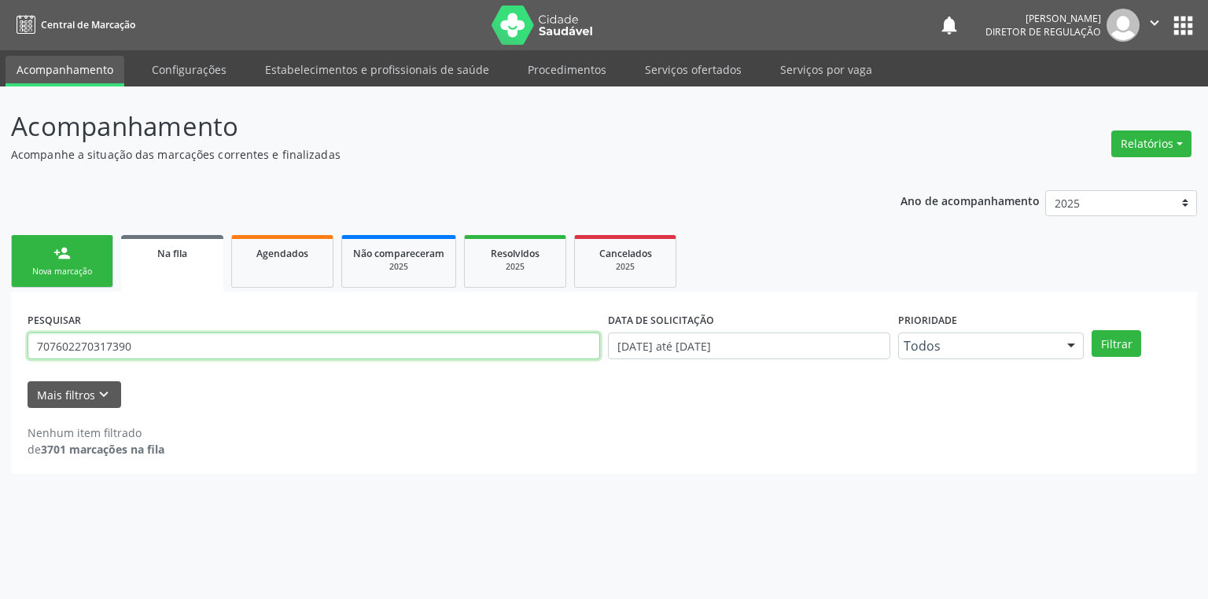
click at [145, 343] on input "707602270317390" at bounding box center [314, 346] width 572 height 27
type input "7"
type input "702804657757664"
click at [1095, 335] on button "Filtrar" at bounding box center [1116, 343] width 50 height 27
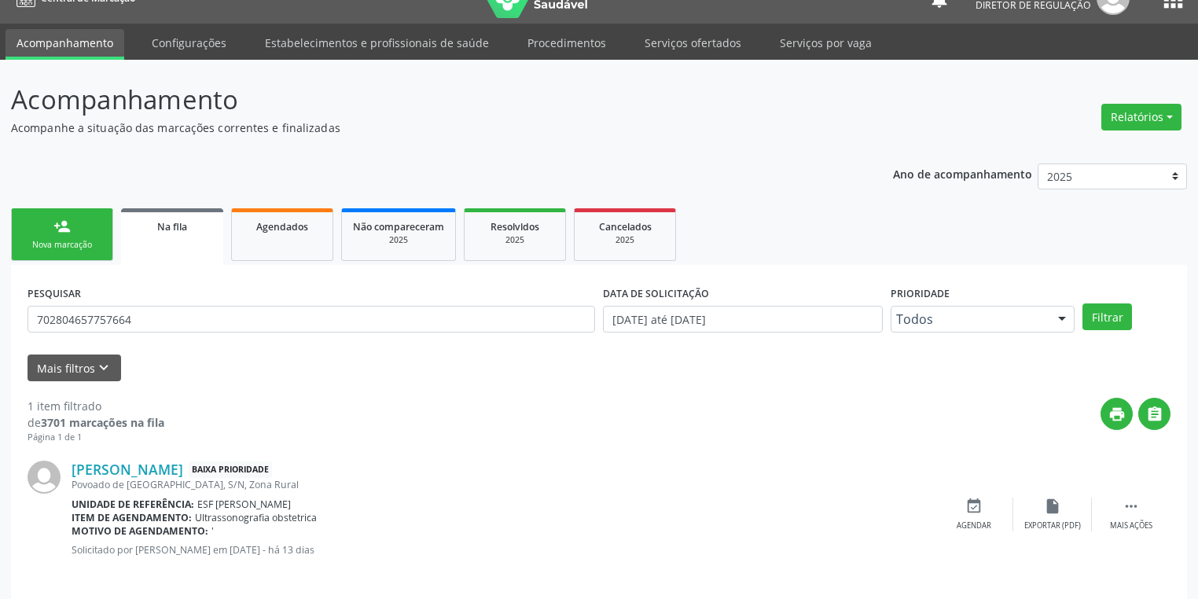
scroll to position [38, 0]
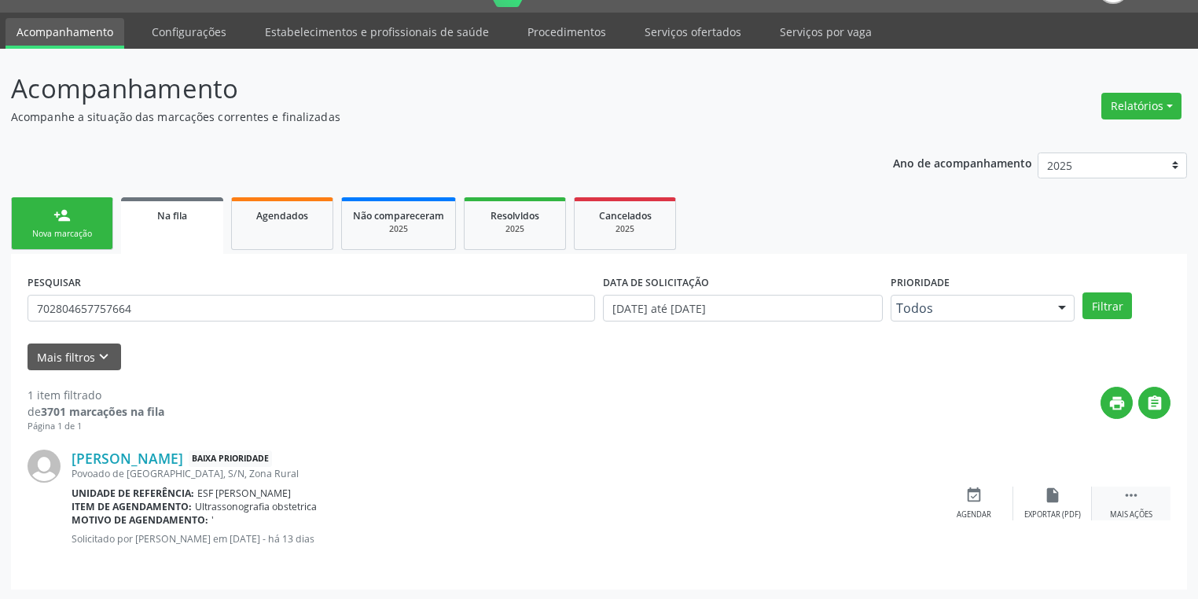
click at [1130, 487] on icon "" at bounding box center [1131, 495] width 17 height 17
click at [733, 503] on div "event_available Agendar" at bounding box center [738, 504] width 79 height 34
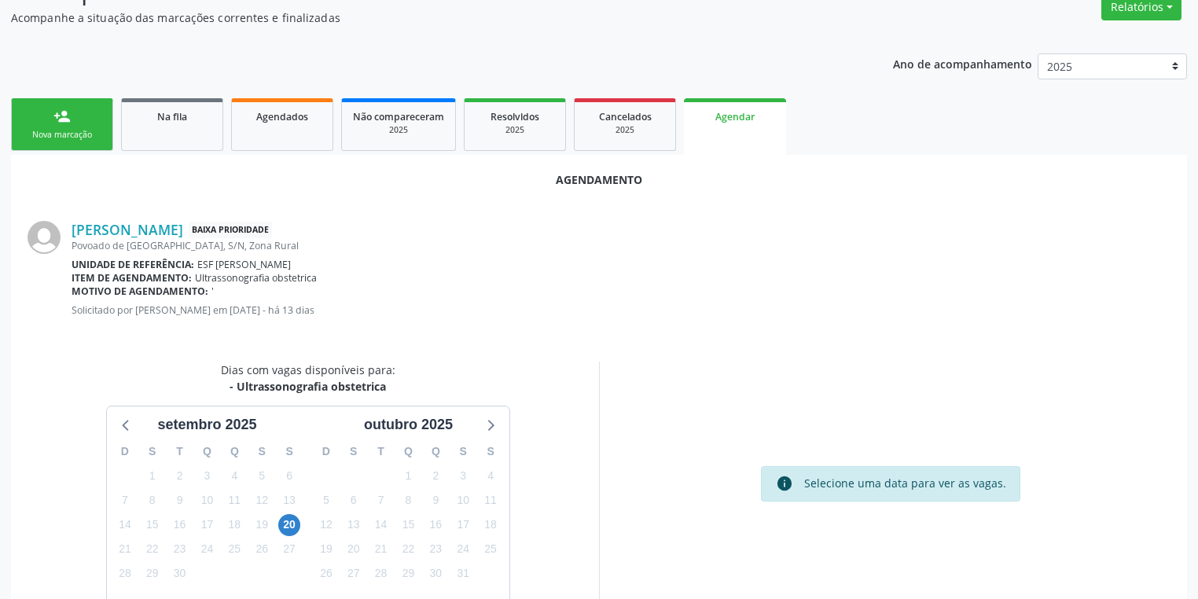
scroll to position [218, 0]
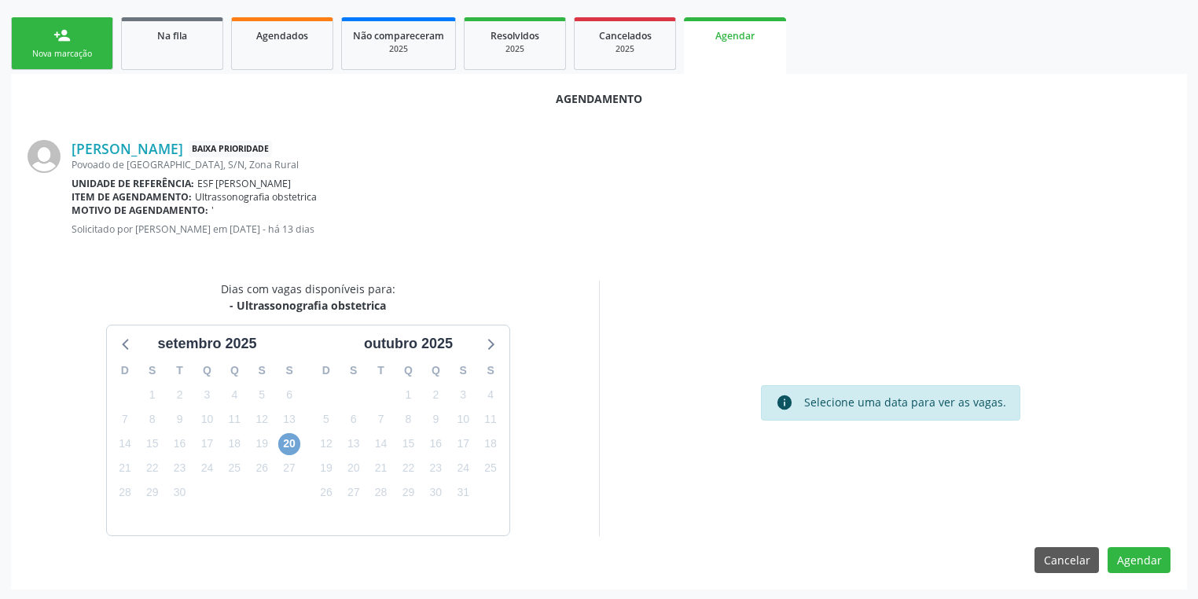
click at [288, 443] on span "20" at bounding box center [289, 444] width 22 height 22
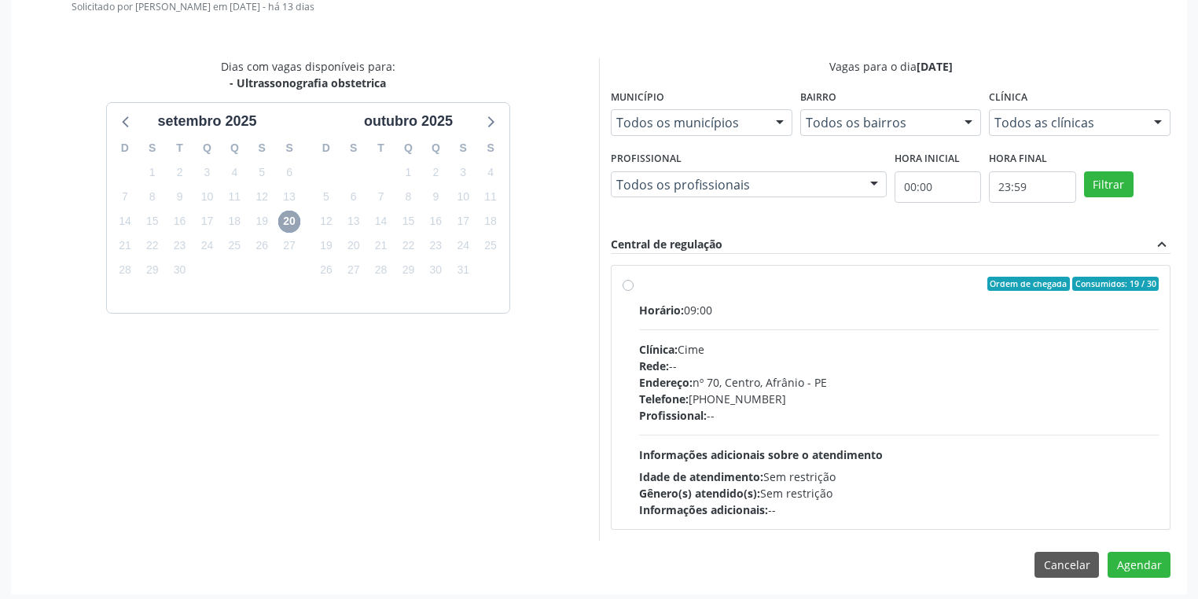
scroll to position [444, 0]
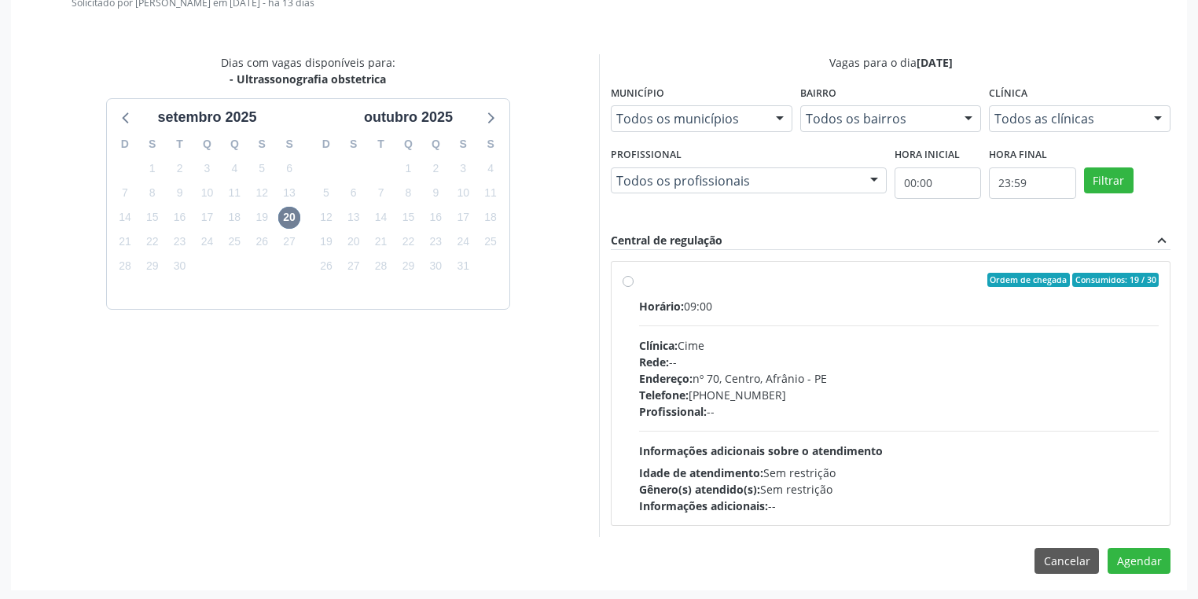
click at [759, 430] on div "Horário: 09:00 Clínica: Cime Rede: -- Endereço: [STREET_ADDRESS] Telefone: [PHO…" at bounding box center [899, 406] width 520 height 216
click at [634, 287] on input "Ordem de chegada Consumidos: 19 / 30 Horário: 09:00 Clínica: Cime Rede: -- Ende…" at bounding box center [628, 280] width 11 height 14
radio input "true"
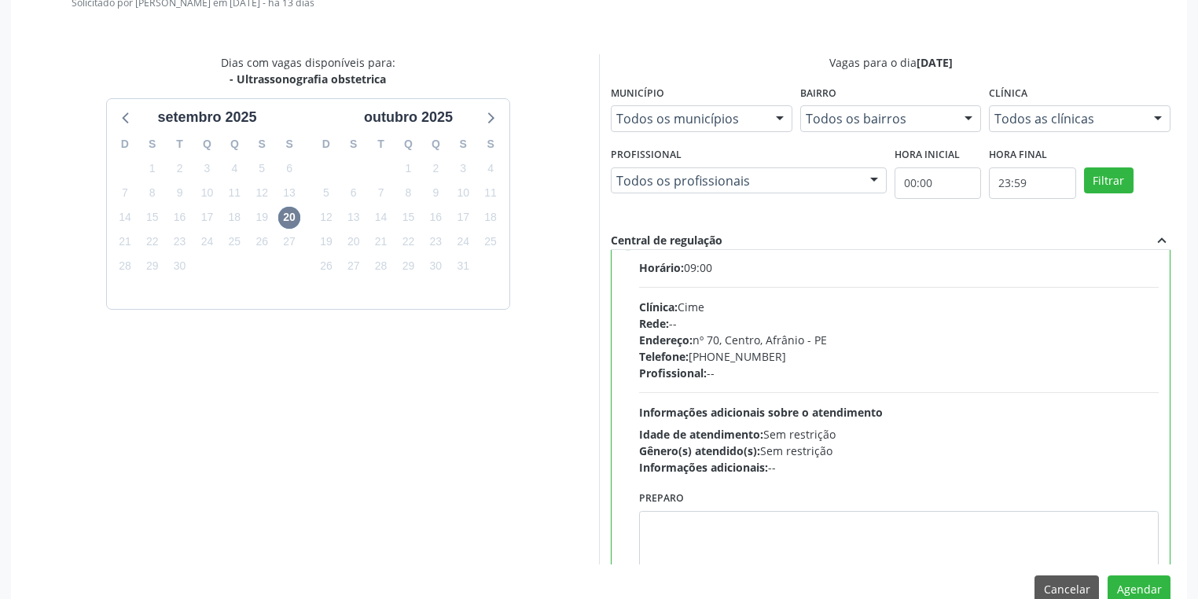
scroll to position [77, 0]
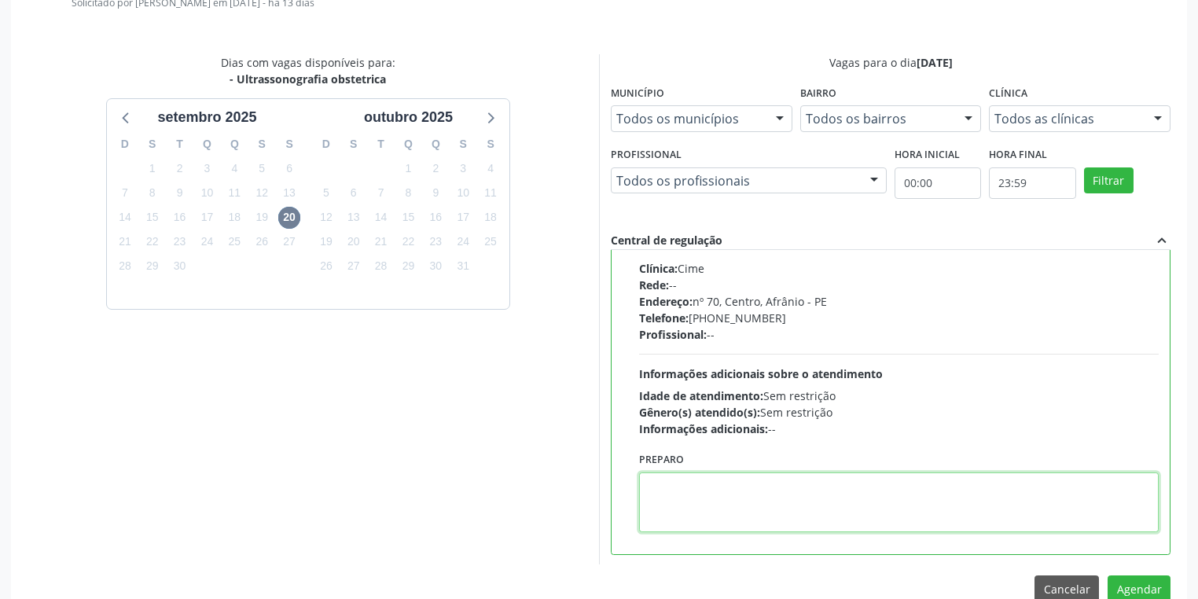
click at [647, 485] on textarea at bounding box center [899, 503] width 520 height 60
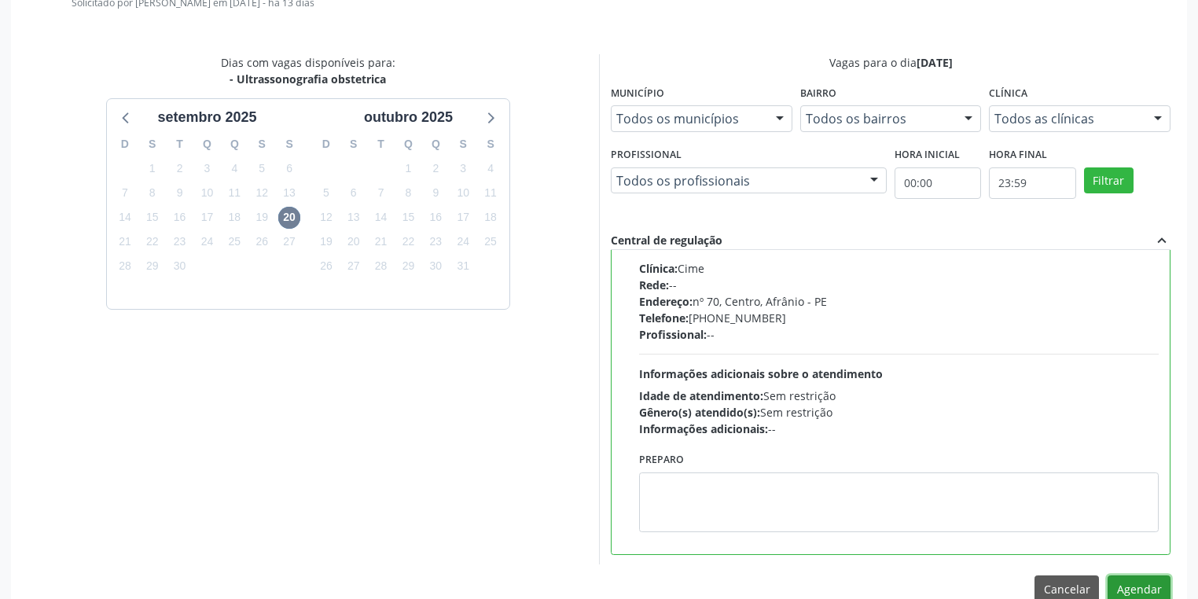
click at [1129, 587] on button "Agendar" at bounding box center [1139, 589] width 63 height 27
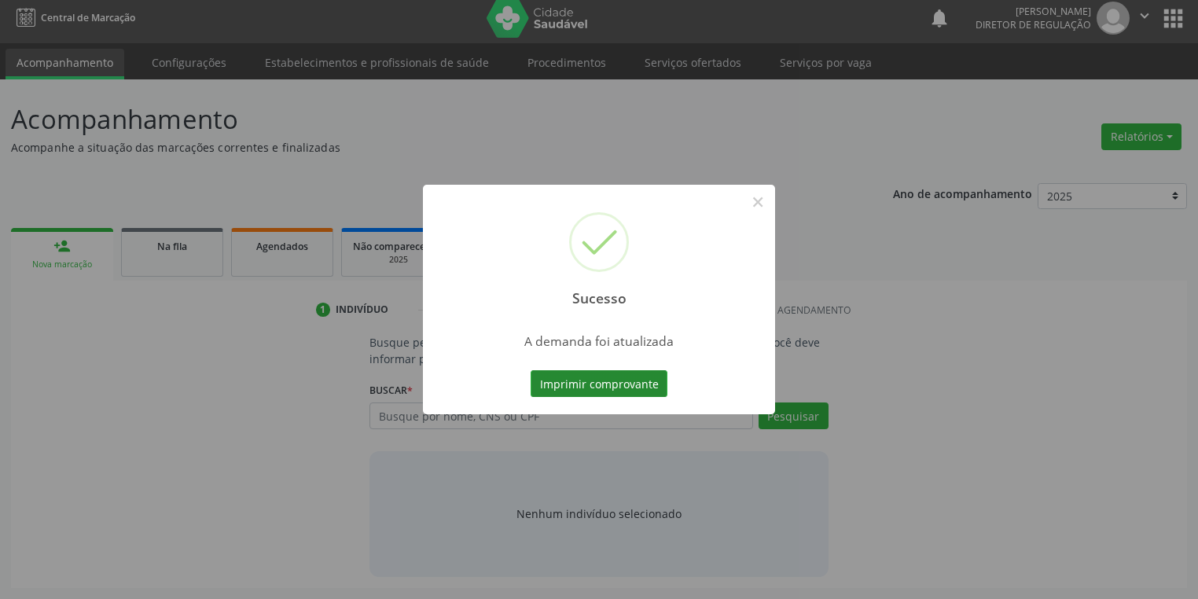
scroll to position [6, 0]
click at [610, 389] on button "Imprimir comprovante" at bounding box center [599, 383] width 137 height 27
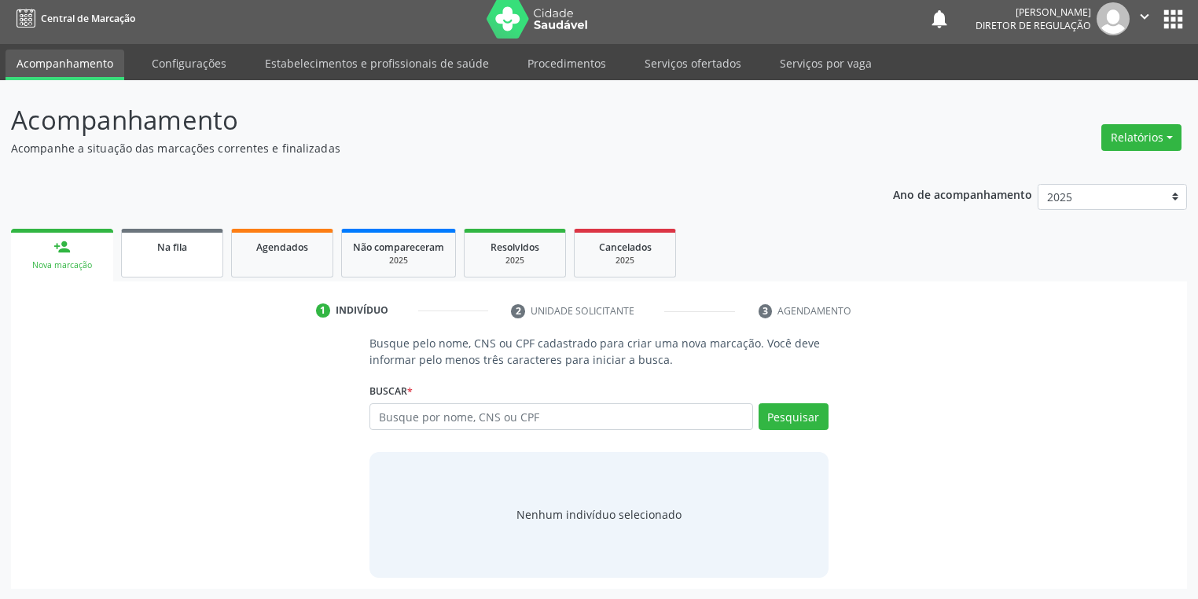
click at [149, 253] on div "Na fila" at bounding box center [172, 246] width 79 height 17
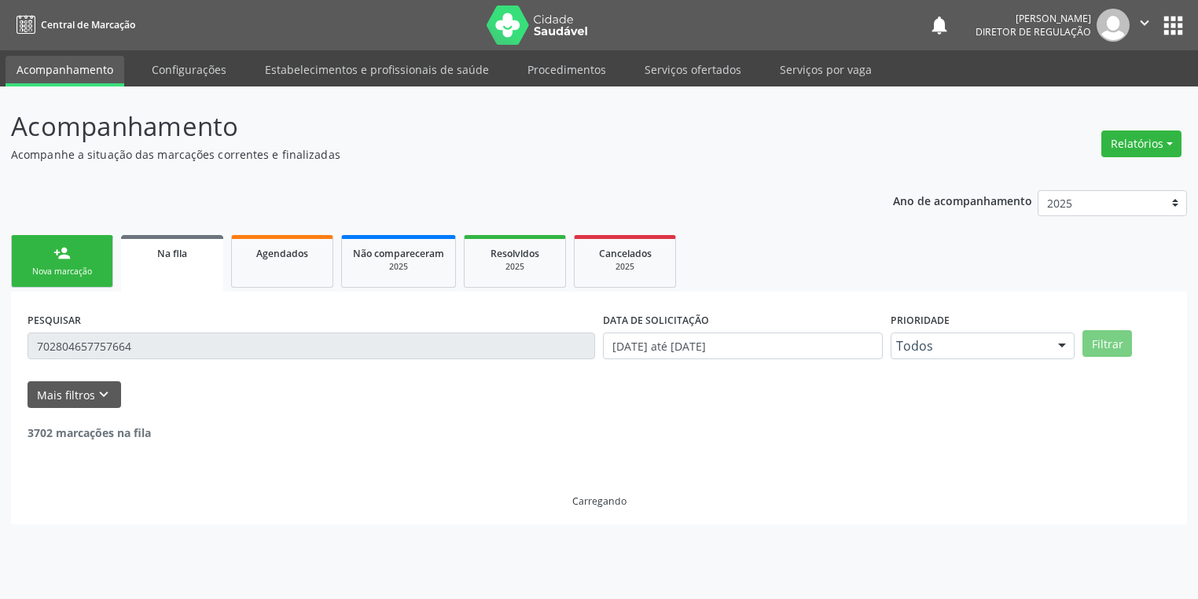
scroll to position [0, 0]
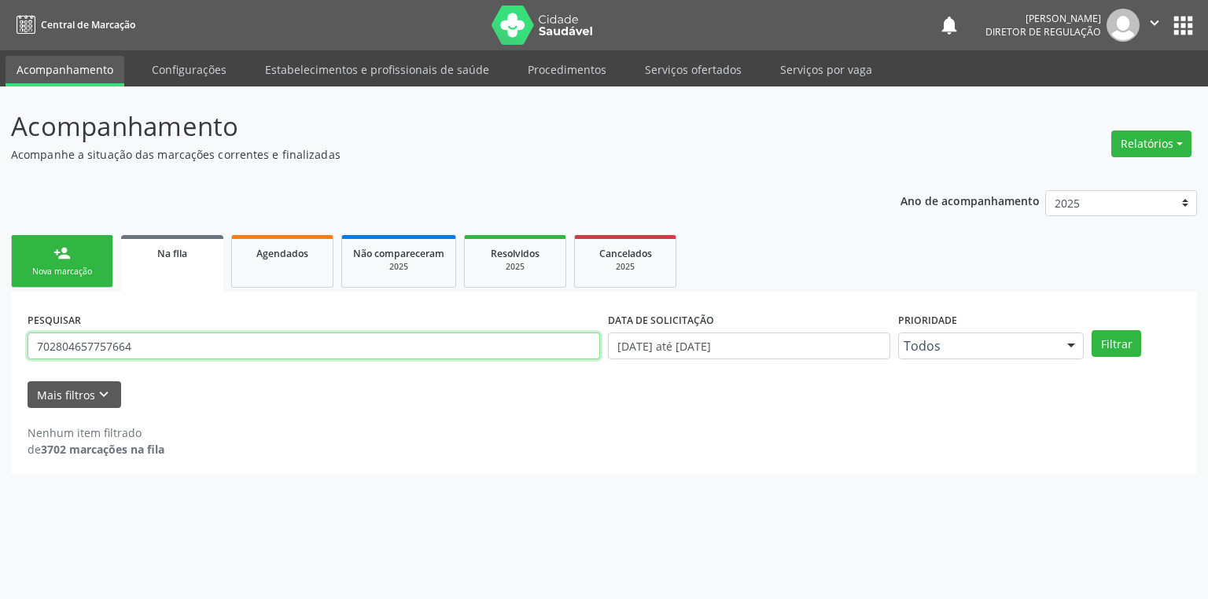
click at [164, 350] on input "702804657757664" at bounding box center [314, 346] width 572 height 27
type input "7"
type input "700000485774407"
click at [1113, 345] on button "Filtrar" at bounding box center [1116, 343] width 50 height 27
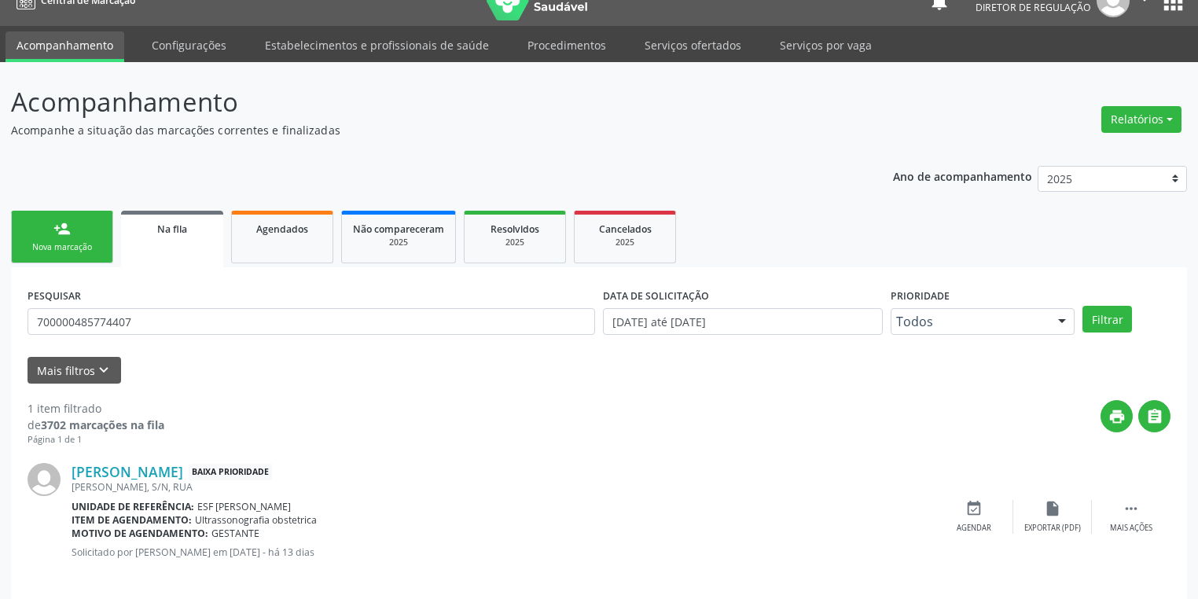
scroll to position [38, 0]
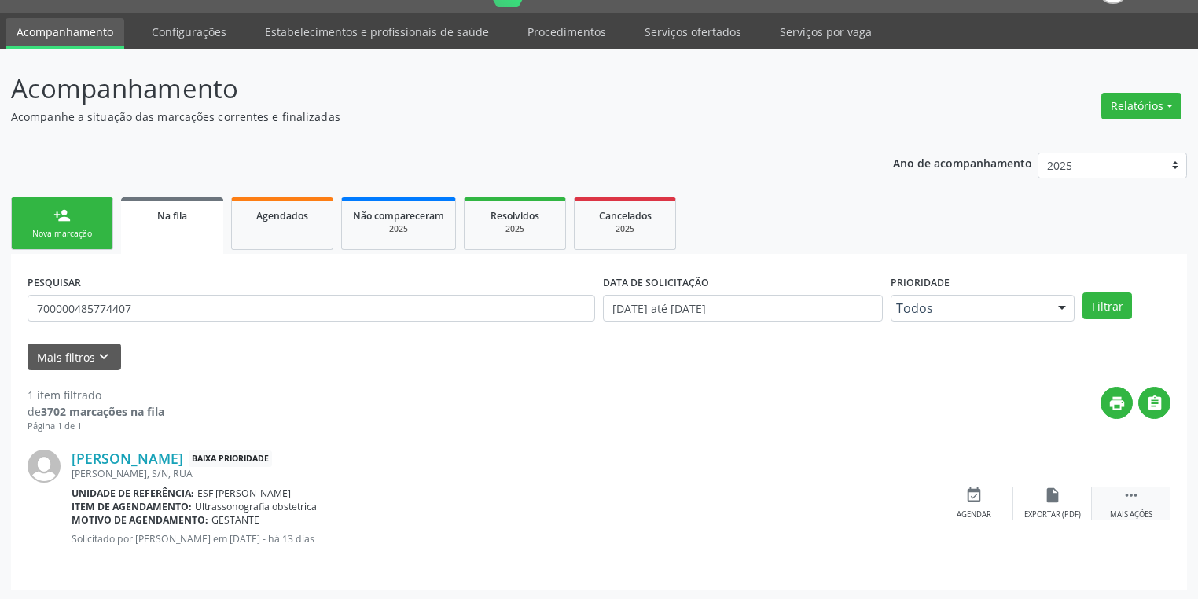
click at [1124, 490] on icon "" at bounding box center [1131, 495] width 17 height 17
click at [735, 497] on icon "event_available" at bounding box center [738, 495] width 17 height 17
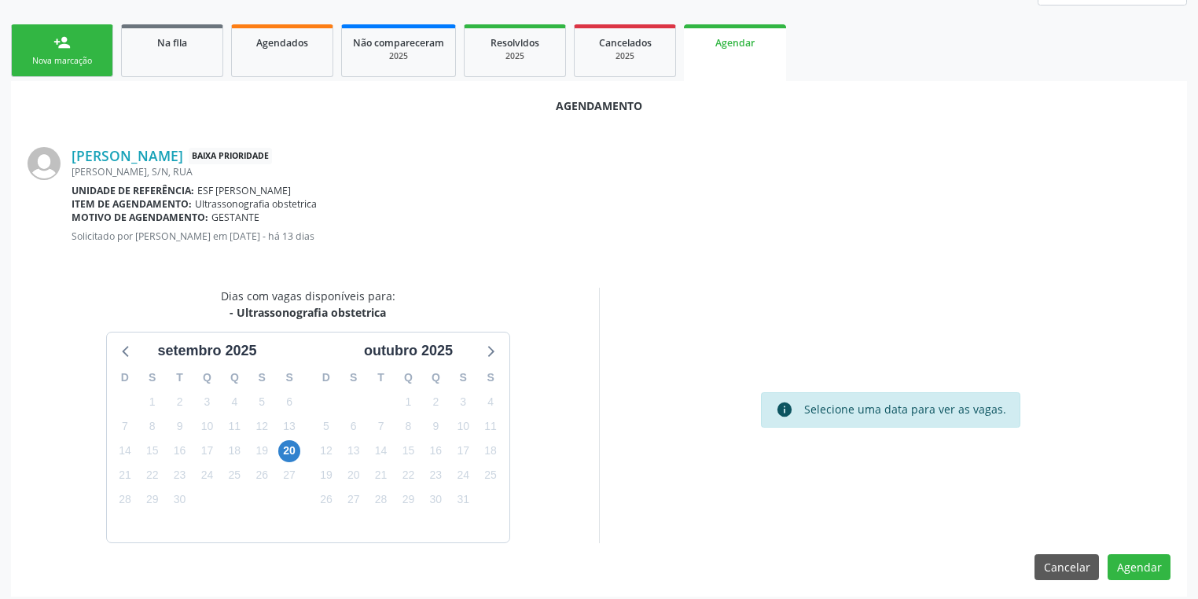
scroll to position [218, 0]
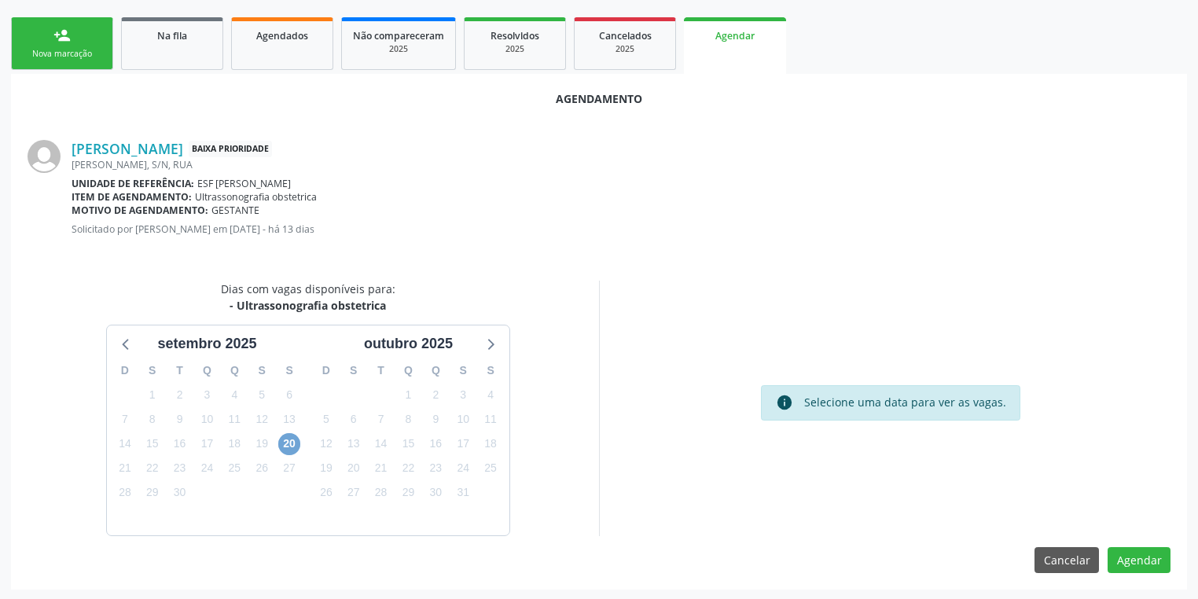
click at [287, 444] on span "20" at bounding box center [289, 444] width 22 height 22
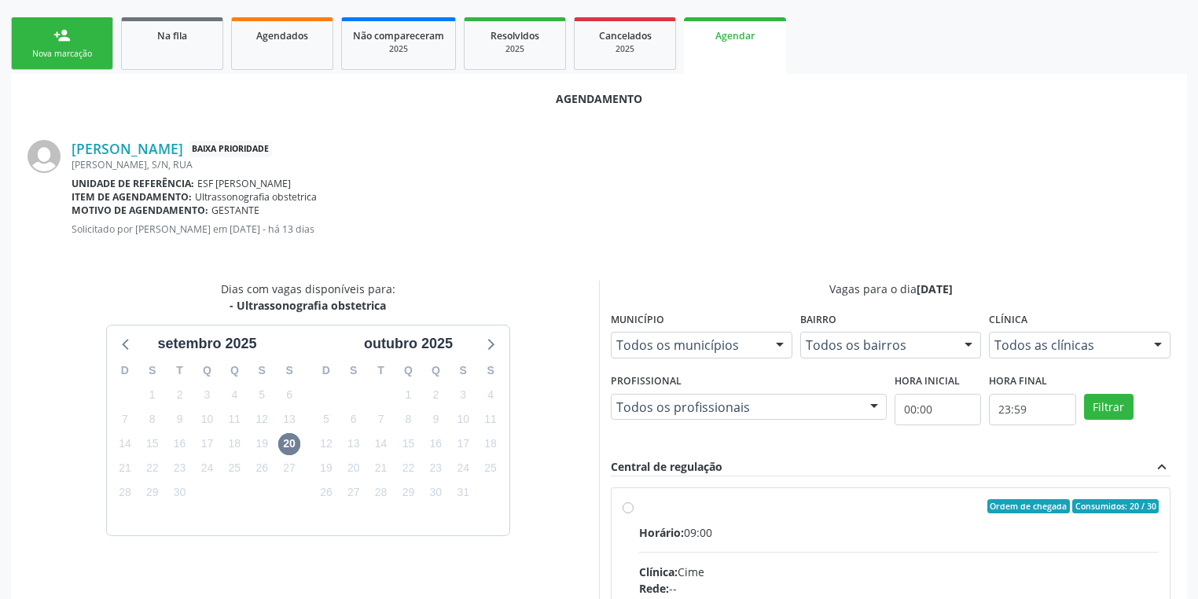
click at [804, 528] on div "Horário: 09:00" at bounding box center [899, 532] width 520 height 17
click at [634, 513] on input "Ordem de chegada Consumidos: 20 / 30 Horário: 09:00 Clínica: Cime Rede: -- Ende…" at bounding box center [628, 506] width 11 height 14
radio input "true"
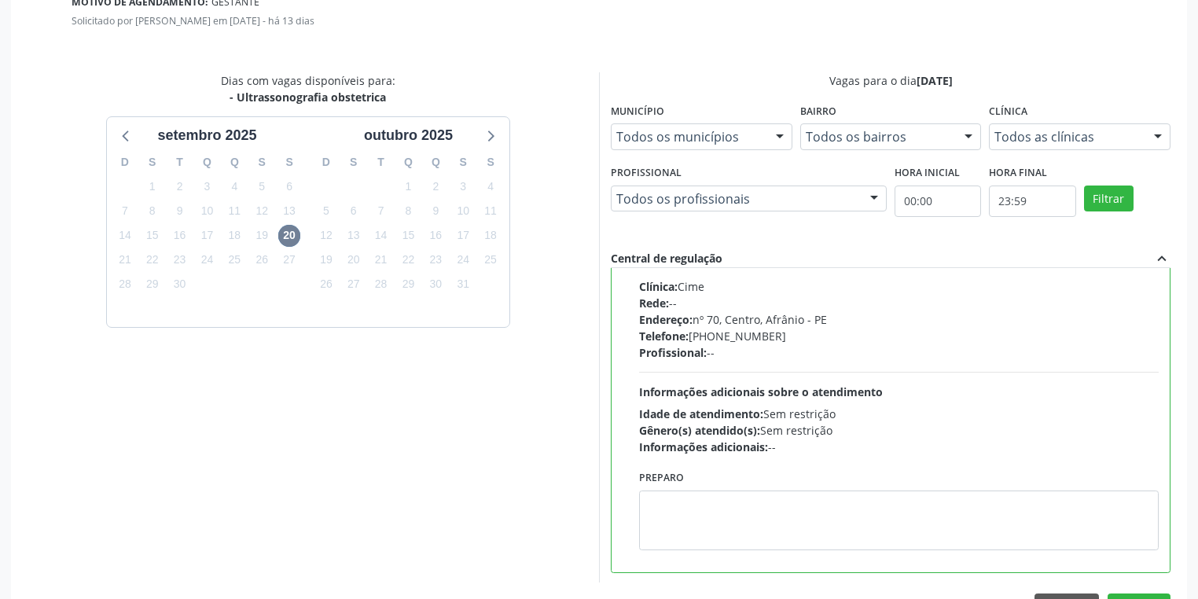
scroll to position [473, 0]
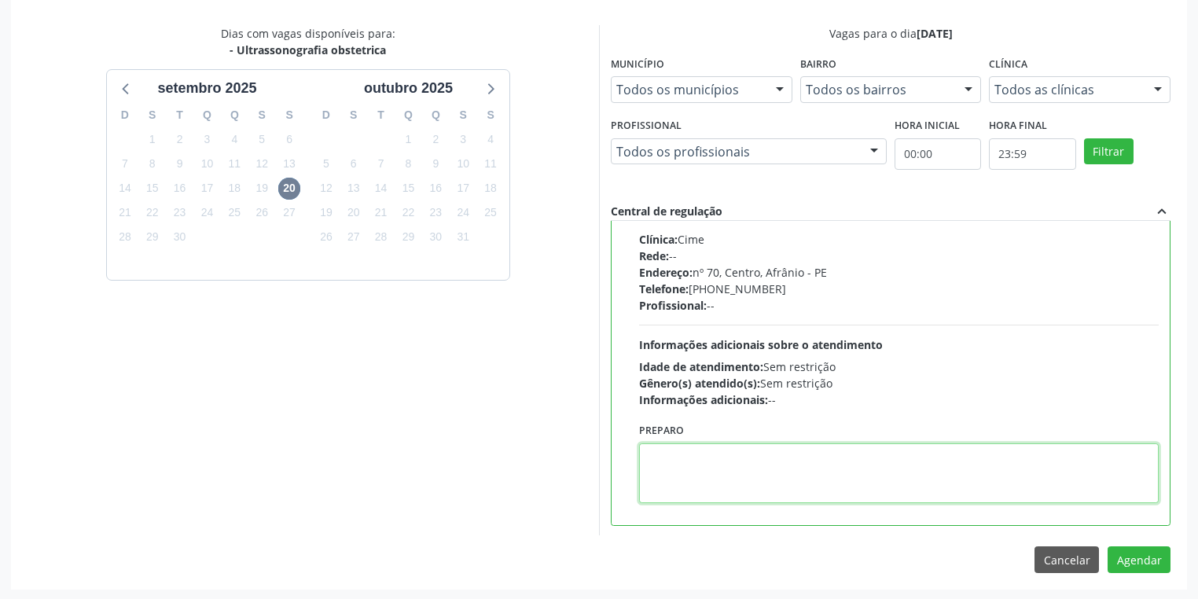
click at [769, 469] on textarea at bounding box center [899, 473] width 520 height 60
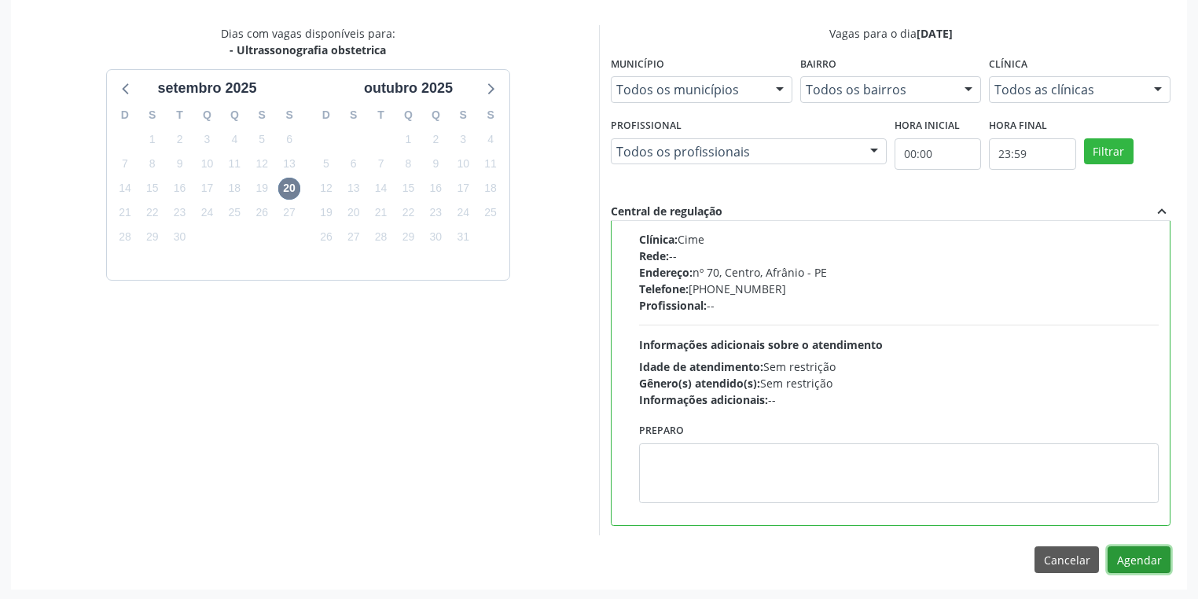
click at [1124, 566] on button "Agendar" at bounding box center [1139, 559] width 63 height 27
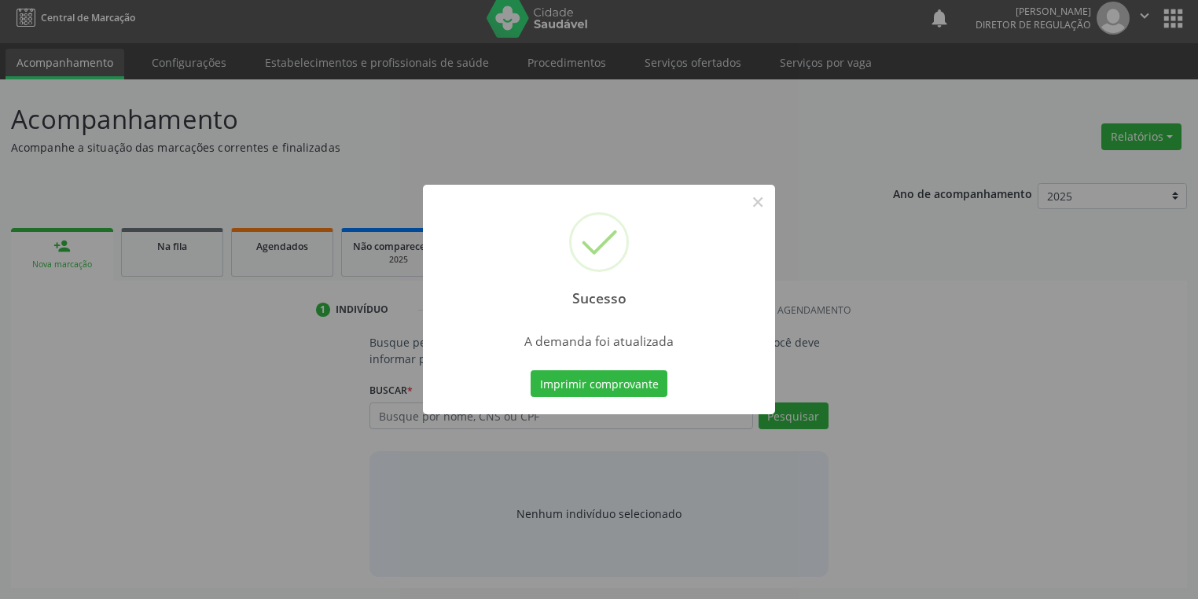
scroll to position [6, 0]
click at [617, 387] on button "Imprimir comprovante" at bounding box center [599, 383] width 137 height 27
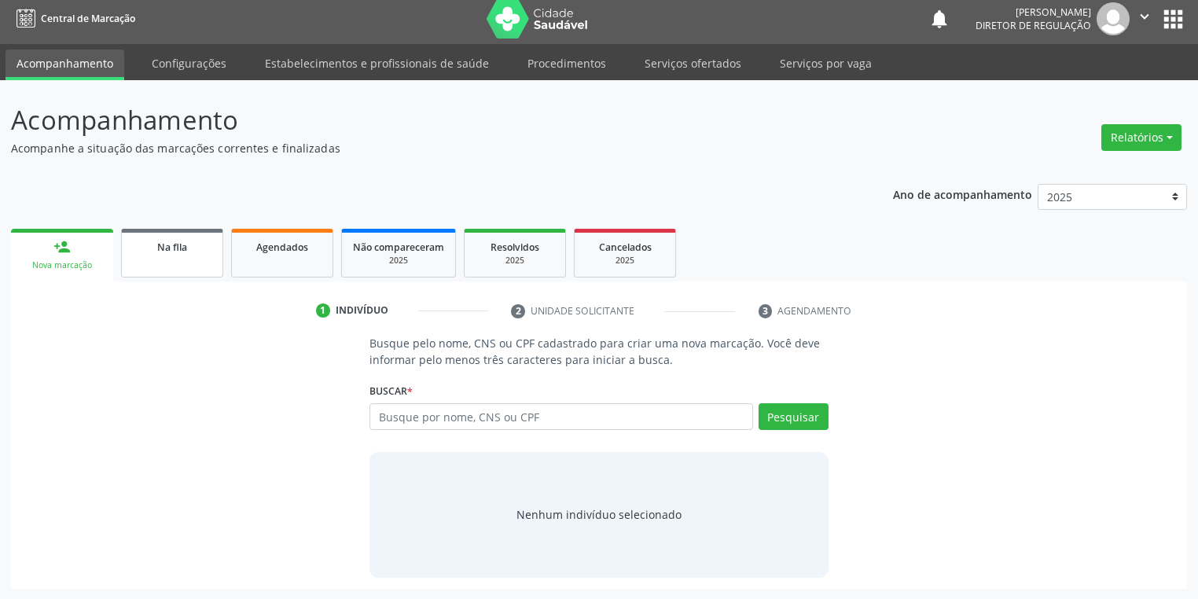
click at [168, 252] on span "Na fila" at bounding box center [172, 247] width 30 height 13
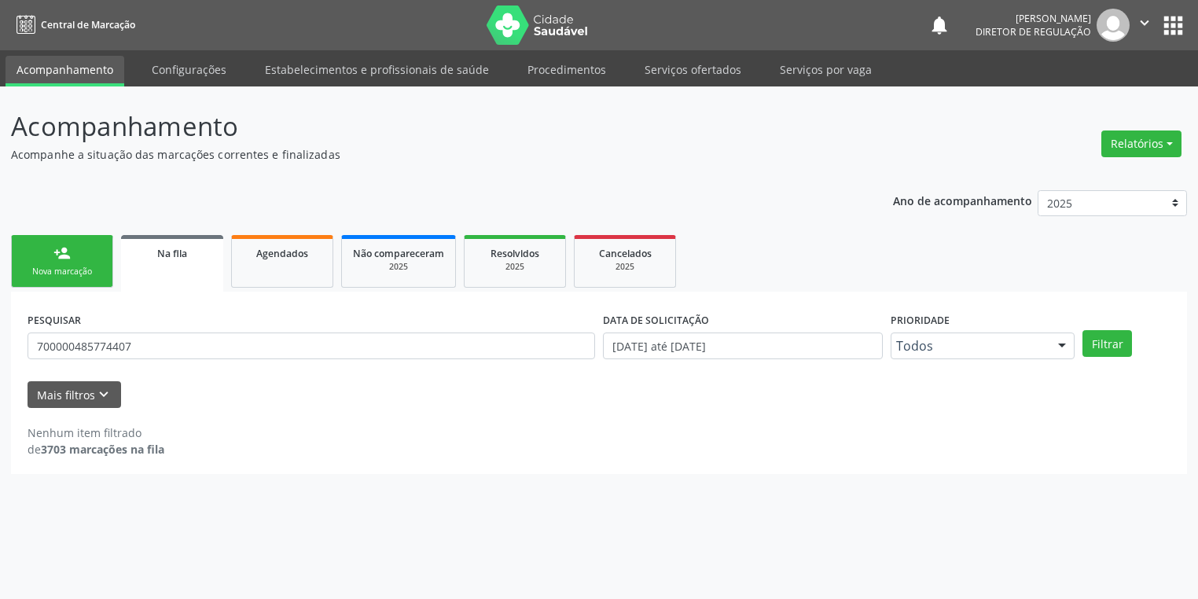
scroll to position [0, 0]
click at [145, 350] on input "700000485774407" at bounding box center [314, 346] width 572 height 27
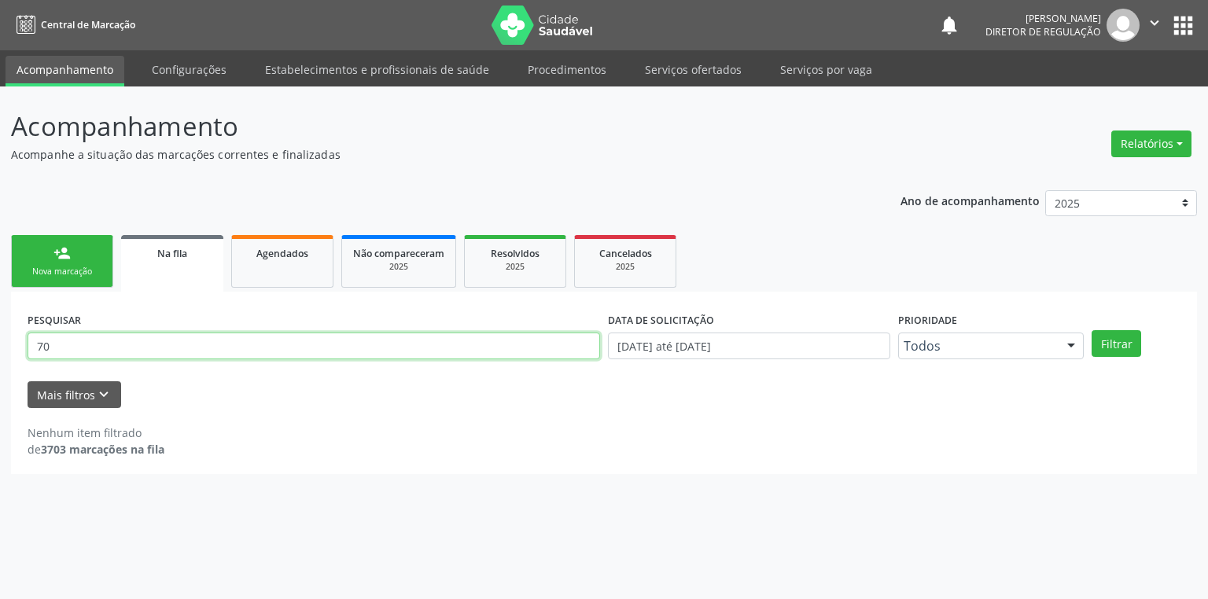
type input "7"
type input "704206224030885"
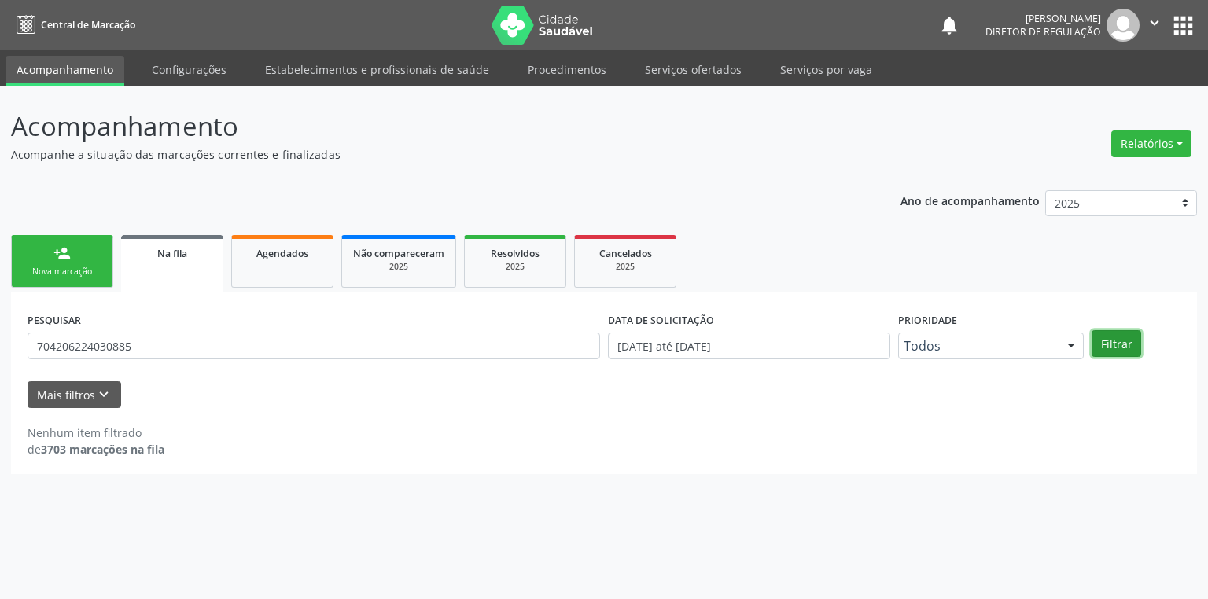
click at [1116, 337] on button "Filtrar" at bounding box center [1116, 343] width 50 height 27
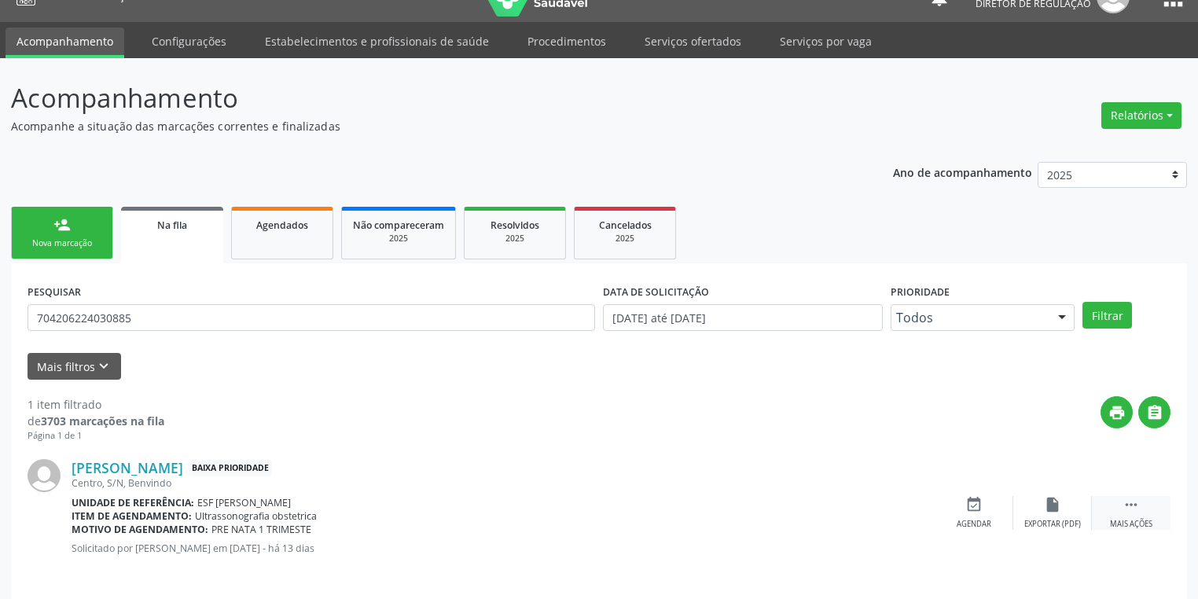
scroll to position [38, 0]
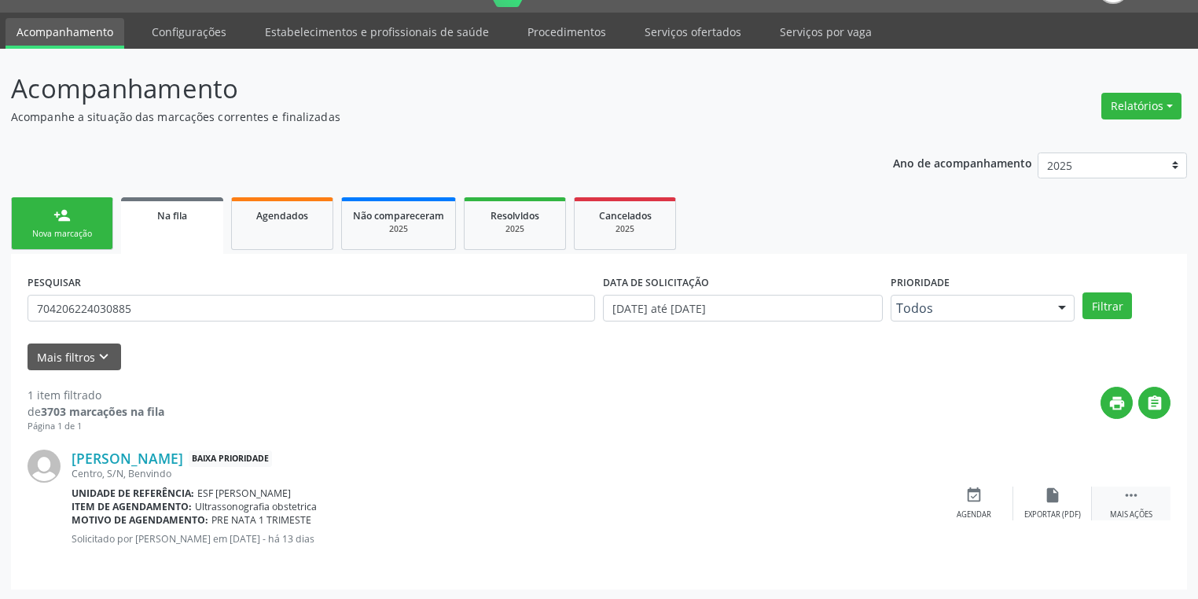
click at [1126, 494] on icon "" at bounding box center [1131, 495] width 17 height 17
click at [754, 506] on div "event_available Agendar" at bounding box center [738, 504] width 79 height 34
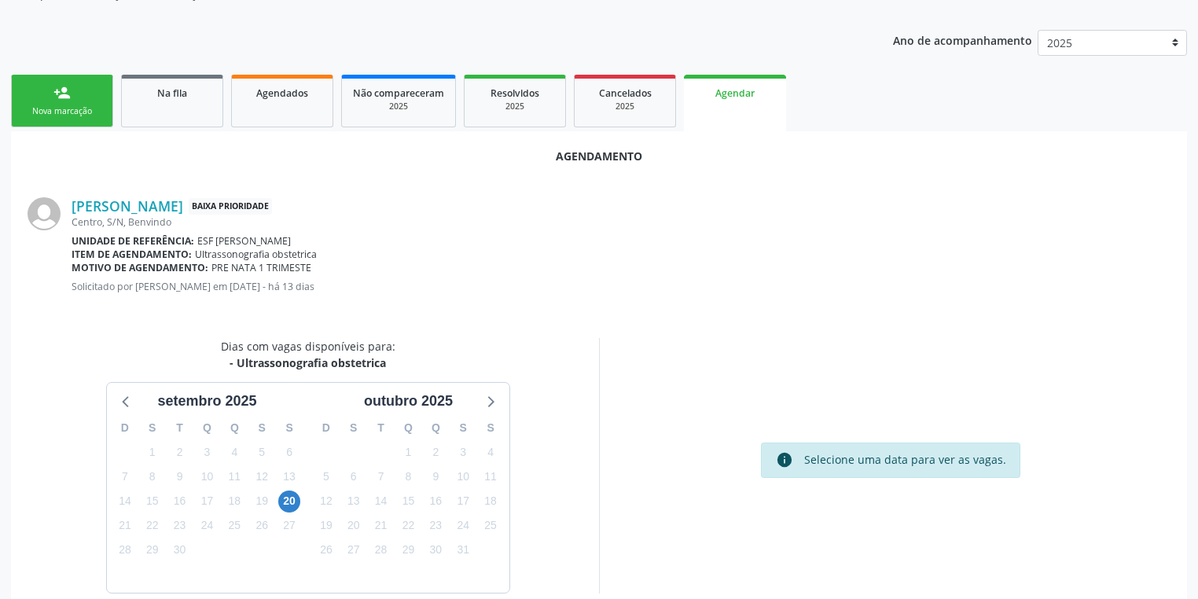
scroll to position [218, 0]
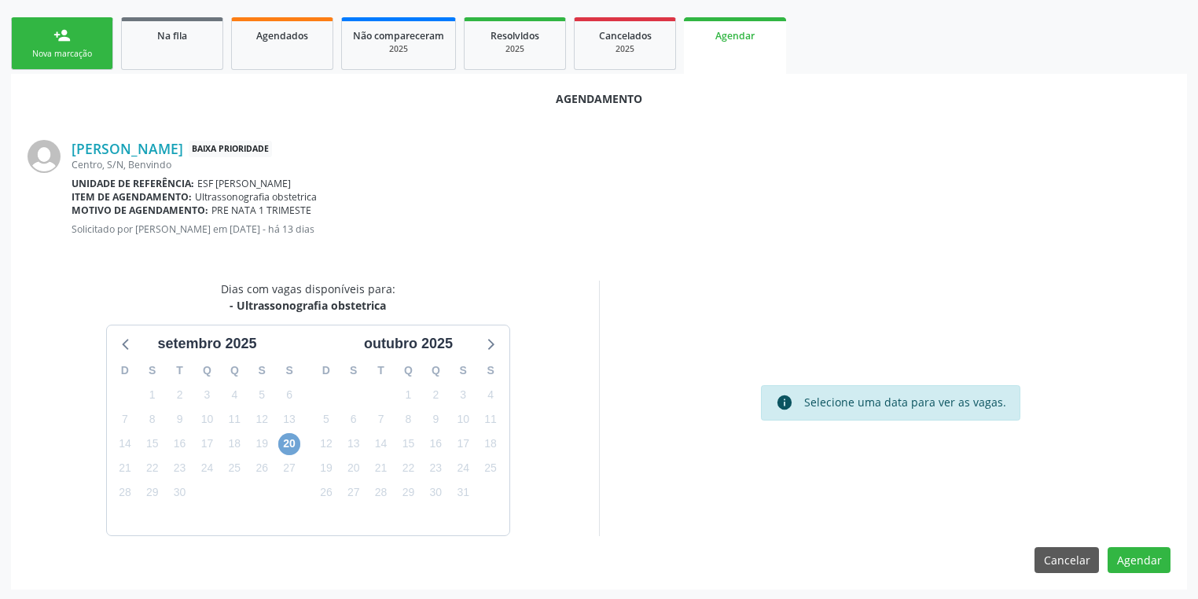
click at [283, 444] on span "20" at bounding box center [289, 444] width 22 height 22
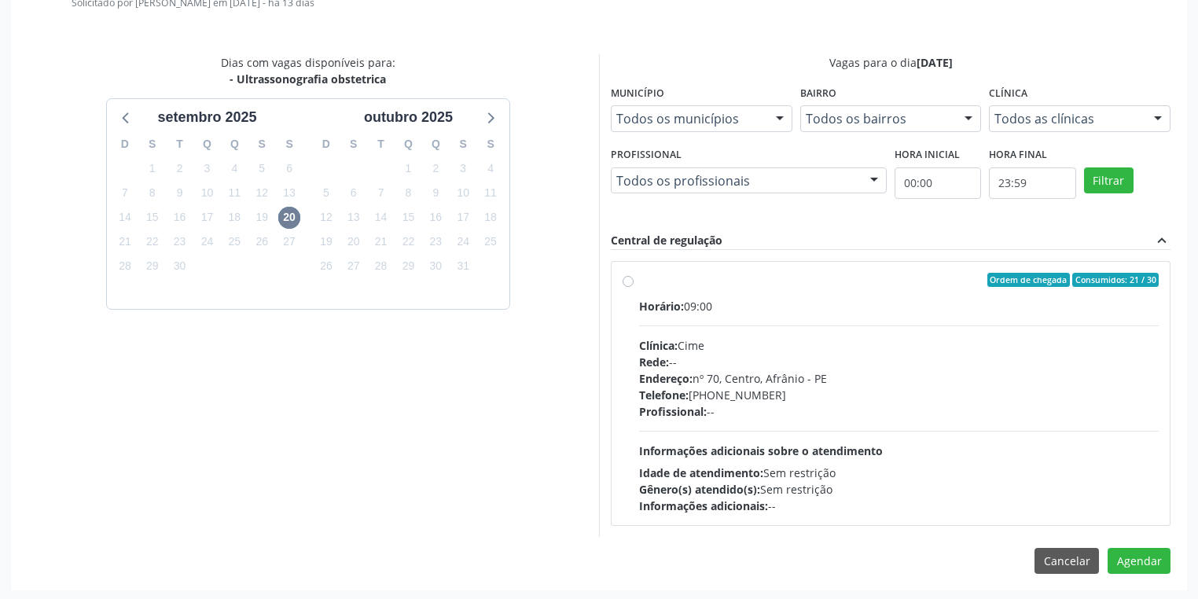
click at [767, 404] on div "Profissional: --" at bounding box center [899, 411] width 520 height 17
click at [634, 287] on input "Ordem de chegada Consumidos: 21 / 30 Horário: 09:00 Clínica: Cime Rede: -- Ende…" at bounding box center [628, 280] width 11 height 14
radio input "true"
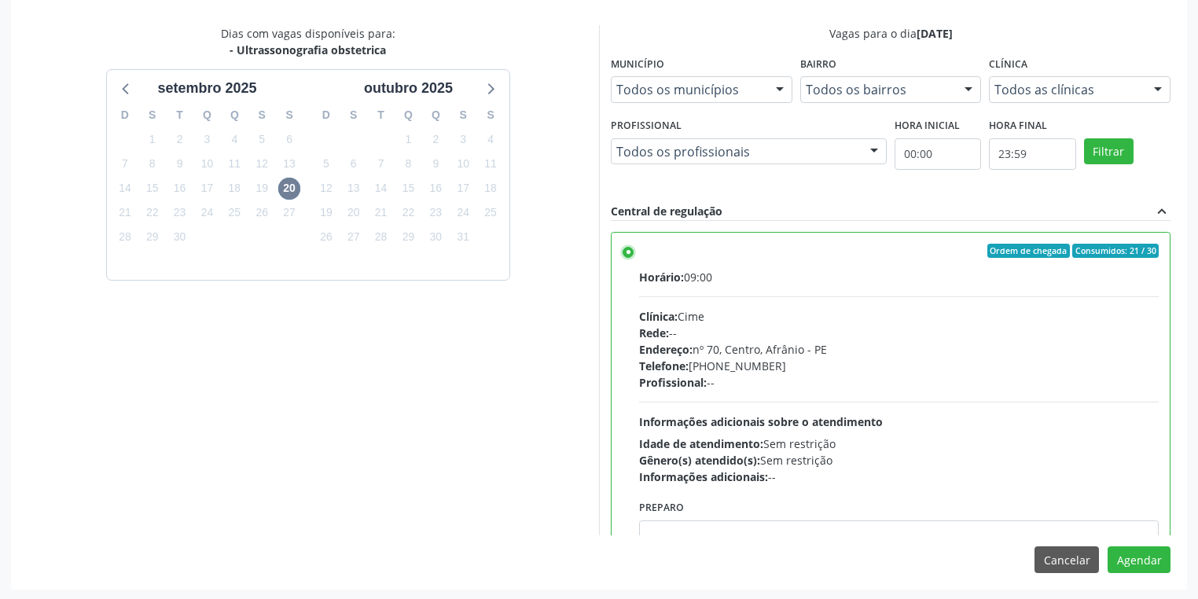
scroll to position [77, 0]
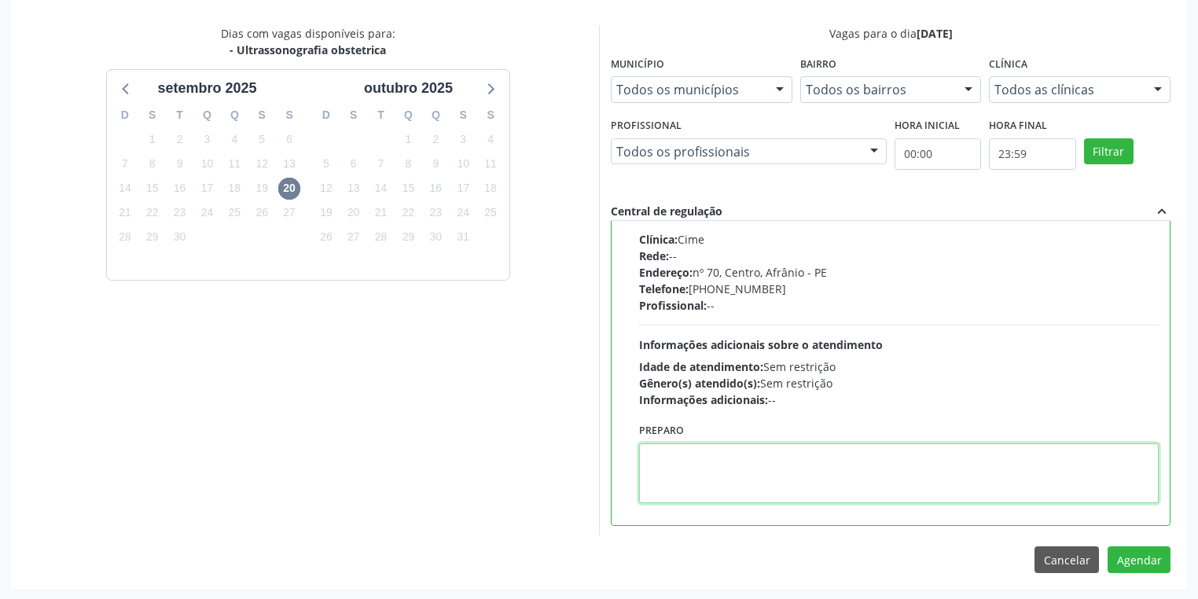
drag, startPoint x: 686, startPoint y: 462, endPoint x: 708, endPoint y: 459, distance: 22.2
click at [686, 462] on textarea at bounding box center [899, 473] width 520 height 60
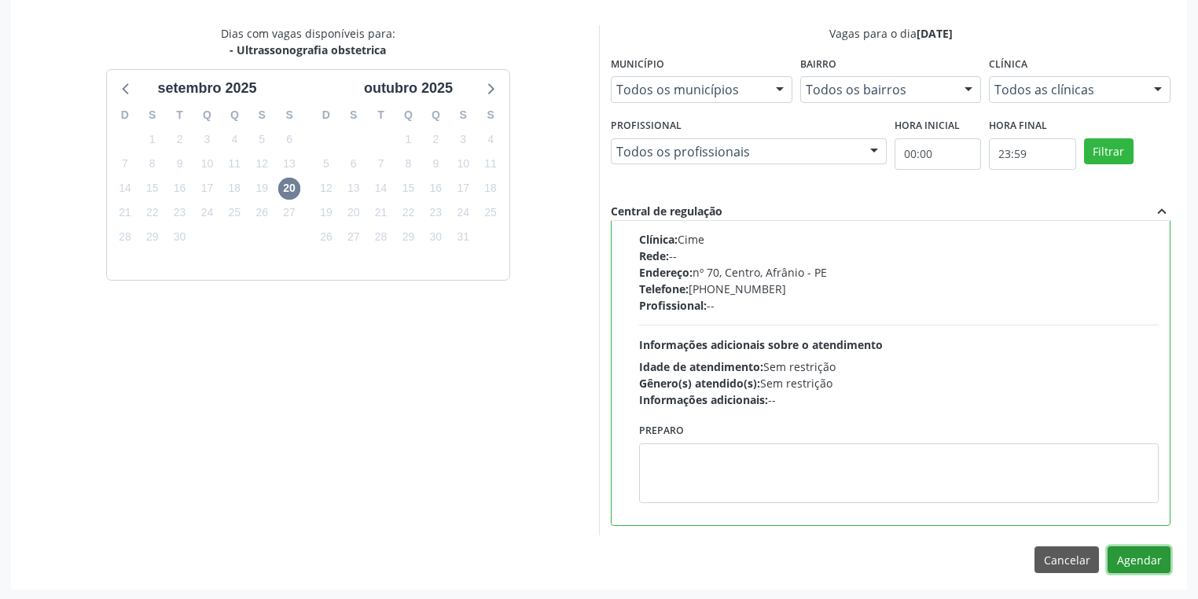
click at [1132, 564] on button "Agendar" at bounding box center [1139, 559] width 63 height 27
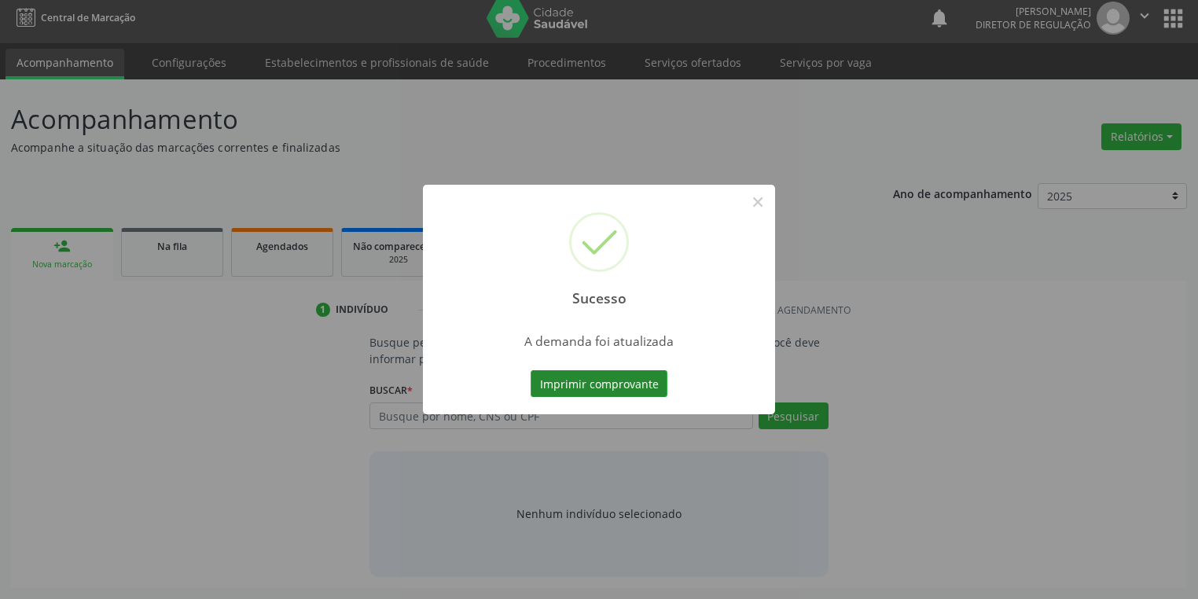
click at [600, 384] on button "Imprimir comprovante" at bounding box center [599, 383] width 137 height 27
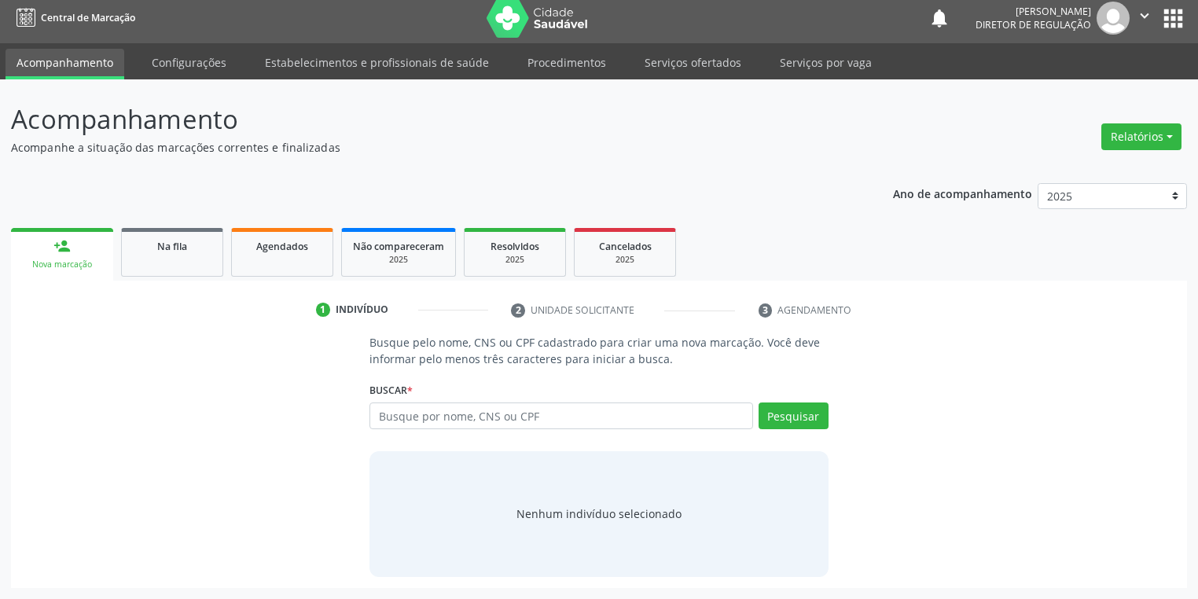
scroll to position [6, 0]
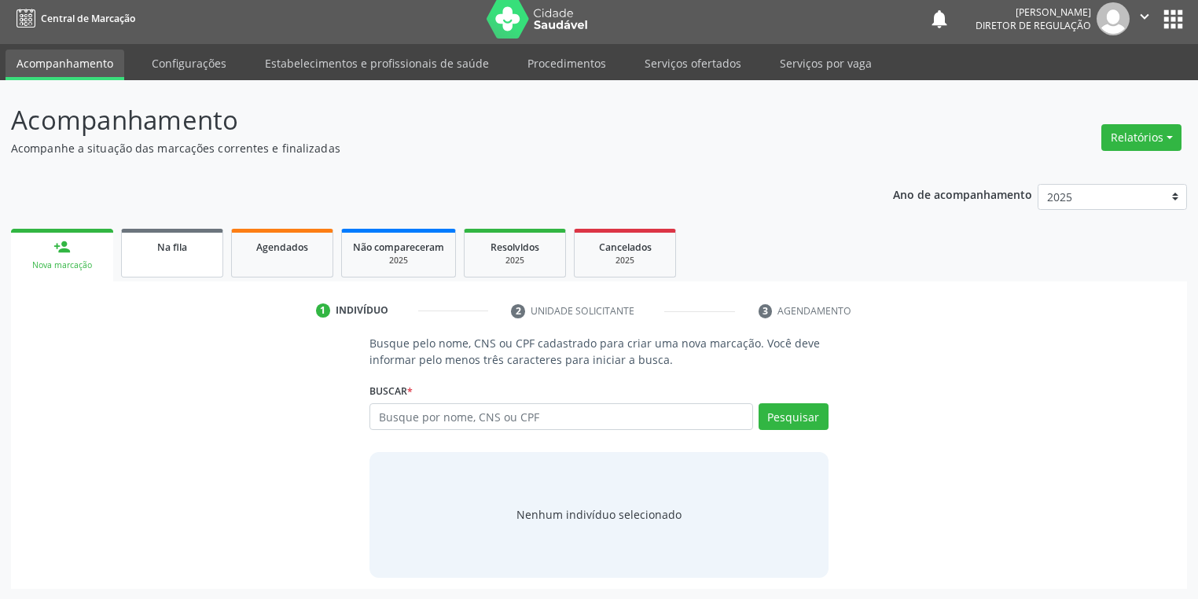
click at [186, 245] on span "Na fila" at bounding box center [172, 247] width 30 height 13
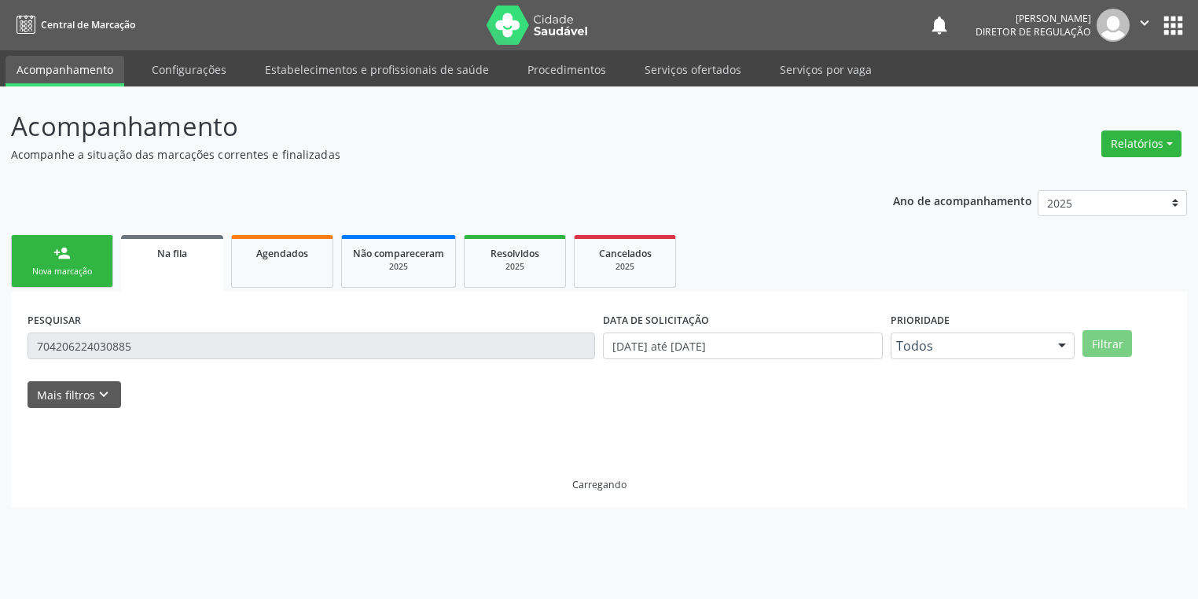
click at [192, 270] on link "Na fila" at bounding box center [172, 263] width 102 height 57
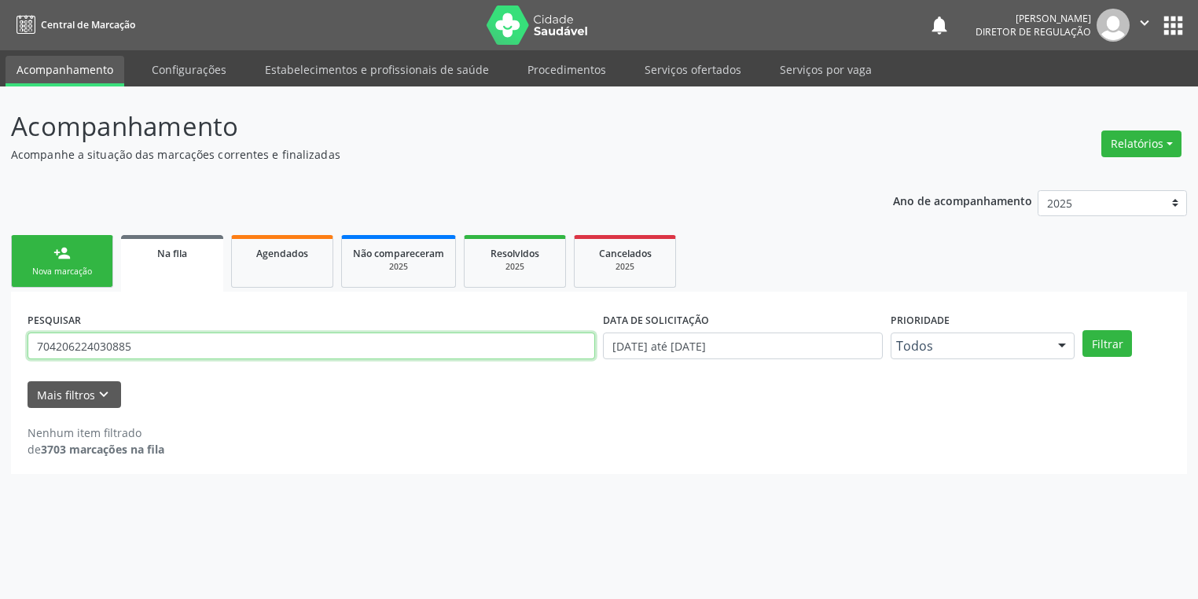
scroll to position [0, 0]
click at [150, 340] on input "704206224030885" at bounding box center [314, 346] width 572 height 27
type input "7"
type input "700205907717826"
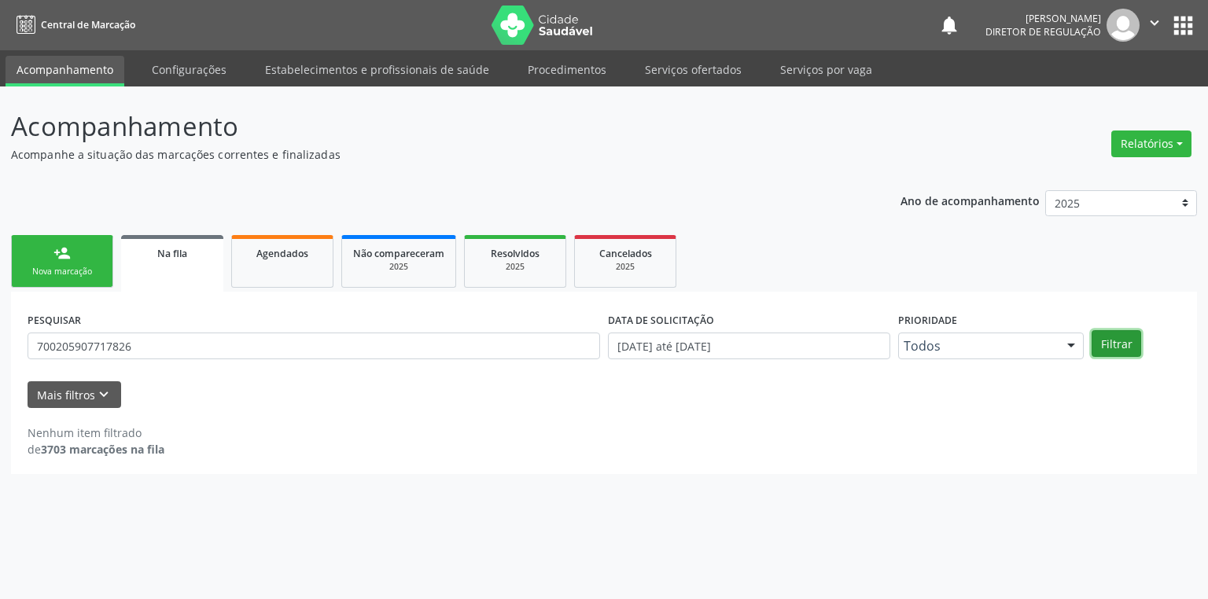
click at [1120, 348] on button "Filtrar" at bounding box center [1116, 343] width 50 height 27
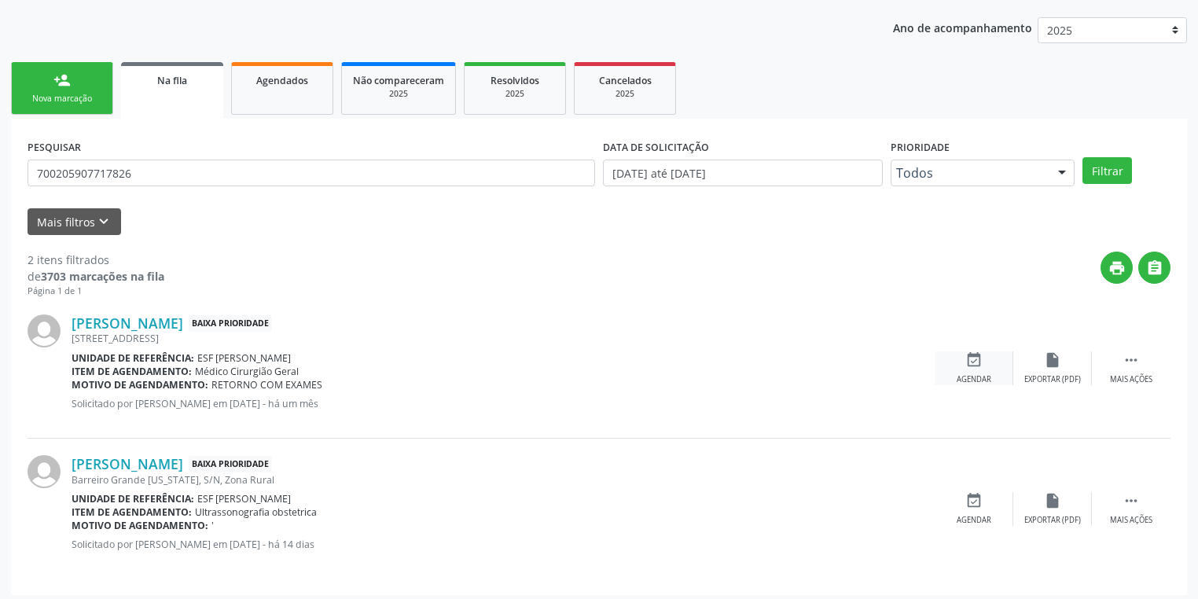
scroll to position [178, 0]
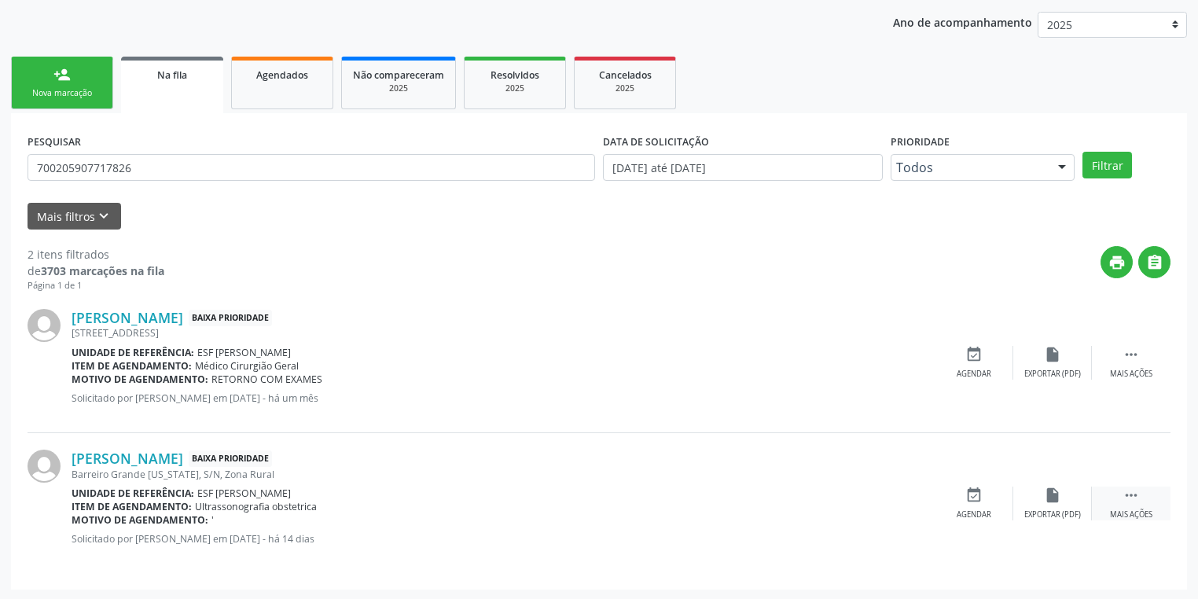
click at [1142, 491] on div " Mais ações" at bounding box center [1131, 504] width 79 height 34
click at [731, 503] on div "event_available Agendar" at bounding box center [738, 504] width 79 height 34
